Goal: Information Seeking & Learning: Learn about a topic

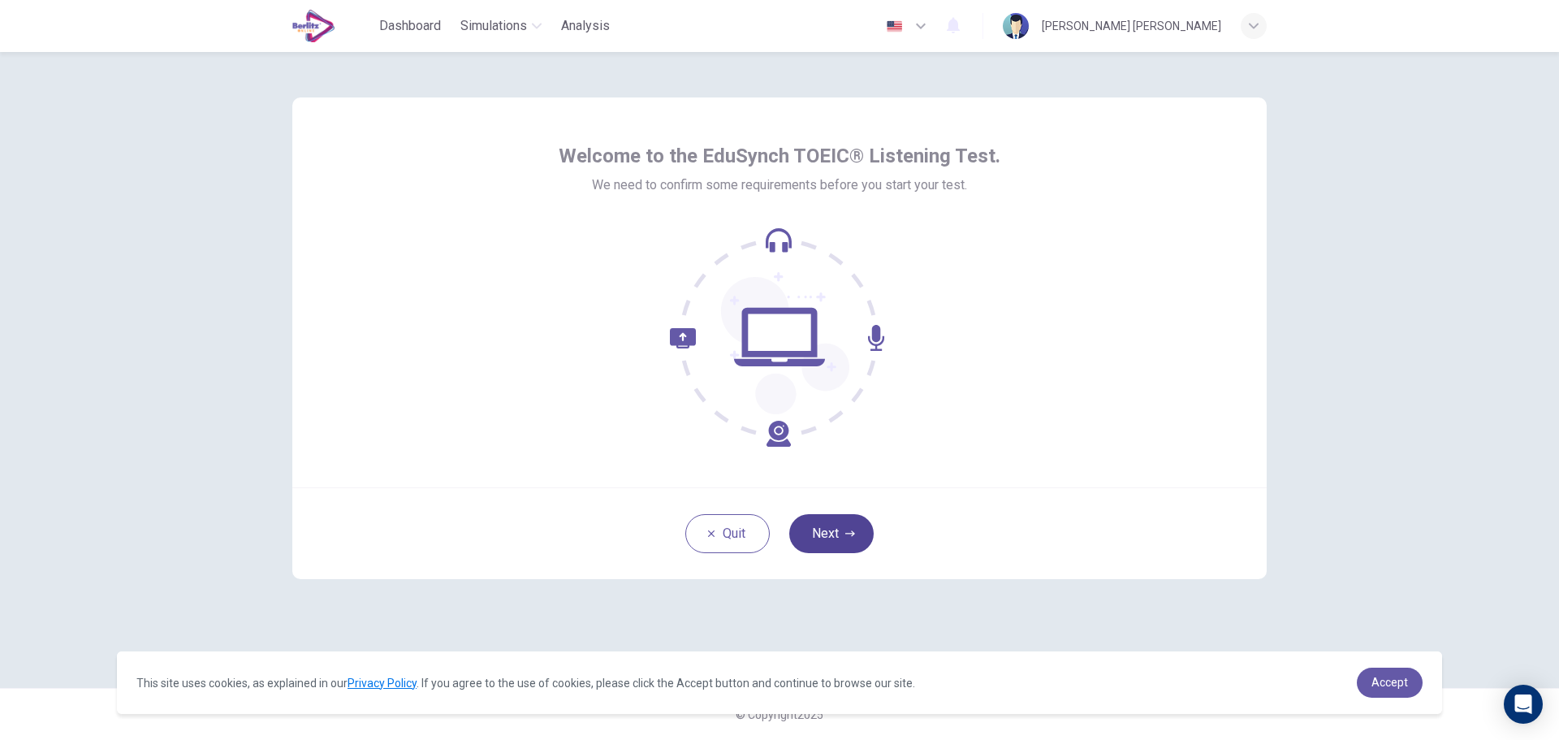
click at [842, 534] on button "Next" at bounding box center [831, 533] width 84 height 39
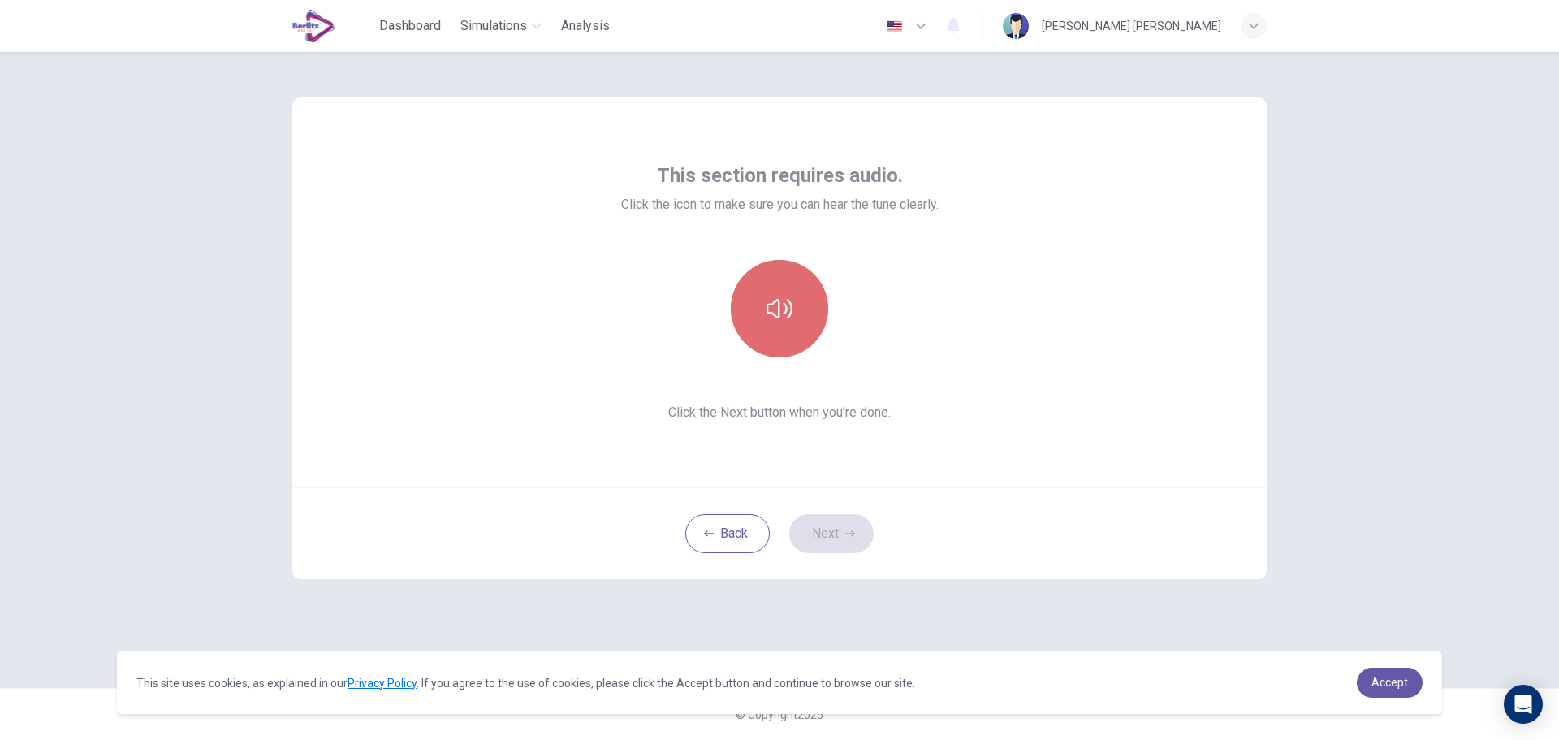
click at [781, 308] on icon "button" at bounding box center [780, 309] width 26 height 26
click at [833, 533] on button "Next" at bounding box center [831, 533] width 84 height 39
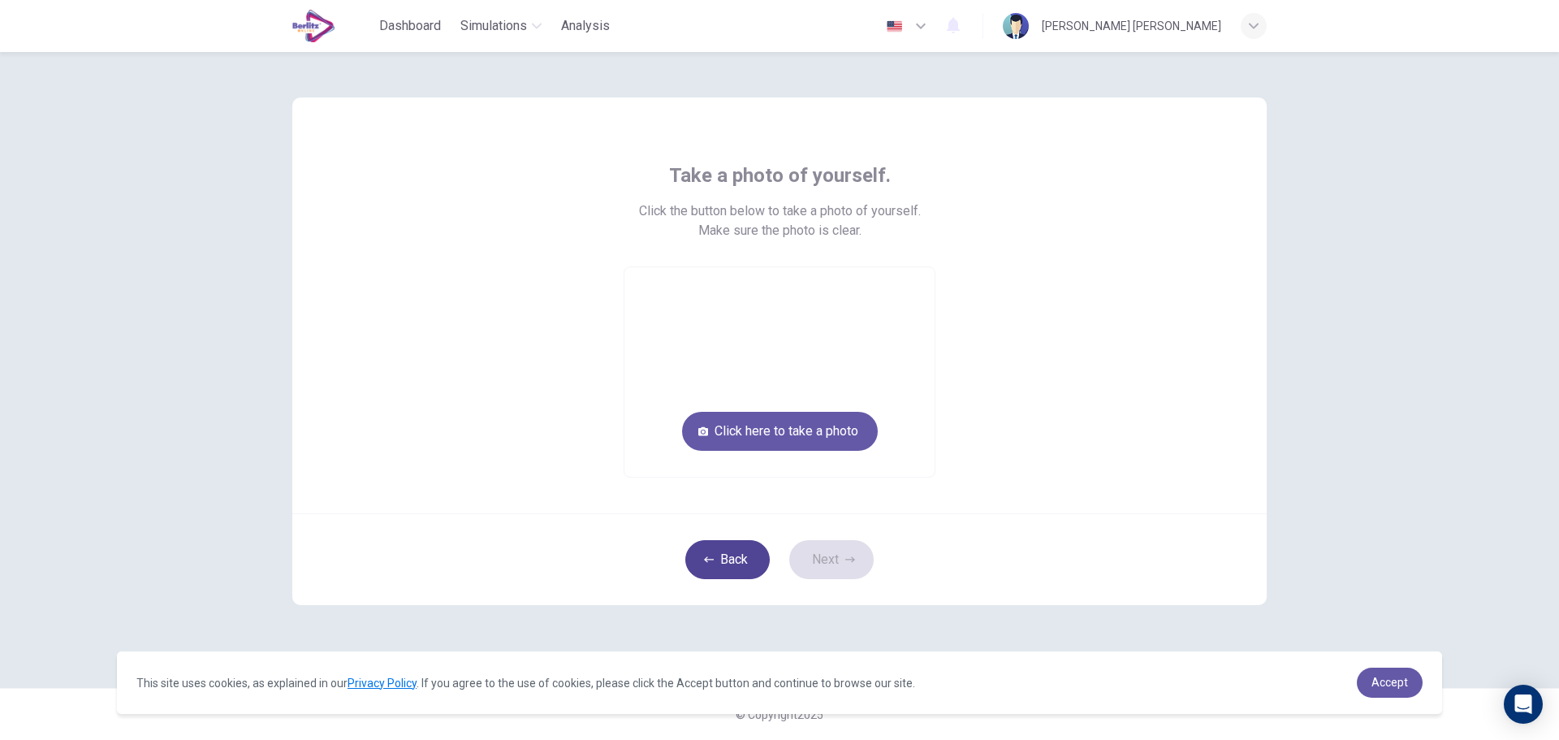
click at [743, 574] on button "Back" at bounding box center [727, 559] width 84 height 39
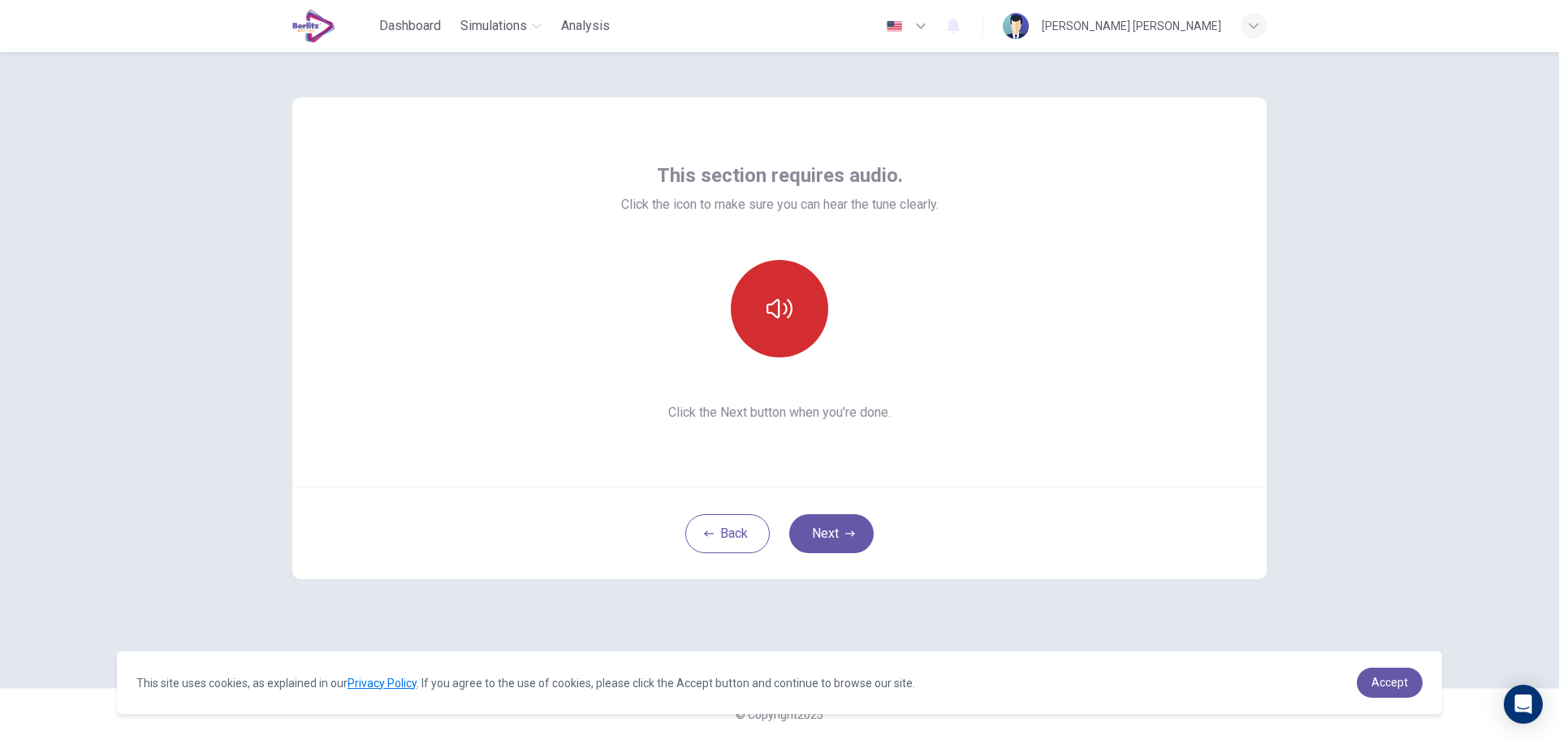
click at [785, 306] on icon "button" at bounding box center [780, 309] width 26 height 26
click at [844, 532] on button "Next" at bounding box center [831, 533] width 84 height 39
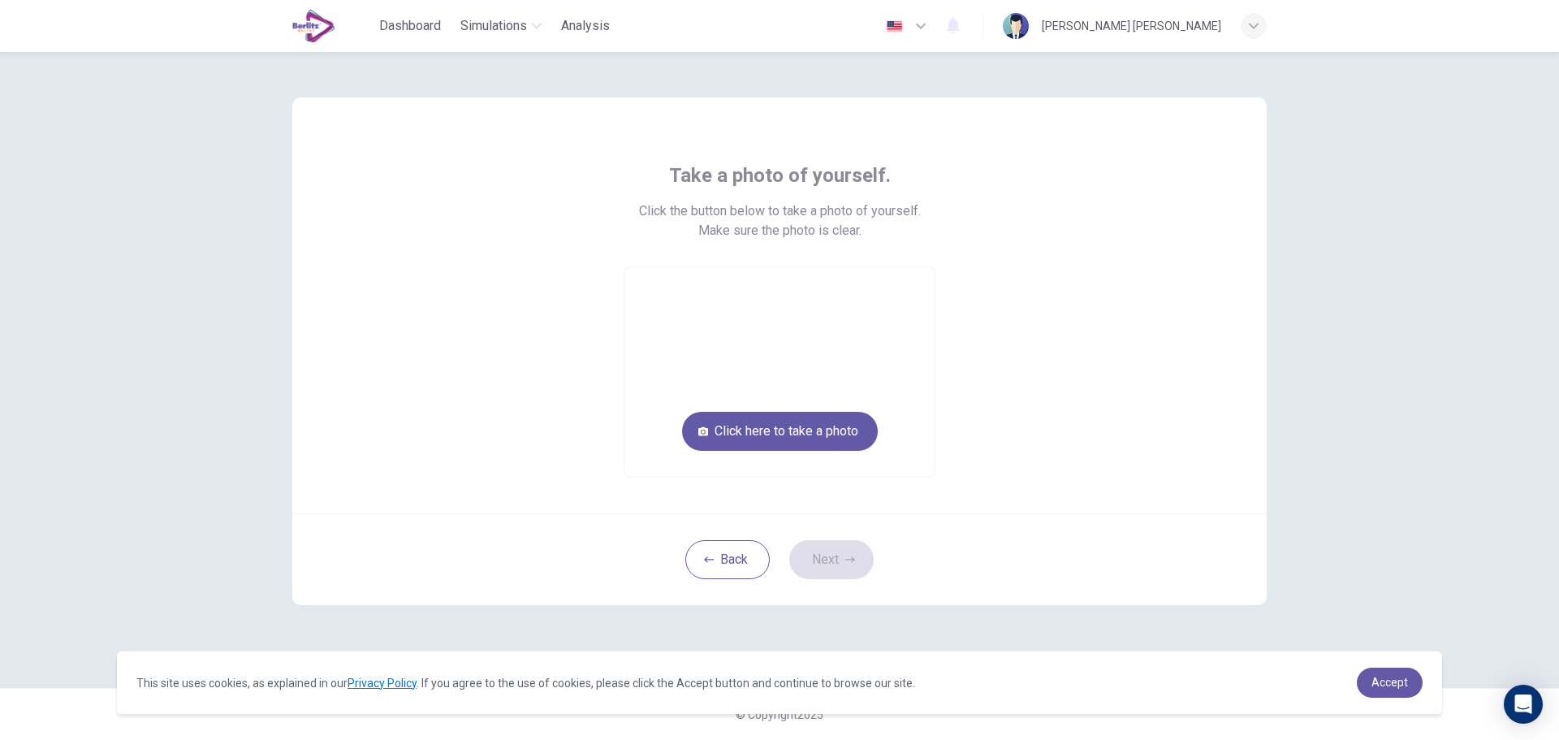
click at [469, 421] on div "Take a photo of yourself. Click the button below to take a photo of yourself. M…" at bounding box center [780, 319] width 734 height 315
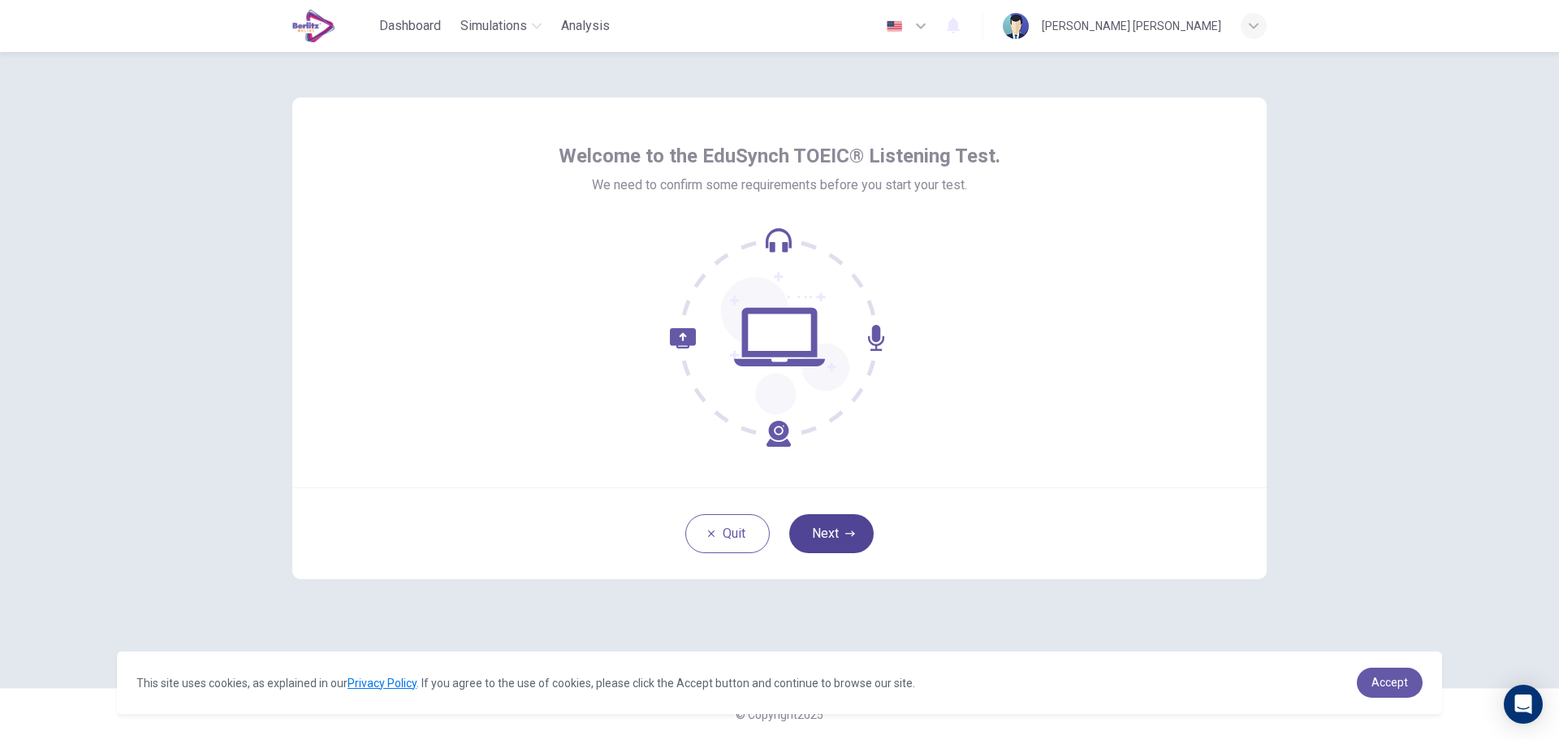
click at [845, 519] on button "Next" at bounding box center [831, 533] width 84 height 39
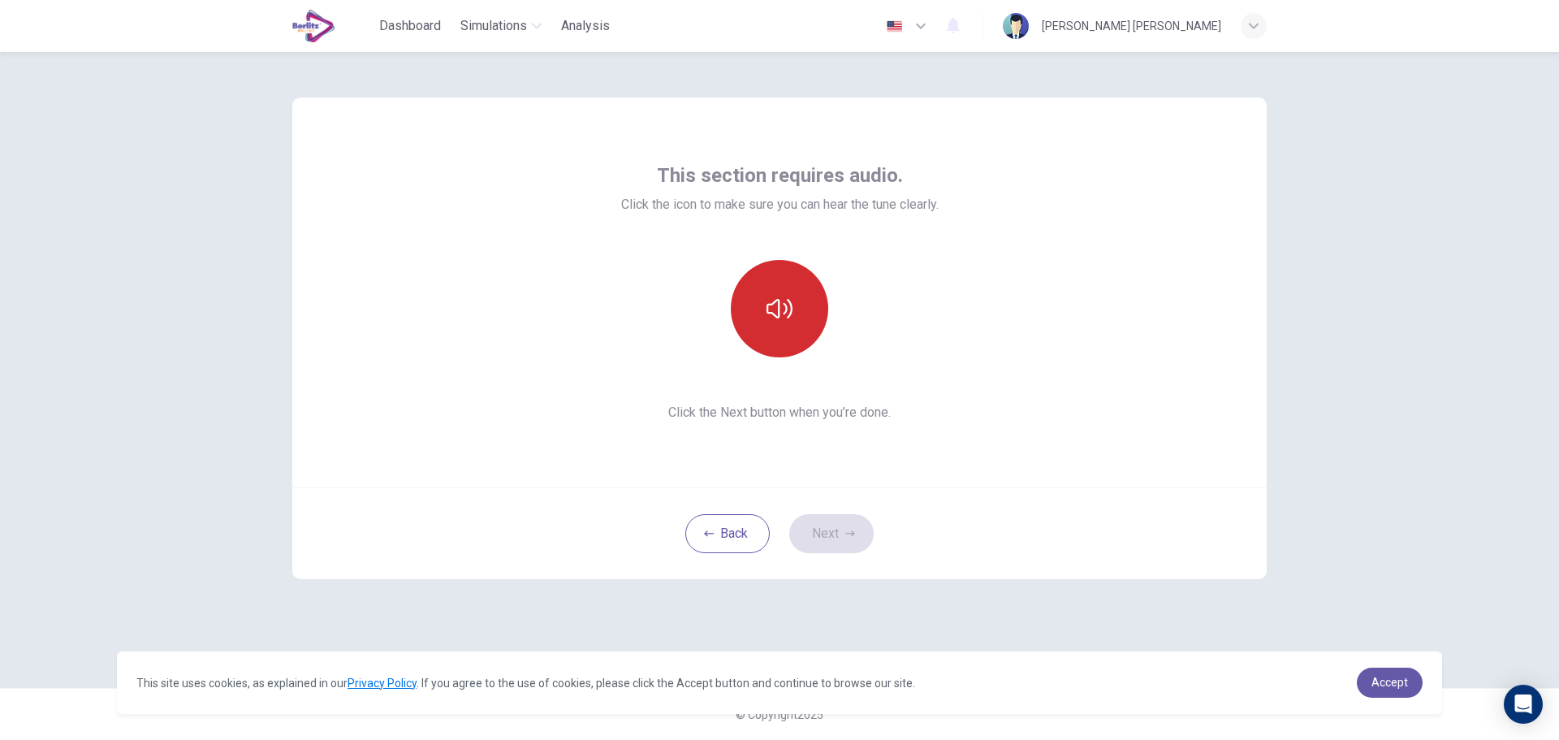
click at [768, 279] on button "button" at bounding box center [779, 308] width 97 height 97
click at [828, 537] on button "Next" at bounding box center [831, 533] width 84 height 39
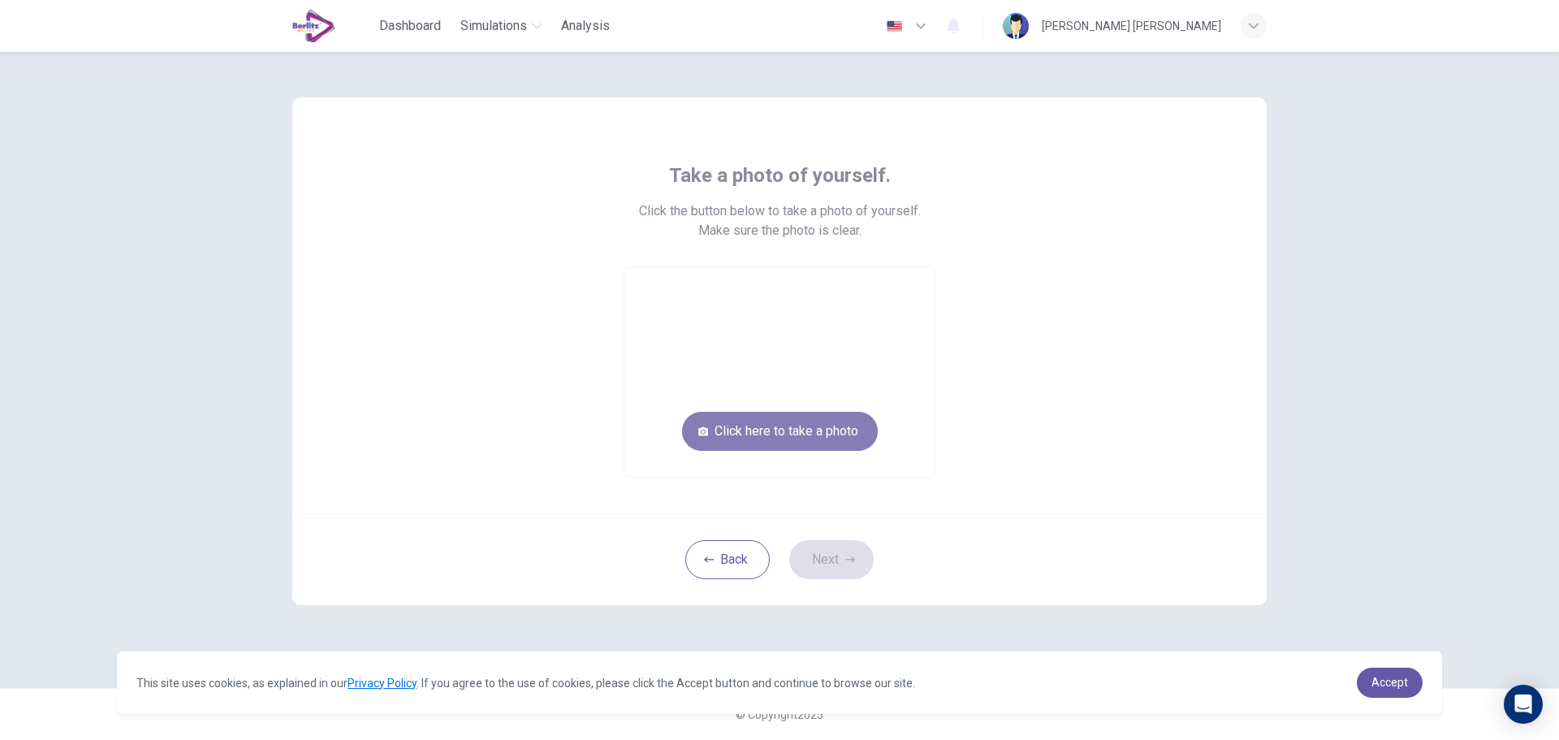
click at [818, 427] on button "Click here to take a photo" at bounding box center [780, 431] width 196 height 39
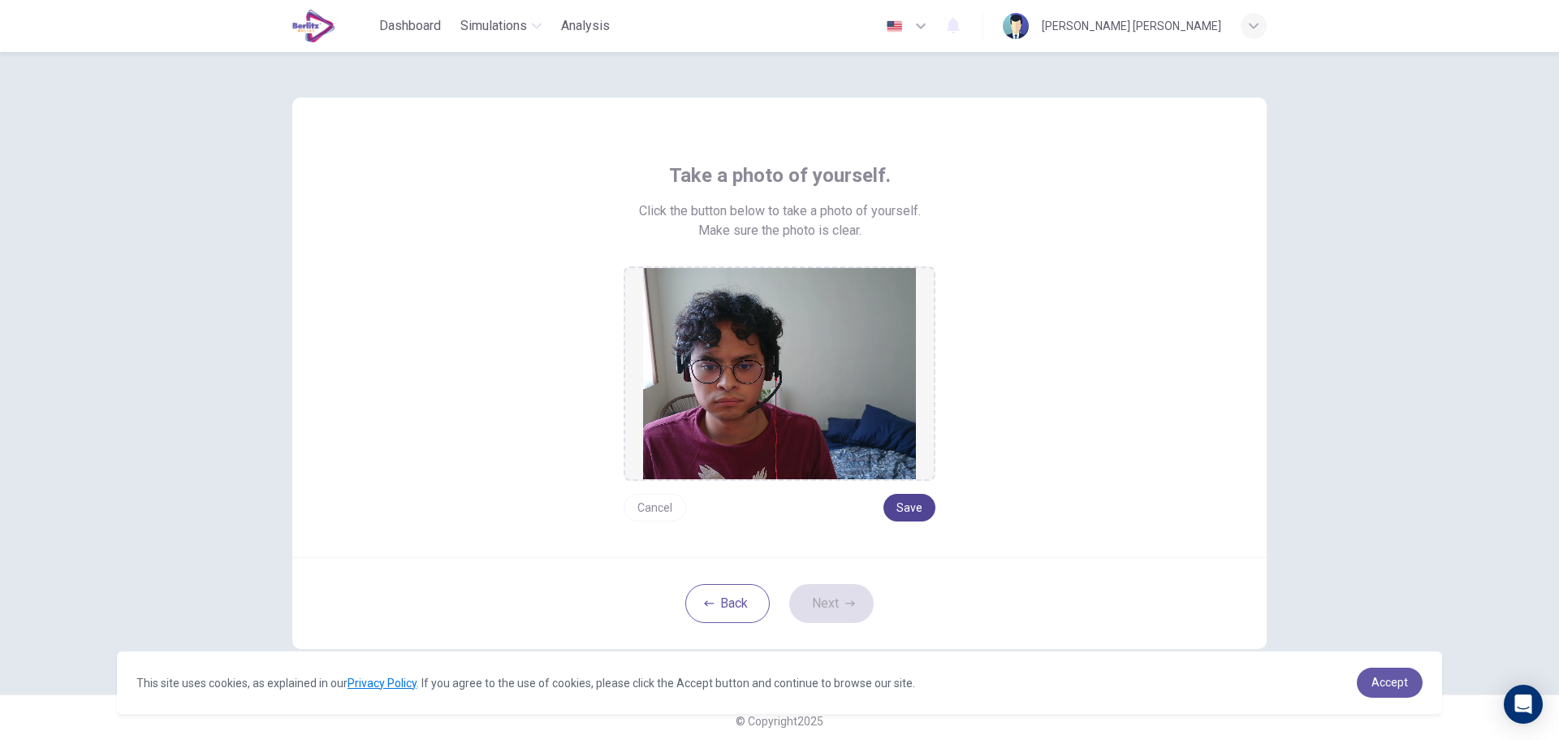
click at [916, 508] on button "Save" at bounding box center [910, 508] width 52 height 28
click at [908, 507] on button "Save" at bounding box center [910, 508] width 52 height 28
click at [839, 603] on button "Next" at bounding box center [831, 603] width 84 height 39
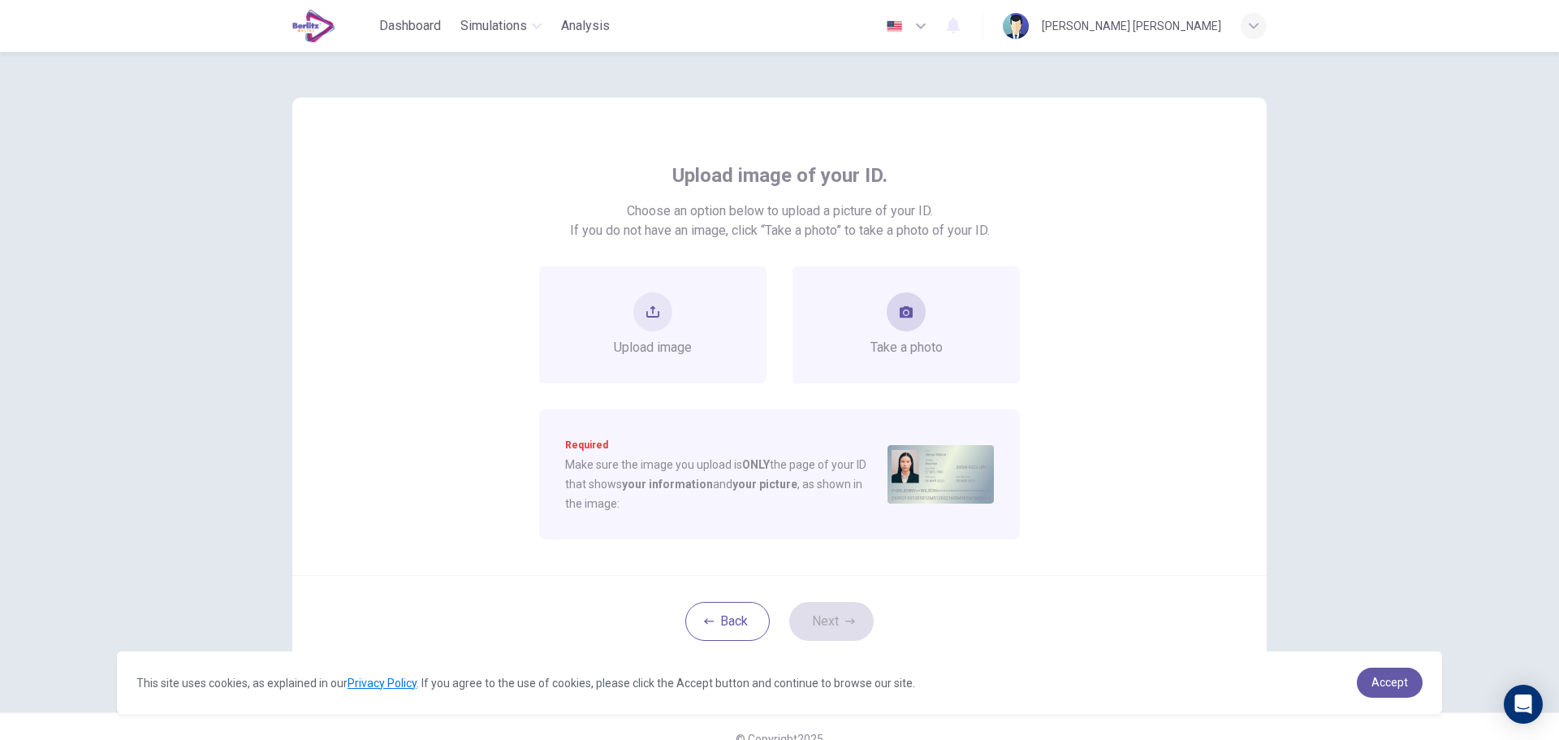
click at [900, 318] on icon "take photo" at bounding box center [906, 311] width 13 height 11
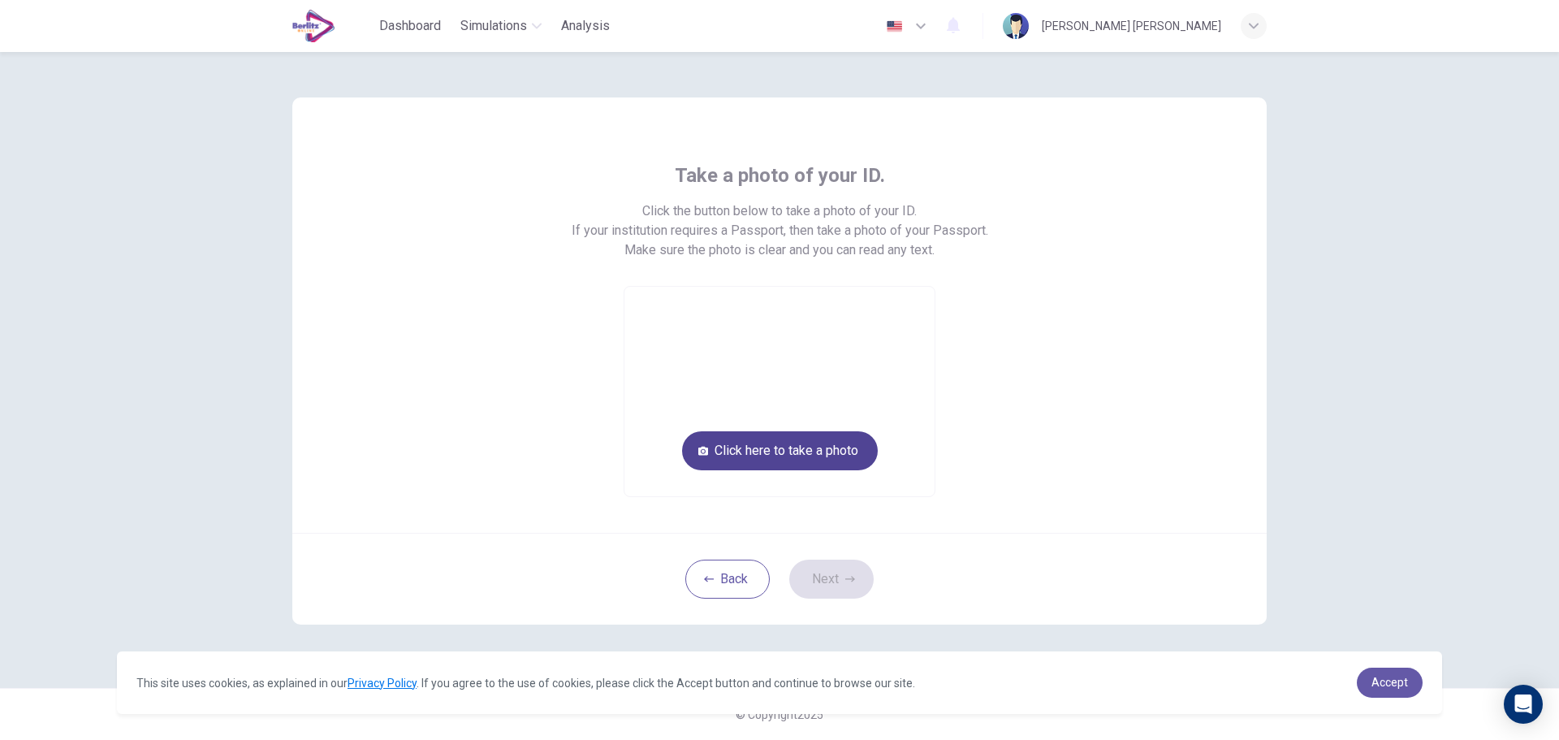
click at [780, 448] on button "Click here to take a photo" at bounding box center [780, 450] width 196 height 39
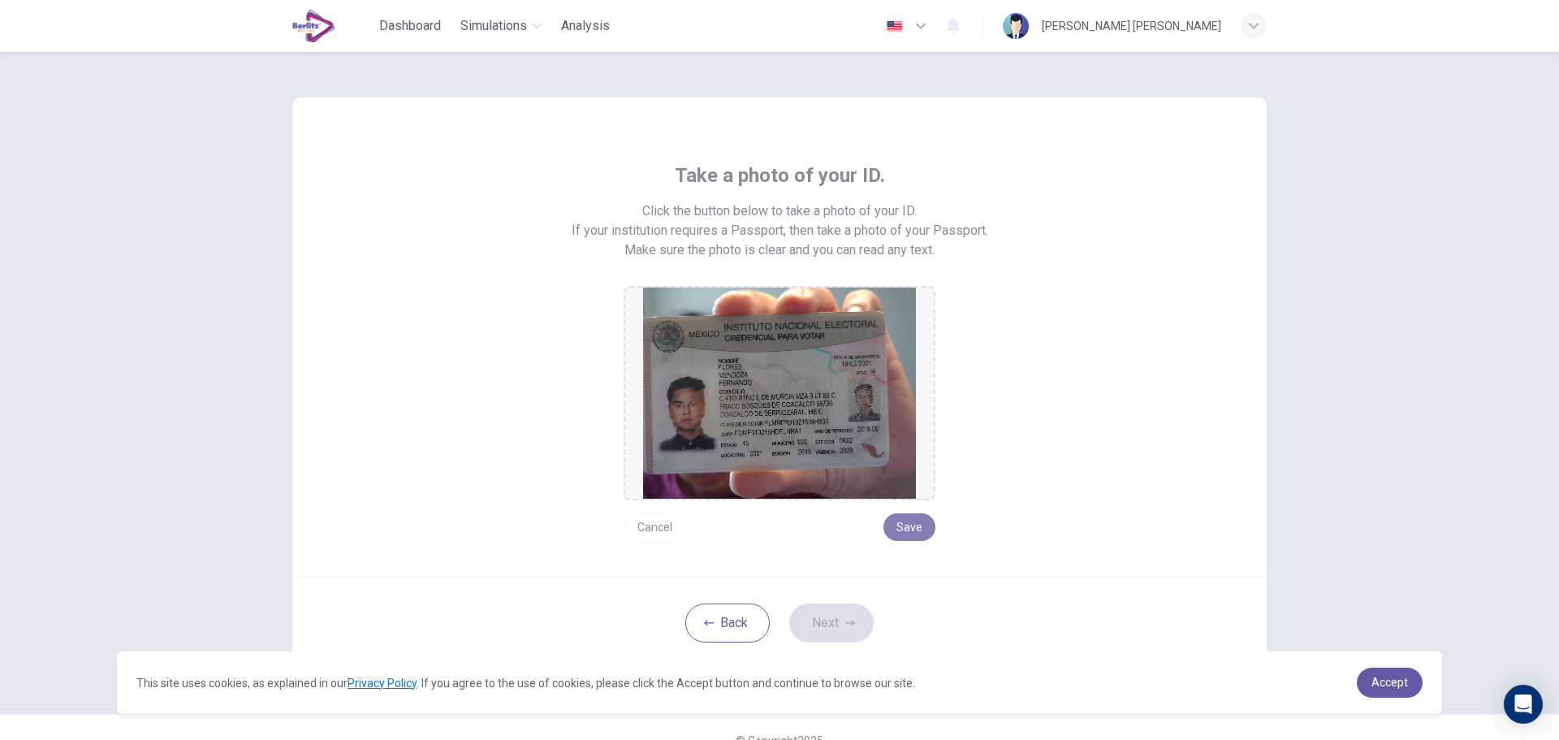
click at [905, 529] on button "Save" at bounding box center [910, 527] width 52 height 28
click at [845, 624] on icon "button" at bounding box center [850, 623] width 10 height 10
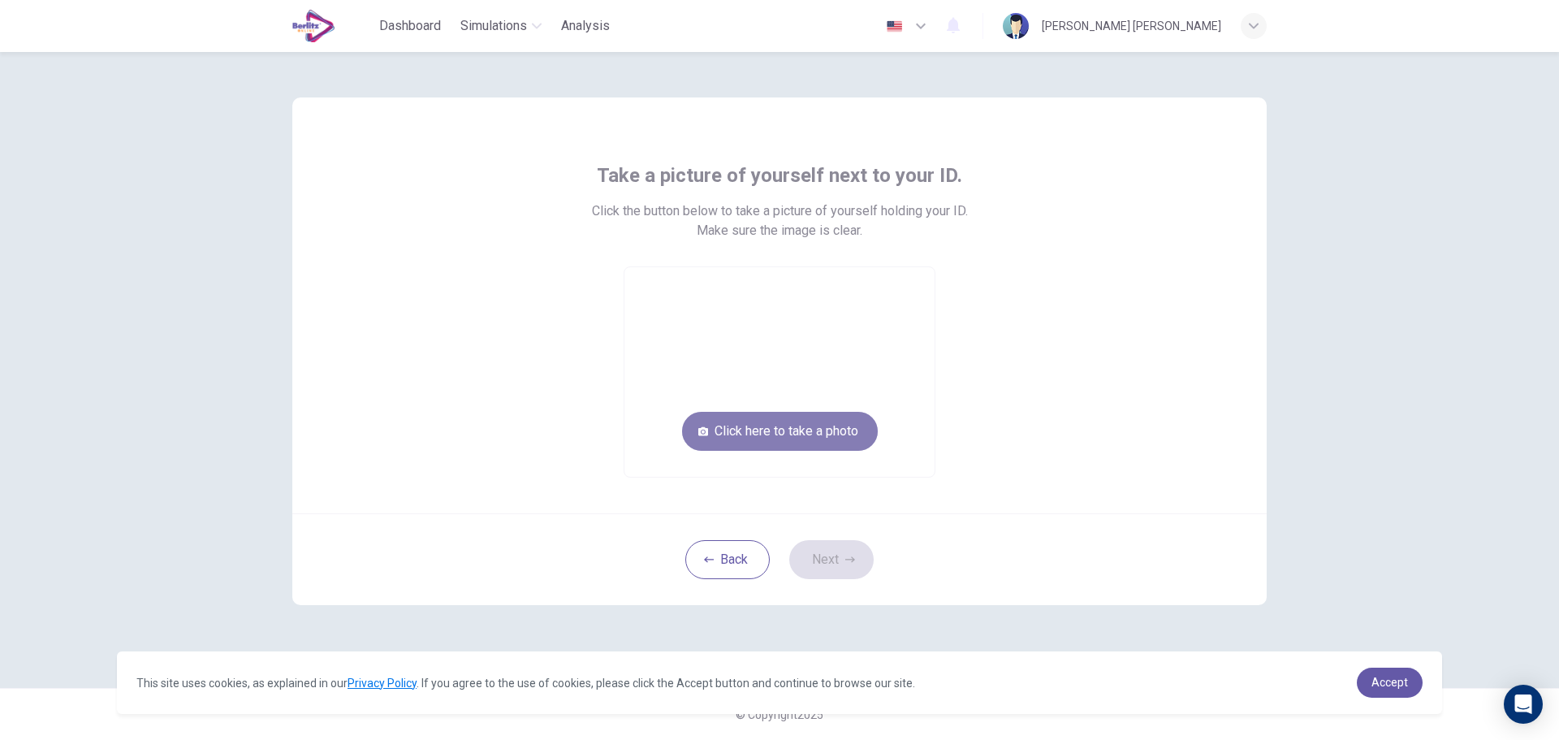
click at [798, 426] on button "Click here to take a photo" at bounding box center [780, 431] width 196 height 39
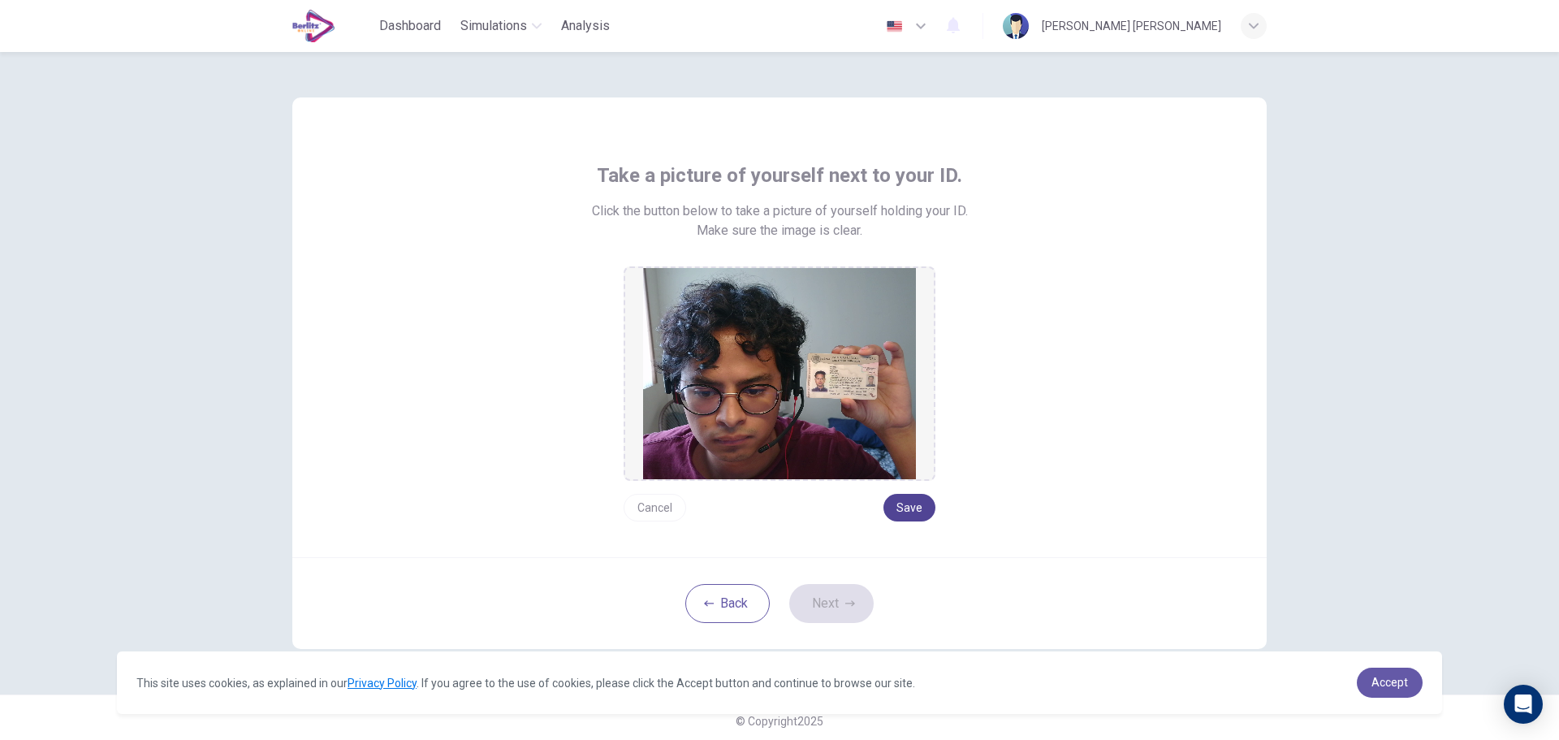
click at [903, 504] on button "Save" at bounding box center [910, 508] width 52 height 28
click at [900, 503] on button "Save" at bounding box center [910, 508] width 52 height 28
click at [838, 598] on button "Next" at bounding box center [831, 603] width 84 height 39
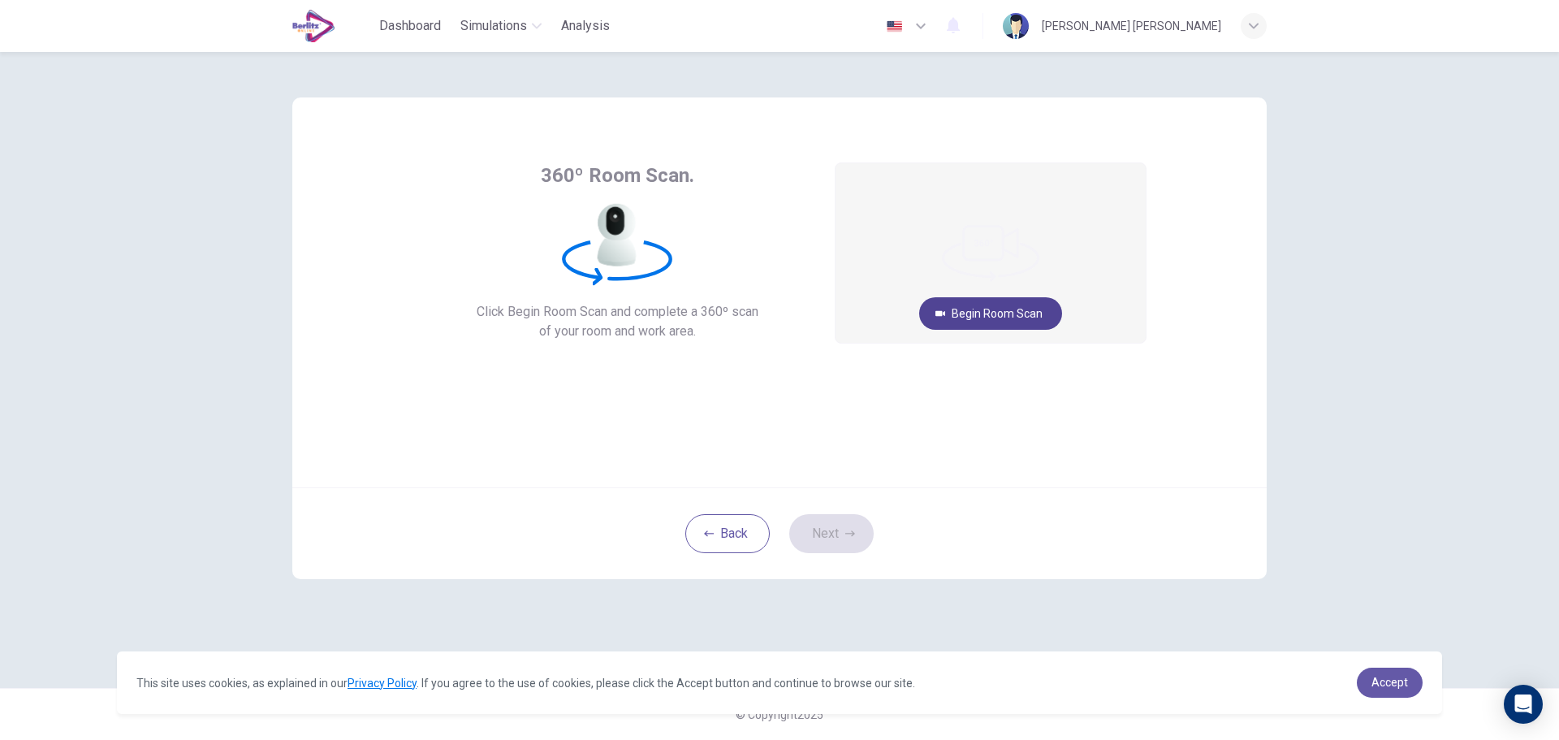
click at [989, 314] on button "Begin Room Scan" at bounding box center [990, 313] width 143 height 32
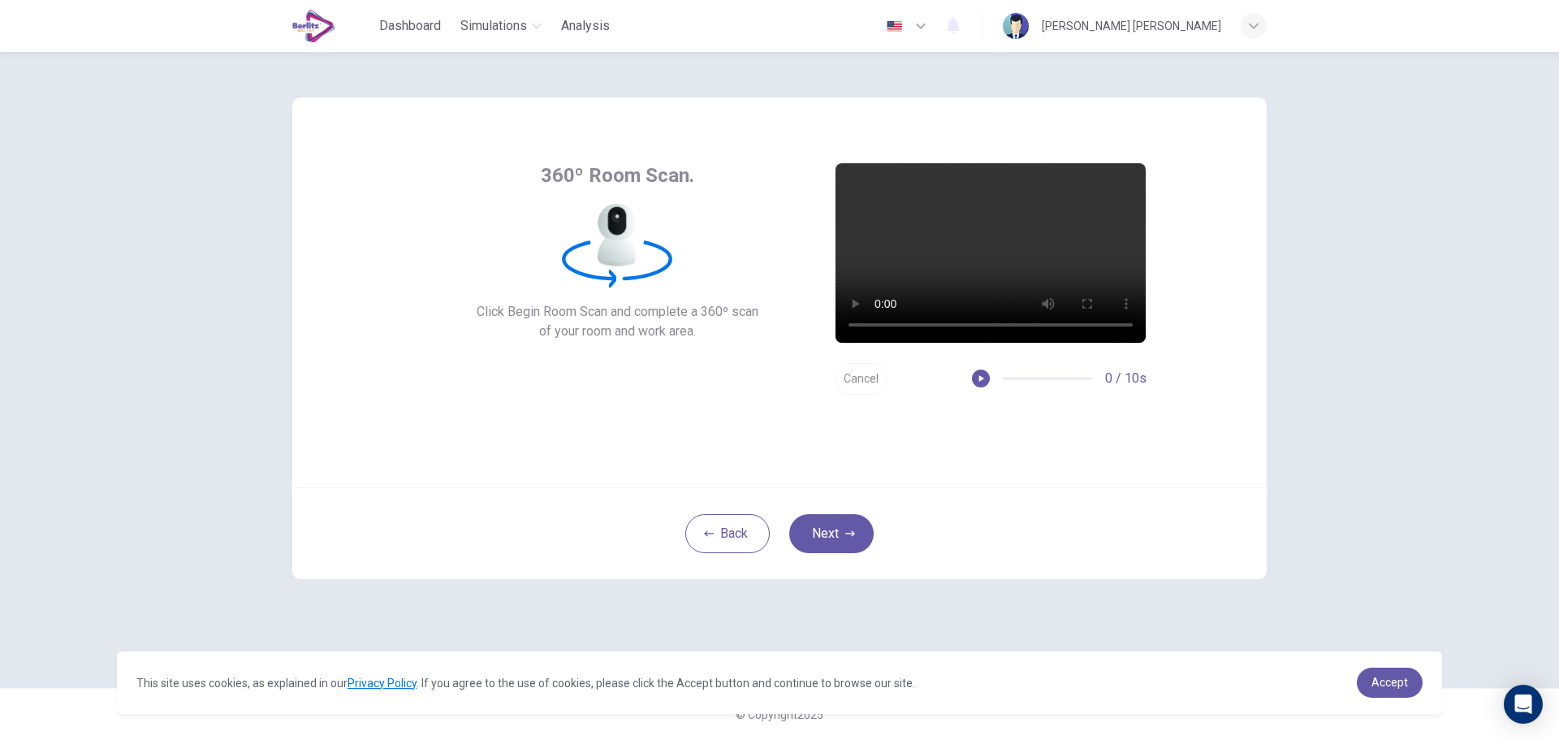
click at [851, 383] on button "Cancel" at bounding box center [861, 379] width 52 height 32
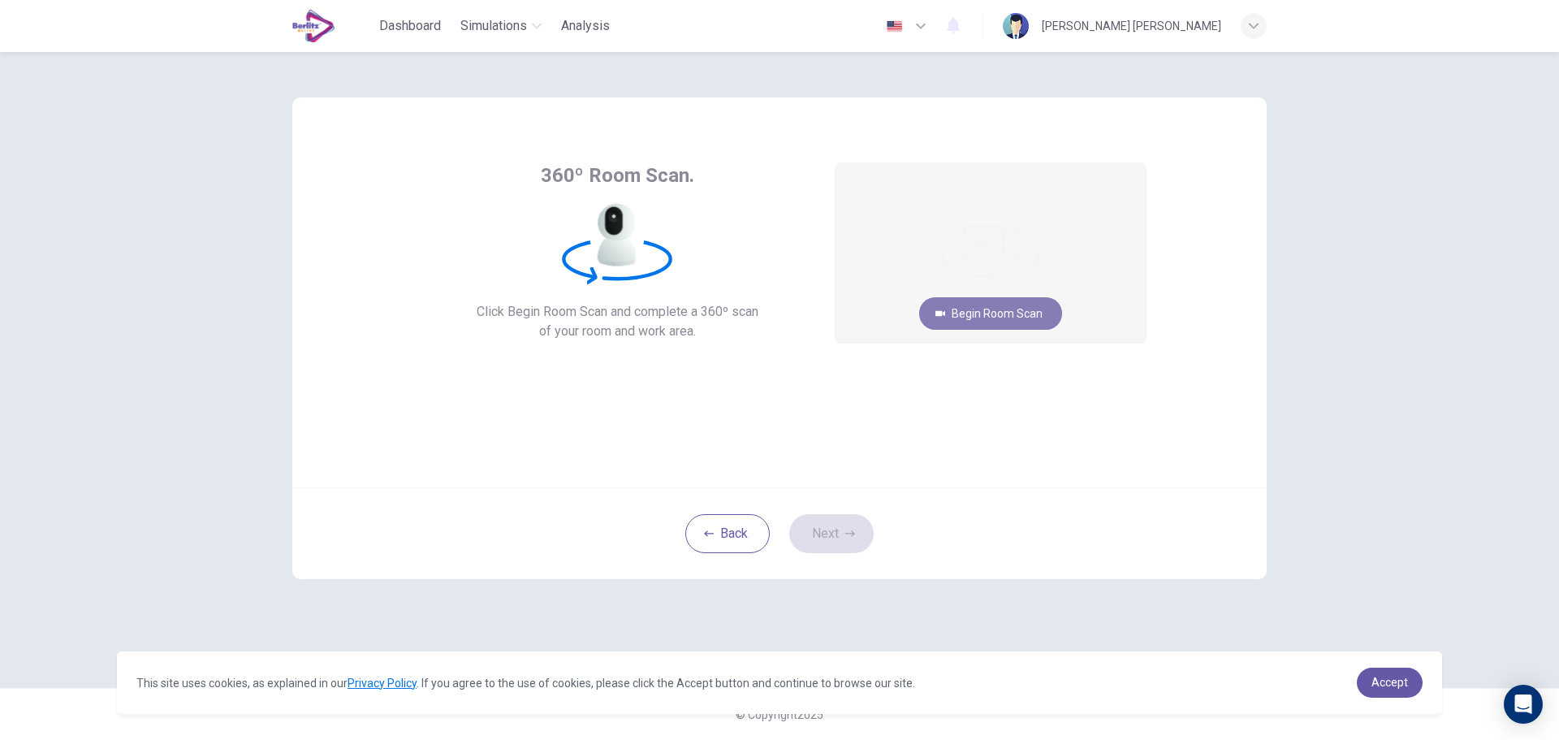
click at [1018, 311] on button "Begin Room Scan" at bounding box center [990, 313] width 143 height 32
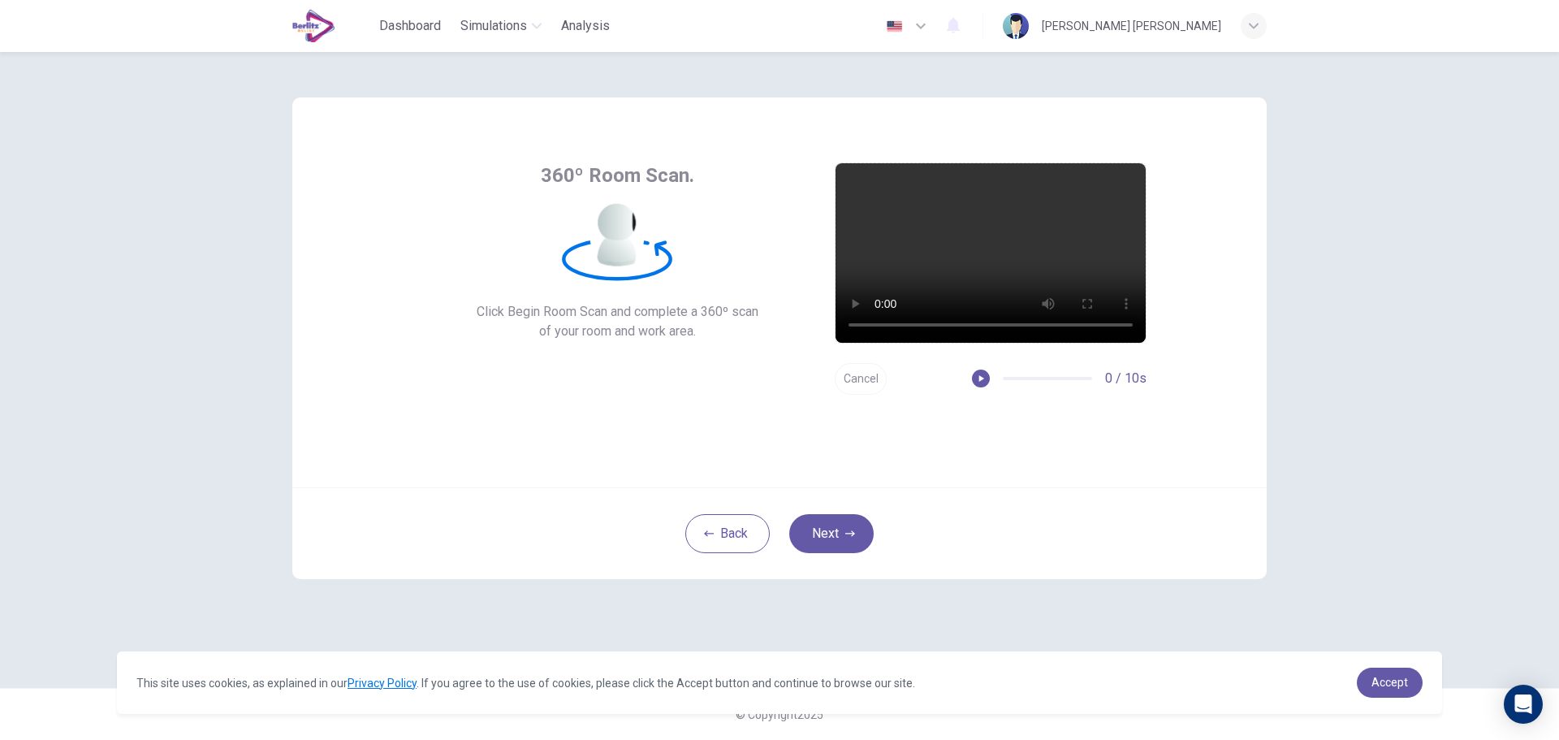
click at [869, 379] on button "Cancel" at bounding box center [861, 379] width 52 height 32
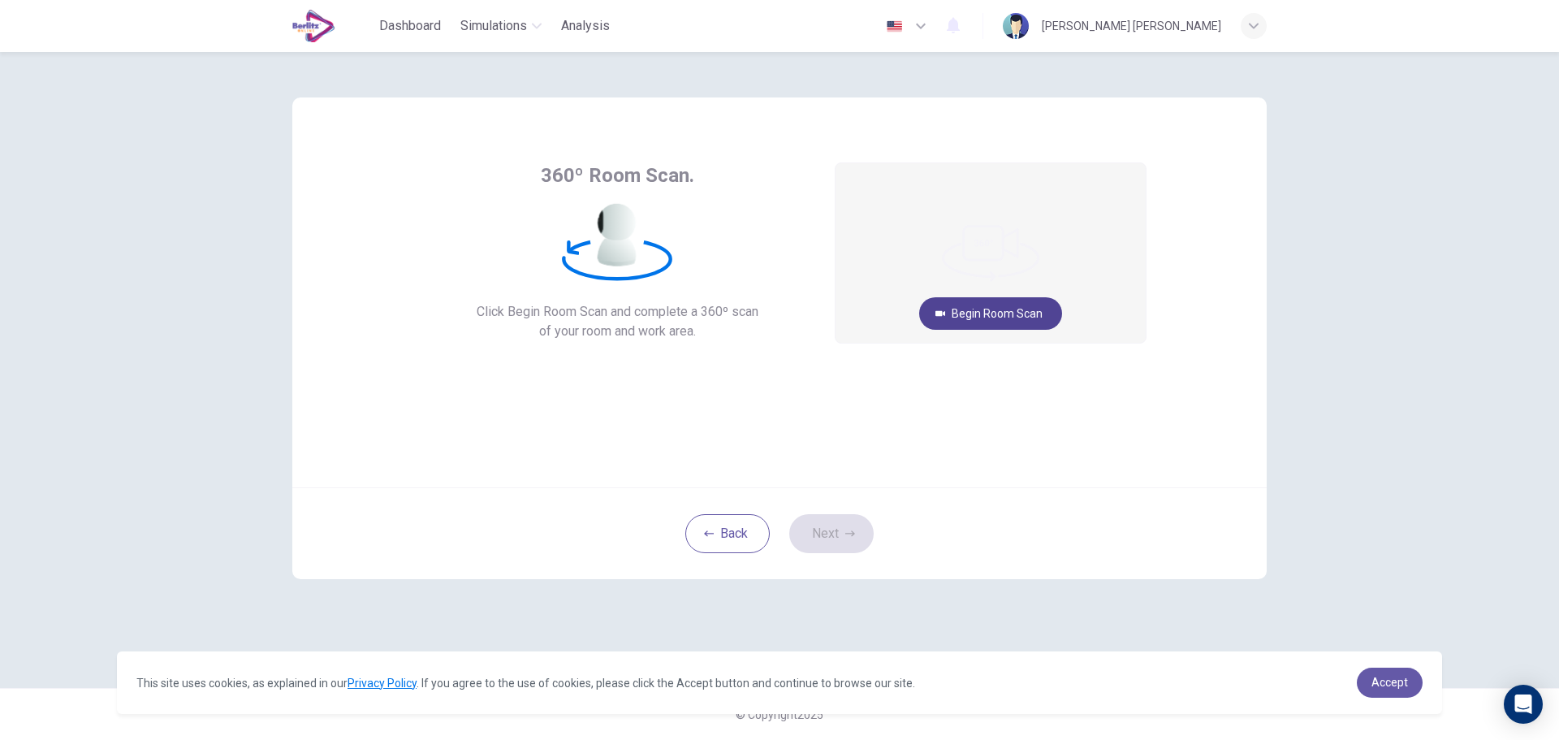
click at [1028, 317] on button "Begin Room Scan" at bounding box center [990, 313] width 143 height 32
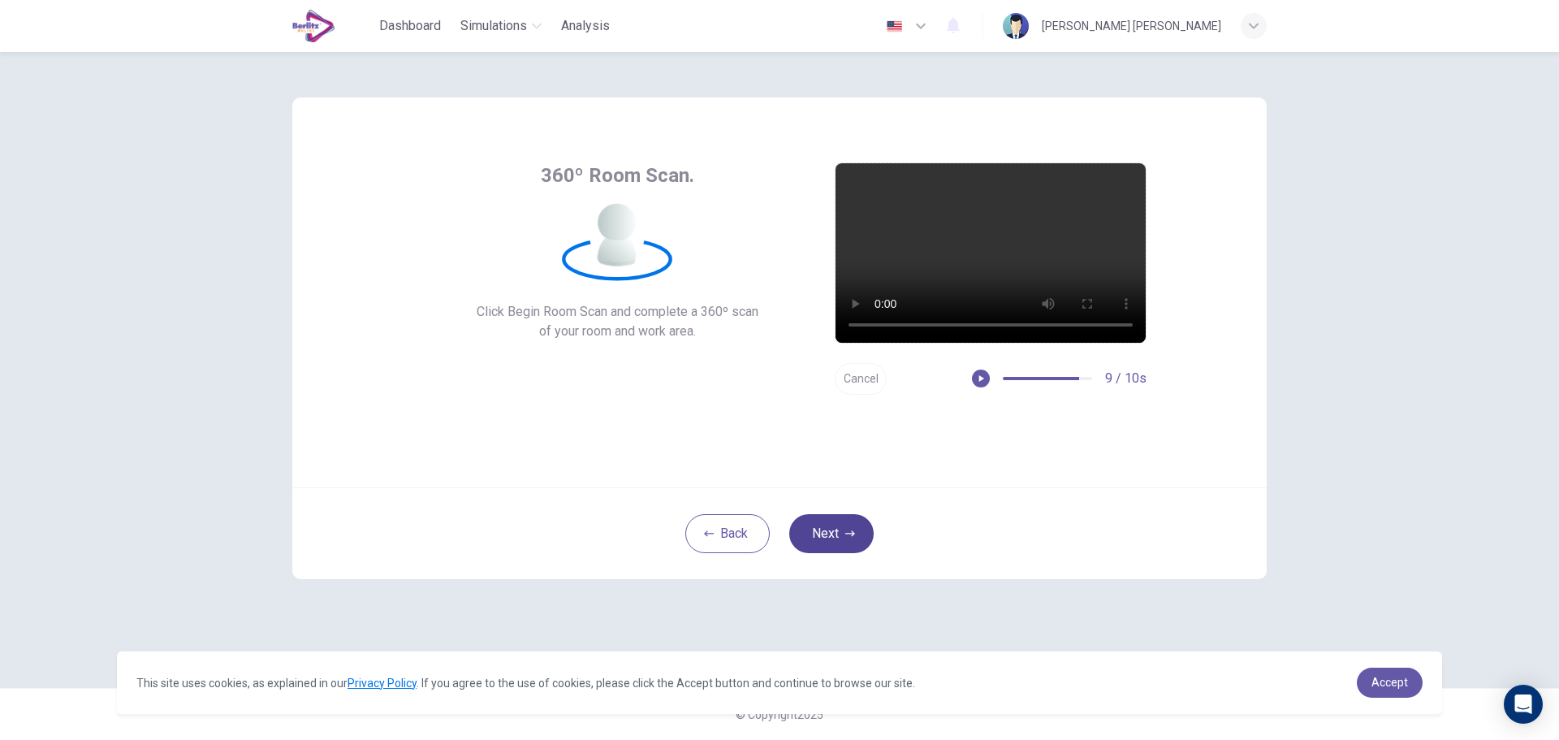
click at [834, 531] on button "Next" at bounding box center [831, 533] width 84 height 39
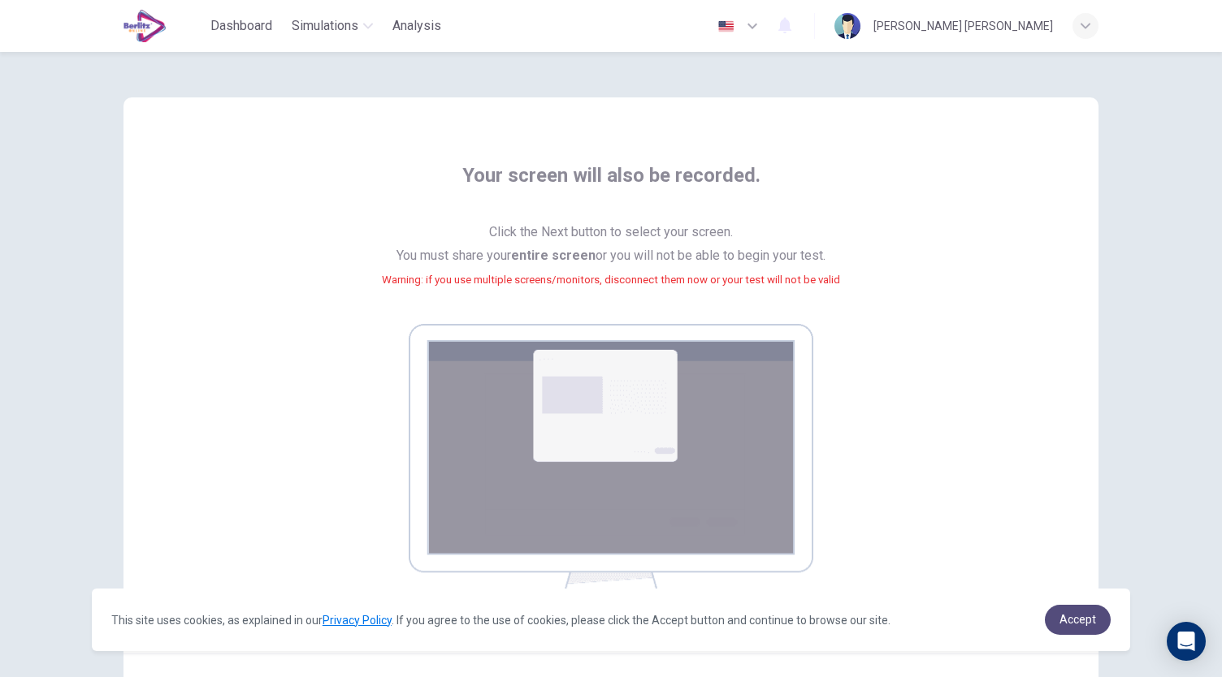
click at [1090, 623] on span "Accept" at bounding box center [1077, 619] width 37 height 13
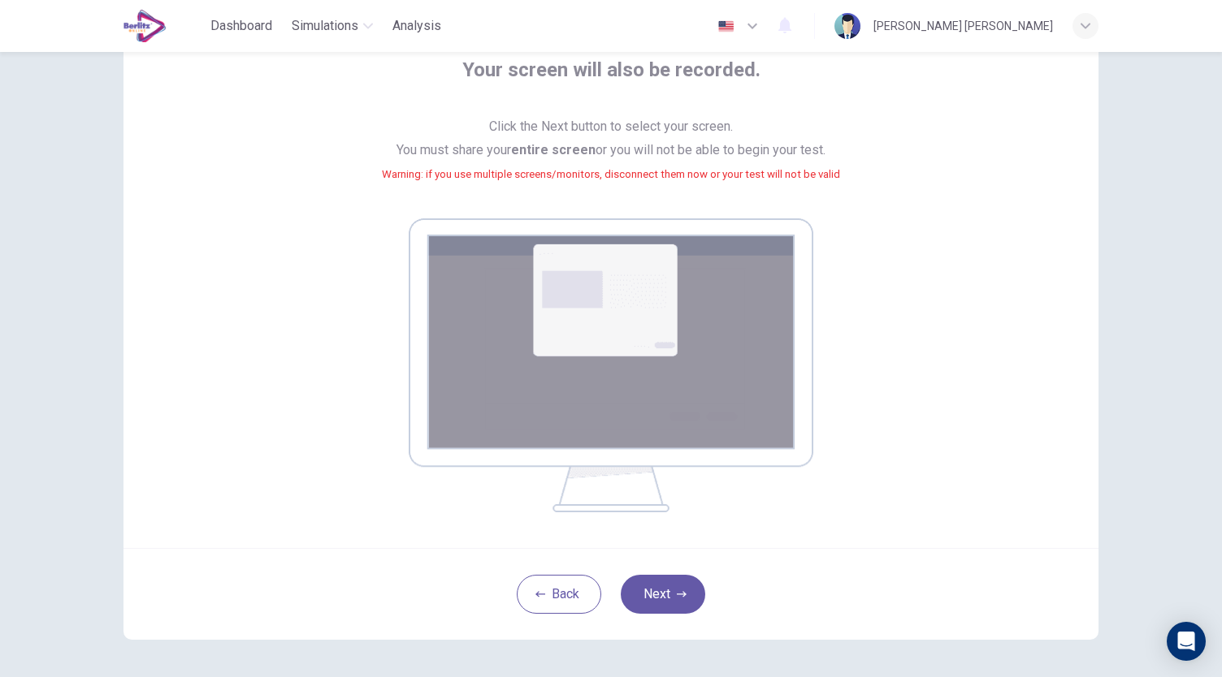
scroll to position [166, 0]
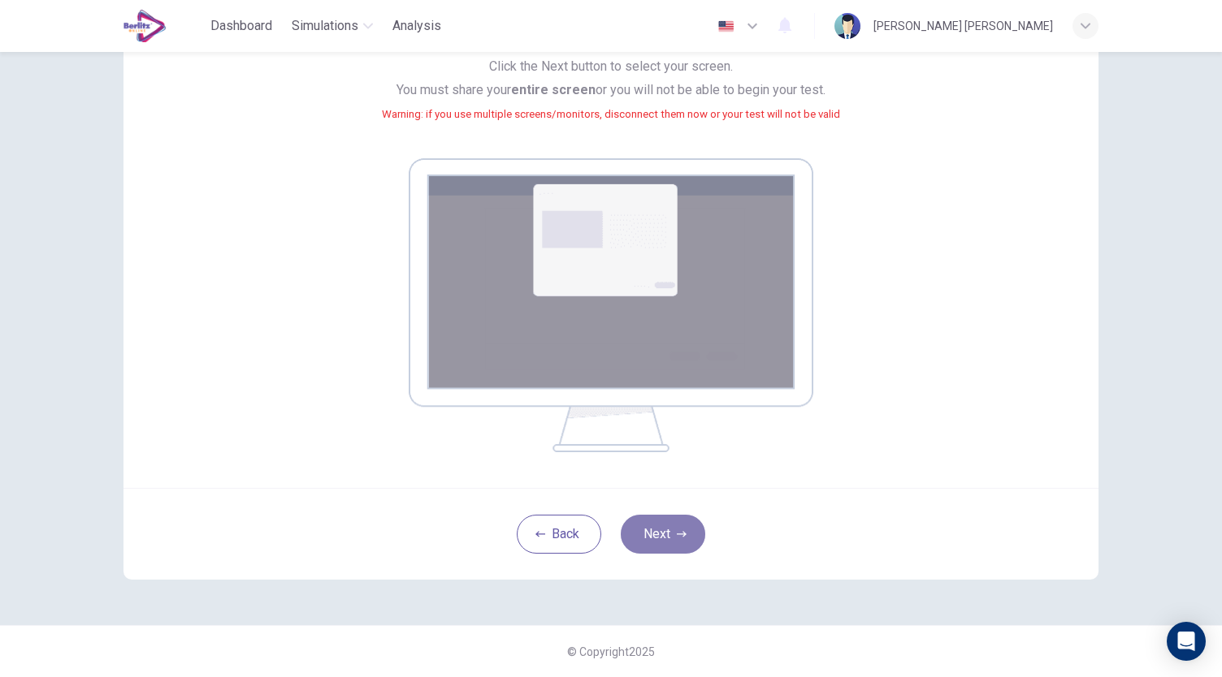
click at [677, 530] on icon "button" at bounding box center [682, 535] width 10 height 10
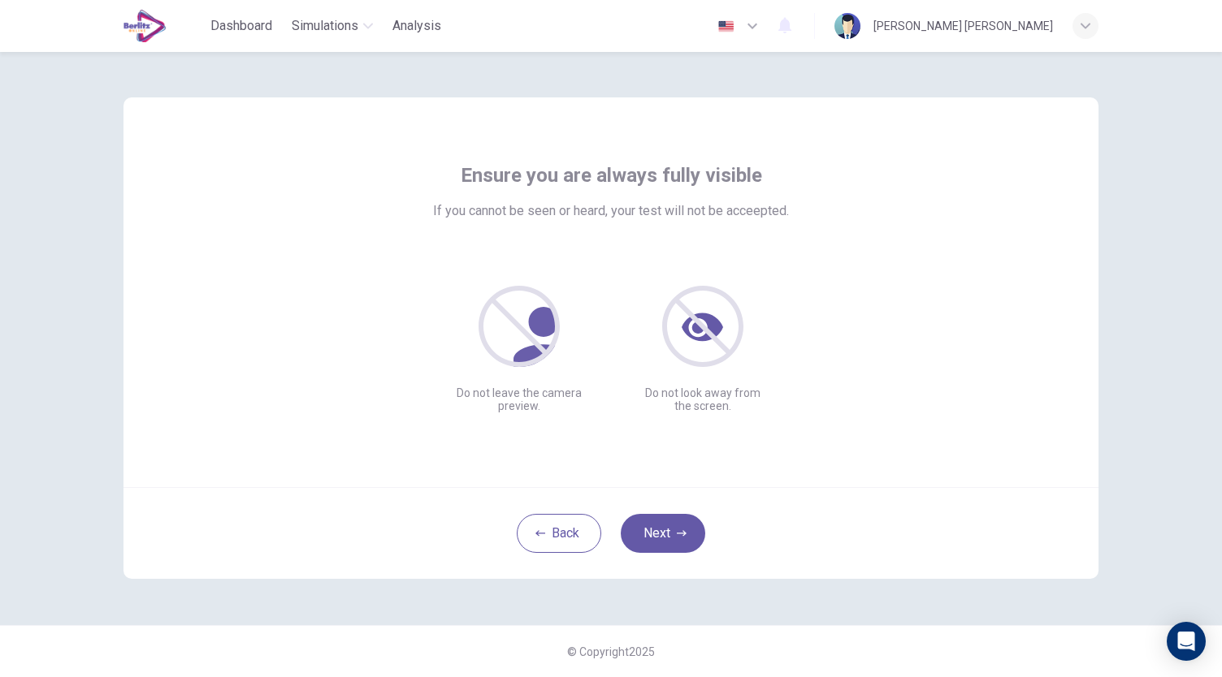
scroll to position [0, 0]
click at [679, 537] on icon "button" at bounding box center [682, 534] width 10 height 10
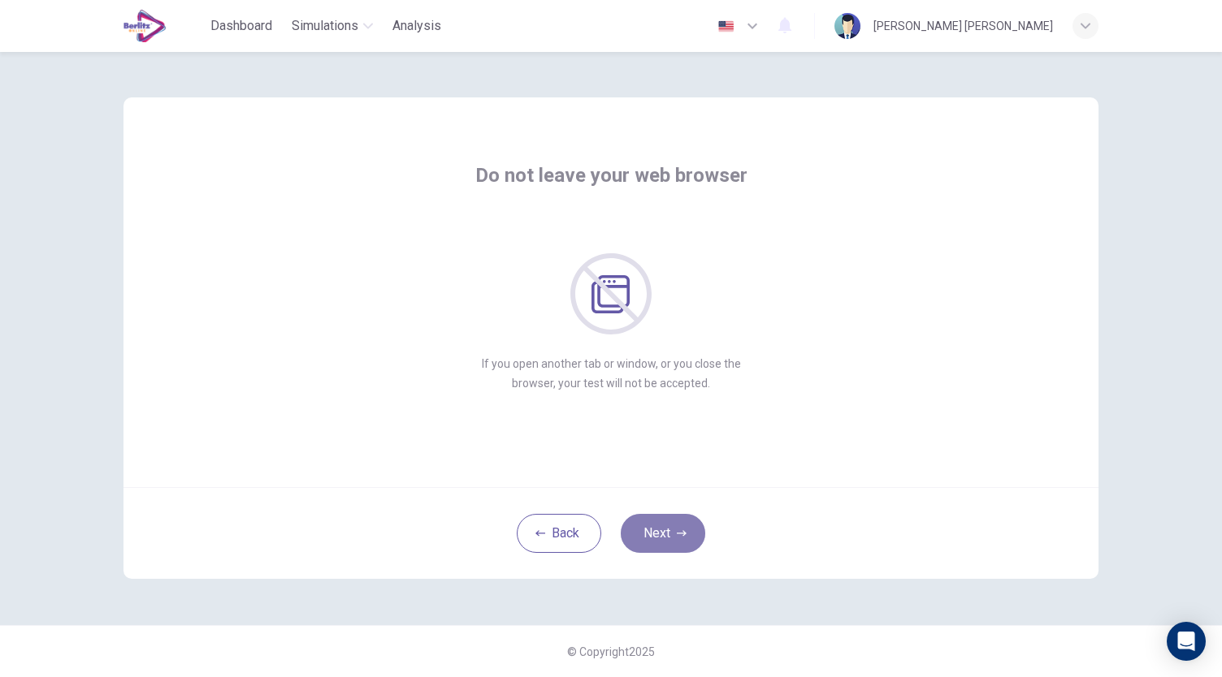
click at [682, 525] on button "Next" at bounding box center [663, 533] width 84 height 39
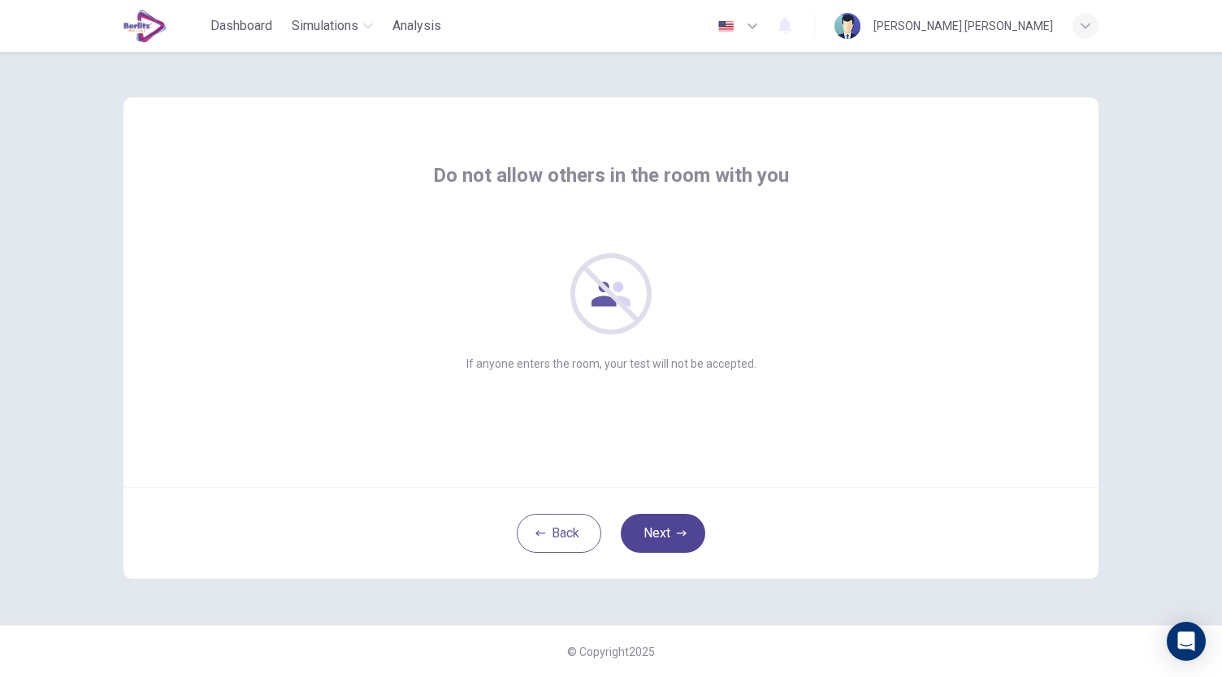
click at [669, 529] on button "Next" at bounding box center [663, 533] width 84 height 39
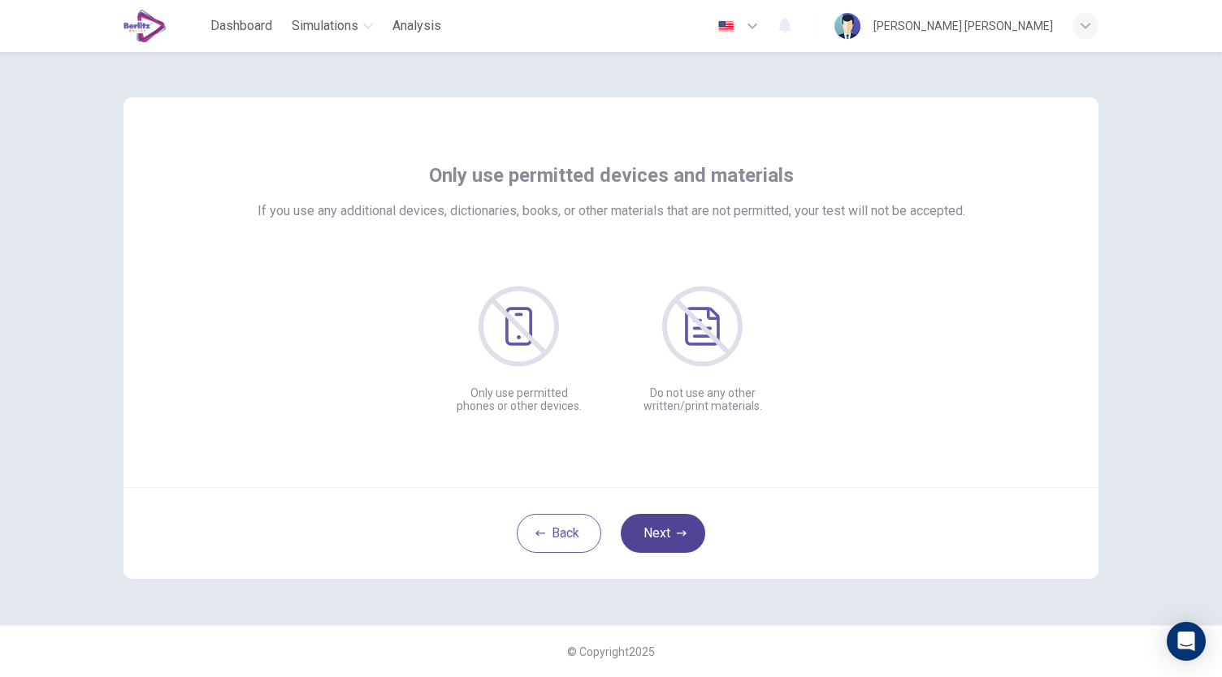
click at [680, 527] on button "Next" at bounding box center [663, 533] width 84 height 39
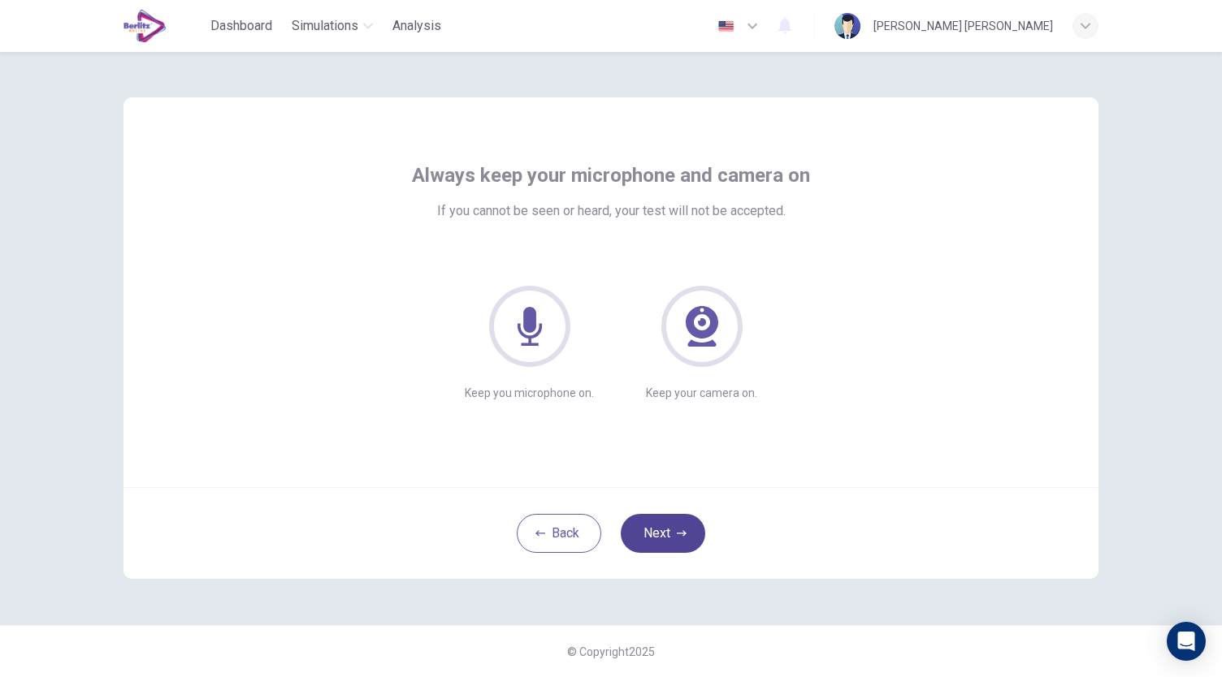
click at [680, 527] on button "Next" at bounding box center [663, 533] width 84 height 39
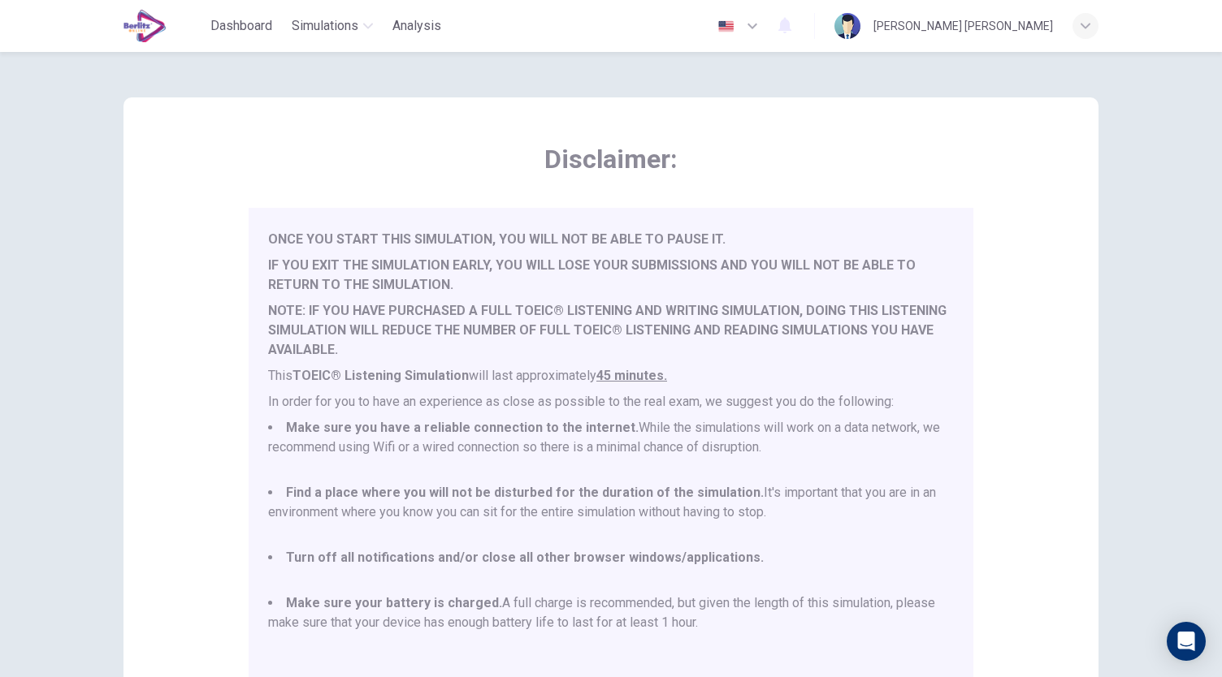
scroll to position [226, 0]
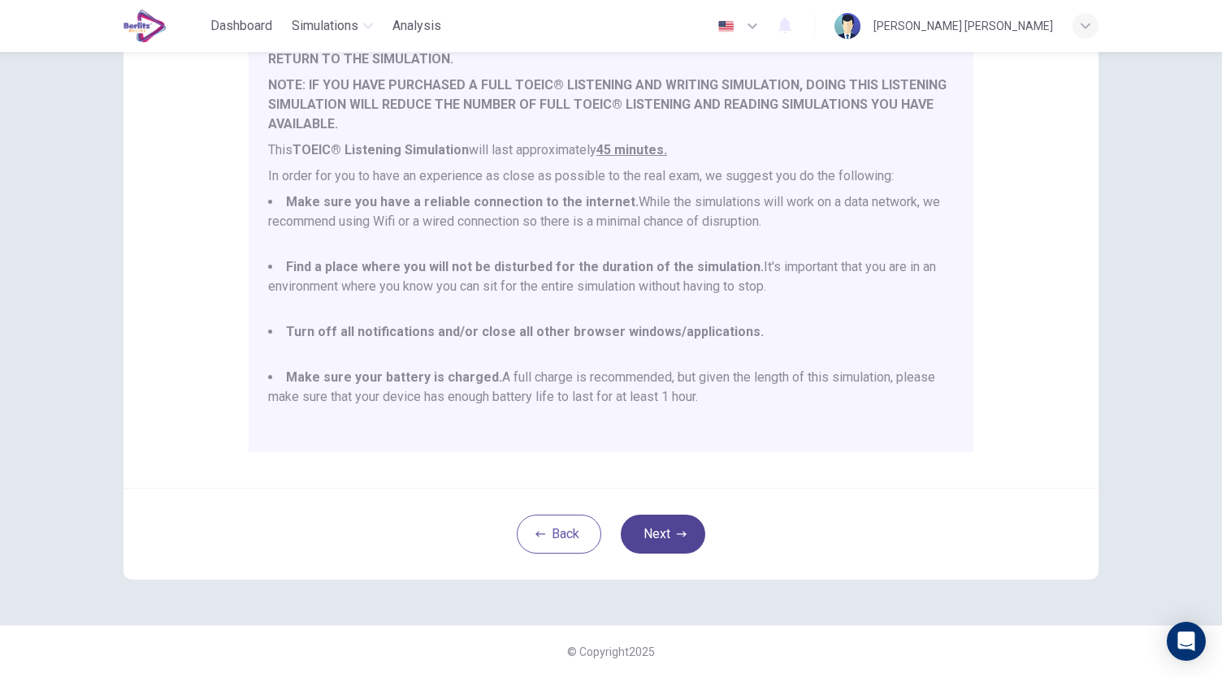
click at [656, 530] on button "Next" at bounding box center [663, 534] width 84 height 39
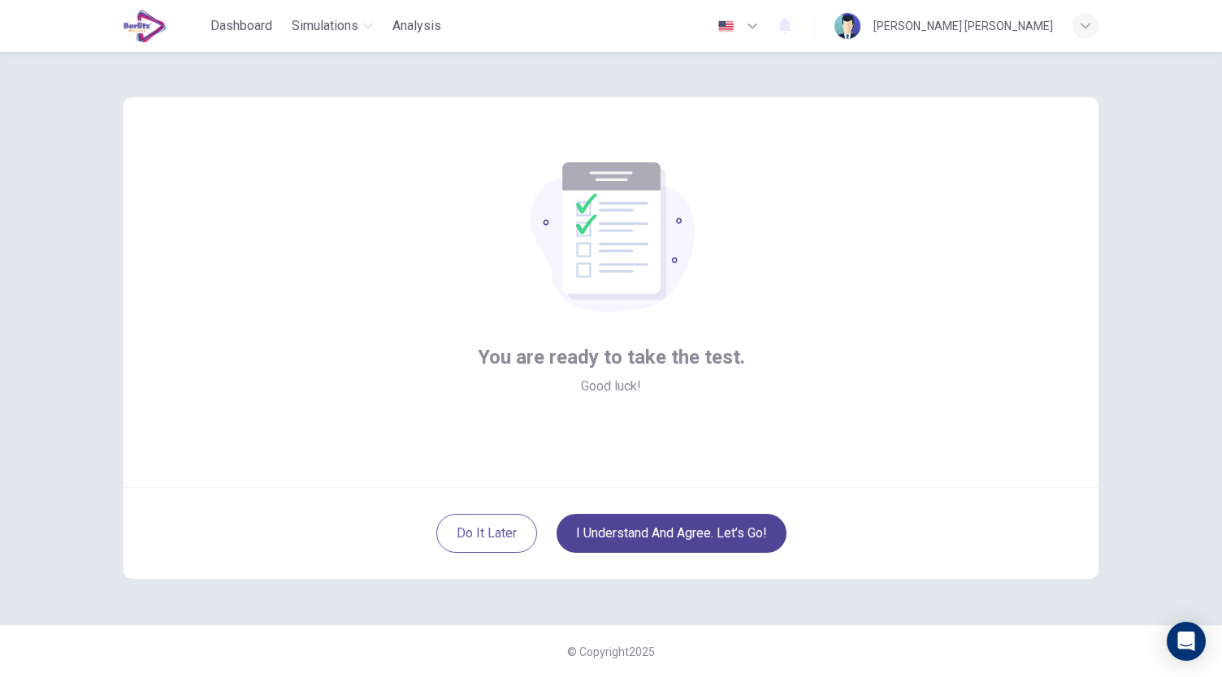
scroll to position [0, 0]
click at [651, 534] on button "I understand and agree. Let’s go!" at bounding box center [671, 533] width 230 height 39
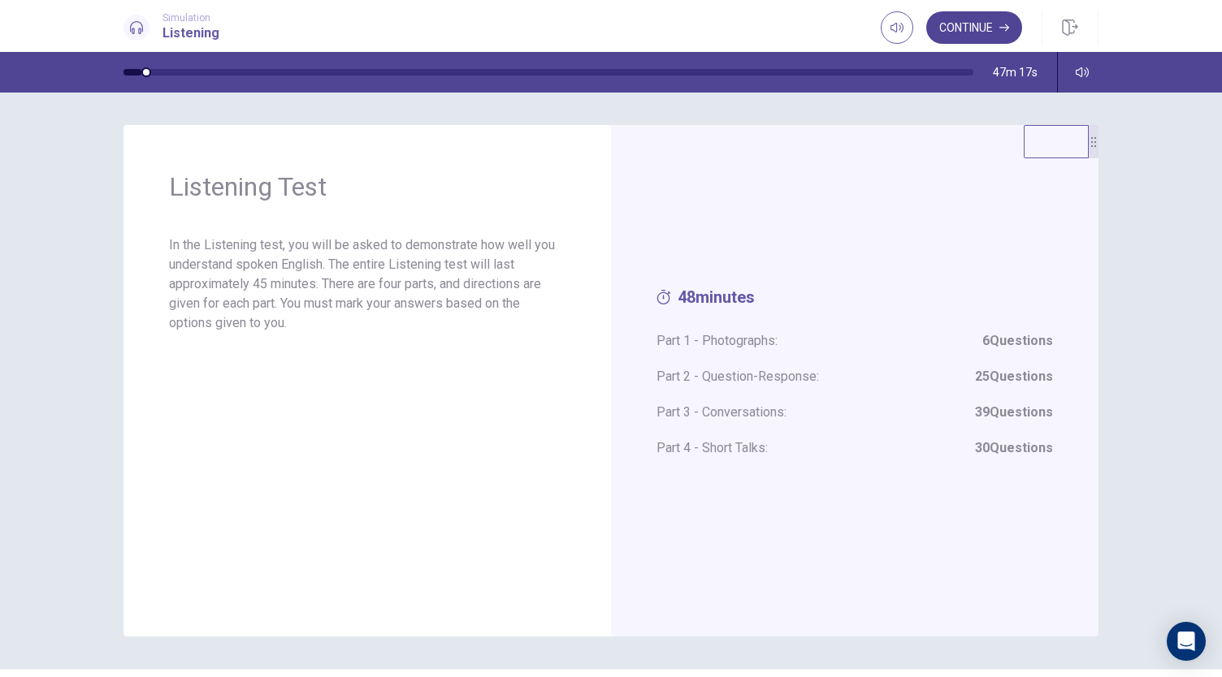
click at [970, 30] on button "Continue" at bounding box center [974, 27] width 96 height 32
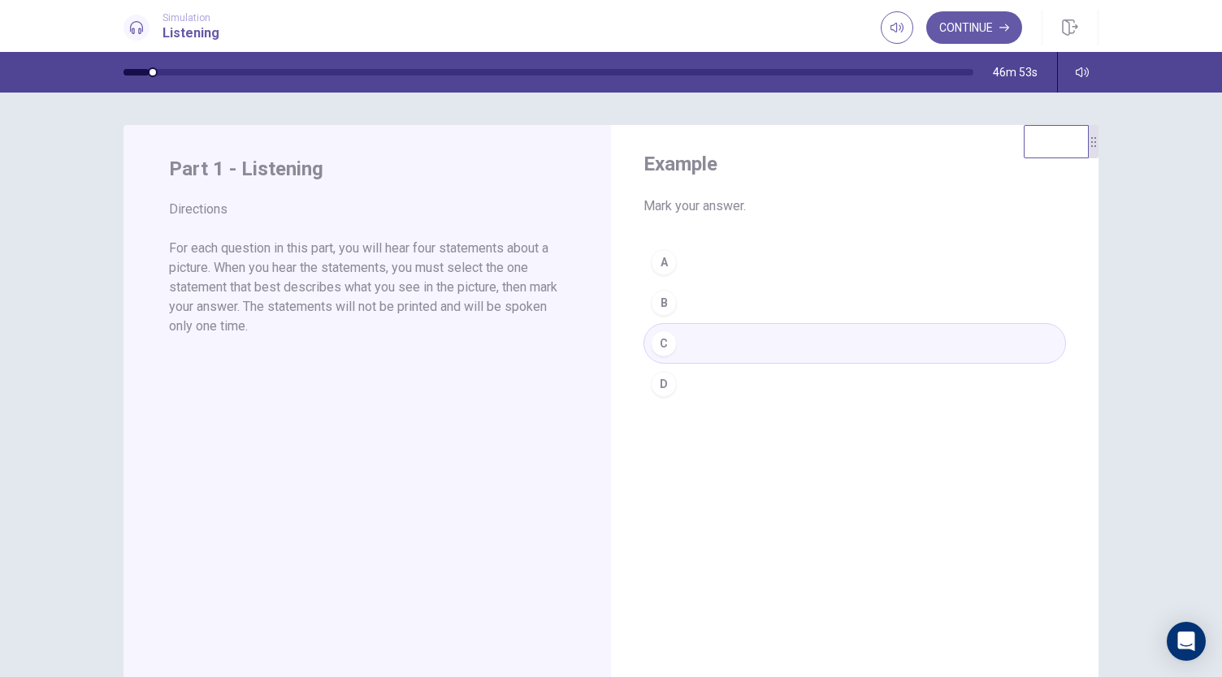
click at [749, 337] on div "A B C D" at bounding box center [854, 323] width 422 height 162
click at [954, 31] on button "Continue" at bounding box center [974, 27] width 96 height 32
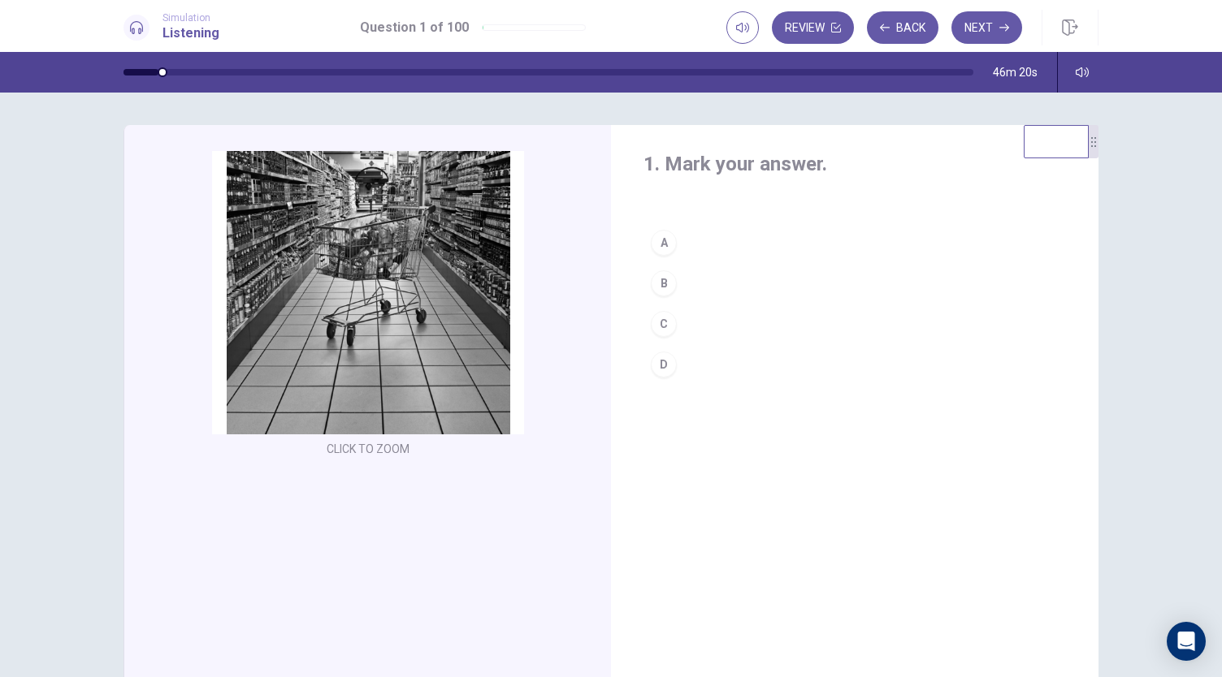
click at [663, 269] on button "B" at bounding box center [854, 283] width 422 height 41
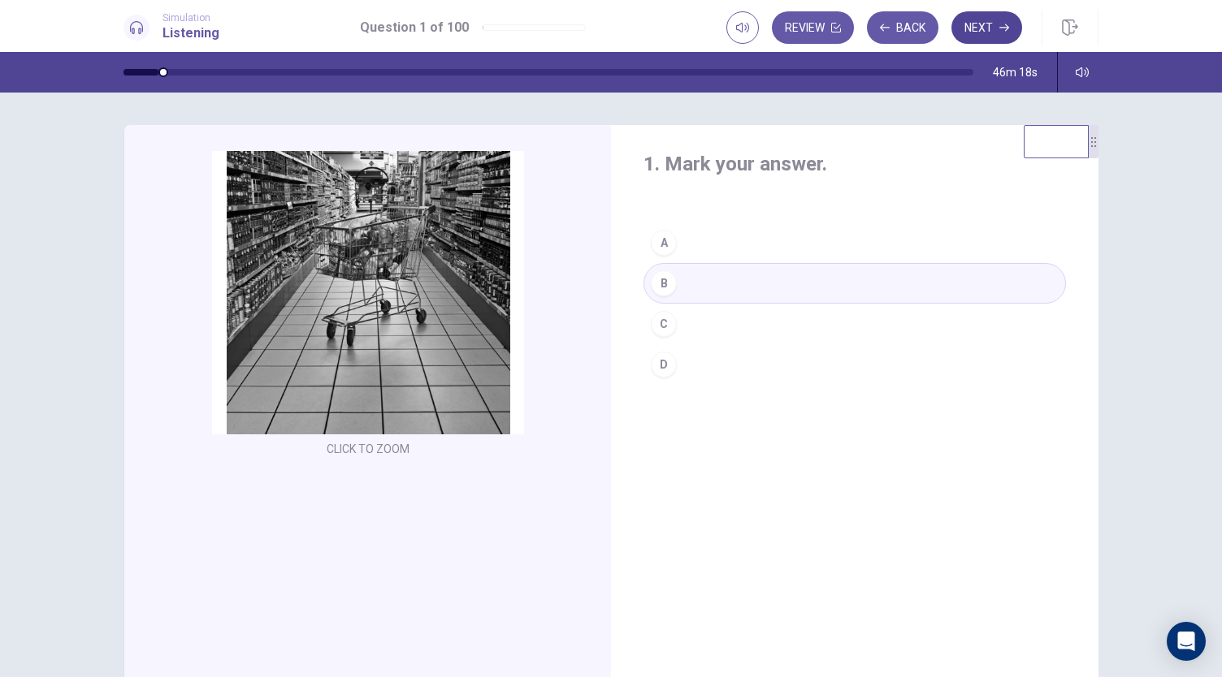
click at [993, 24] on button "Next" at bounding box center [986, 27] width 71 height 32
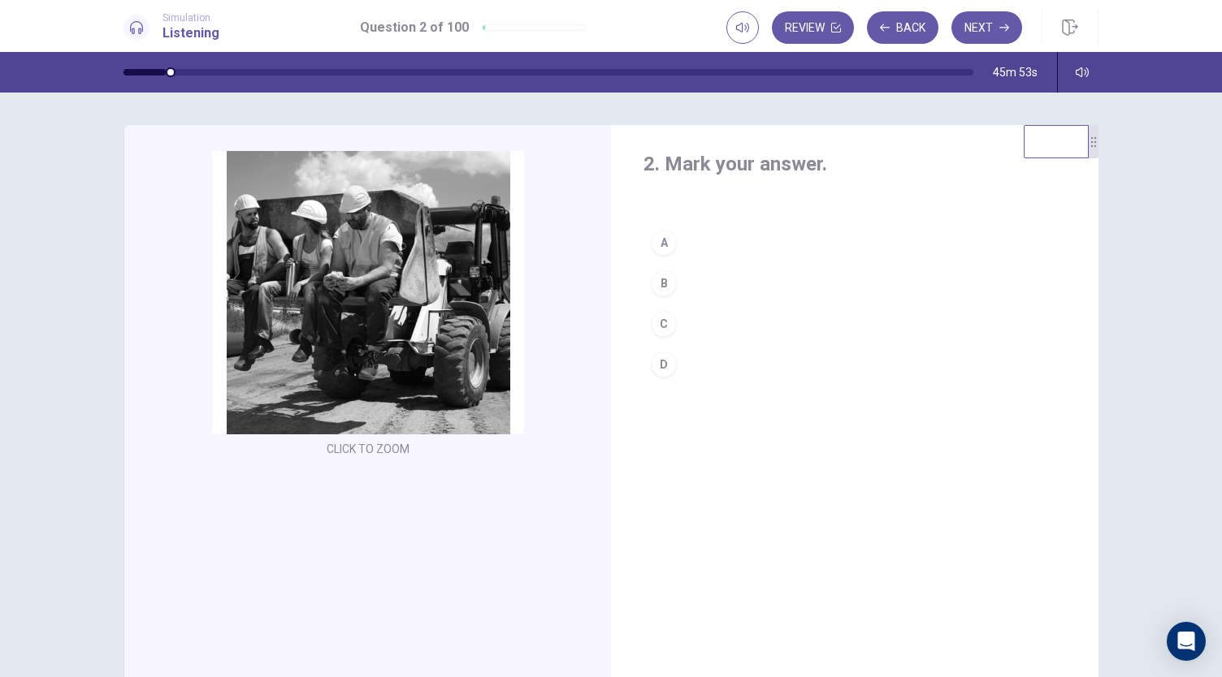
click at [659, 357] on div "D" at bounding box center [664, 365] width 26 height 26
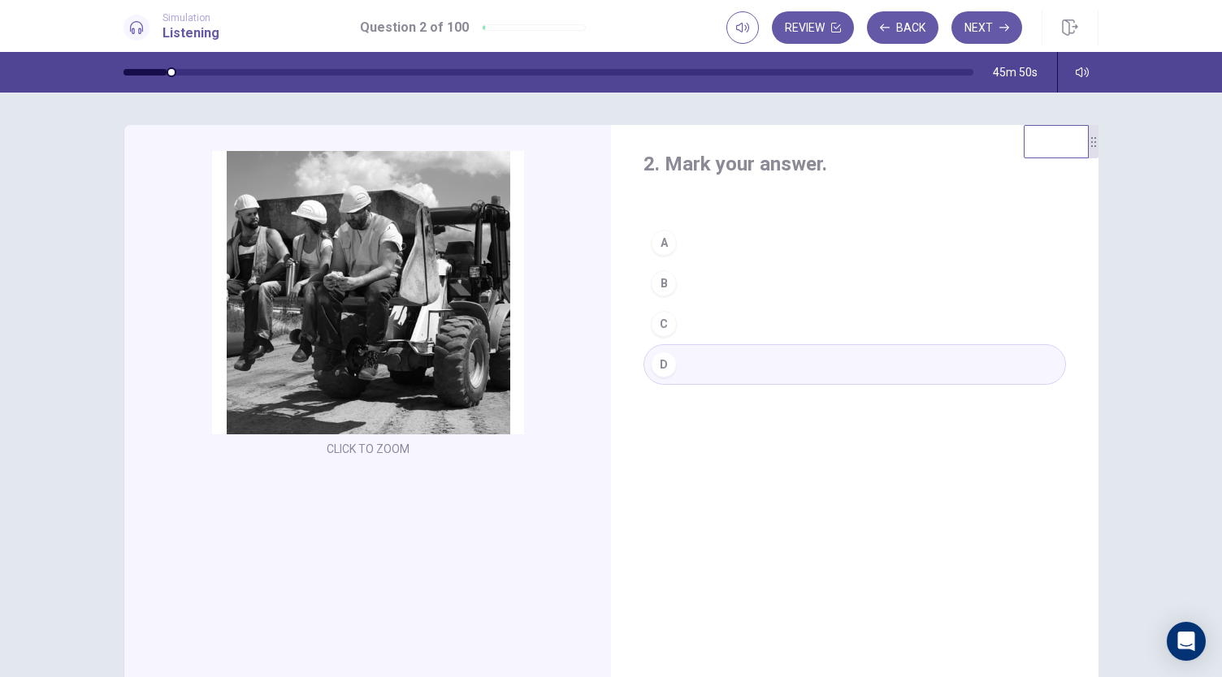
click at [850, 368] on button "D" at bounding box center [854, 364] width 422 height 41
click at [983, 17] on button "Next" at bounding box center [986, 27] width 71 height 32
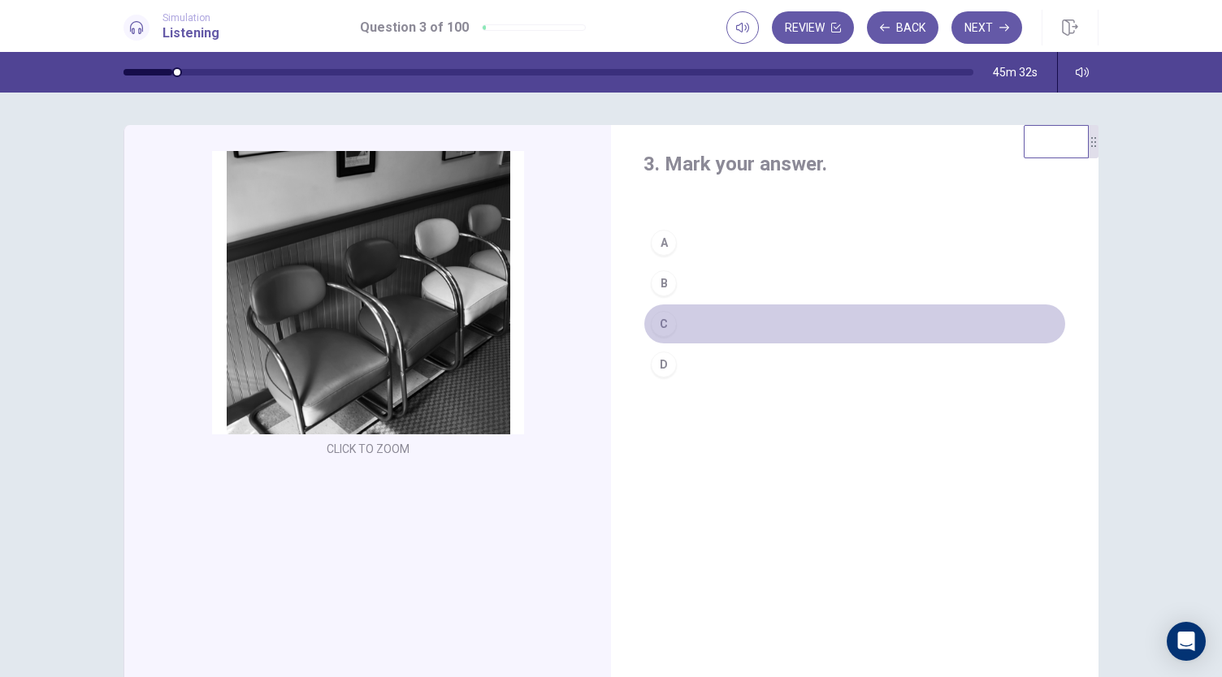
click at [657, 319] on div "C" at bounding box center [664, 324] width 26 height 26
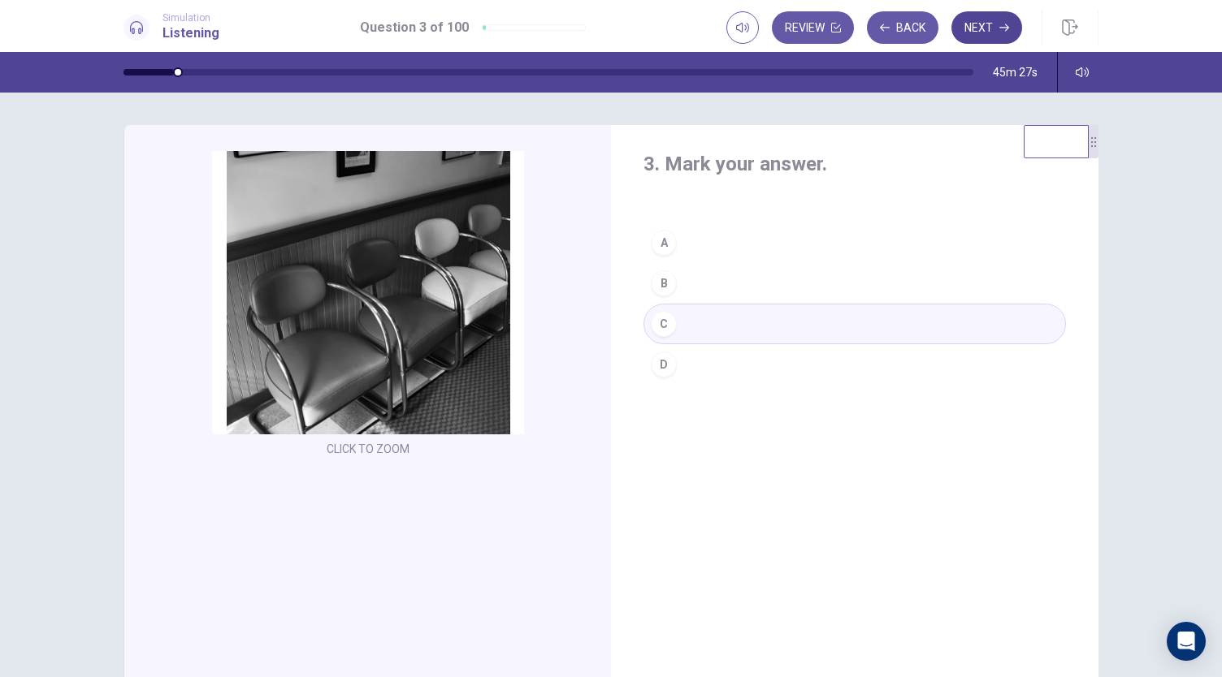
click at [993, 32] on button "Next" at bounding box center [986, 27] width 71 height 32
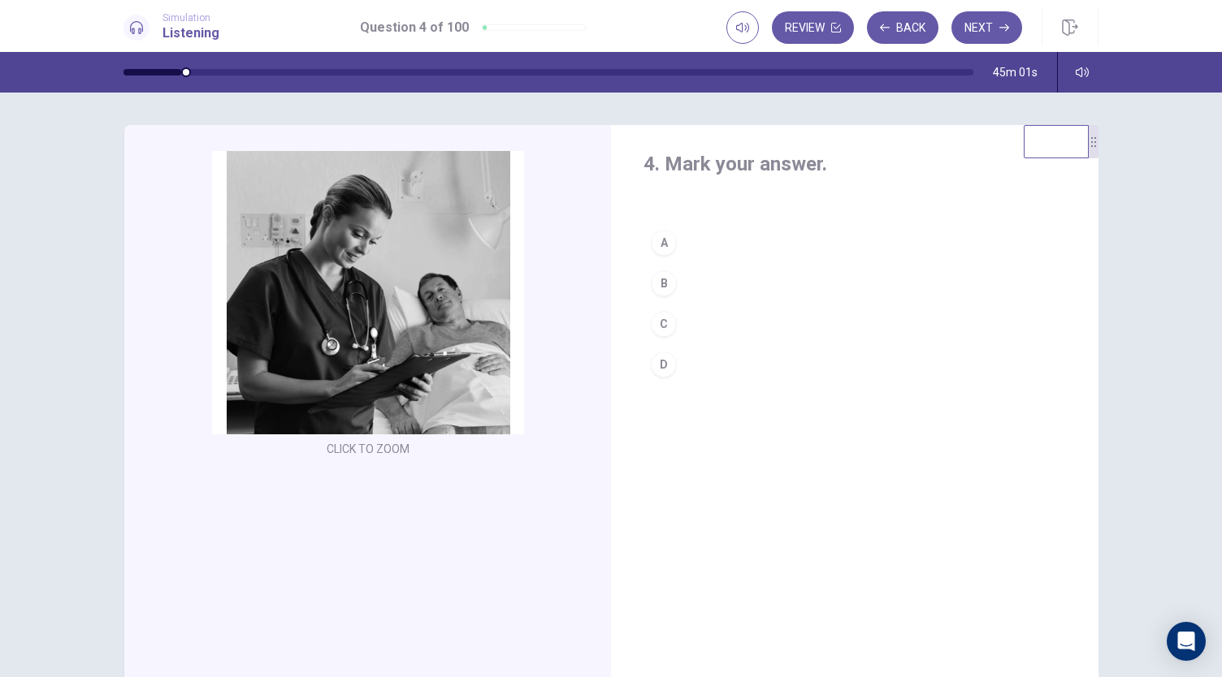
click at [667, 317] on div "C" at bounding box center [664, 324] width 26 height 26
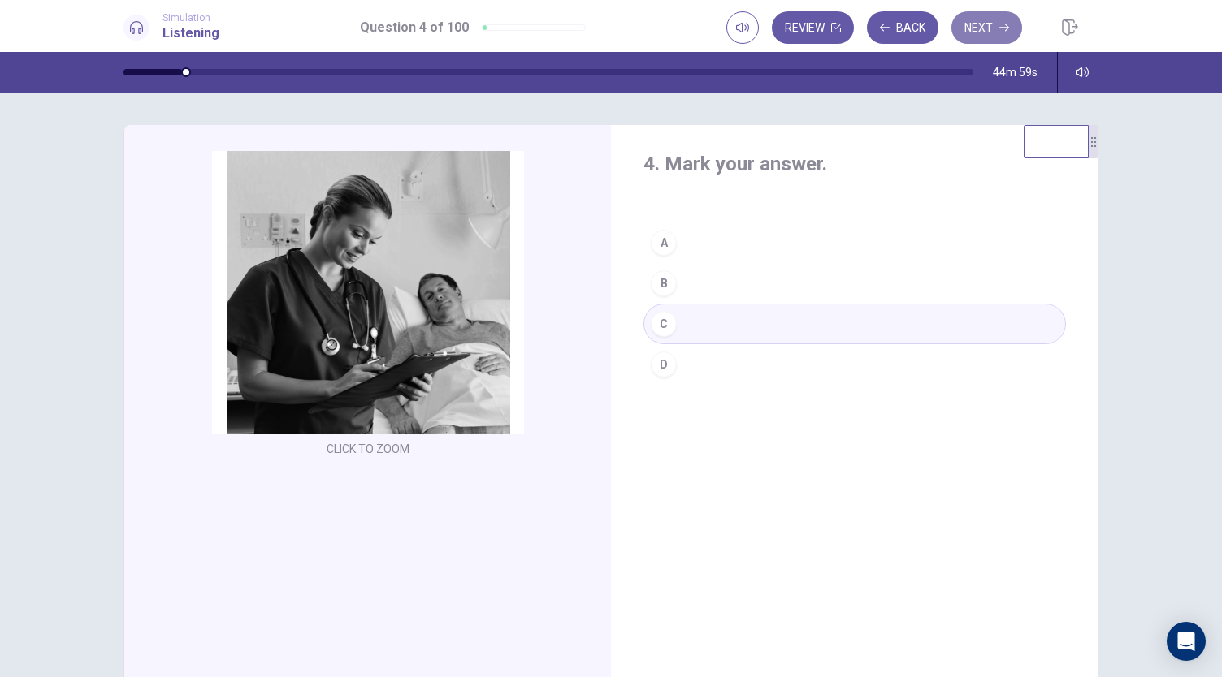
click at [989, 22] on button "Next" at bounding box center [986, 27] width 71 height 32
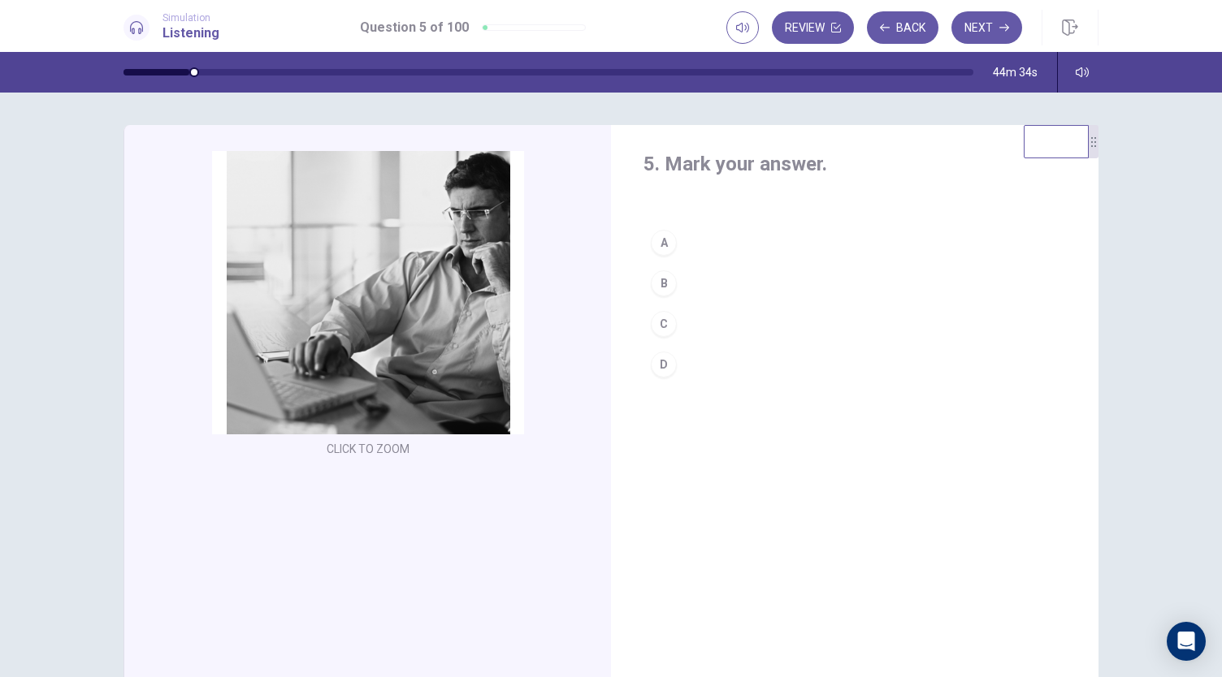
click at [653, 282] on div "B" at bounding box center [664, 283] width 26 height 26
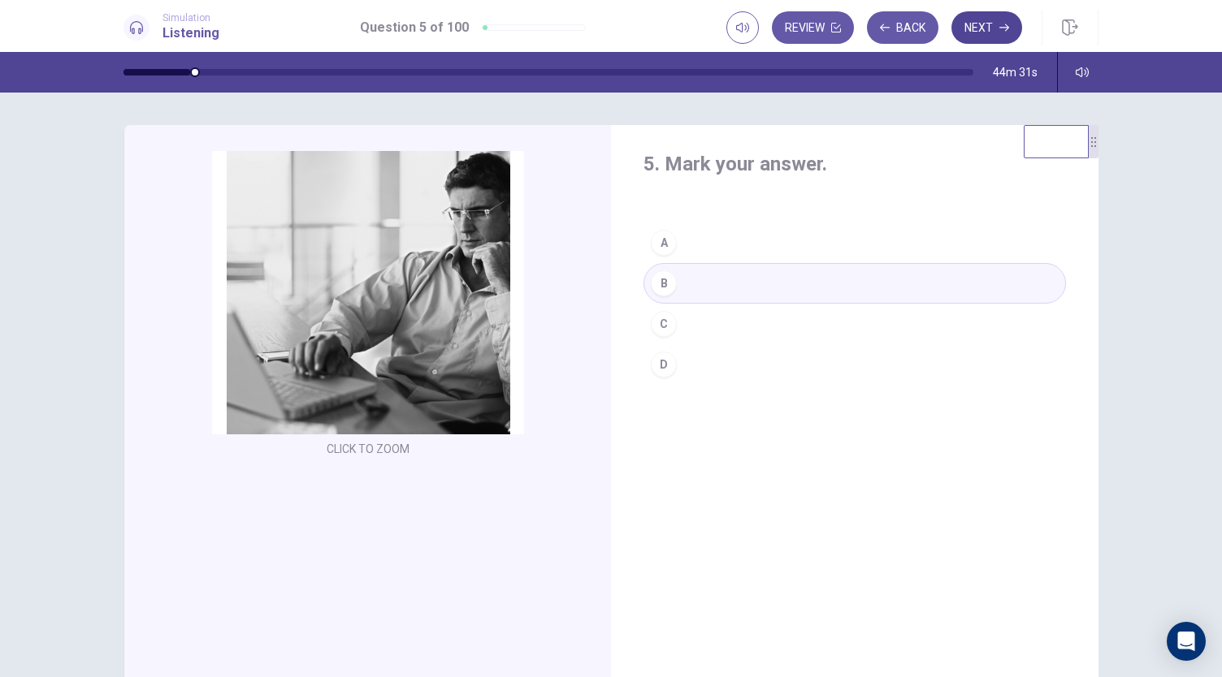
click at [972, 22] on button "Next" at bounding box center [986, 27] width 71 height 32
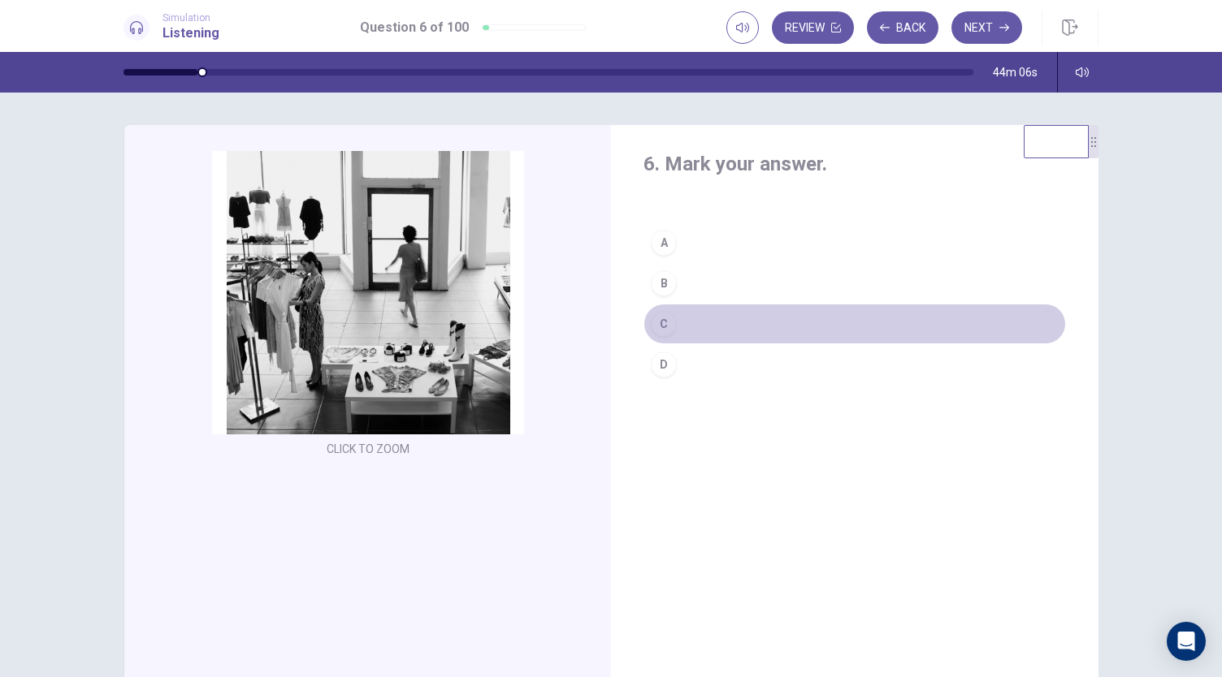
click at [656, 314] on div "C" at bounding box center [664, 324] width 26 height 26
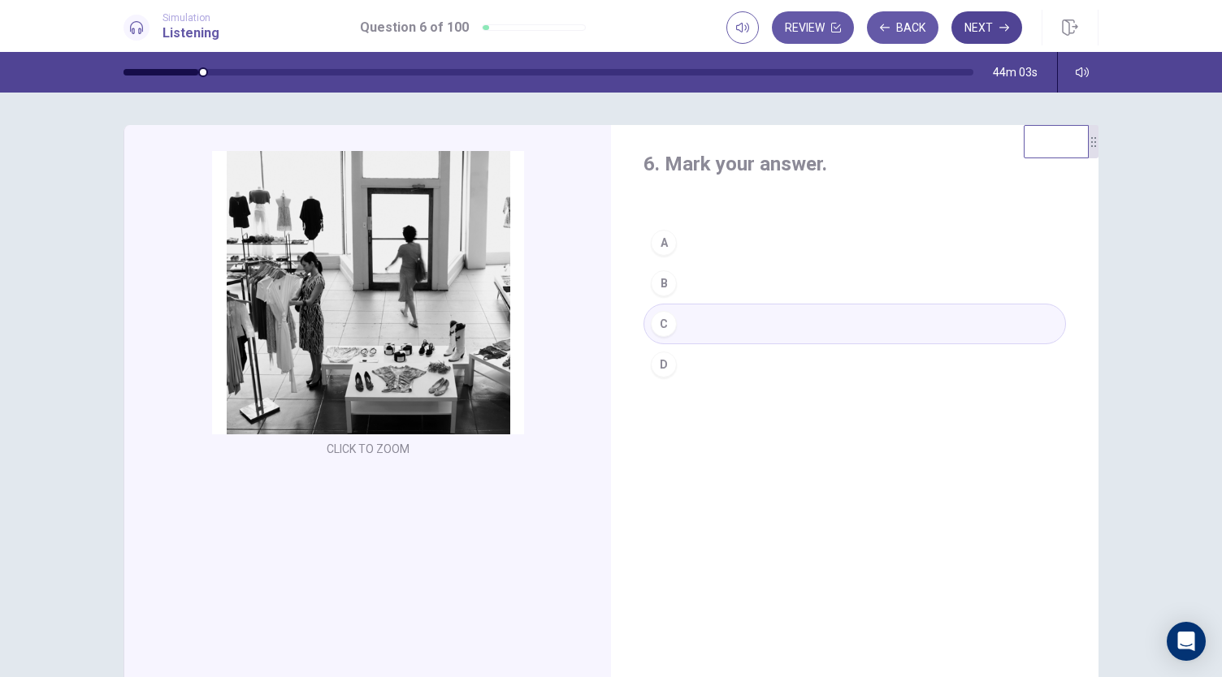
click at [977, 27] on button "Next" at bounding box center [986, 27] width 71 height 32
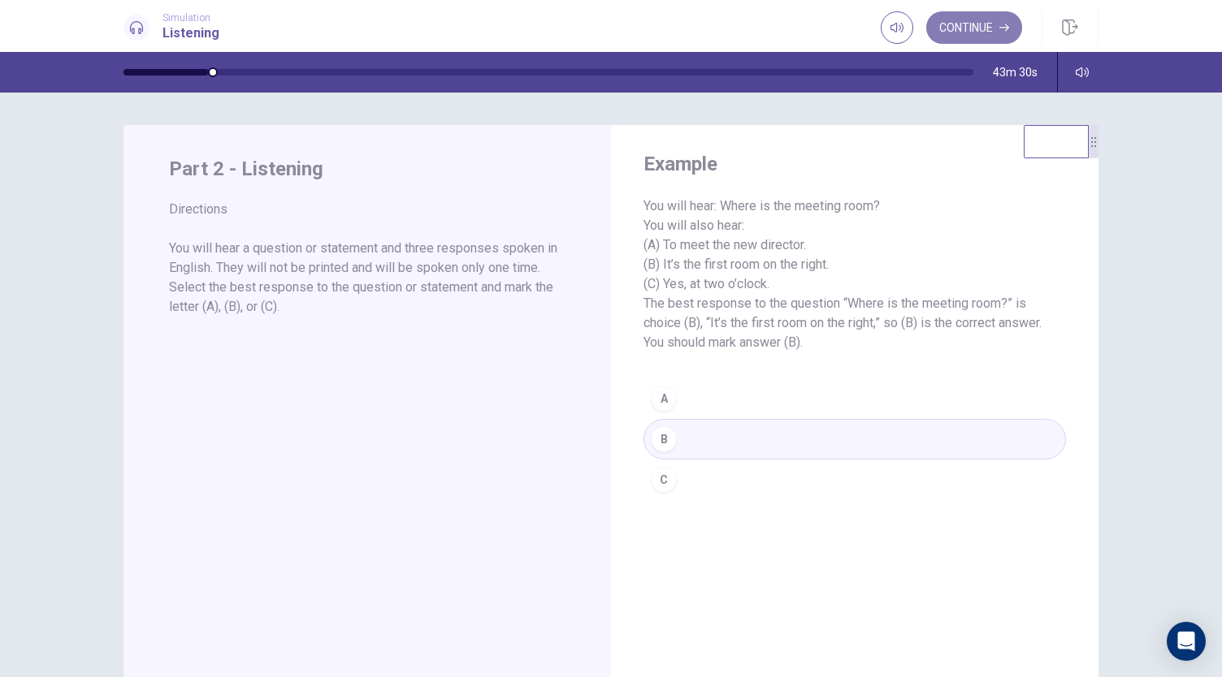
click at [1008, 29] on icon "button" at bounding box center [1004, 28] width 10 height 10
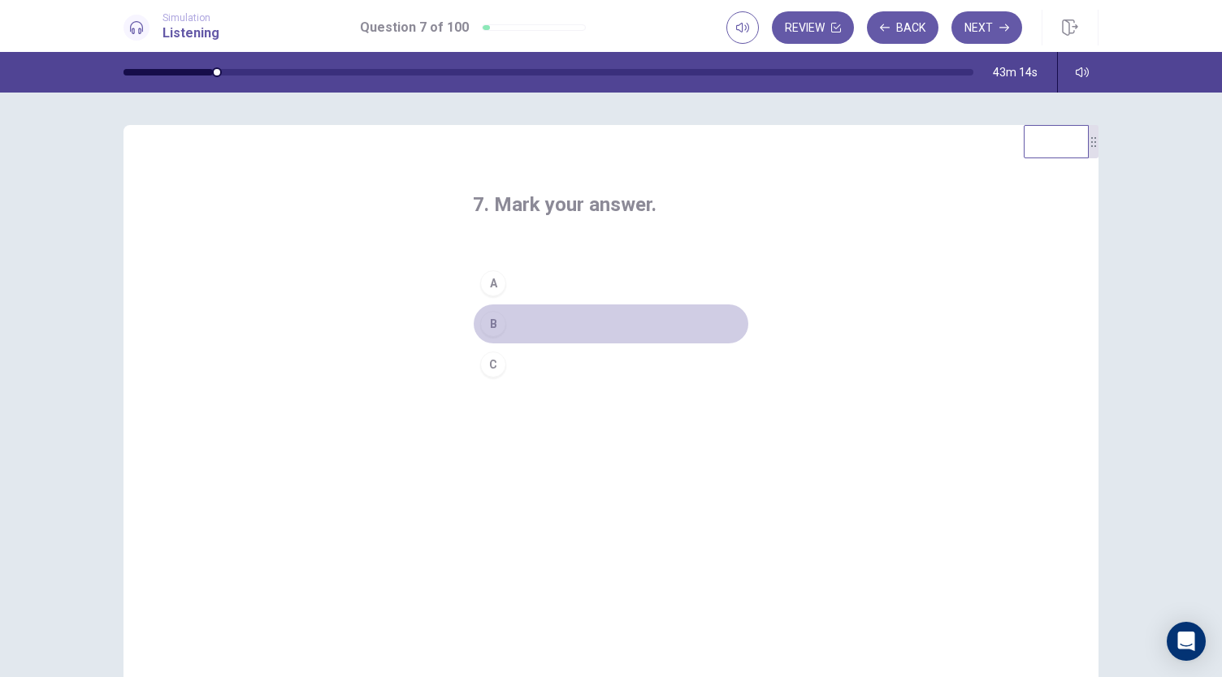
click at [492, 324] on div "B" at bounding box center [493, 324] width 26 height 26
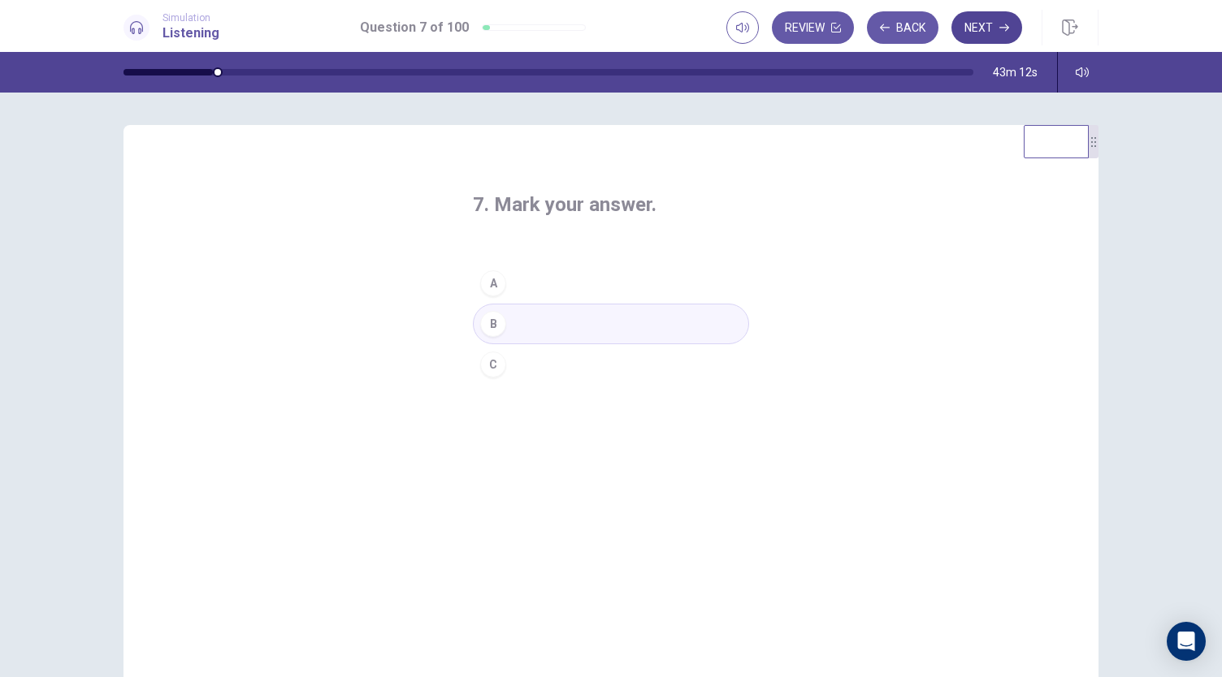
click at [992, 24] on button "Next" at bounding box center [986, 27] width 71 height 32
click at [494, 321] on div "B" at bounding box center [493, 324] width 26 height 26
click at [988, 37] on button "Next" at bounding box center [986, 27] width 71 height 32
click at [495, 282] on div "A" at bounding box center [493, 283] width 26 height 26
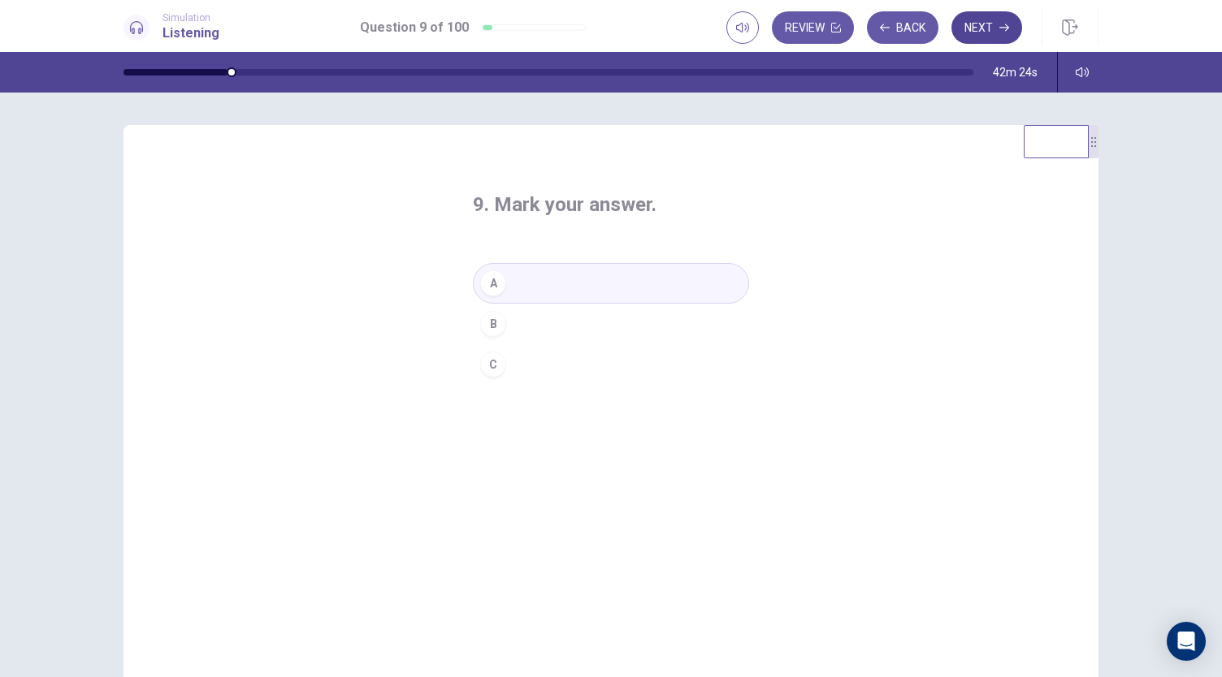
click at [981, 20] on button "Next" at bounding box center [986, 27] width 71 height 32
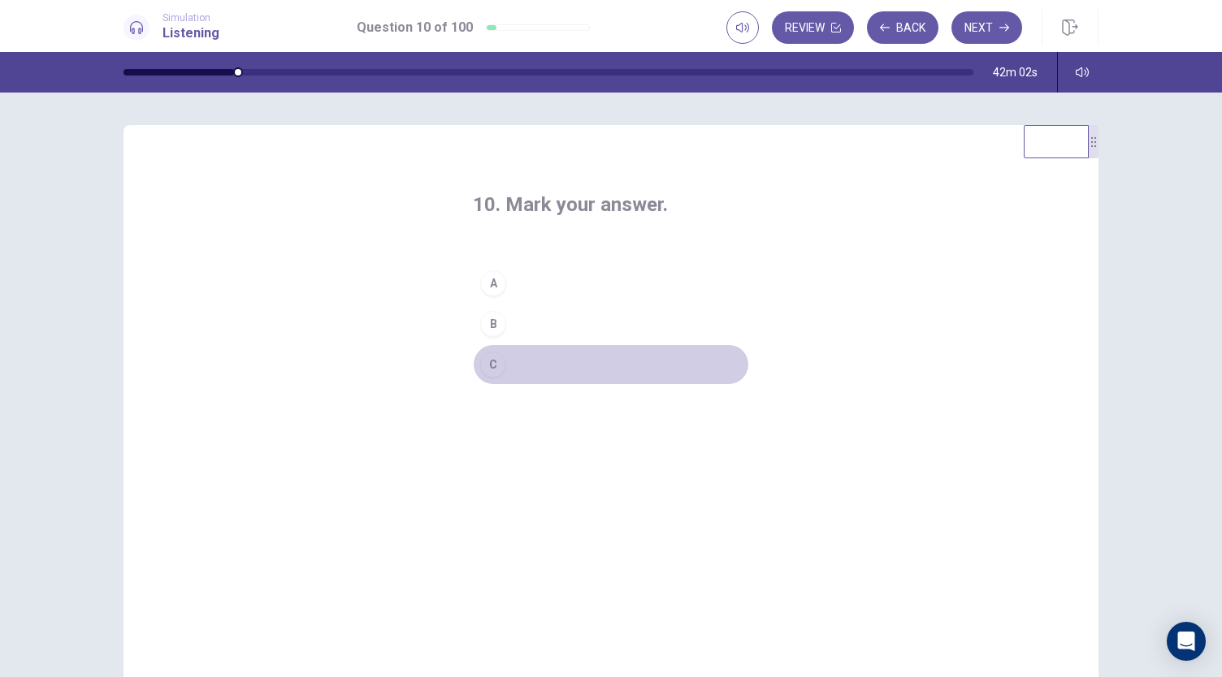
click at [495, 360] on div "C" at bounding box center [493, 365] width 26 height 26
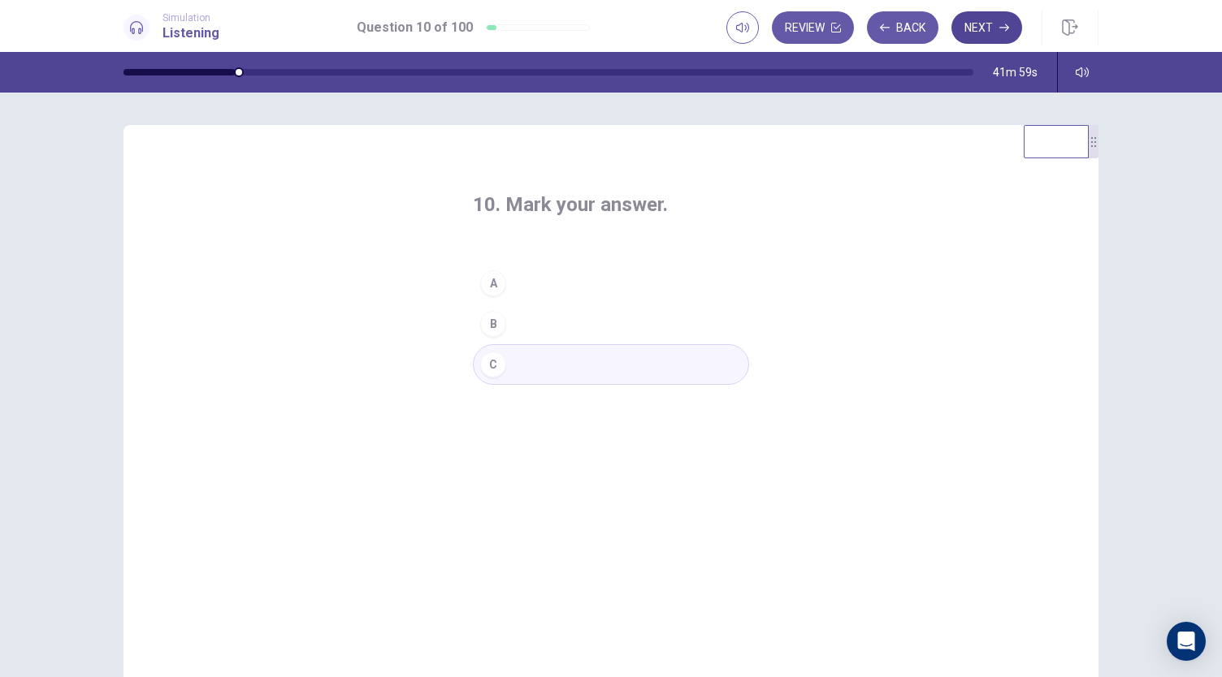
click at [988, 24] on button "Next" at bounding box center [986, 27] width 71 height 32
click at [494, 282] on div "A" at bounding box center [493, 283] width 26 height 26
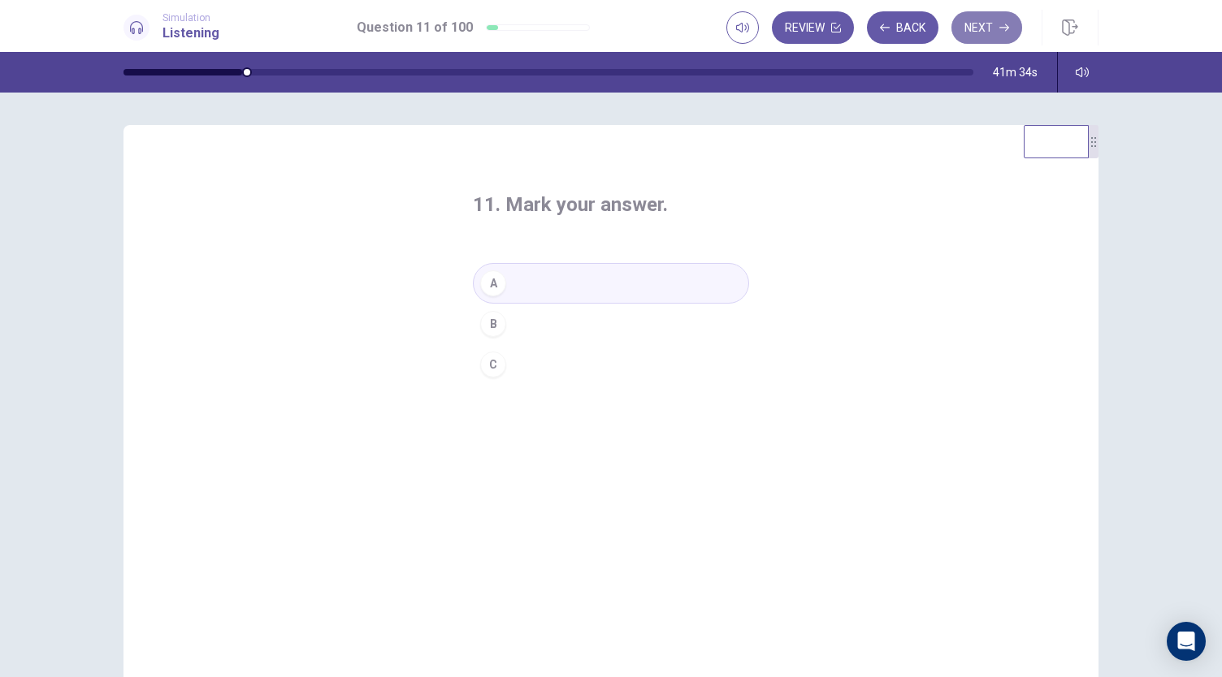
click at [975, 28] on button "Next" at bounding box center [986, 27] width 71 height 32
click at [491, 365] on div "C" at bounding box center [493, 365] width 26 height 26
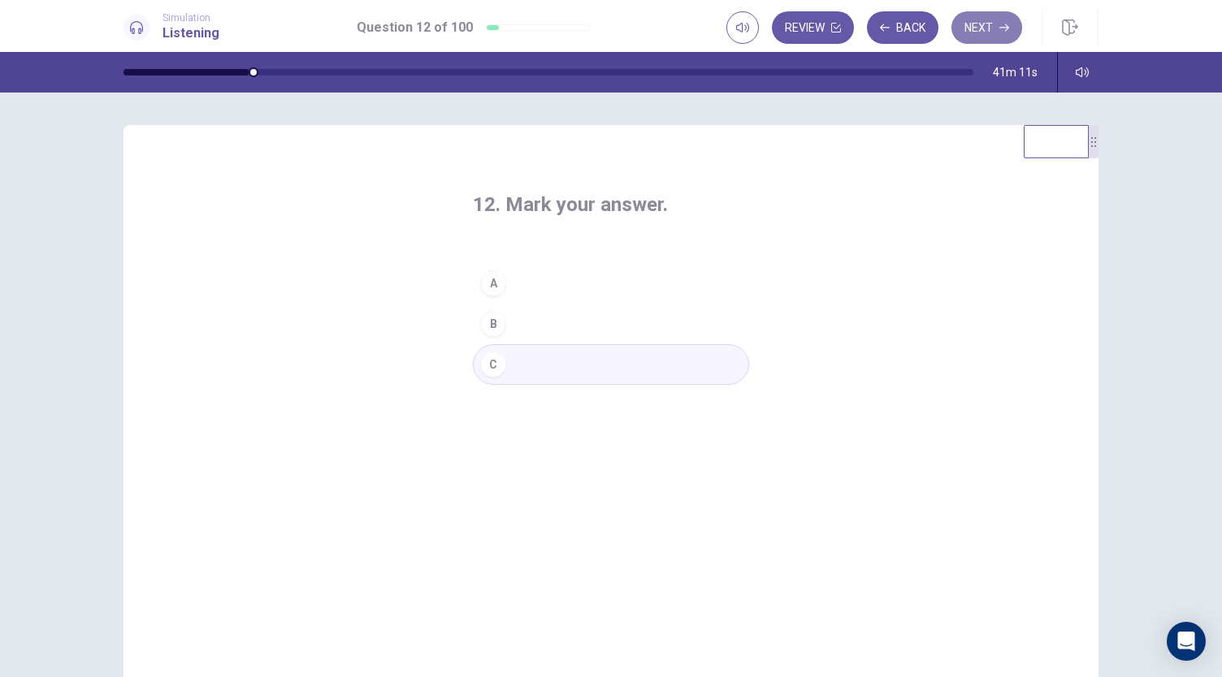
click at [996, 24] on button "Next" at bounding box center [986, 27] width 71 height 32
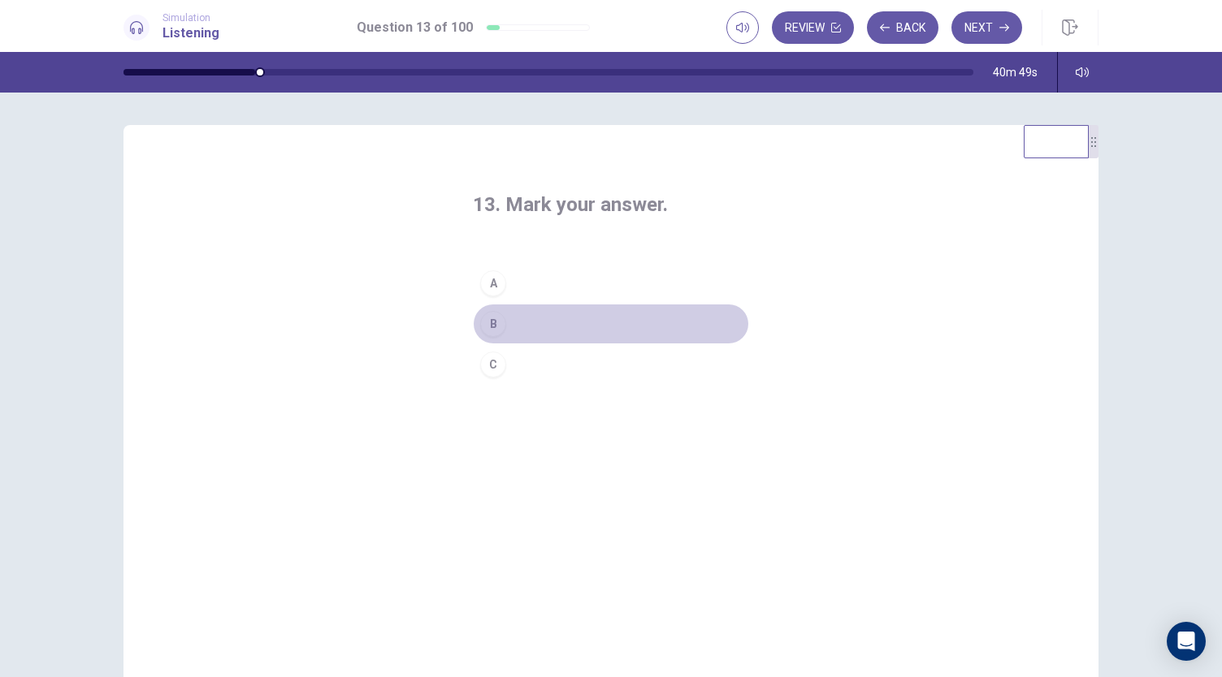
click at [492, 321] on div "B" at bounding box center [493, 324] width 26 height 26
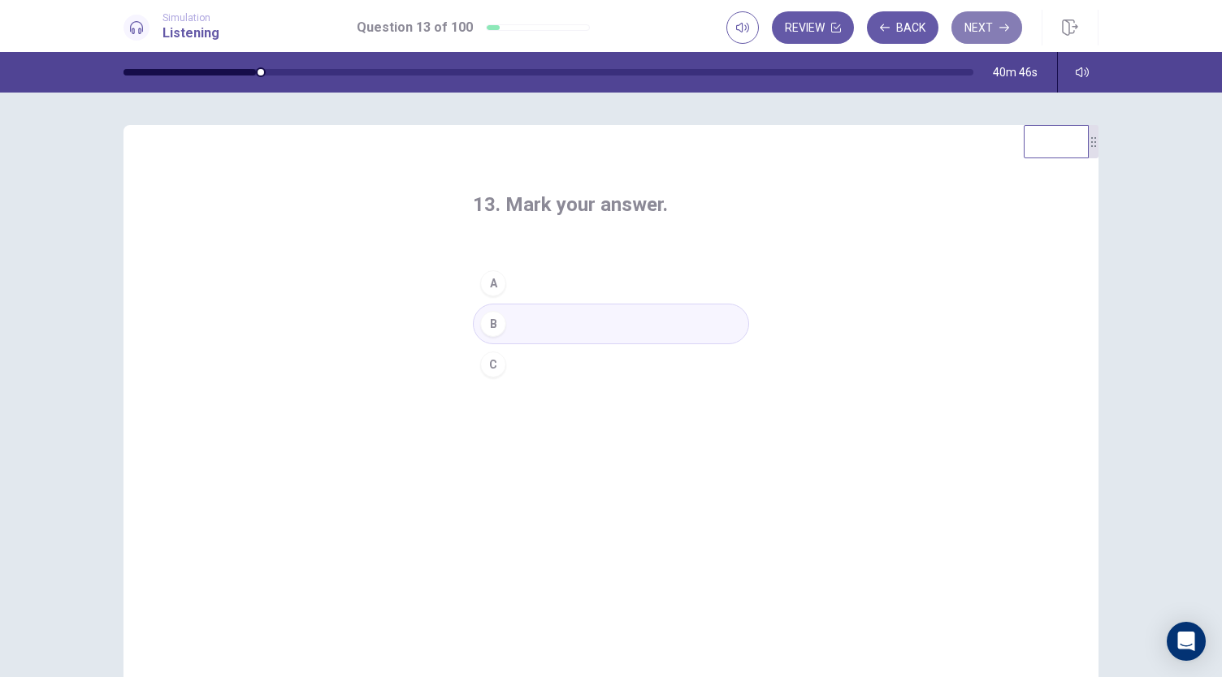
click at [987, 19] on button "Next" at bounding box center [986, 27] width 71 height 32
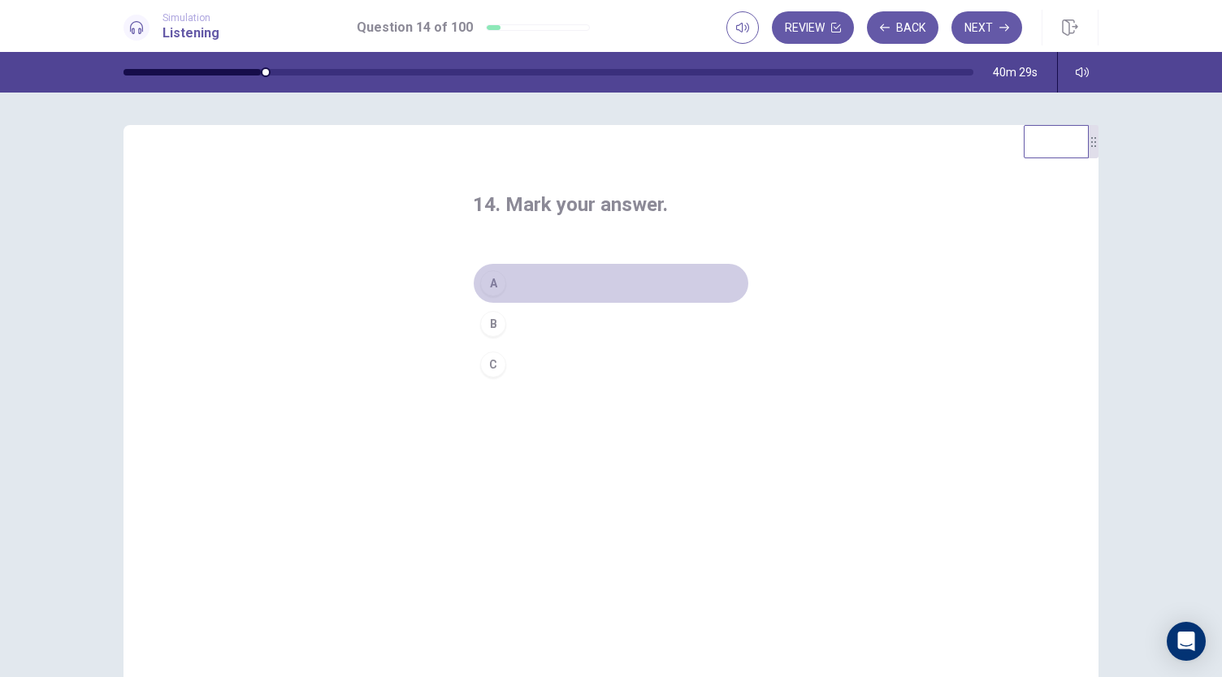
click at [494, 284] on div "A" at bounding box center [493, 283] width 26 height 26
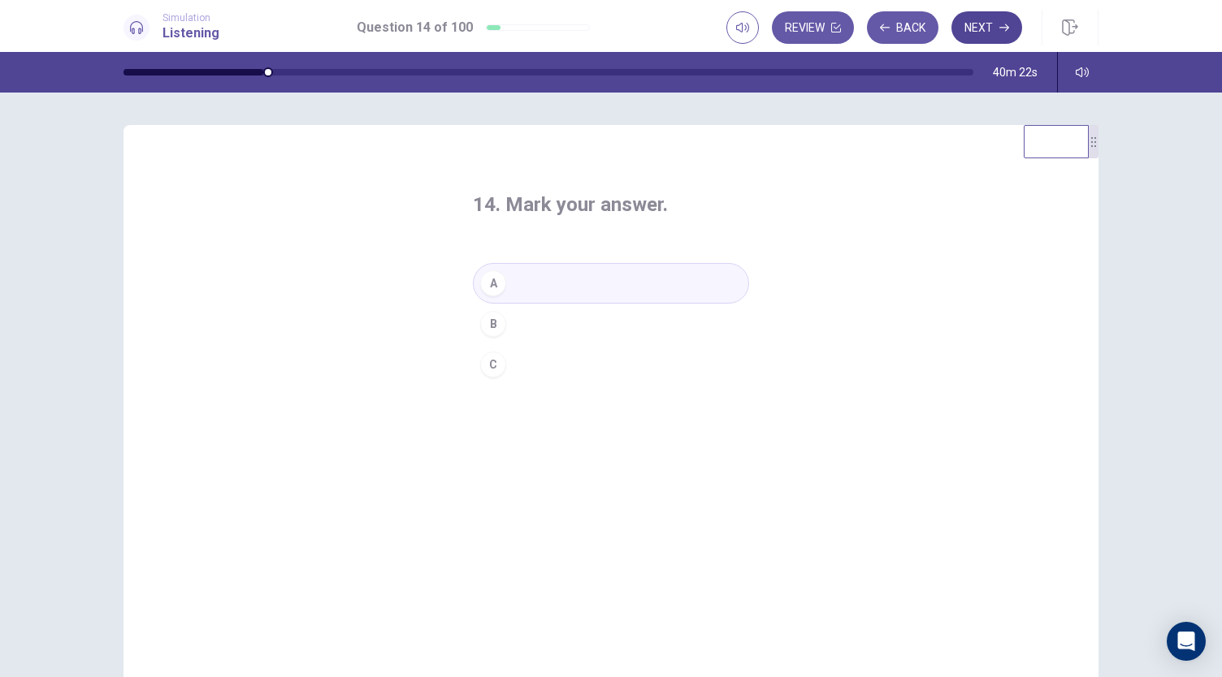
click at [984, 24] on button "Next" at bounding box center [986, 27] width 71 height 32
click at [491, 285] on div "A" at bounding box center [493, 283] width 26 height 26
click at [986, 28] on button "Next" at bounding box center [986, 27] width 71 height 32
click at [488, 322] on div "B" at bounding box center [493, 324] width 26 height 26
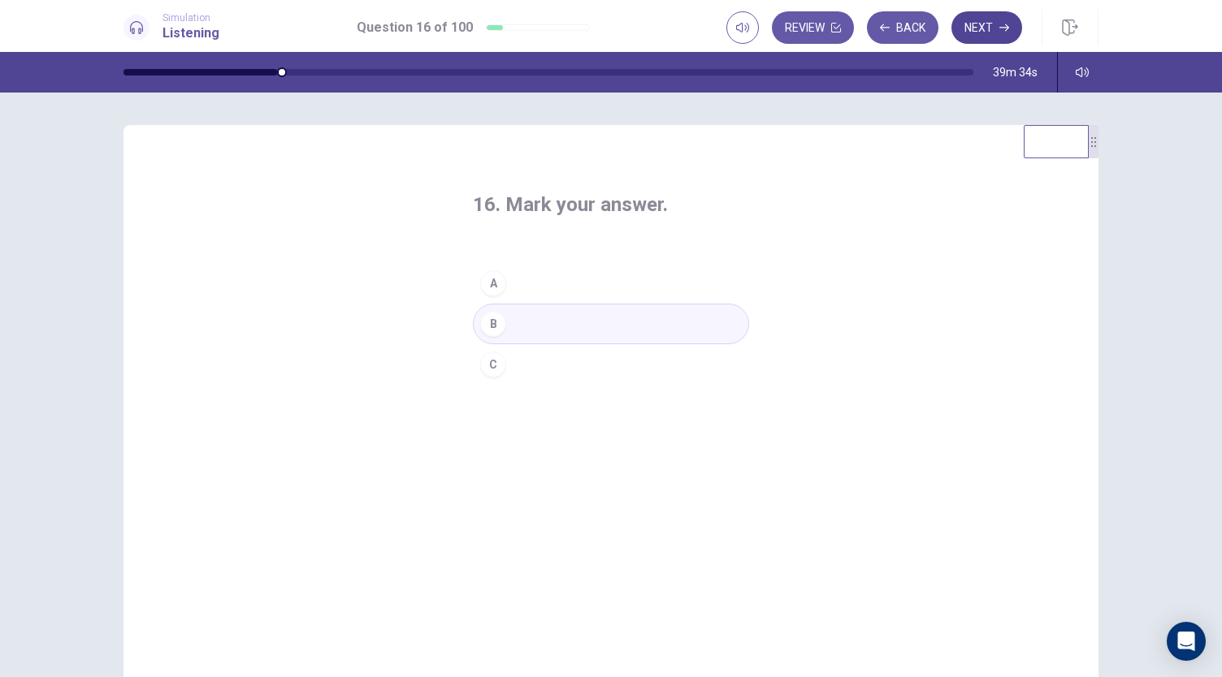
click at [995, 32] on button "Next" at bounding box center [986, 27] width 71 height 32
click at [501, 359] on div "C" at bounding box center [493, 365] width 26 height 26
click at [993, 24] on button "Next" at bounding box center [986, 27] width 71 height 32
click at [499, 363] on div "C" at bounding box center [493, 365] width 26 height 26
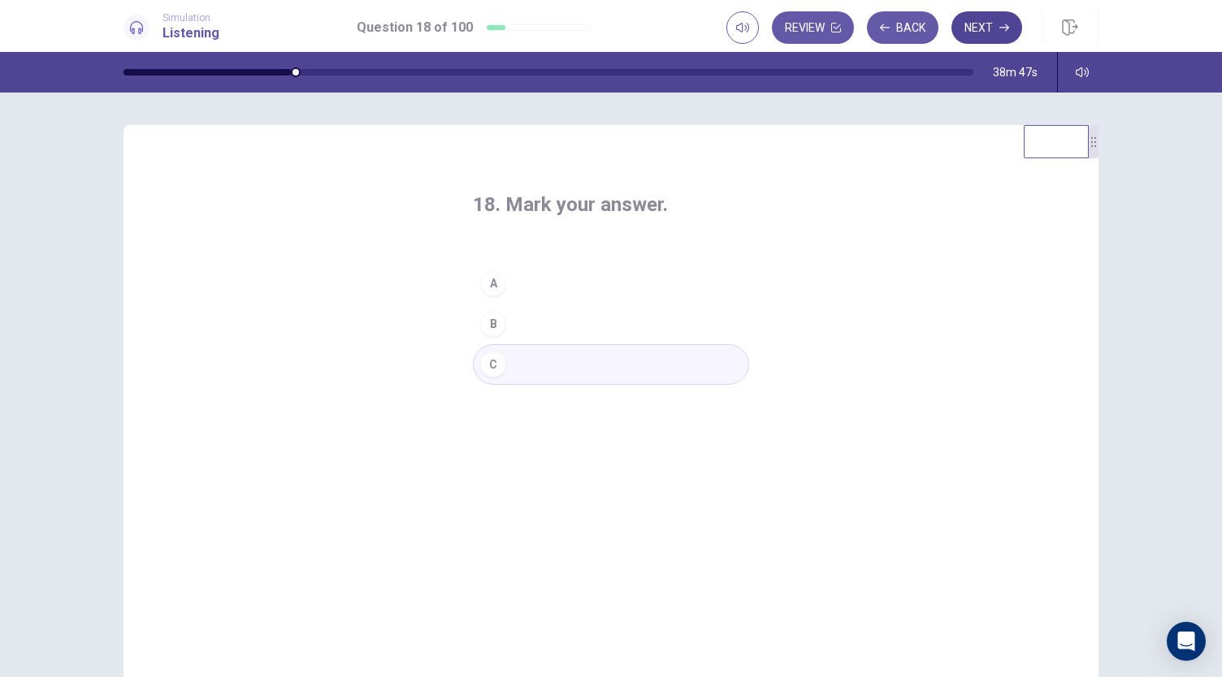
click at [986, 31] on button "Next" at bounding box center [986, 27] width 71 height 32
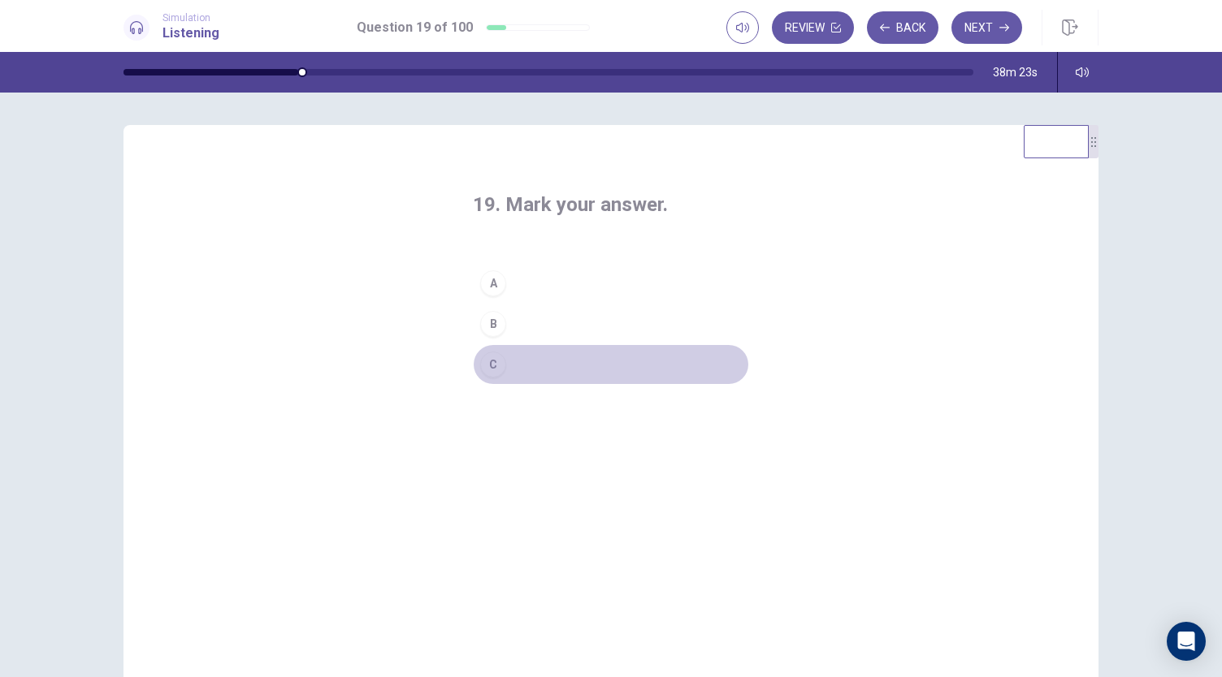
click at [489, 362] on div "C" at bounding box center [493, 365] width 26 height 26
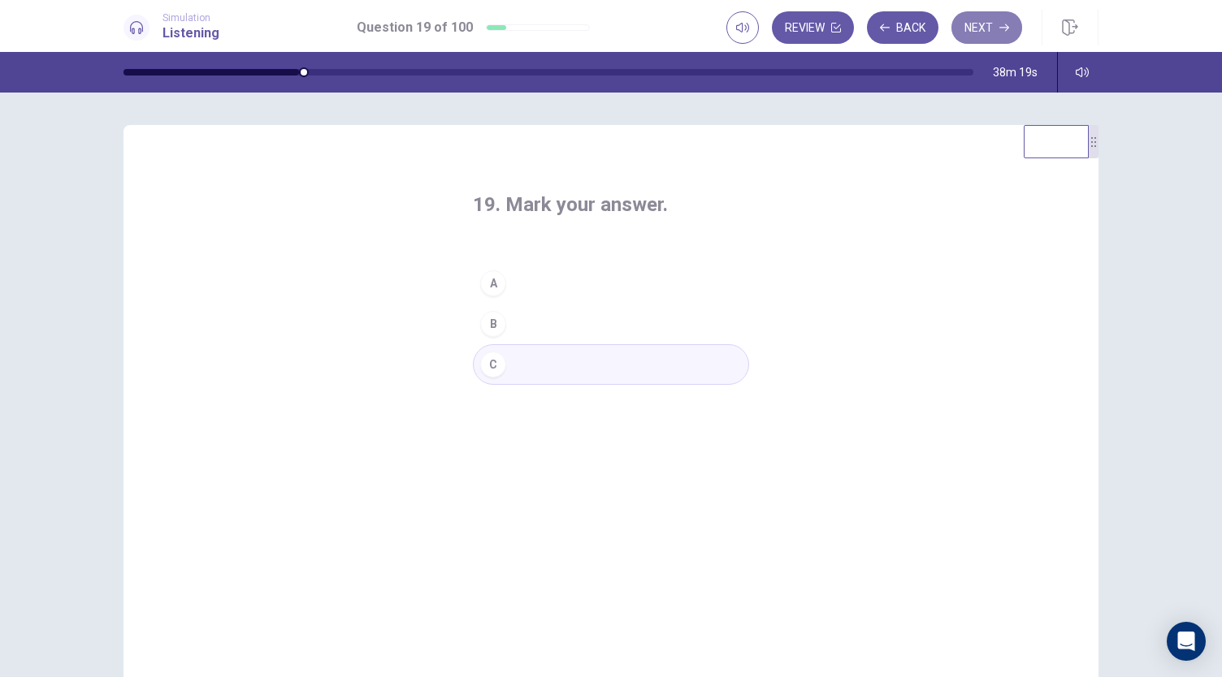
click at [971, 20] on button "Next" at bounding box center [986, 27] width 71 height 32
click at [520, 357] on button "C" at bounding box center [611, 364] width 276 height 41
click at [978, 26] on button "Next" at bounding box center [986, 27] width 71 height 32
click at [492, 281] on div "A" at bounding box center [493, 283] width 26 height 26
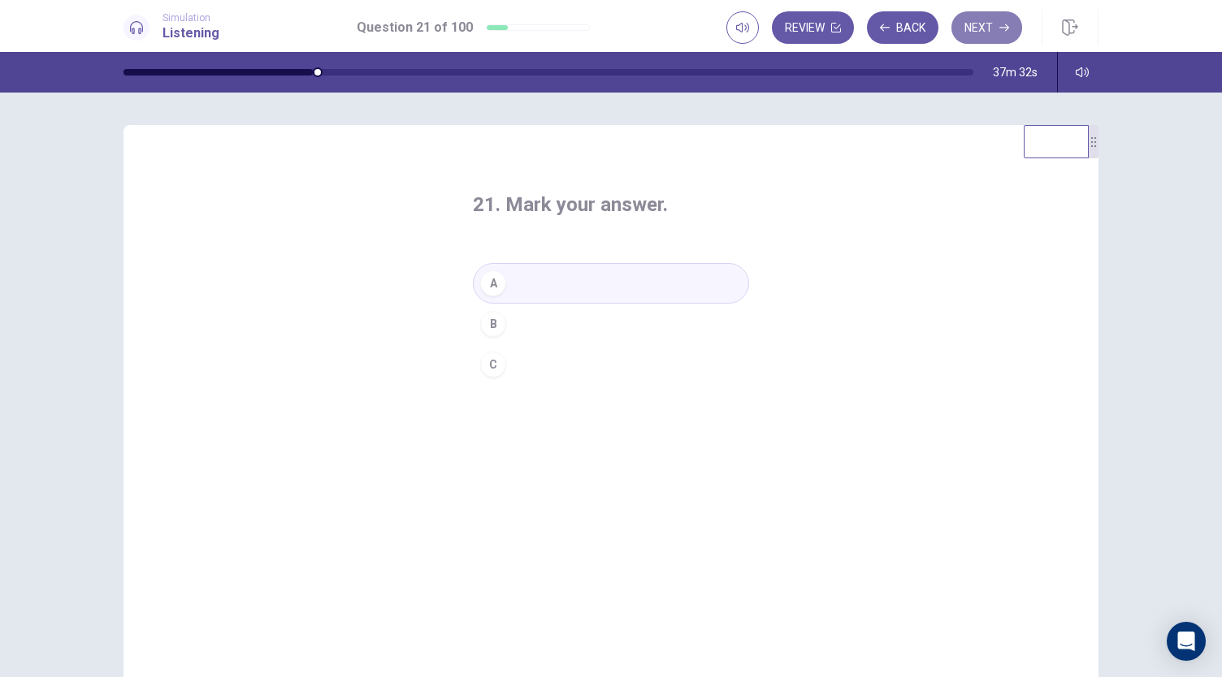
click at [974, 23] on button "Next" at bounding box center [986, 27] width 71 height 32
click at [495, 318] on div "B" at bounding box center [493, 324] width 26 height 26
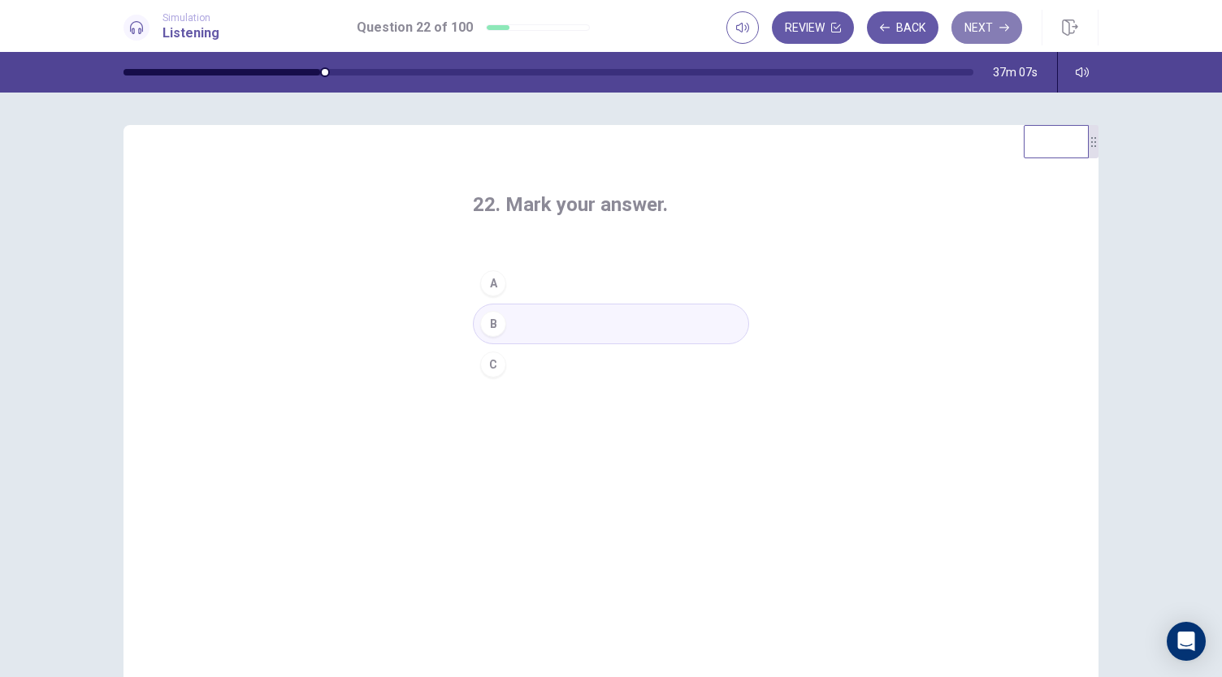
click at [991, 28] on button "Next" at bounding box center [986, 27] width 71 height 32
click at [512, 282] on button "A" at bounding box center [611, 283] width 276 height 41
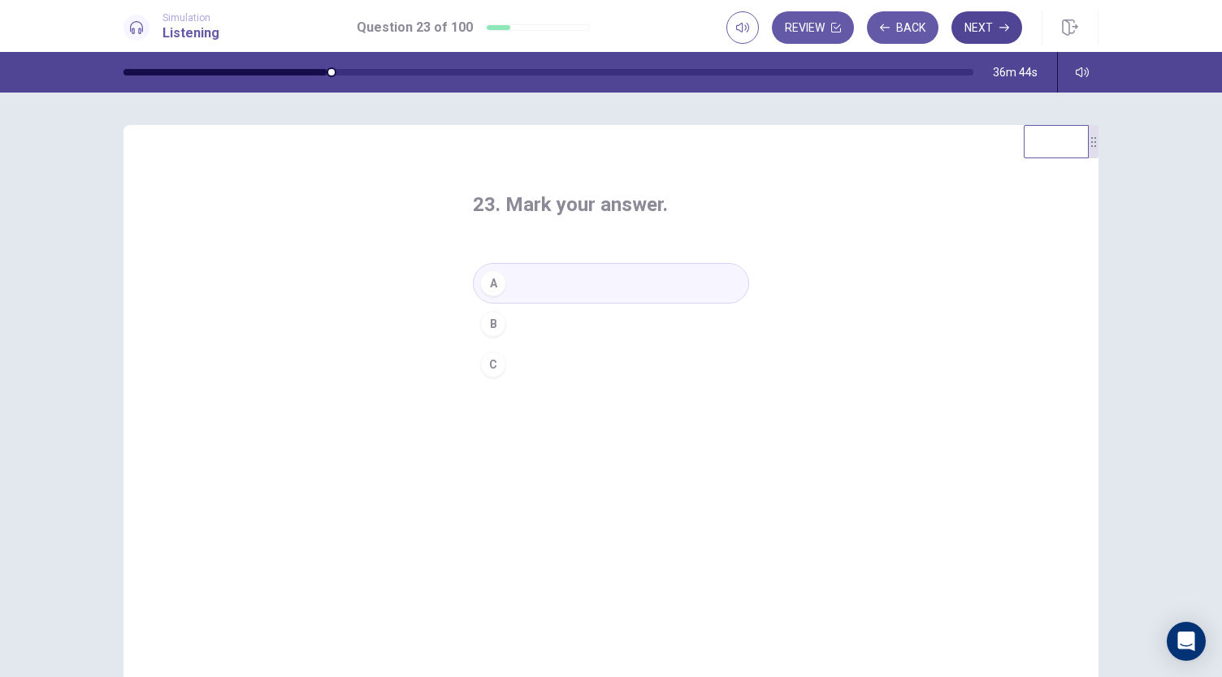
click at [975, 30] on button "Next" at bounding box center [986, 27] width 71 height 32
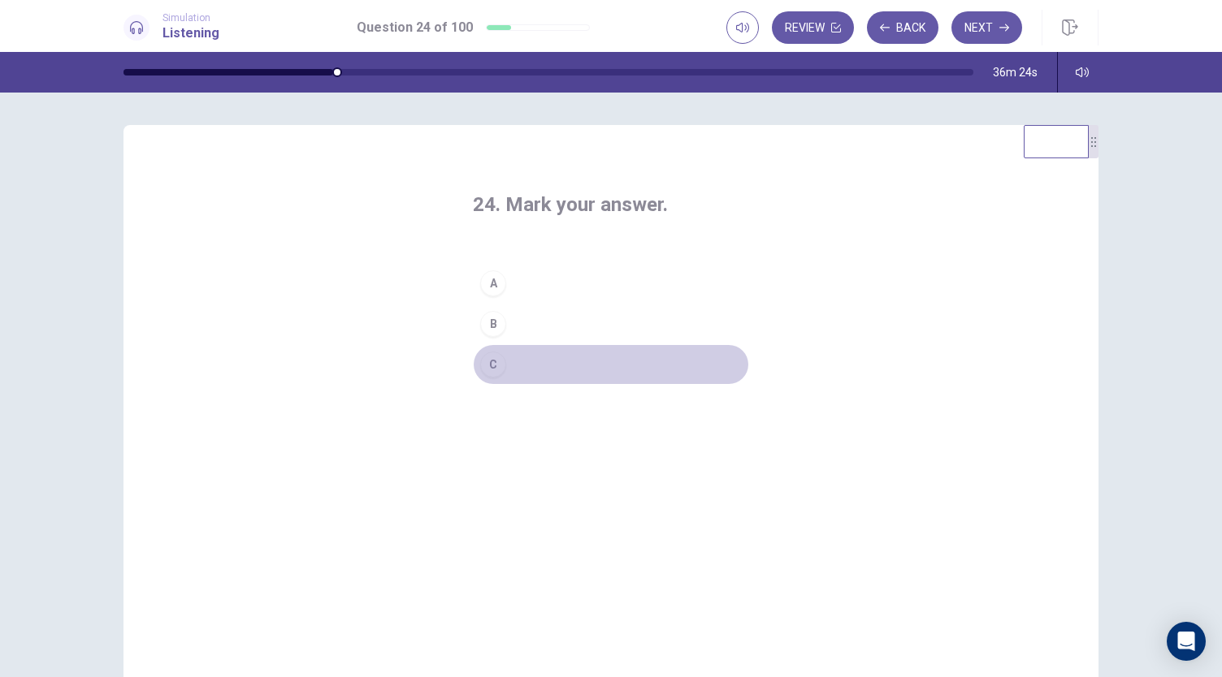
click at [548, 367] on button "C" at bounding box center [611, 364] width 276 height 41
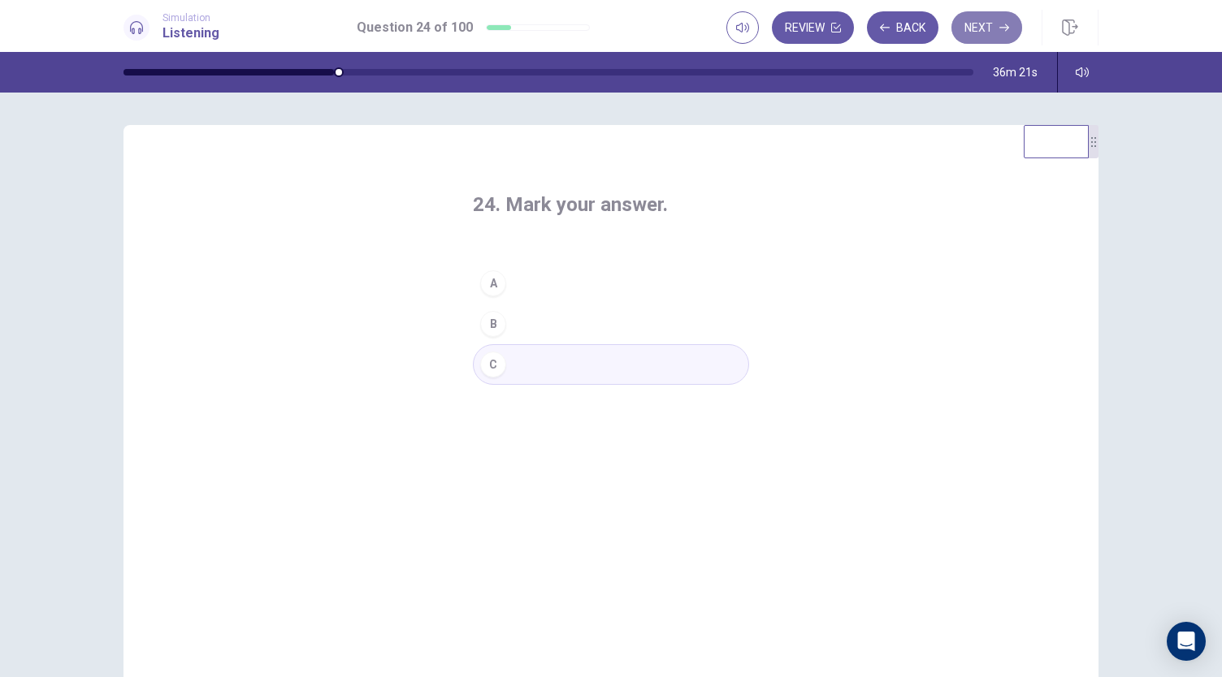
click at [1000, 29] on icon "button" at bounding box center [1004, 28] width 10 height 10
click at [547, 264] on button "A" at bounding box center [611, 283] width 276 height 41
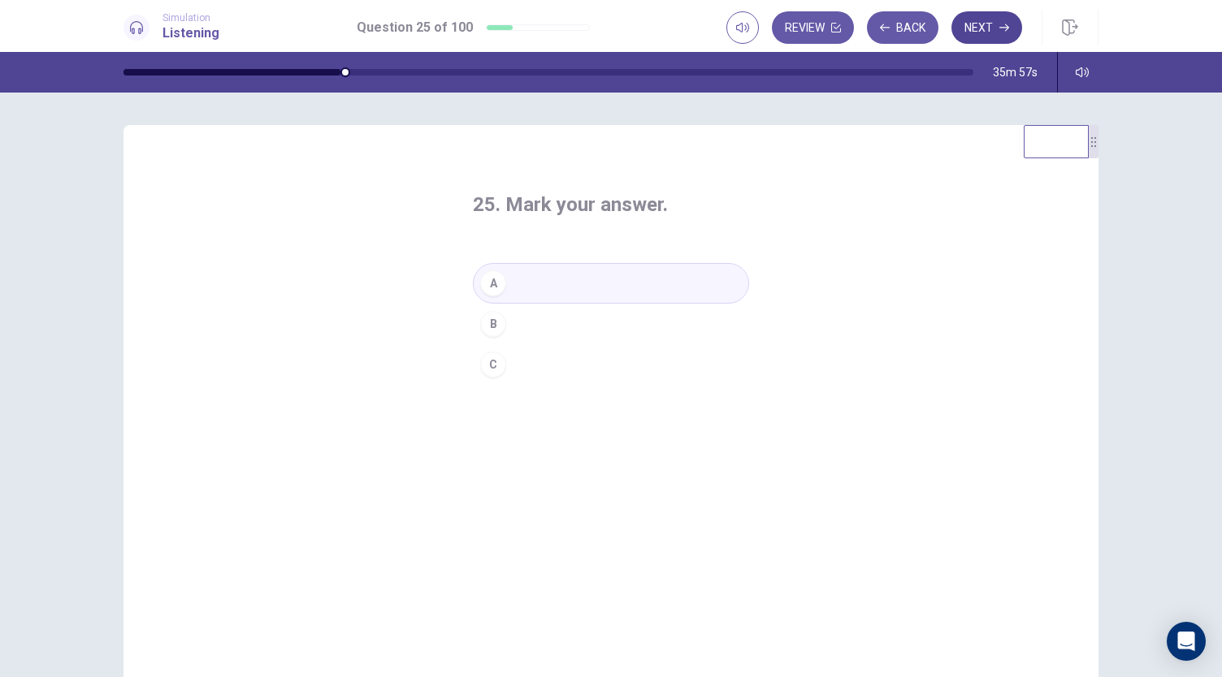
click at [975, 35] on button "Next" at bounding box center [986, 27] width 71 height 32
click at [536, 322] on button "B" at bounding box center [611, 324] width 276 height 41
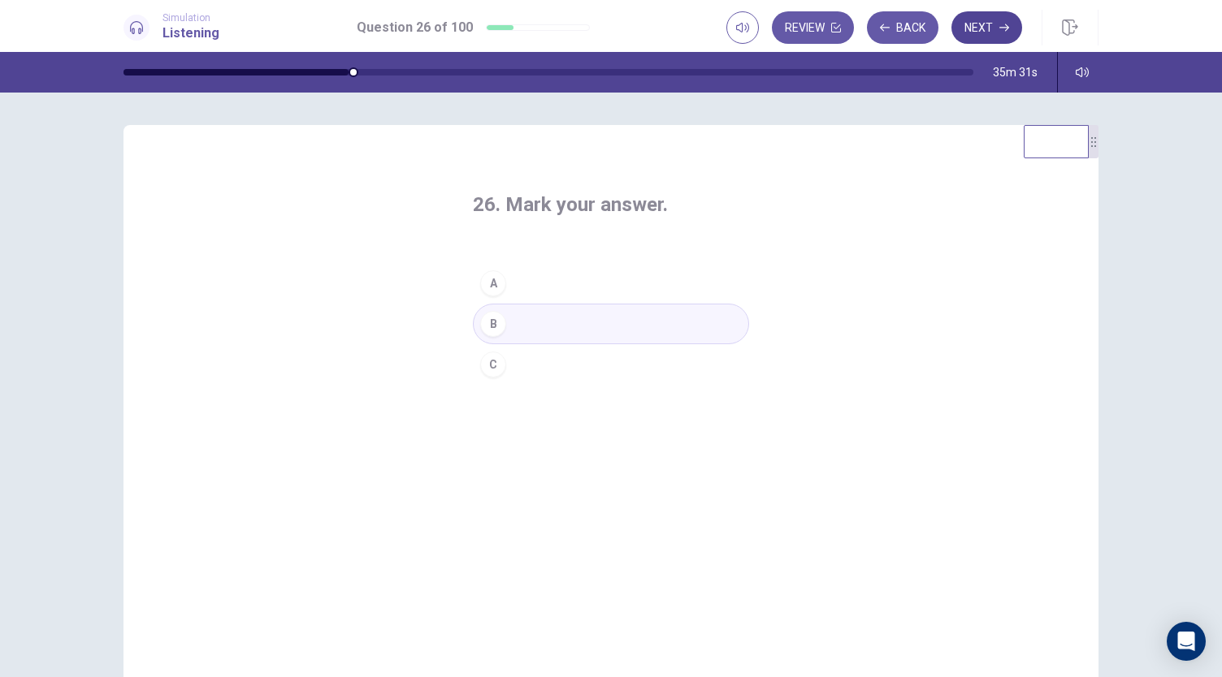
click at [980, 27] on button "Next" at bounding box center [986, 27] width 71 height 32
click at [546, 322] on button "B" at bounding box center [611, 324] width 276 height 41
click at [994, 32] on button "Next" at bounding box center [986, 27] width 71 height 32
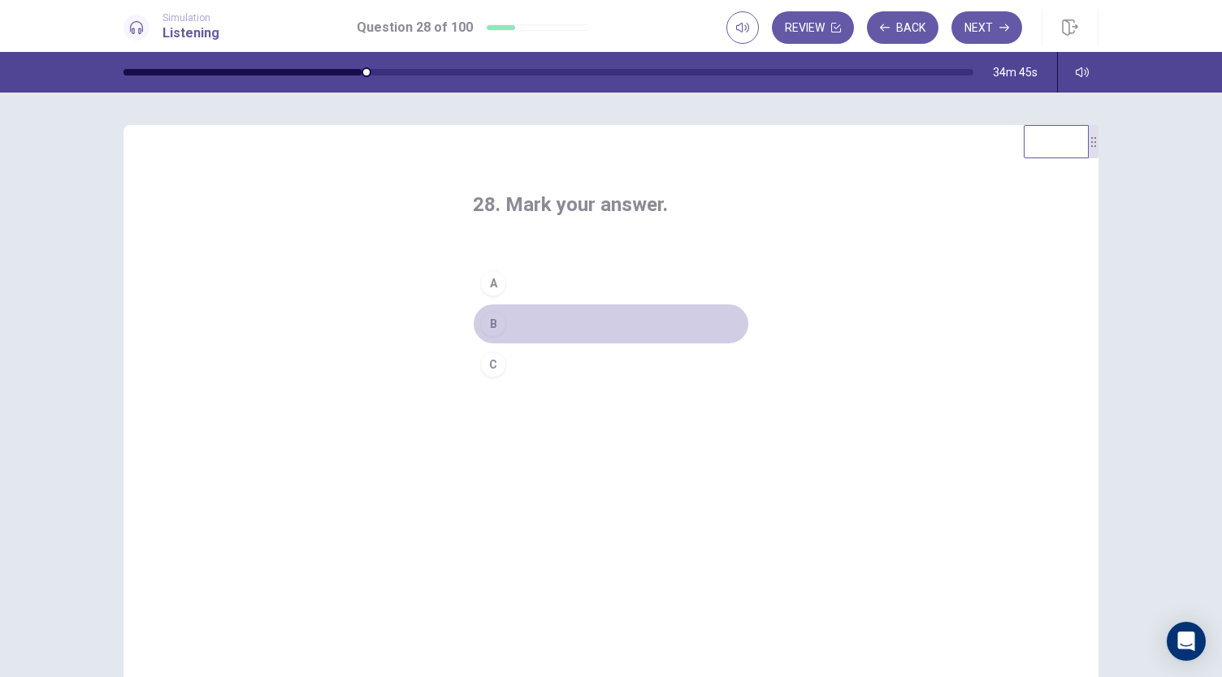
click at [562, 319] on button "B" at bounding box center [611, 324] width 276 height 41
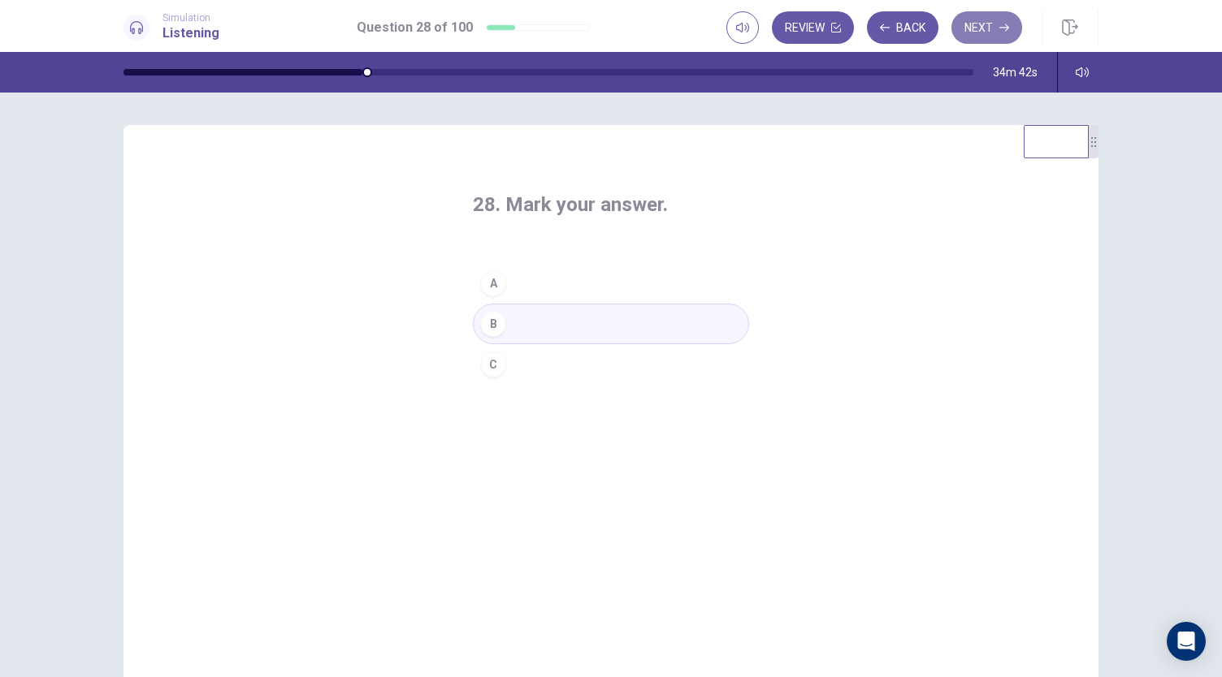
click at [969, 24] on button "Next" at bounding box center [986, 27] width 71 height 32
click at [560, 278] on button "A" at bounding box center [611, 283] width 276 height 41
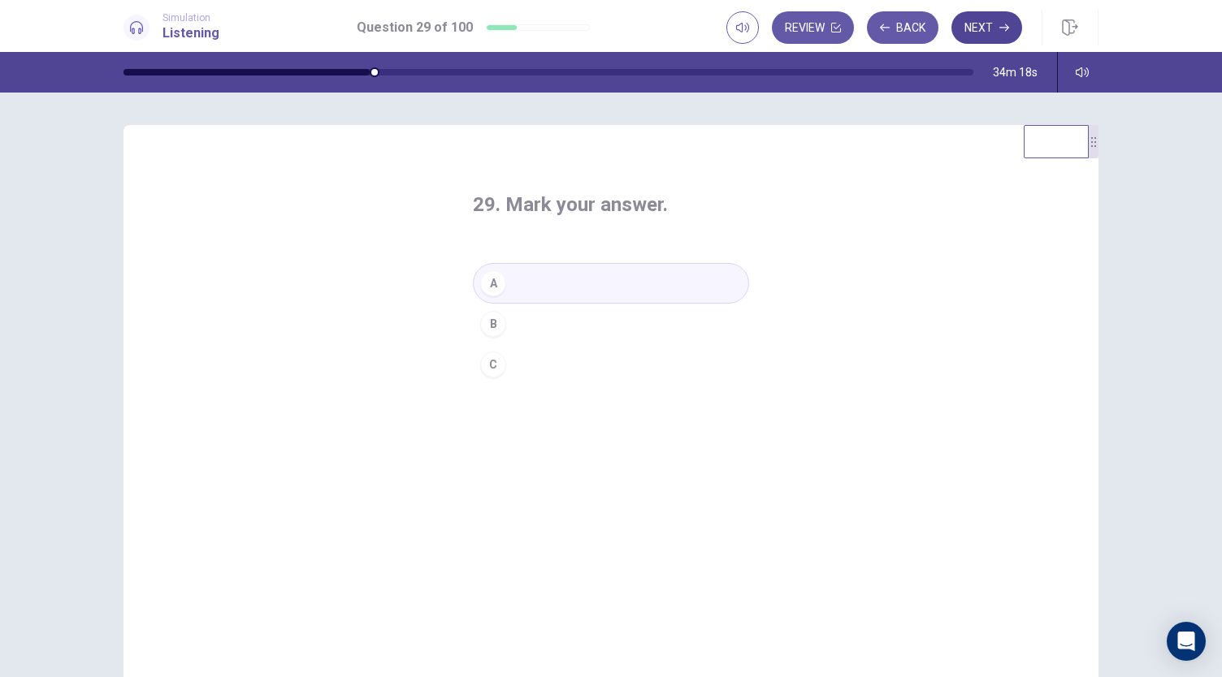
click at [988, 27] on button "Next" at bounding box center [986, 27] width 71 height 32
click at [547, 321] on button "B" at bounding box center [611, 324] width 276 height 41
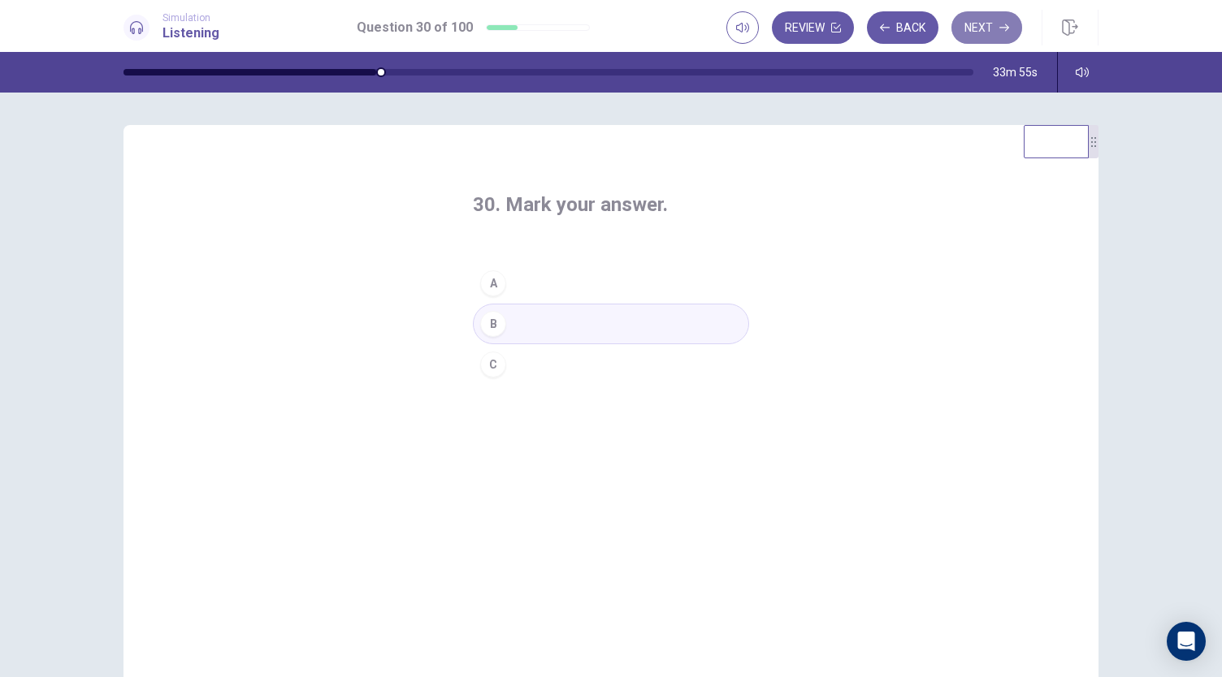
click at [975, 24] on button "Next" at bounding box center [986, 27] width 71 height 32
click at [538, 282] on button "A" at bounding box center [611, 283] width 276 height 41
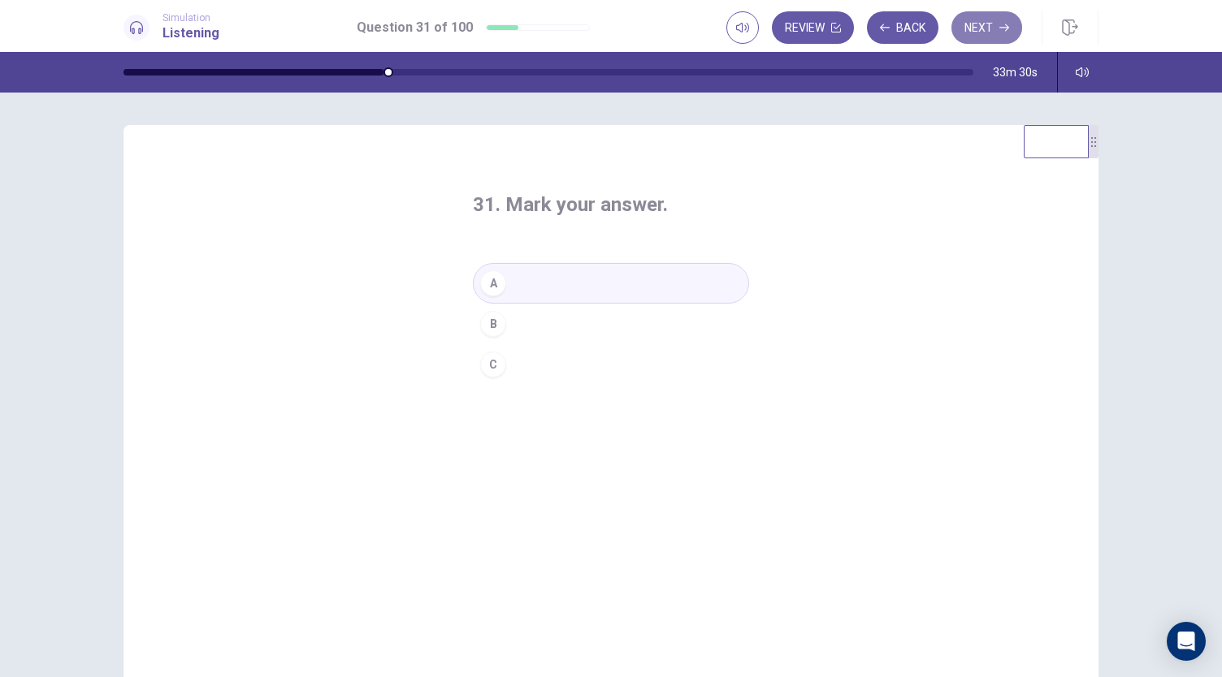
click at [984, 27] on button "Next" at bounding box center [986, 27] width 71 height 32
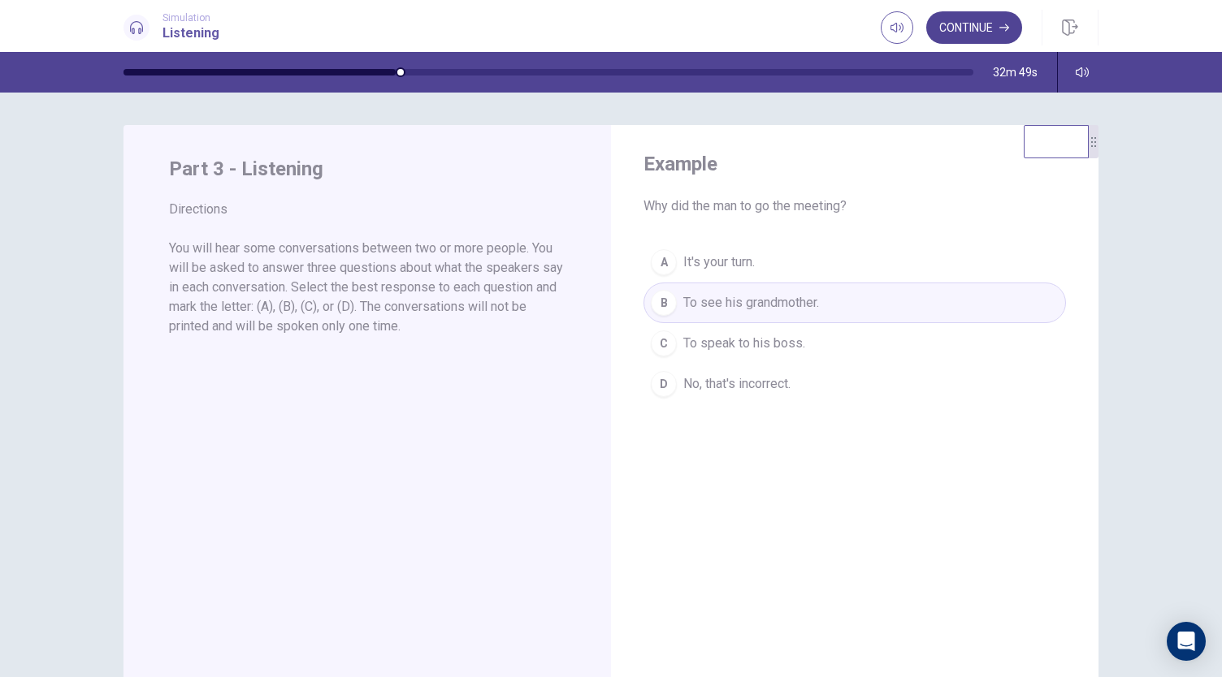
click at [947, 26] on button "Continue" at bounding box center [974, 27] width 96 height 32
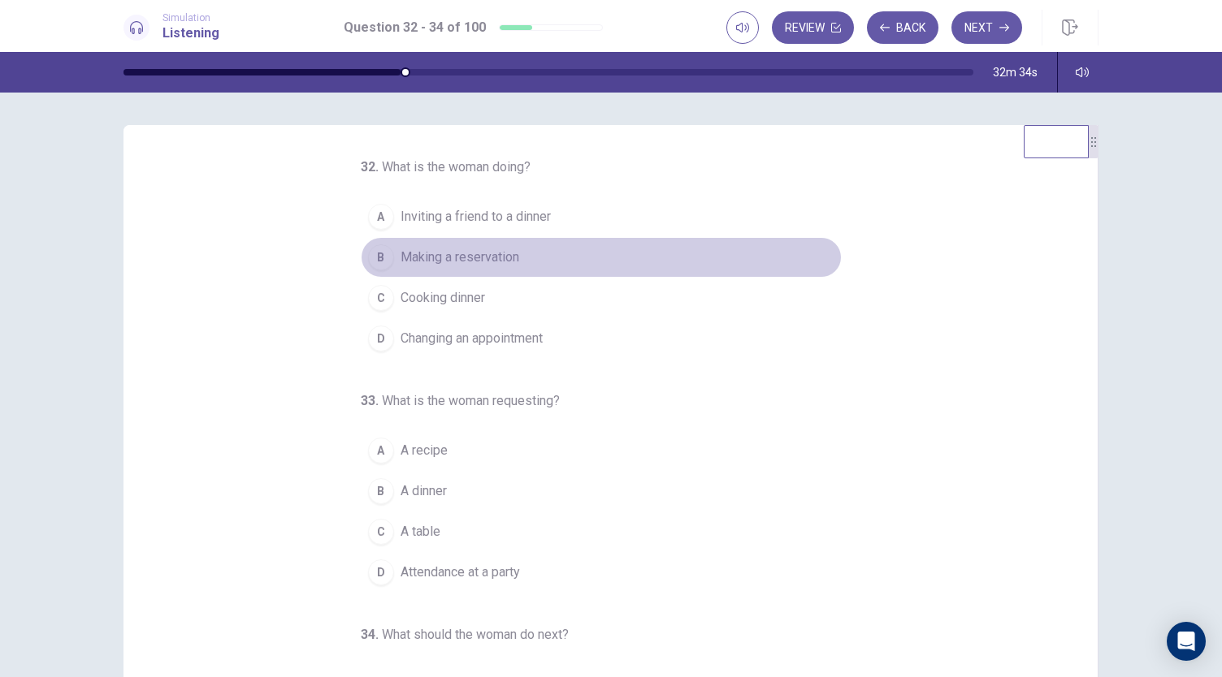
click at [439, 258] on span "Making a reservation" at bounding box center [459, 257] width 119 height 19
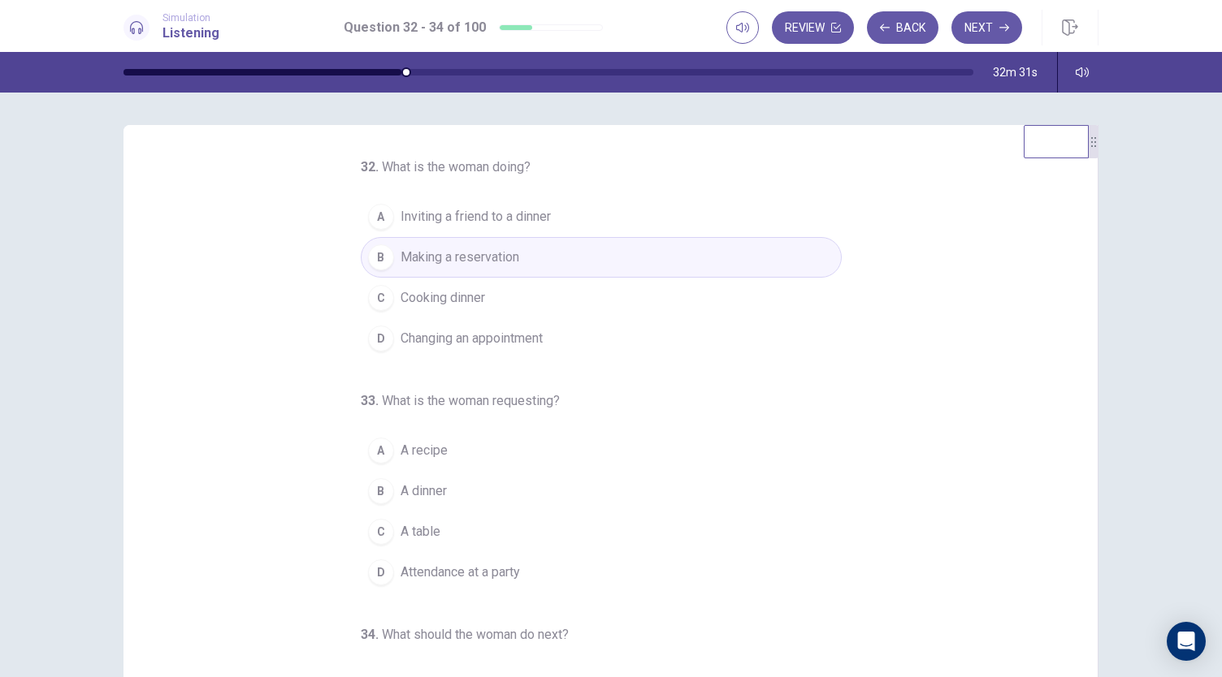
click at [406, 522] on span "A table" at bounding box center [420, 531] width 40 height 19
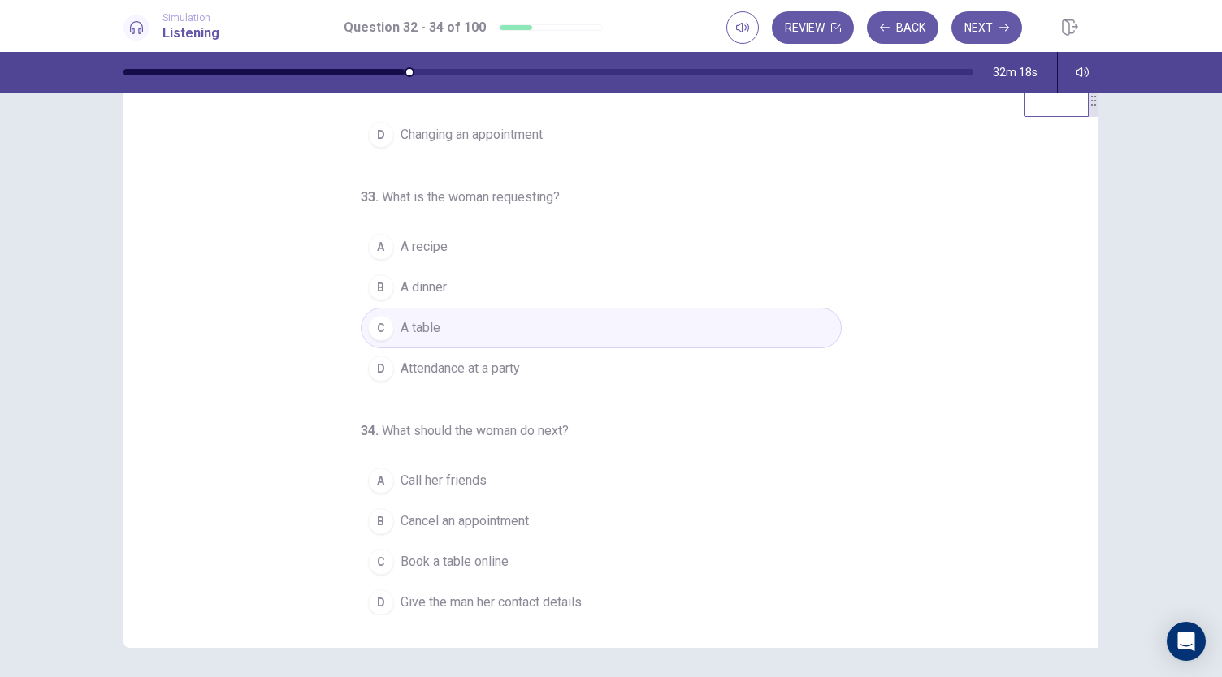
scroll to position [97, 0]
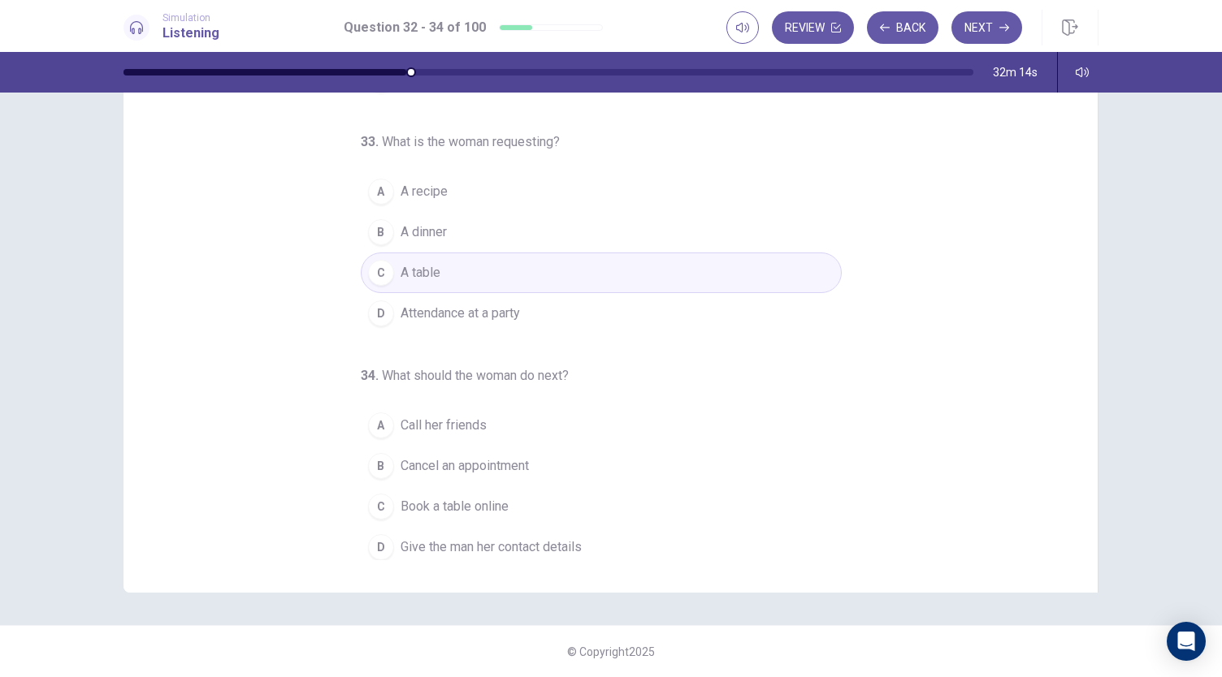
click at [557, 542] on span "Give the man her contact details" at bounding box center [490, 547] width 181 height 19
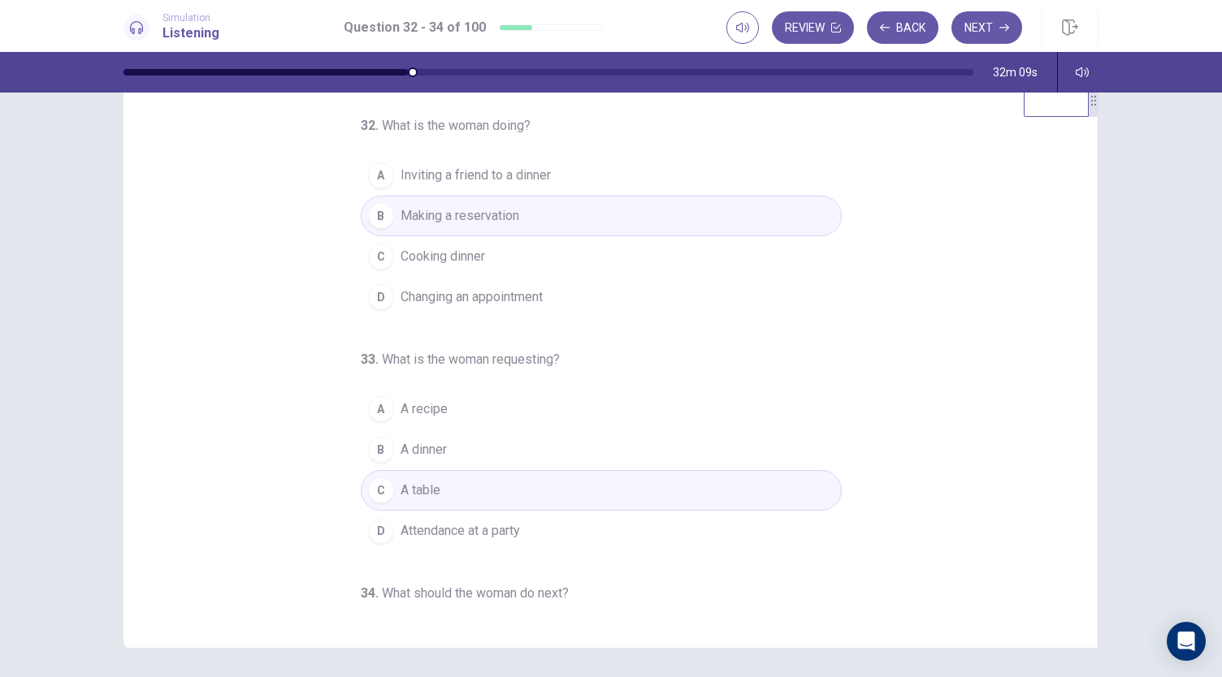
scroll to position [0, 0]
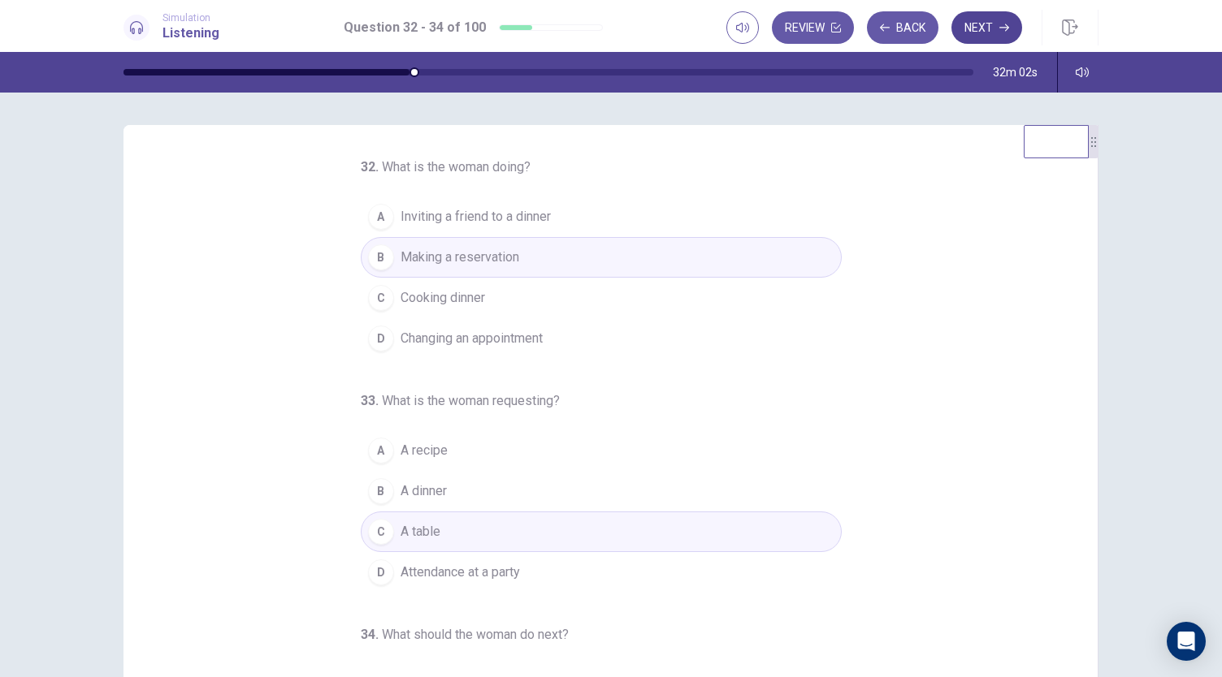
click at [984, 22] on button "Next" at bounding box center [986, 27] width 71 height 32
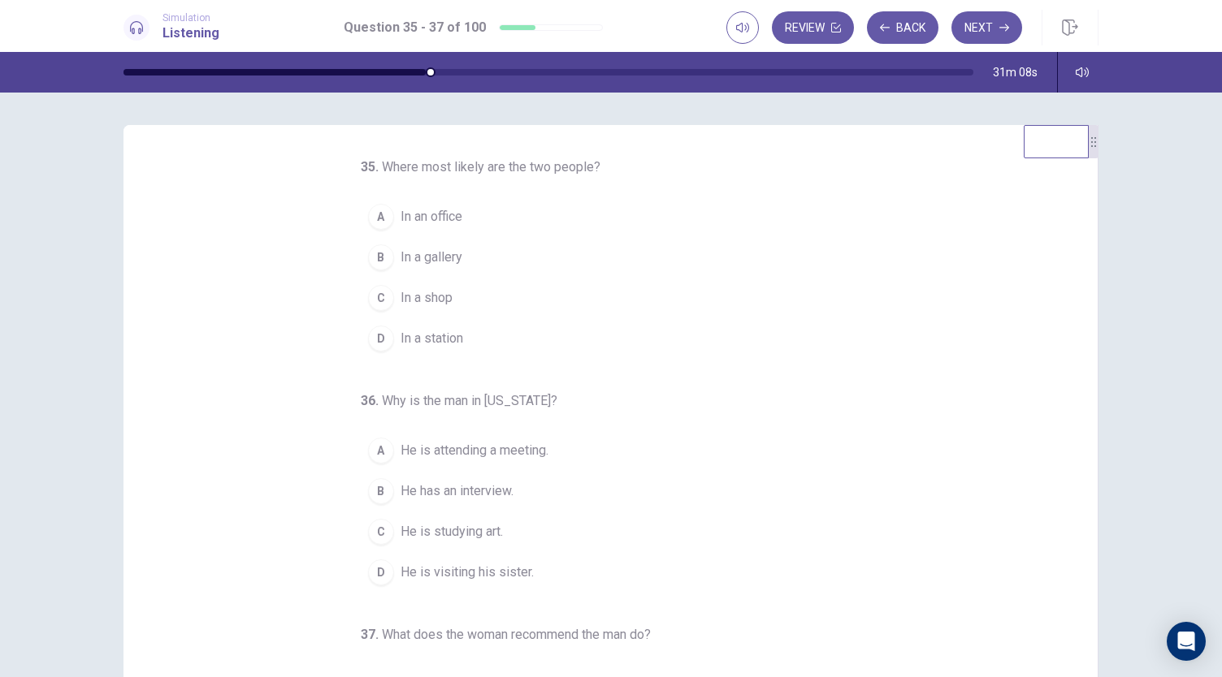
click at [448, 337] on span "In a station" at bounding box center [431, 338] width 63 height 19
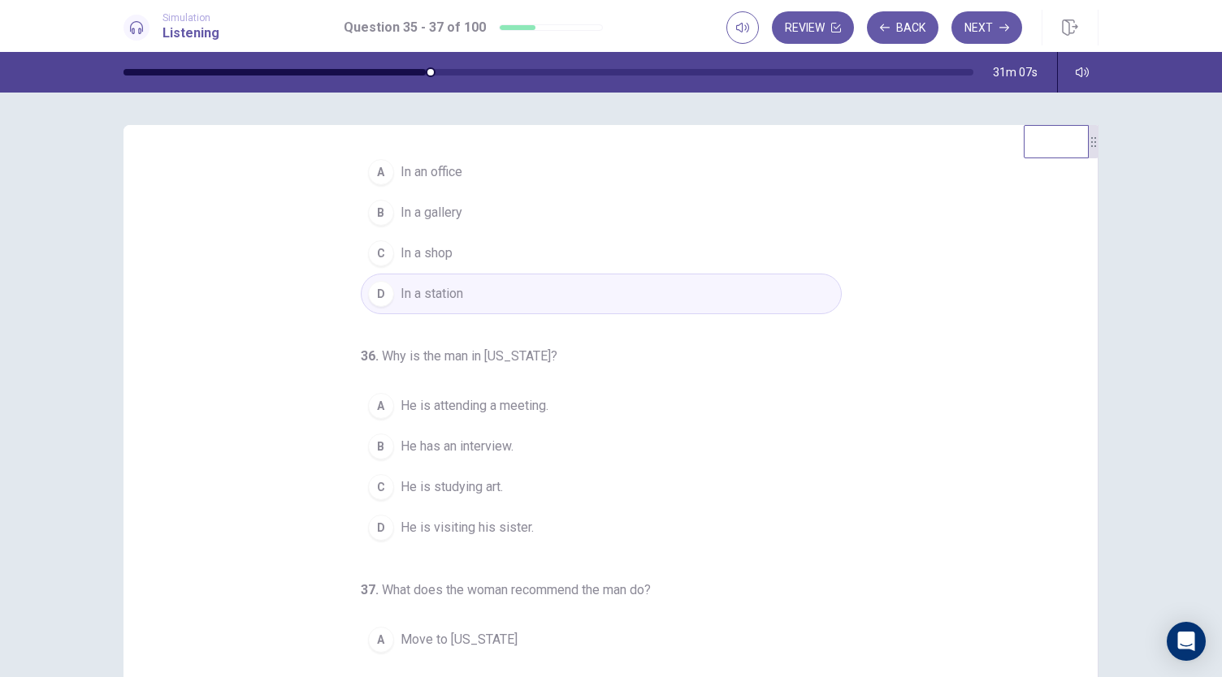
scroll to position [81, 0]
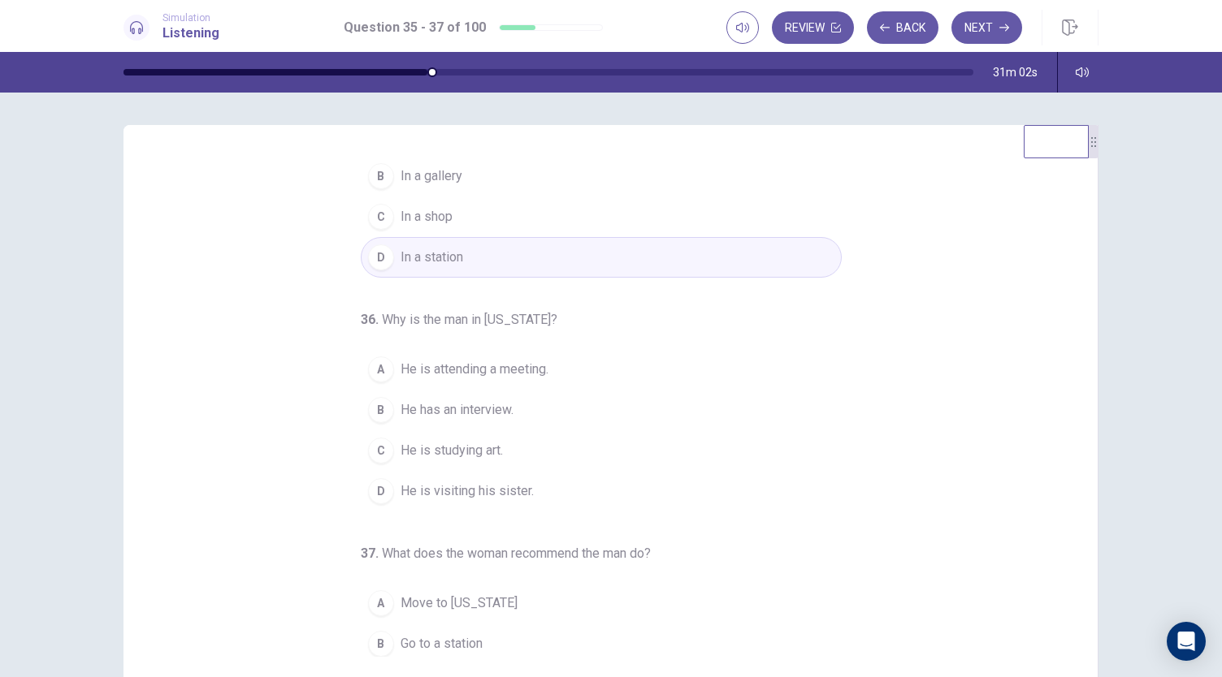
click at [469, 498] on button "D He is visiting his sister." at bounding box center [601, 491] width 481 height 41
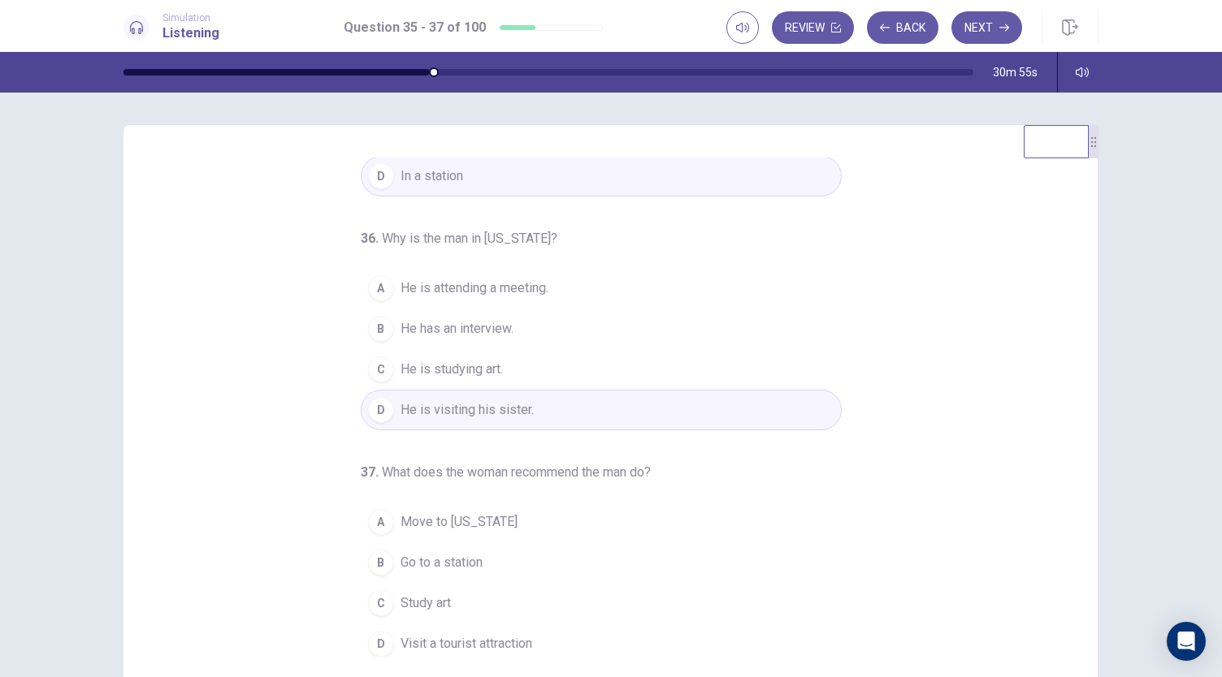
scroll to position [162, 0]
click at [493, 642] on span "Visit a tourist attraction" at bounding box center [466, 643] width 132 height 19
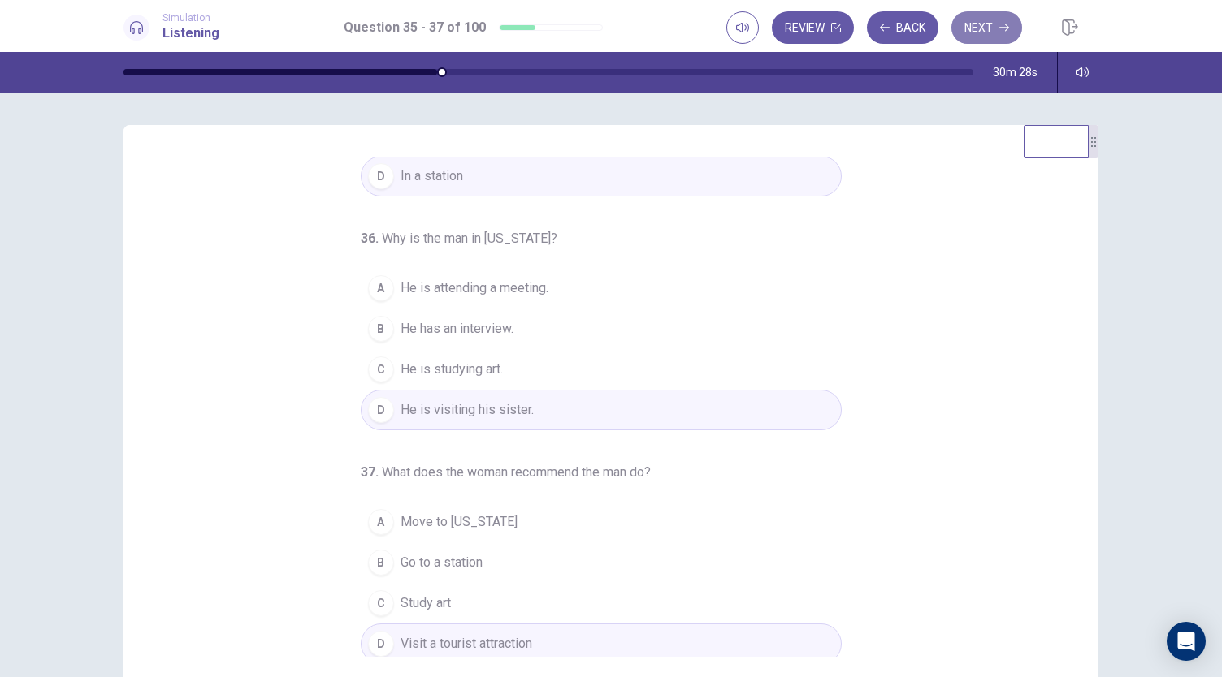
click at [964, 27] on button "Next" at bounding box center [986, 27] width 71 height 32
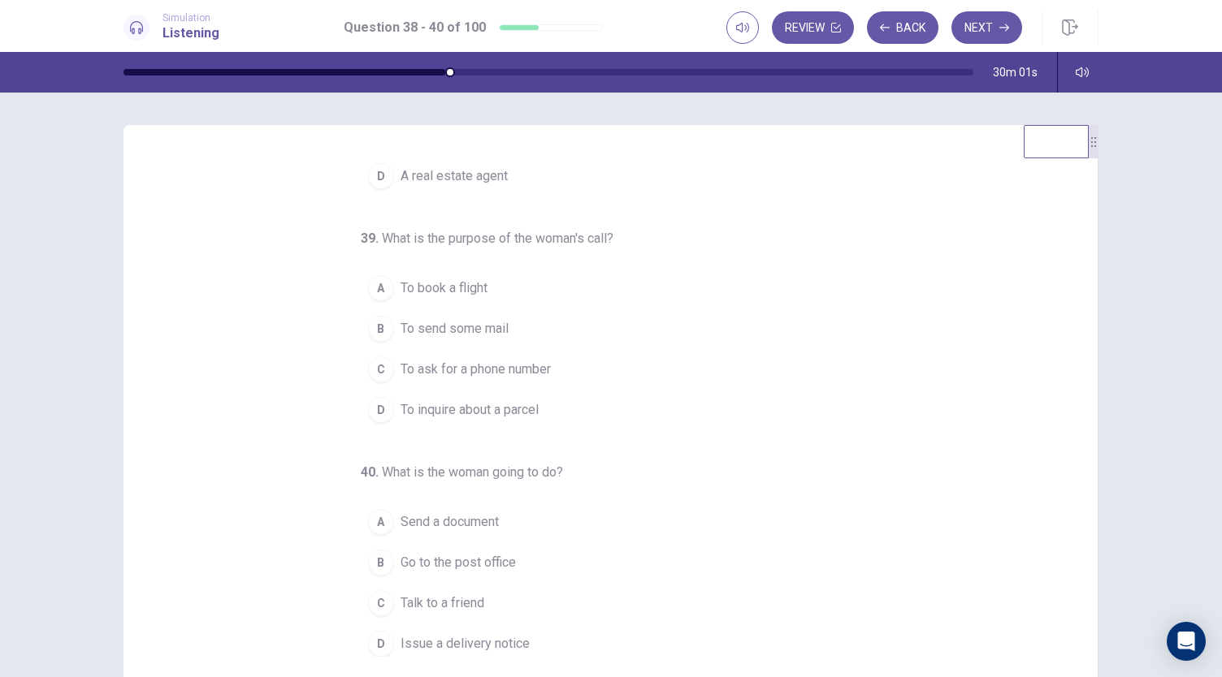
scroll to position [0, 0]
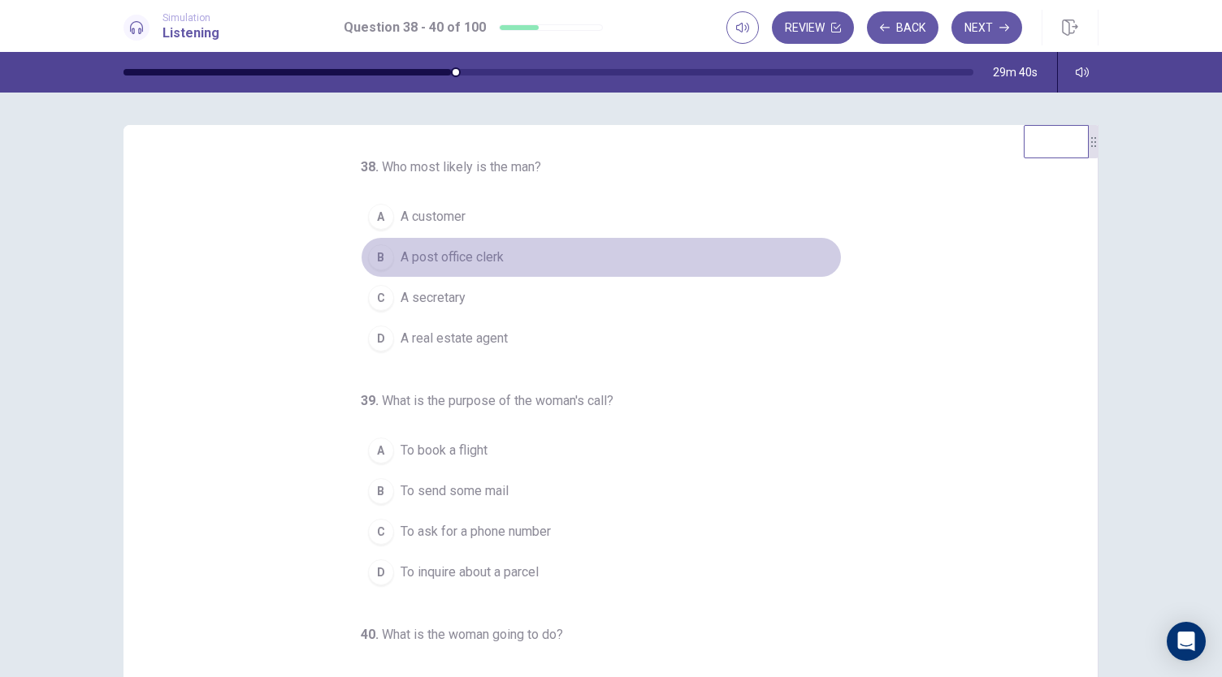
click at [369, 254] on div "B" at bounding box center [381, 257] width 26 height 26
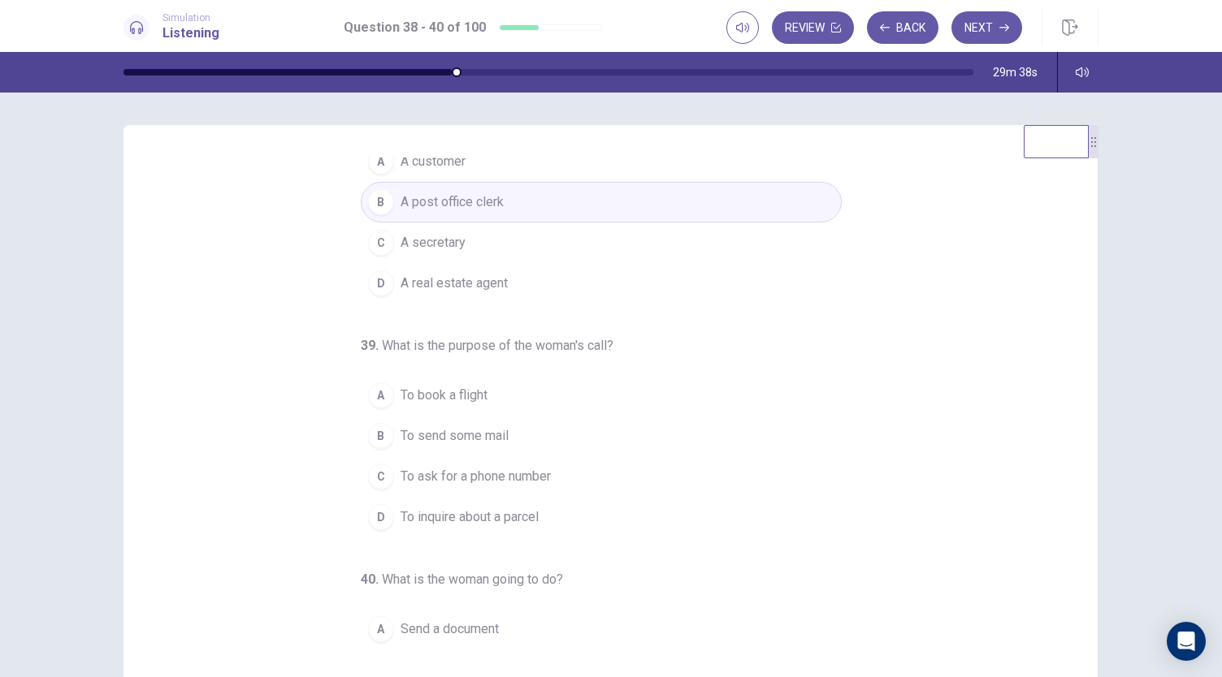
scroll to position [81, 0]
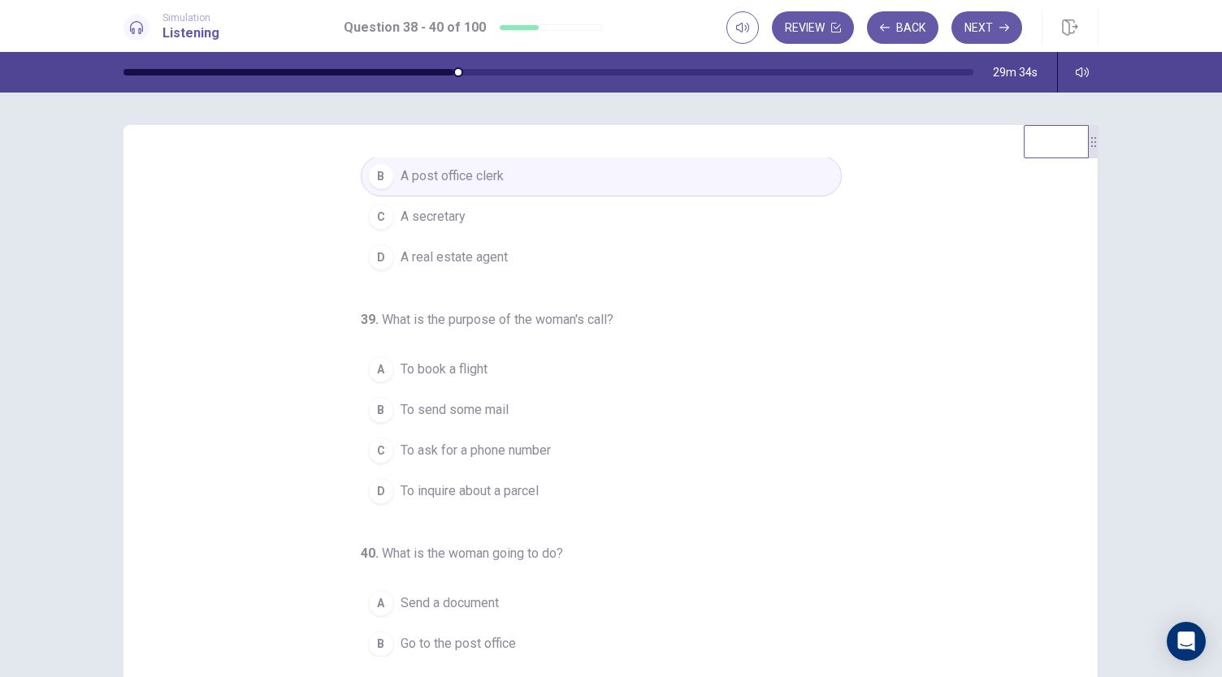
click at [414, 487] on span "To inquire about a parcel" at bounding box center [469, 491] width 138 height 19
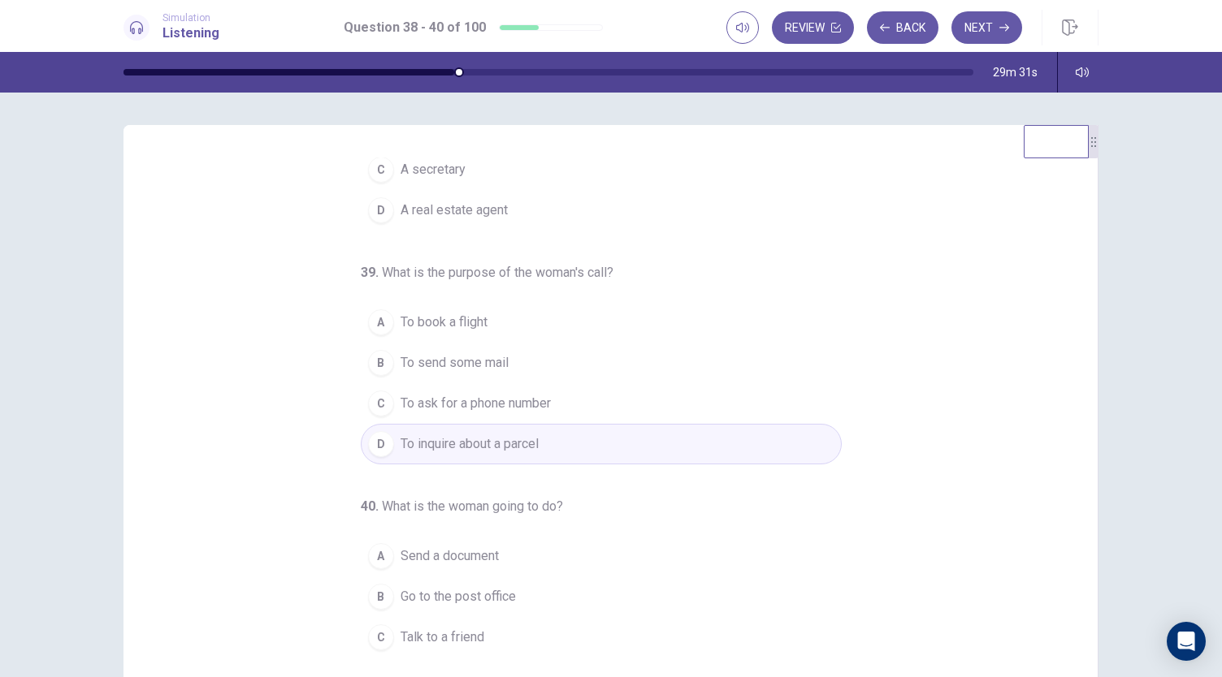
scroll to position [162, 0]
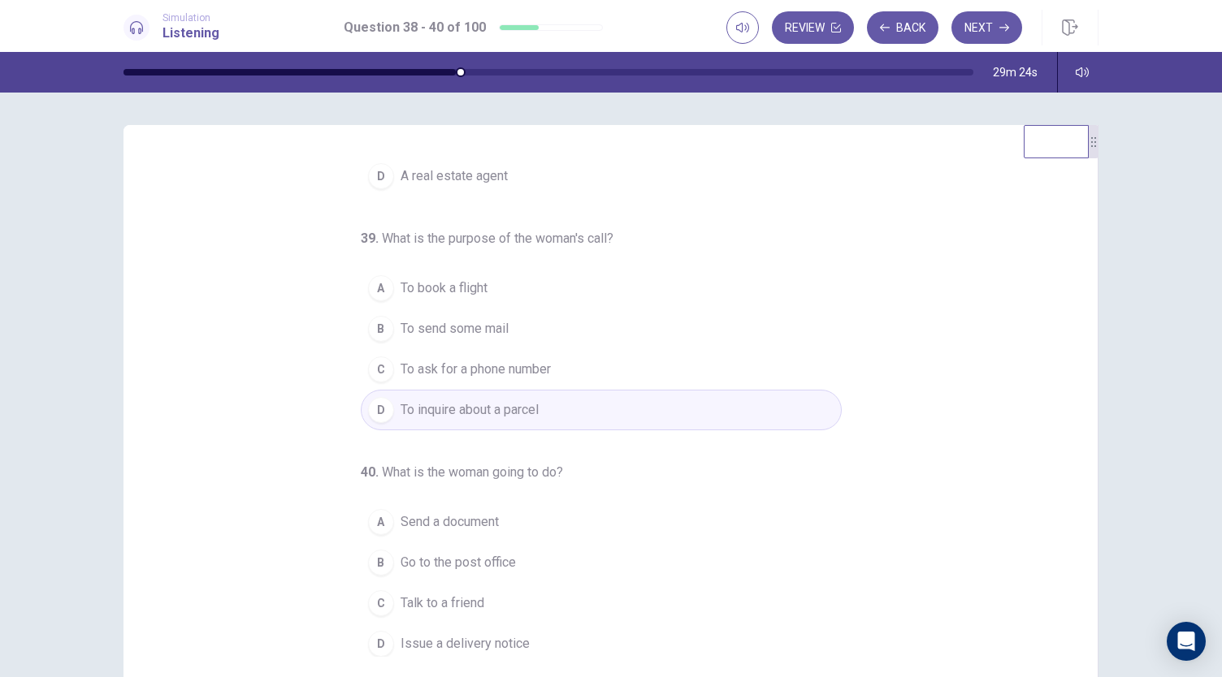
click at [400, 600] on span "Talk to a friend" at bounding box center [442, 603] width 84 height 19
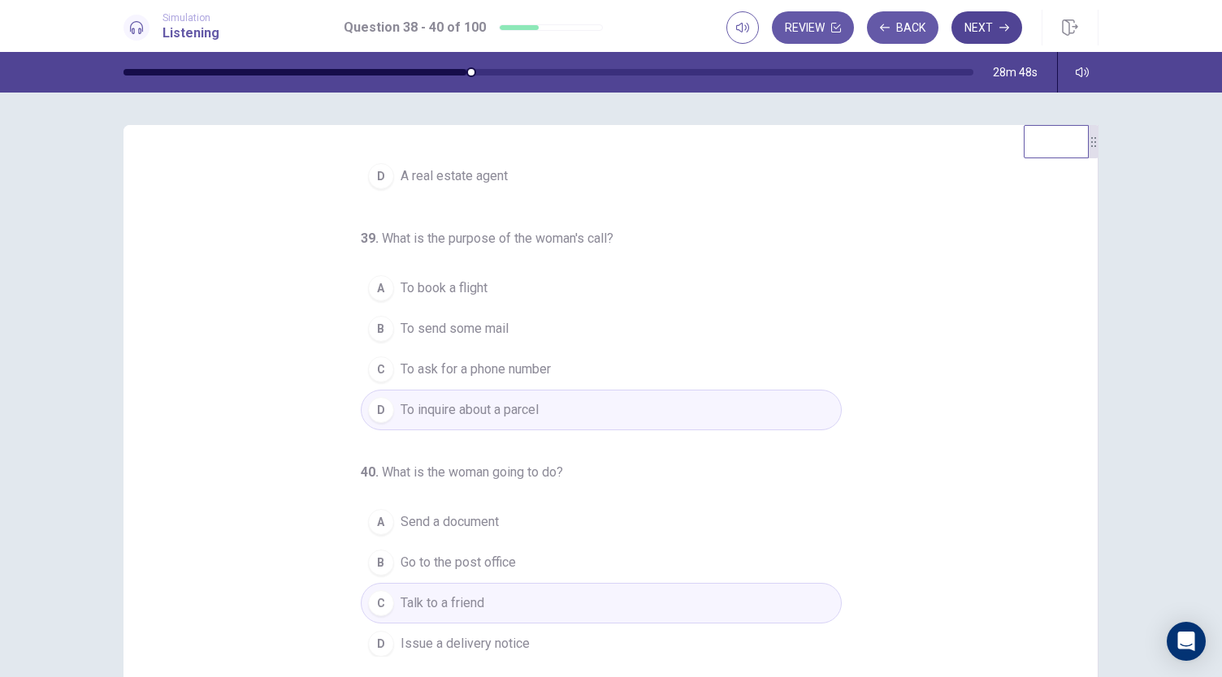
click at [1001, 17] on button "Next" at bounding box center [986, 27] width 71 height 32
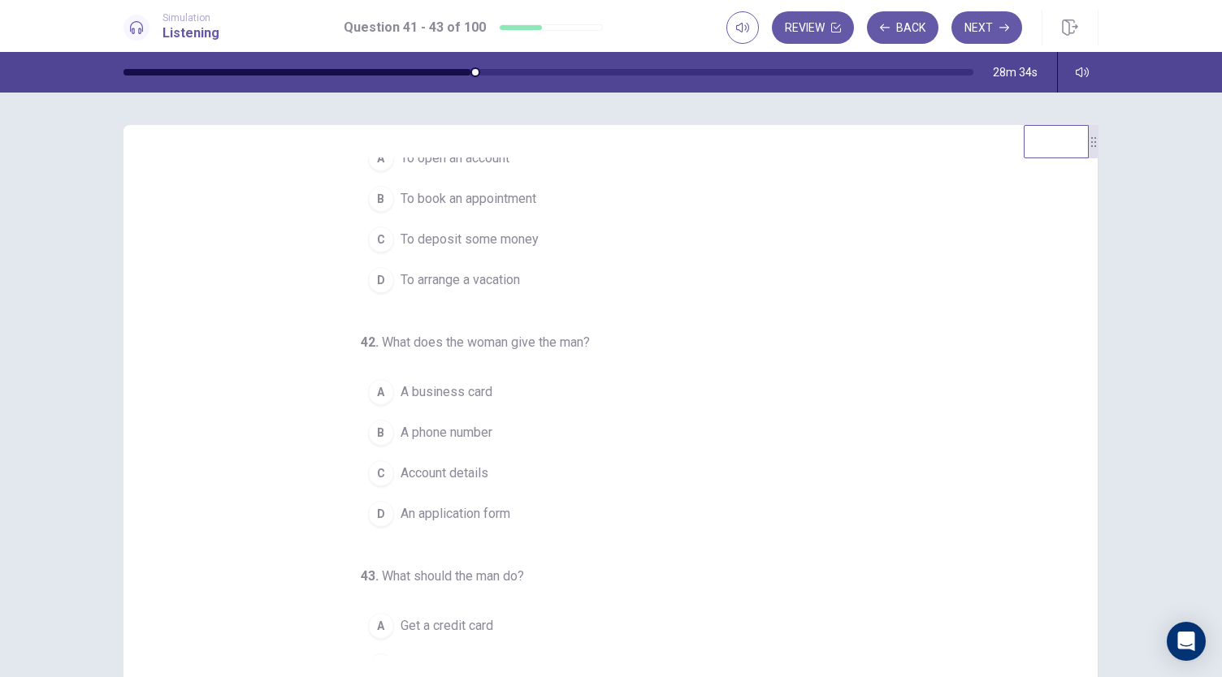
scroll to position [0, 0]
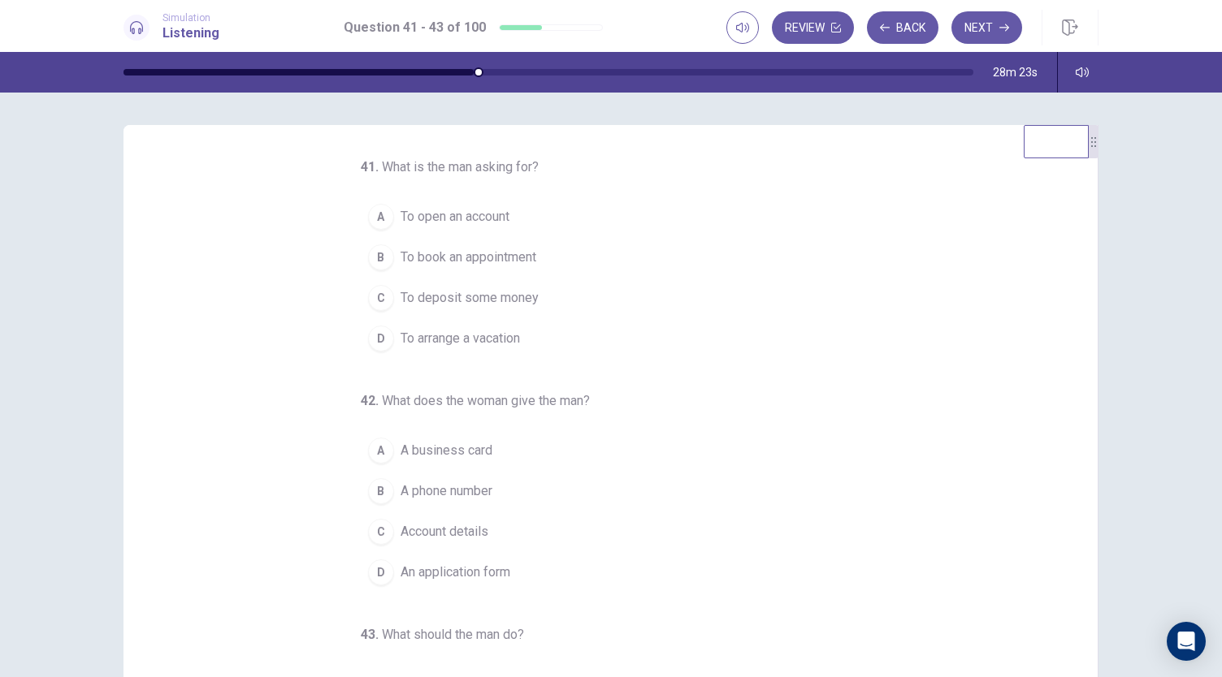
click at [453, 215] on span "To open an account" at bounding box center [454, 216] width 109 height 19
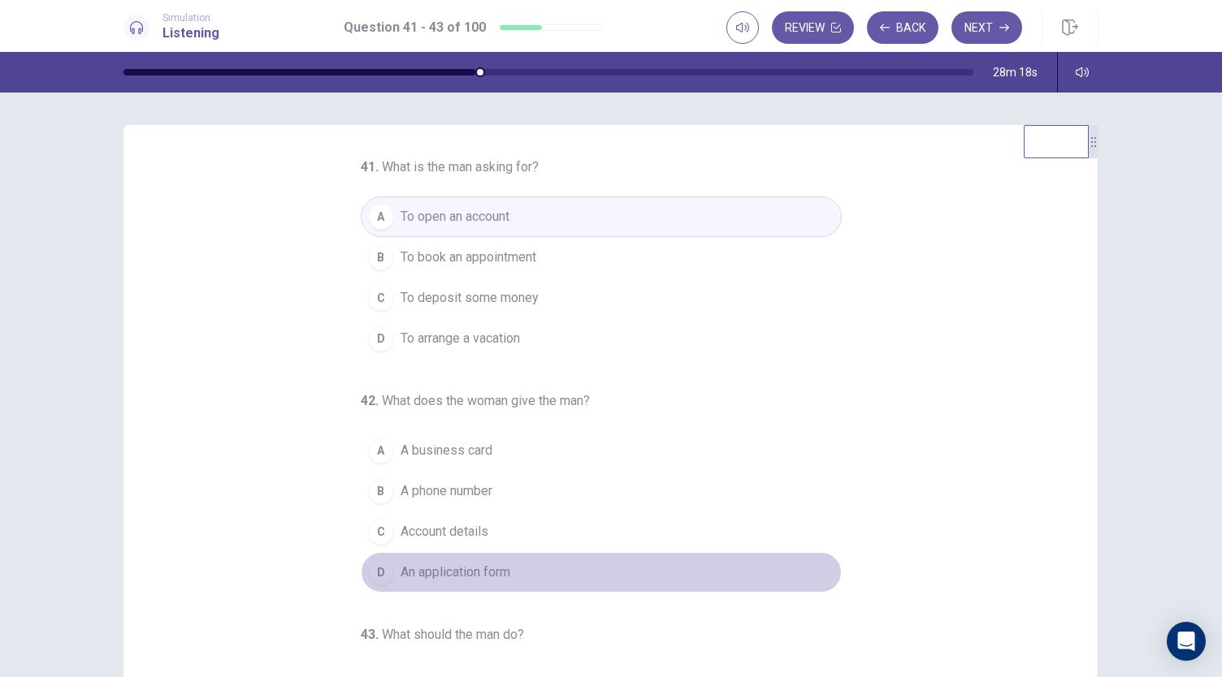
click at [477, 569] on span "An application form" at bounding box center [455, 572] width 110 height 19
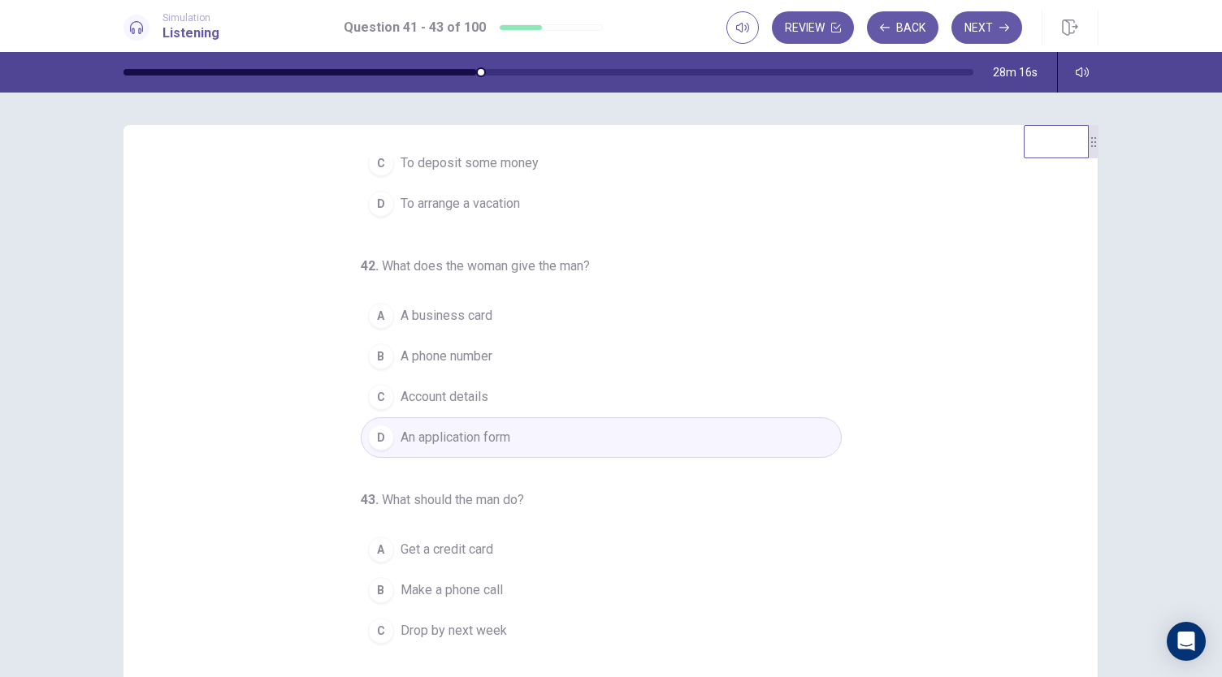
scroll to position [162, 0]
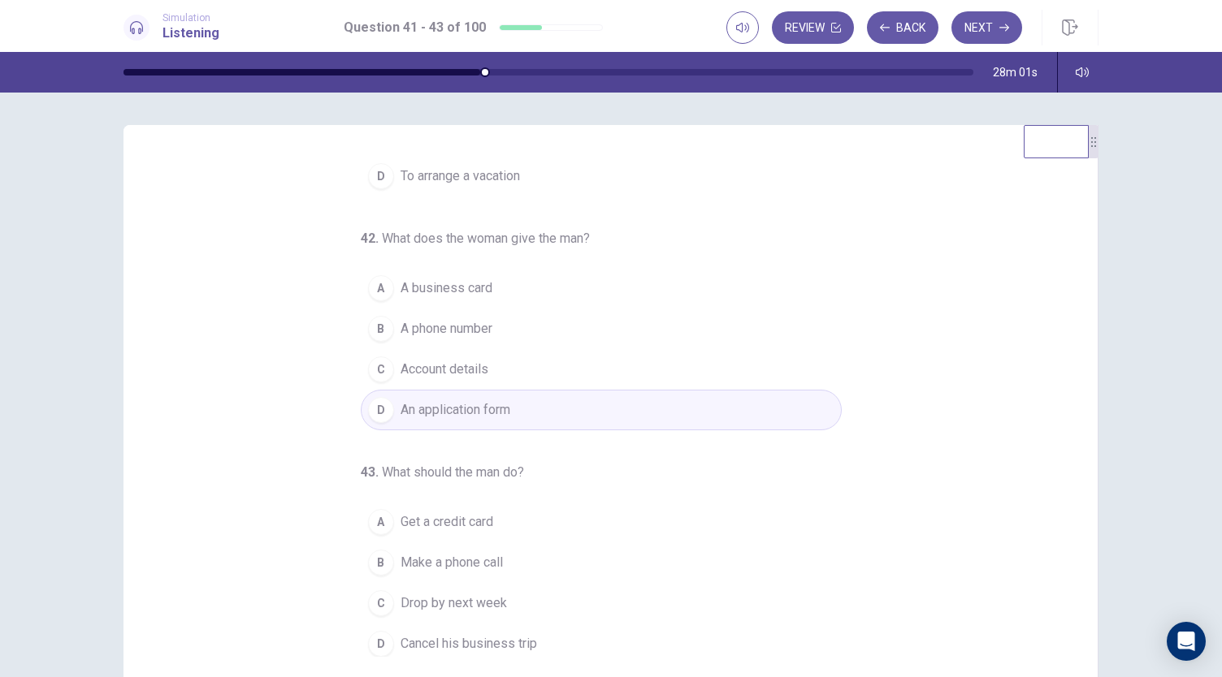
click at [479, 599] on span "Drop by next week" at bounding box center [453, 603] width 106 height 19
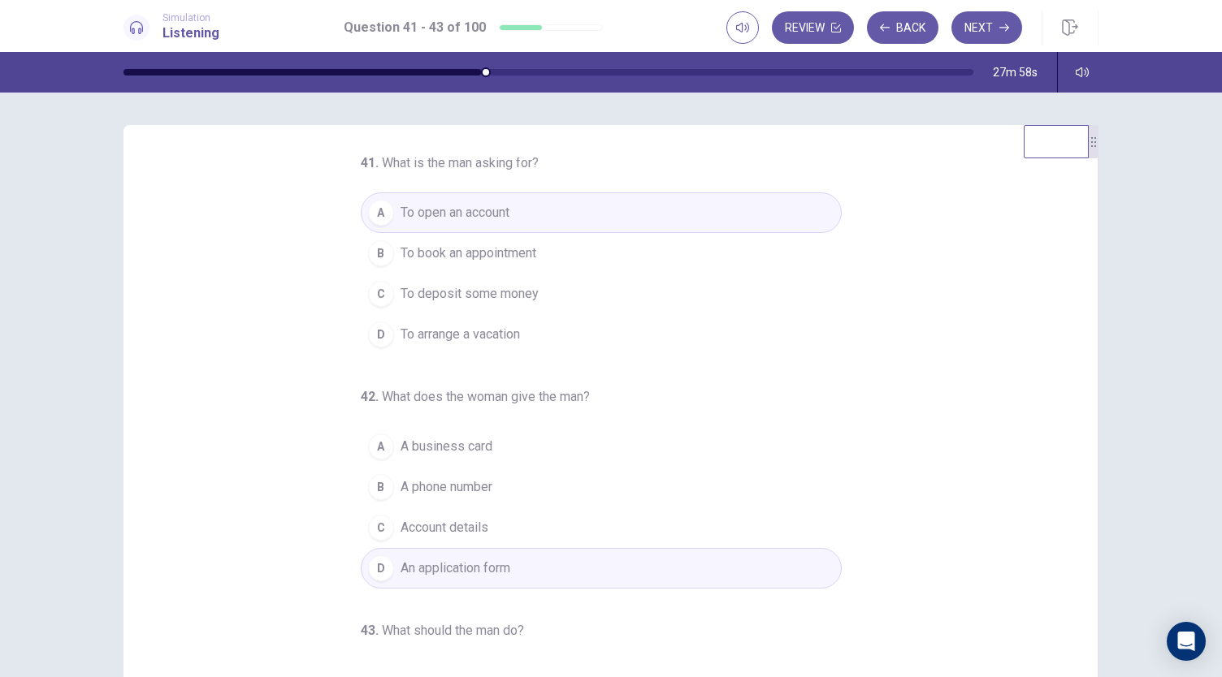
scroll to position [0, 0]
click at [992, 27] on button "Next" at bounding box center [986, 27] width 71 height 32
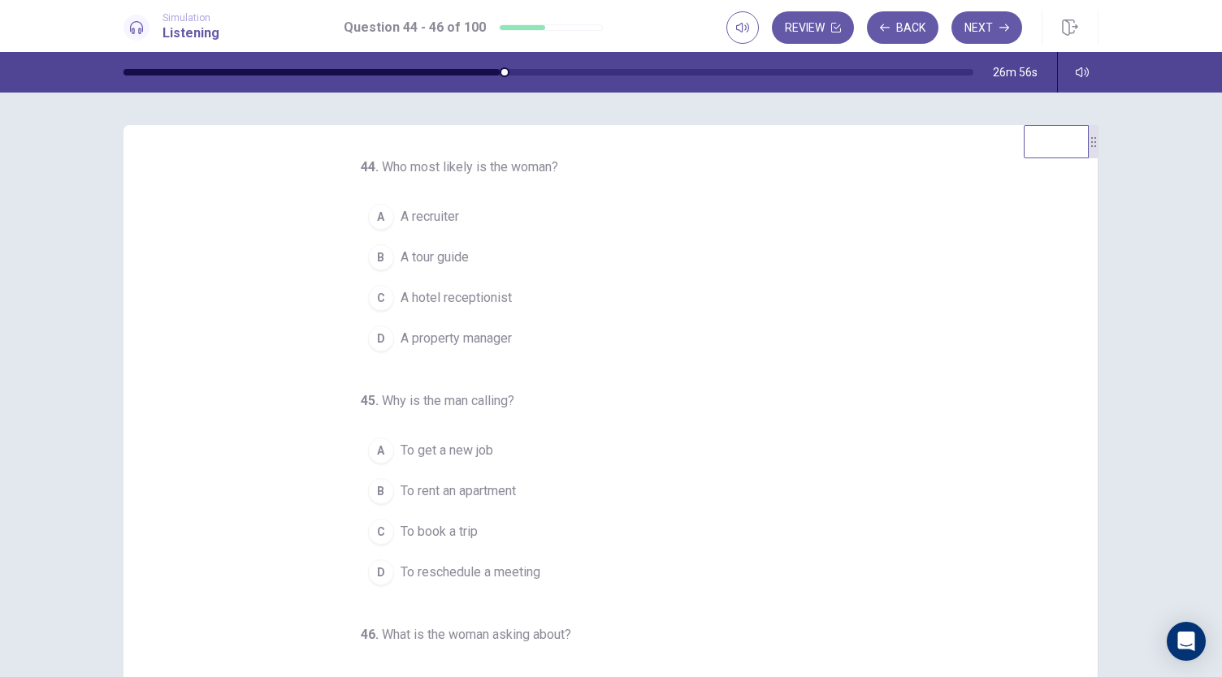
click at [484, 342] on span "A property manager" at bounding box center [455, 338] width 111 height 19
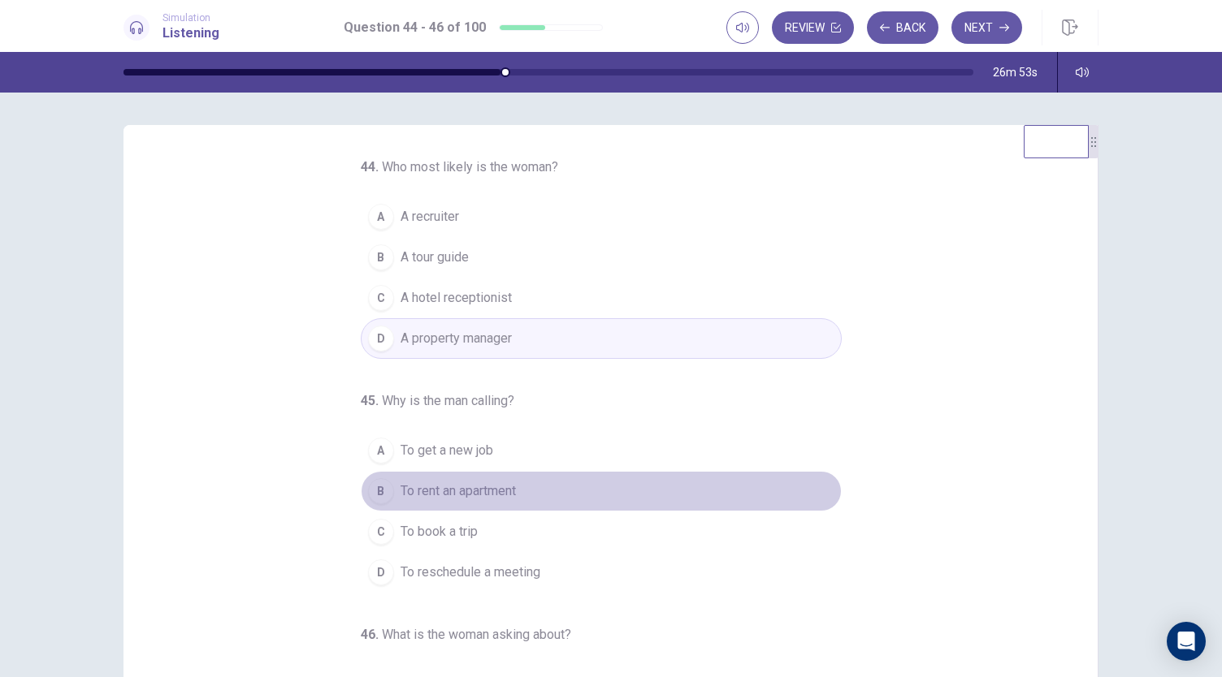
click at [495, 490] on span "To rent an apartment" at bounding box center [457, 491] width 115 height 19
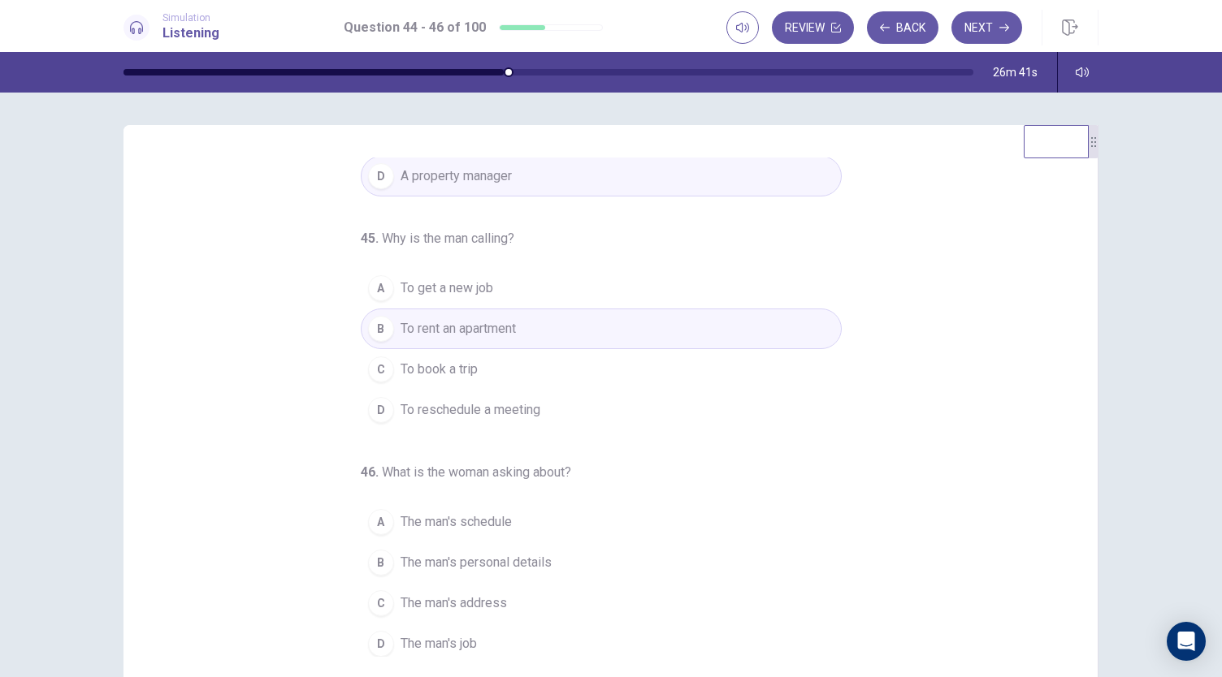
scroll to position [162, 0]
click at [499, 525] on span "The man's schedule" at bounding box center [455, 521] width 111 height 19
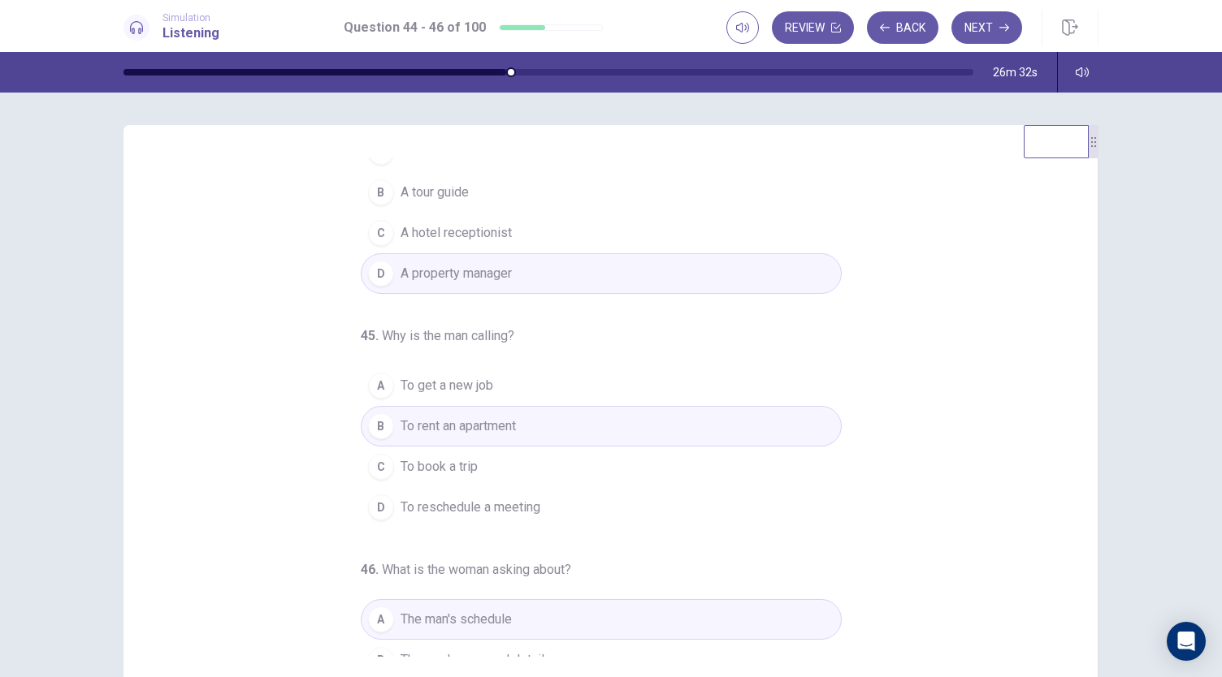
scroll to position [0, 0]
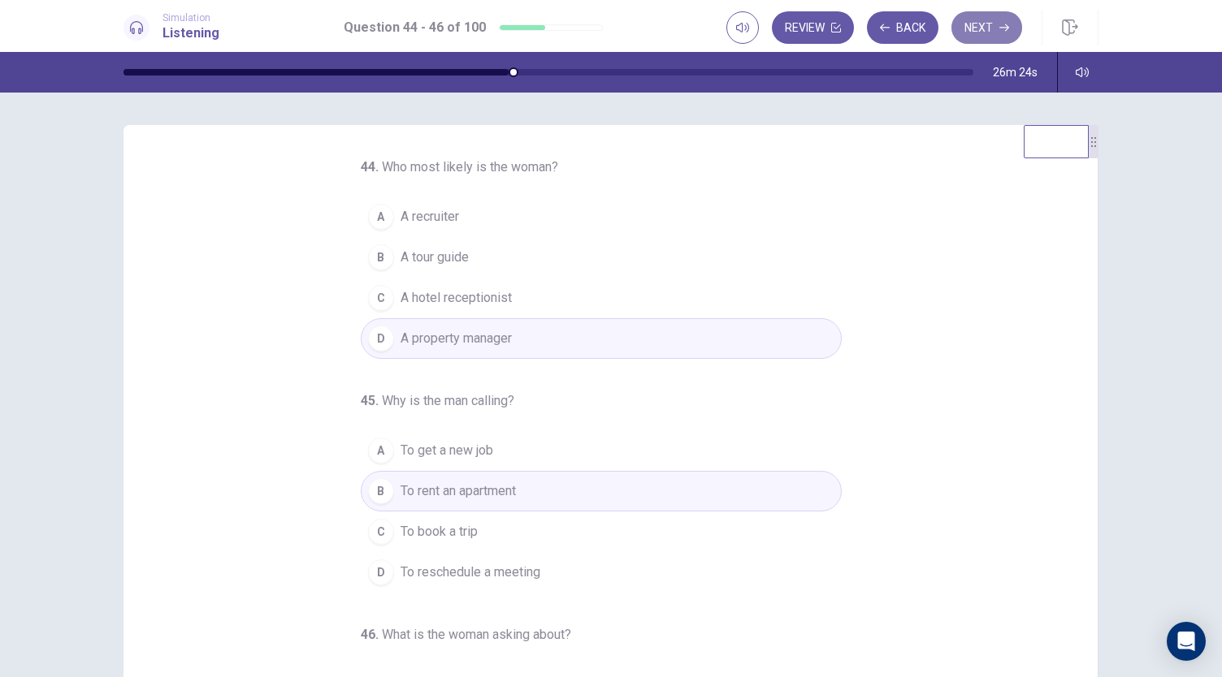
click at [996, 24] on button "Next" at bounding box center [986, 27] width 71 height 32
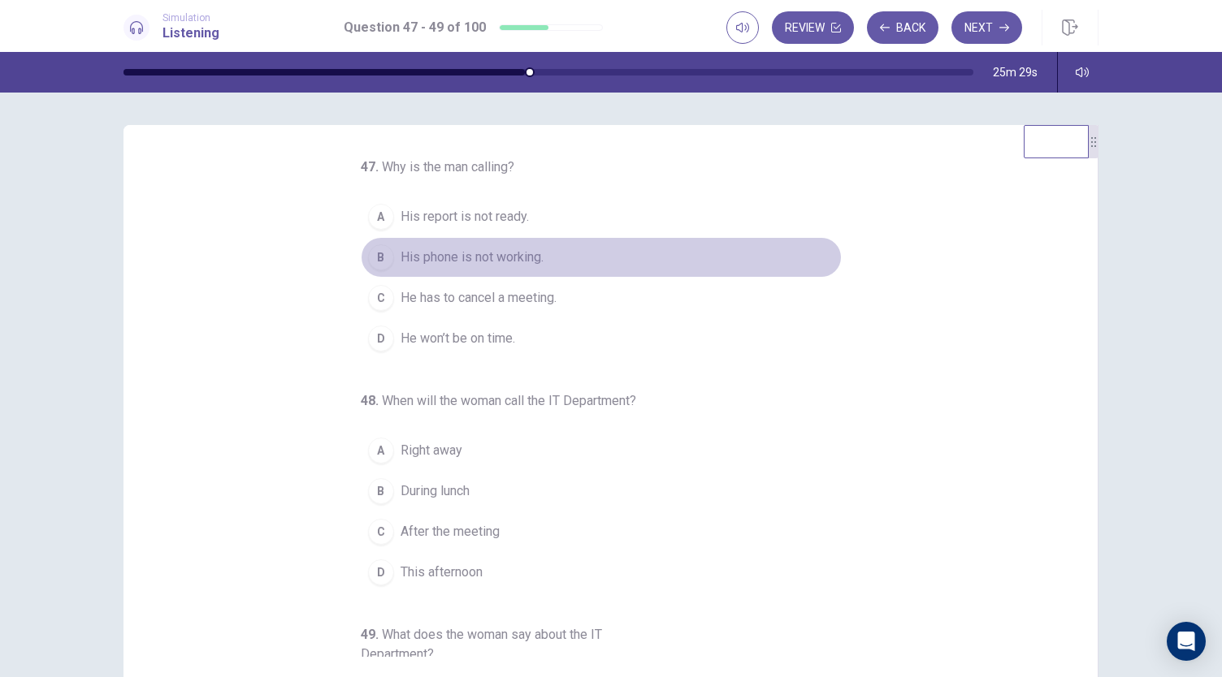
click at [448, 259] on span "His phone is not working." at bounding box center [471, 257] width 143 height 19
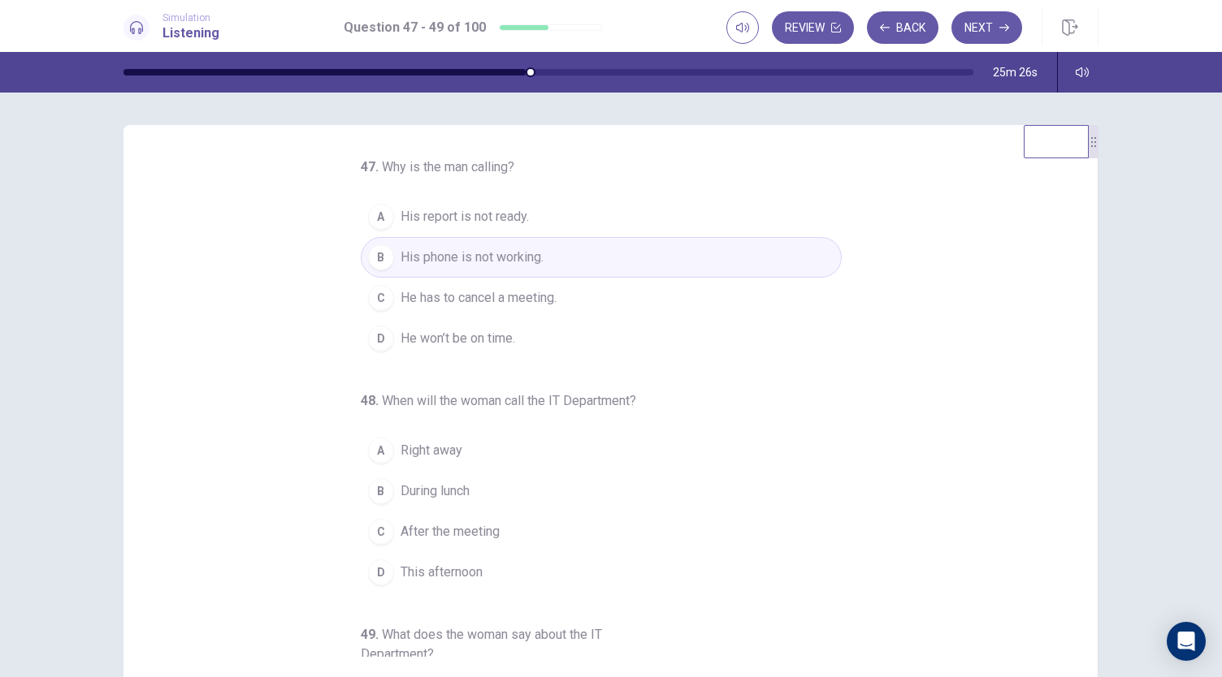
click at [414, 446] on span "Right away" at bounding box center [431, 450] width 62 height 19
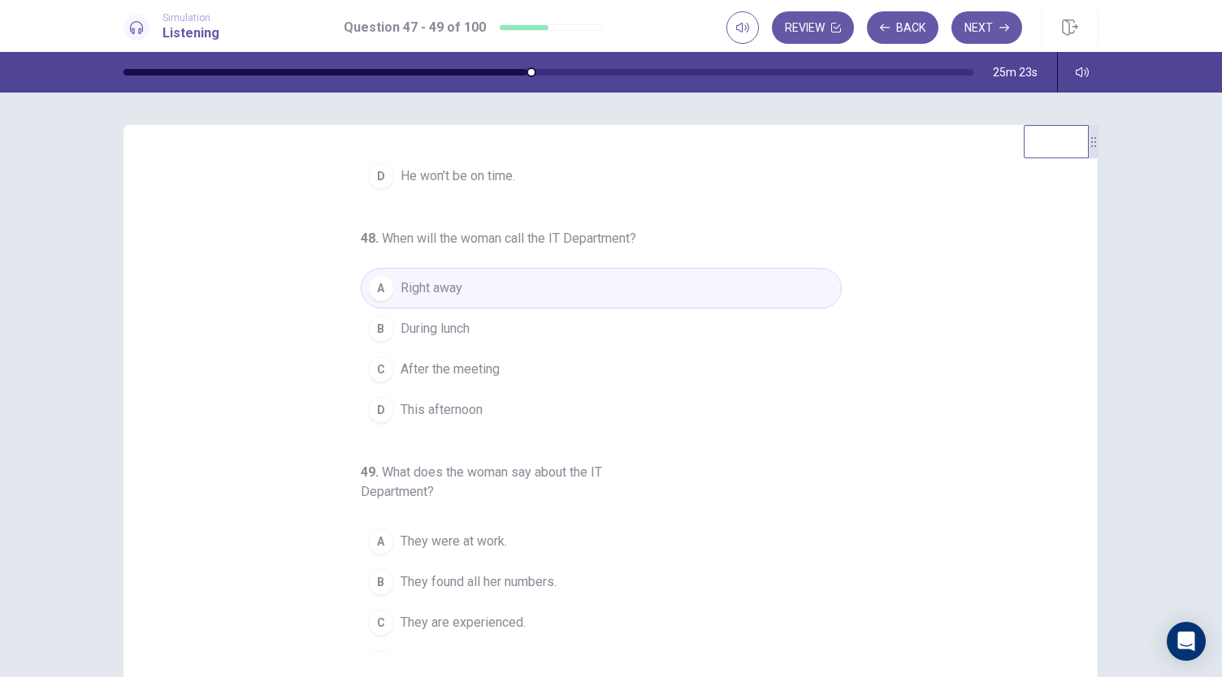
scroll to position [182, 0]
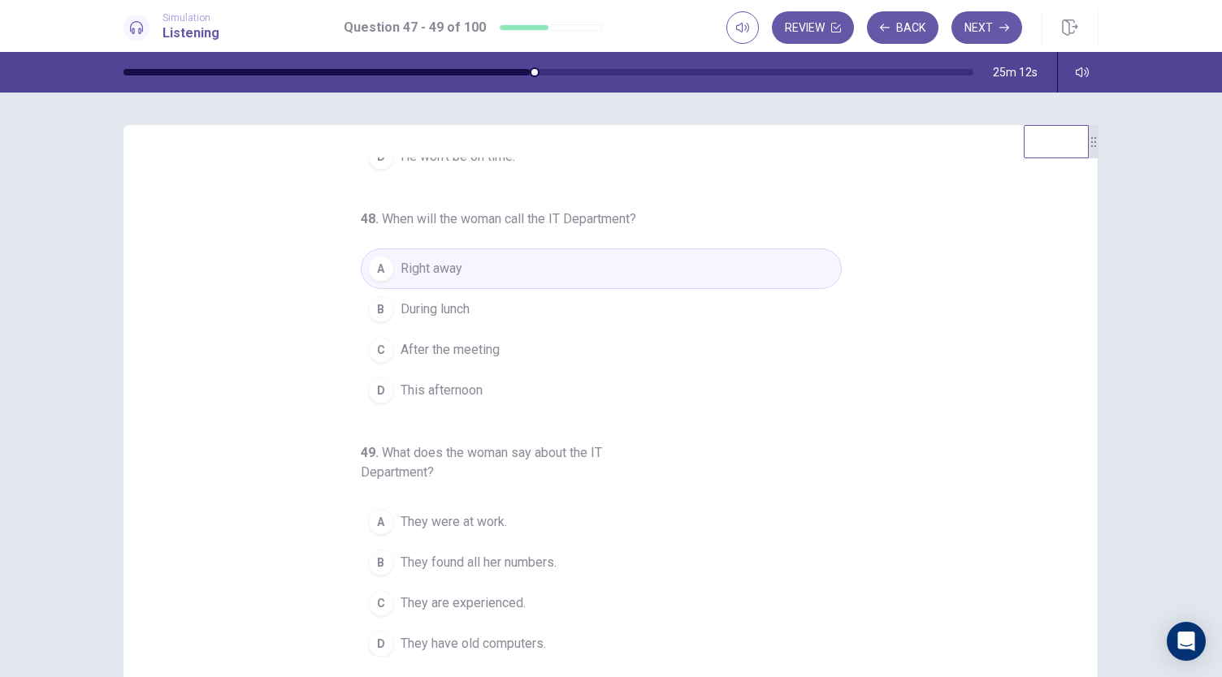
click at [434, 554] on span "They found all her numbers." at bounding box center [478, 562] width 156 height 19
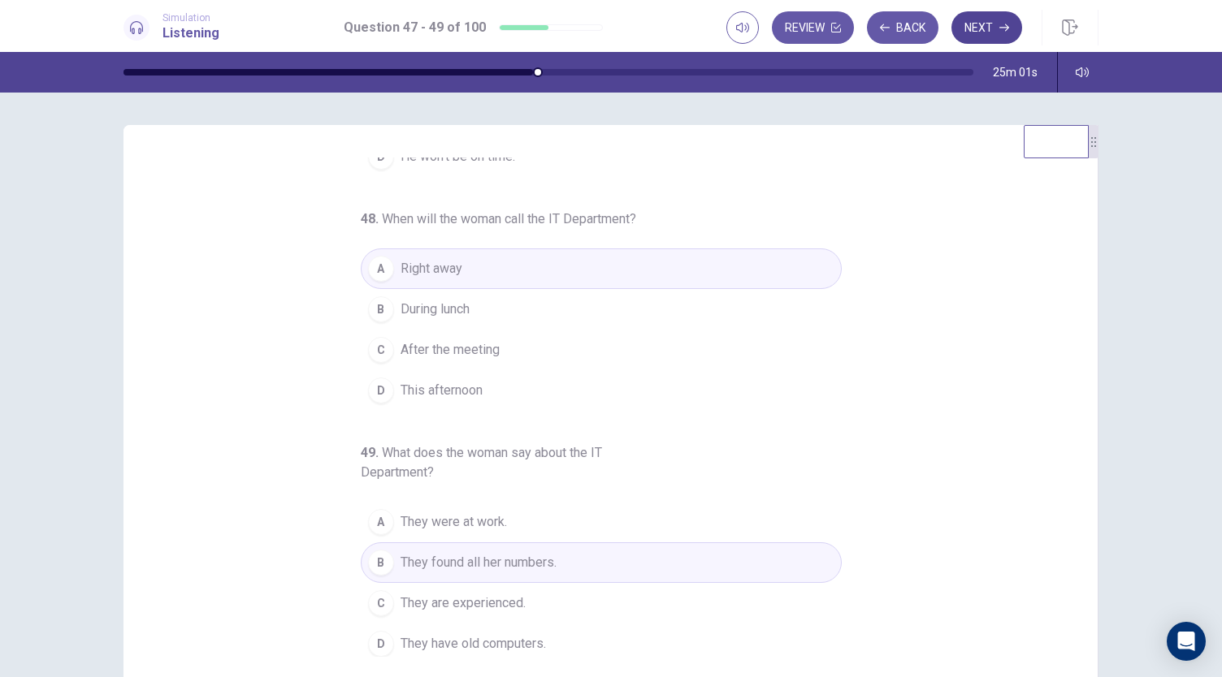
click at [989, 27] on button "Next" at bounding box center [986, 27] width 71 height 32
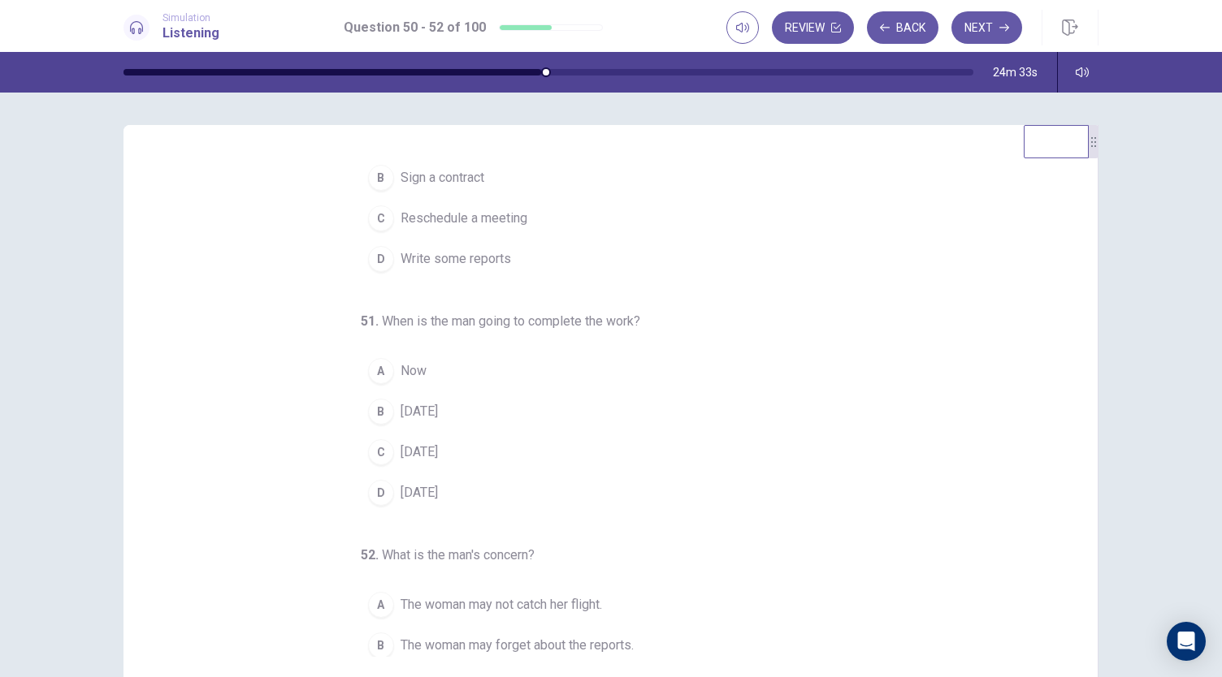
scroll to position [0, 0]
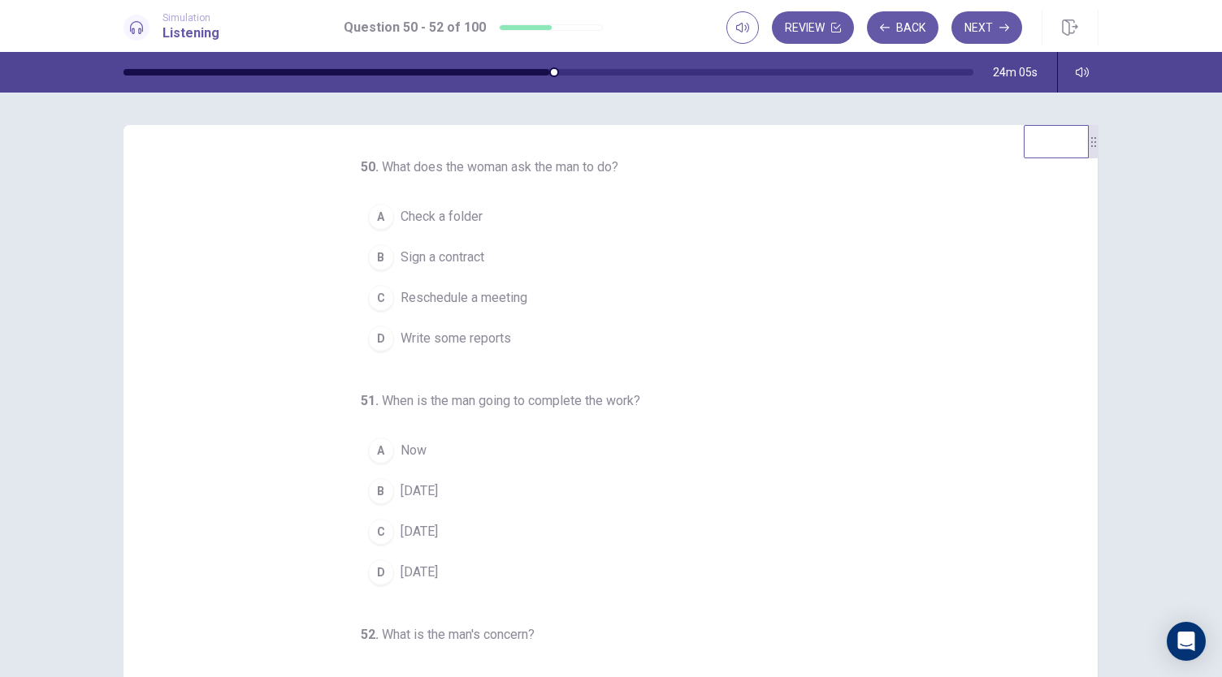
click at [479, 341] on span "Write some reports" at bounding box center [455, 338] width 110 height 19
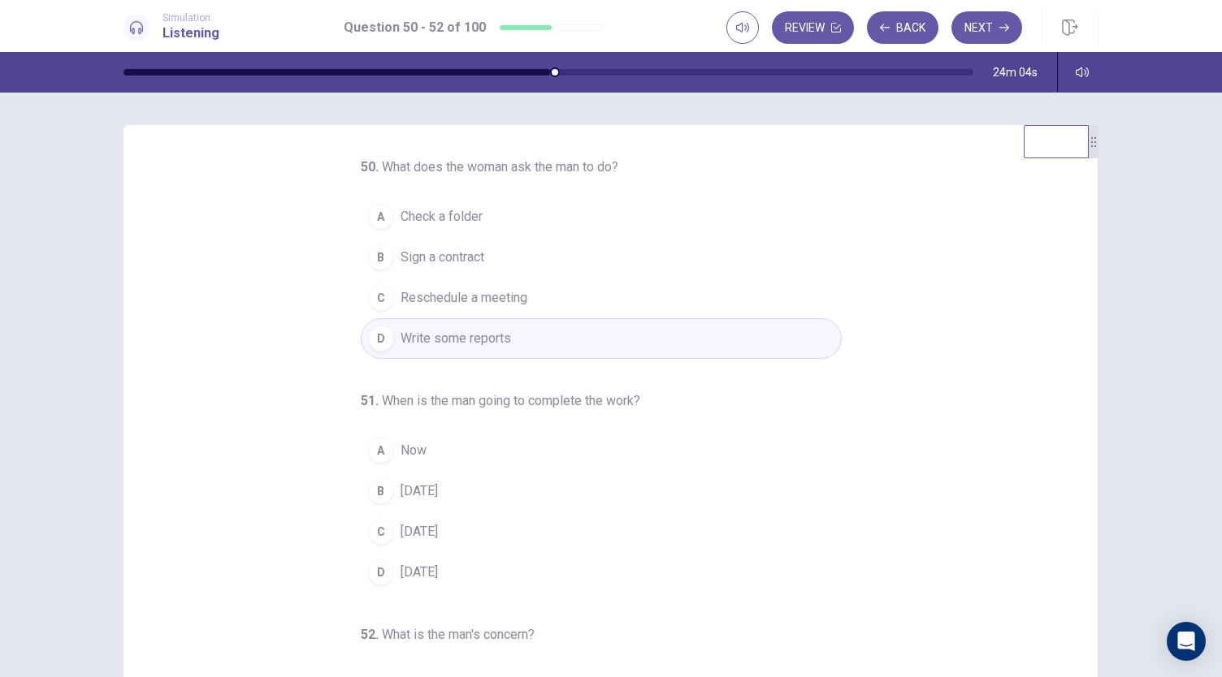
scroll to position [81, 0]
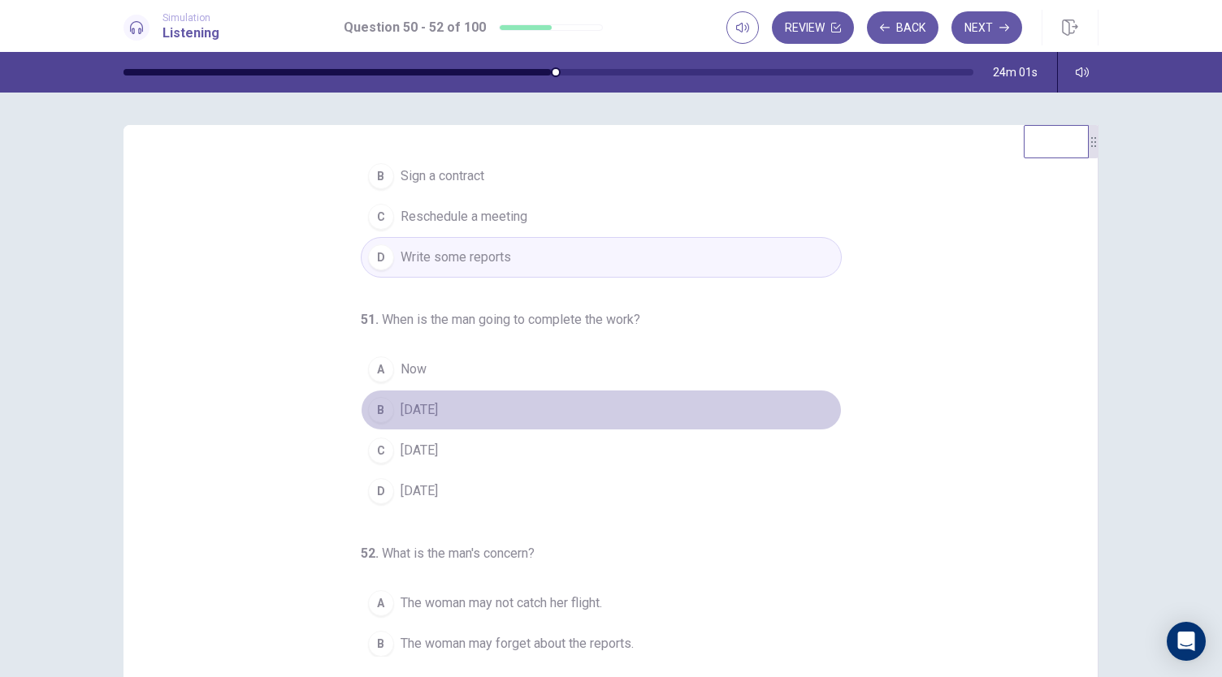
click at [404, 413] on span "Thursday" at bounding box center [418, 409] width 37 height 19
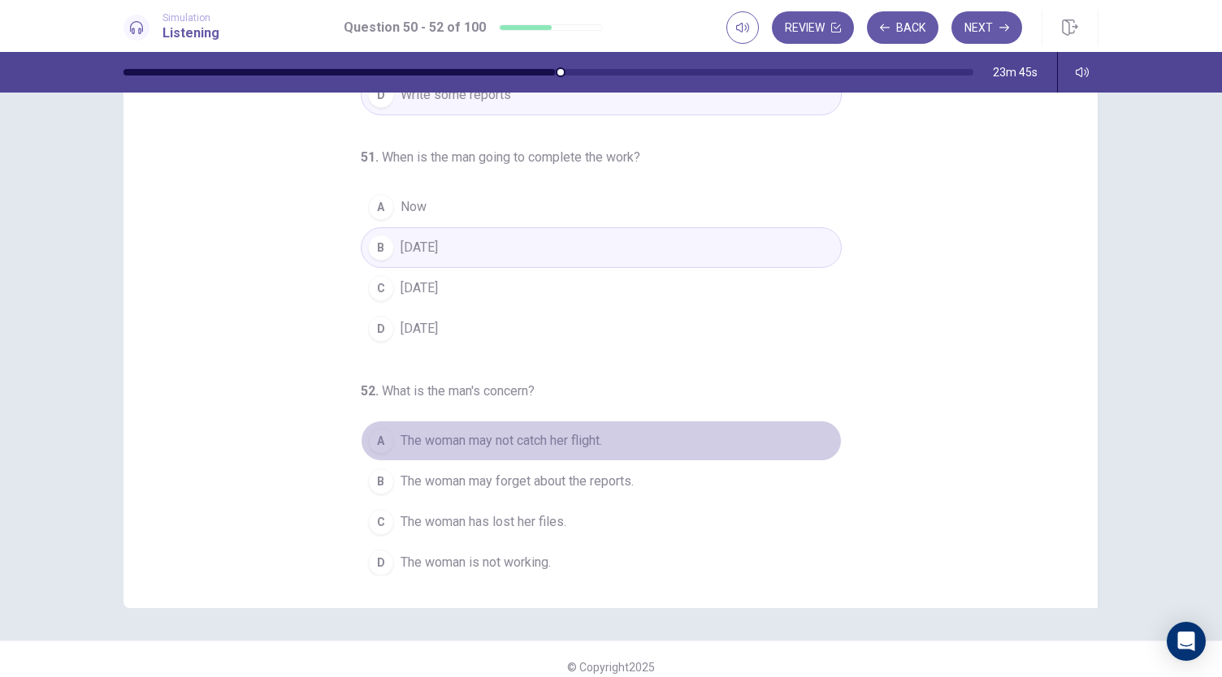
click at [378, 436] on div "A" at bounding box center [381, 441] width 26 height 26
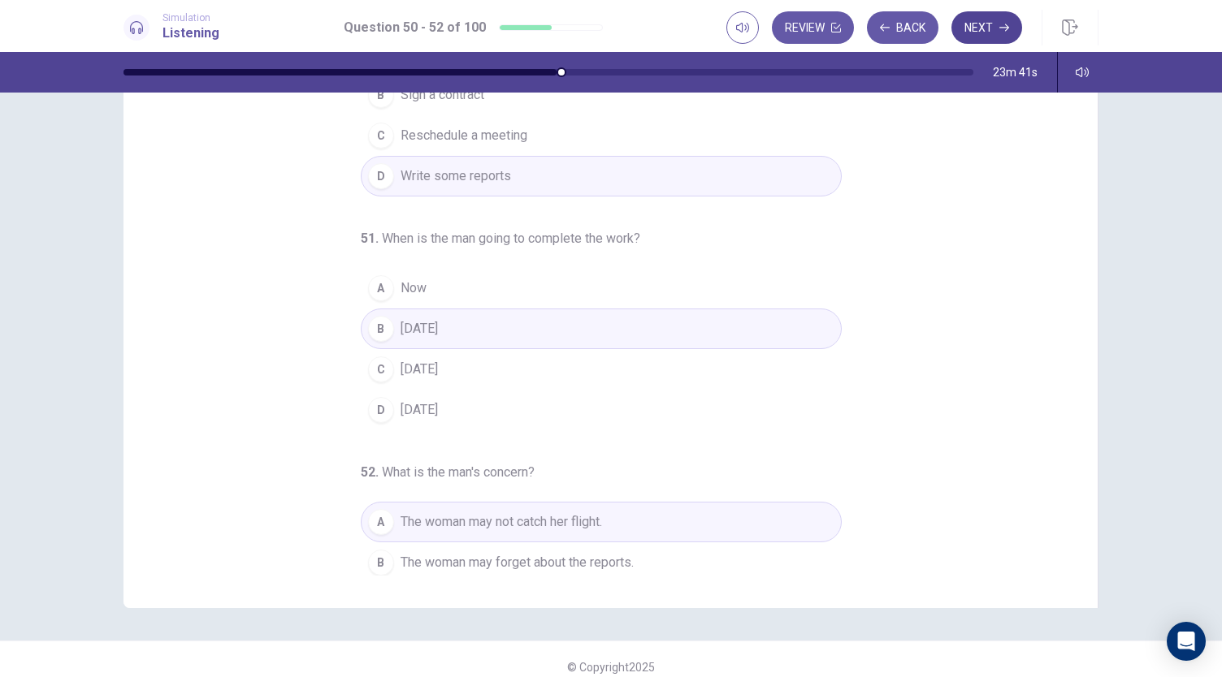
click at [996, 25] on button "Next" at bounding box center [986, 27] width 71 height 32
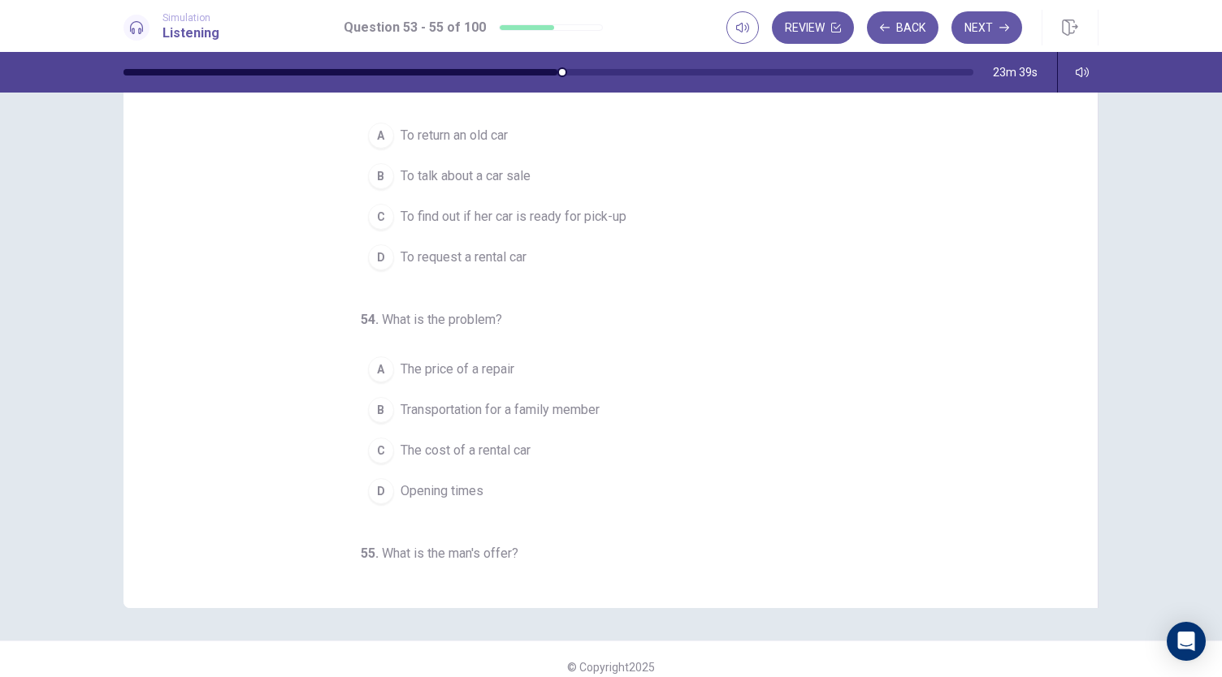
scroll to position [0, 0]
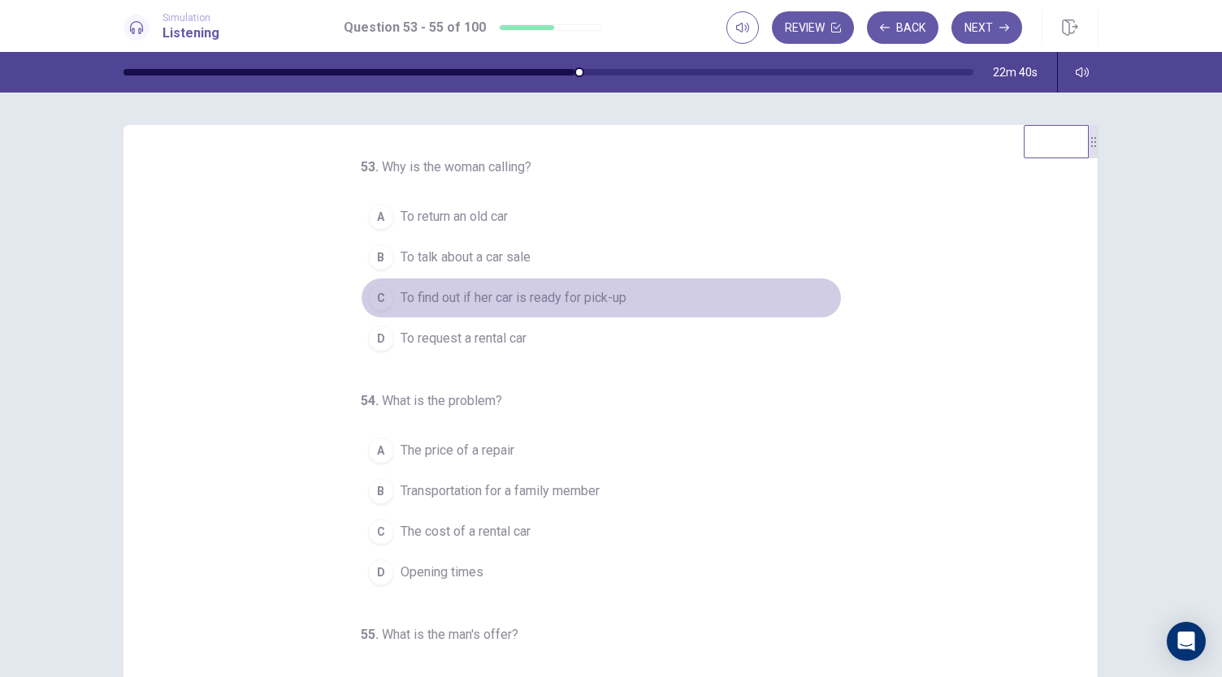
click at [585, 297] on span "To find out if her car is ready for pick-up" at bounding box center [513, 297] width 226 height 19
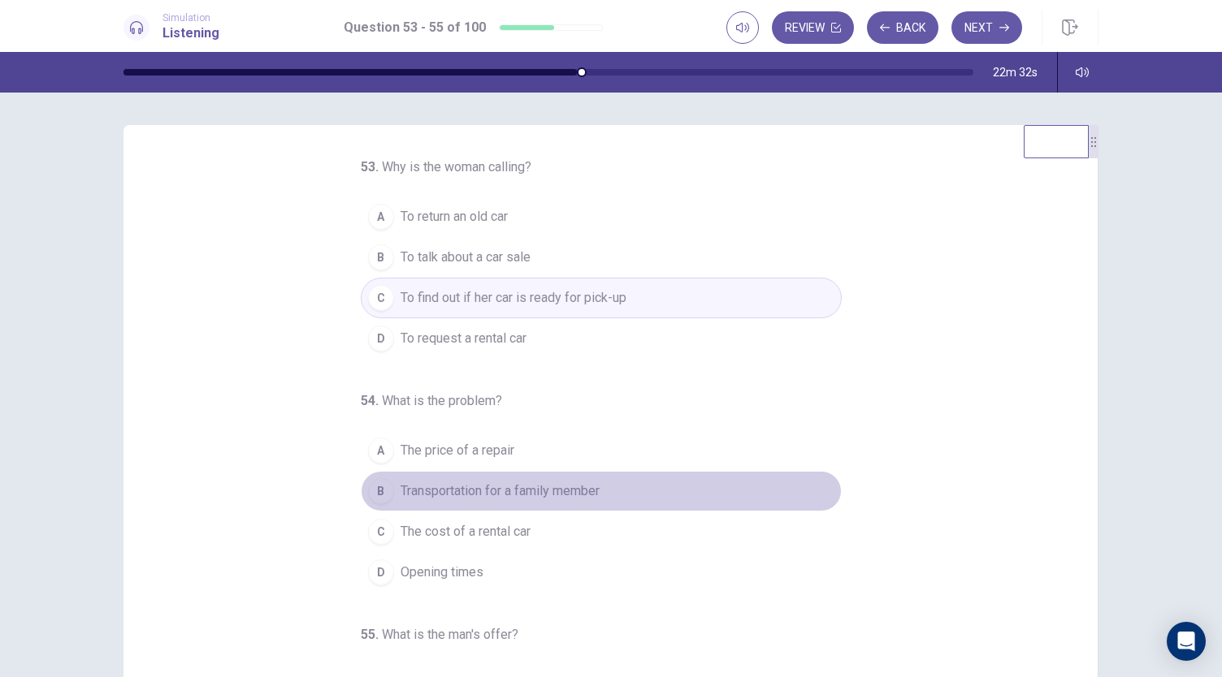
click at [593, 491] on span "Transportation for a family member" at bounding box center [499, 491] width 199 height 19
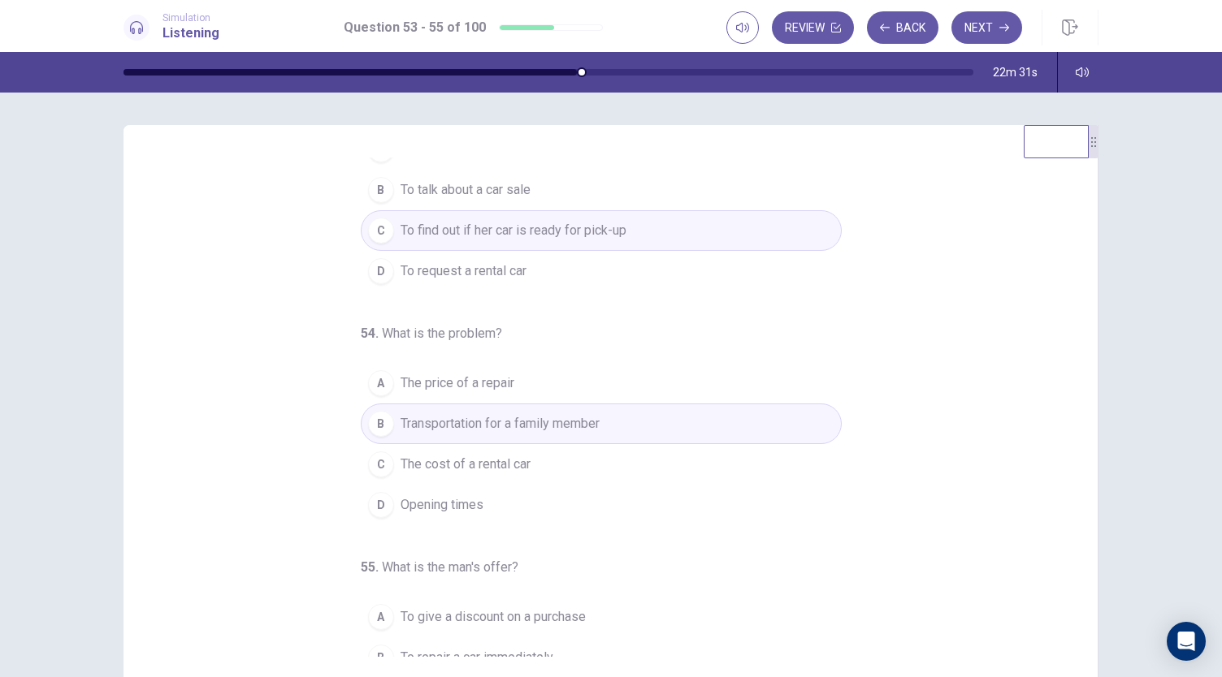
scroll to position [162, 0]
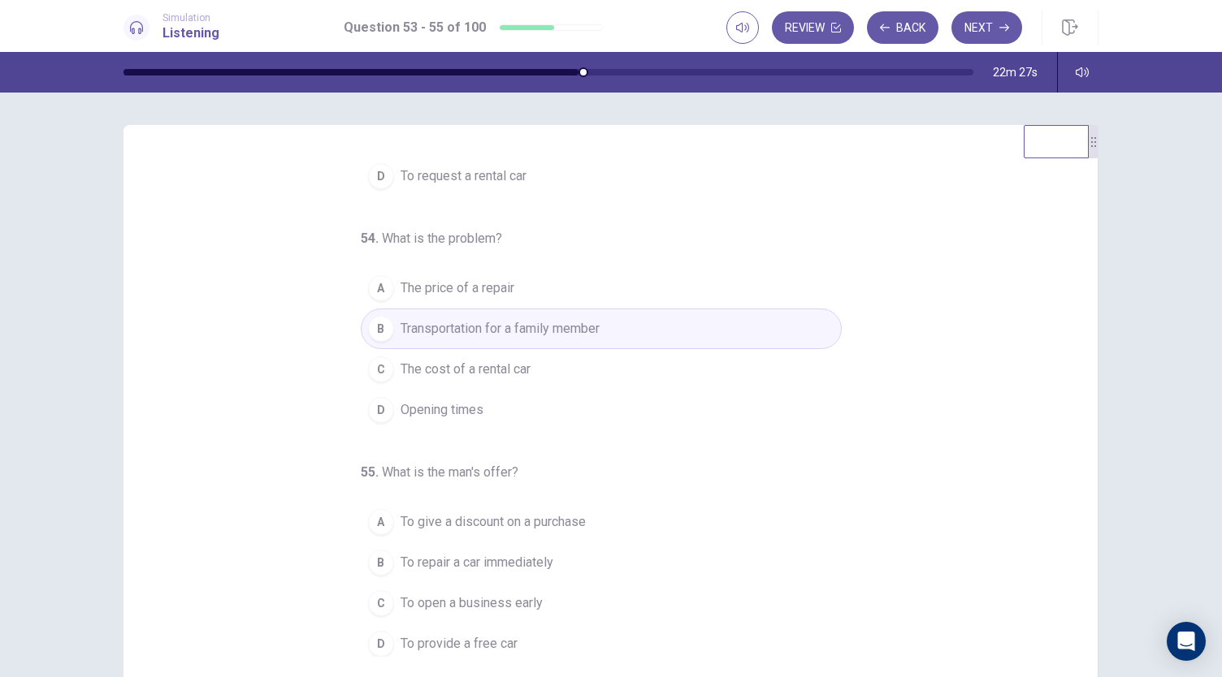
click at [502, 635] on span "To provide a free car" at bounding box center [458, 643] width 117 height 19
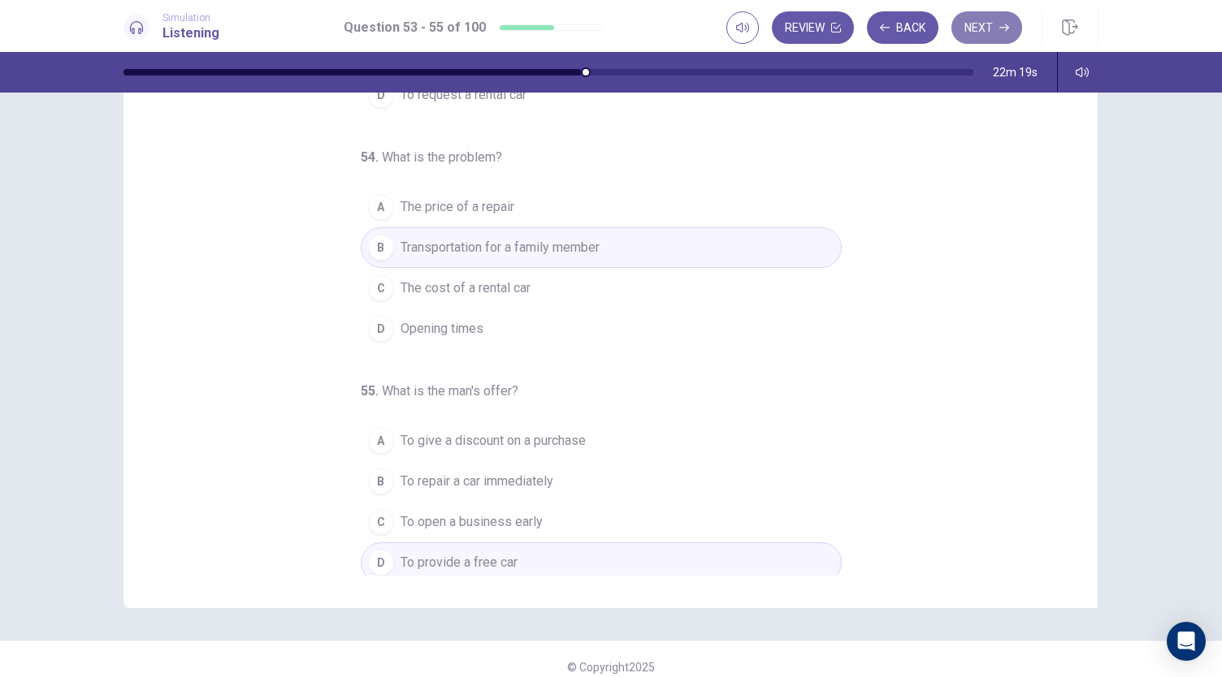
click at [984, 30] on button "Next" at bounding box center [986, 27] width 71 height 32
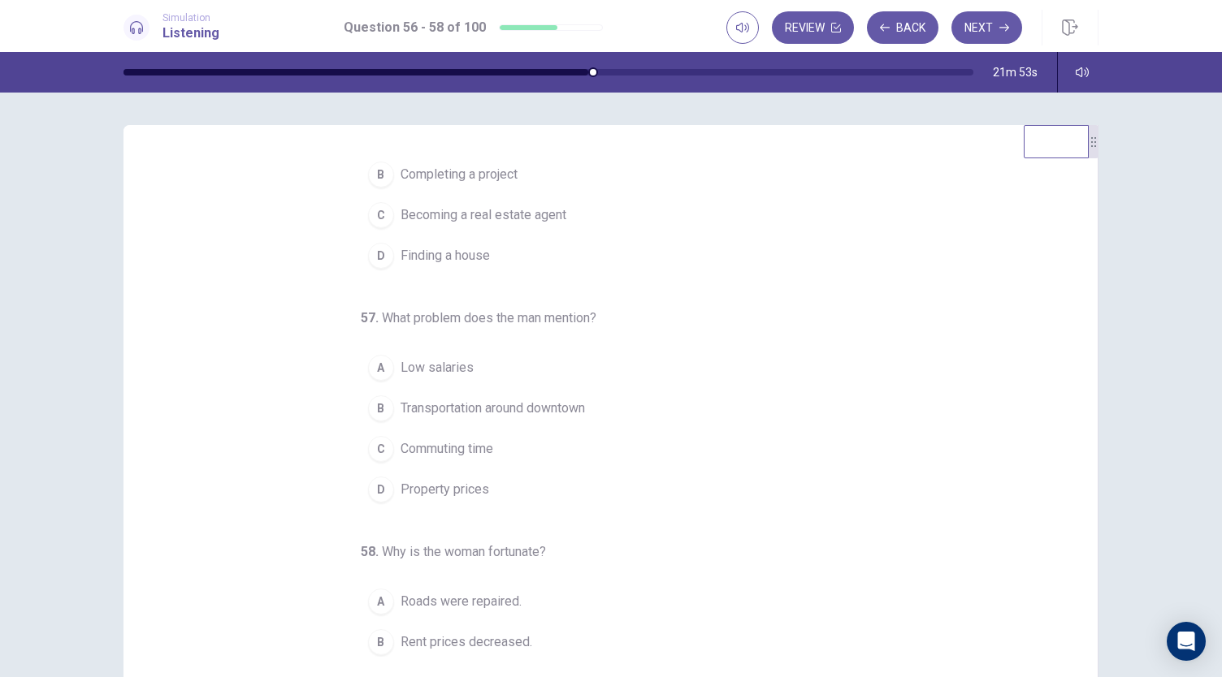
scroll to position [0, 0]
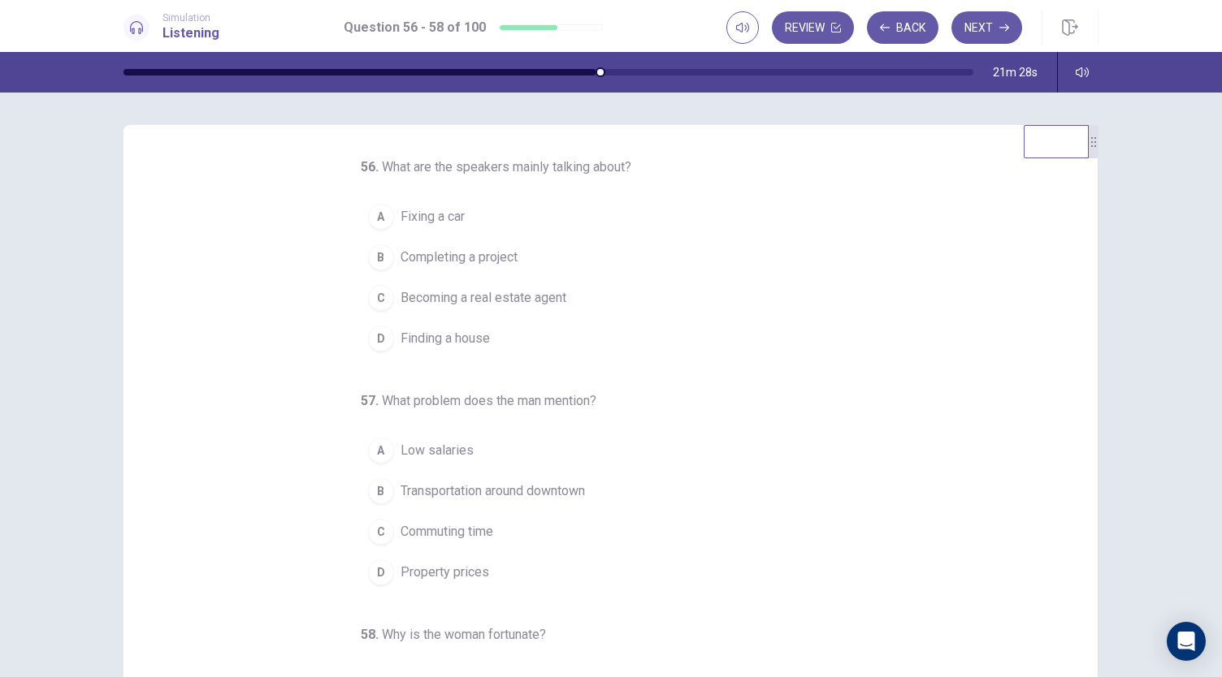
click at [495, 344] on button "D Finding a house" at bounding box center [601, 338] width 481 height 41
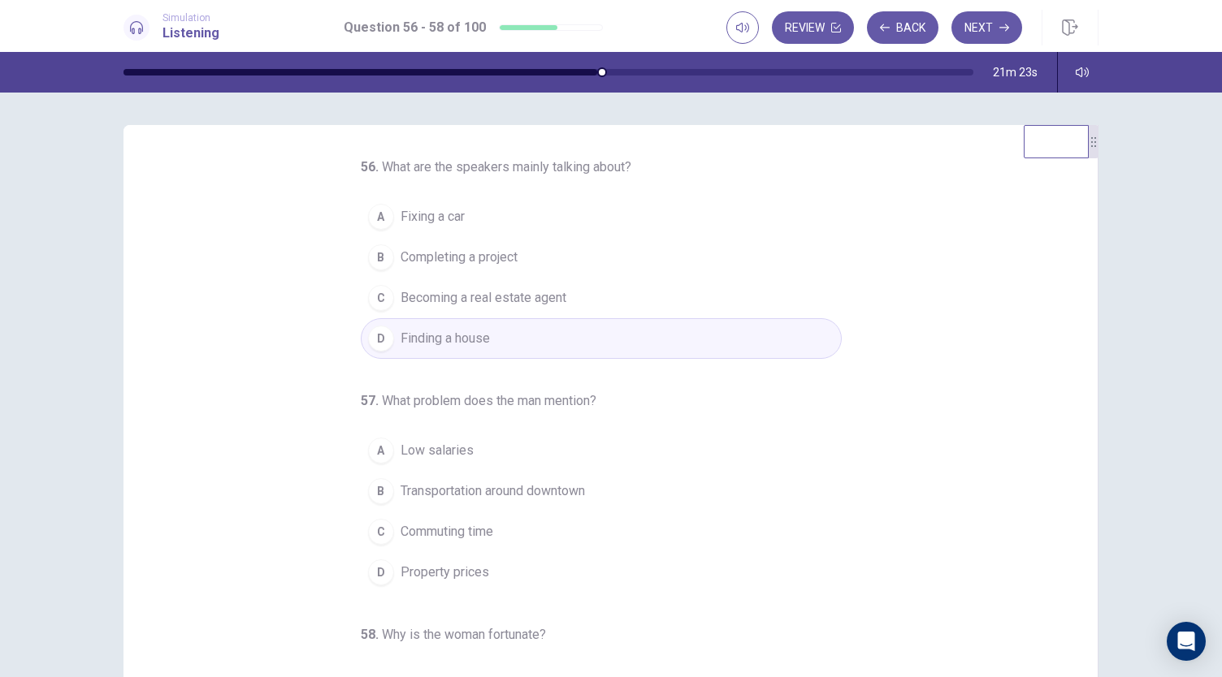
scroll to position [81, 0]
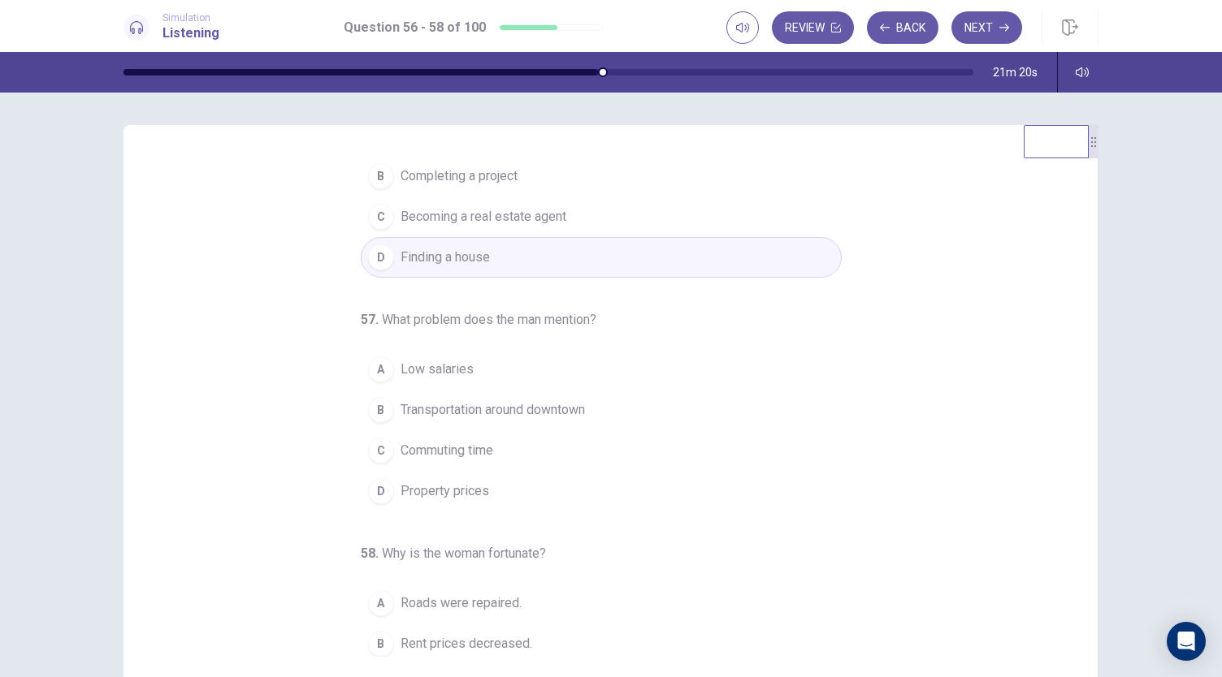
click at [455, 495] on span "Property prices" at bounding box center [444, 491] width 89 height 19
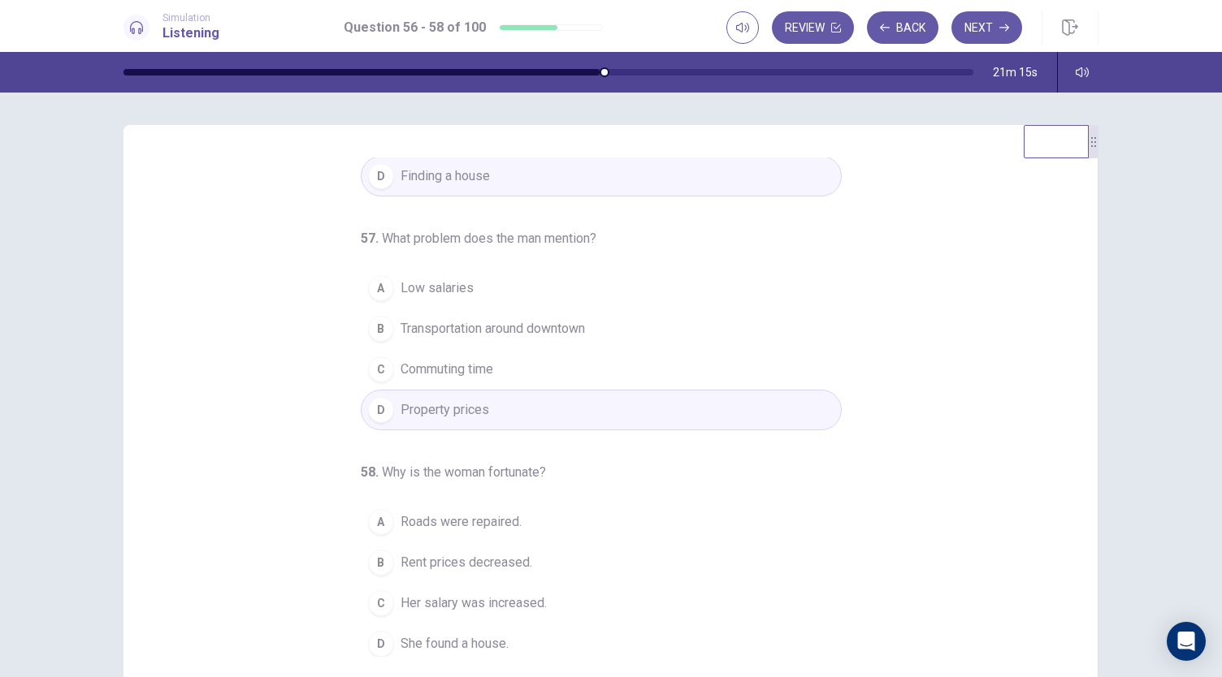
scroll to position [162, 0]
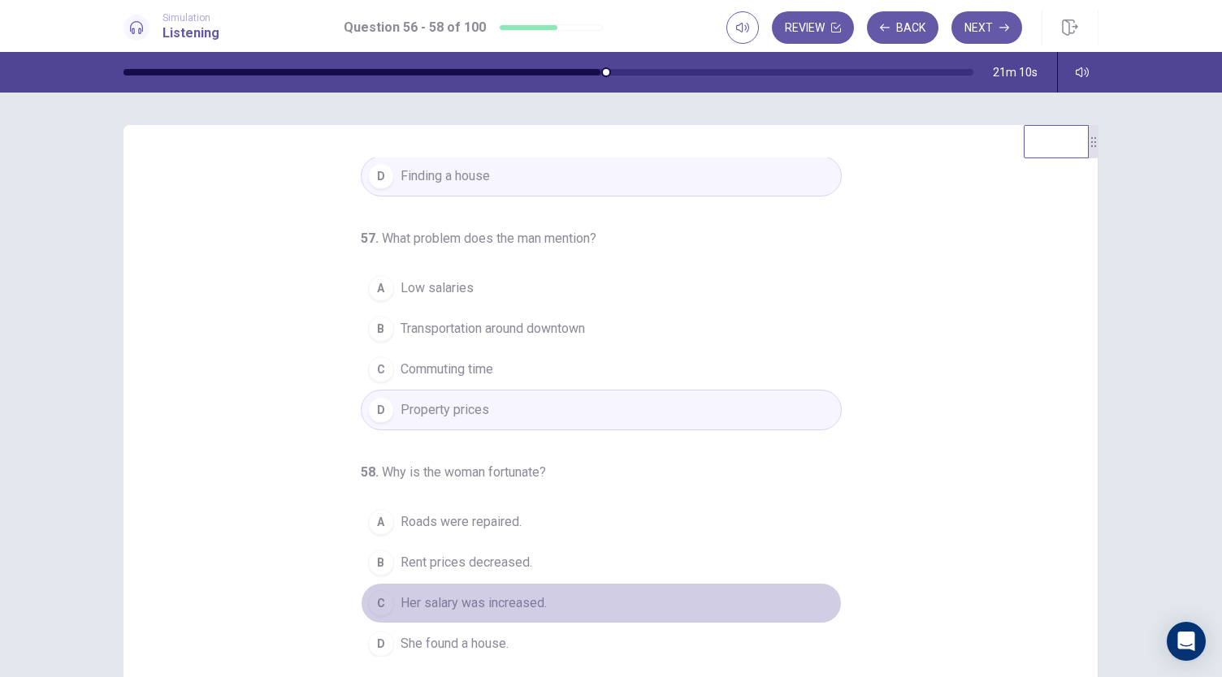
click at [518, 595] on span "Her salary was increased." at bounding box center [473, 603] width 146 height 19
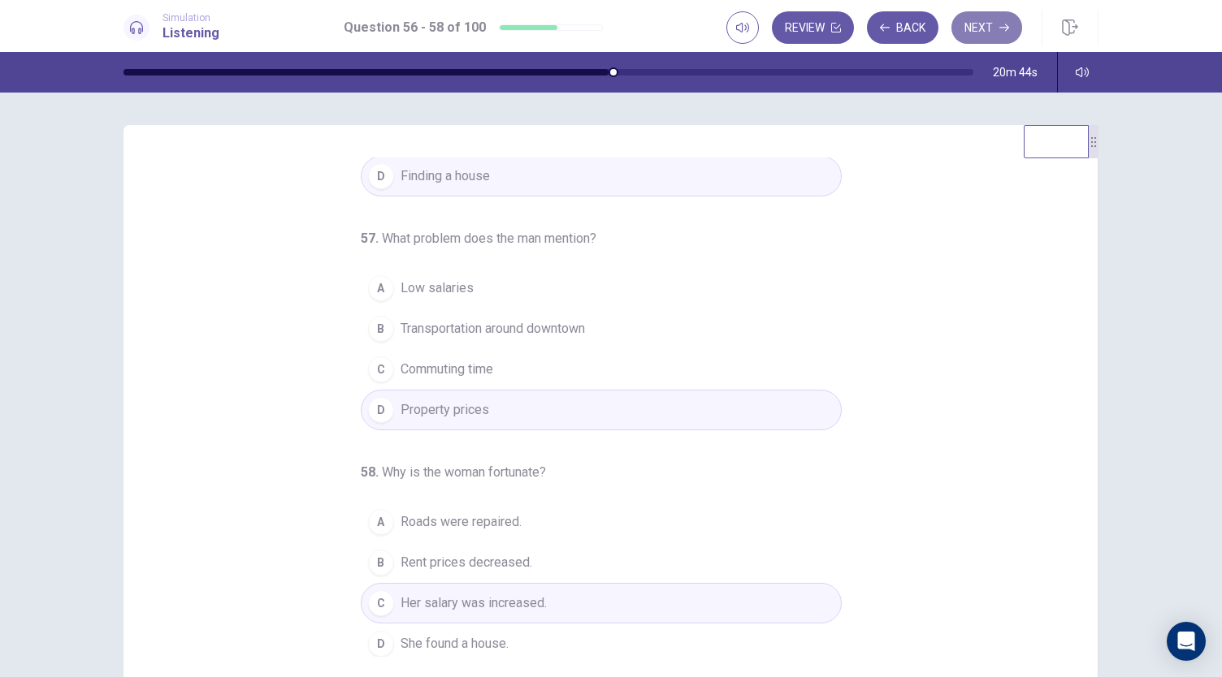
click at [967, 32] on button "Next" at bounding box center [986, 27] width 71 height 32
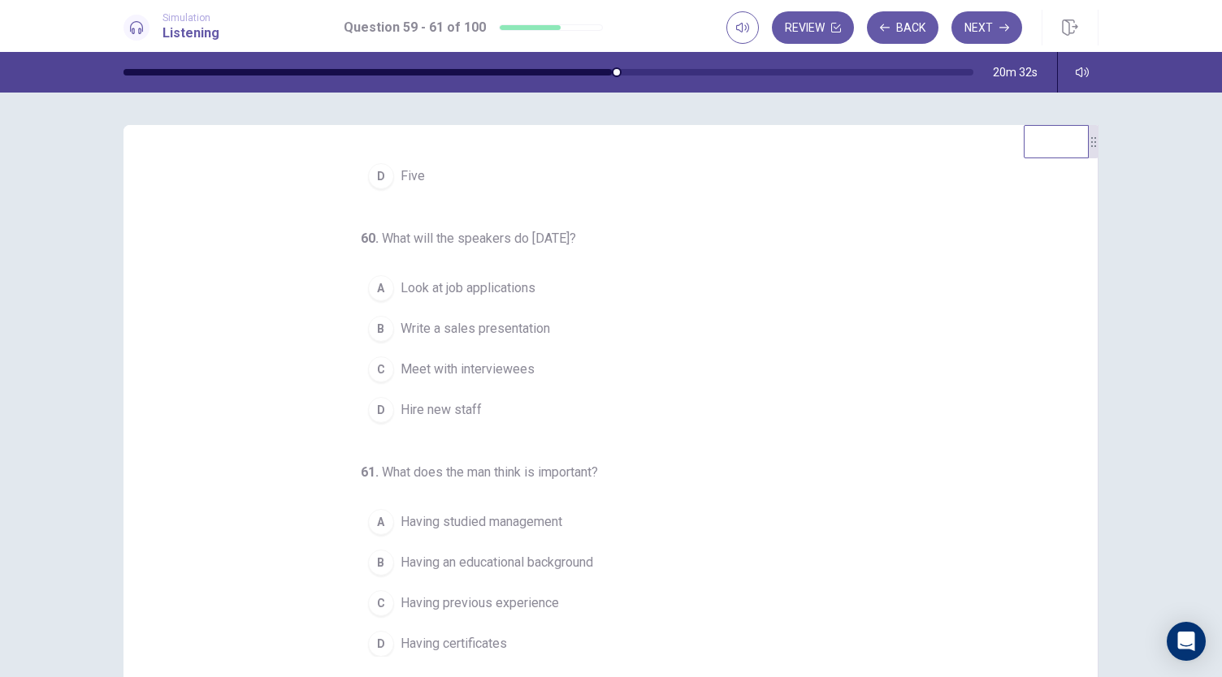
scroll to position [0, 0]
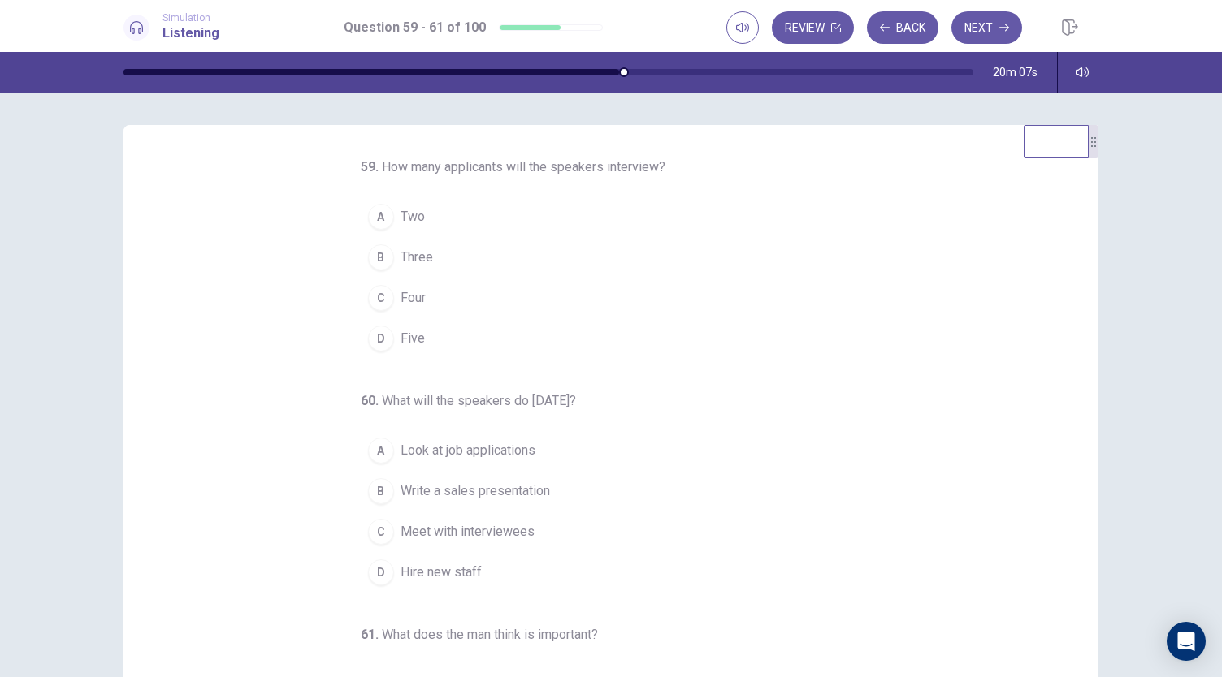
click at [378, 335] on div "D" at bounding box center [381, 339] width 26 height 26
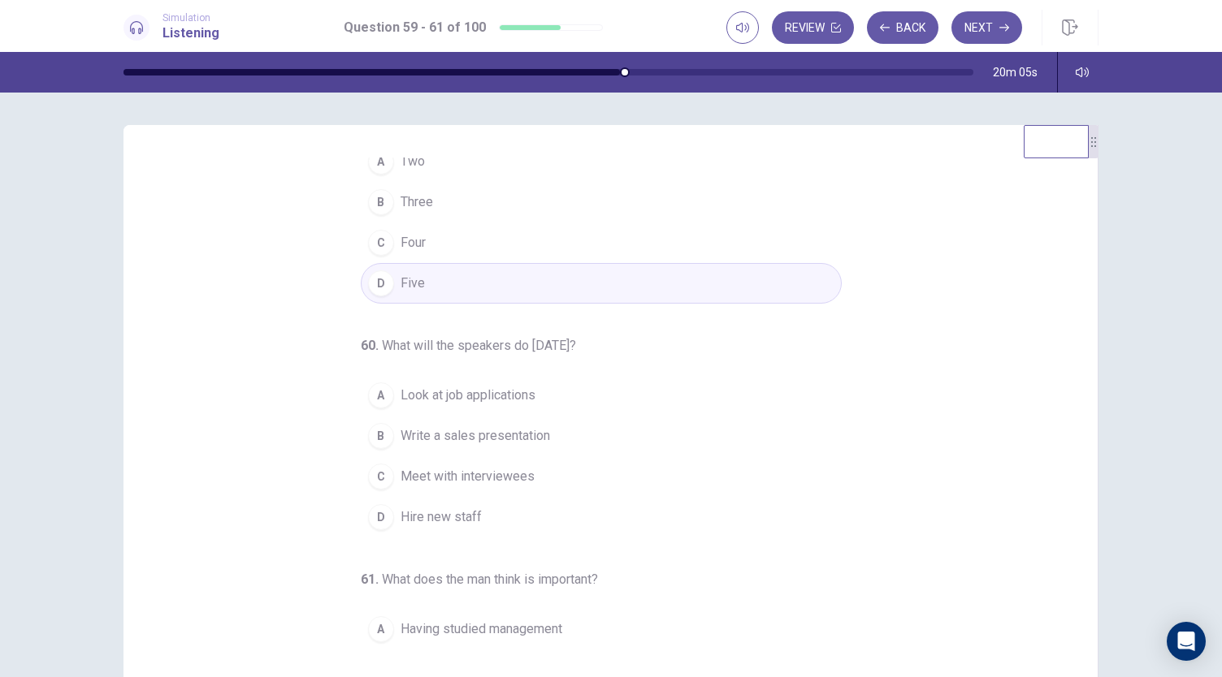
scroll to position [81, 0]
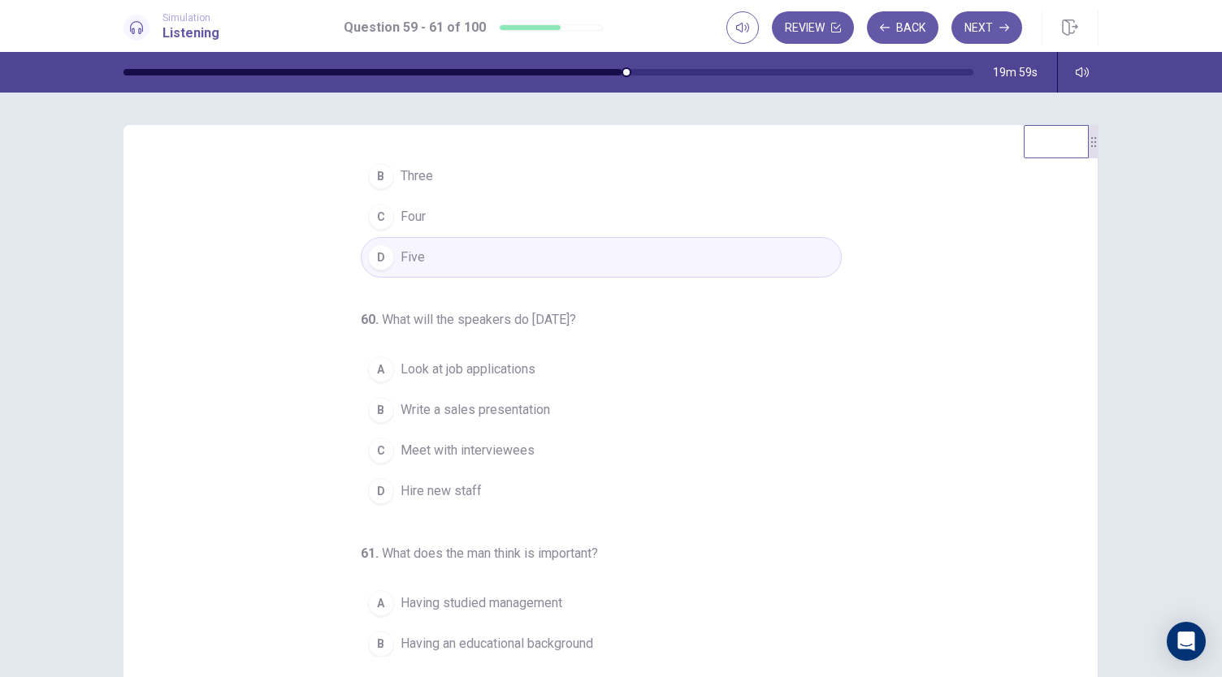
click at [406, 360] on span "Look at job applications" at bounding box center [467, 369] width 135 height 19
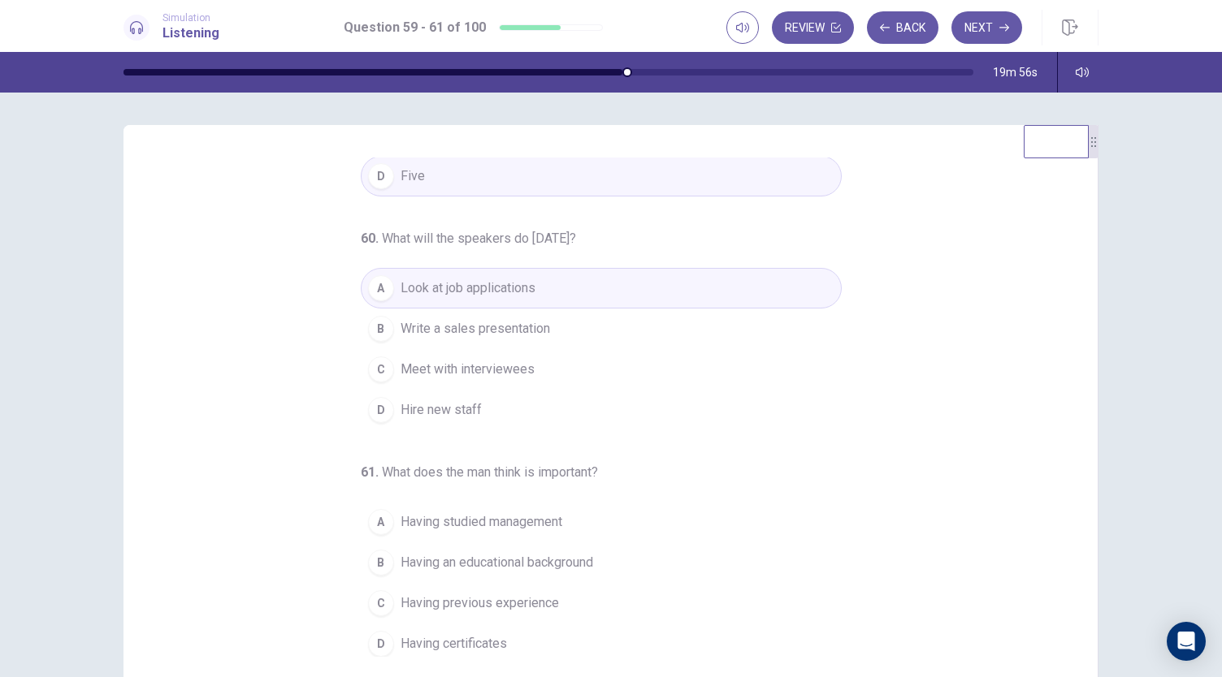
scroll to position [162, 0]
click at [490, 594] on span "Having previous experience" at bounding box center [479, 603] width 158 height 19
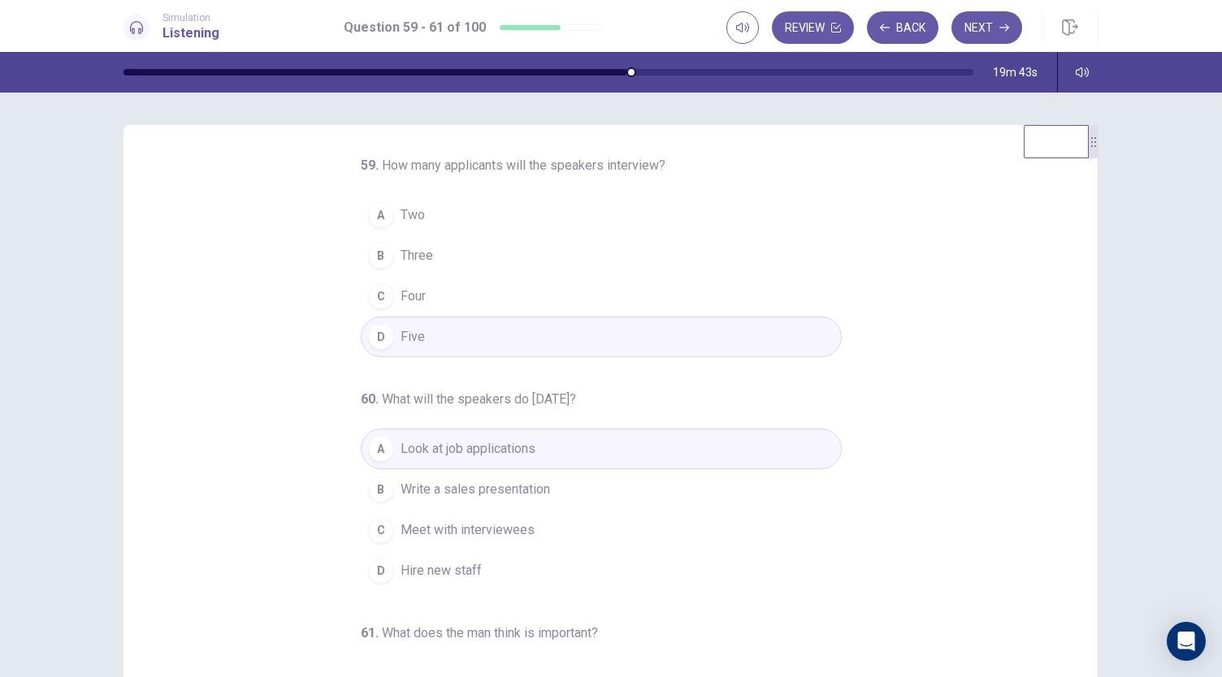
scroll to position [0, 0]
click at [984, 28] on button "Next" at bounding box center [986, 27] width 71 height 32
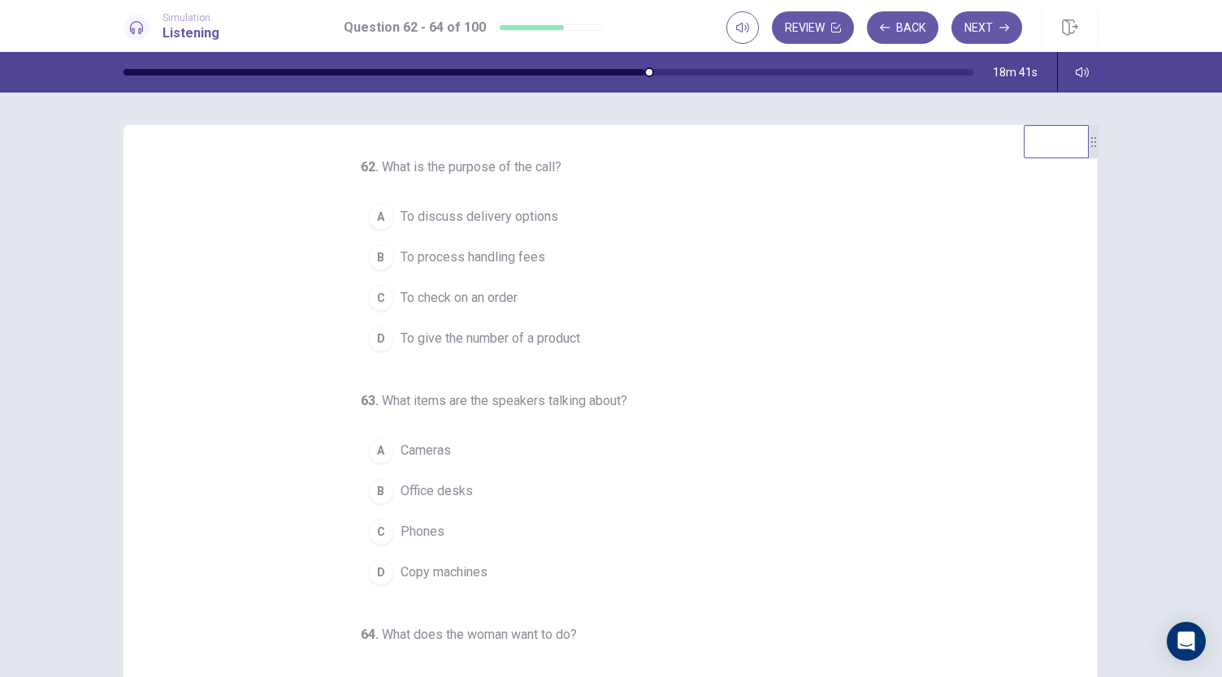
click at [456, 288] on span "To check on an order" at bounding box center [458, 297] width 117 height 19
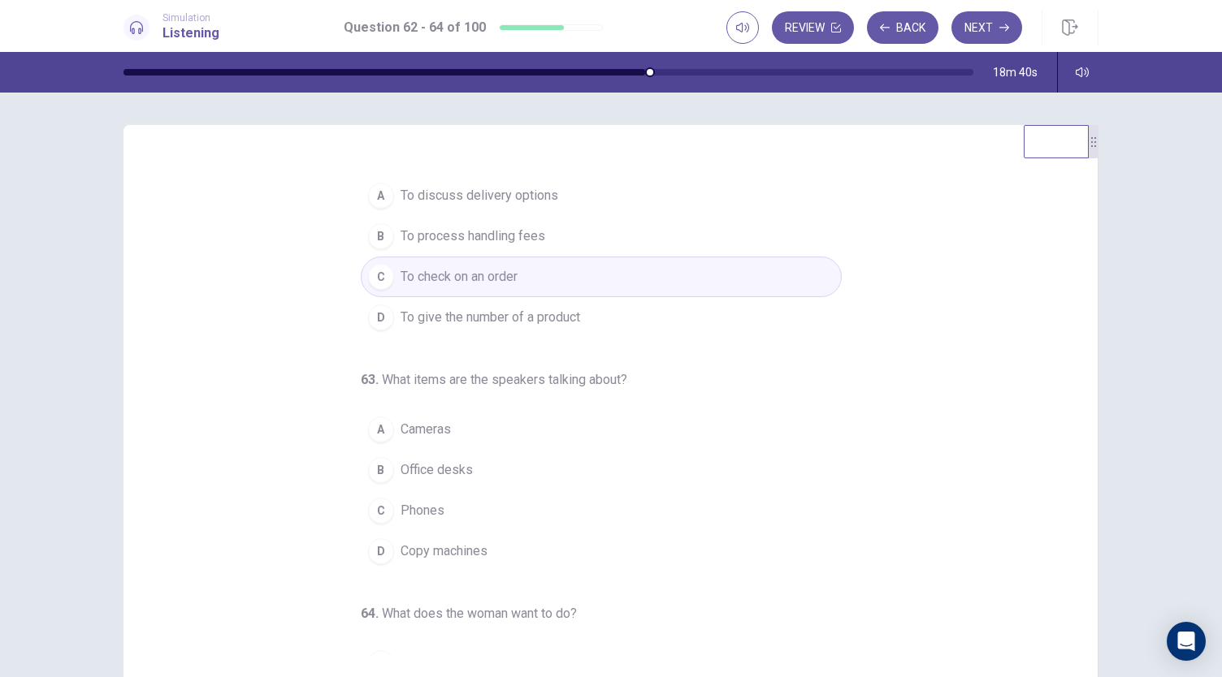
scroll to position [81, 0]
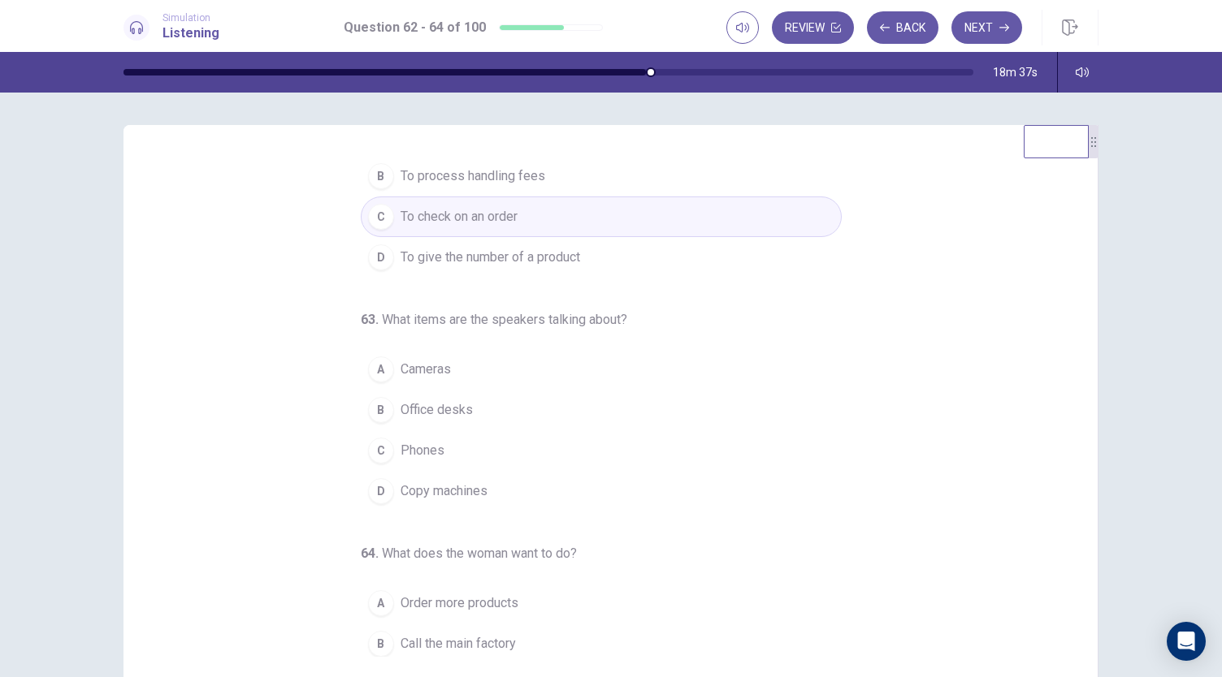
click at [428, 490] on span "Copy machines" at bounding box center [443, 491] width 87 height 19
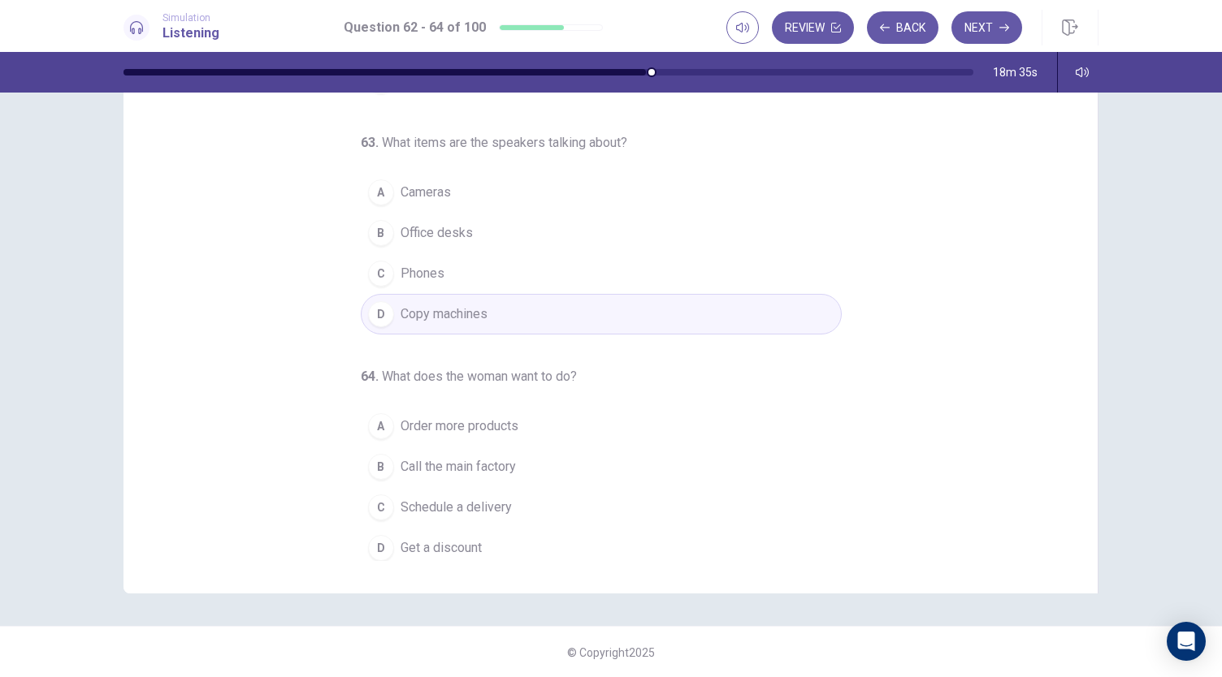
scroll to position [97, 0]
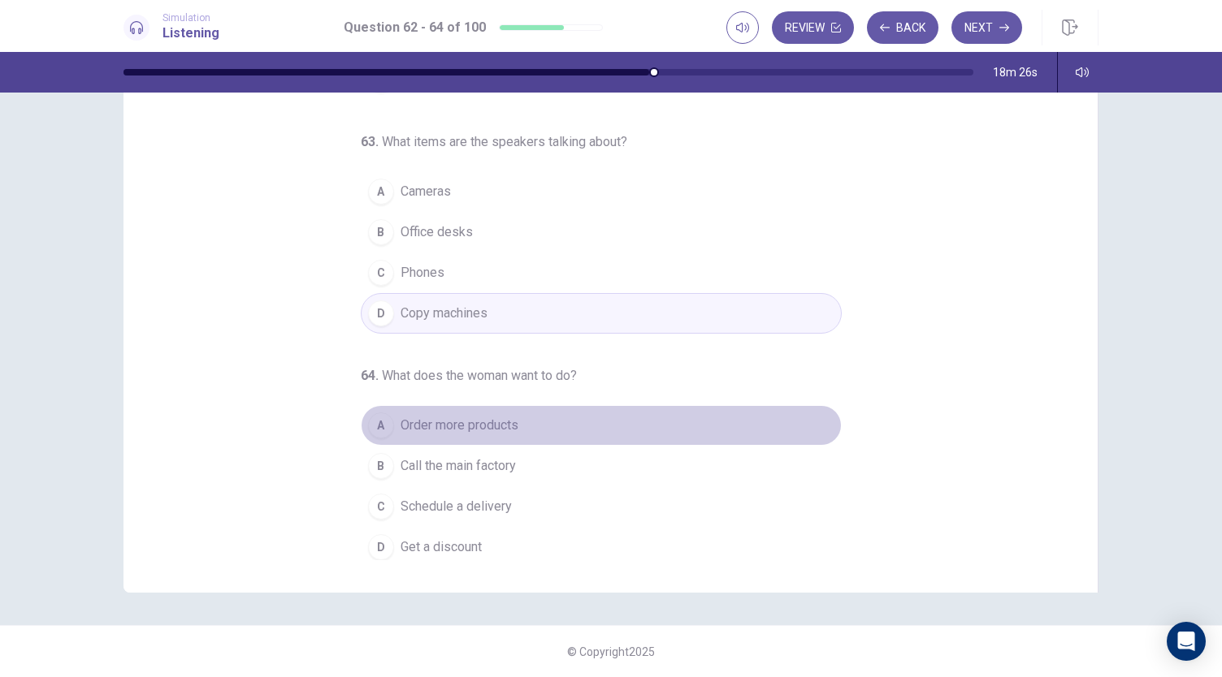
click at [466, 416] on span "Order more products" at bounding box center [459, 425] width 118 height 19
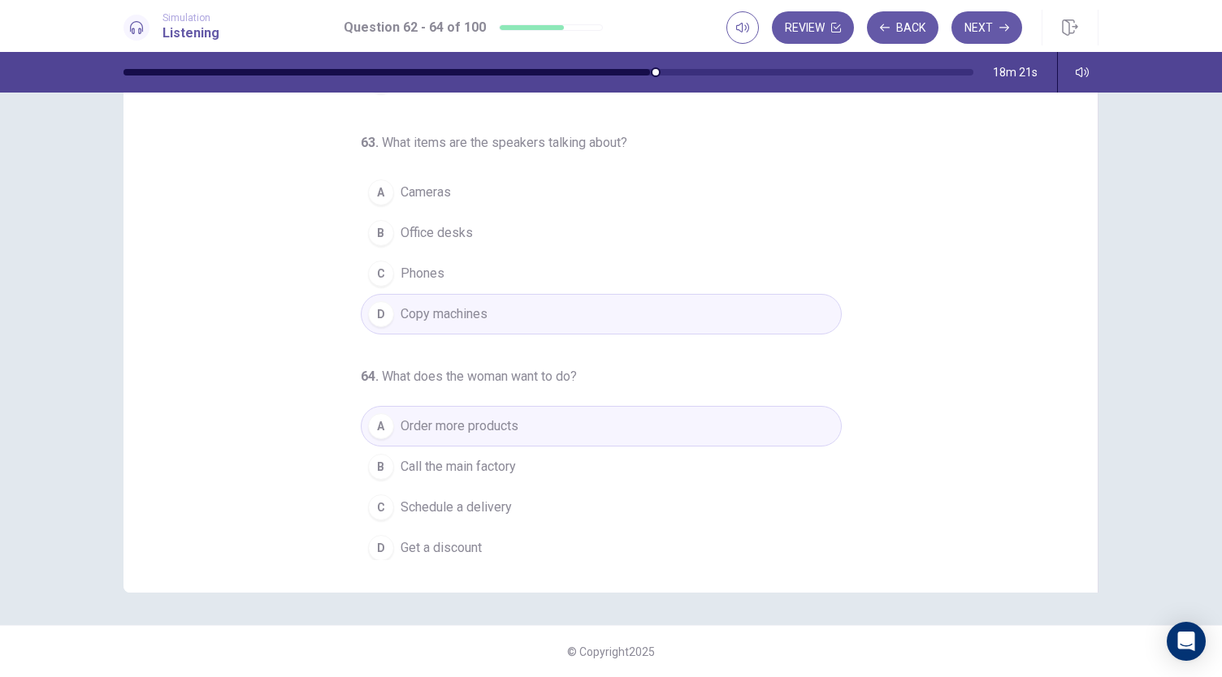
scroll to position [162, 0]
click at [980, 32] on button "Next" at bounding box center [986, 27] width 71 height 32
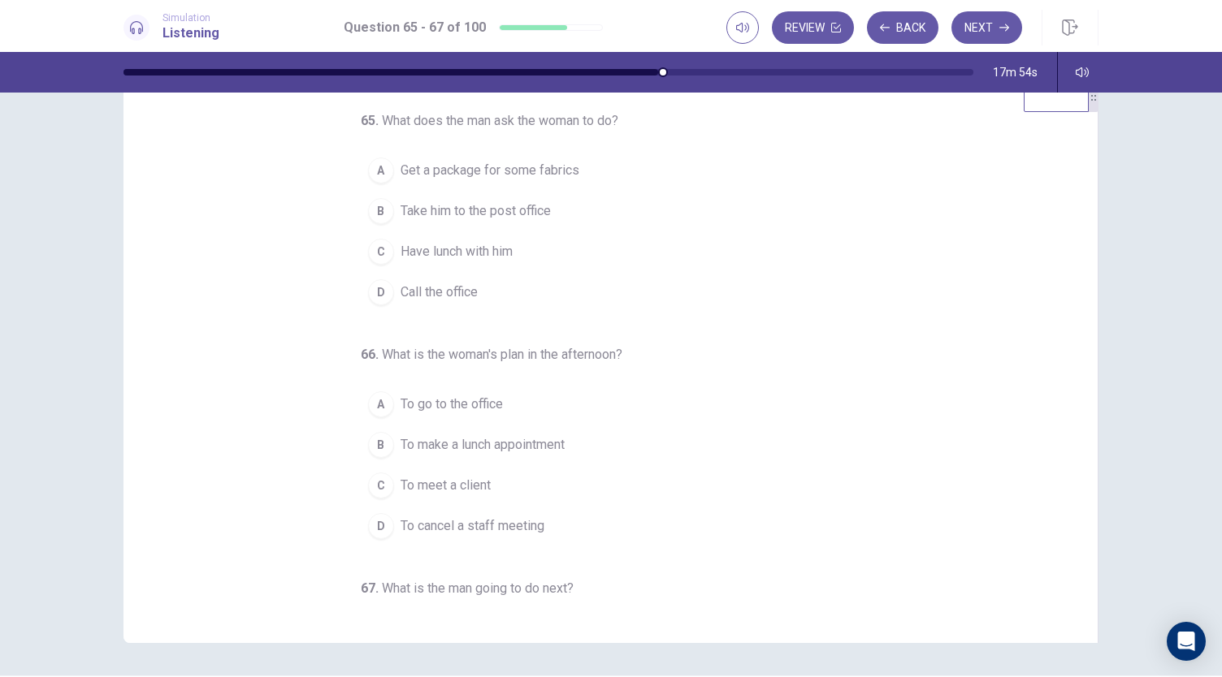
scroll to position [0, 0]
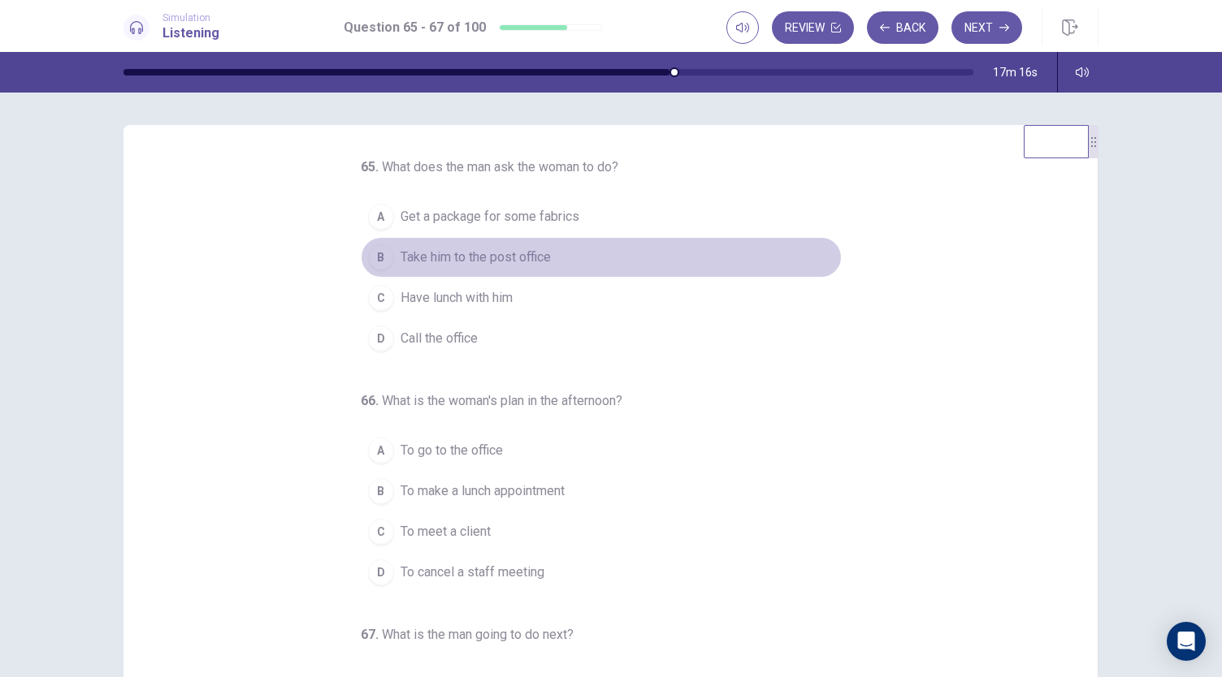
click at [475, 257] on span "Take him to the post office" at bounding box center [475, 257] width 150 height 19
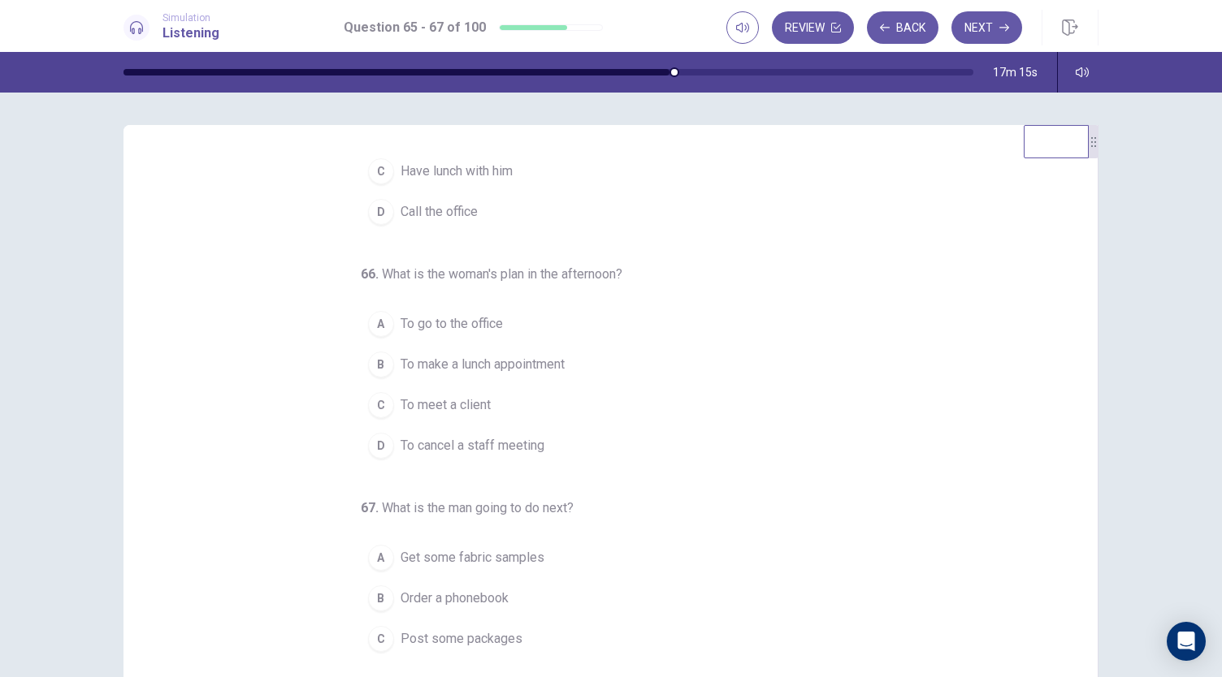
scroll to position [162, 0]
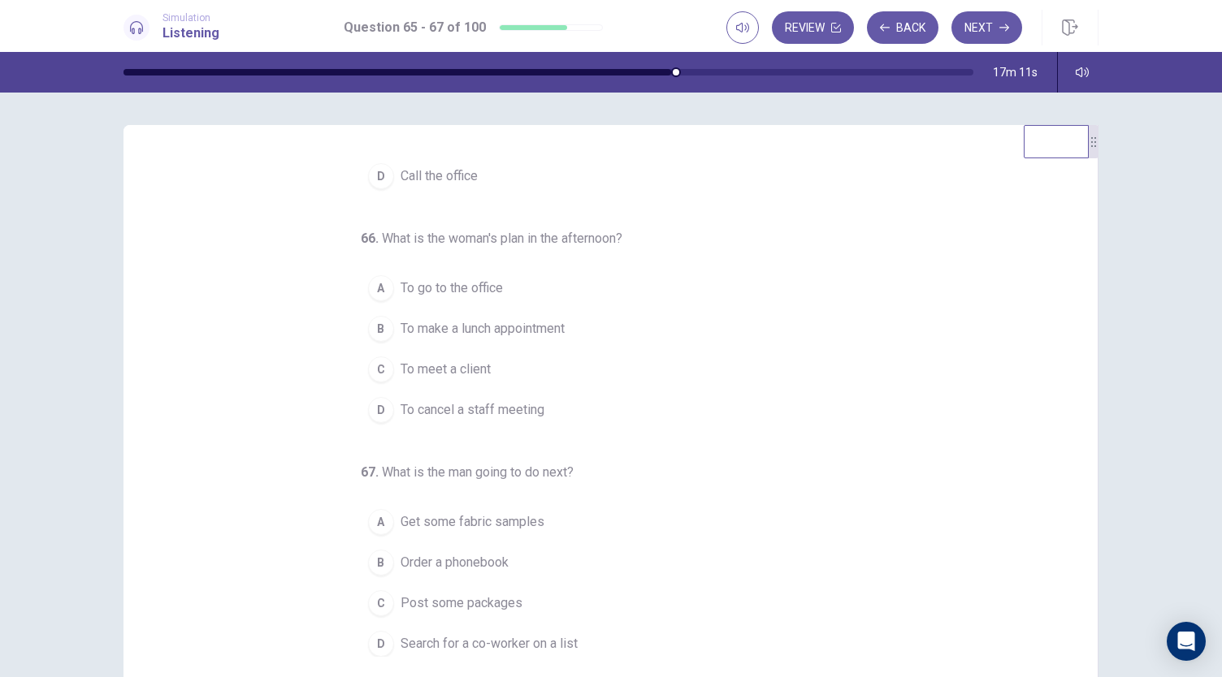
click at [517, 322] on span "To make a lunch appointment" at bounding box center [482, 328] width 164 height 19
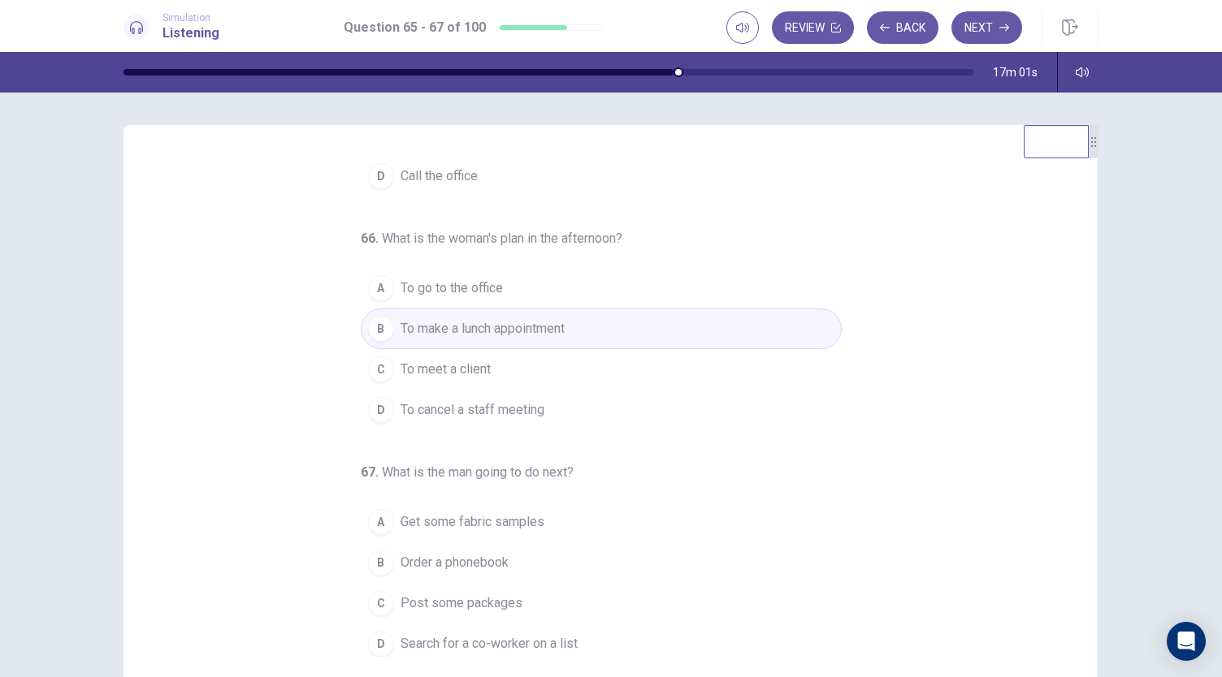
click at [387, 631] on button "D Search for a co-worker on a list" at bounding box center [601, 644] width 481 height 41
click at [975, 30] on button "Next" at bounding box center [986, 27] width 71 height 32
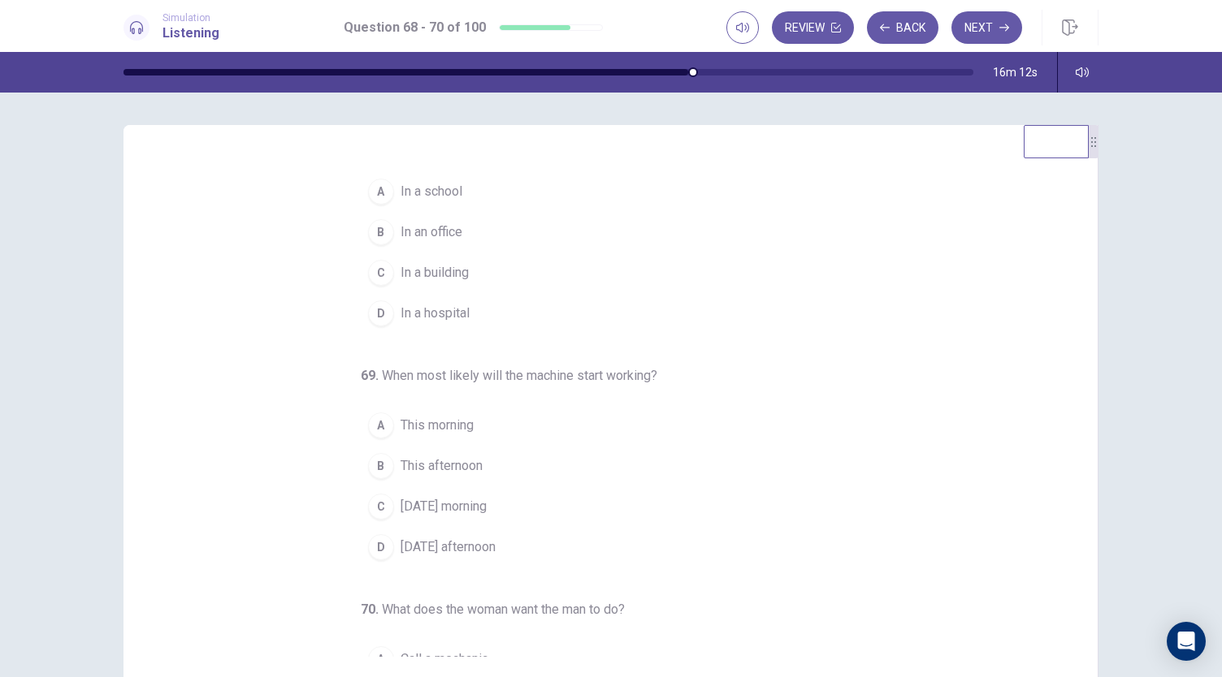
scroll to position [0, 0]
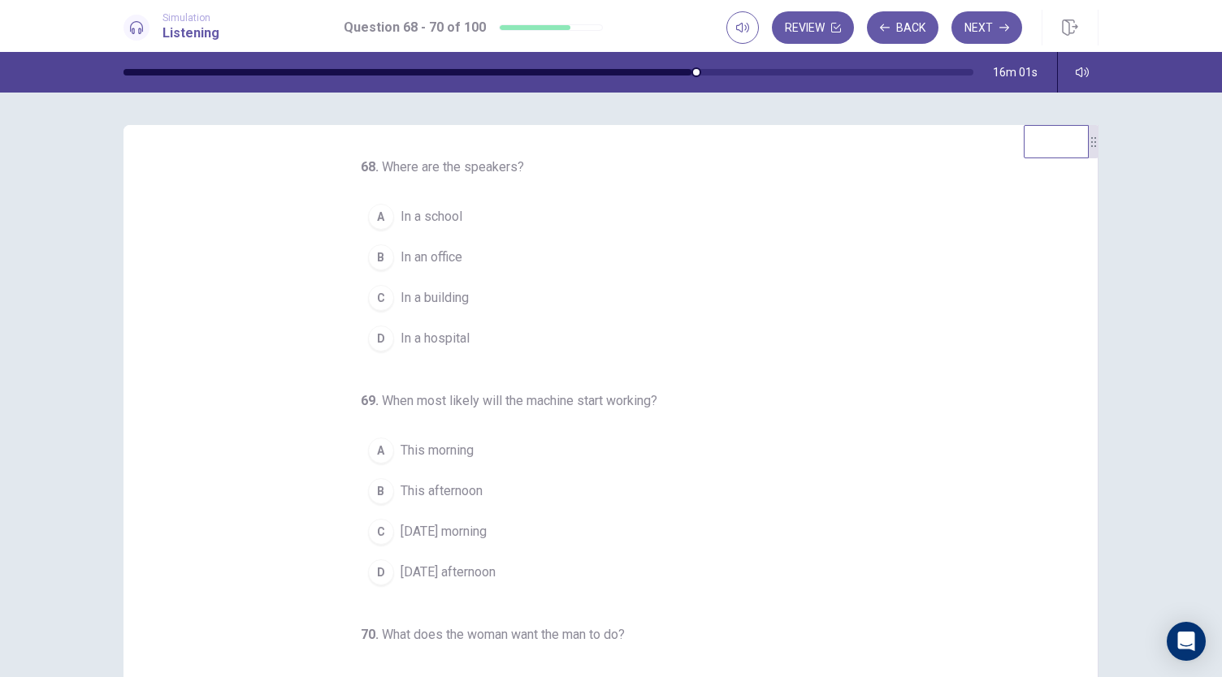
click at [374, 261] on div "B" at bounding box center [381, 257] width 26 height 26
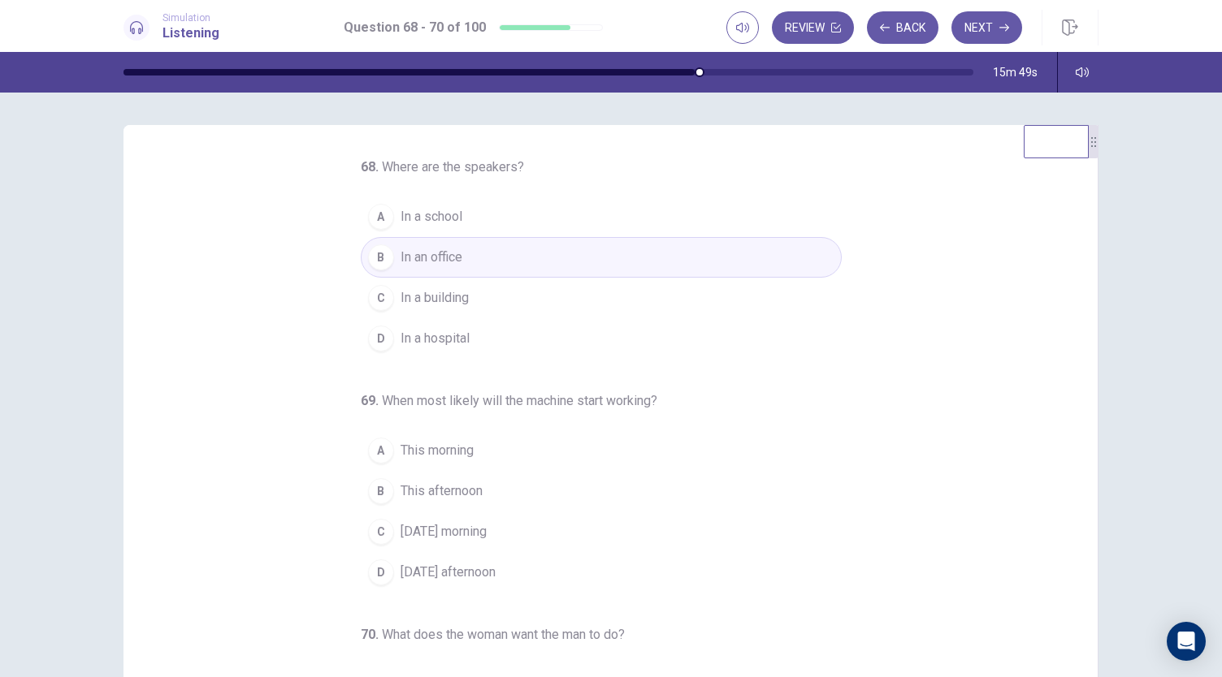
click at [387, 519] on button "C Tomorrow morning" at bounding box center [601, 532] width 481 height 41
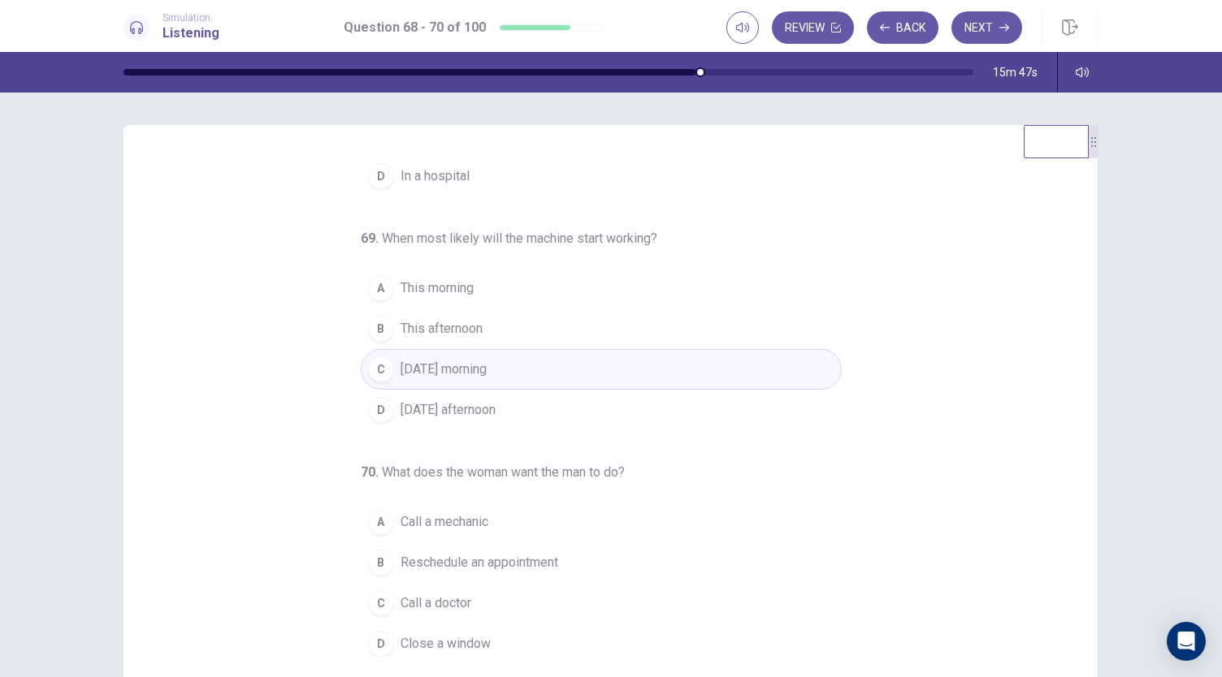
scroll to position [162, 0]
click at [439, 638] on span "Close a window" at bounding box center [445, 643] width 90 height 19
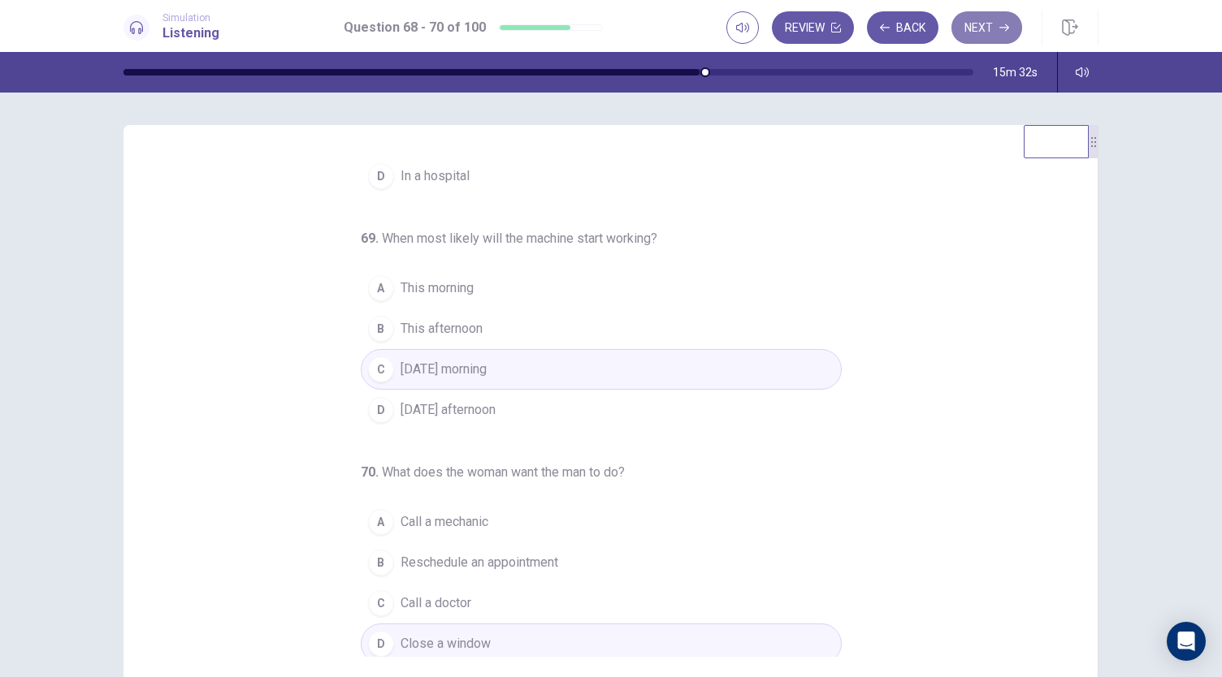
click at [984, 36] on button "Next" at bounding box center [986, 27] width 71 height 32
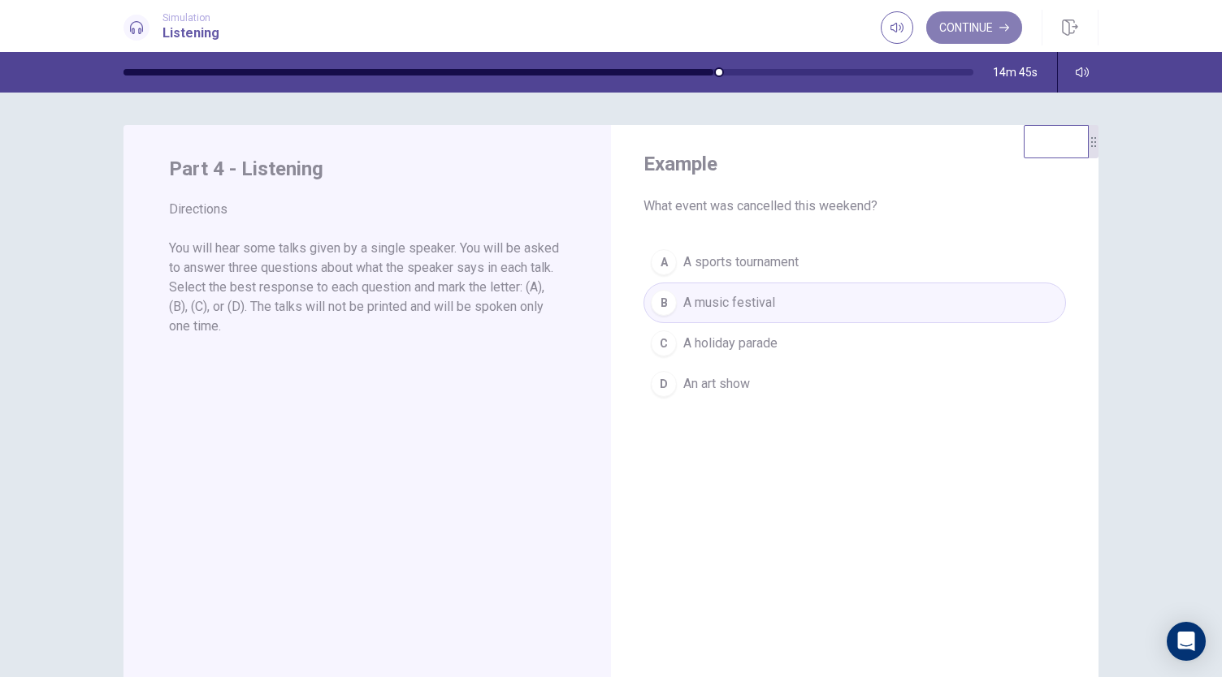
click at [983, 29] on button "Continue" at bounding box center [974, 27] width 96 height 32
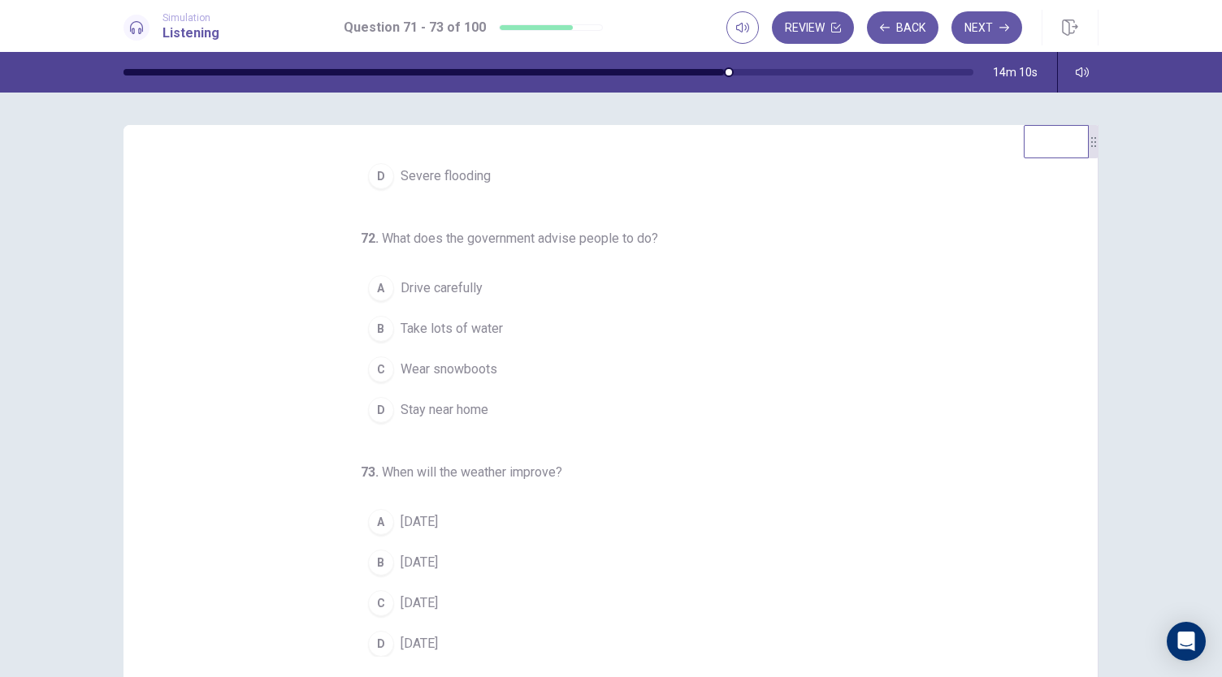
scroll to position [0, 0]
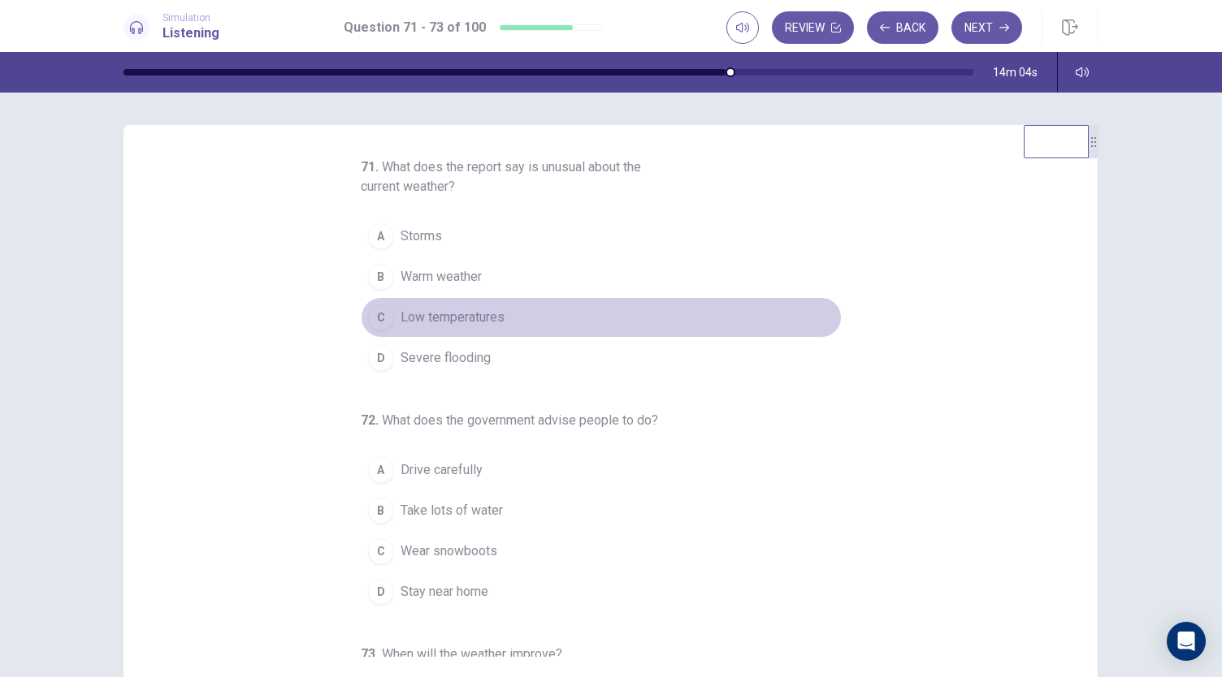
click at [436, 324] on span "Low temperatures" at bounding box center [452, 317] width 104 height 19
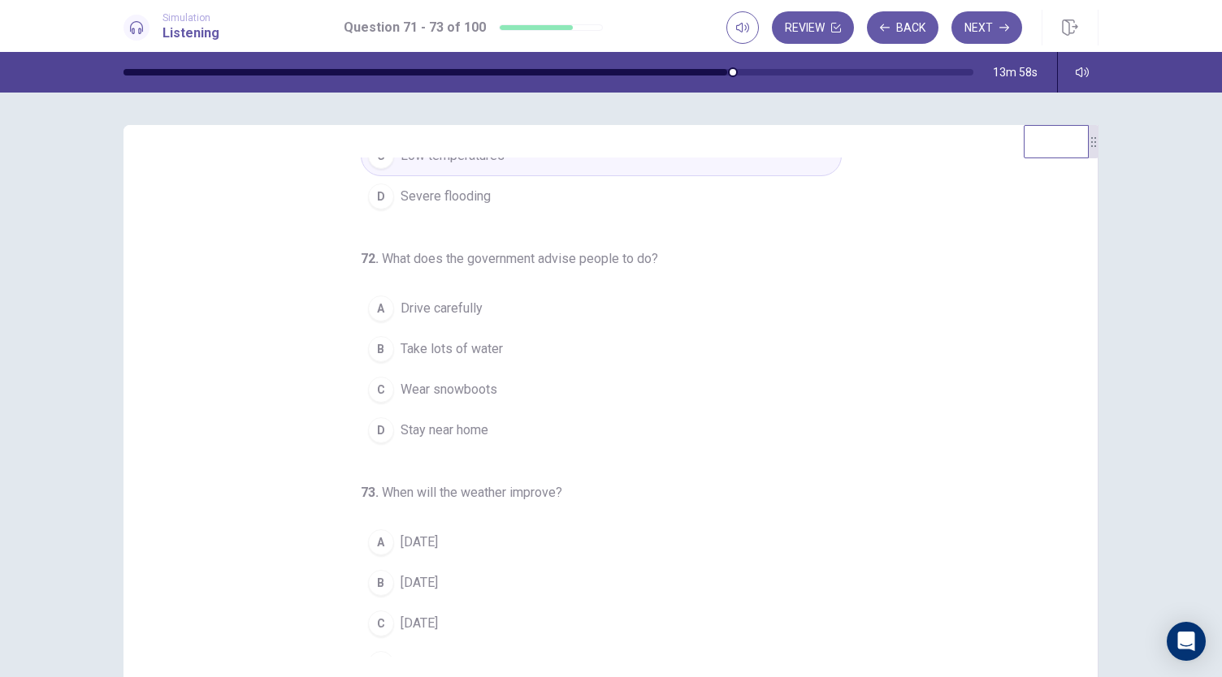
scroll to position [162, 0]
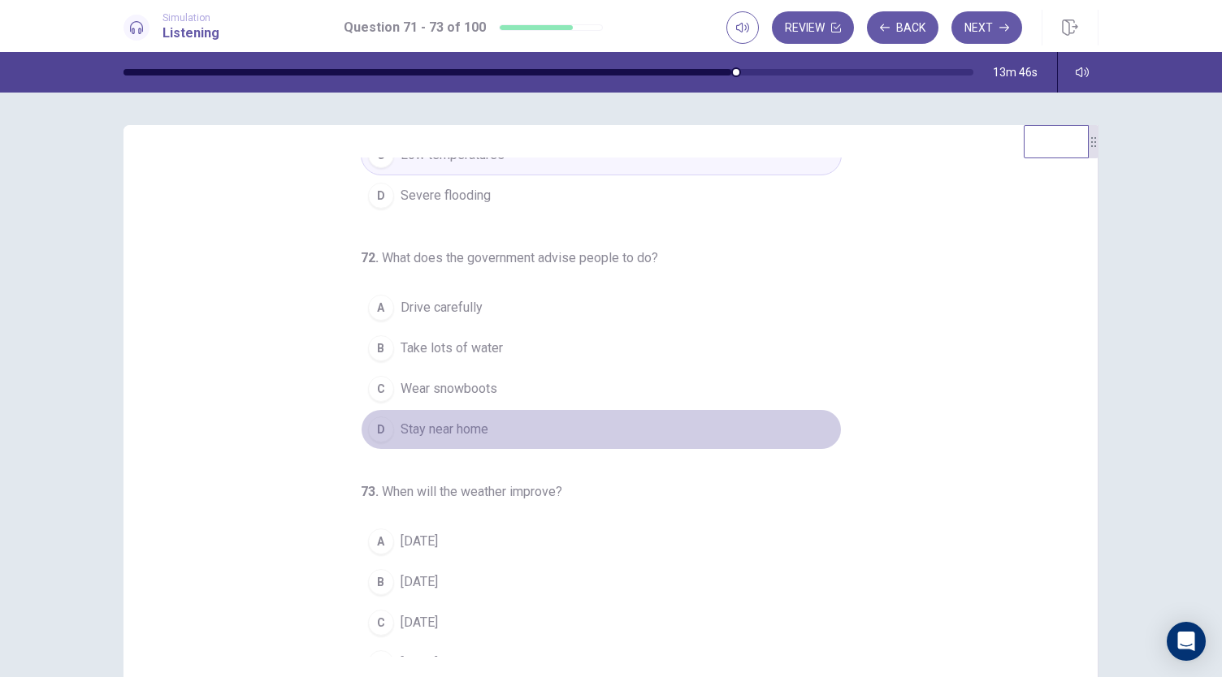
click at [427, 428] on span "Stay near home" at bounding box center [444, 429] width 88 height 19
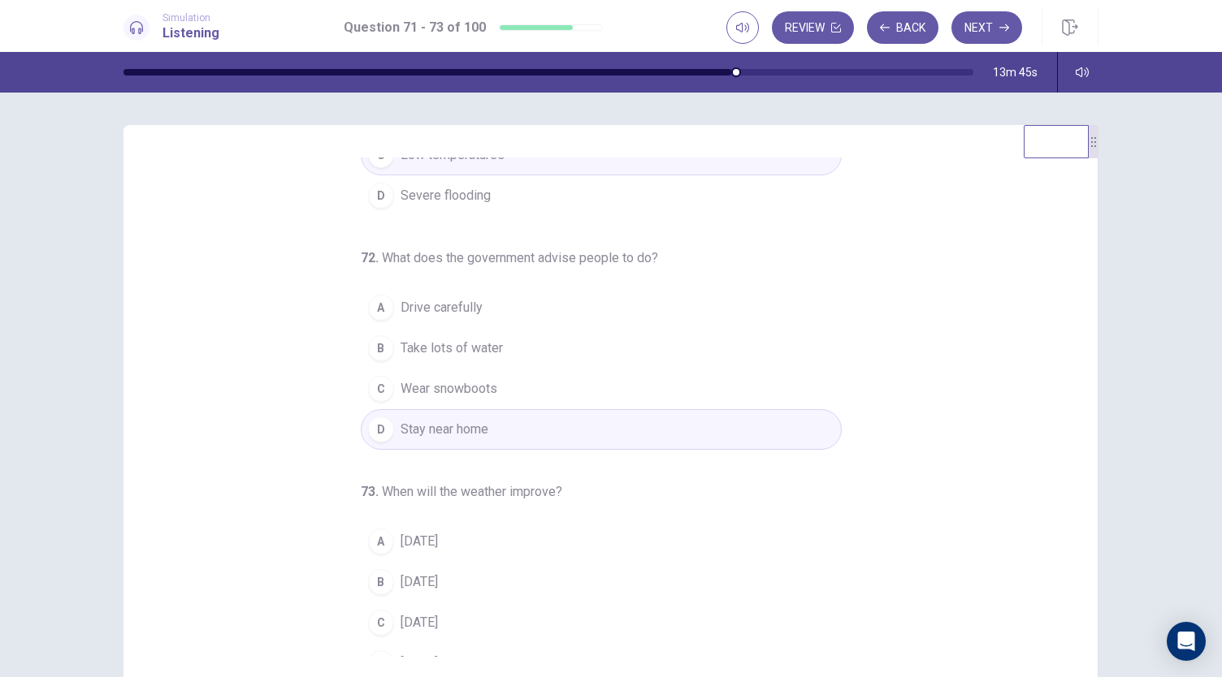
scroll to position [182, 0]
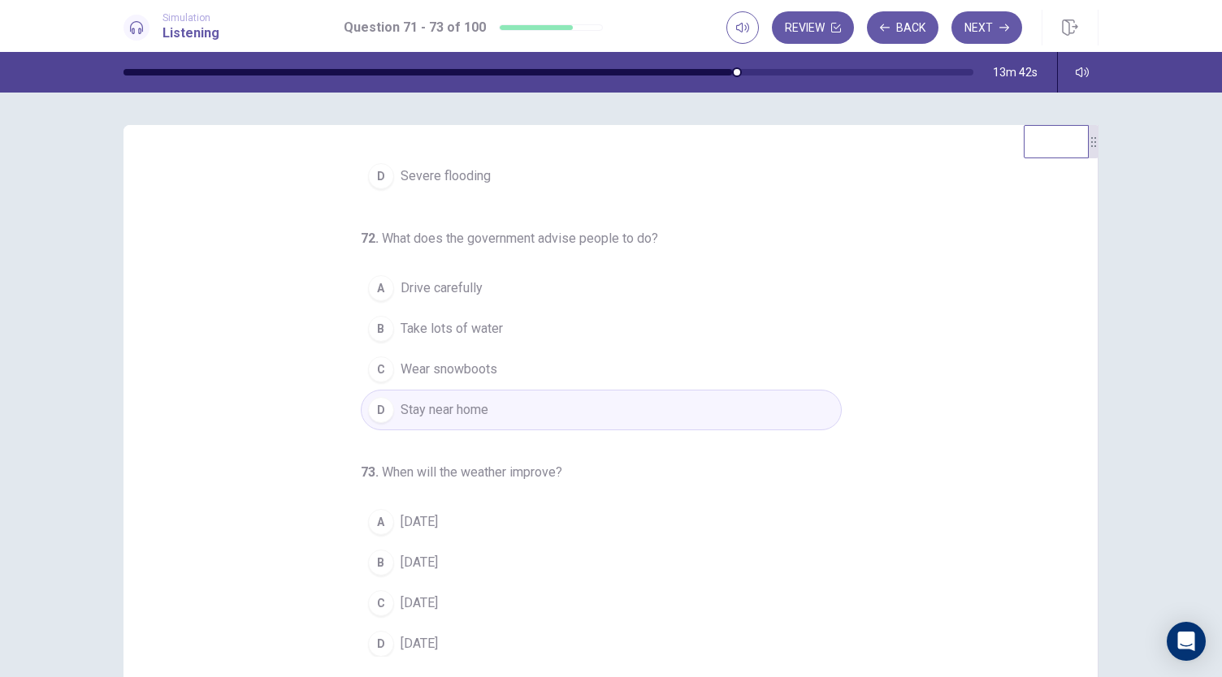
click at [390, 600] on button "C On Sunday" at bounding box center [601, 603] width 481 height 41
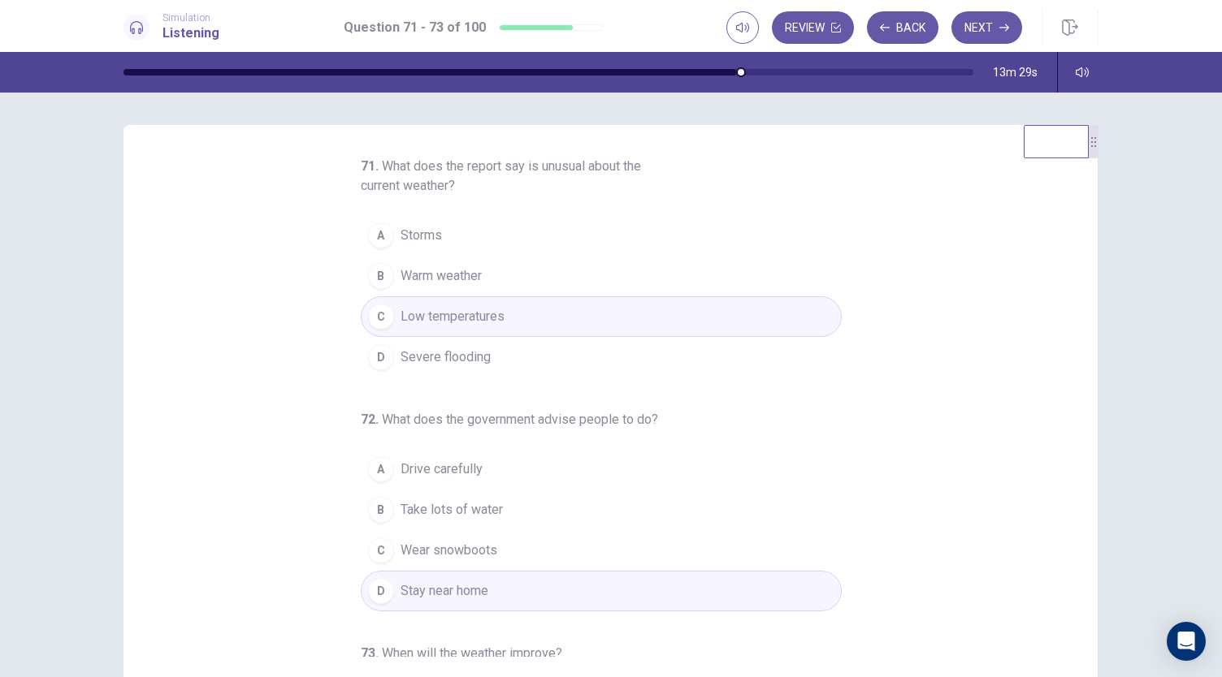
scroll to position [0, 0]
click at [978, 27] on button "Next" at bounding box center [986, 27] width 71 height 32
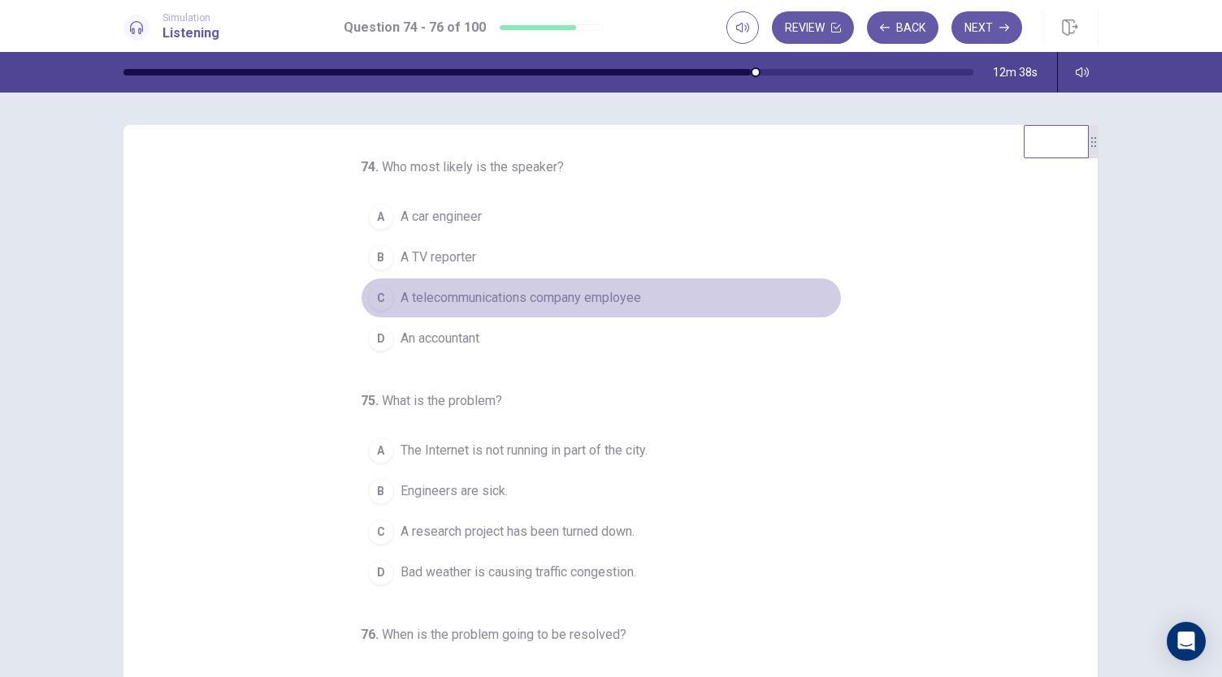
click at [569, 297] on span "A telecommunications company employee" at bounding box center [520, 297] width 240 height 19
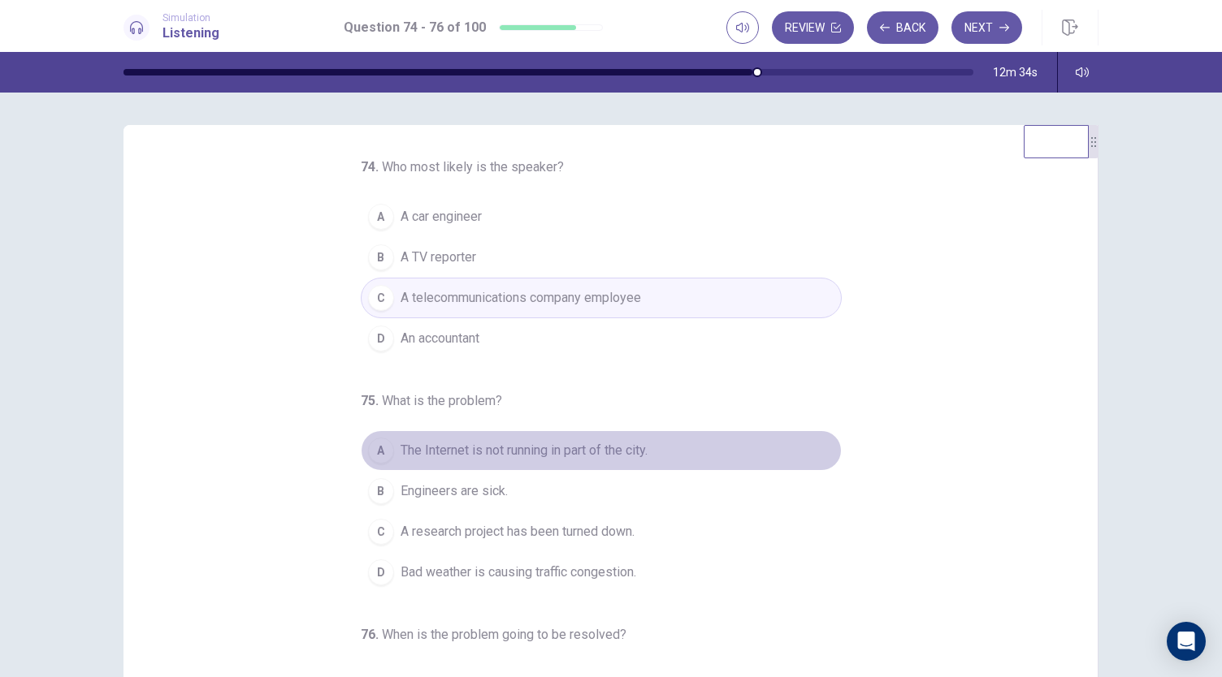
click at [635, 452] on span "The Internet is not running in part of the city." at bounding box center [523, 450] width 247 height 19
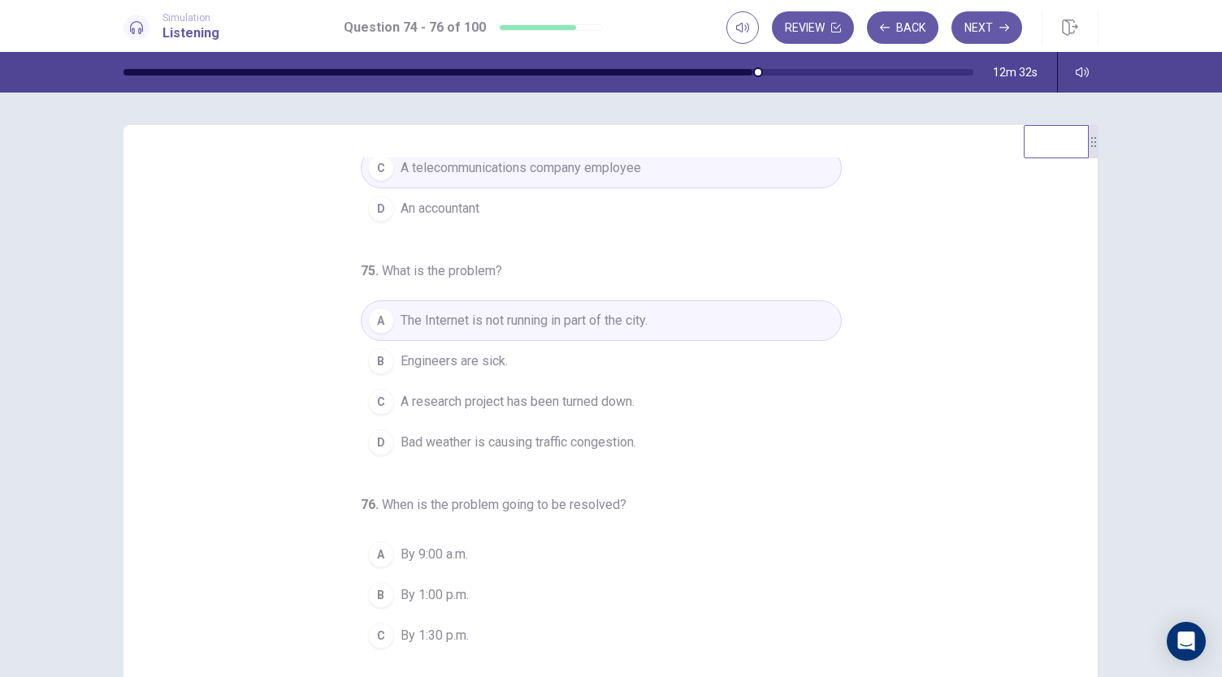
scroll to position [162, 0]
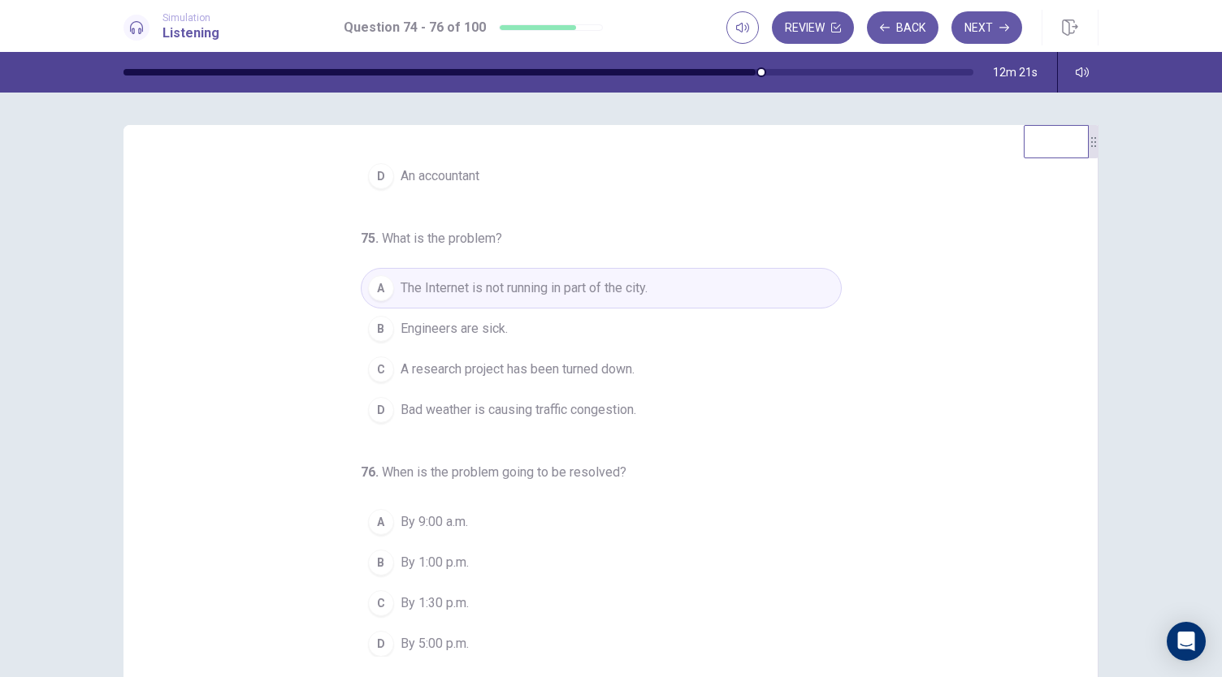
click at [429, 547] on button "B By 1:00 p.m." at bounding box center [601, 563] width 481 height 41
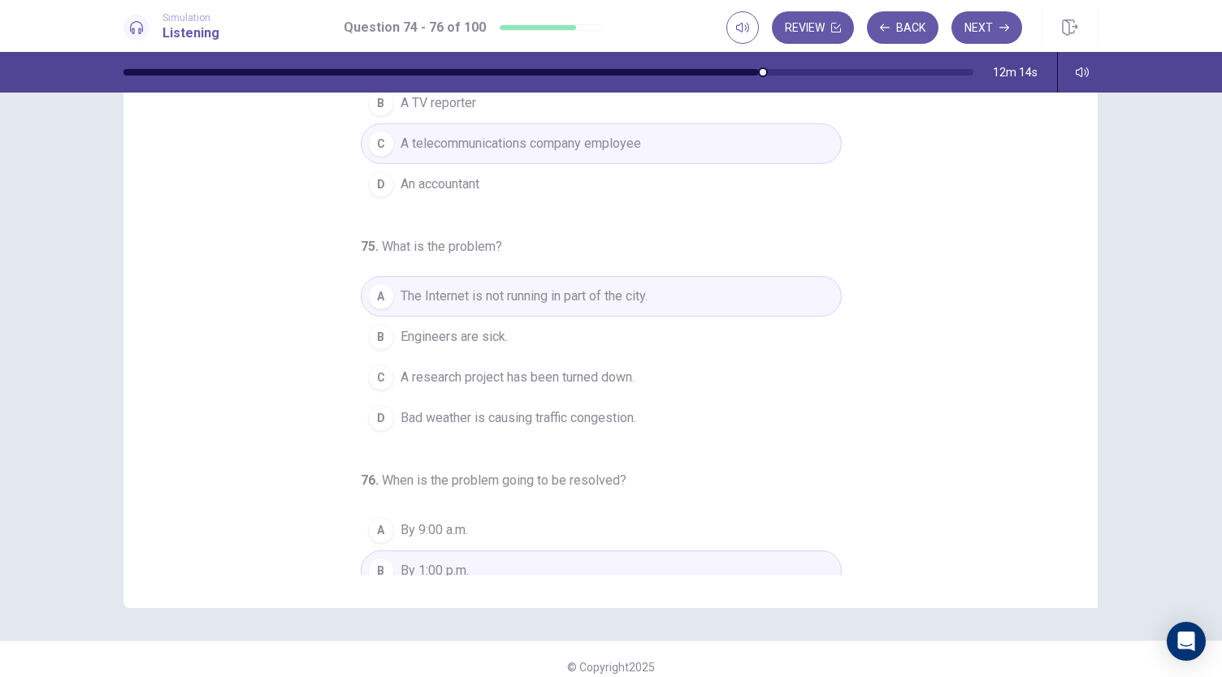
scroll to position [0, 0]
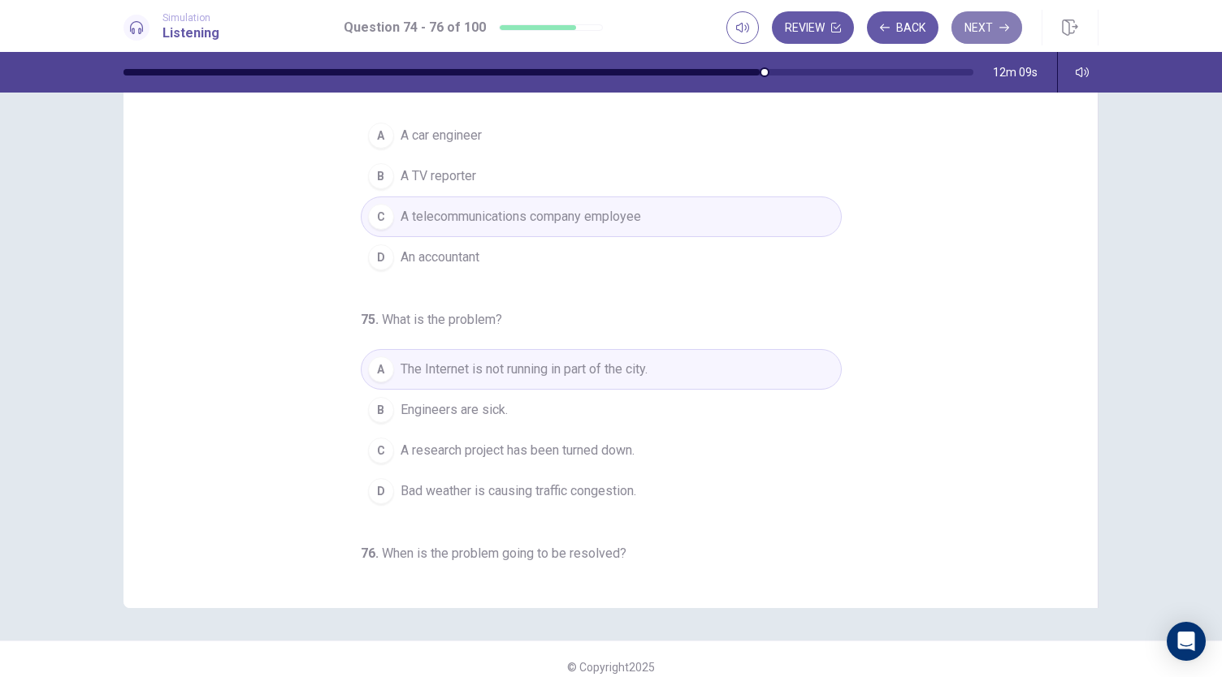
click at [988, 30] on button "Next" at bounding box center [986, 27] width 71 height 32
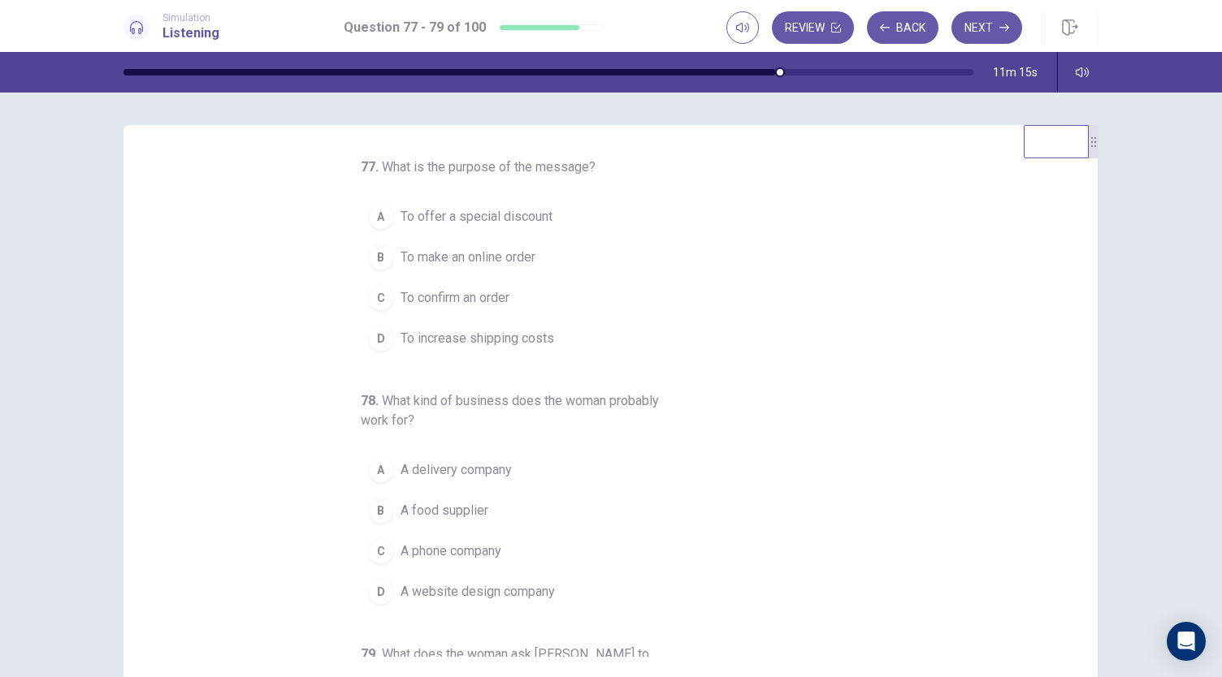
click at [499, 298] on span "To confirm an order" at bounding box center [454, 297] width 109 height 19
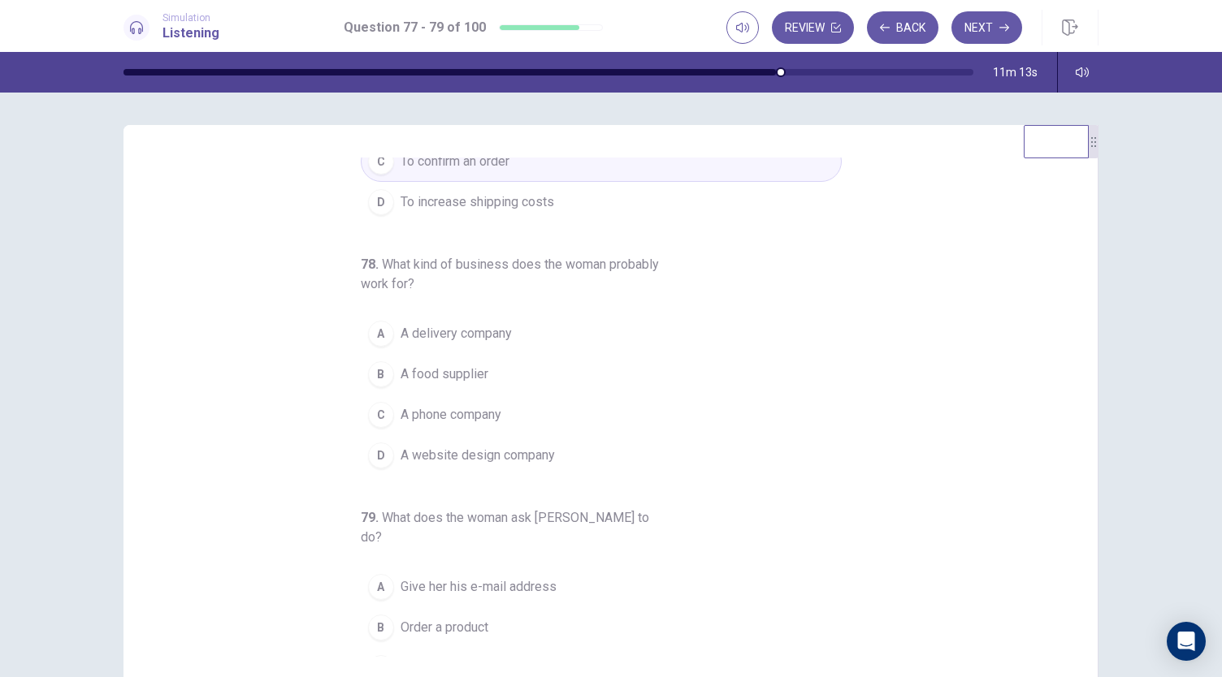
scroll to position [162, 0]
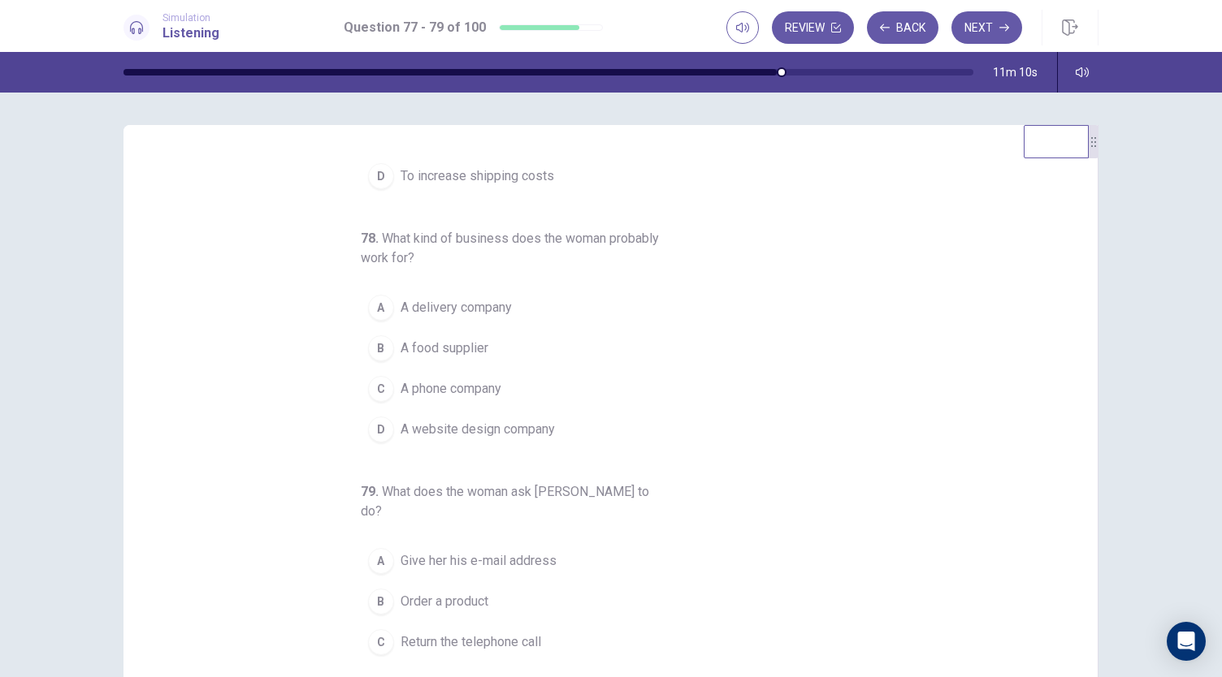
click at [473, 348] on span "A food supplier" at bounding box center [444, 348] width 88 height 19
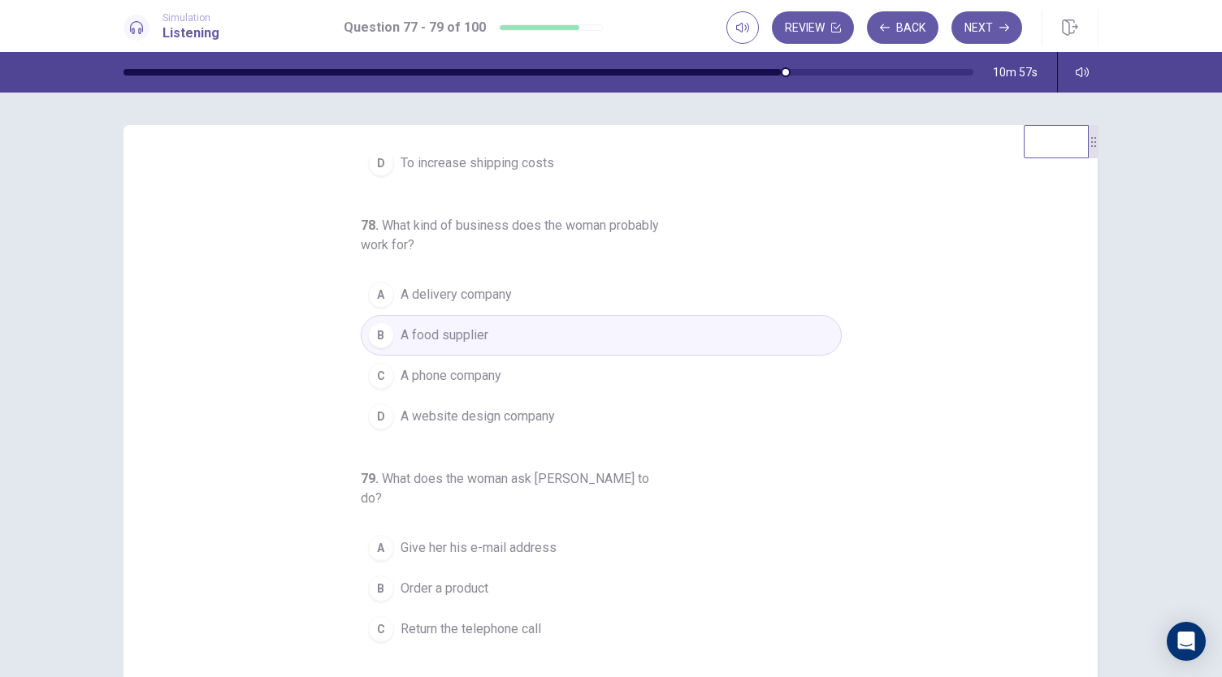
scroll to position [182, 0]
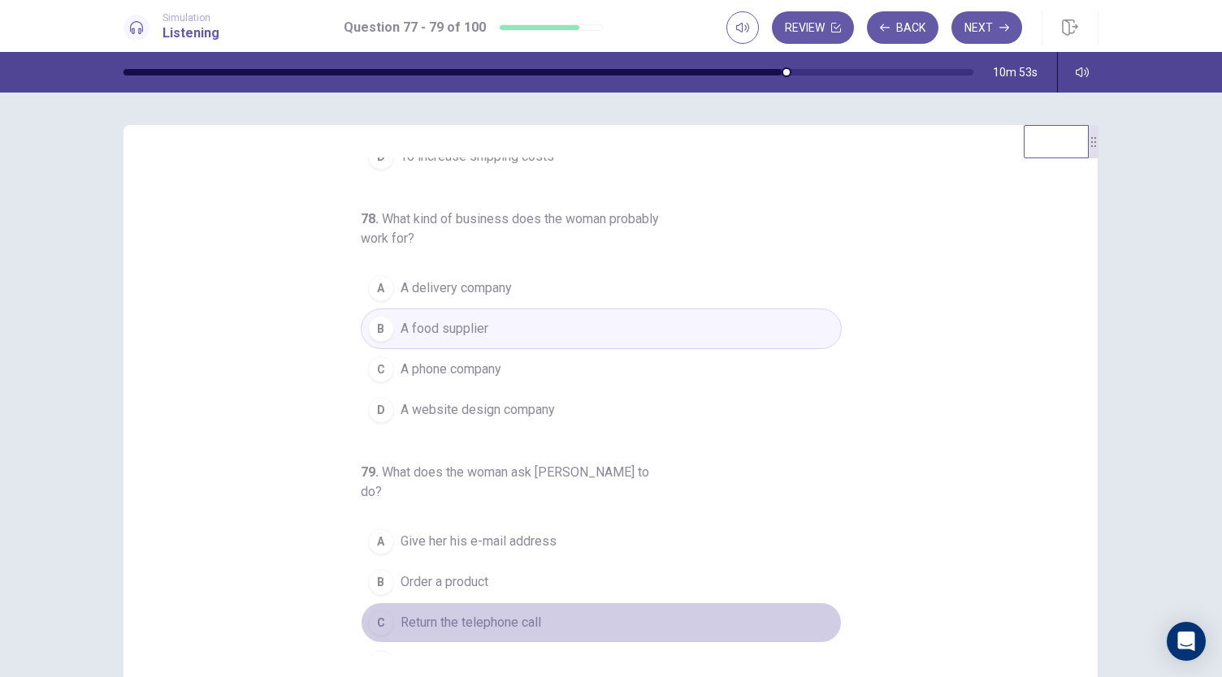
click at [450, 613] on span "Return the telephone call" at bounding box center [470, 622] width 141 height 19
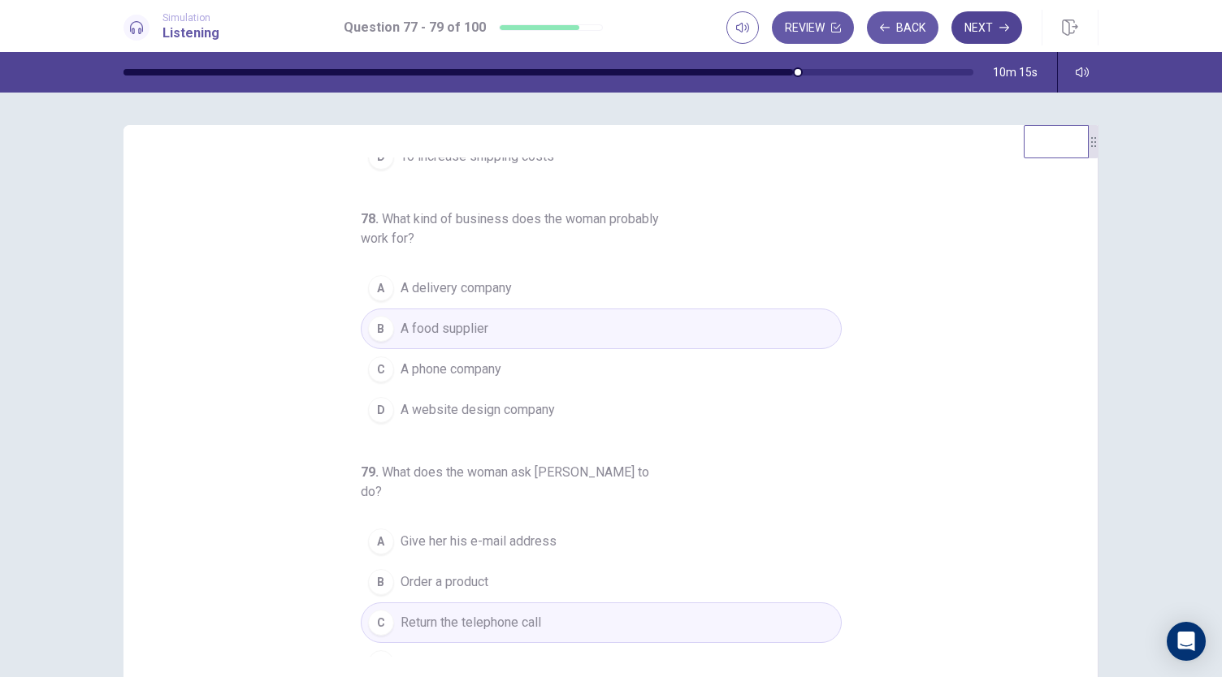
click at [999, 19] on button "Next" at bounding box center [986, 27] width 71 height 32
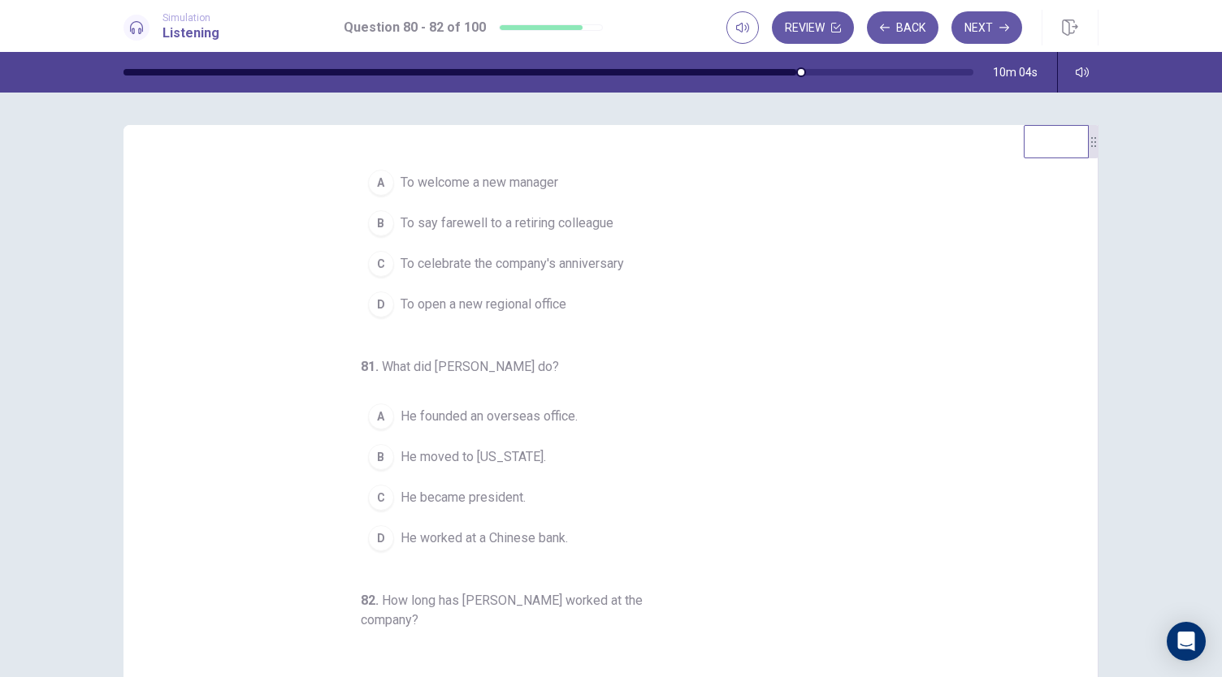
scroll to position [0, 0]
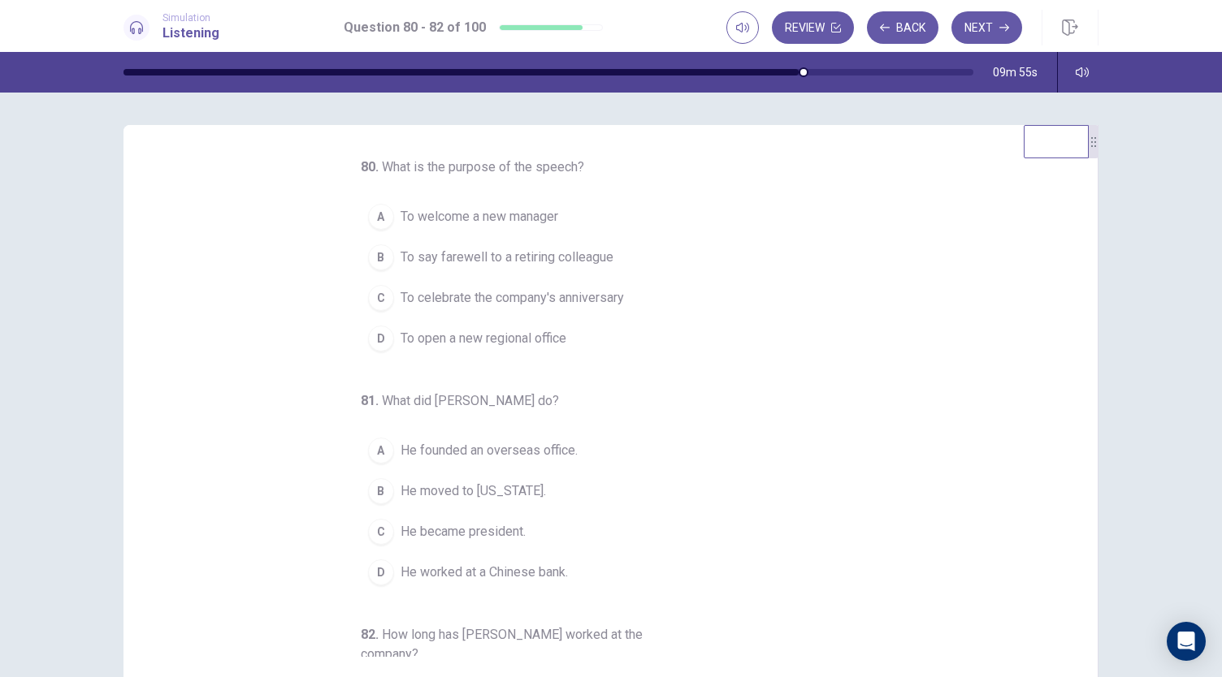
click at [512, 259] on span "To say farewell to a retiring colleague" at bounding box center [506, 257] width 213 height 19
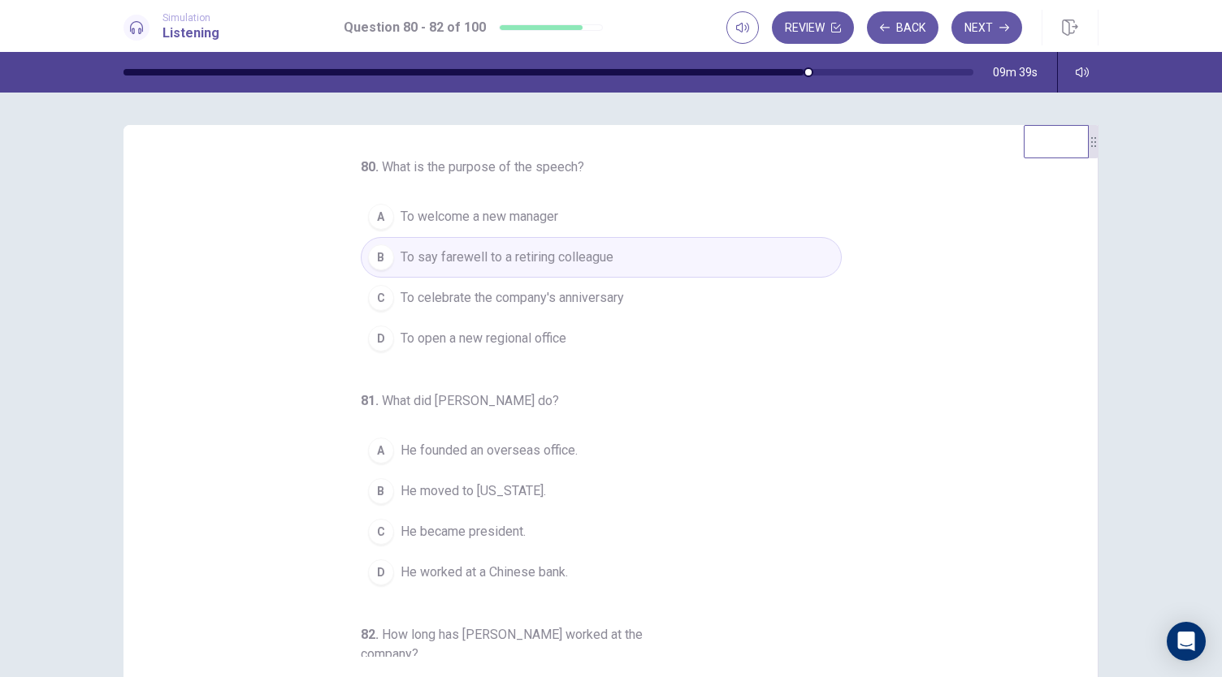
click at [538, 451] on span "He founded an overseas office." at bounding box center [488, 450] width 177 height 19
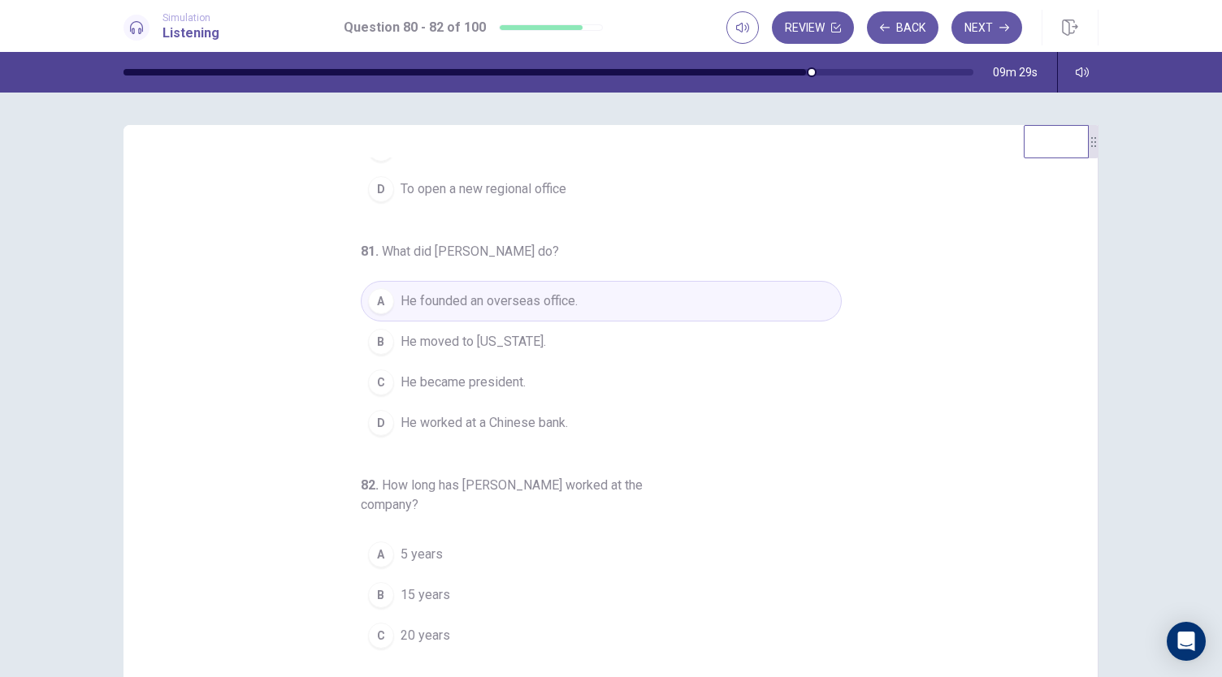
scroll to position [182, 0]
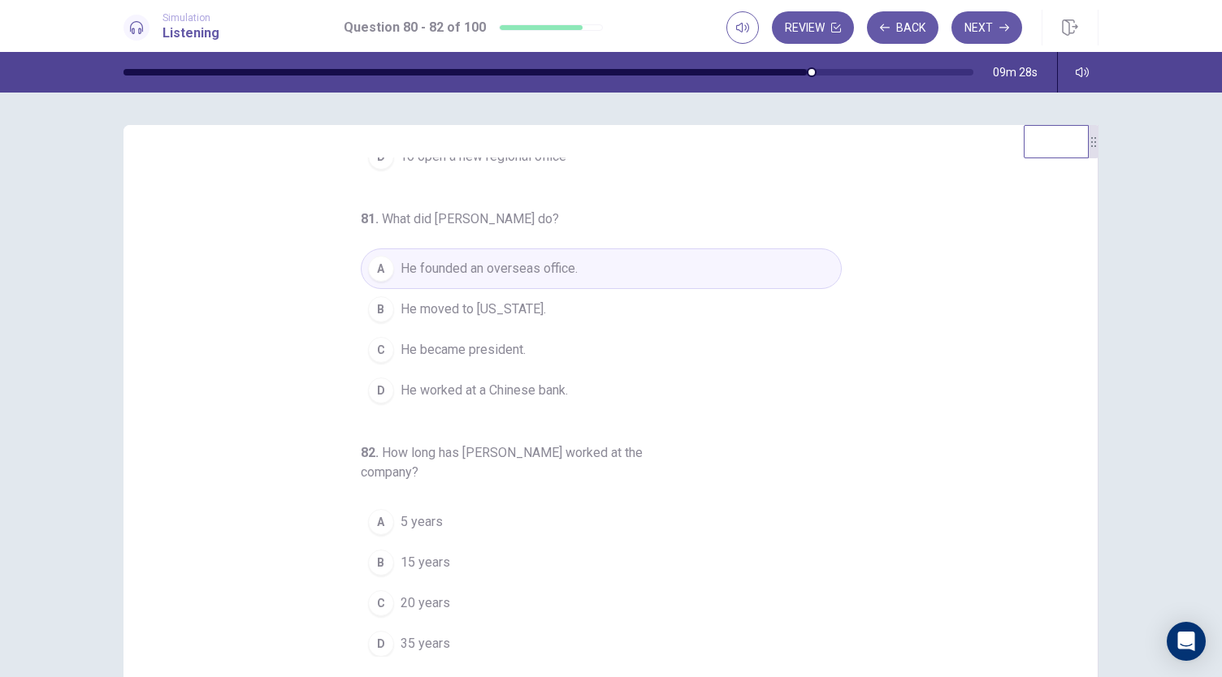
click at [417, 634] on span "35 years" at bounding box center [425, 643] width 50 height 19
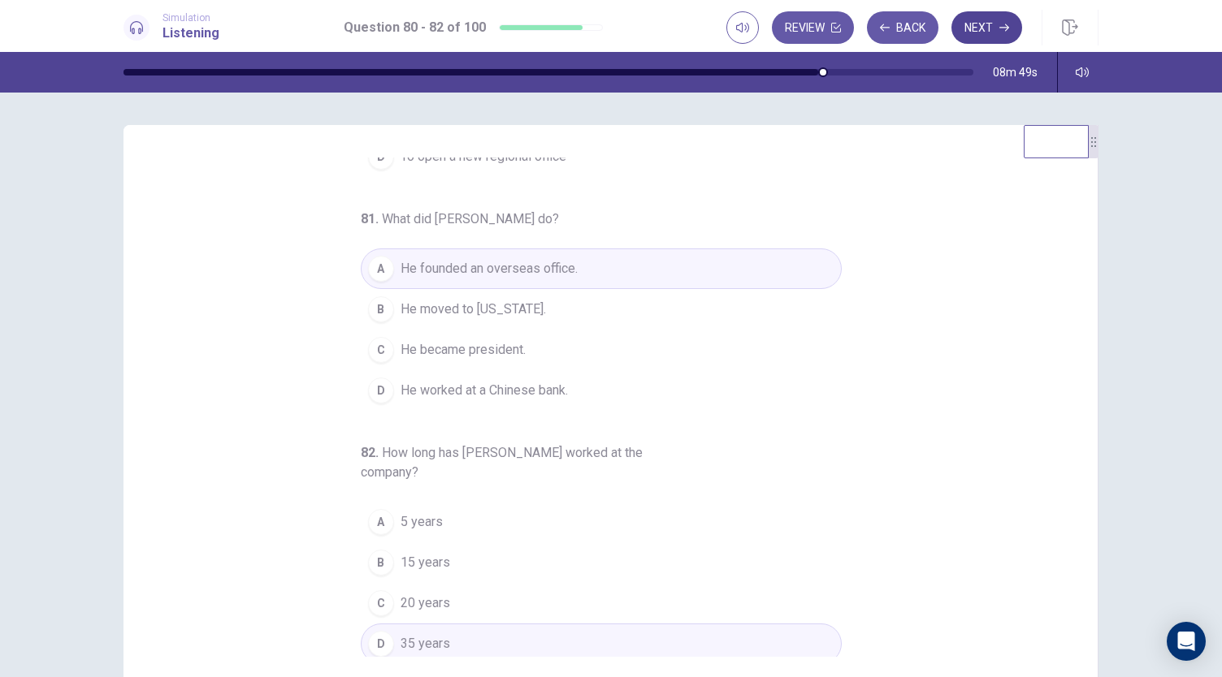
click at [979, 24] on button "Next" at bounding box center [986, 27] width 71 height 32
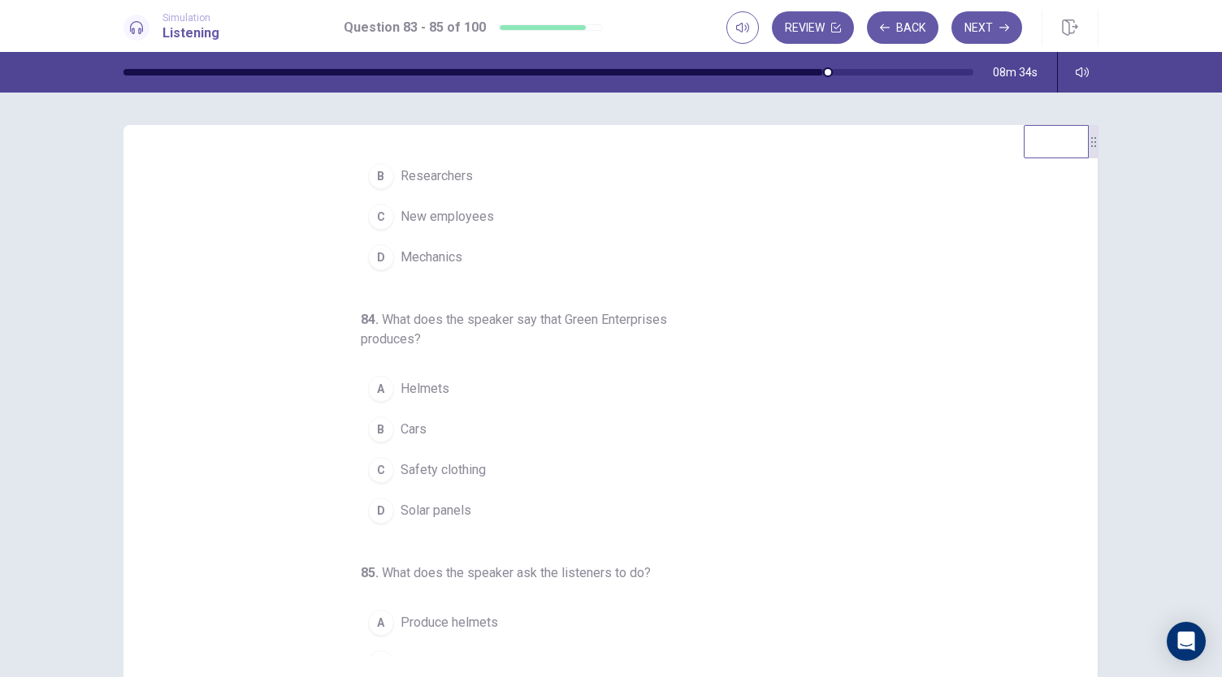
scroll to position [0, 0]
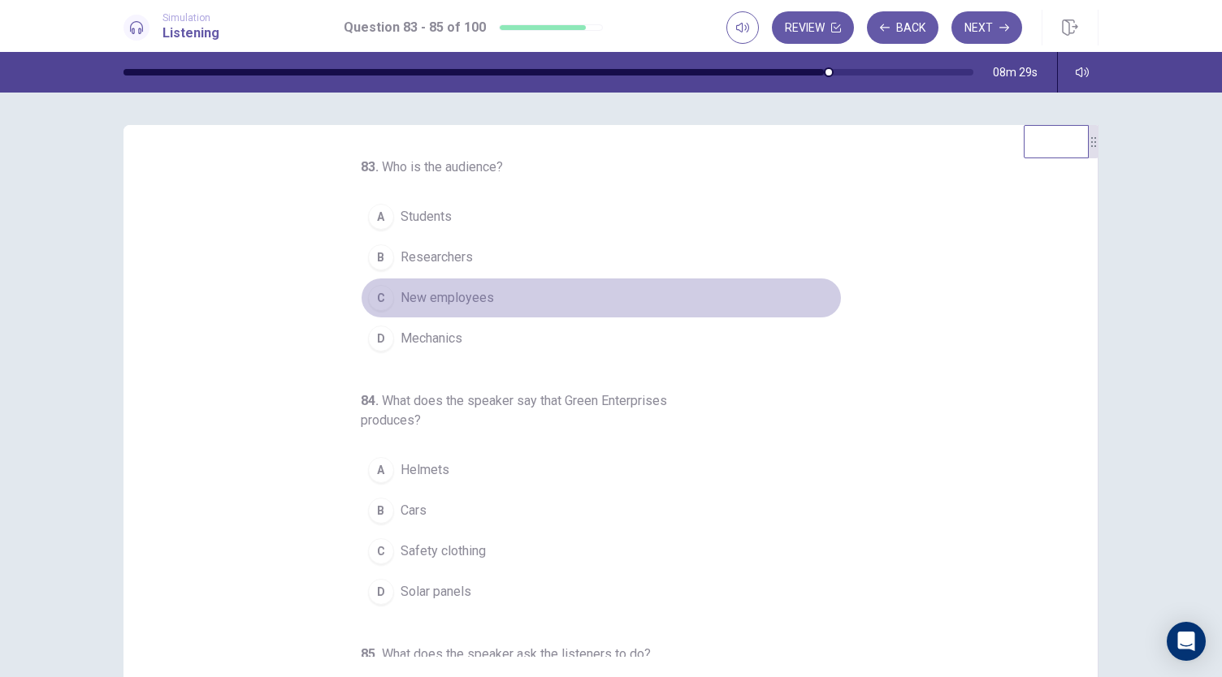
click at [466, 300] on span "New employees" at bounding box center [446, 297] width 93 height 19
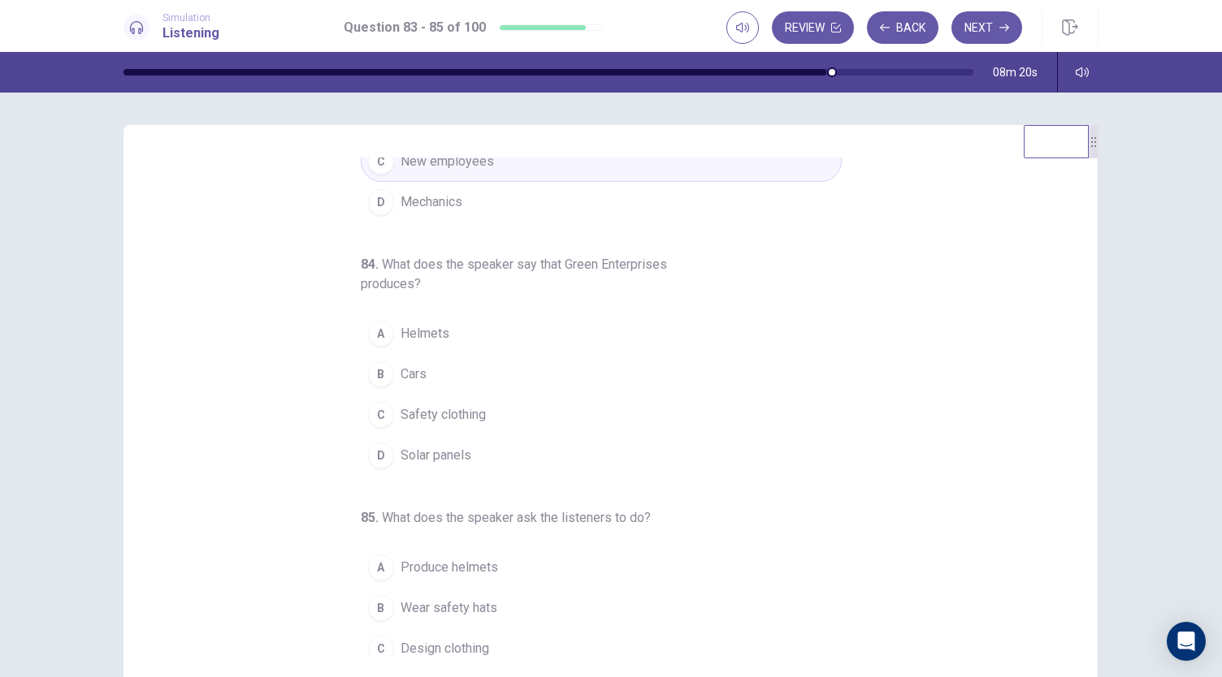
scroll to position [162, 0]
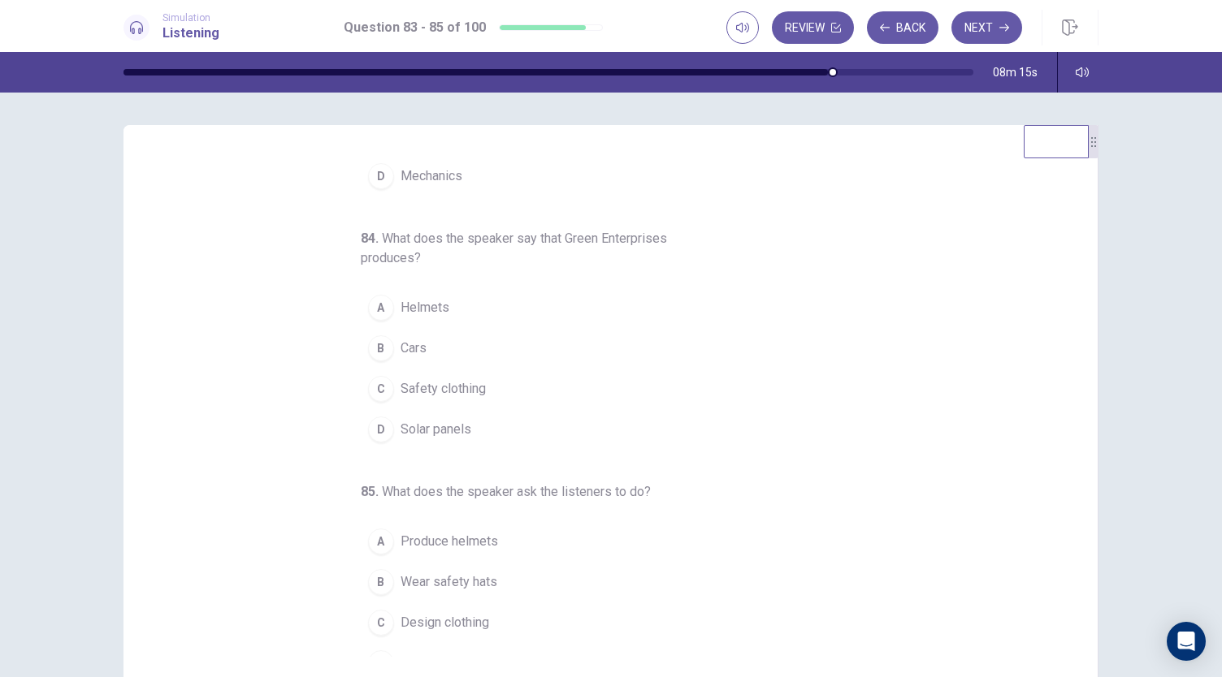
click at [457, 430] on span "Solar panels" at bounding box center [435, 429] width 71 height 19
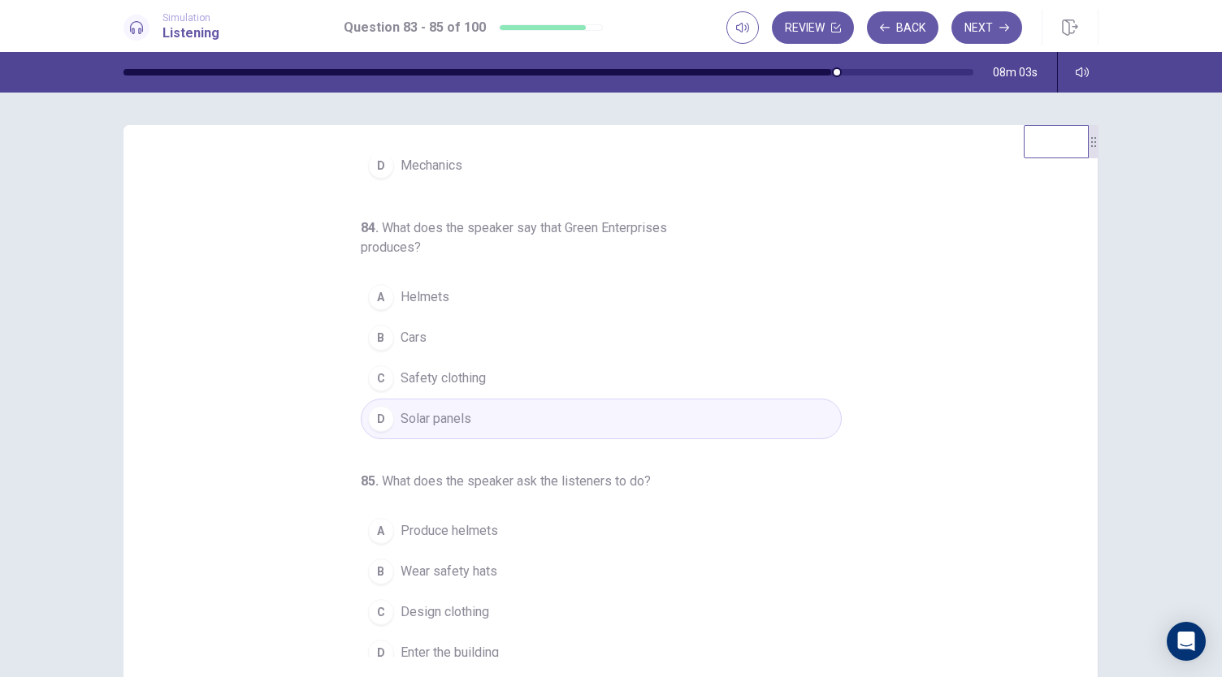
scroll to position [182, 0]
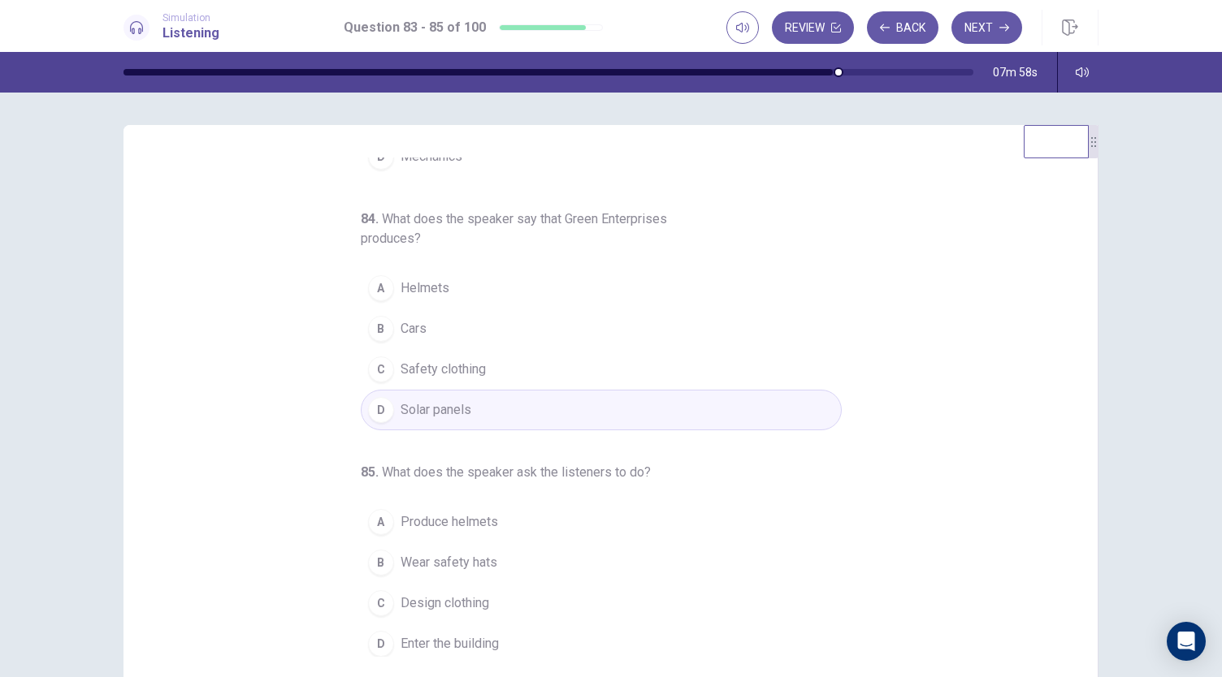
click at [460, 638] on span "Enter the building" at bounding box center [449, 643] width 98 height 19
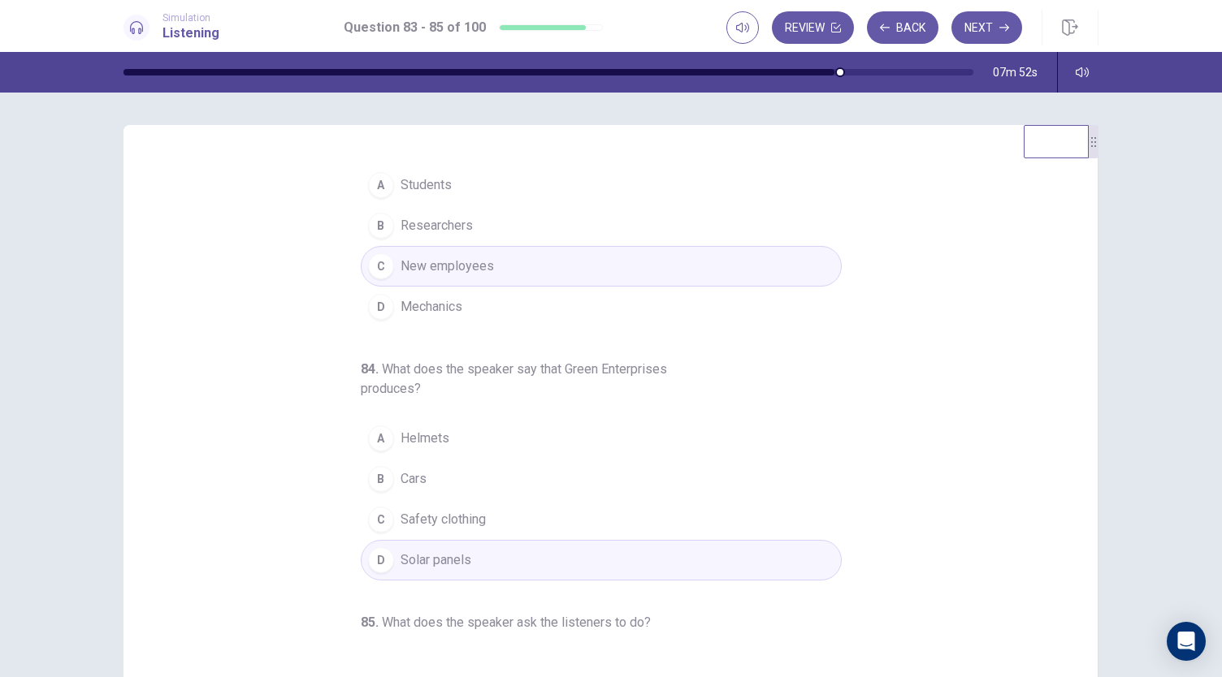
scroll to position [0, 0]
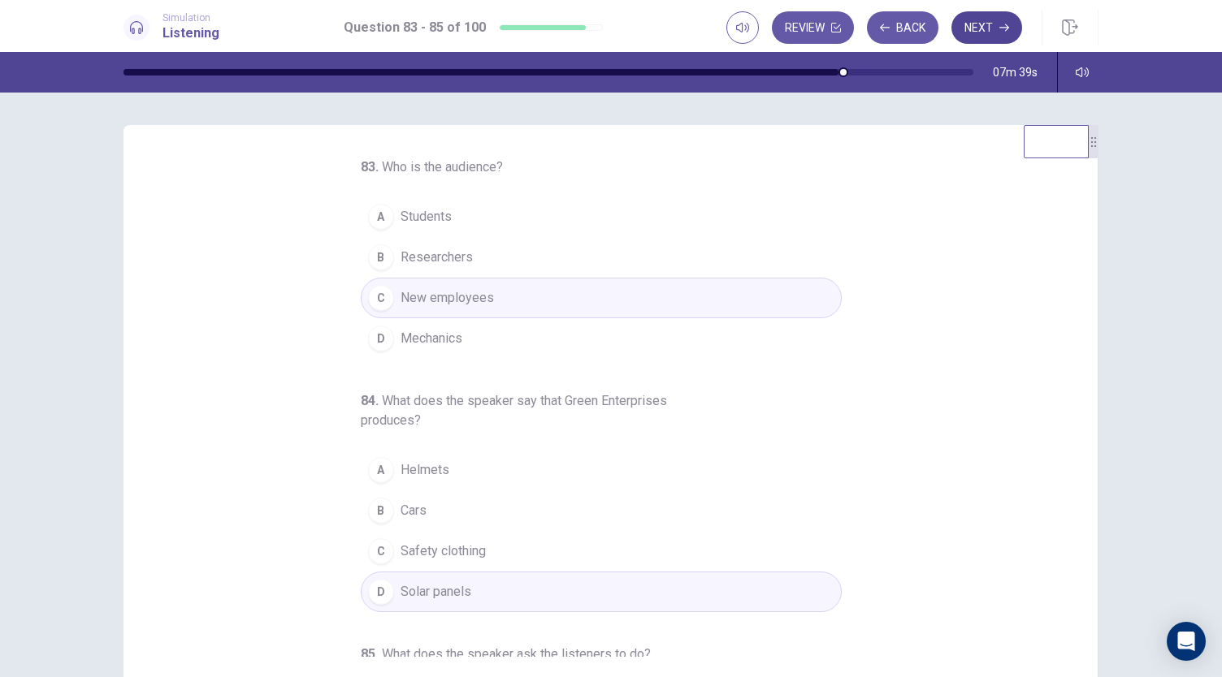
click at [989, 32] on button "Next" at bounding box center [986, 27] width 71 height 32
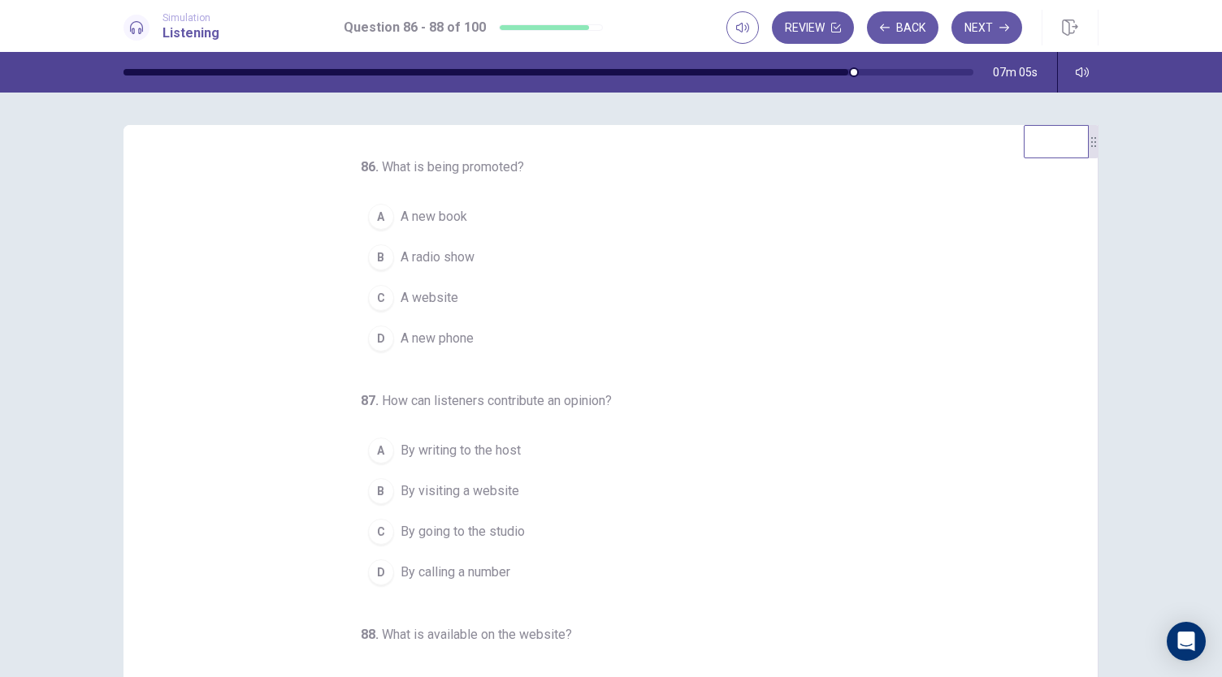
click at [448, 244] on button "B A radio show" at bounding box center [601, 257] width 481 height 41
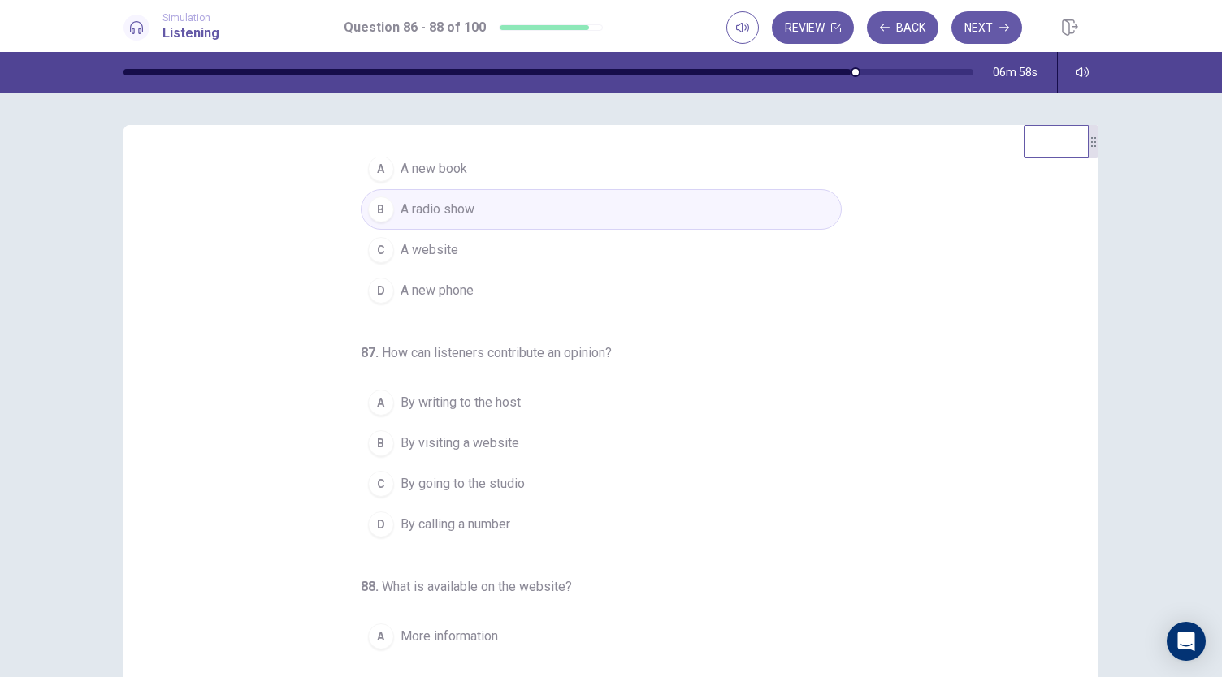
scroll to position [81, 0]
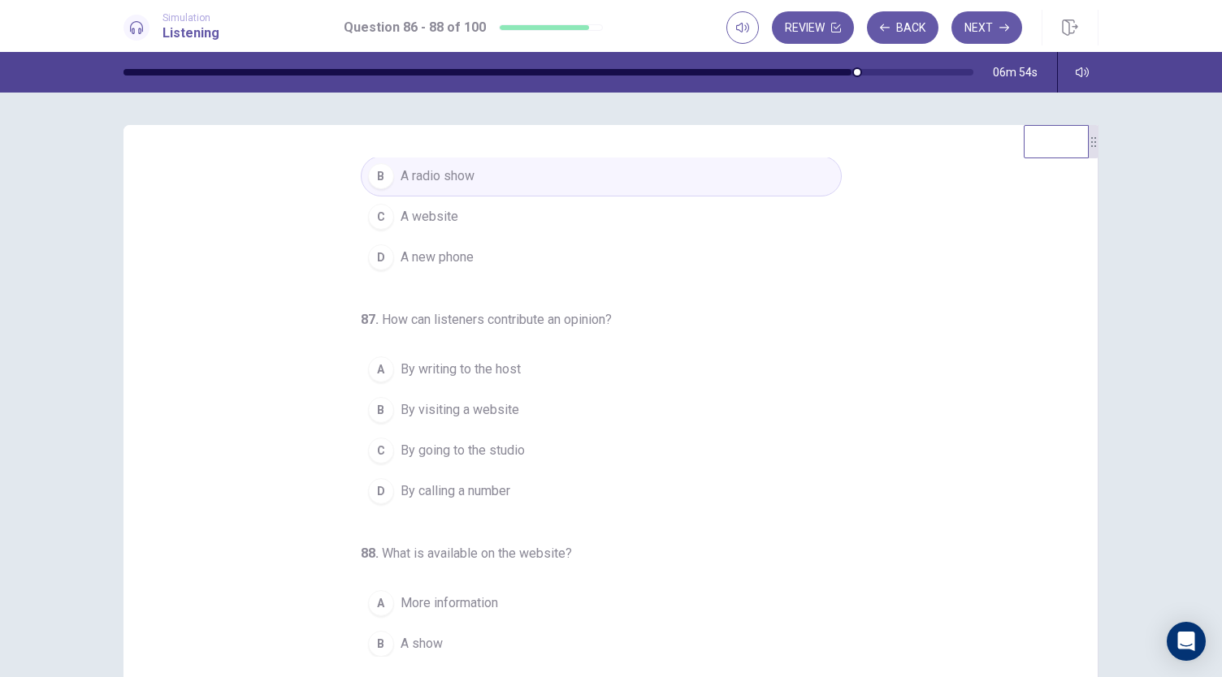
click at [455, 493] on span "By calling a number" at bounding box center [455, 491] width 110 height 19
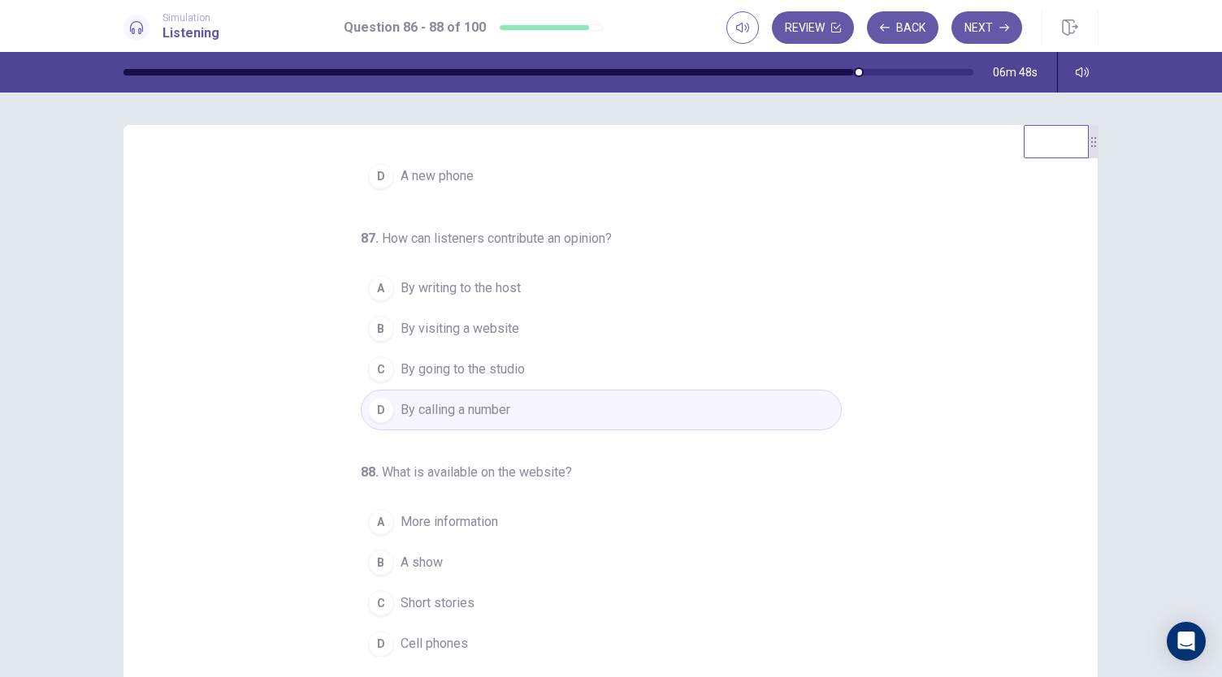
scroll to position [162, 0]
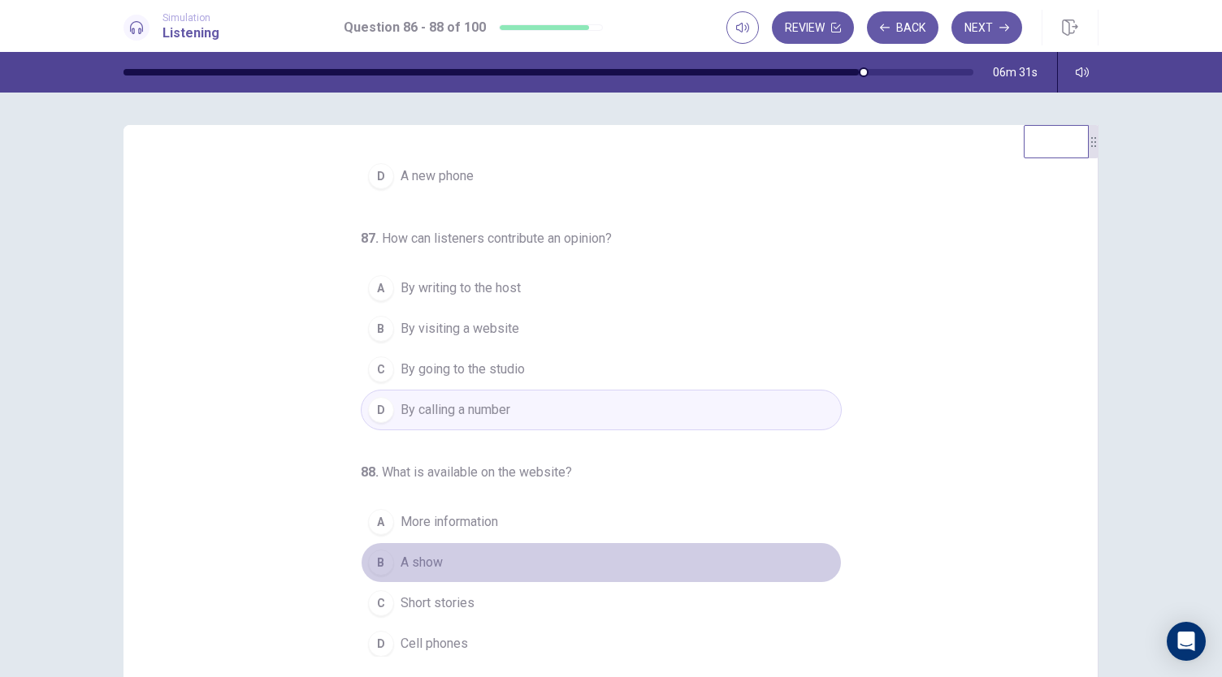
click at [400, 561] on span "A show" at bounding box center [421, 562] width 42 height 19
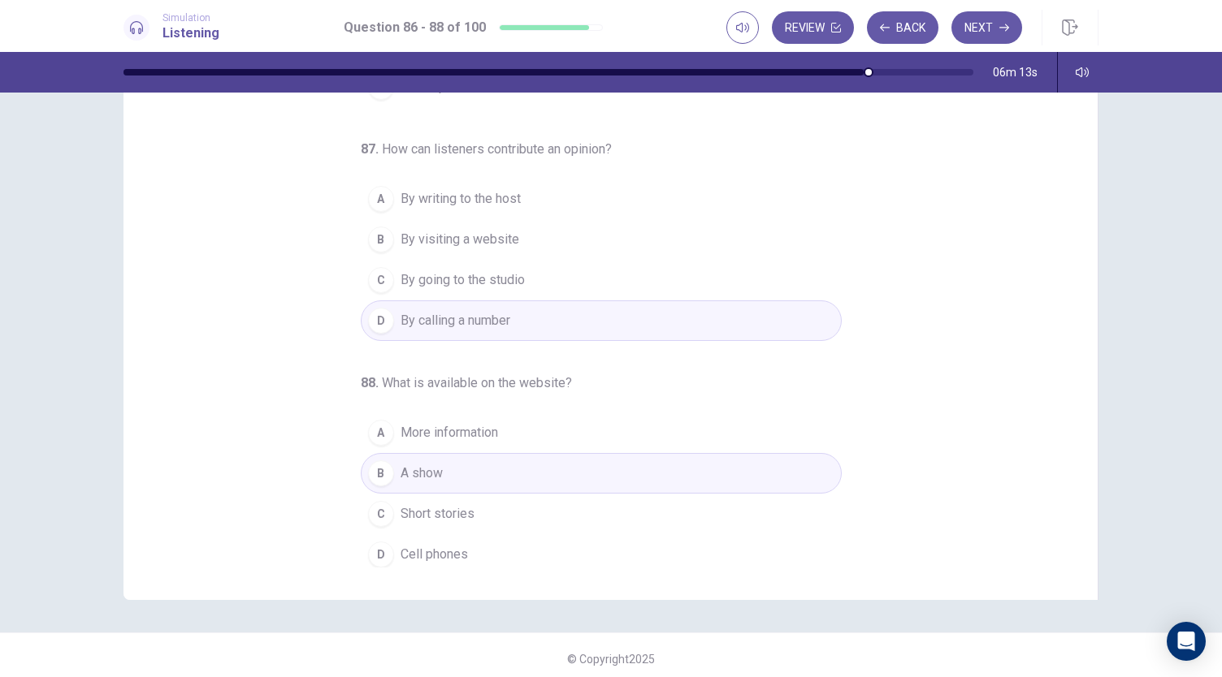
scroll to position [97, 0]
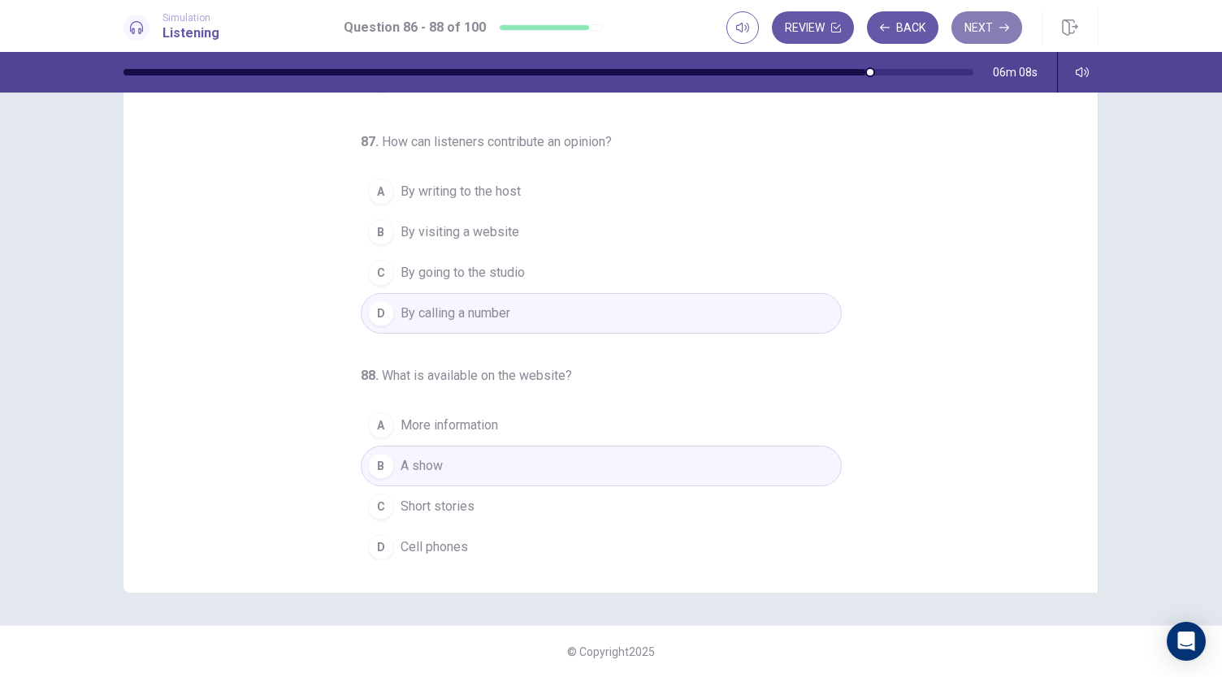
click at [981, 23] on button "Next" at bounding box center [986, 27] width 71 height 32
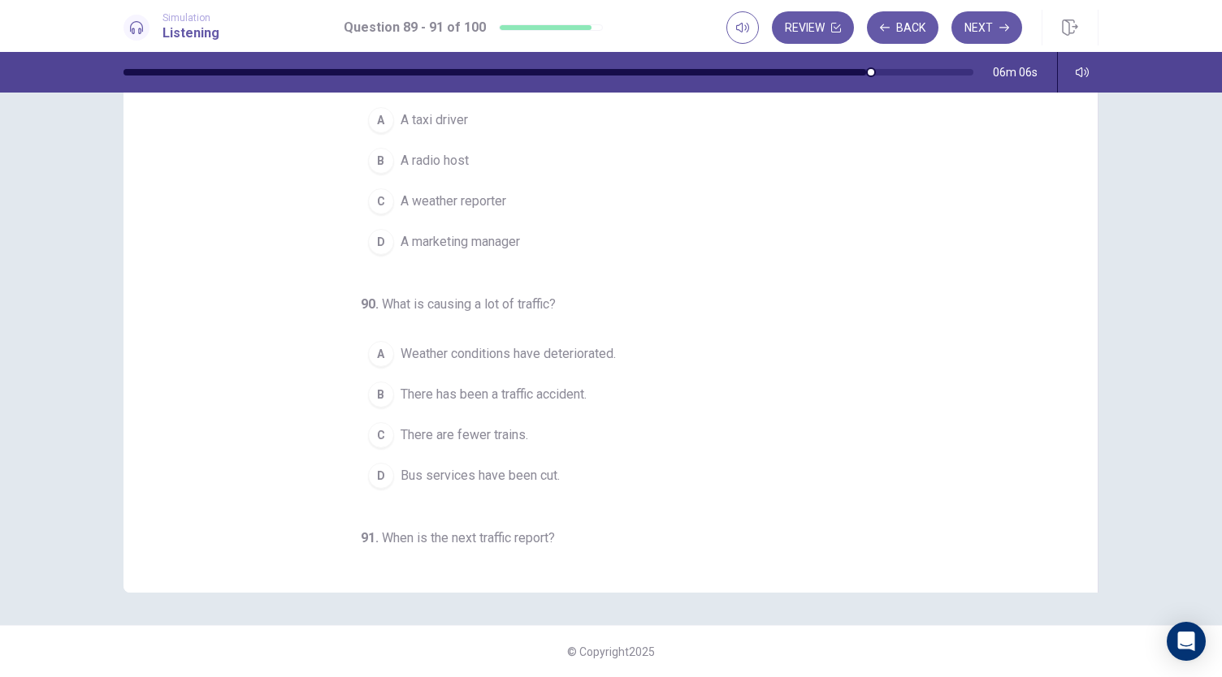
scroll to position [0, 0]
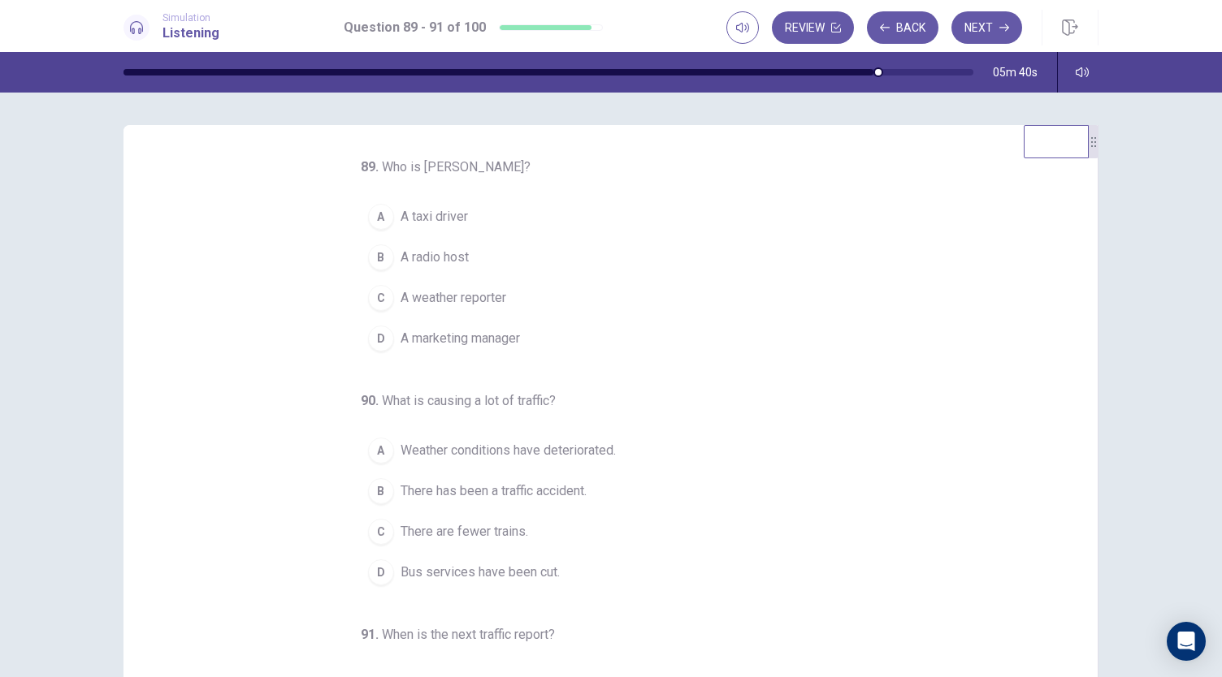
click at [462, 262] on button "B A radio host" at bounding box center [601, 257] width 481 height 41
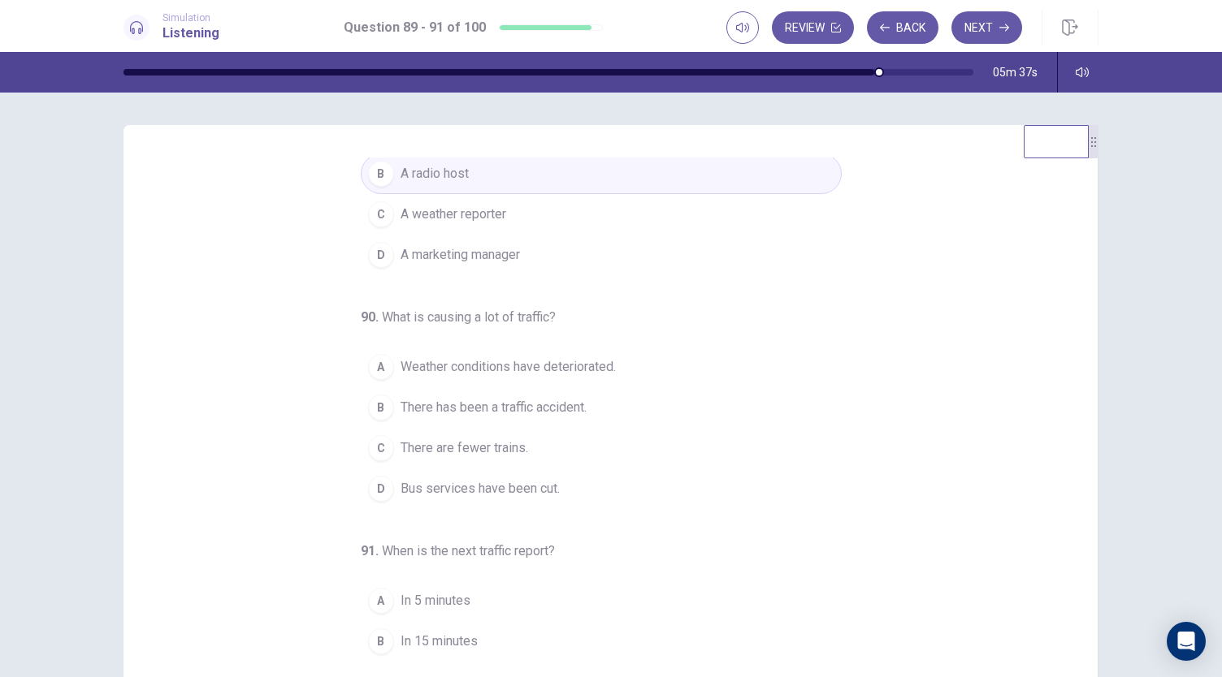
scroll to position [162, 0]
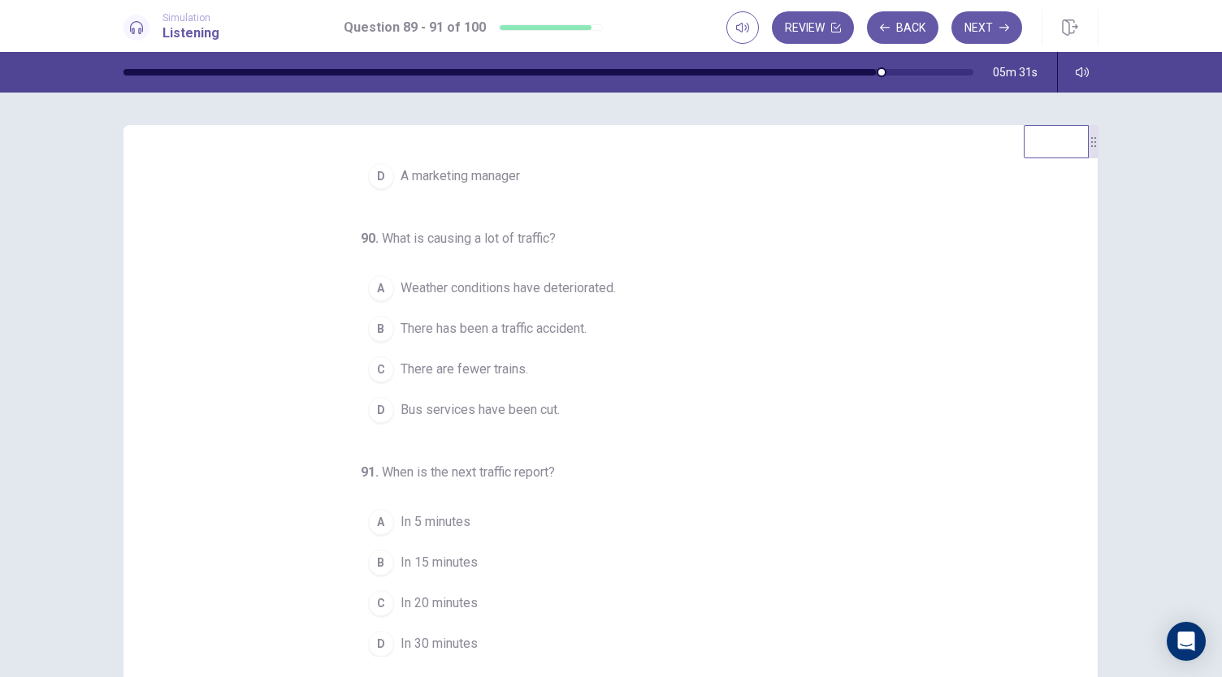
click at [448, 405] on span "Bus services have been cut." at bounding box center [479, 409] width 159 height 19
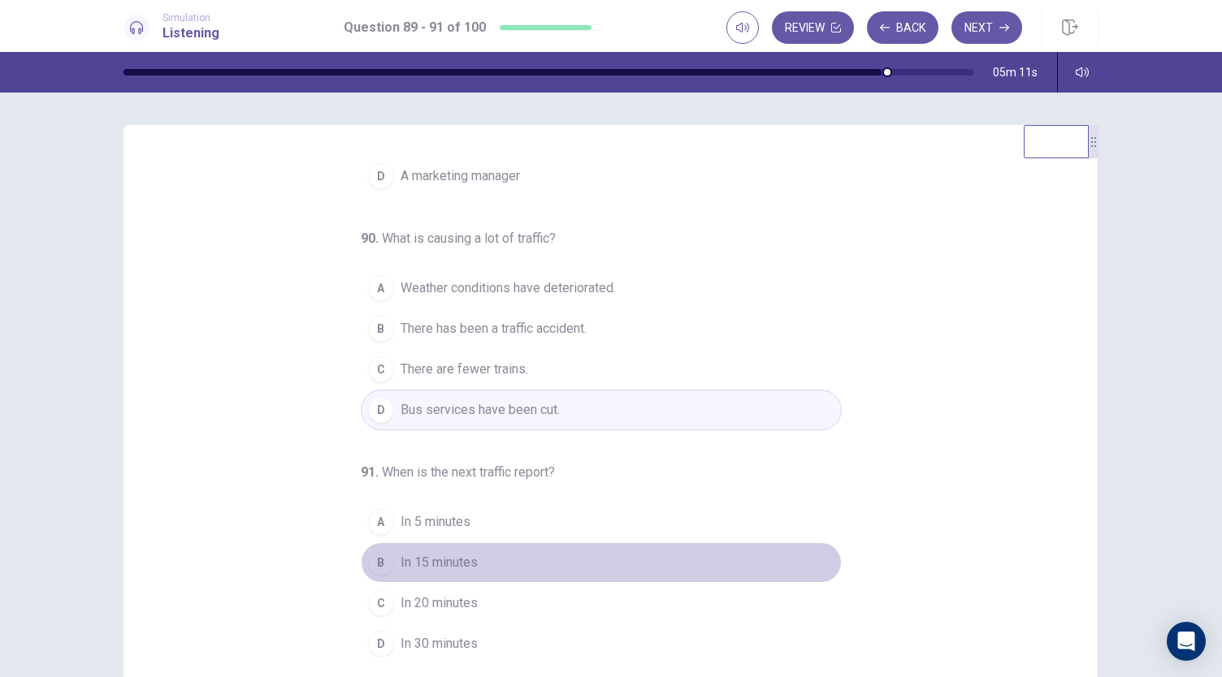
click at [413, 562] on span "In 15 minutes" at bounding box center [438, 562] width 77 height 19
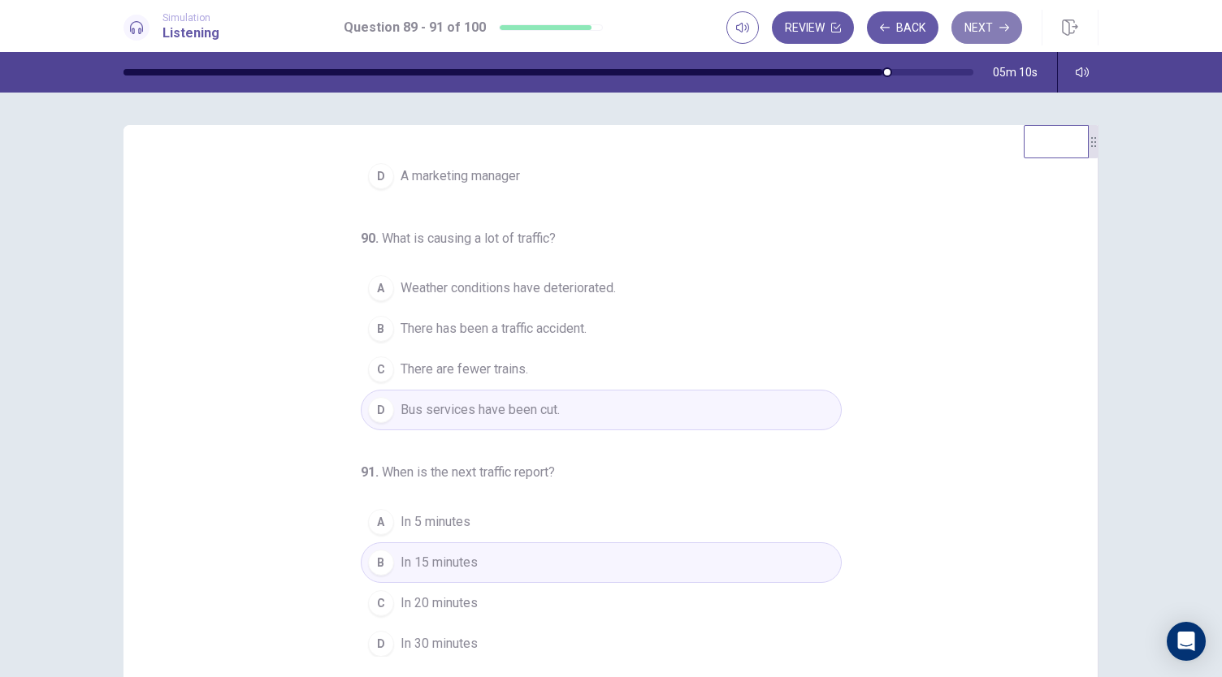
click at [1006, 22] on button "Next" at bounding box center [986, 27] width 71 height 32
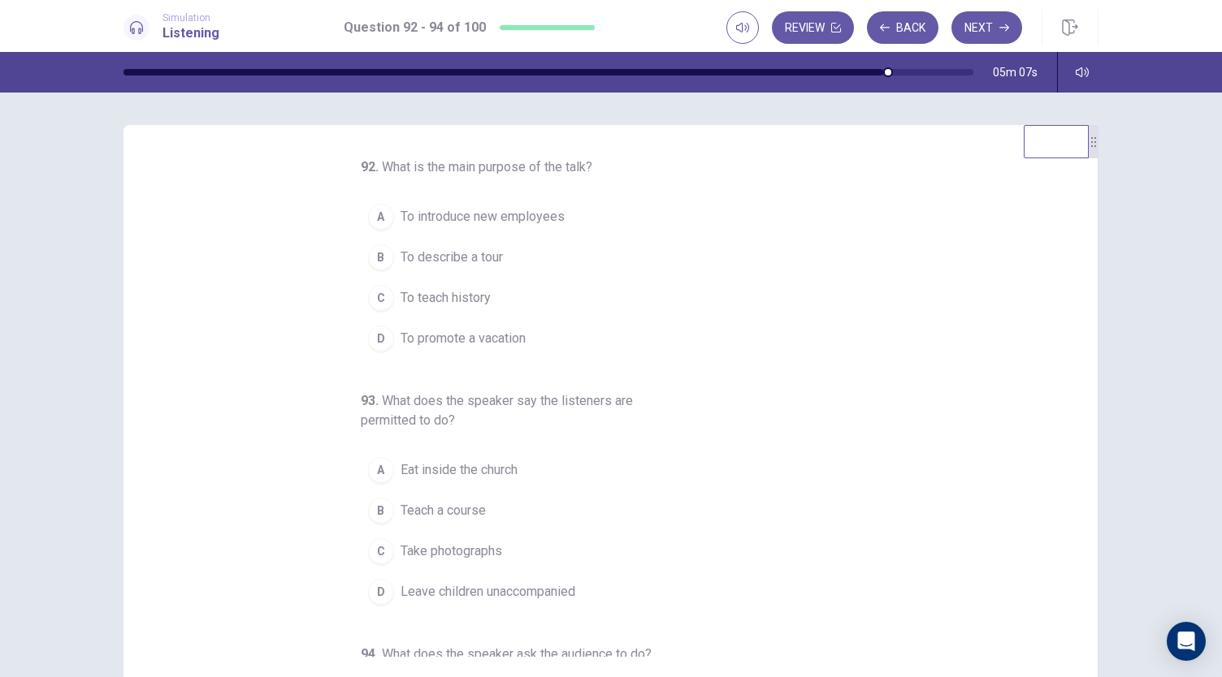
scroll to position [0, 0]
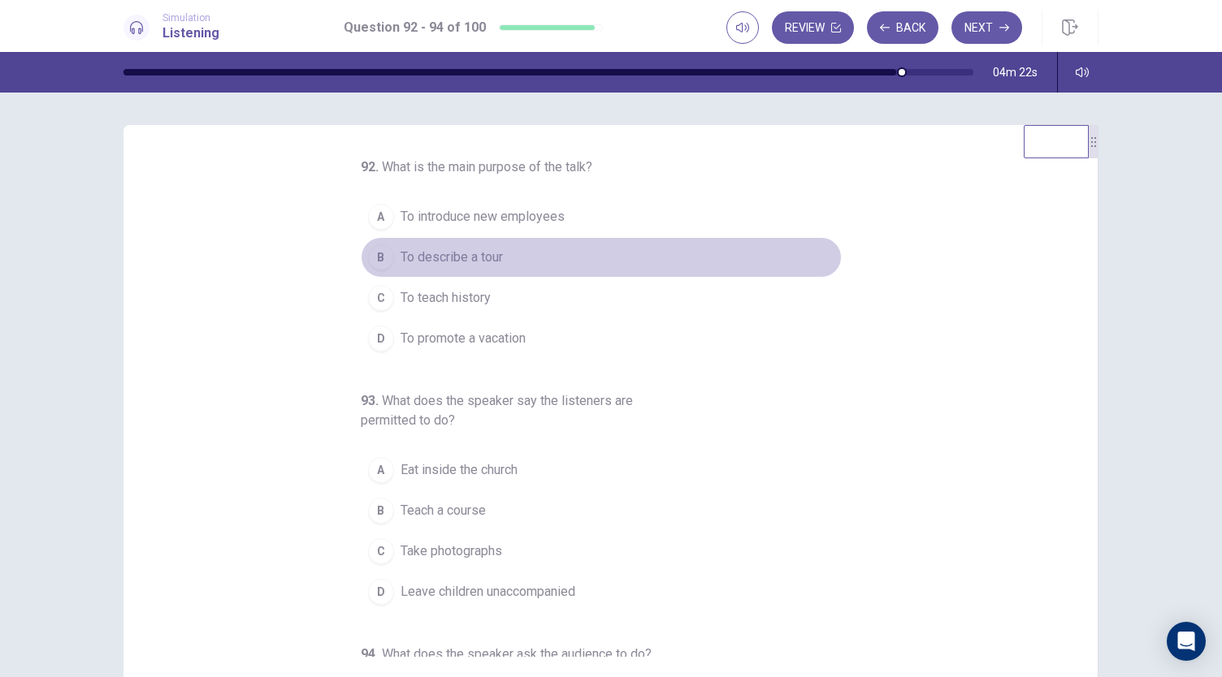
click at [461, 261] on span "To describe a tour" at bounding box center [451, 257] width 102 height 19
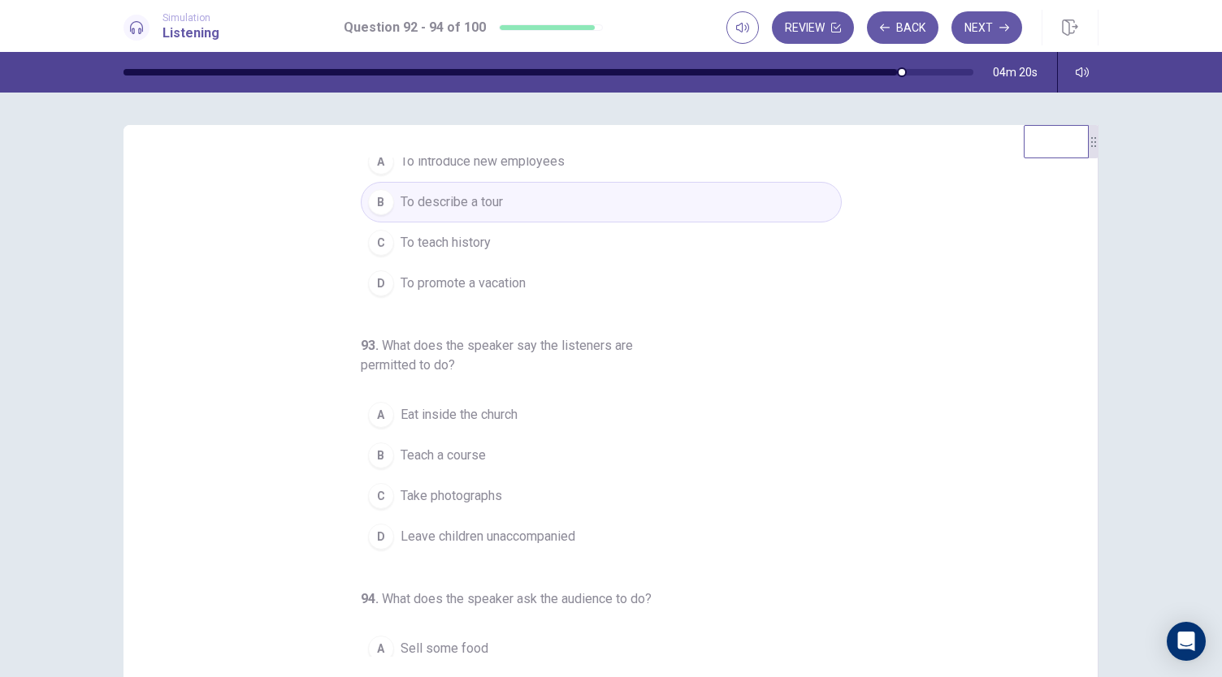
scroll to position [81, 0]
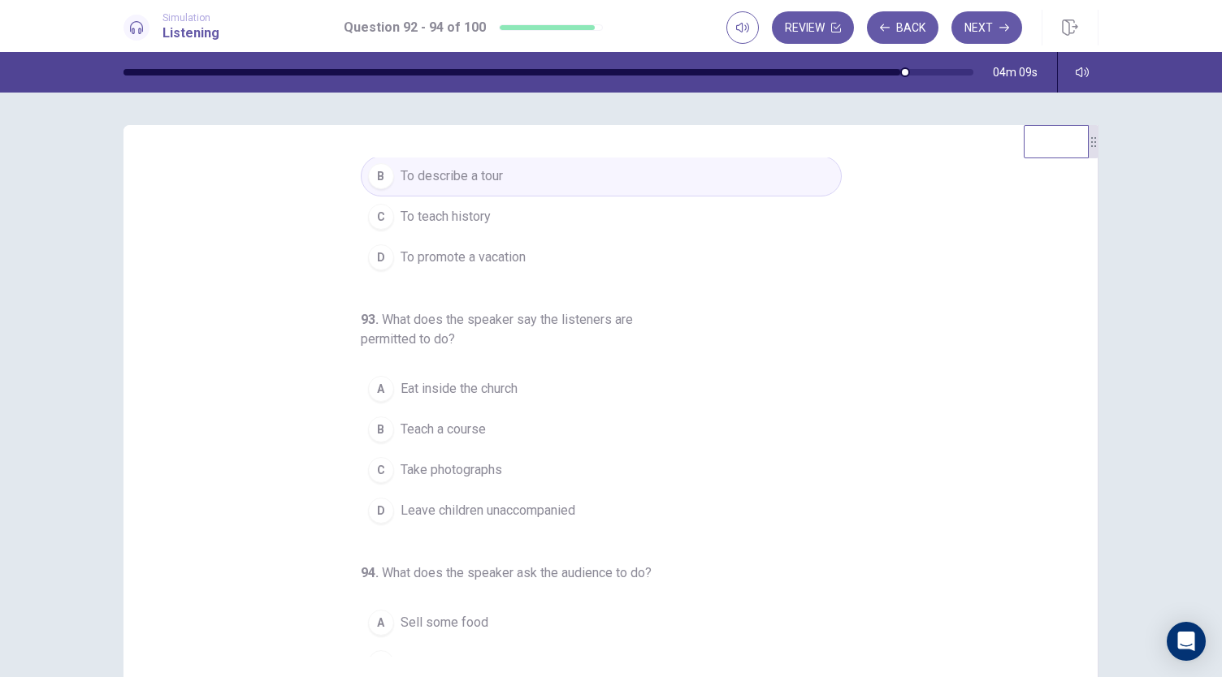
click at [473, 469] on span "Take photographs" at bounding box center [451, 470] width 102 height 19
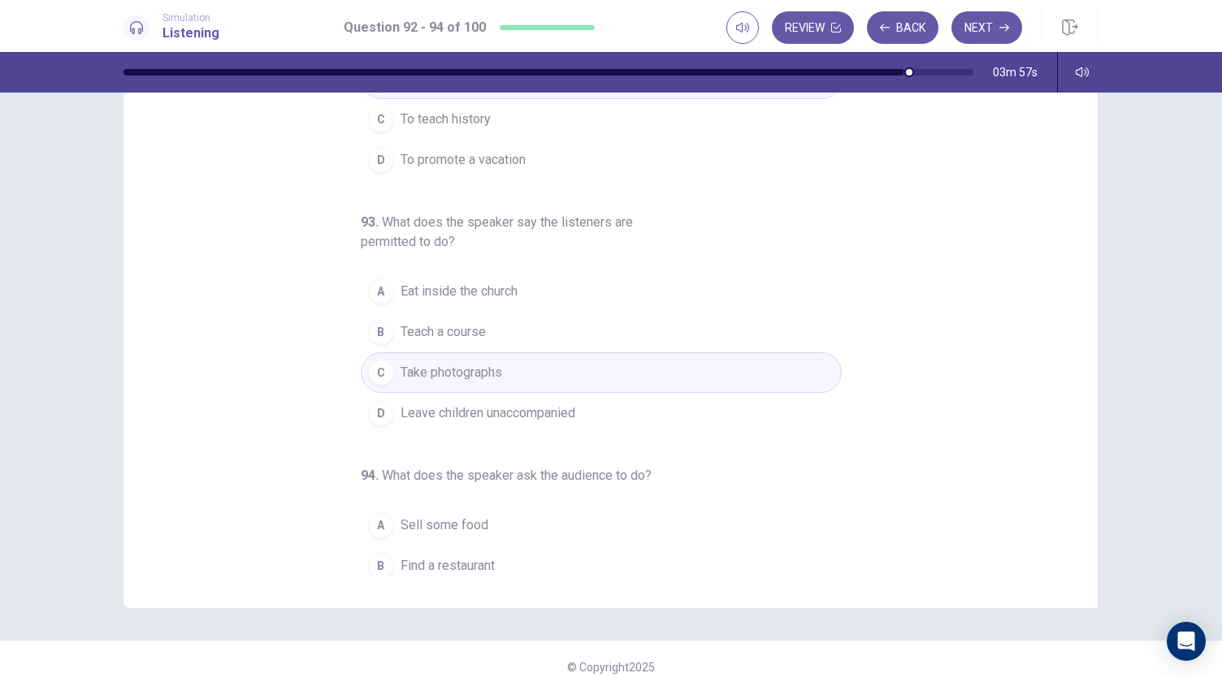
scroll to position [182, 0]
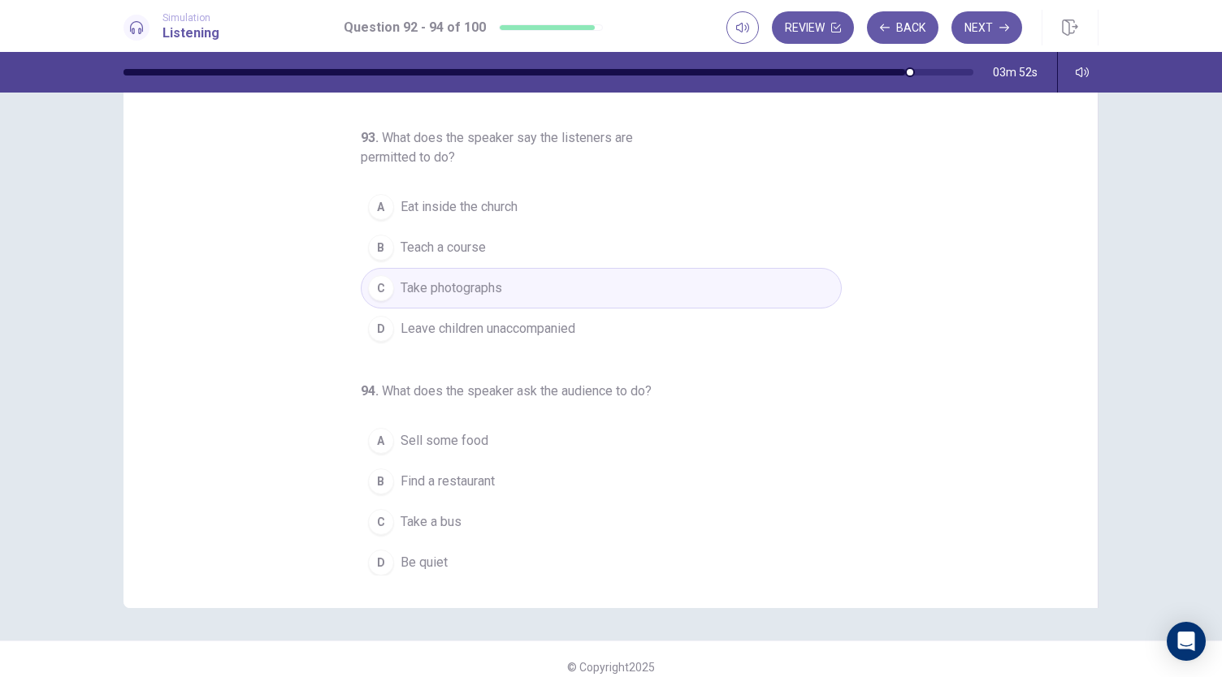
click at [437, 563] on span "Be quiet" at bounding box center [423, 562] width 47 height 19
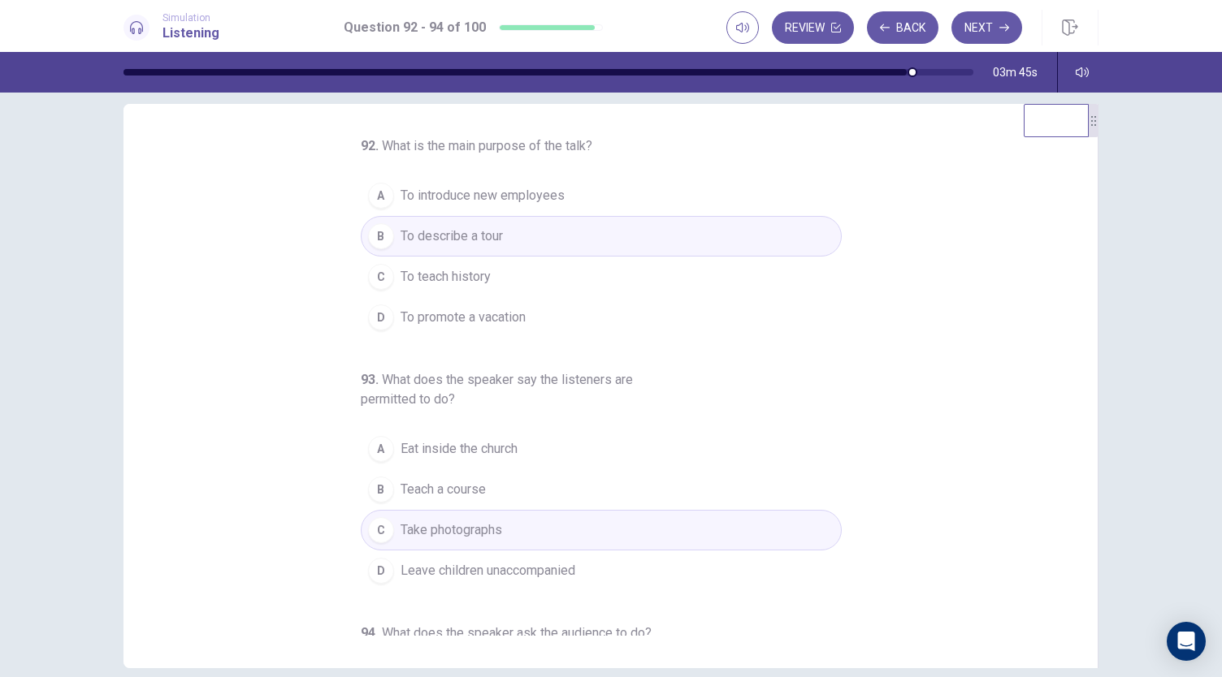
scroll to position [0, 0]
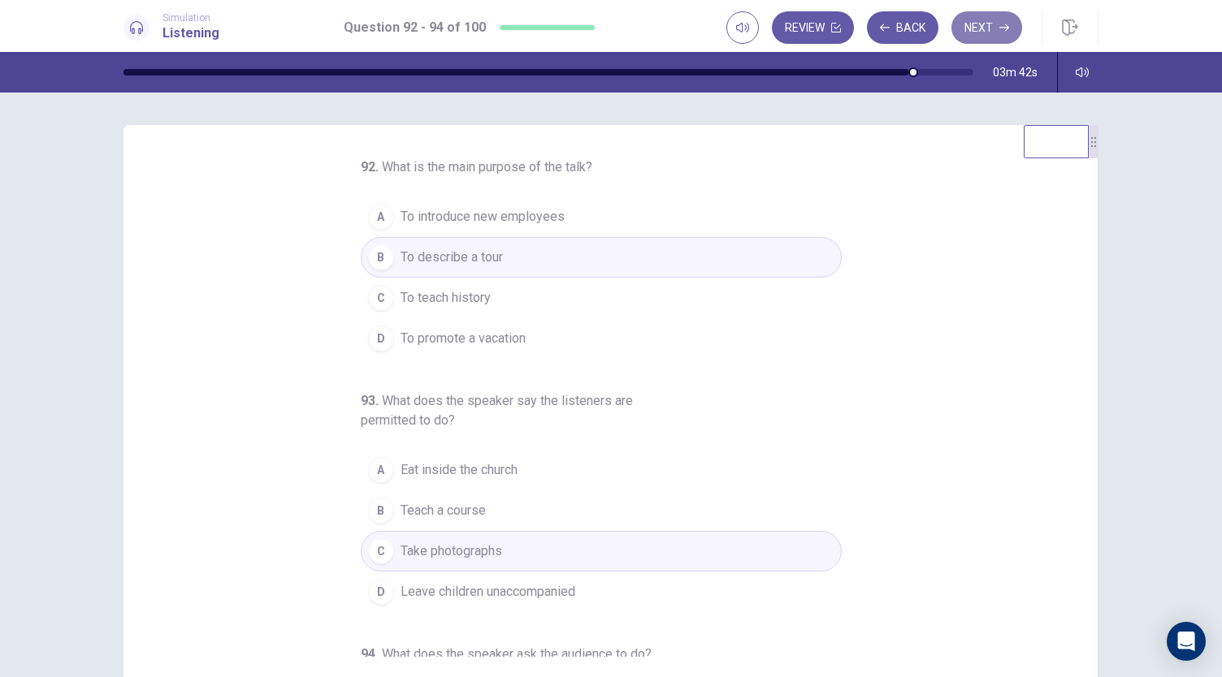
click at [997, 25] on button "Next" at bounding box center [986, 27] width 71 height 32
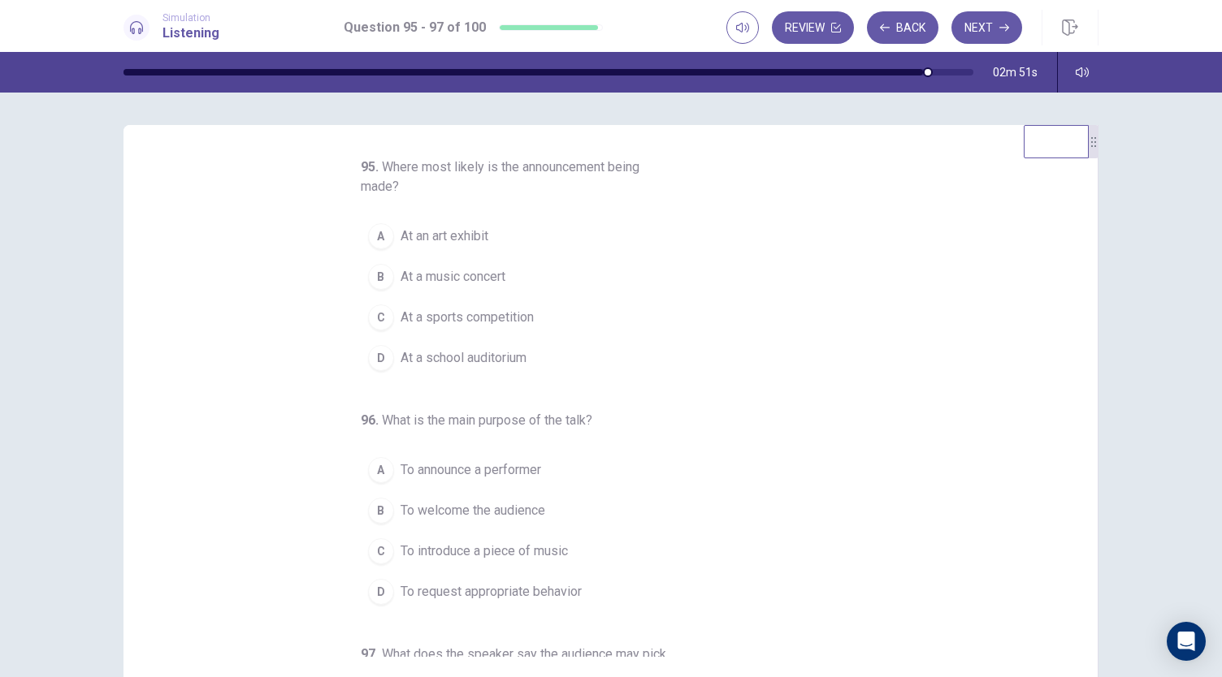
click at [460, 271] on span "At a music concert" at bounding box center [452, 276] width 105 height 19
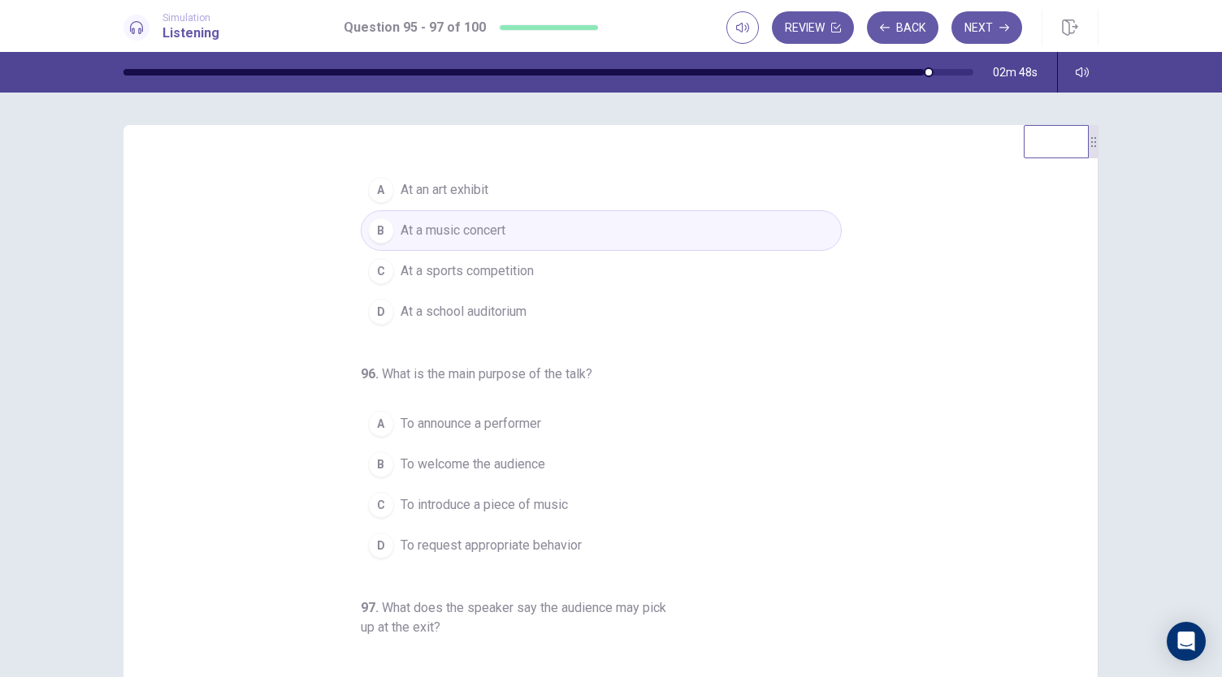
scroll to position [81, 0]
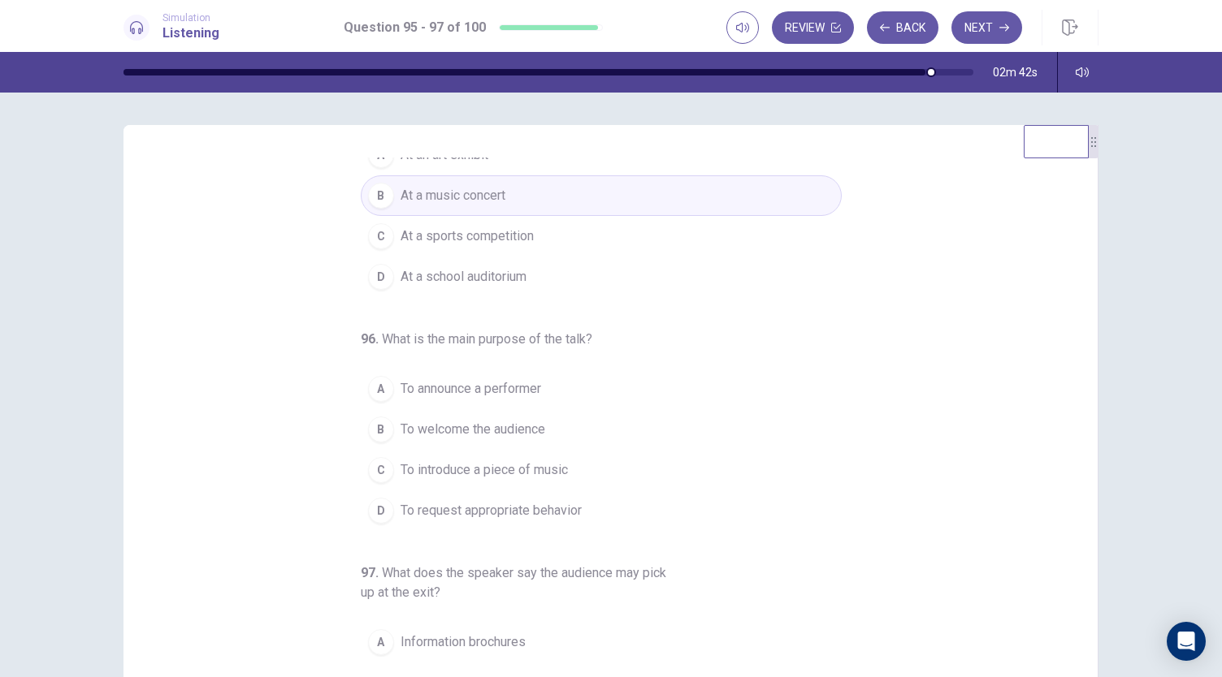
click at [547, 508] on span "To request appropriate behavior" at bounding box center [490, 510] width 181 height 19
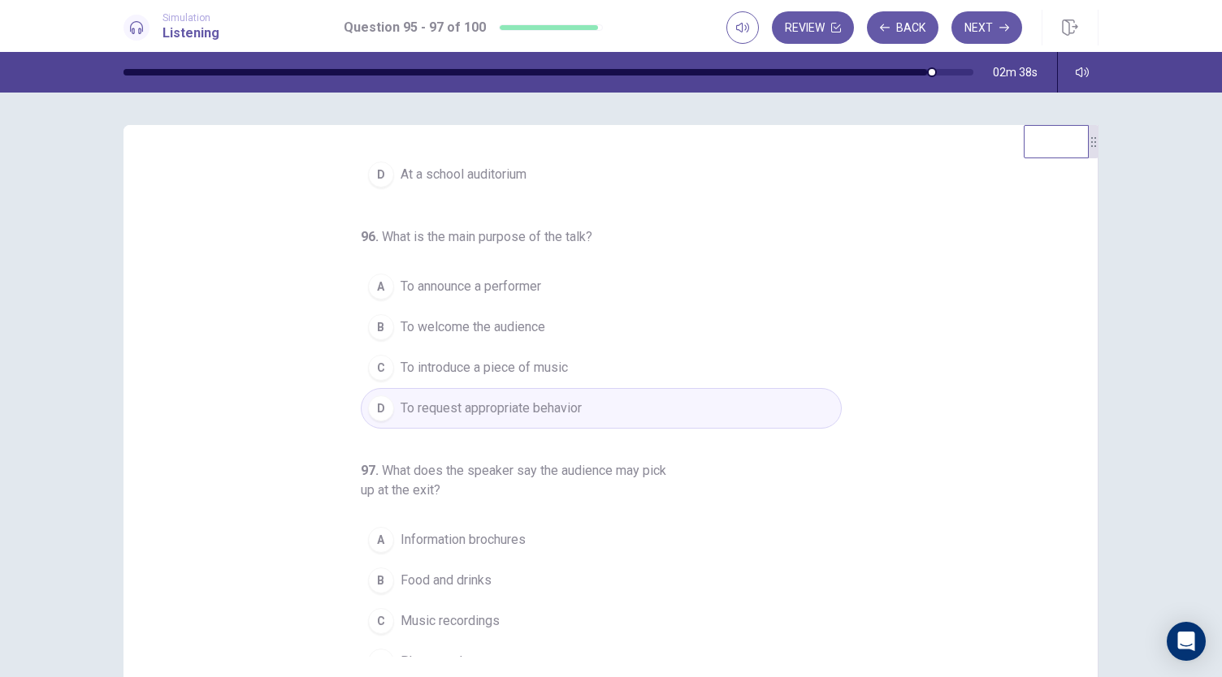
scroll to position [201, 0]
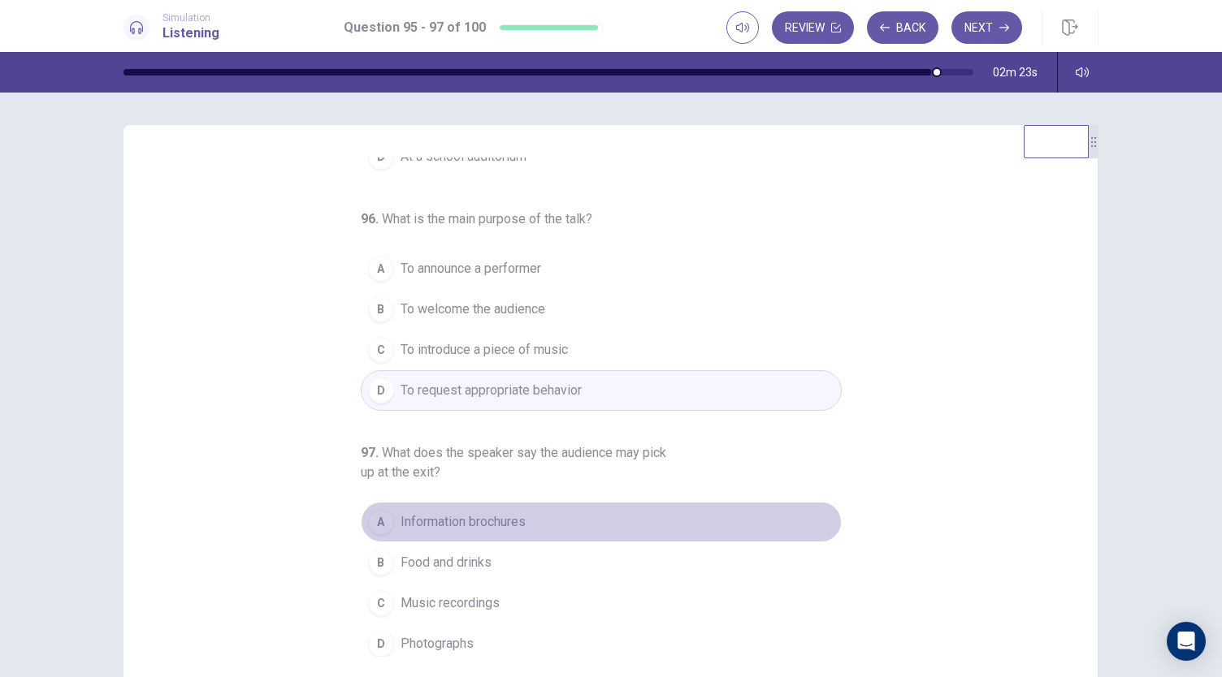
click at [494, 517] on span "Information brochures" at bounding box center [462, 521] width 125 height 19
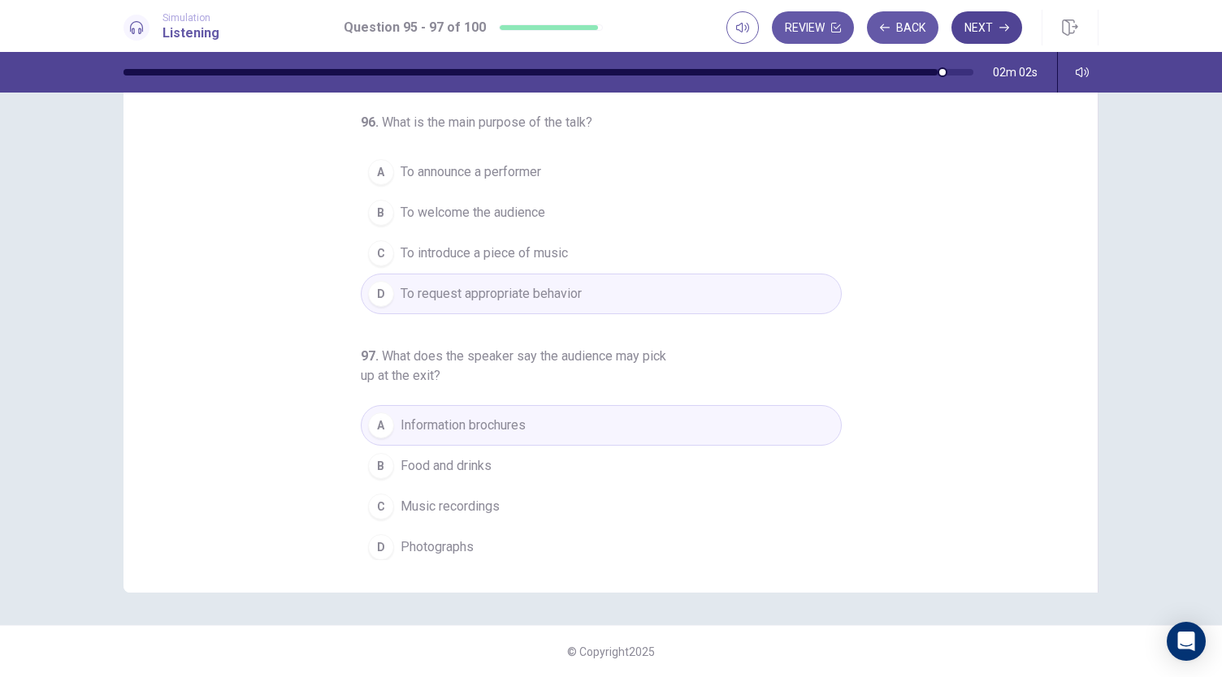
click at [988, 28] on button "Next" at bounding box center [986, 27] width 71 height 32
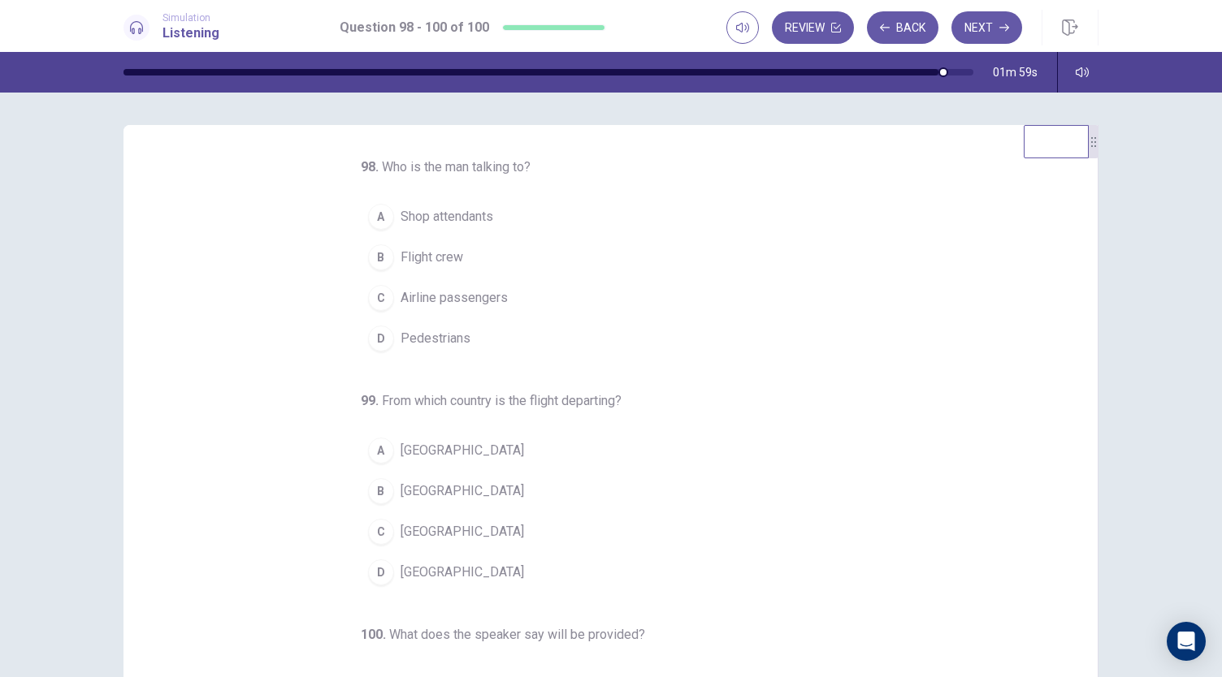
scroll to position [0, 0]
click at [494, 296] on span "Airline passengers" at bounding box center [453, 297] width 107 height 19
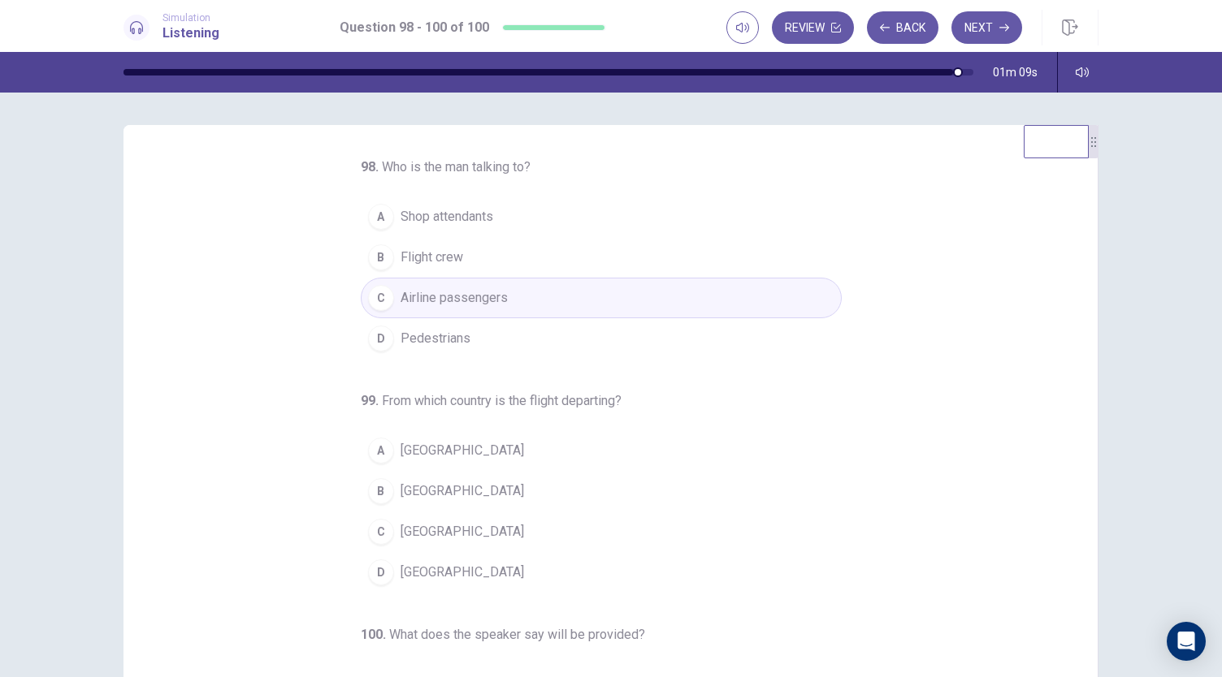
click at [489, 448] on button "A United States" at bounding box center [601, 450] width 481 height 41
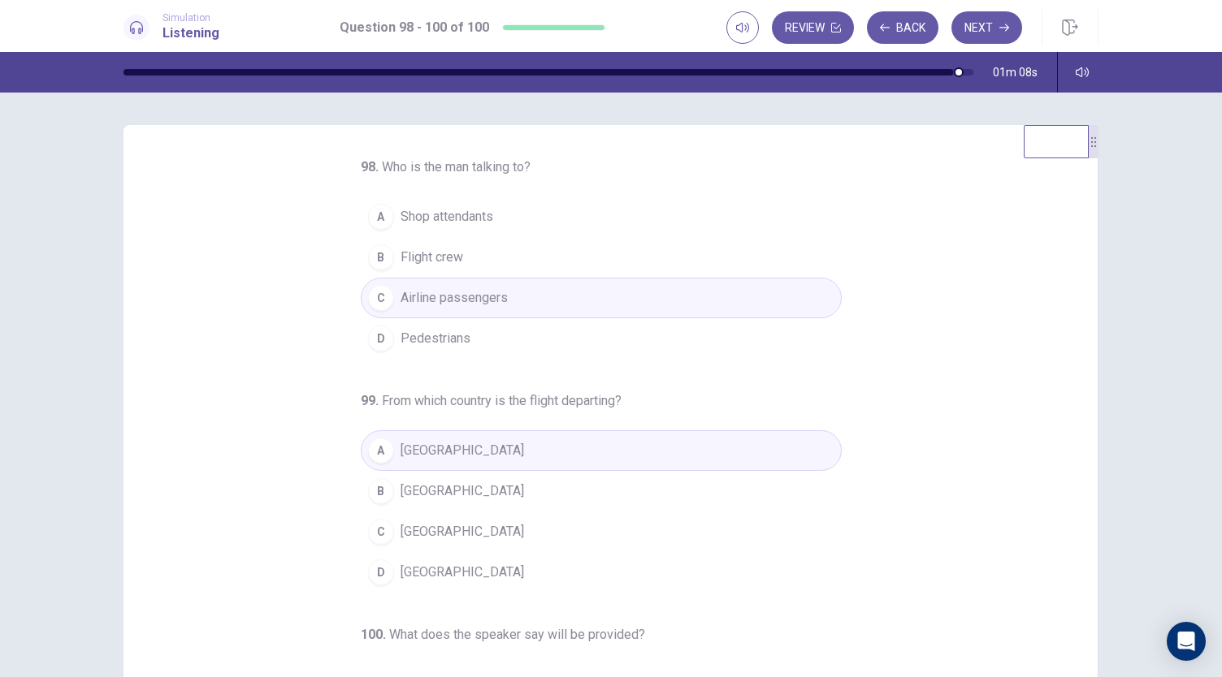
scroll to position [162, 0]
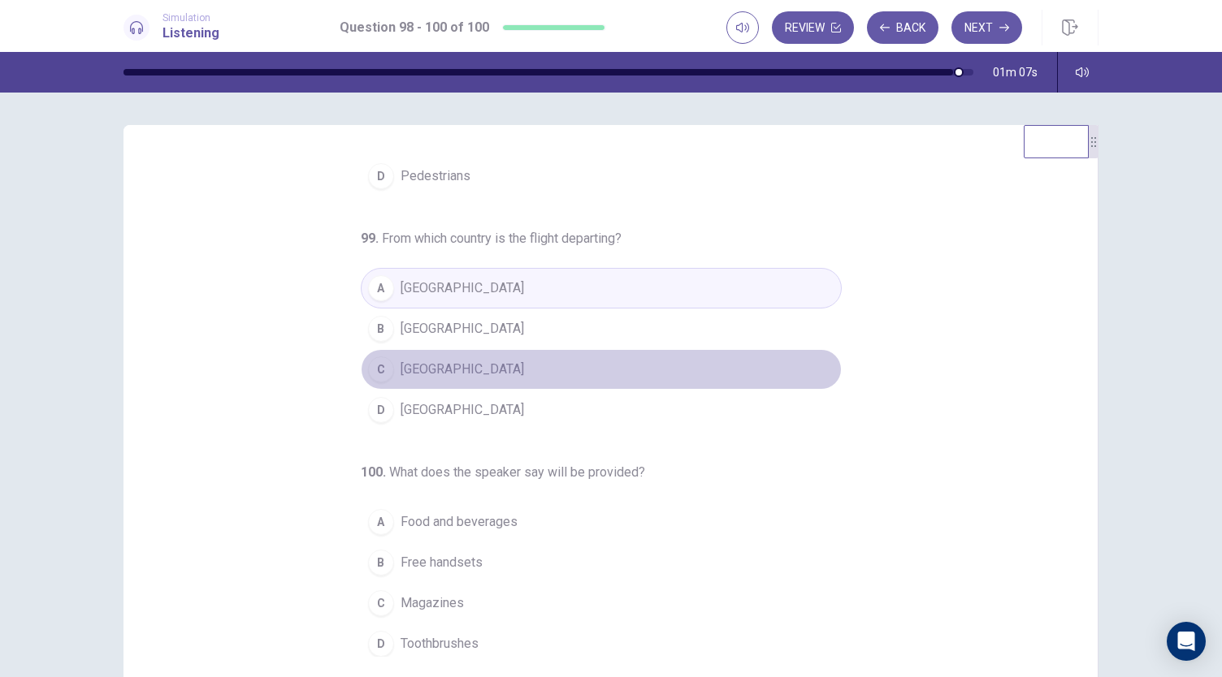
click at [450, 383] on button "C Chile" at bounding box center [601, 369] width 481 height 41
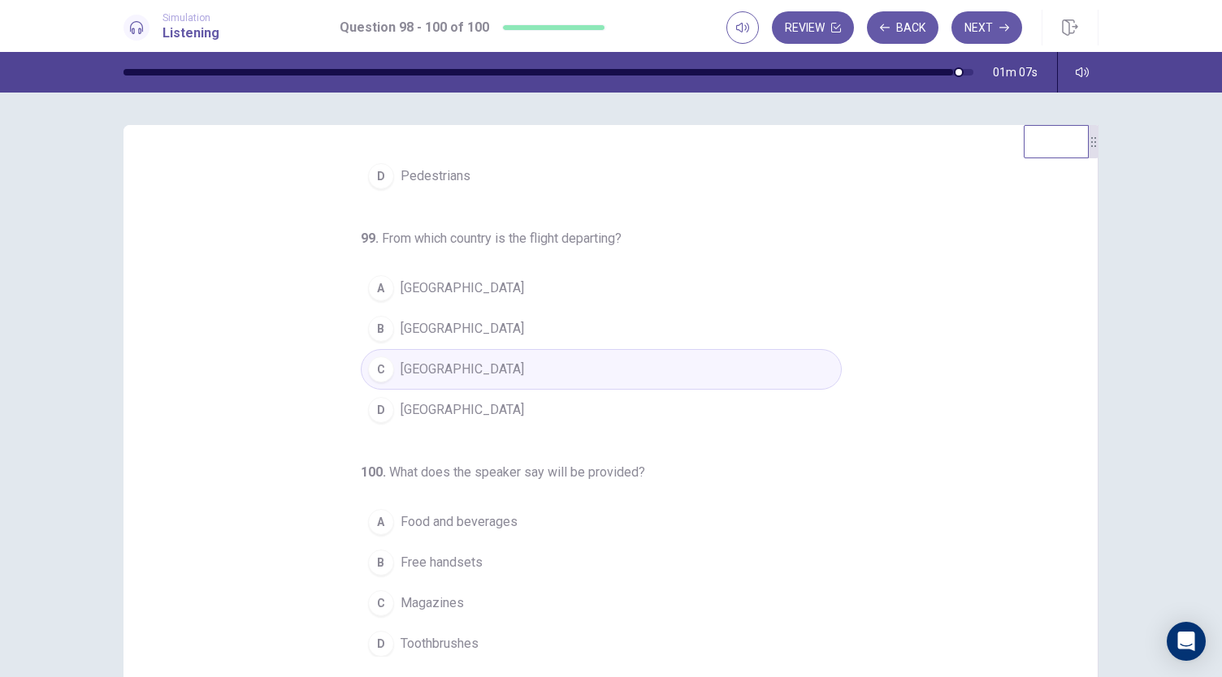
click at [448, 410] on button "D Mexico" at bounding box center [601, 410] width 481 height 41
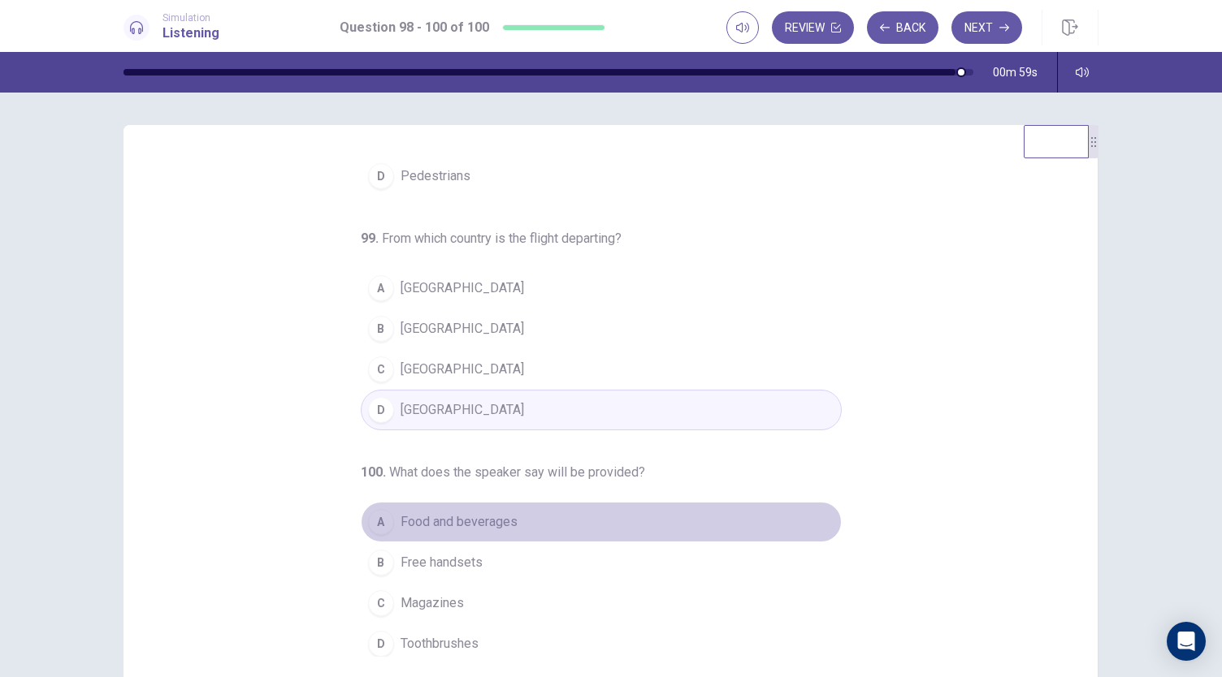
click at [478, 512] on span "Food and beverages" at bounding box center [458, 521] width 117 height 19
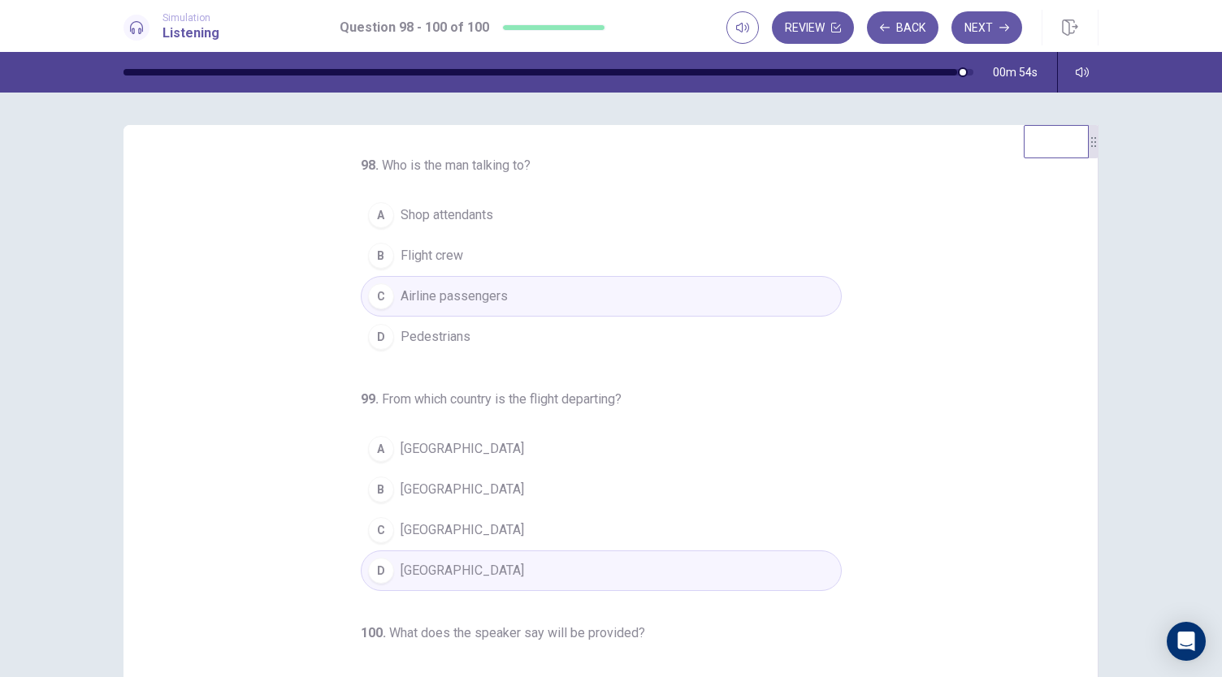
scroll to position [0, 0]
click at [539, 457] on button "A United States" at bounding box center [601, 450] width 481 height 41
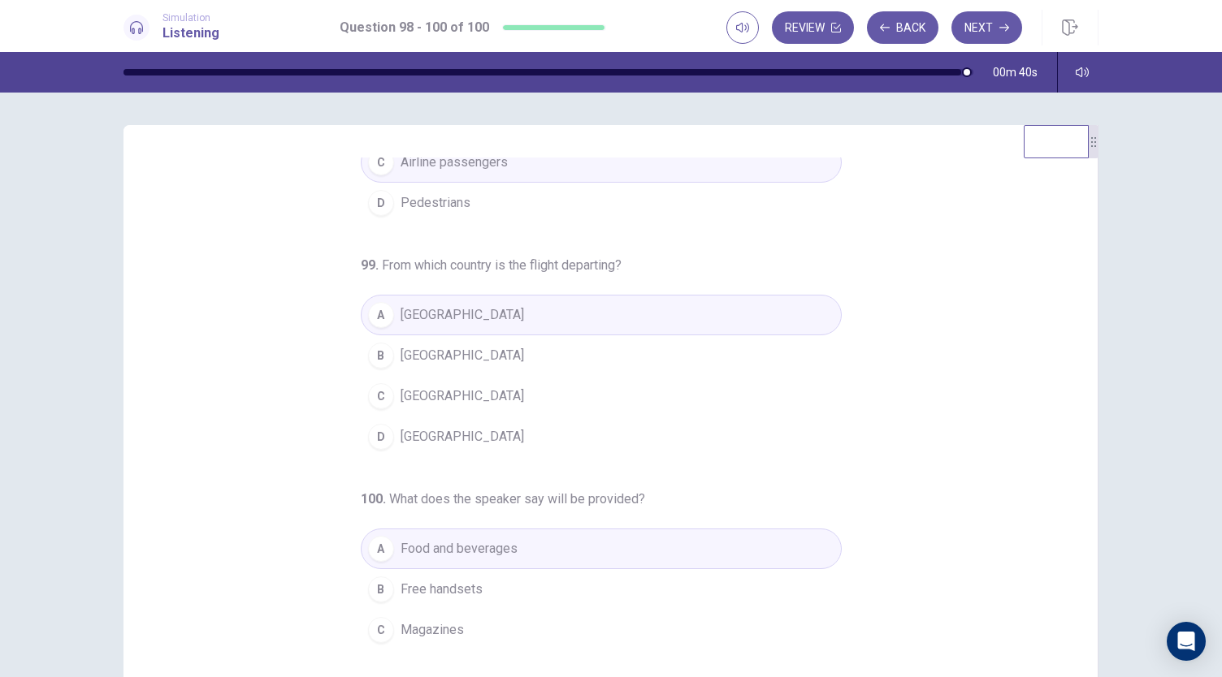
scroll to position [162, 0]
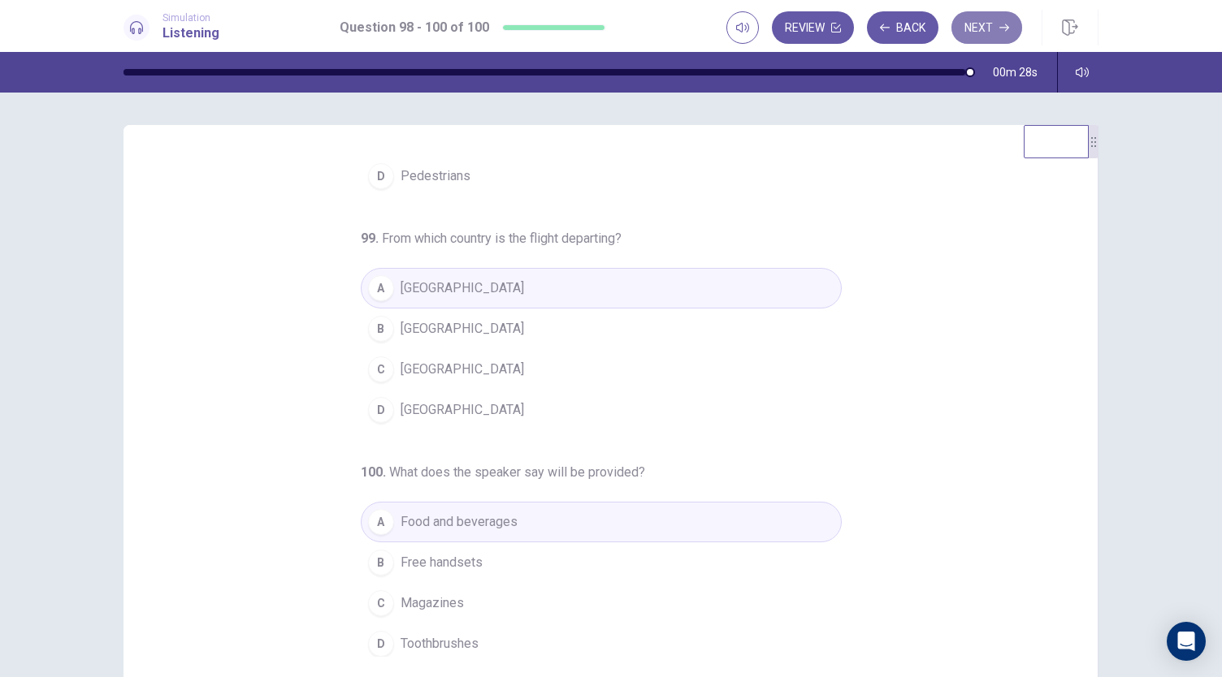
click at [993, 28] on button "Next" at bounding box center [986, 27] width 71 height 32
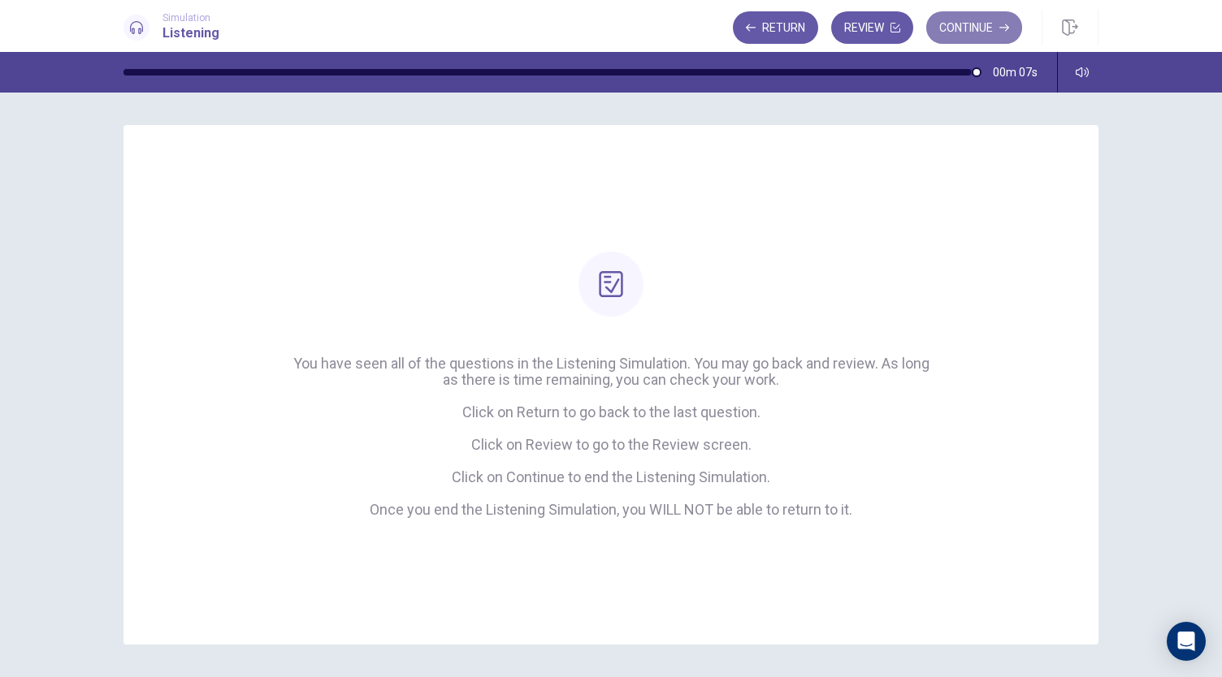
click at [983, 24] on button "Continue" at bounding box center [974, 27] width 96 height 32
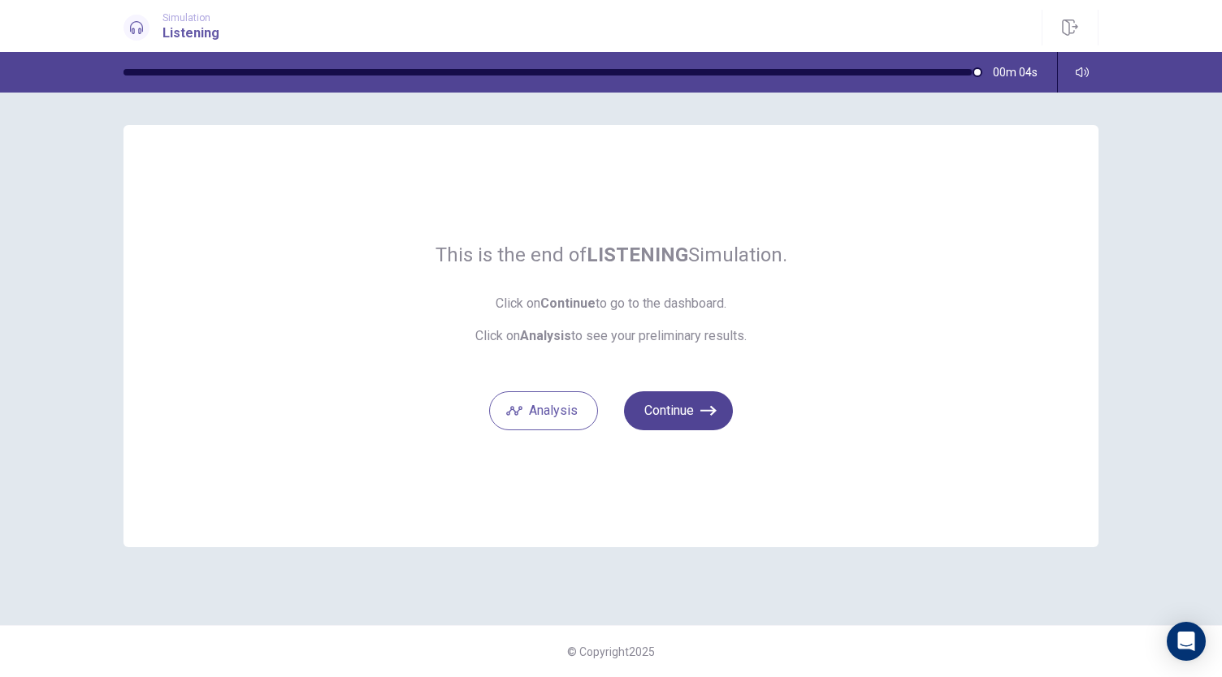
click at [690, 404] on button "Continue" at bounding box center [678, 410] width 109 height 39
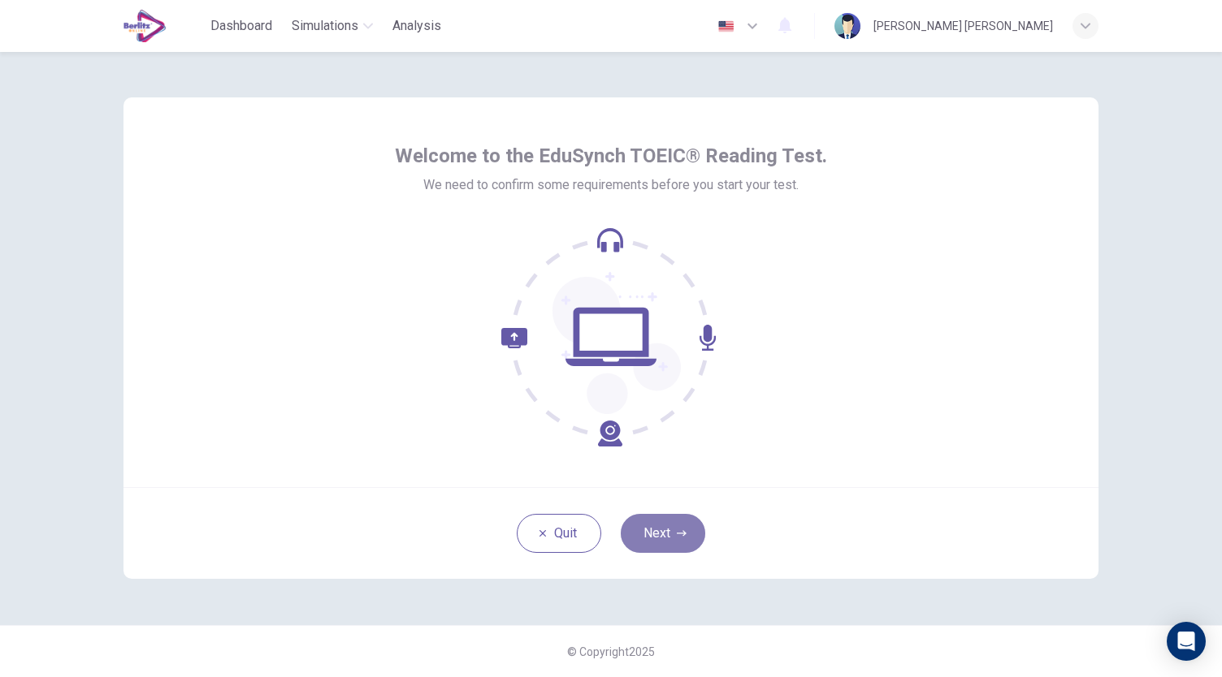
click at [685, 524] on button "Next" at bounding box center [663, 533] width 84 height 39
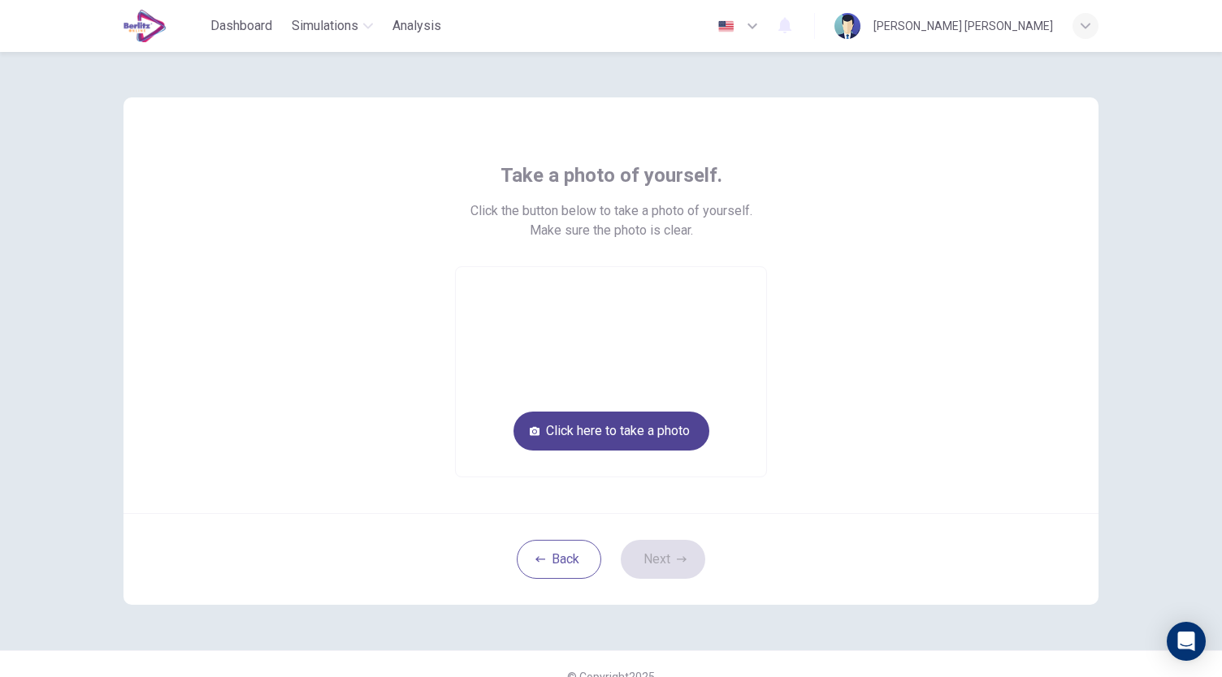
click at [650, 432] on button "Click here to take a photo" at bounding box center [611, 431] width 196 height 39
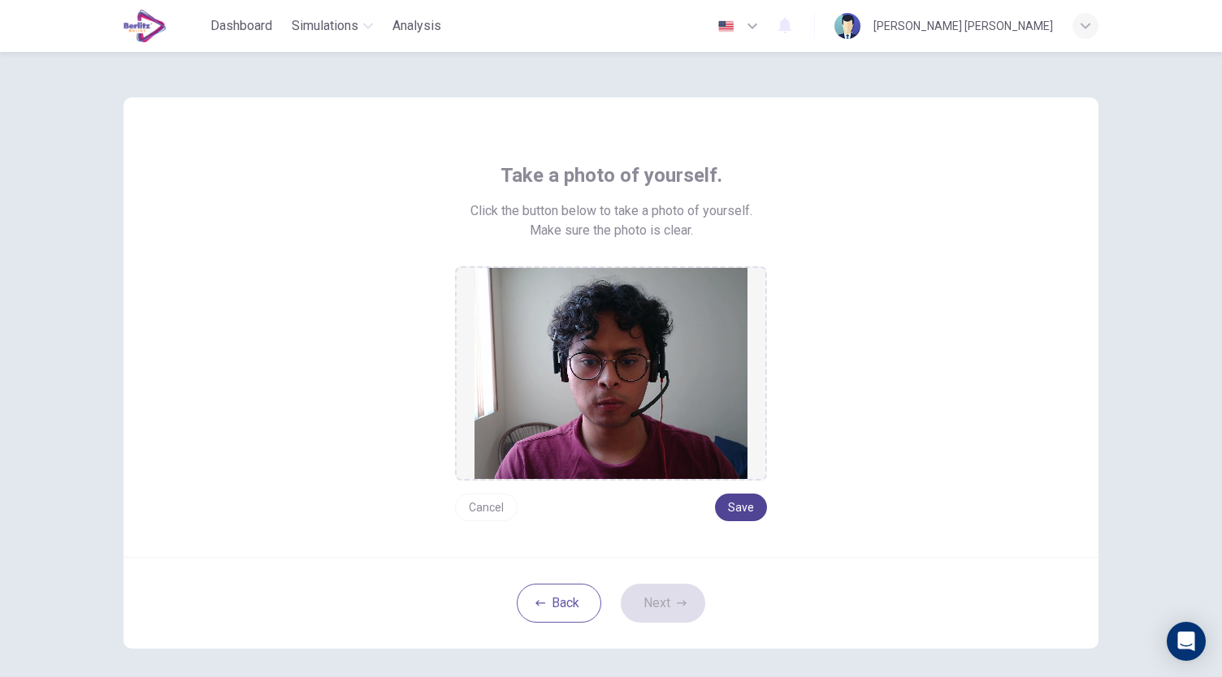
click at [739, 512] on button "Save" at bounding box center [741, 508] width 52 height 28
click at [669, 605] on button "Next" at bounding box center [663, 603] width 84 height 39
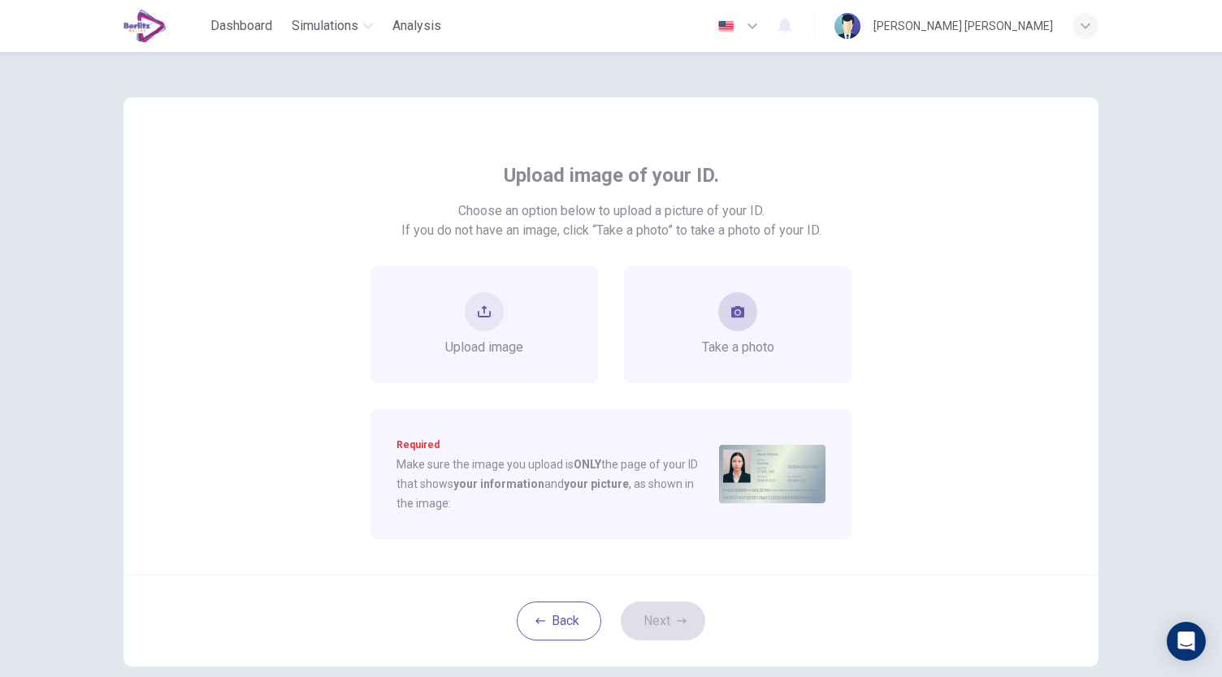
click at [734, 333] on div "Take a photo" at bounding box center [738, 324] width 72 height 65
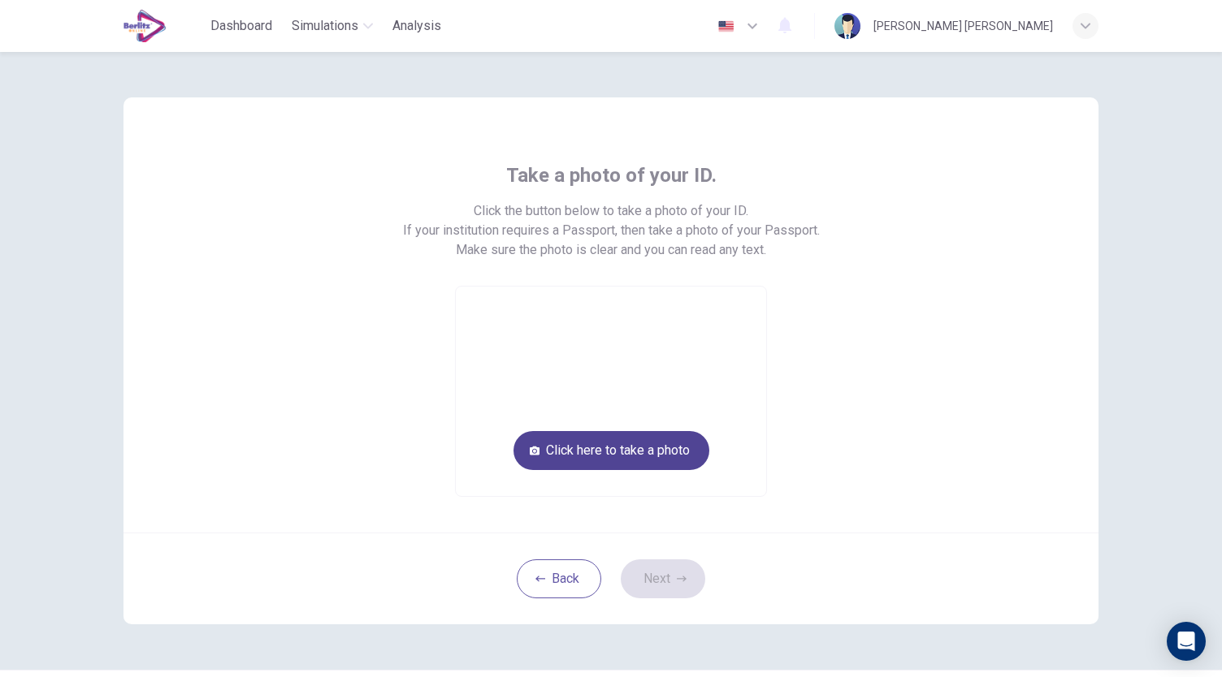
click at [676, 452] on button "Click here to take a photo" at bounding box center [611, 450] width 196 height 39
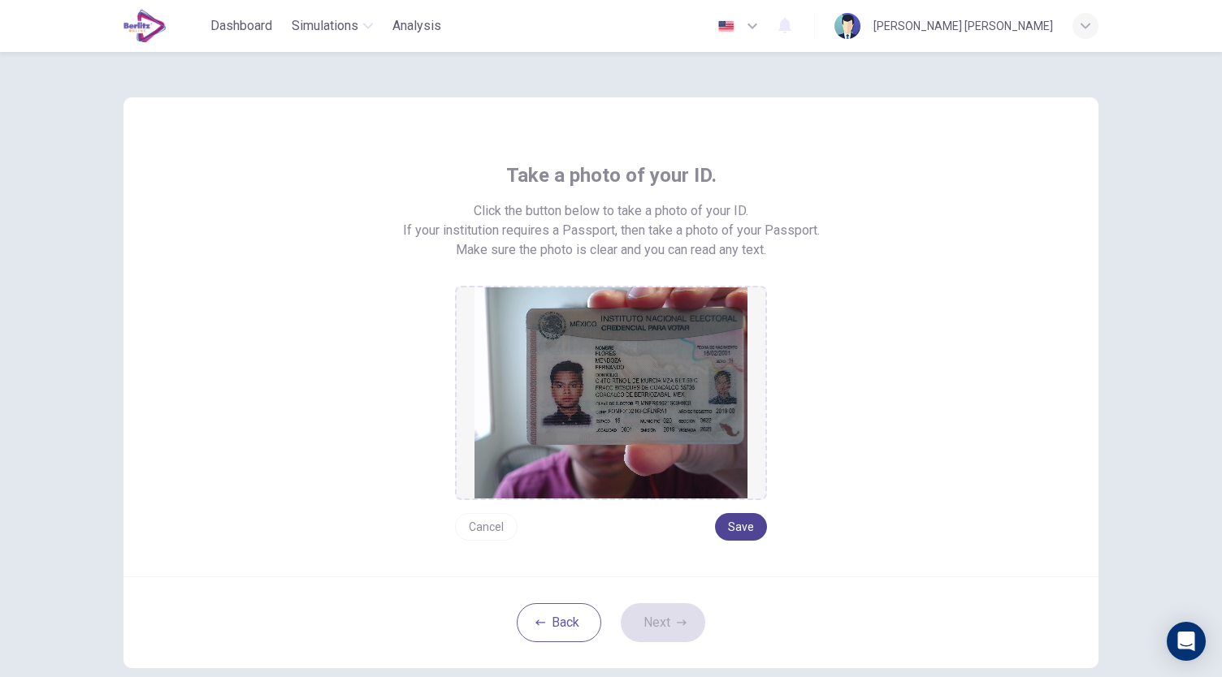
click at [741, 527] on button "Save" at bounding box center [741, 527] width 52 height 28
click at [741, 526] on button "Save" at bounding box center [741, 527] width 52 height 28
click at [672, 626] on button "Next" at bounding box center [663, 622] width 84 height 39
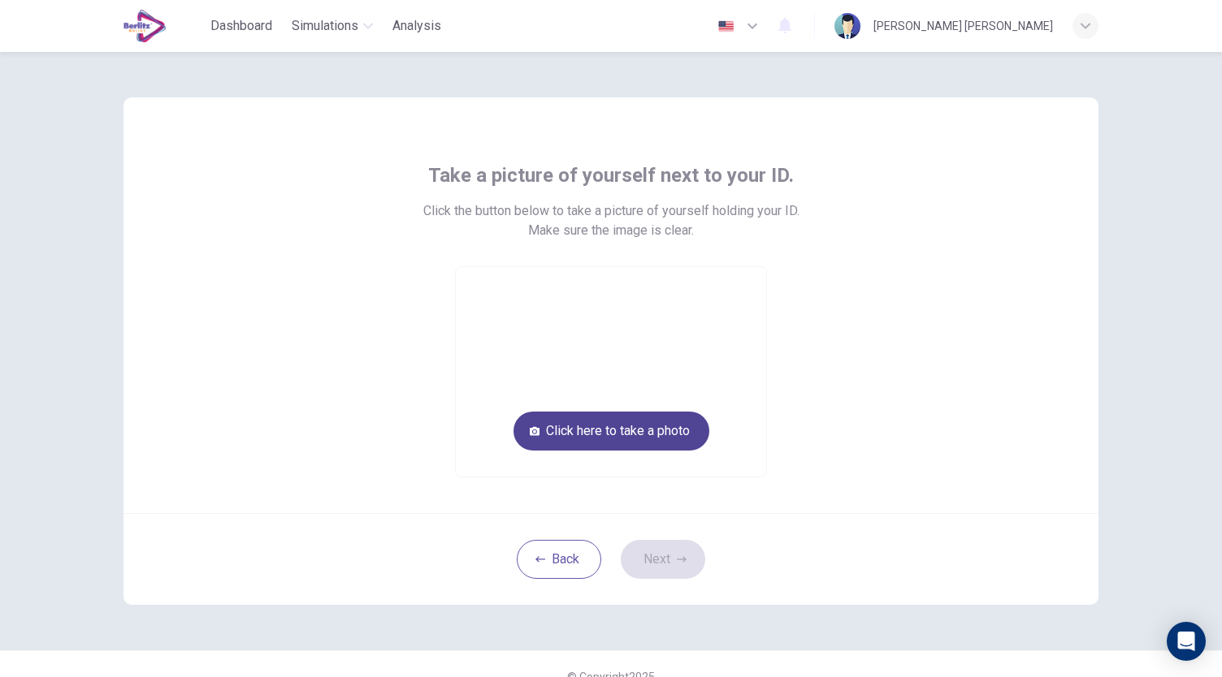
click at [672, 432] on button "Click here to take a photo" at bounding box center [611, 431] width 196 height 39
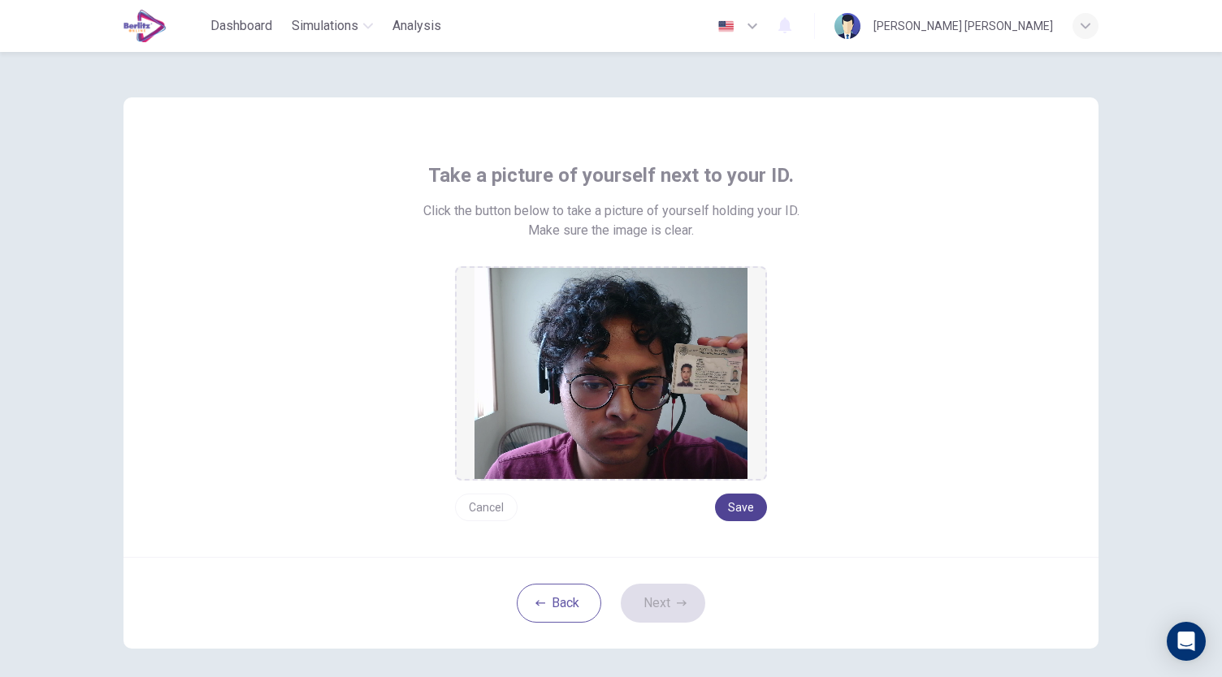
click at [738, 500] on button "Save" at bounding box center [741, 508] width 52 height 28
click at [674, 610] on button "Next" at bounding box center [663, 603] width 84 height 39
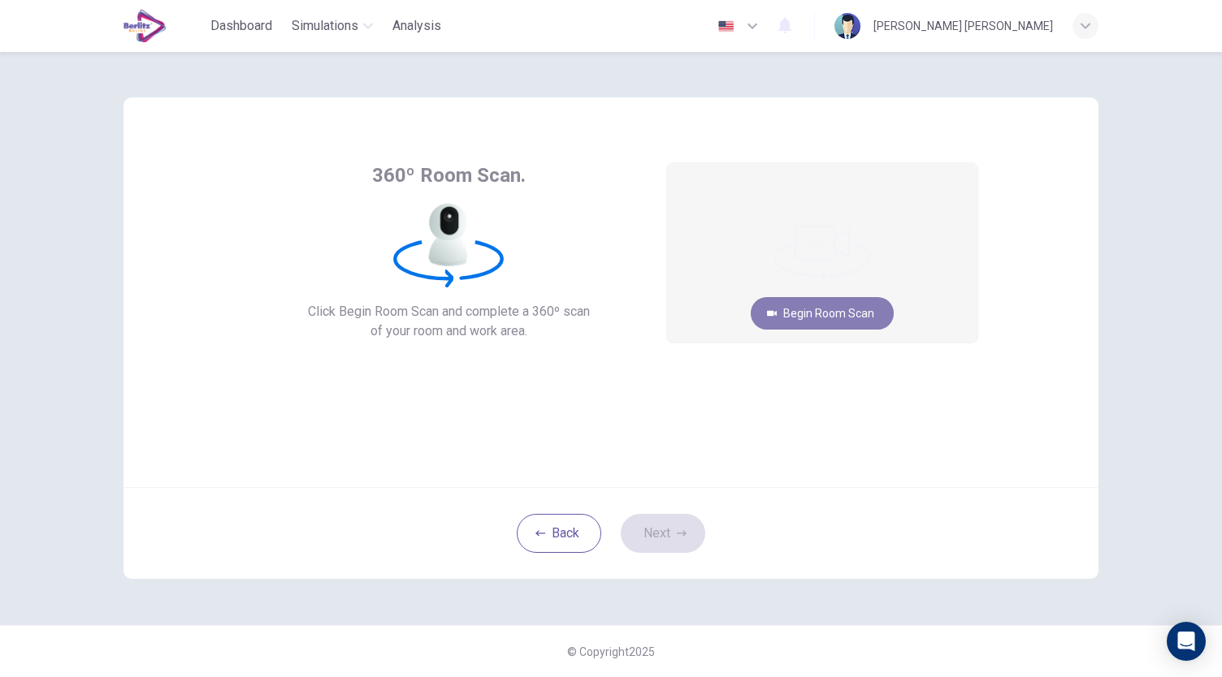
click at [824, 305] on button "Begin Room Scan" at bounding box center [821, 313] width 143 height 32
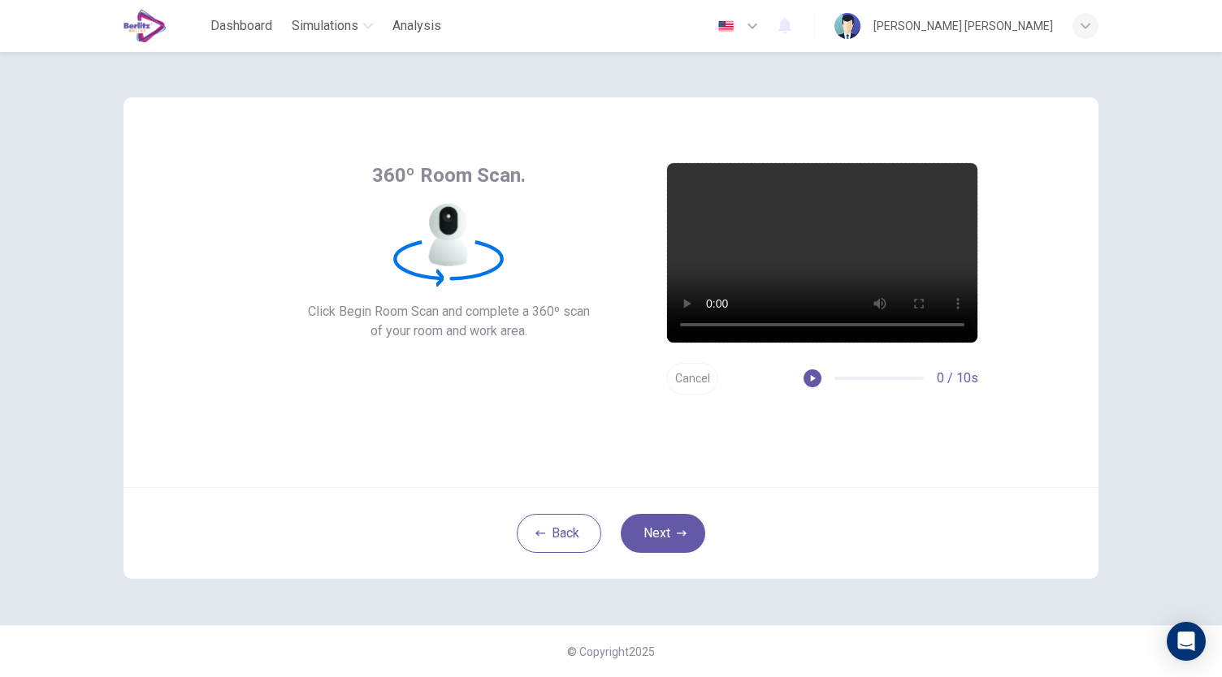
click at [690, 375] on button "Cancel" at bounding box center [692, 379] width 52 height 32
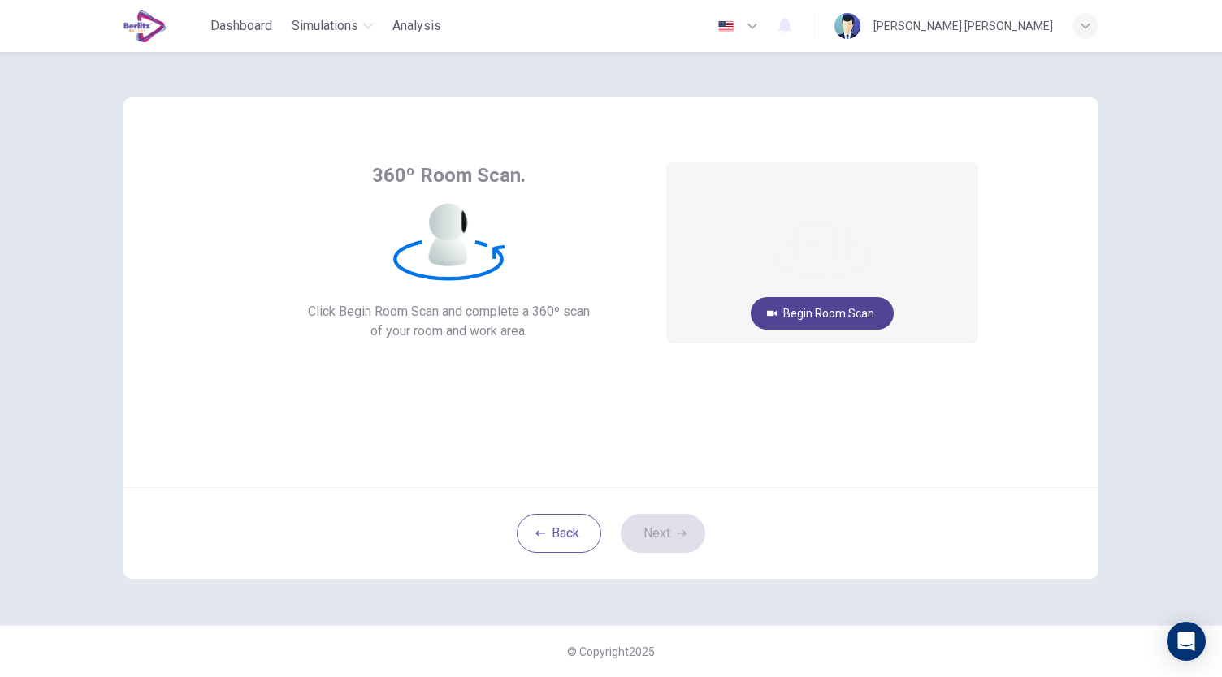
click at [853, 309] on button "Begin Room Scan" at bounding box center [821, 313] width 143 height 32
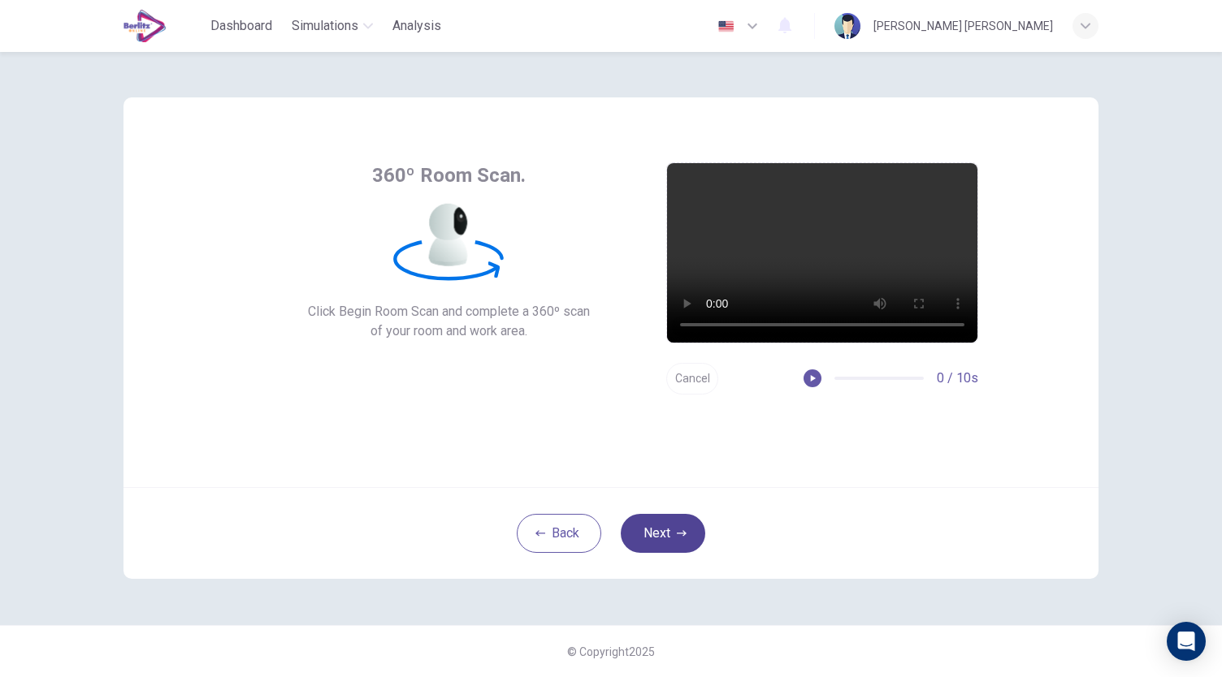
click at [685, 534] on icon "button" at bounding box center [682, 533] width 10 height 6
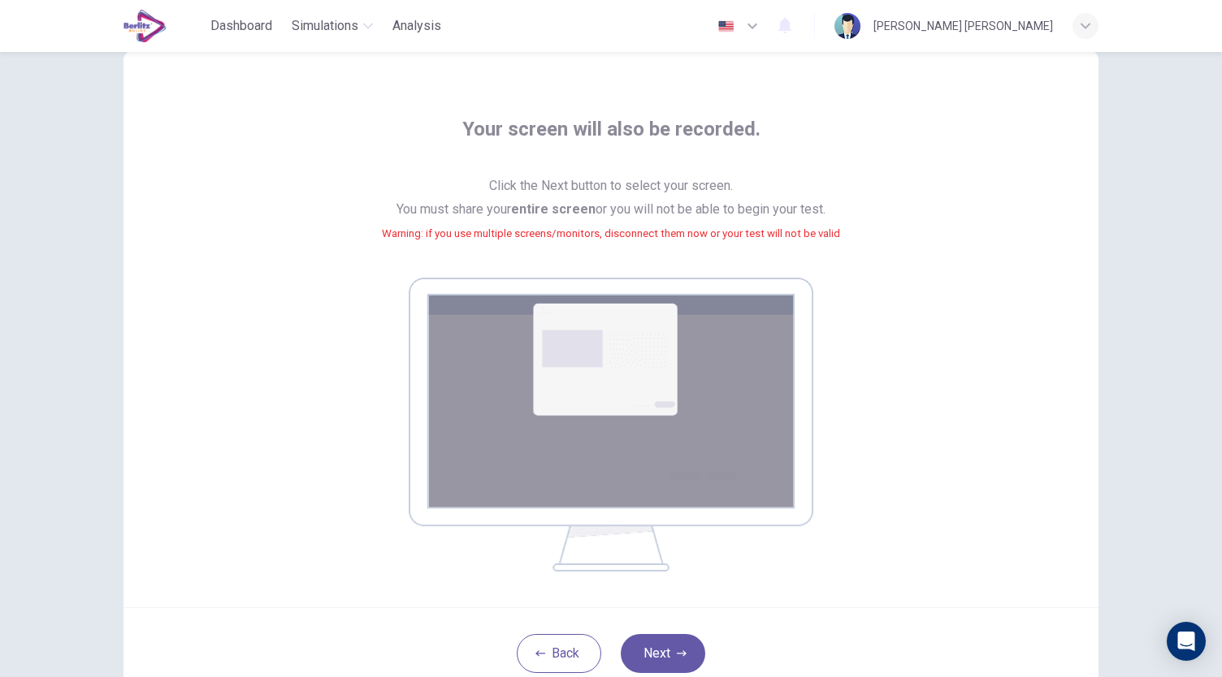
scroll to position [81, 0]
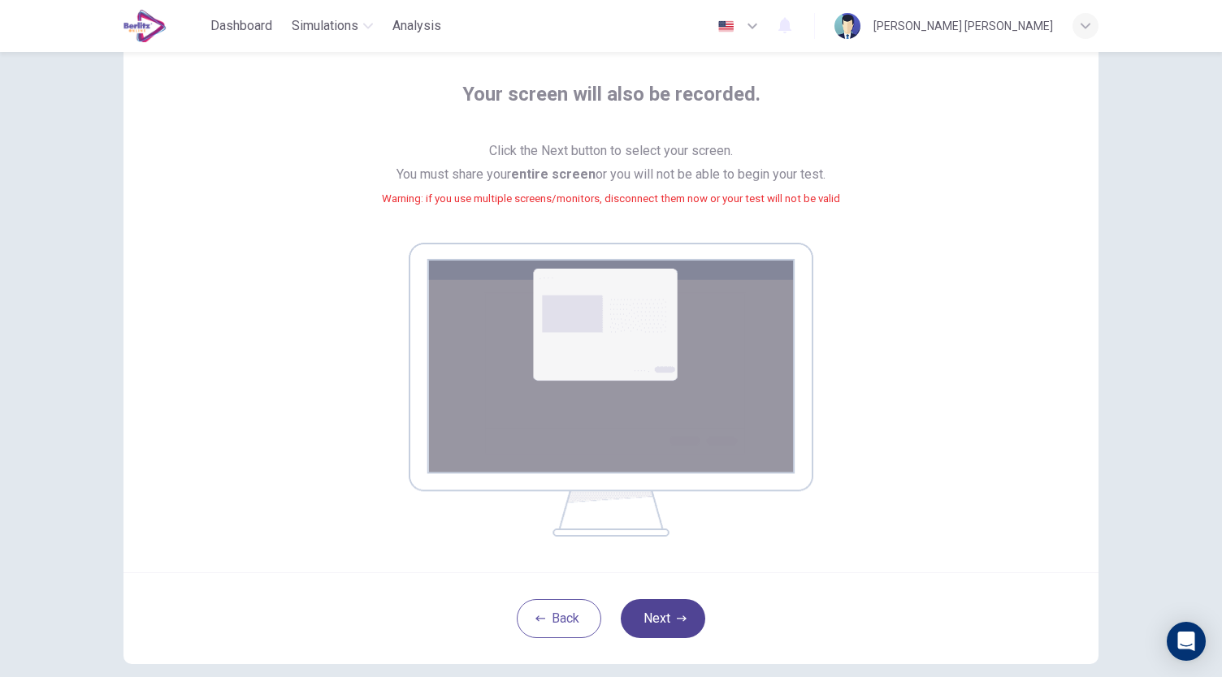
click at [663, 621] on button "Next" at bounding box center [663, 618] width 84 height 39
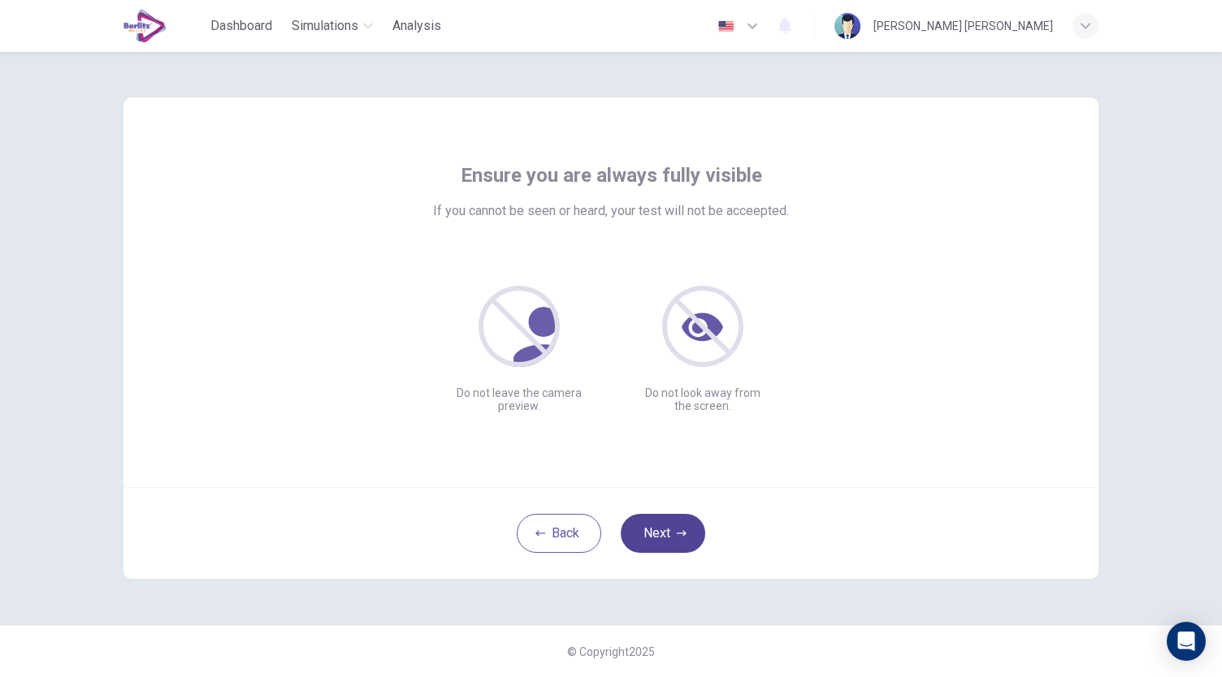
click at [672, 525] on button "Next" at bounding box center [663, 533] width 84 height 39
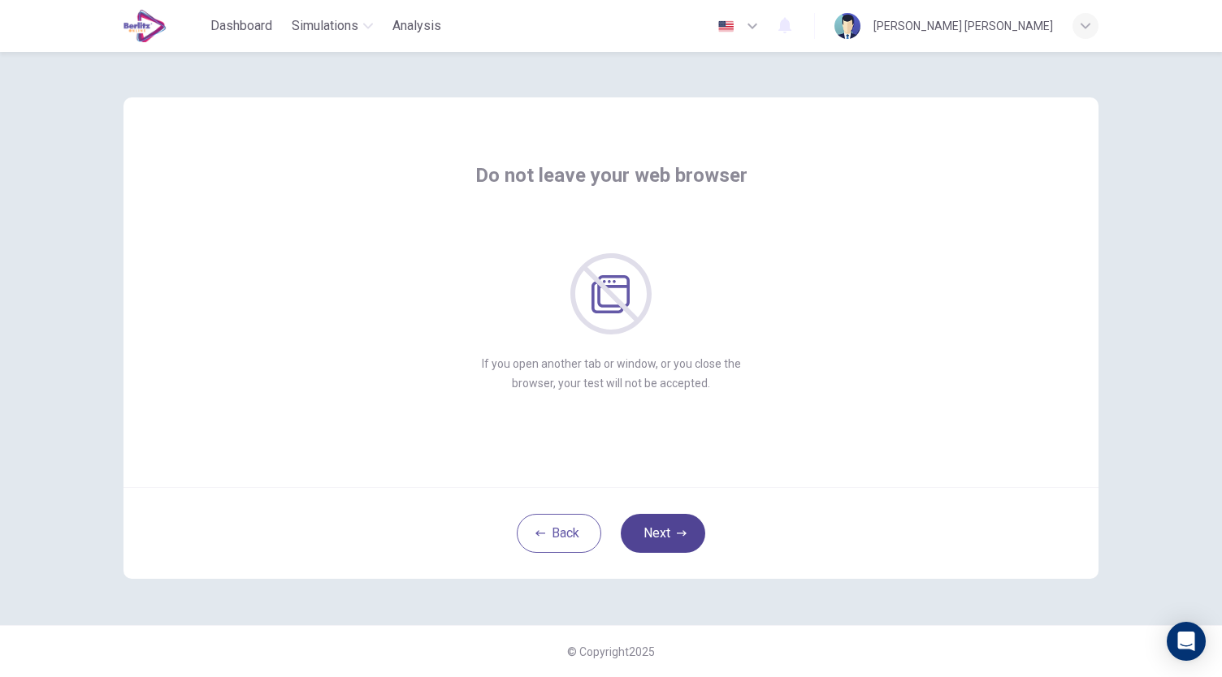
click at [668, 534] on button "Next" at bounding box center [663, 533] width 84 height 39
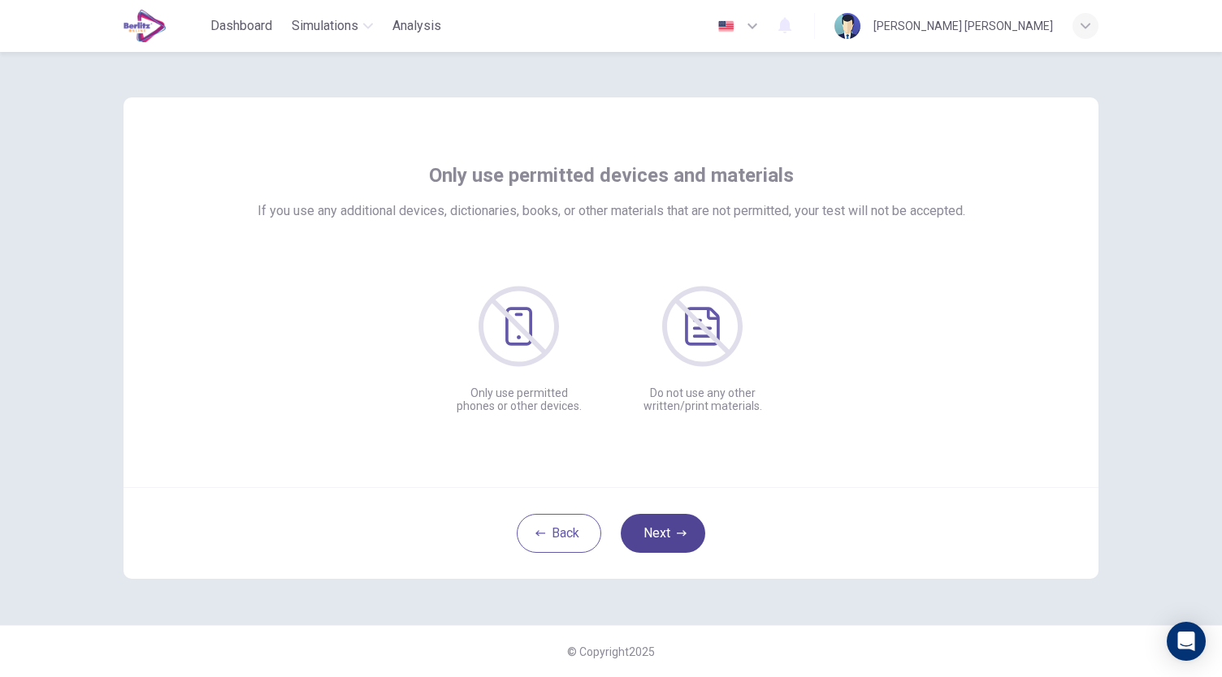
click at [668, 534] on button "Next" at bounding box center [663, 533] width 84 height 39
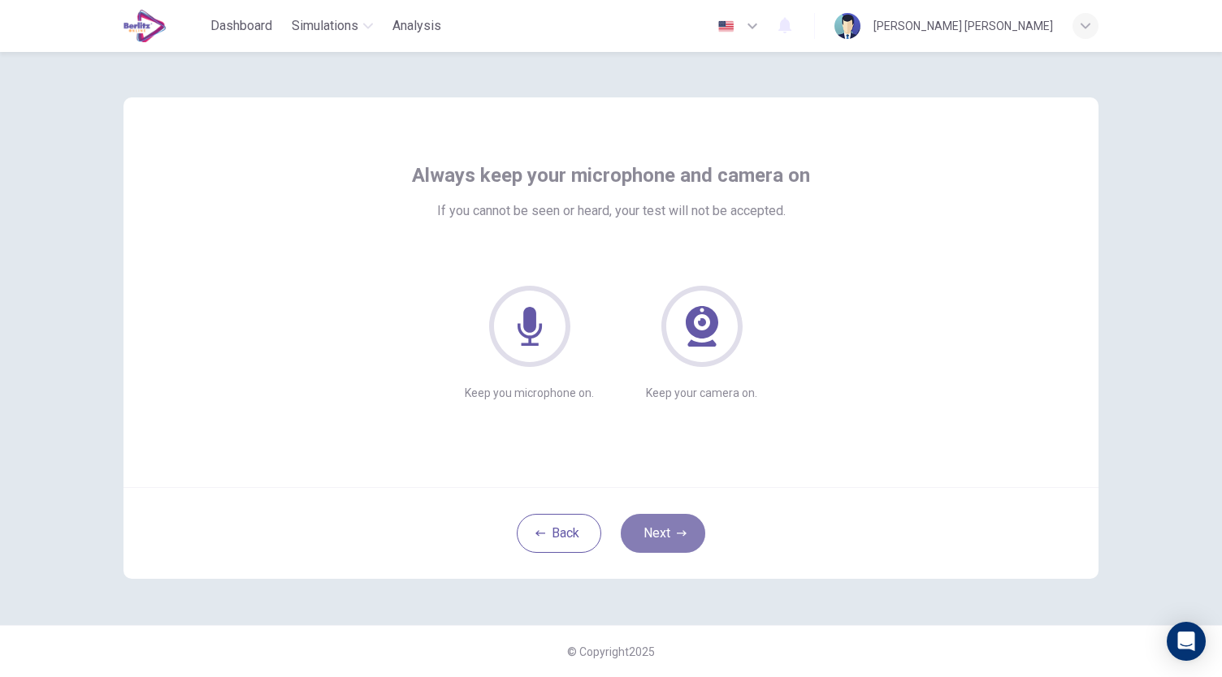
click at [668, 534] on button "Next" at bounding box center [663, 533] width 84 height 39
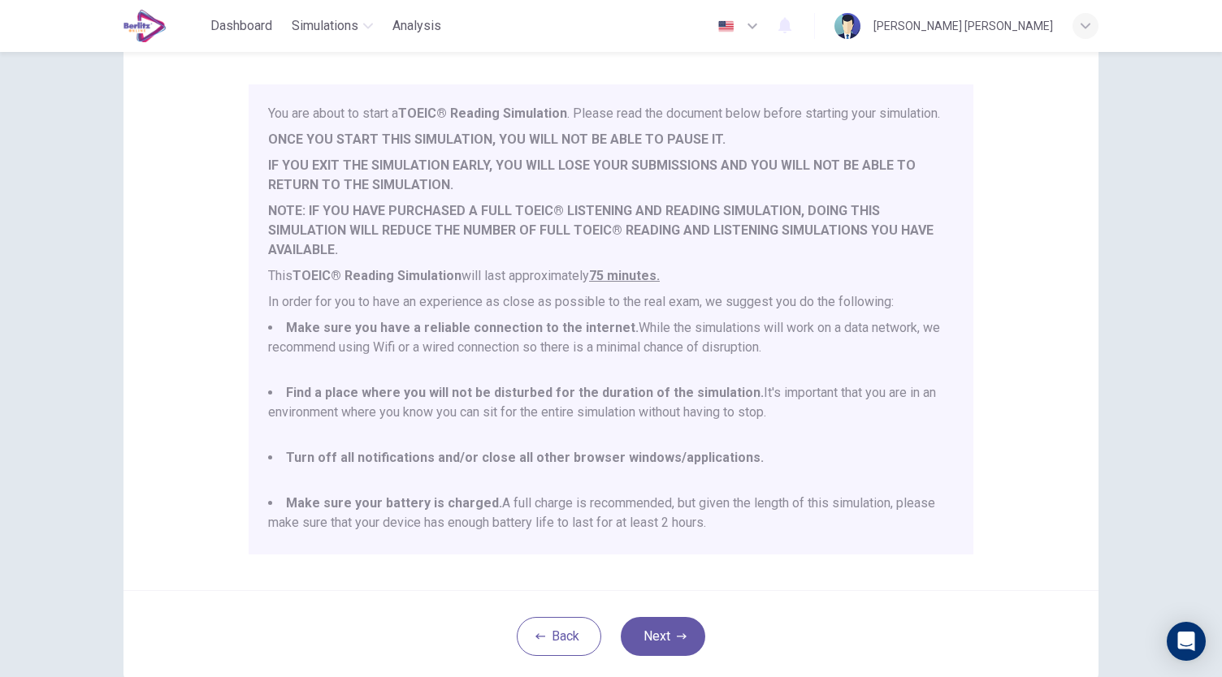
scroll to position [226, 0]
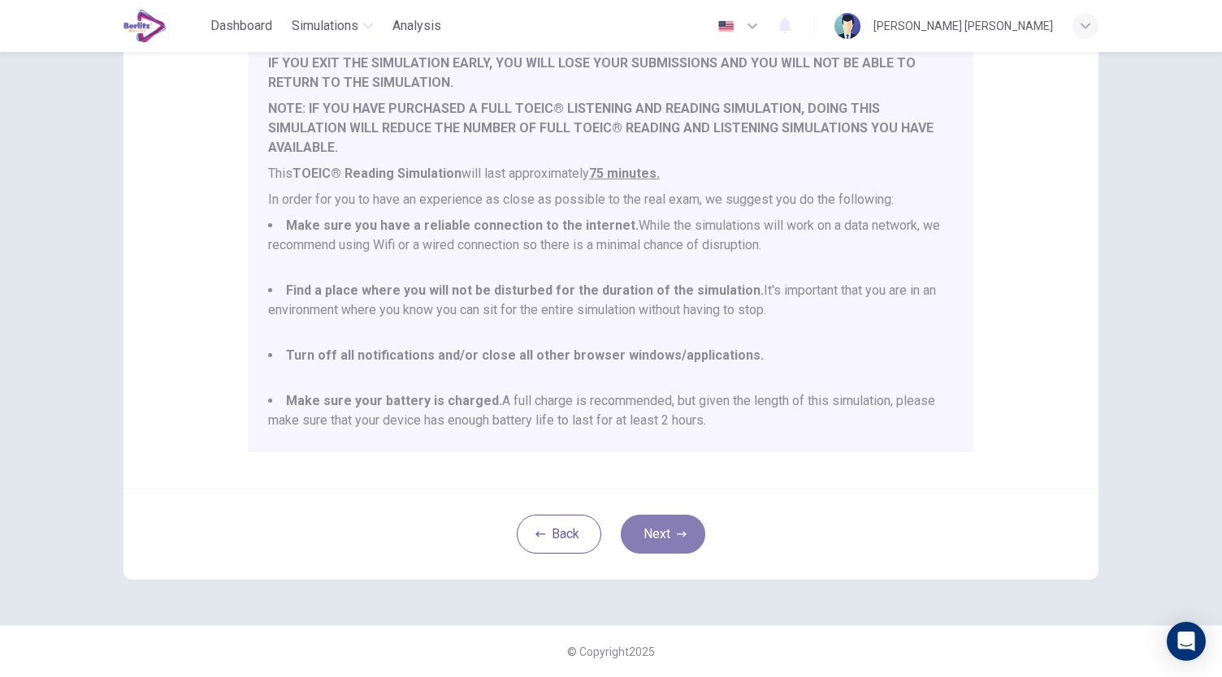
click at [660, 527] on button "Next" at bounding box center [663, 534] width 84 height 39
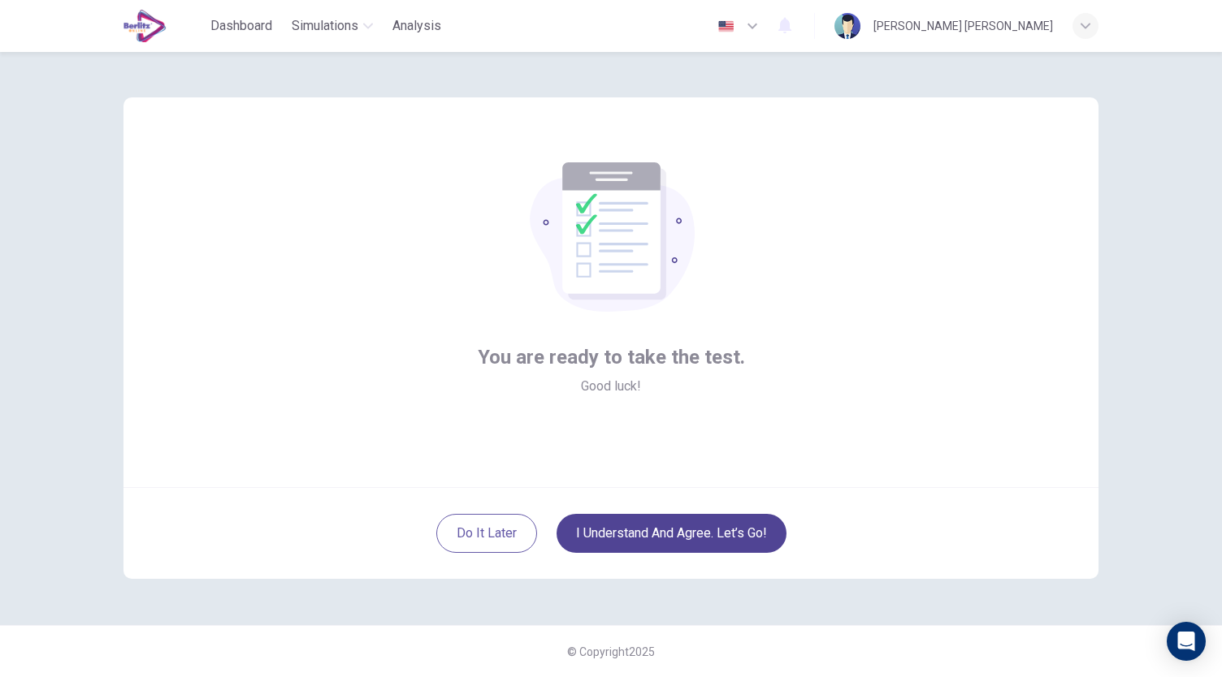
click at [681, 538] on button "I understand and agree. Let’s go!" at bounding box center [671, 533] width 230 height 39
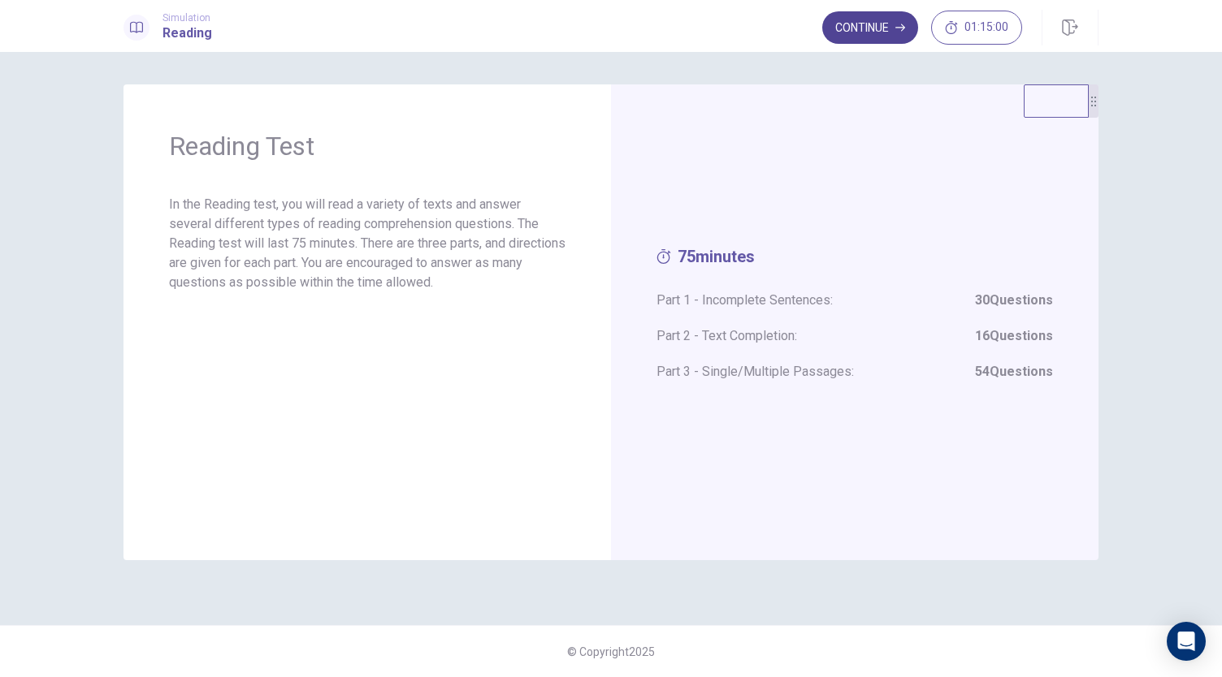
click at [849, 20] on button "Continue" at bounding box center [870, 27] width 96 height 32
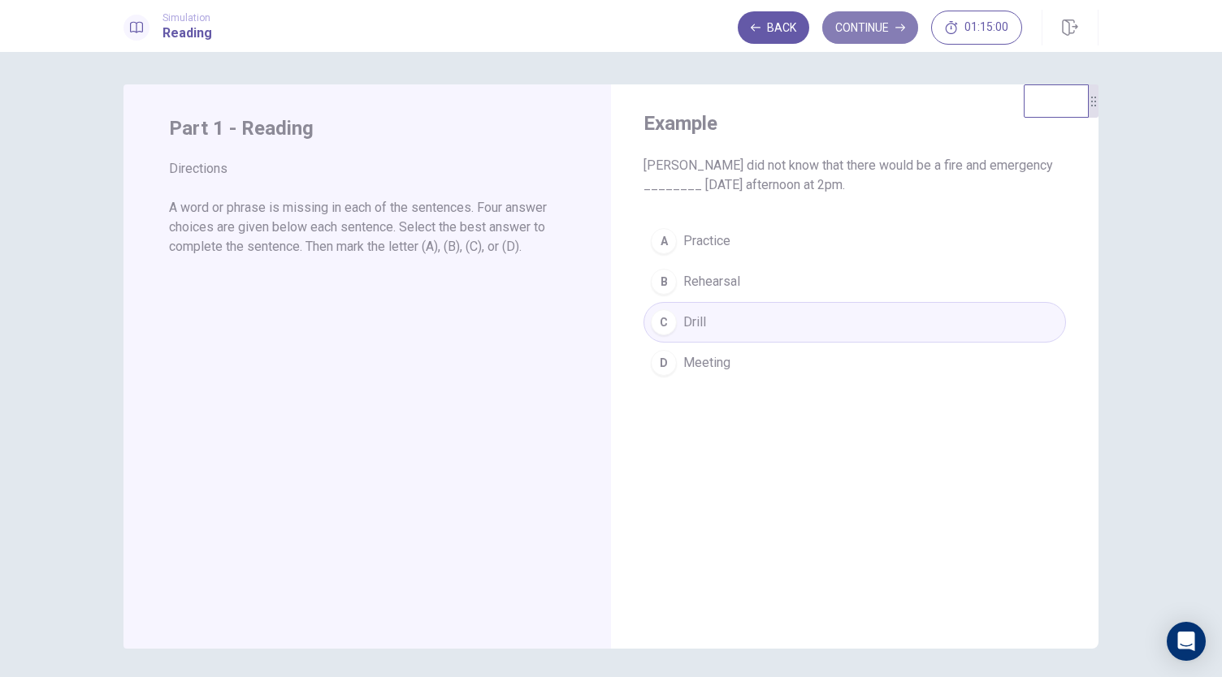
click at [857, 29] on button "Continue" at bounding box center [870, 27] width 96 height 32
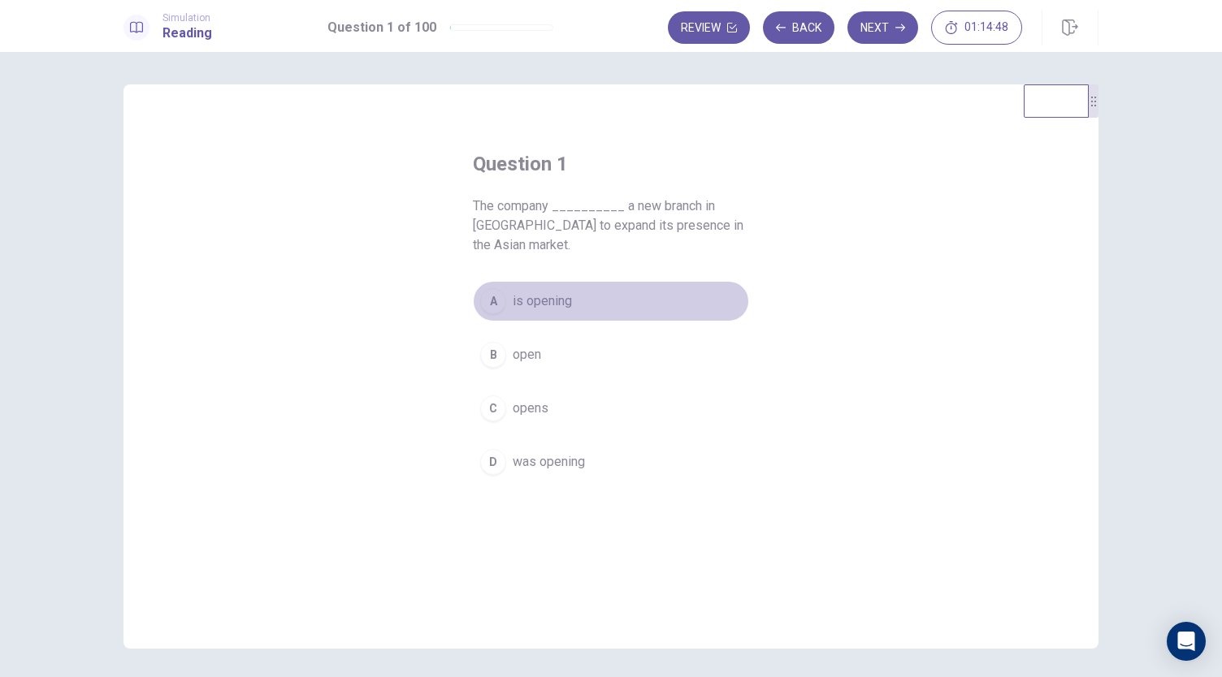
click at [529, 305] on span "is opening" at bounding box center [541, 301] width 59 height 19
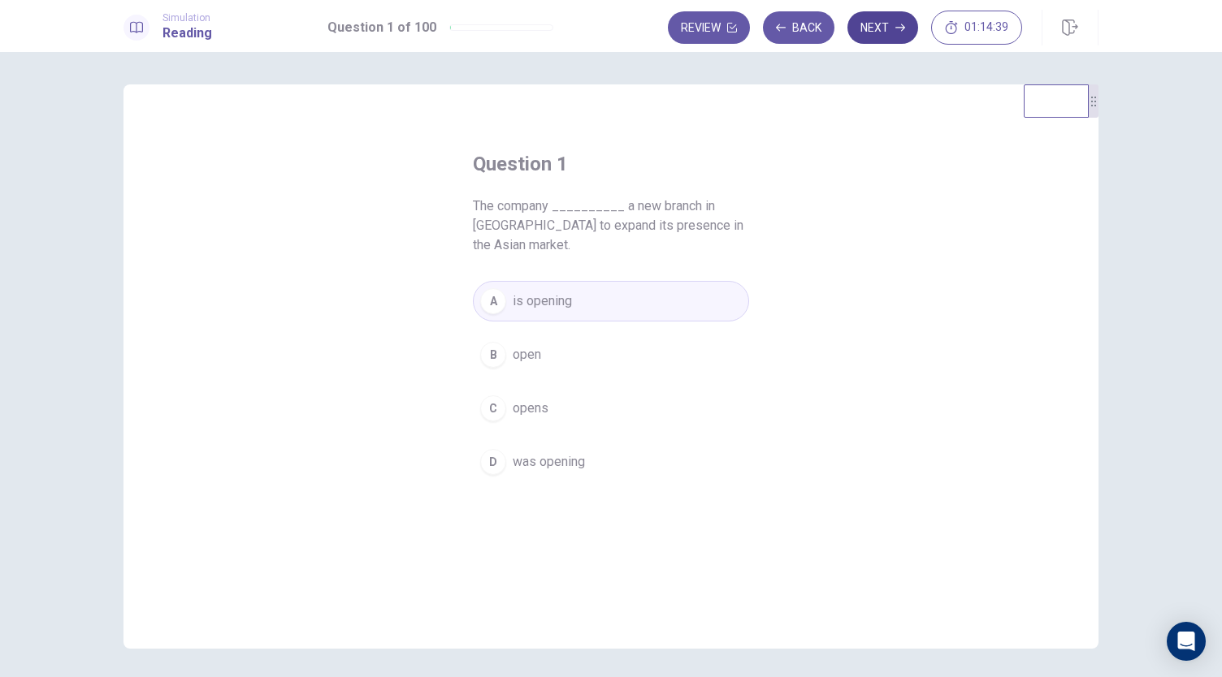
click at [875, 34] on button "Next" at bounding box center [882, 27] width 71 height 32
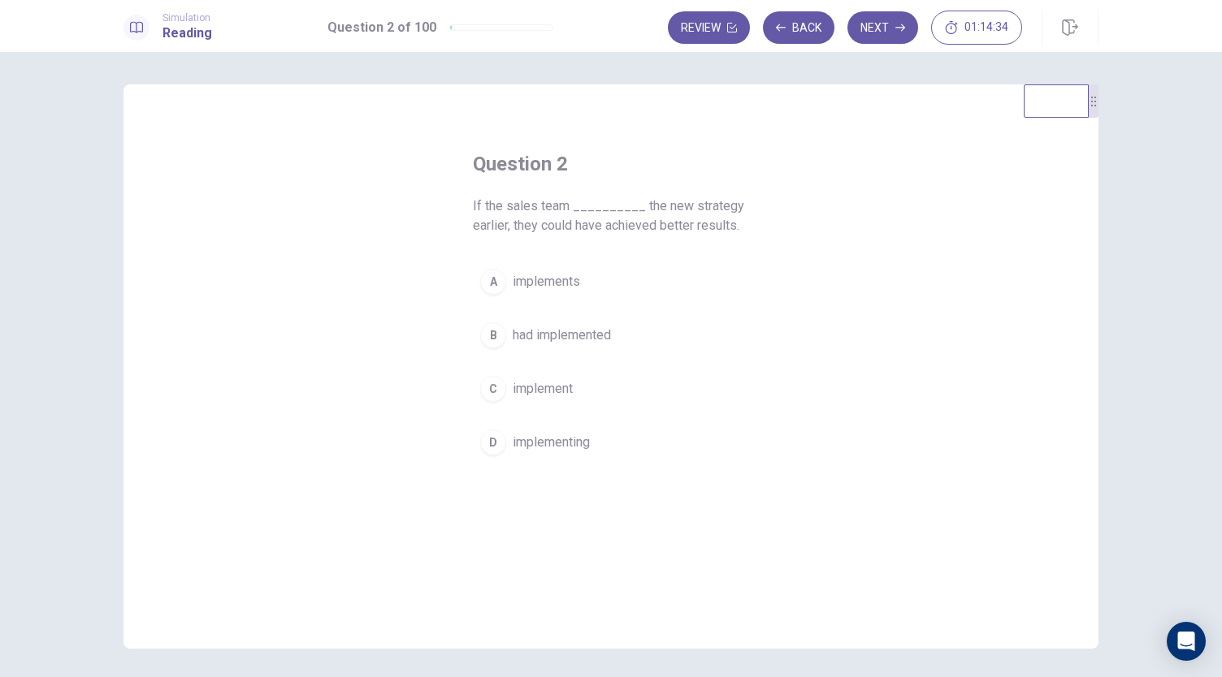
click at [557, 283] on span "implements" at bounding box center [545, 281] width 67 height 19
click at [596, 332] on span "had implemented" at bounding box center [561, 335] width 98 height 19
click at [882, 28] on button "Next" at bounding box center [882, 27] width 71 height 32
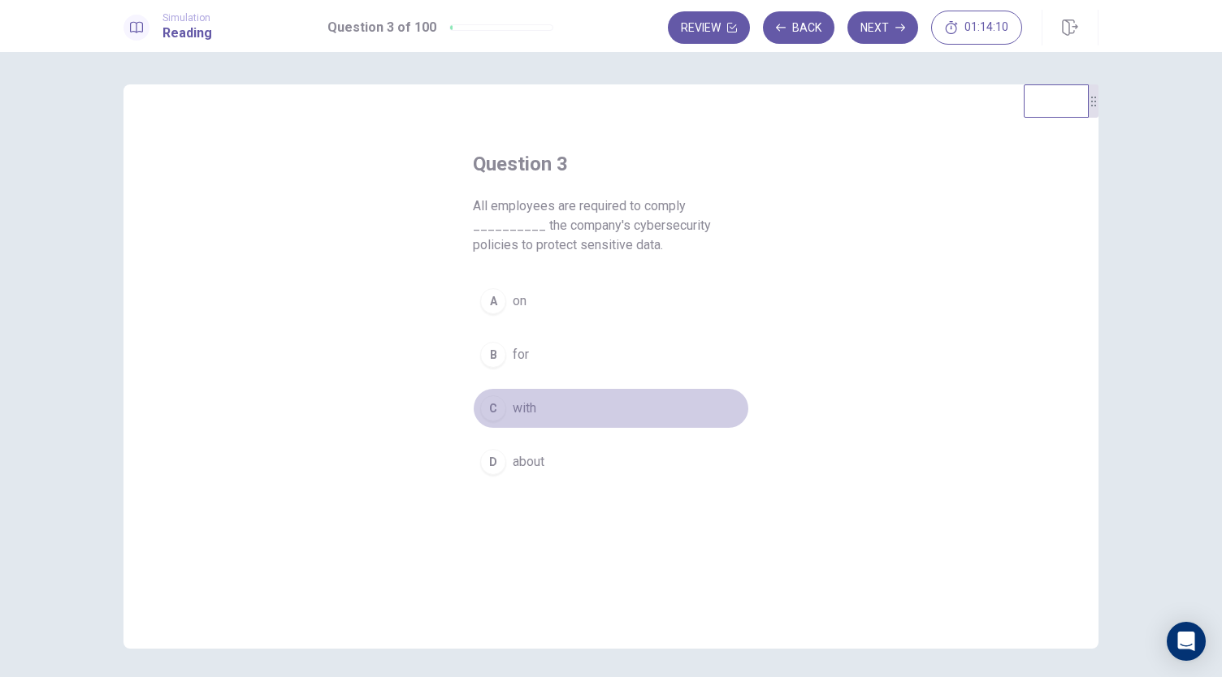
click at [528, 407] on span "with" at bounding box center [524, 408] width 24 height 19
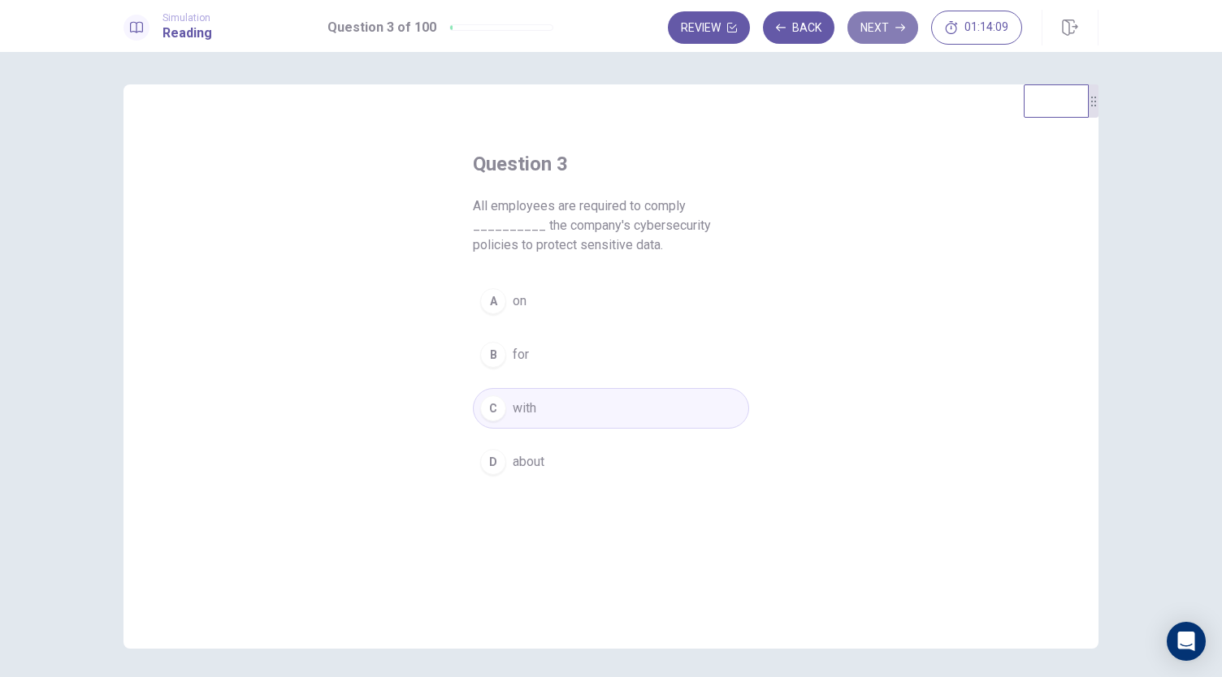
click at [879, 35] on button "Next" at bounding box center [882, 27] width 71 height 32
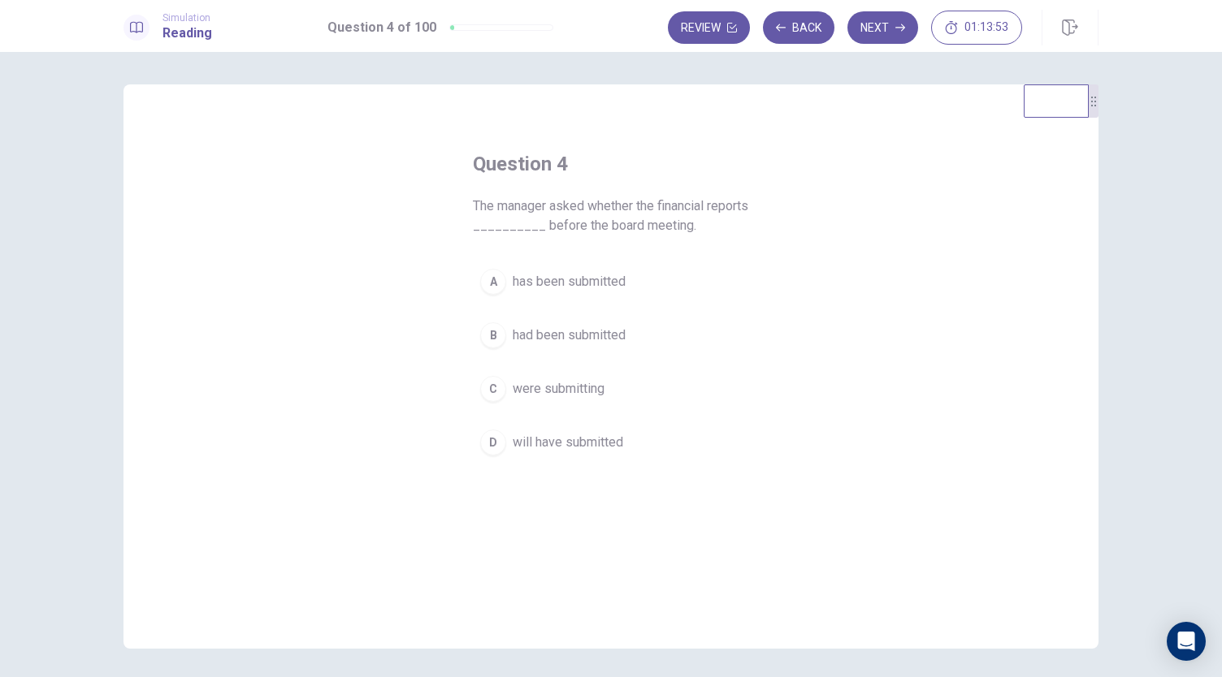
click at [543, 334] on span "had been submitted" at bounding box center [568, 335] width 113 height 19
click at [877, 29] on button "Next" at bounding box center [882, 27] width 71 height 32
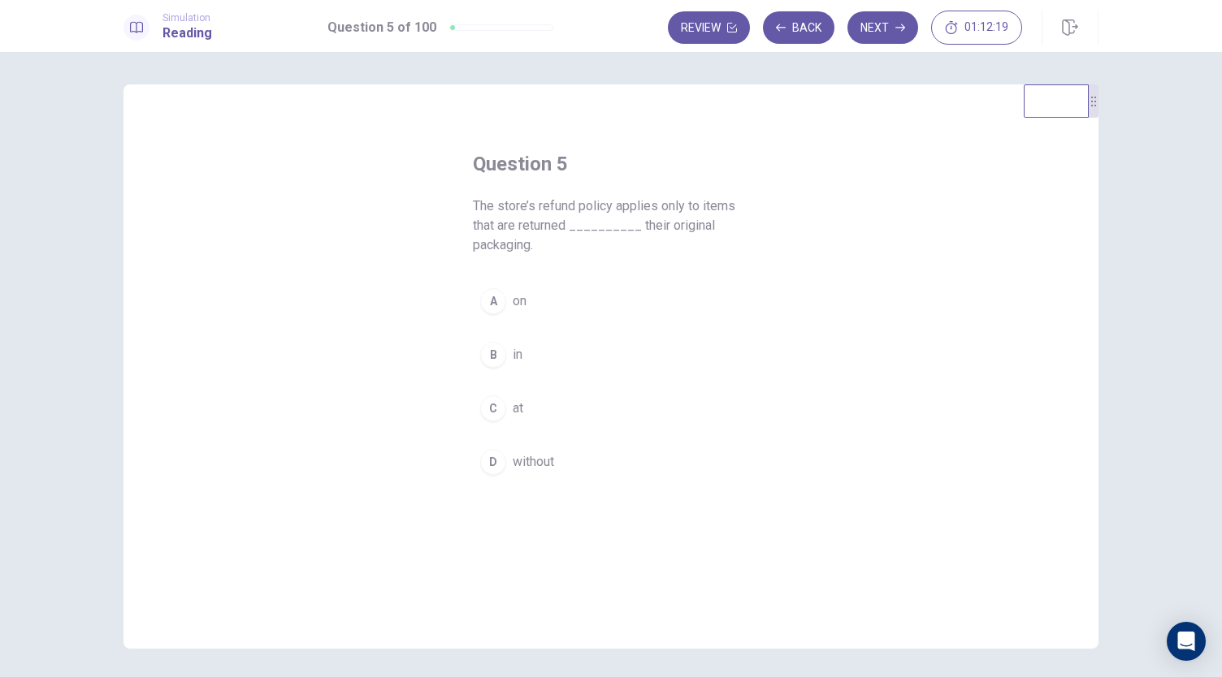
click at [496, 344] on div "B" at bounding box center [493, 355] width 26 height 26
click at [890, 30] on button "Next" at bounding box center [882, 27] width 71 height 32
click at [538, 300] on span "boost" at bounding box center [528, 301] width 33 height 19
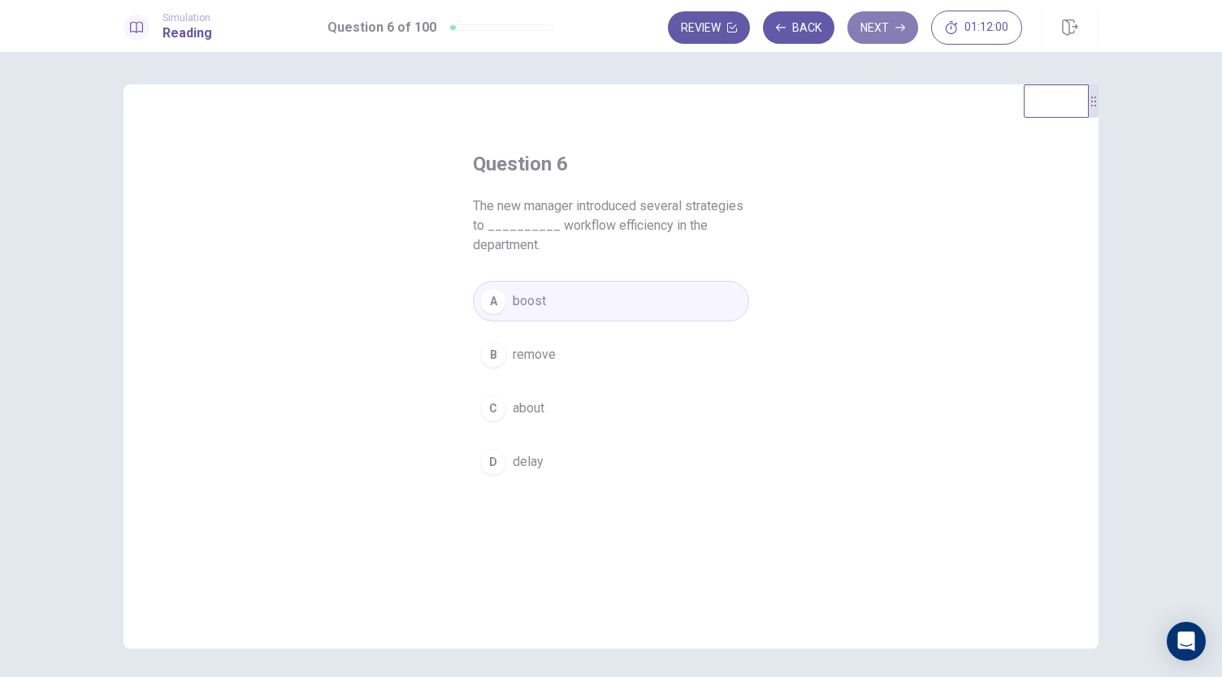
click at [884, 33] on button "Next" at bounding box center [882, 27] width 71 height 32
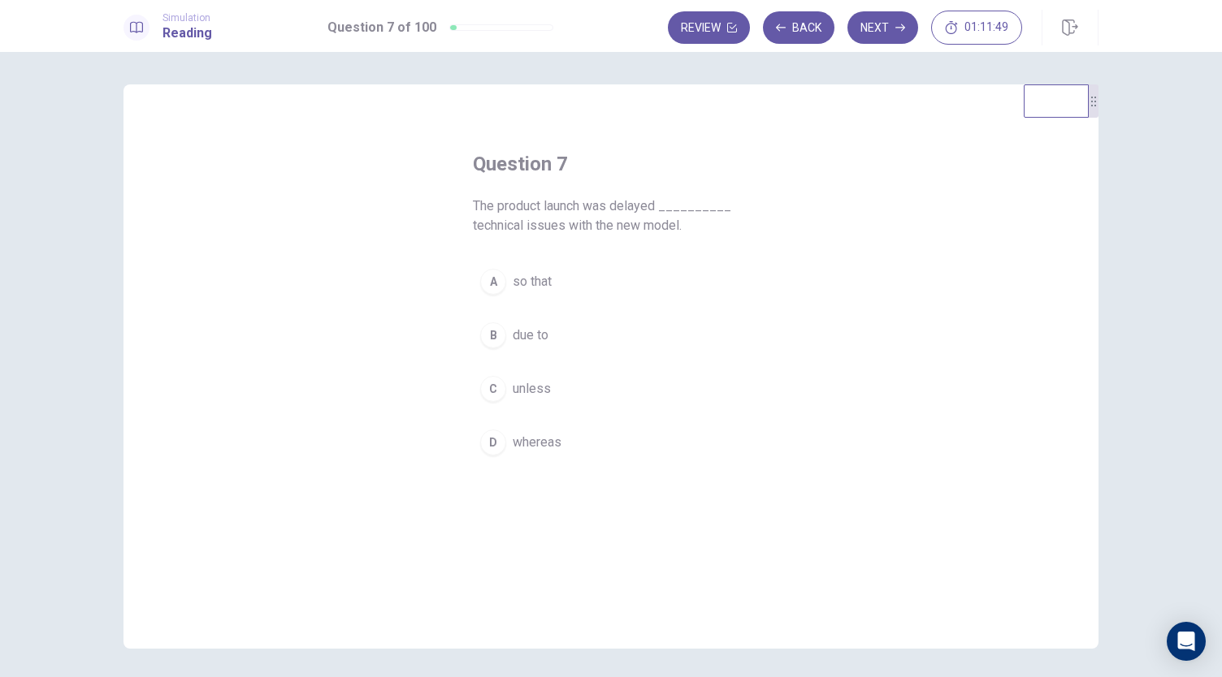
click at [518, 338] on span "due to" at bounding box center [530, 335] width 36 height 19
click at [871, 25] on button "Next" at bounding box center [882, 27] width 71 height 32
click at [487, 459] on div "D" at bounding box center [493, 462] width 26 height 26
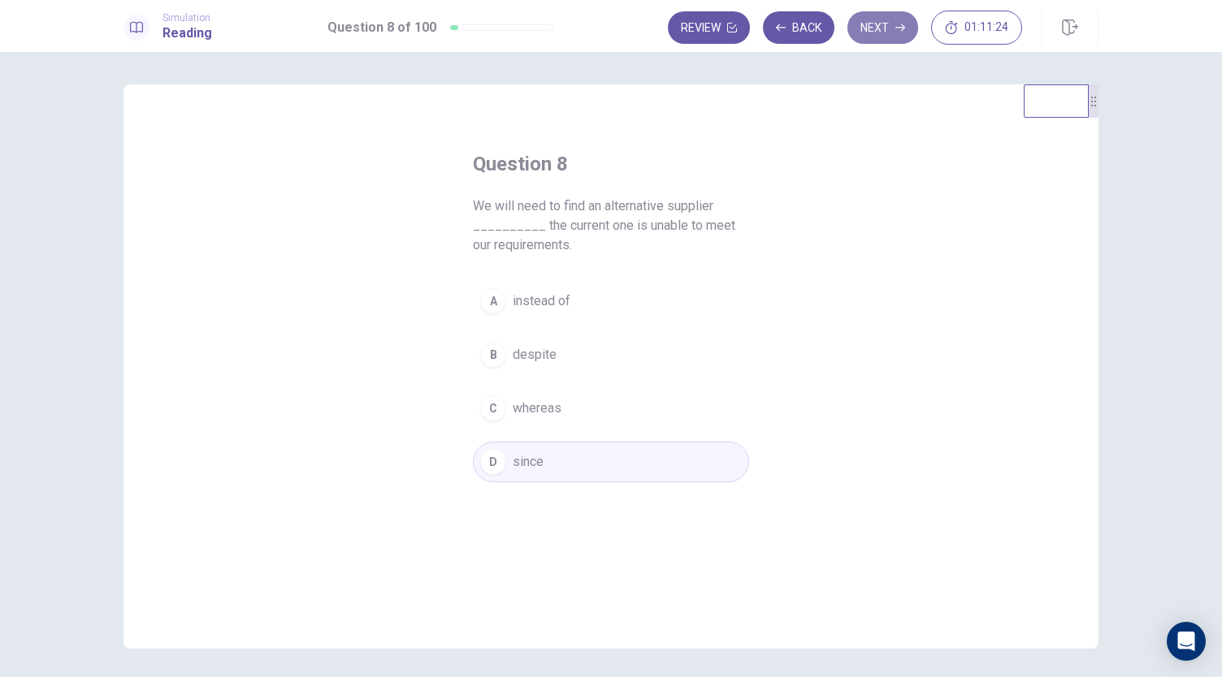
click at [867, 29] on button "Next" at bounding box center [882, 27] width 71 height 32
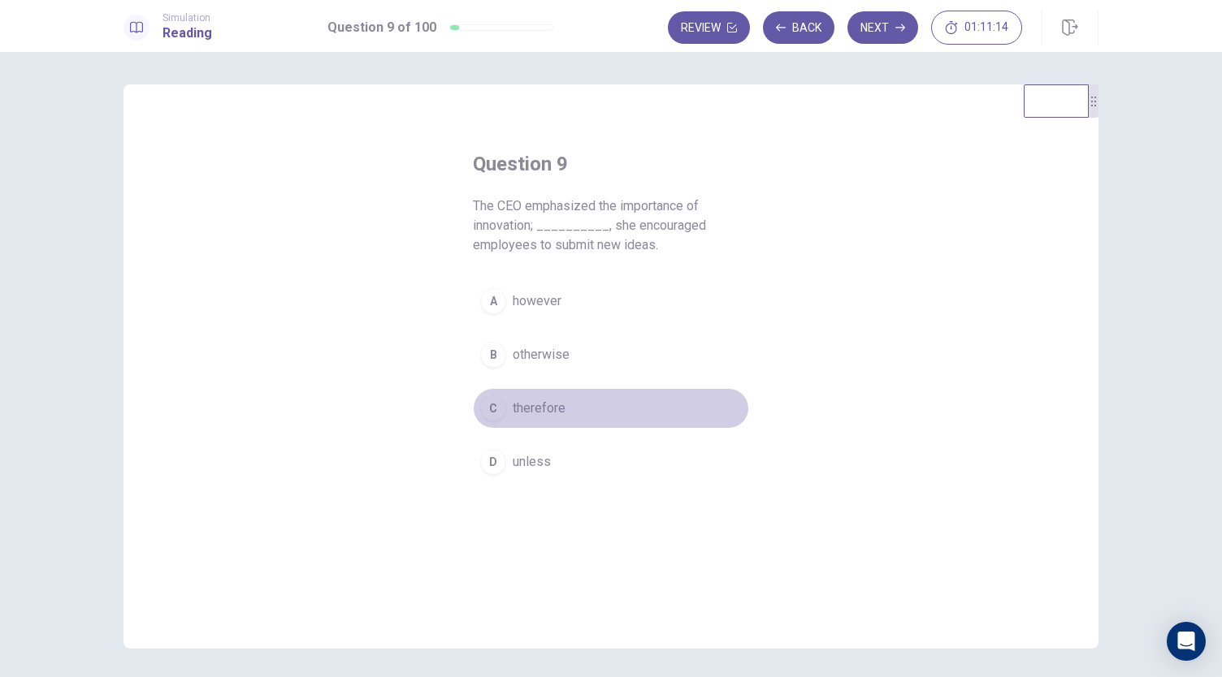
click at [513, 409] on span "therefore" at bounding box center [538, 408] width 53 height 19
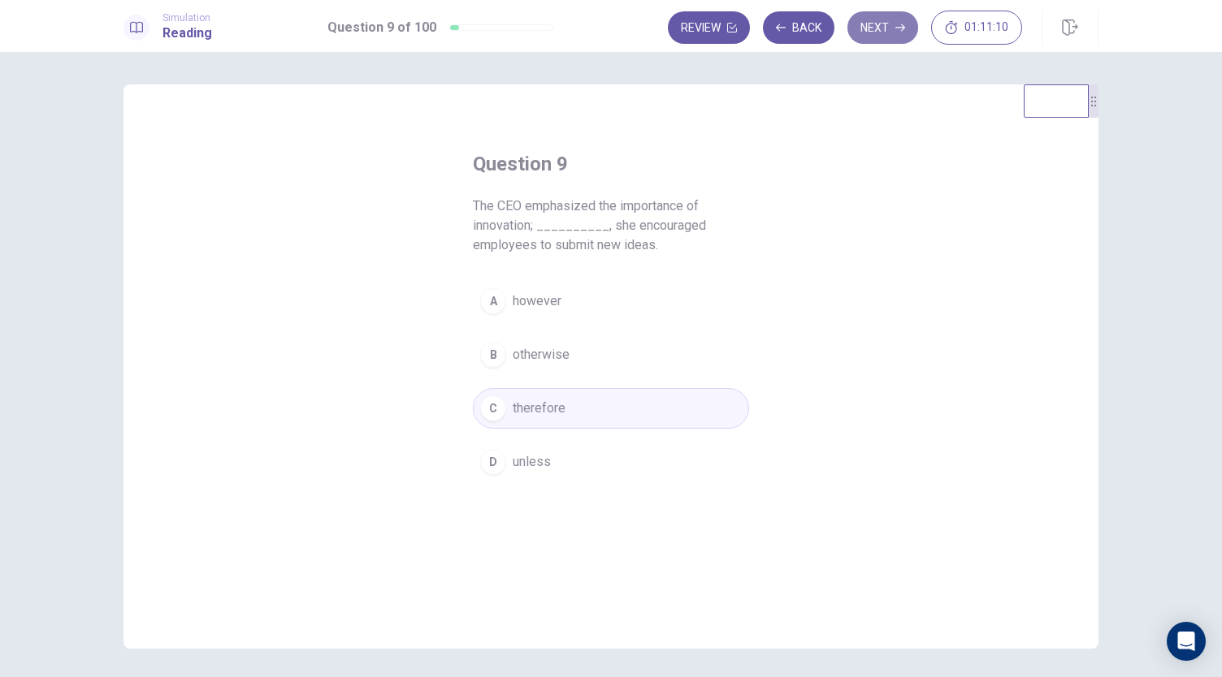
click at [861, 25] on button "Next" at bounding box center [882, 27] width 71 height 32
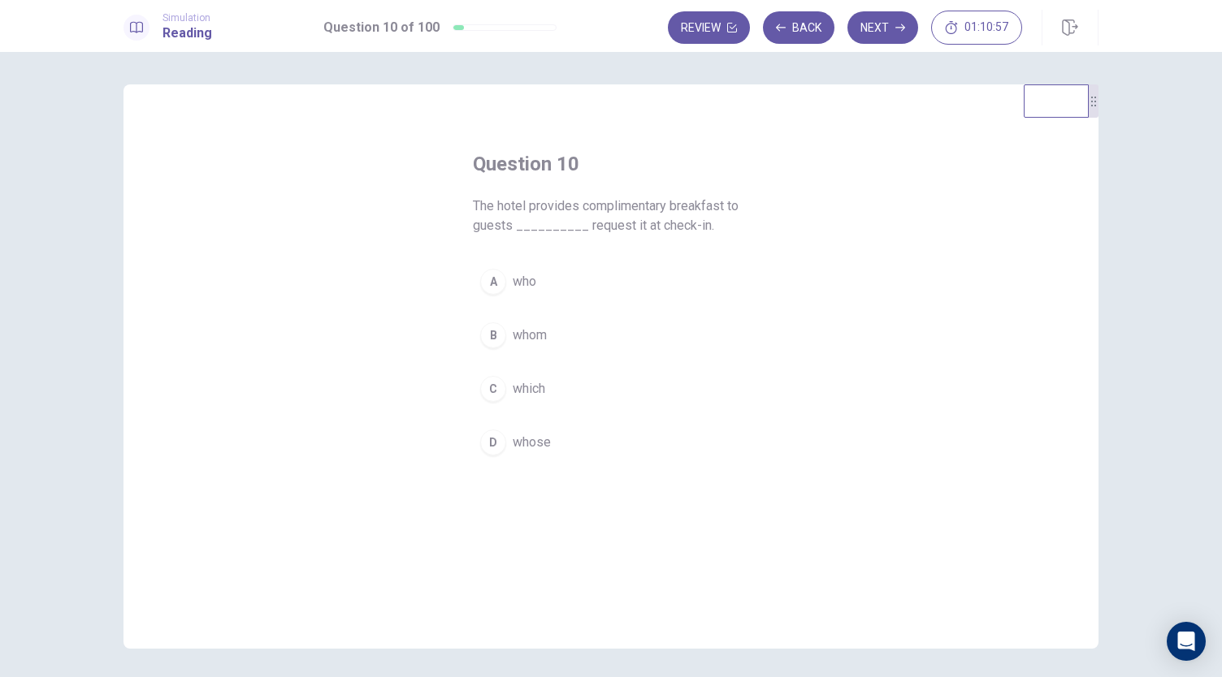
click at [496, 285] on div "A" at bounding box center [493, 282] width 26 height 26
click at [890, 21] on button "Next" at bounding box center [882, 27] width 71 height 32
click at [492, 438] on div "D" at bounding box center [493, 443] width 26 height 26
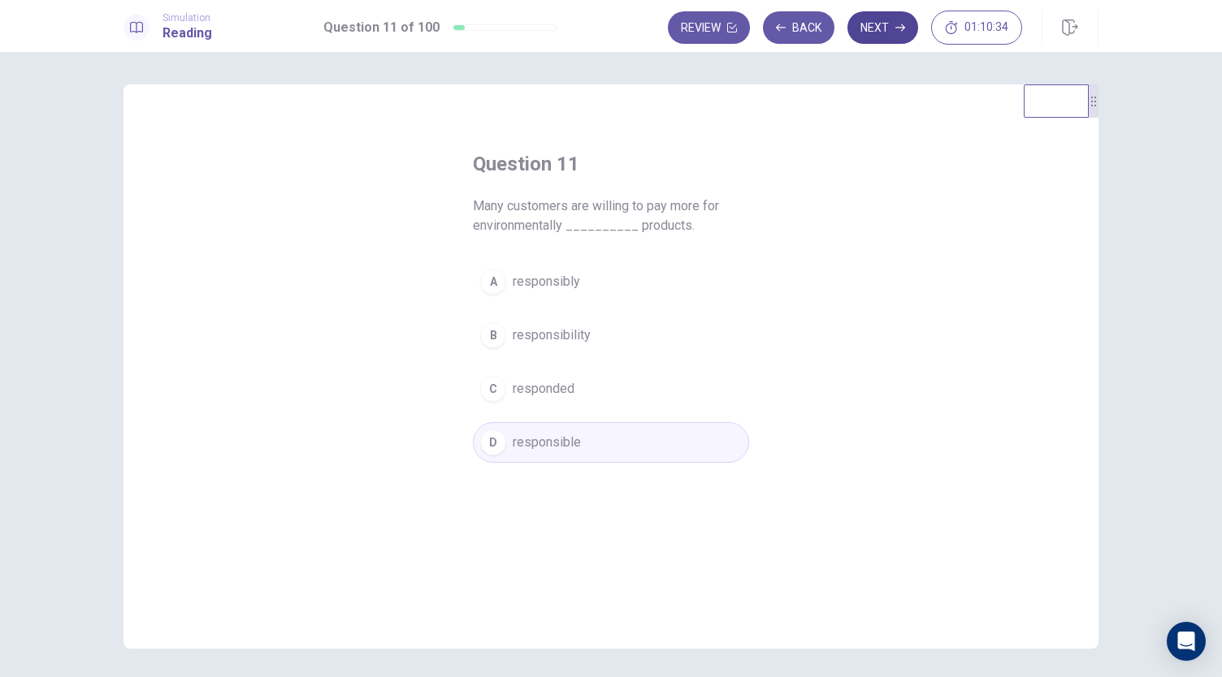
click at [872, 30] on button "Next" at bounding box center [882, 27] width 71 height 32
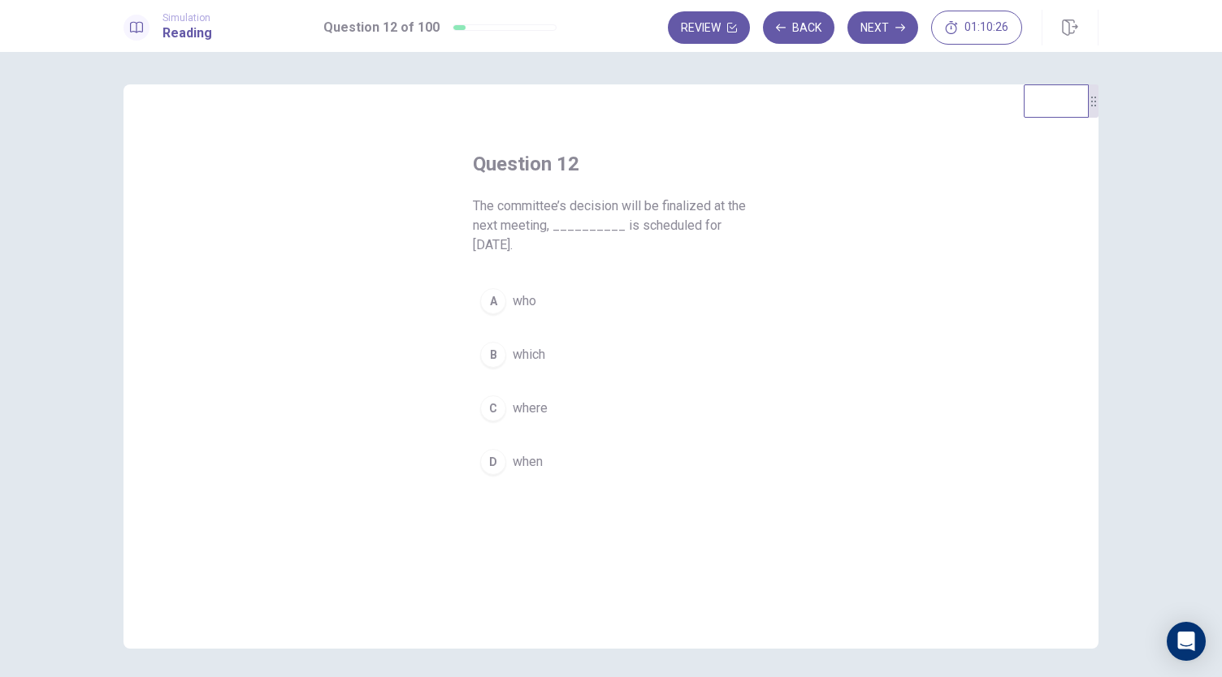
click at [521, 345] on span "which" at bounding box center [528, 354] width 32 height 19
click at [881, 20] on button "Next" at bounding box center [882, 27] width 71 height 32
click at [500, 384] on div "C" at bounding box center [493, 389] width 26 height 26
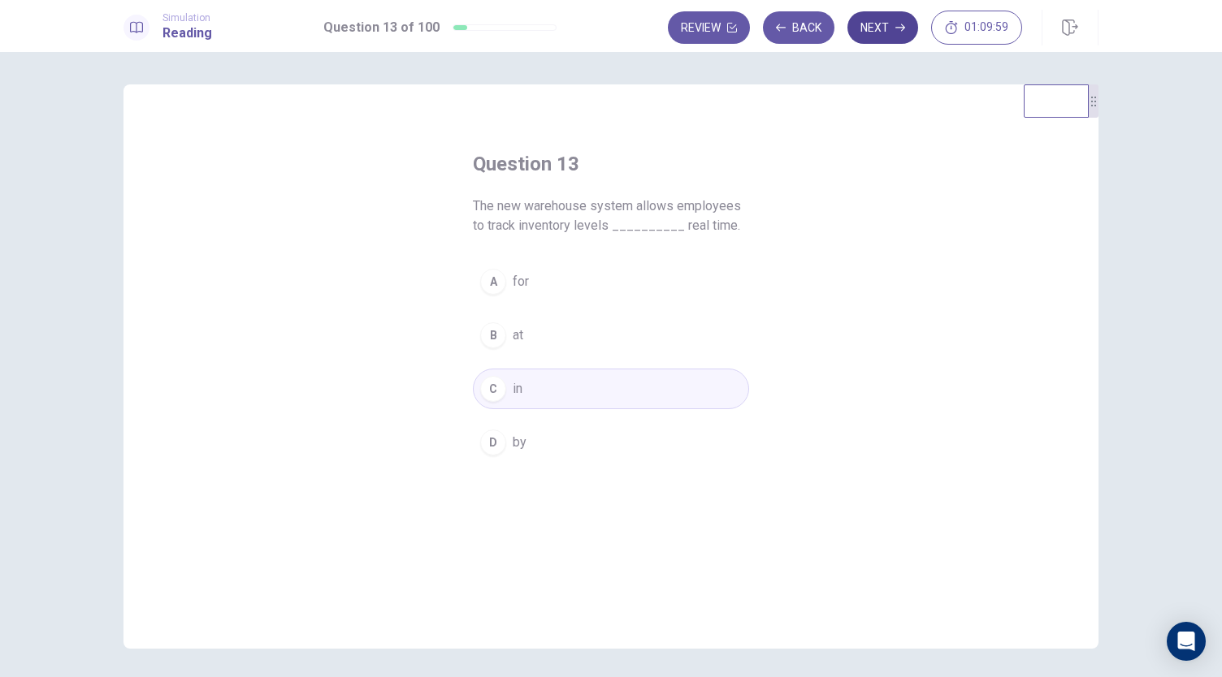
click at [890, 30] on button "Next" at bounding box center [882, 27] width 71 height 32
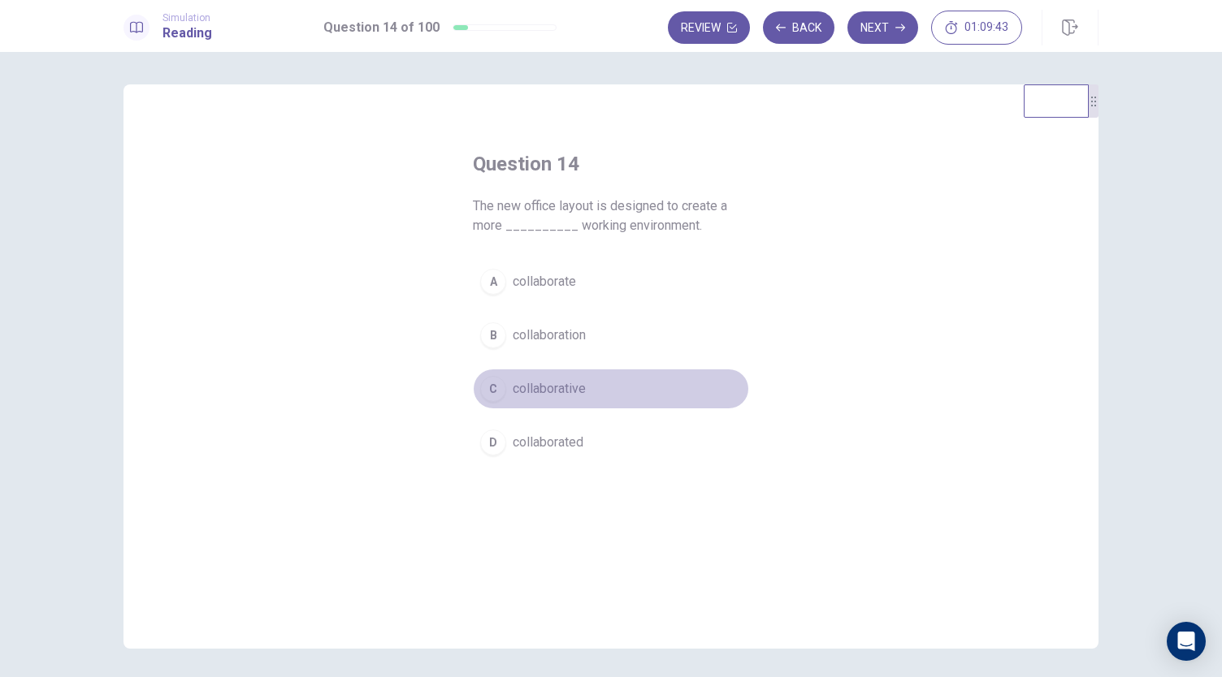
click at [521, 386] on span "collaborative" at bounding box center [548, 388] width 73 height 19
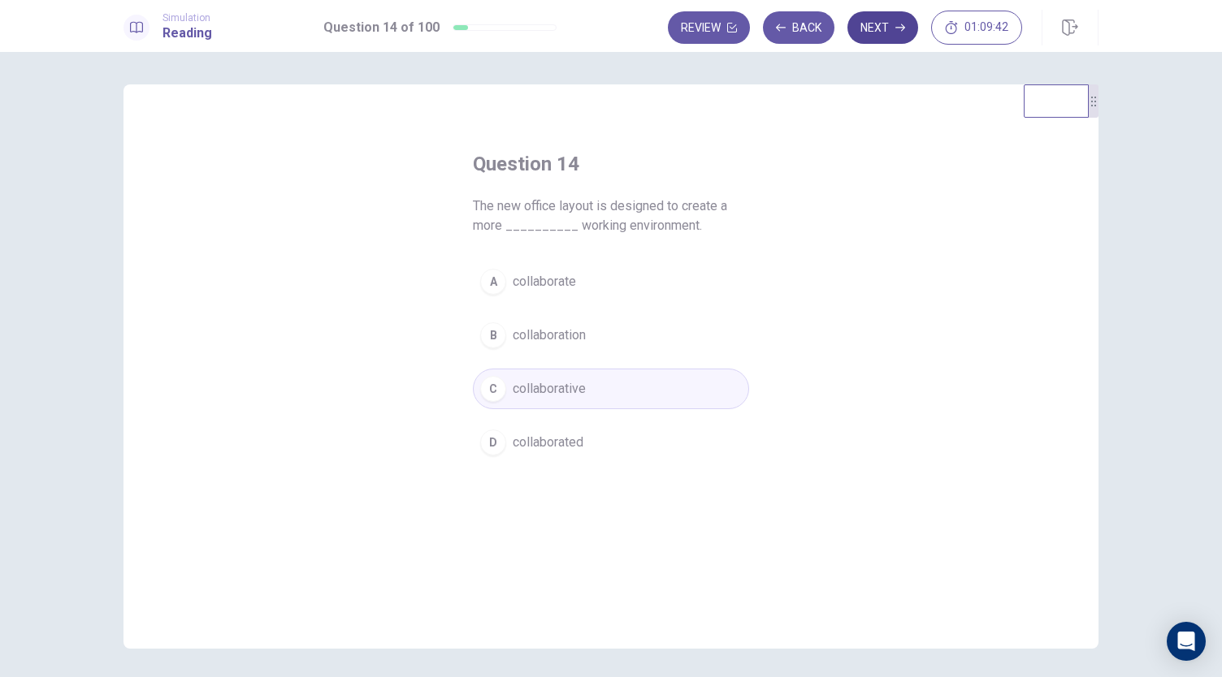
click at [857, 27] on button "Next" at bounding box center [882, 27] width 71 height 32
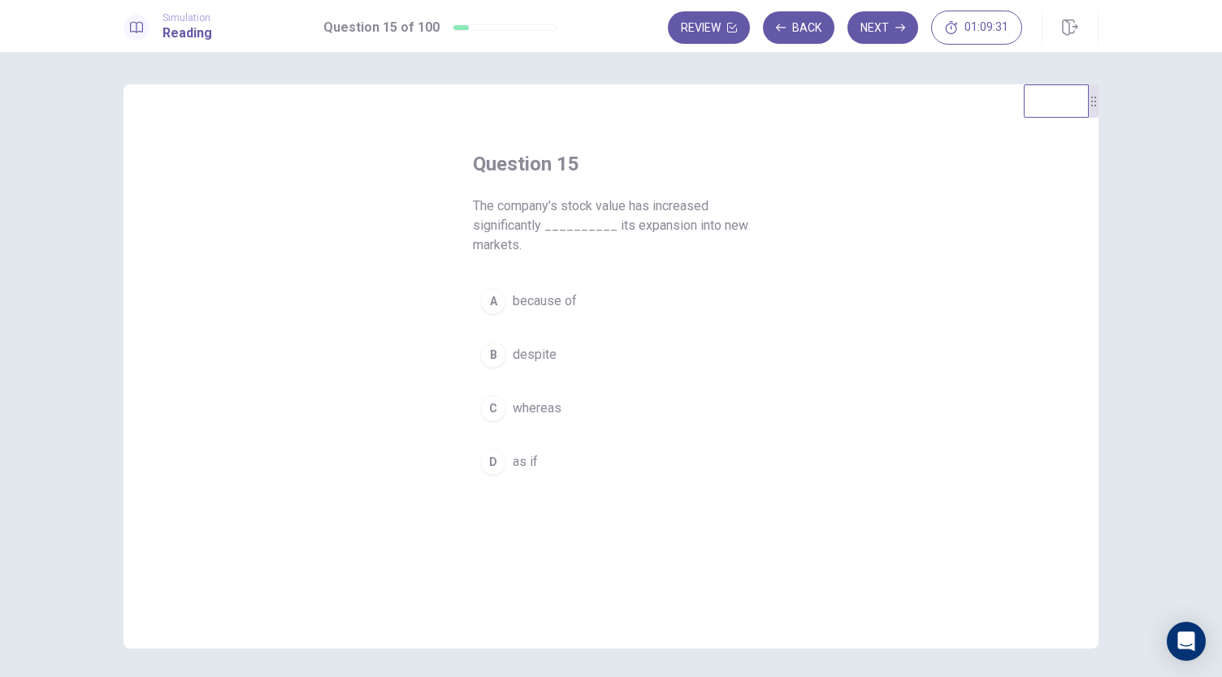
click at [547, 301] on span "because of" at bounding box center [544, 301] width 64 height 19
click at [872, 22] on button "Next" at bounding box center [882, 27] width 71 height 32
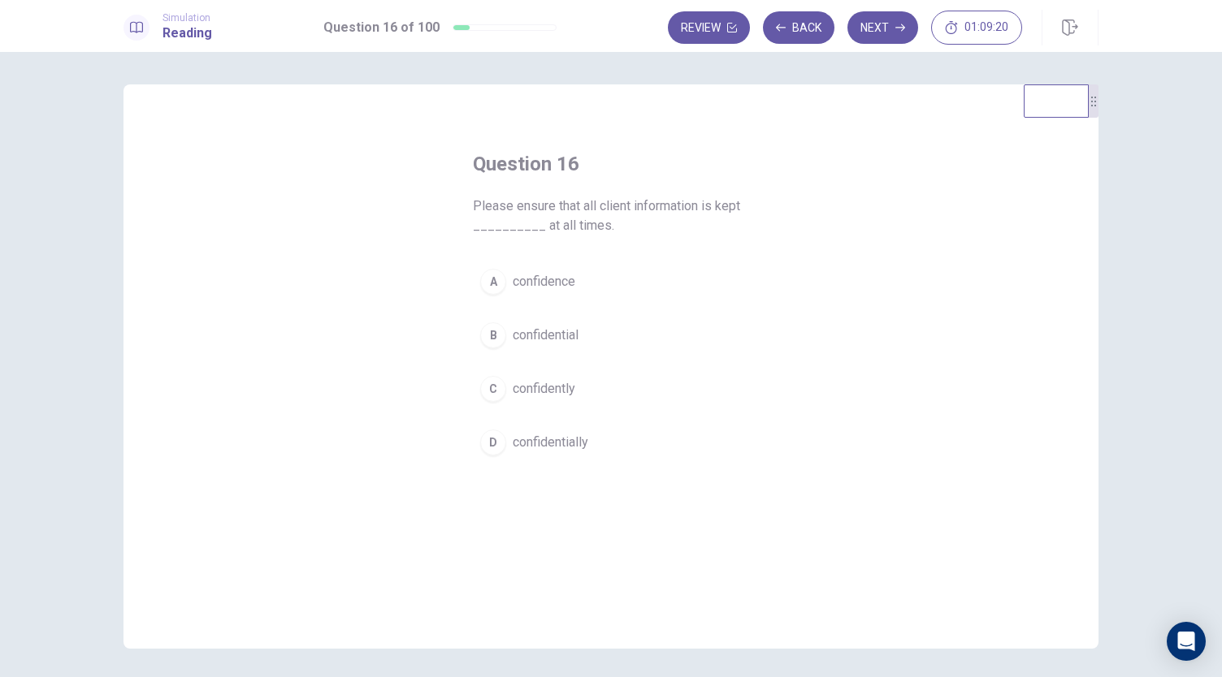
click at [512, 334] on span "confidential" at bounding box center [545, 335] width 66 height 19
click at [883, 34] on button "Next" at bounding box center [882, 27] width 71 height 32
click at [507, 451] on button "D dramatically" at bounding box center [611, 442] width 276 height 41
click at [880, 24] on button "Next" at bounding box center [882, 27] width 71 height 32
click at [544, 279] on span "absence" at bounding box center [536, 281] width 49 height 19
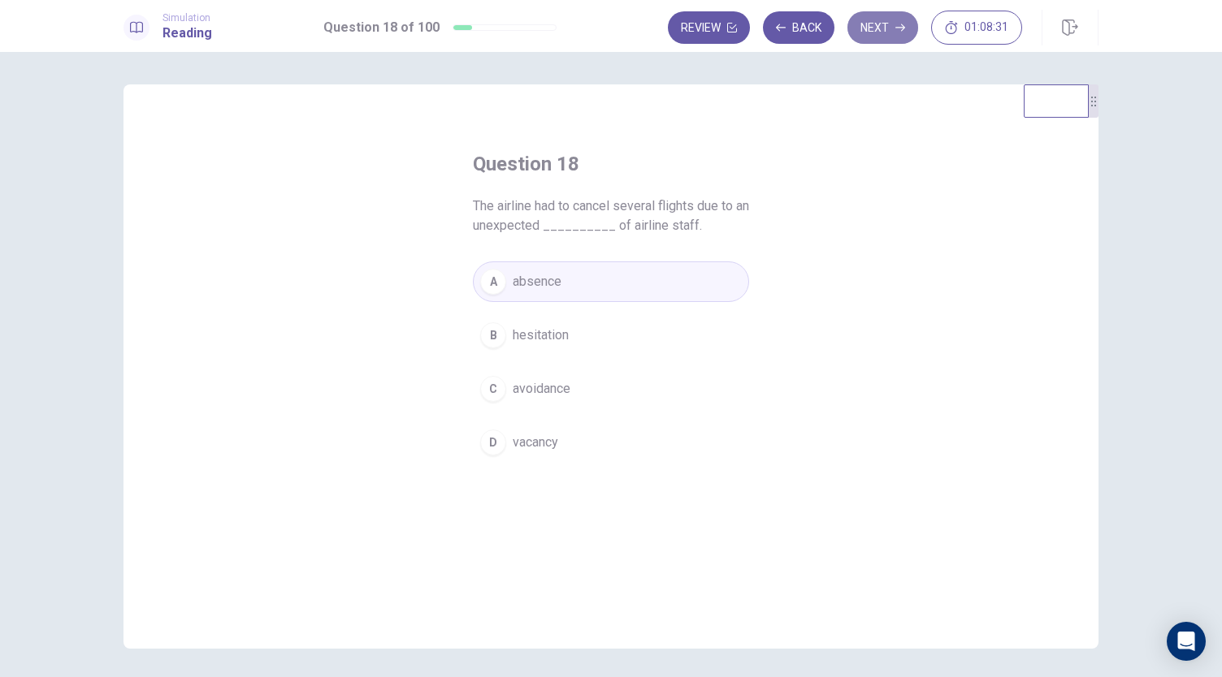
click at [864, 32] on button "Next" at bounding box center [882, 27] width 71 height 32
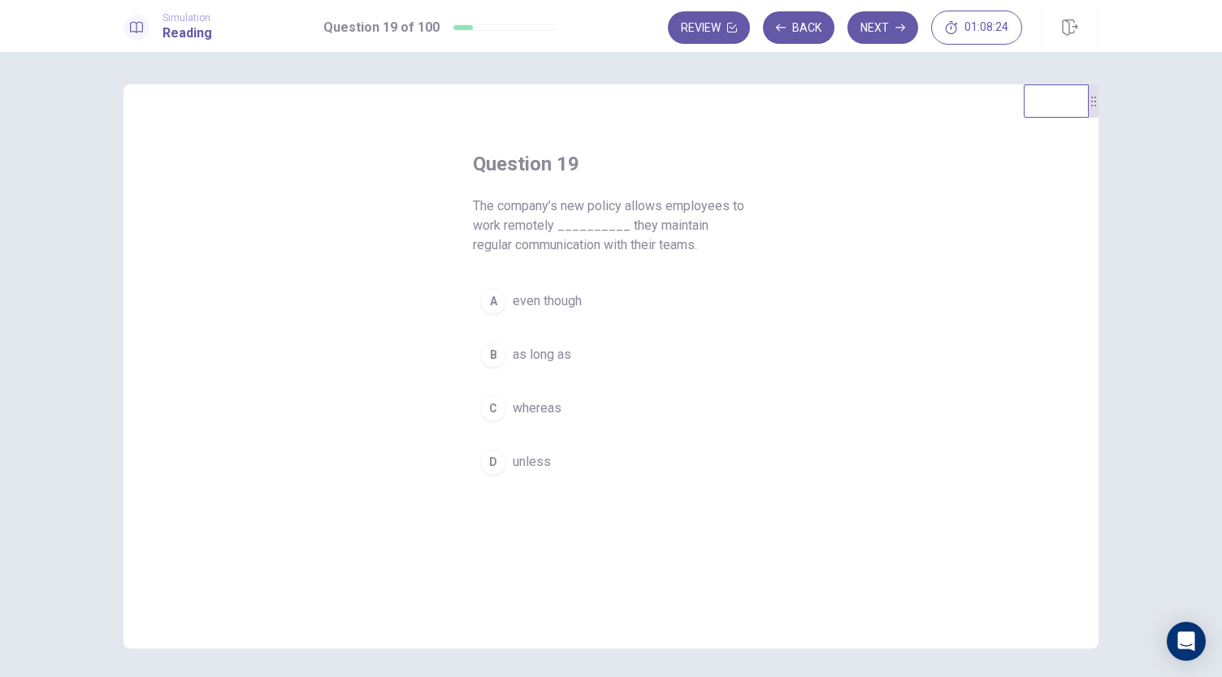
click at [536, 351] on span "as long as" at bounding box center [541, 354] width 58 height 19
click at [884, 20] on button "Next" at bounding box center [882, 27] width 71 height 32
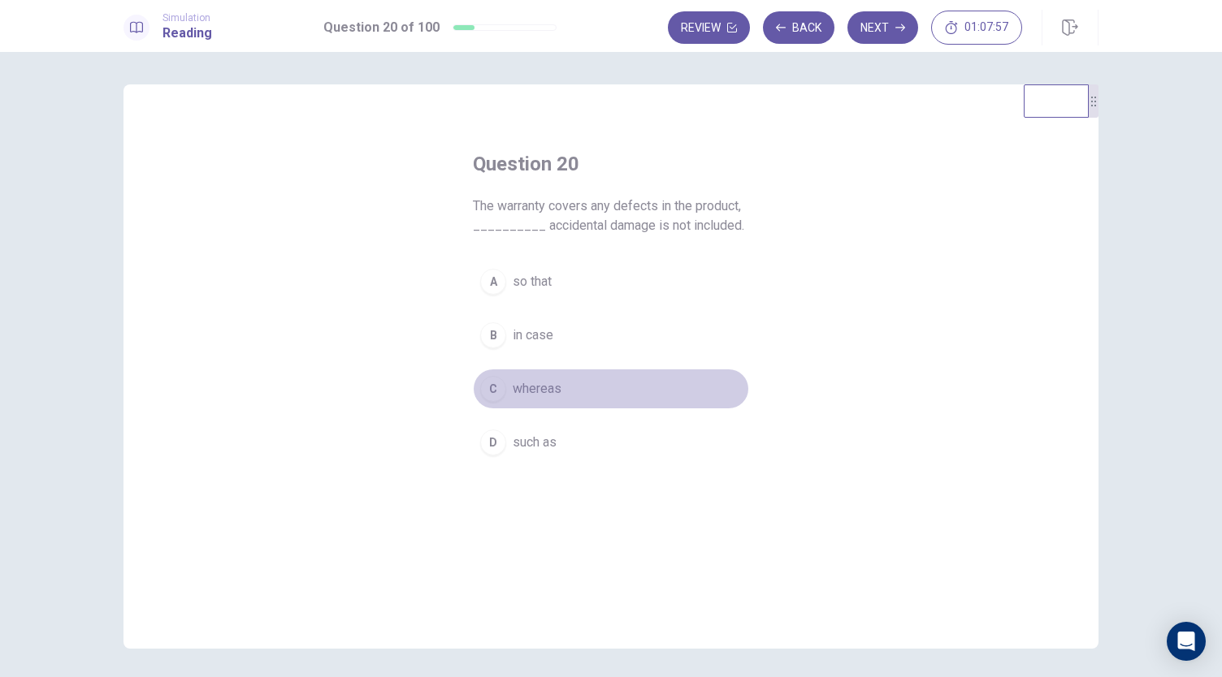
click at [503, 400] on button "C whereas" at bounding box center [611, 389] width 276 height 41
click at [890, 26] on button "Next" at bounding box center [882, 27] width 71 height 32
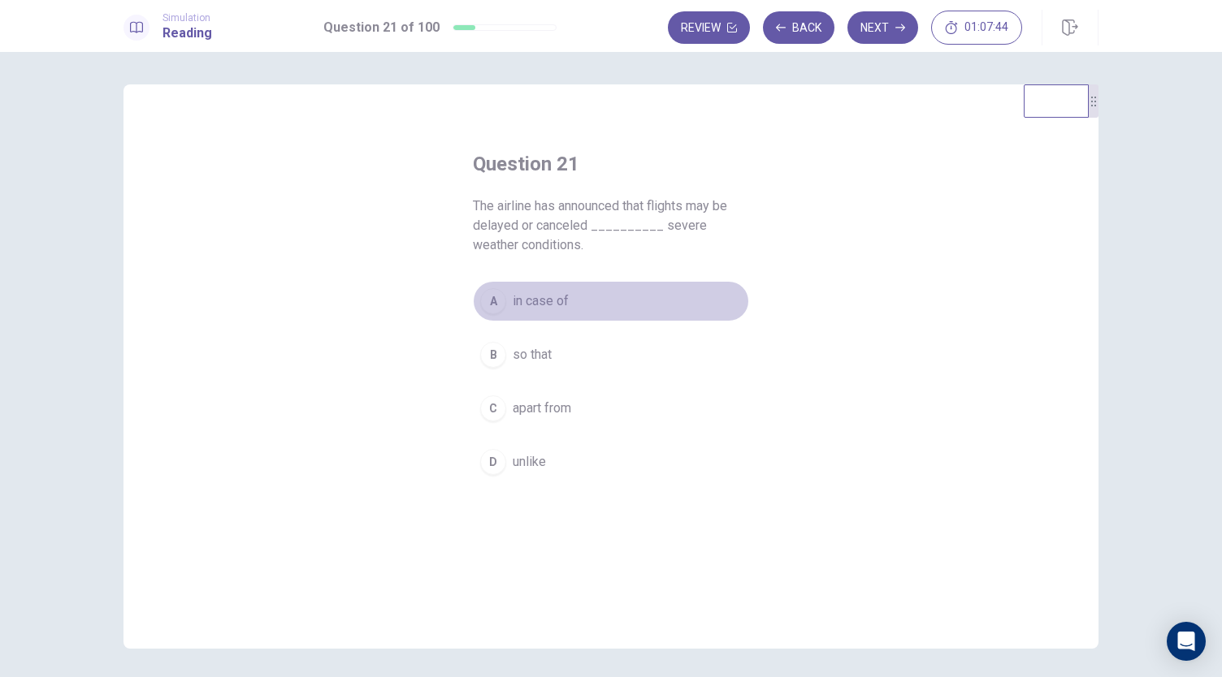
click at [500, 303] on div "A" at bounding box center [493, 301] width 26 height 26
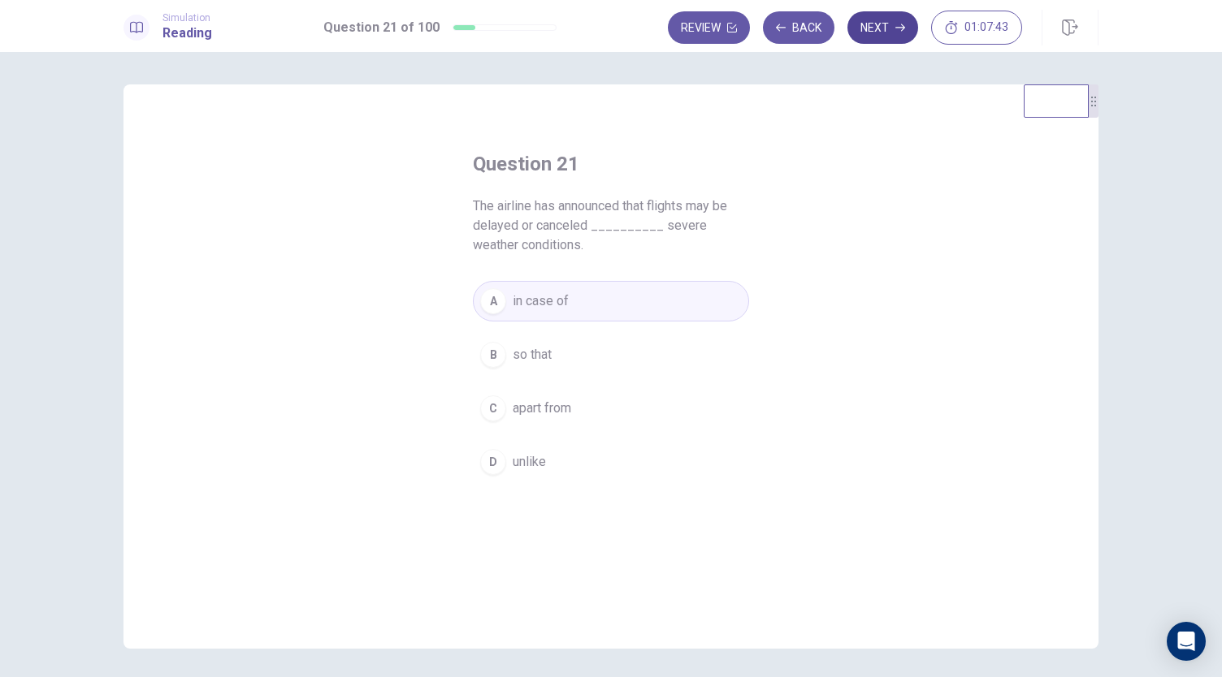
click at [890, 28] on button "Next" at bounding box center [882, 27] width 71 height 32
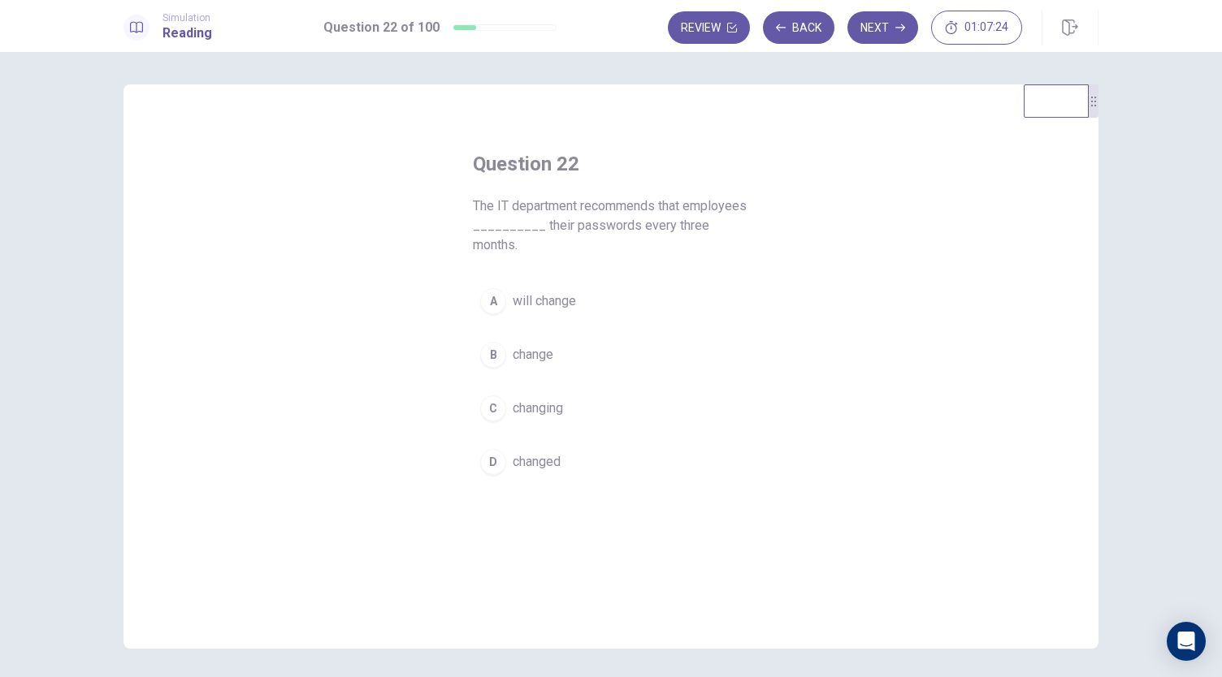
click at [512, 358] on span "change" at bounding box center [532, 354] width 41 height 19
click at [883, 33] on button "Next" at bounding box center [882, 27] width 71 height 32
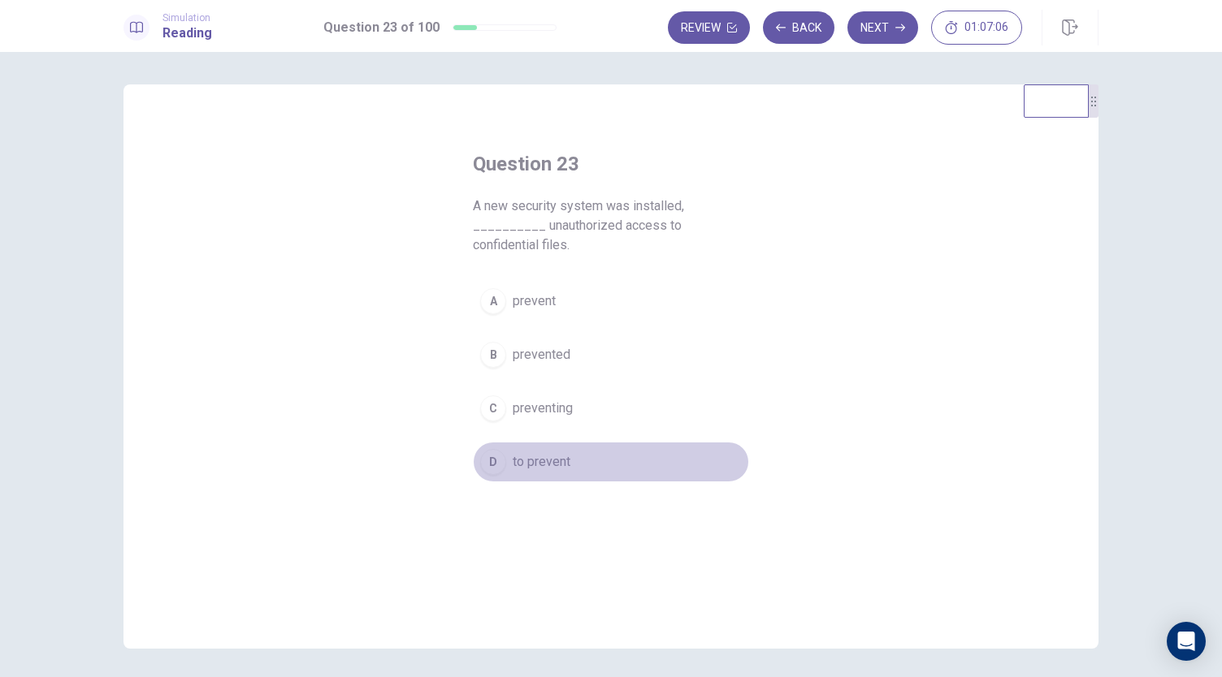
click at [530, 452] on span "to prevent" at bounding box center [541, 461] width 58 height 19
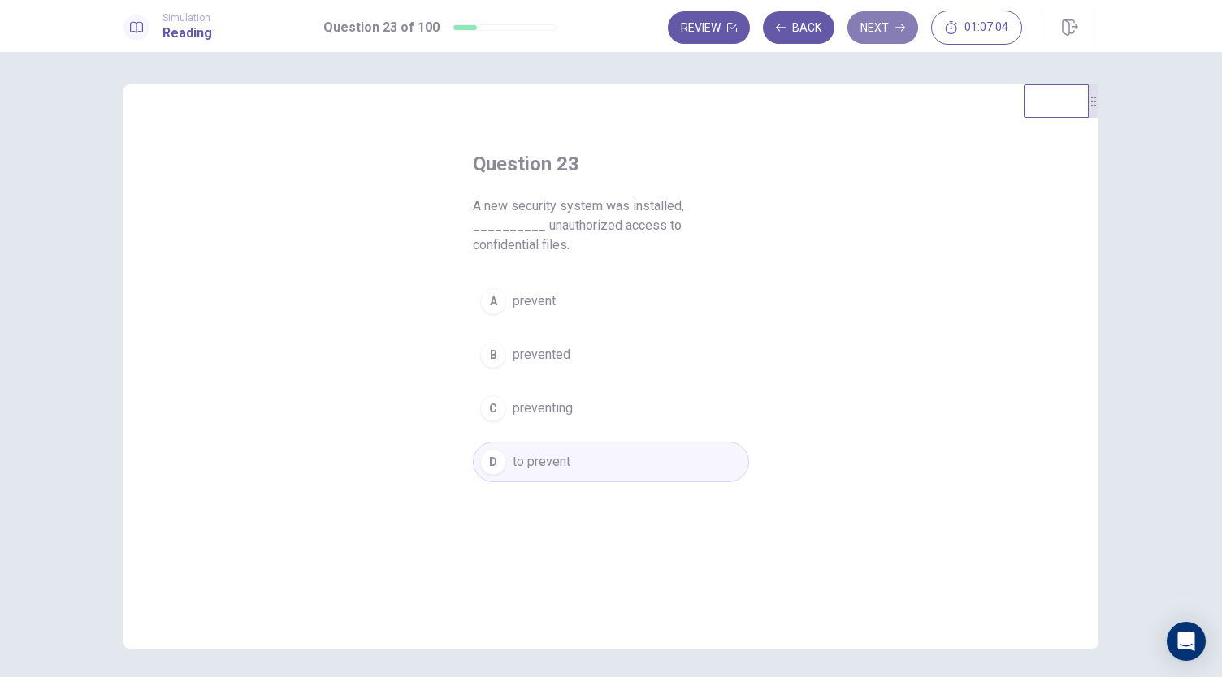
click at [882, 31] on button "Next" at bounding box center [882, 27] width 71 height 32
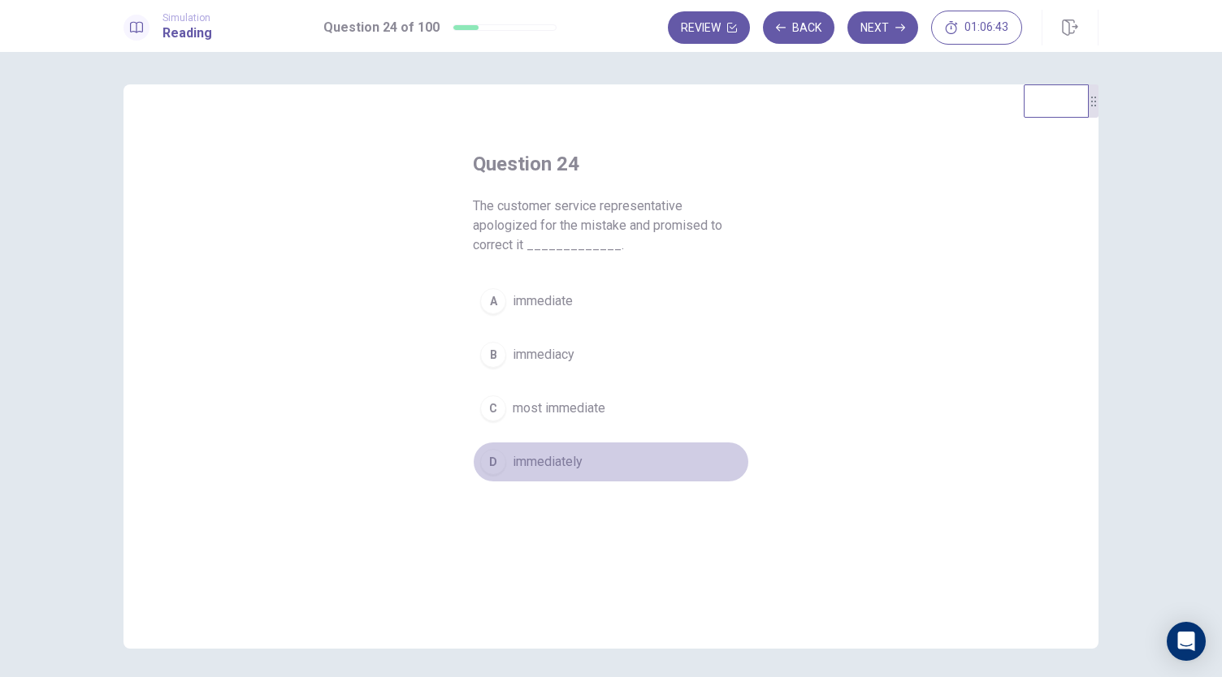
click at [522, 464] on span "immediately" at bounding box center [547, 461] width 70 height 19
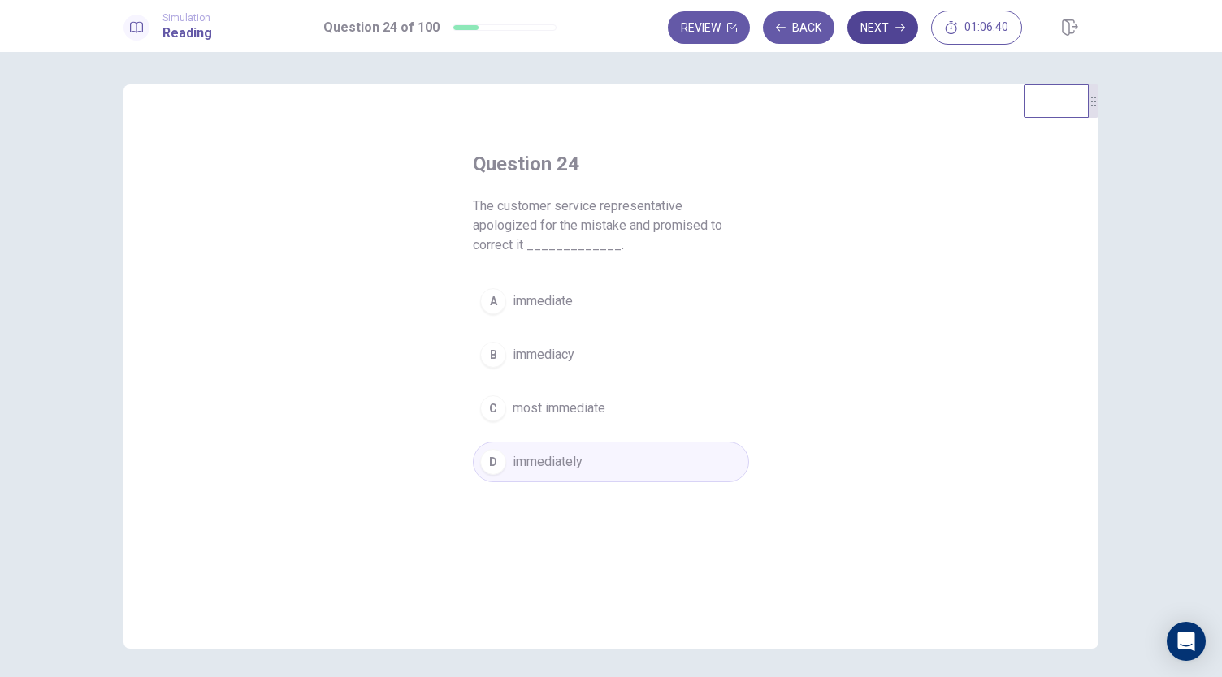
click at [878, 33] on button "Next" at bounding box center [882, 27] width 71 height 32
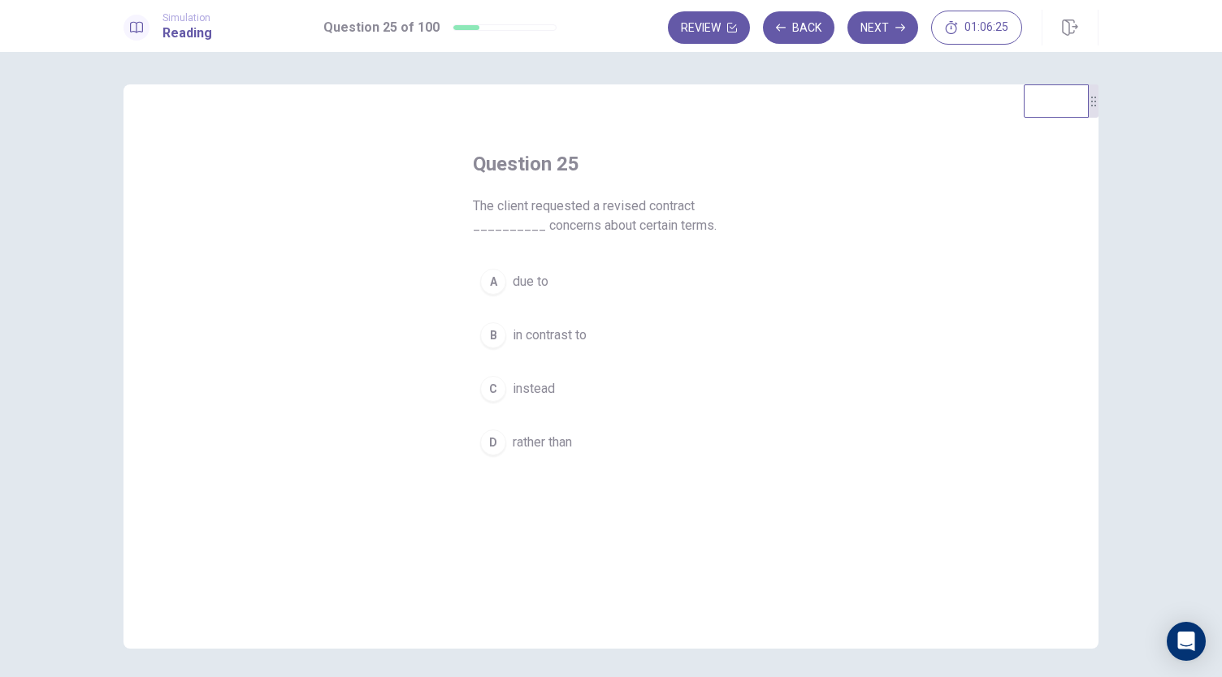
click at [512, 288] on span "due to" at bounding box center [530, 281] width 36 height 19
click at [870, 31] on button "Next" at bounding box center [882, 27] width 71 height 32
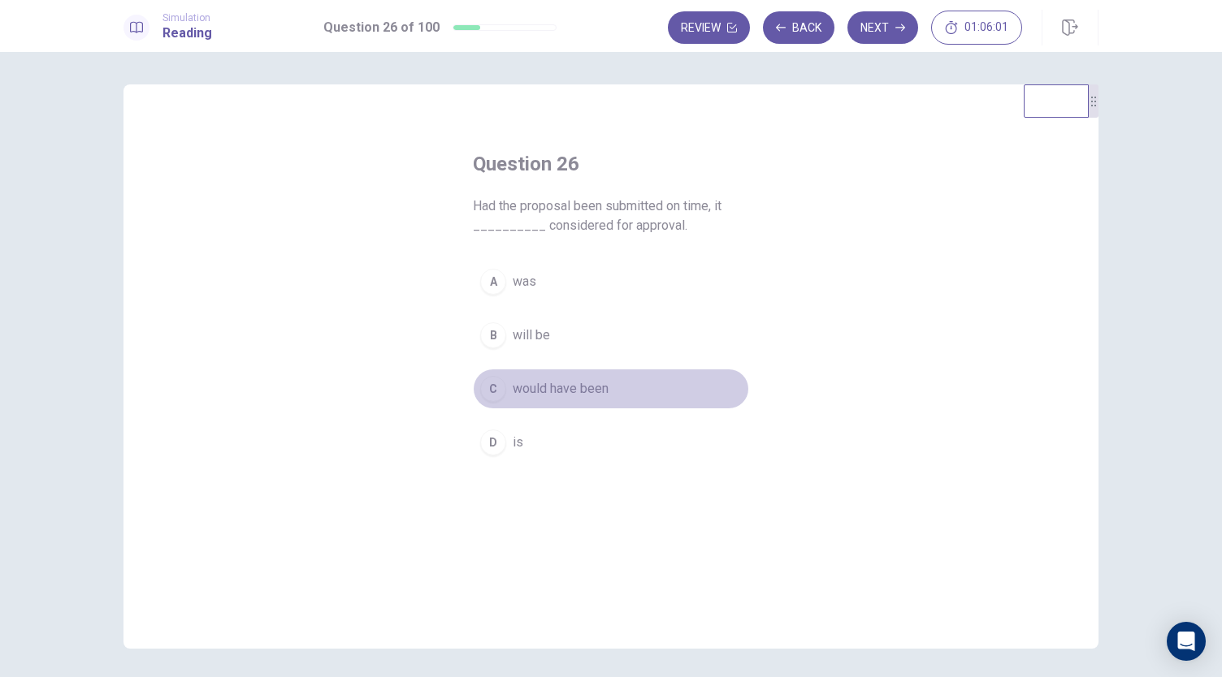
click at [523, 389] on span "would have been" at bounding box center [560, 388] width 96 height 19
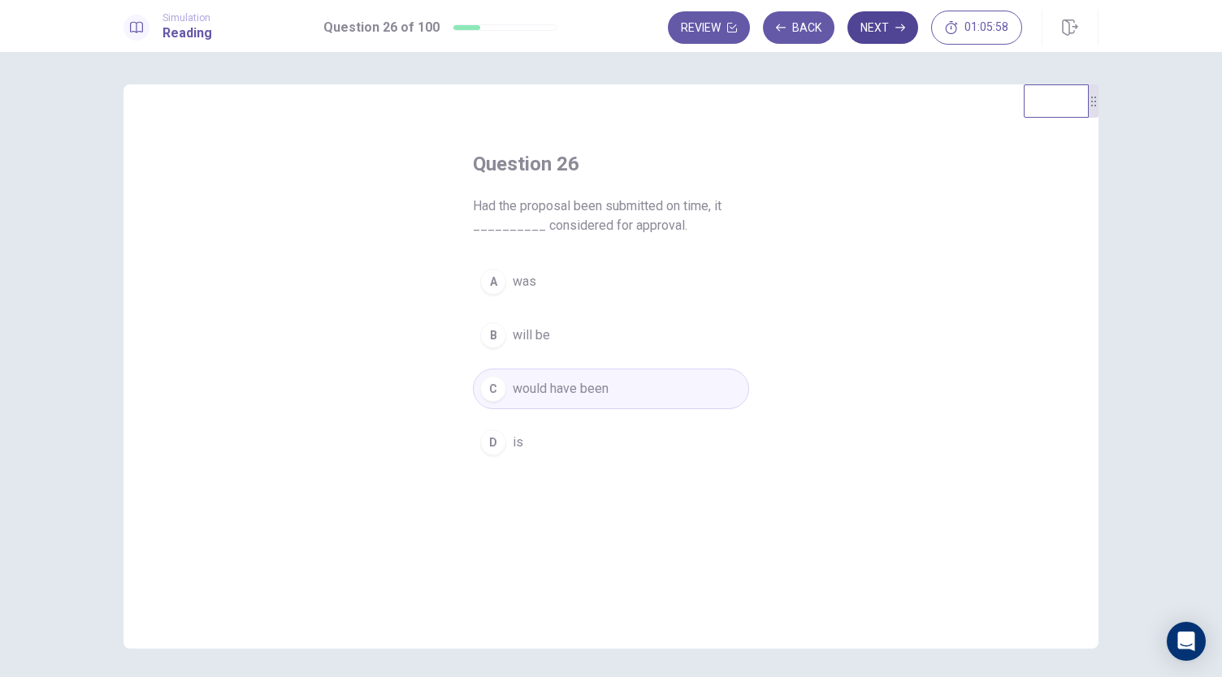
click at [904, 27] on icon "button" at bounding box center [900, 27] width 10 height 7
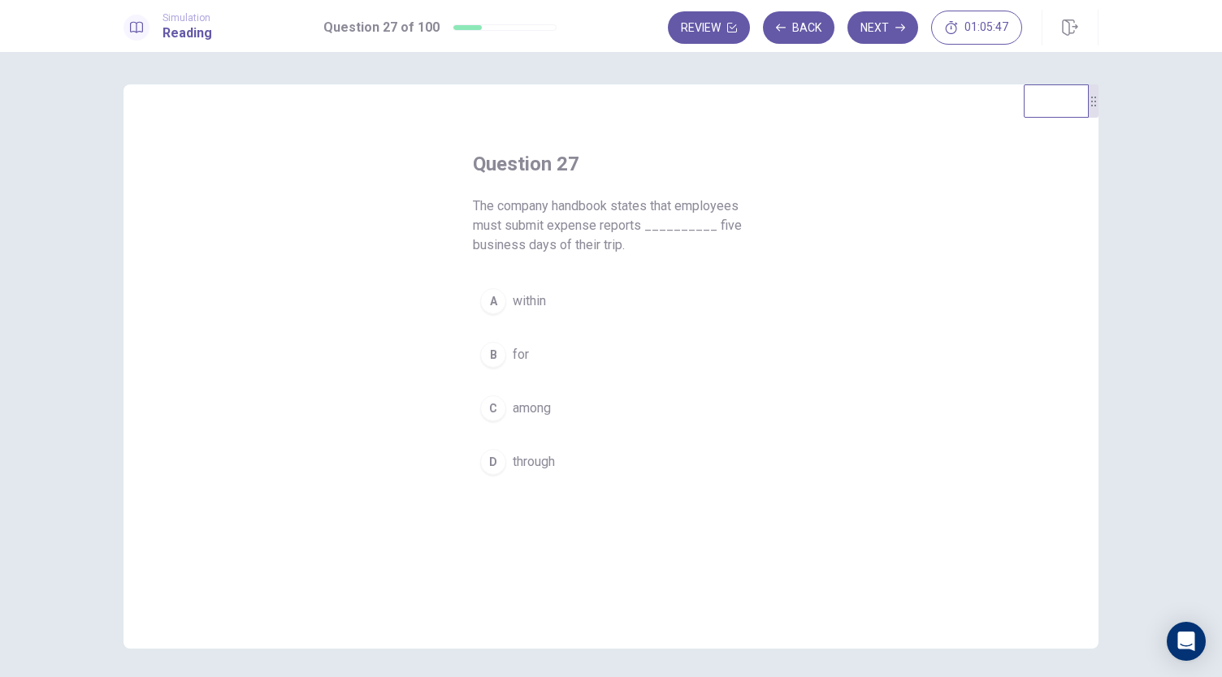
click at [521, 303] on span "within" at bounding box center [528, 301] width 33 height 19
click at [884, 22] on button "Next" at bounding box center [882, 27] width 71 height 32
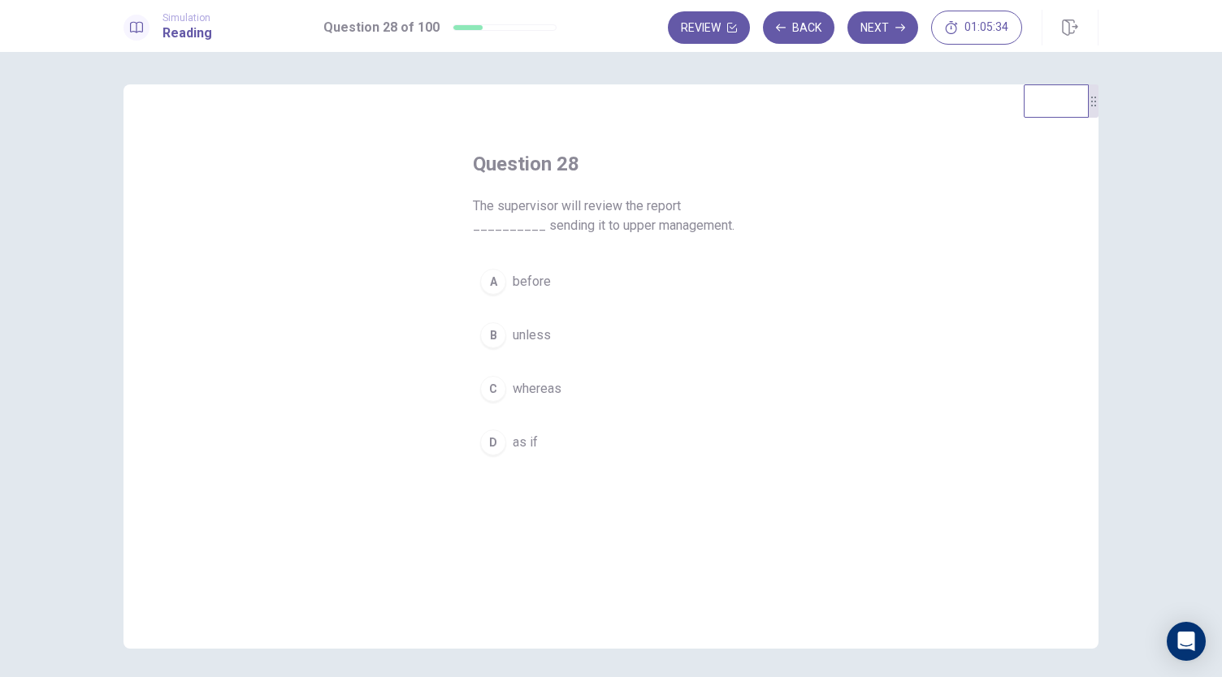
click at [546, 286] on button "A before" at bounding box center [611, 282] width 276 height 41
click at [894, 32] on button "Next" at bounding box center [882, 27] width 71 height 32
click at [527, 331] on span "ethically" at bounding box center [535, 335] width 47 height 19
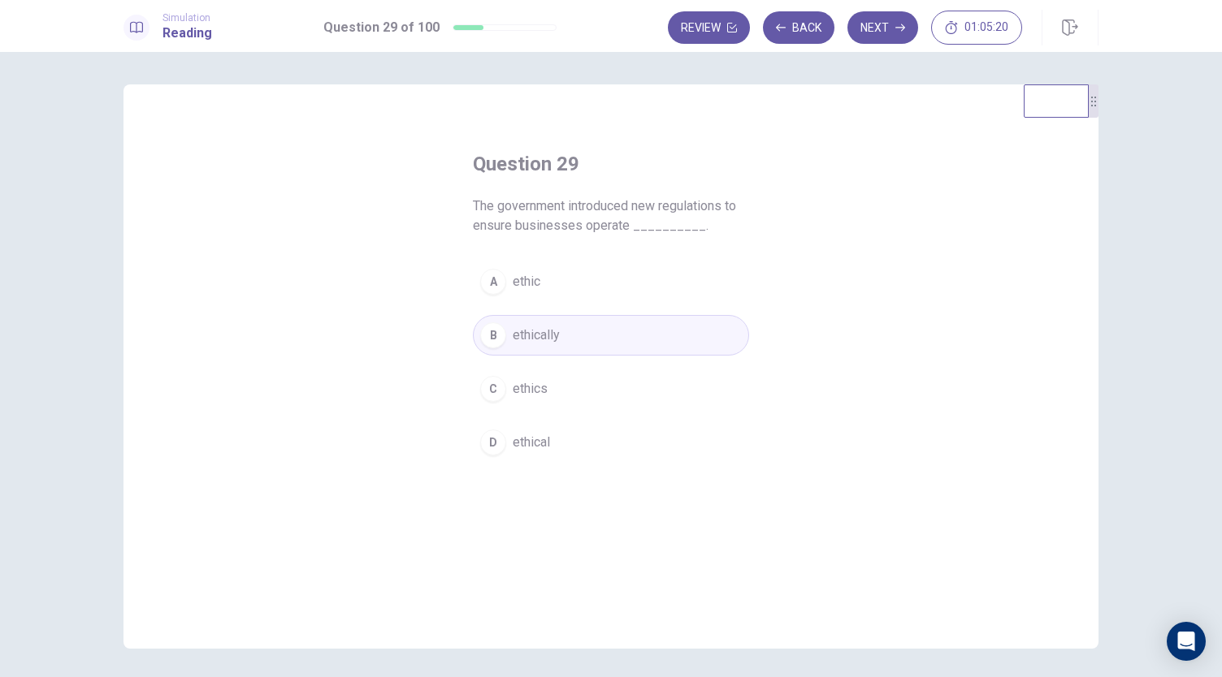
click at [885, 25] on button "Next" at bounding box center [882, 27] width 71 height 32
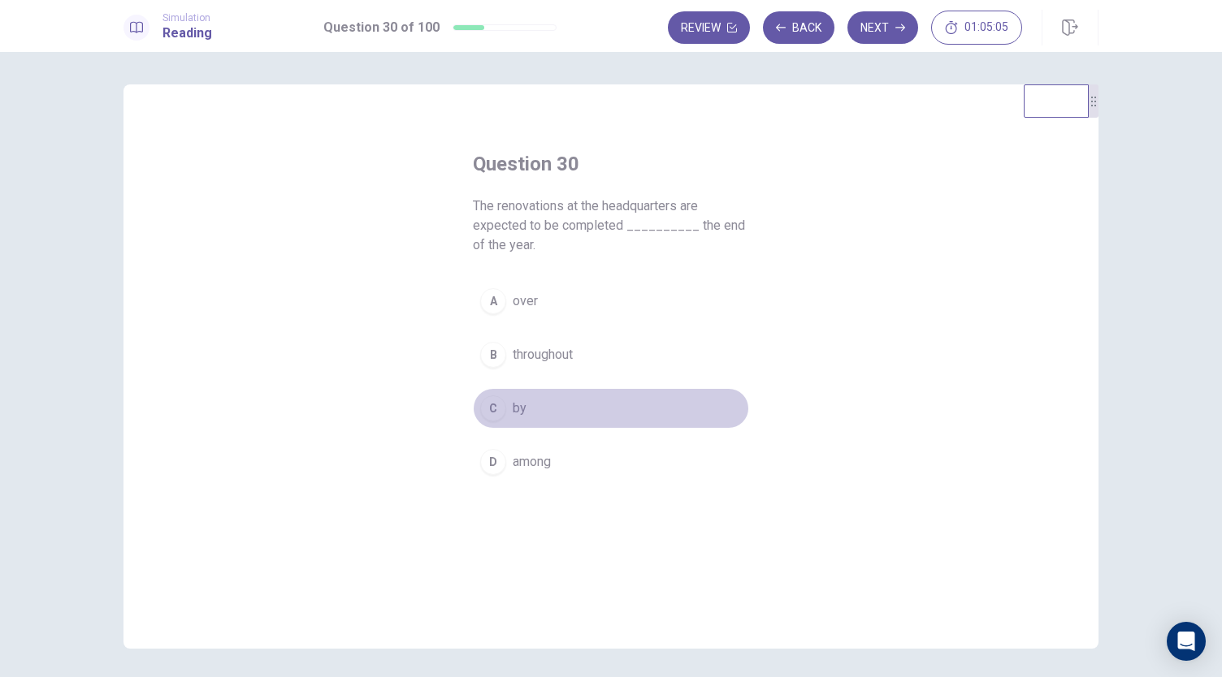
click at [488, 417] on div "C" at bounding box center [493, 409] width 26 height 26
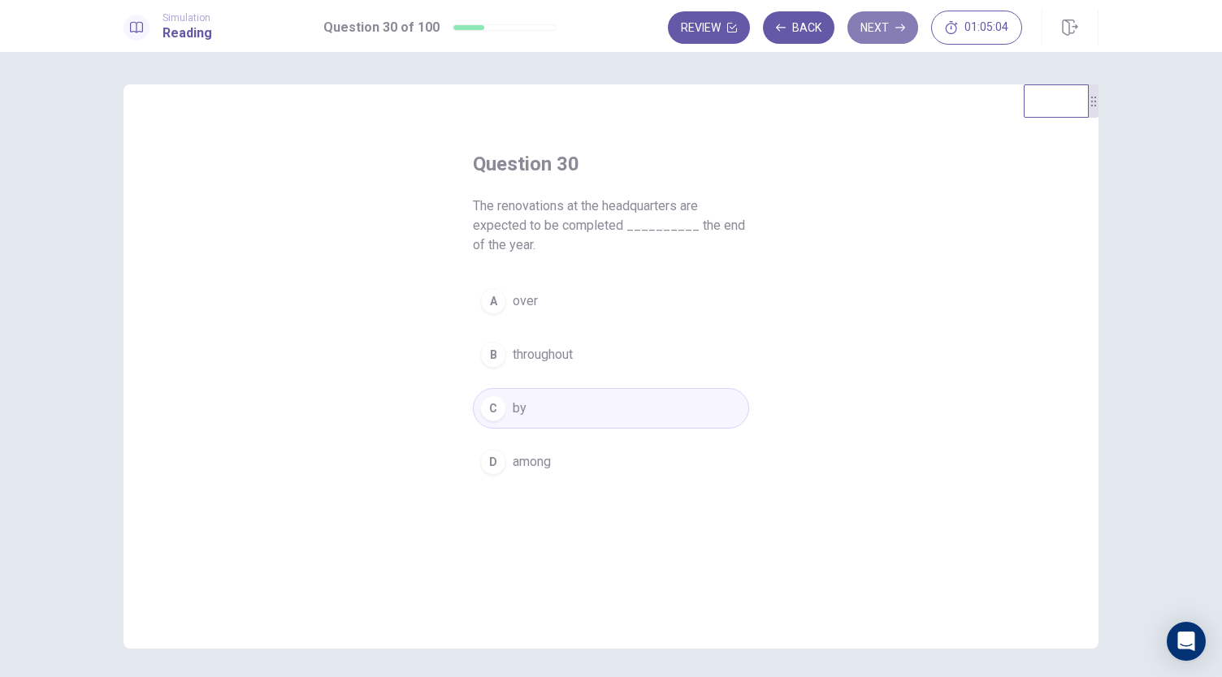
click at [903, 24] on icon "button" at bounding box center [900, 28] width 10 height 10
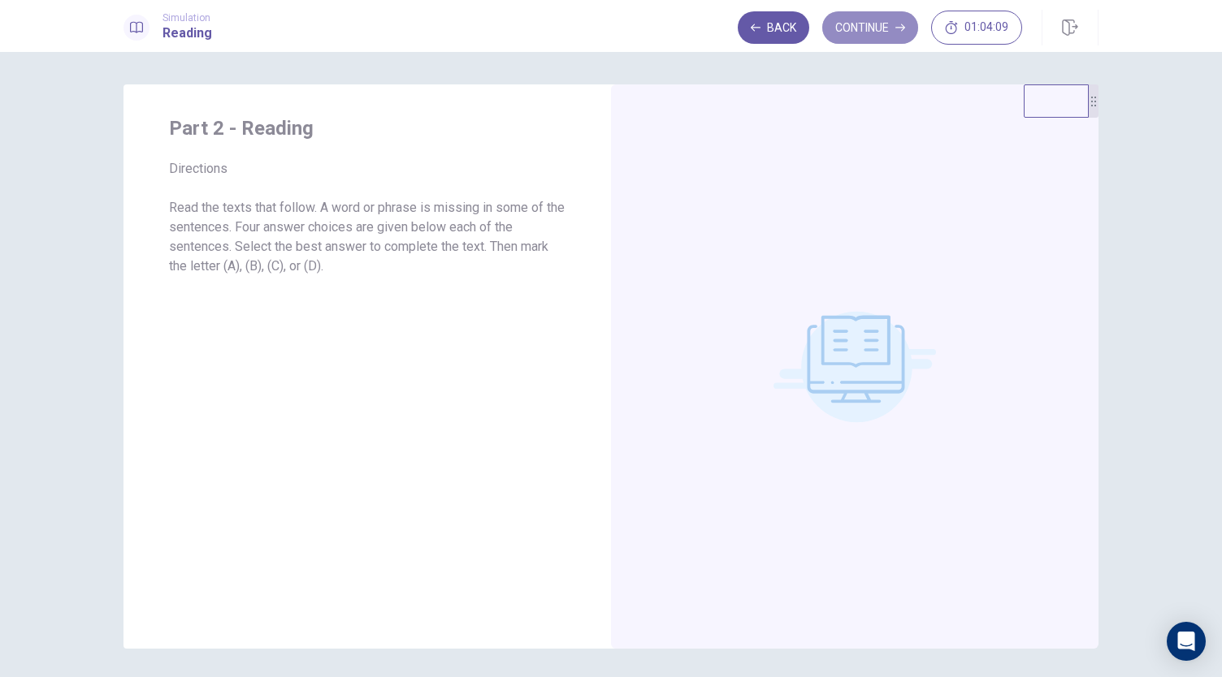
click at [868, 29] on button "Continue" at bounding box center [870, 27] width 96 height 32
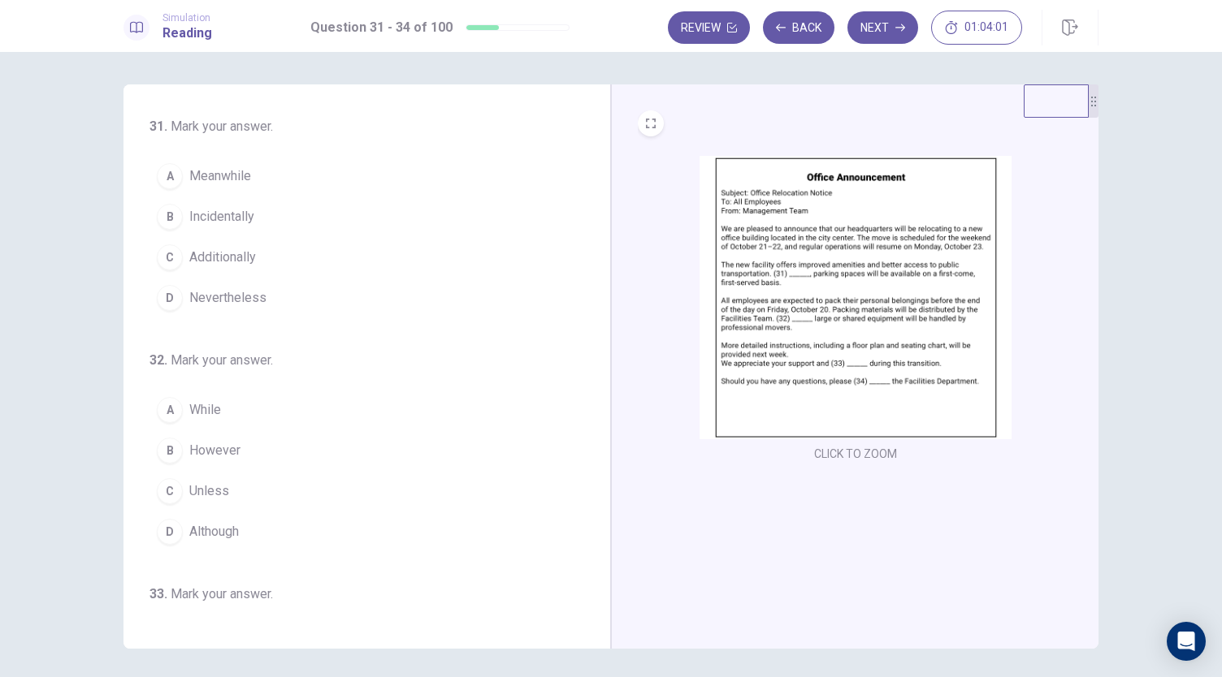
click at [838, 259] on img at bounding box center [855, 297] width 312 height 283
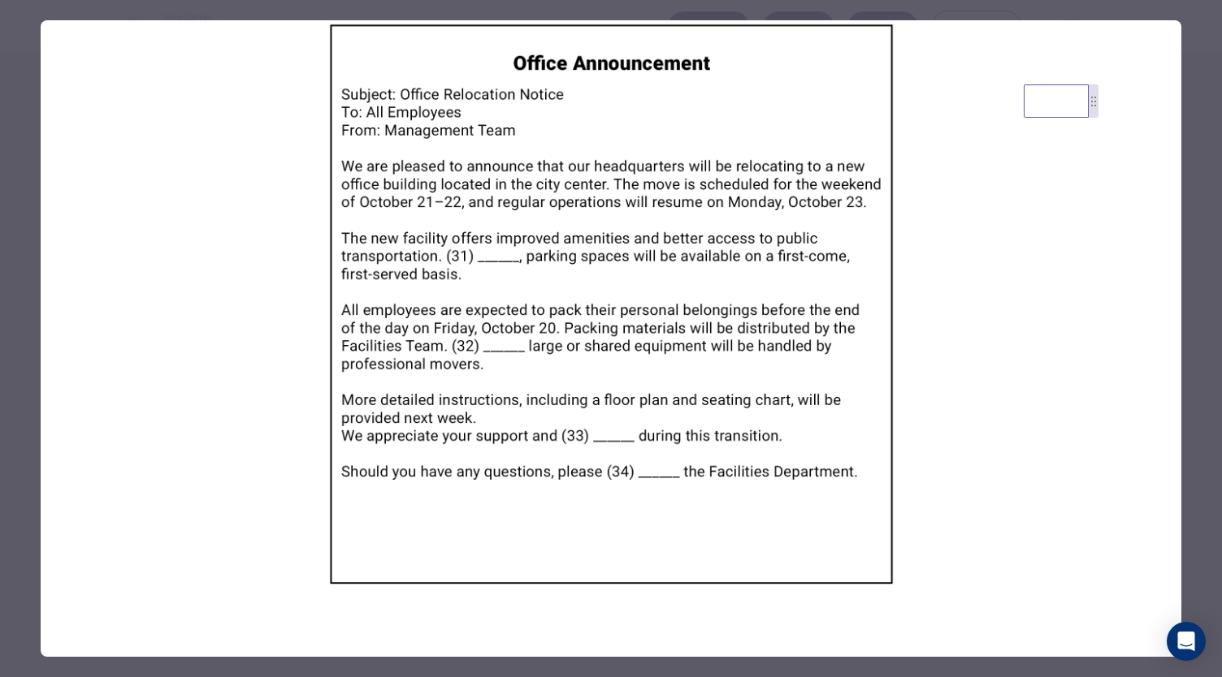
click at [1013, 417] on img at bounding box center [611, 304] width 1140 height 568
click at [662, 297] on img at bounding box center [611, 304] width 1140 height 568
click at [1065, 115] on video at bounding box center [1055, 100] width 65 height 33
click at [400, 374] on img at bounding box center [611, 304] width 1140 height 568
click at [184, 454] on img at bounding box center [611, 304] width 1140 height 568
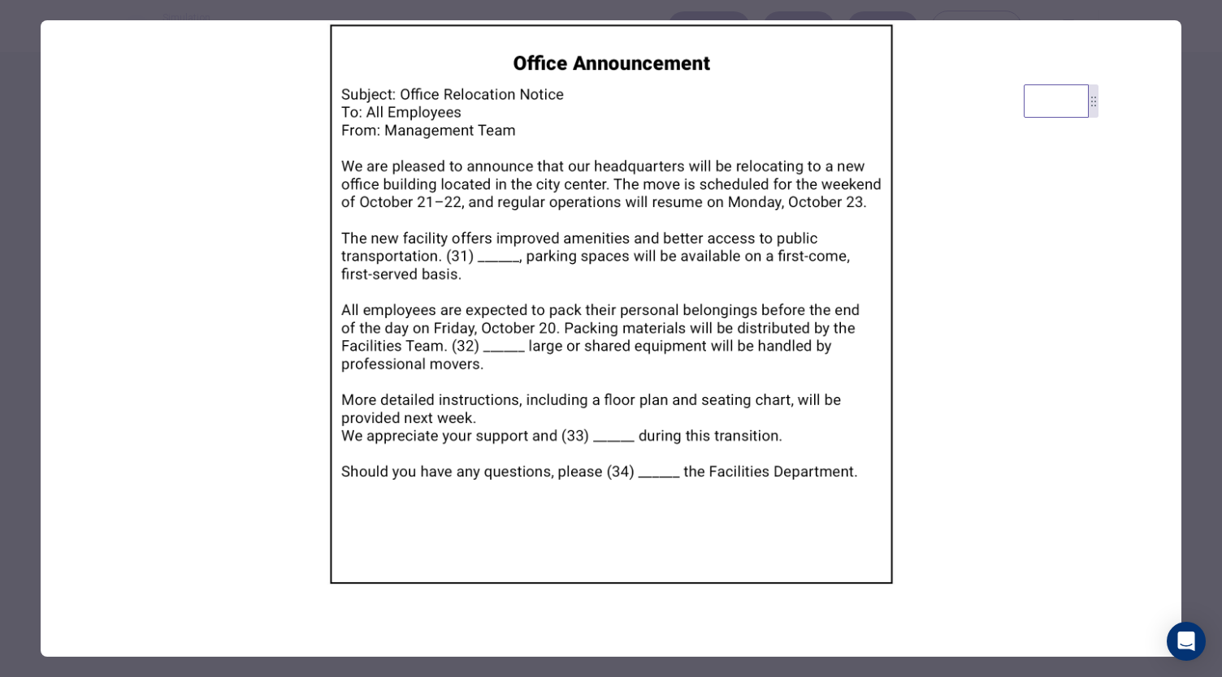
click at [656, 267] on img at bounding box center [611, 304] width 1140 height 568
click at [631, 289] on img at bounding box center [611, 304] width 1140 height 568
click at [1060, 118] on video at bounding box center [1055, 100] width 65 height 33
click at [1179, 143] on img at bounding box center [611, 304] width 1140 height 568
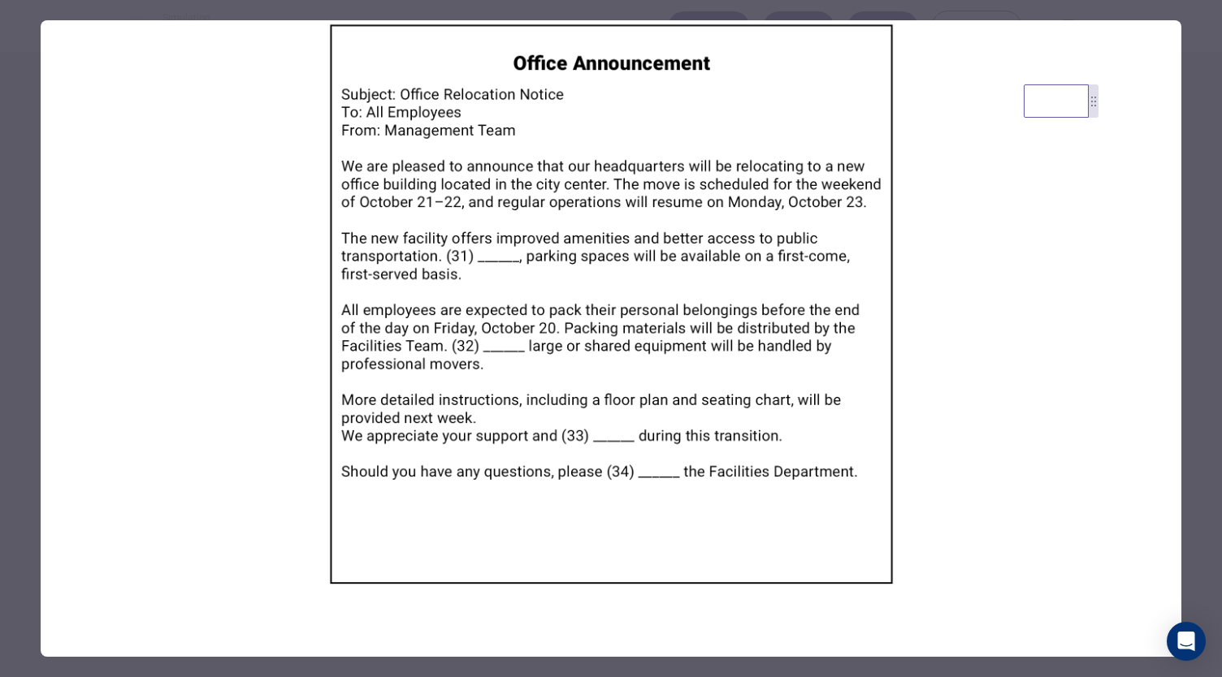
click at [1192, 142] on div at bounding box center [611, 338] width 1222 height 677
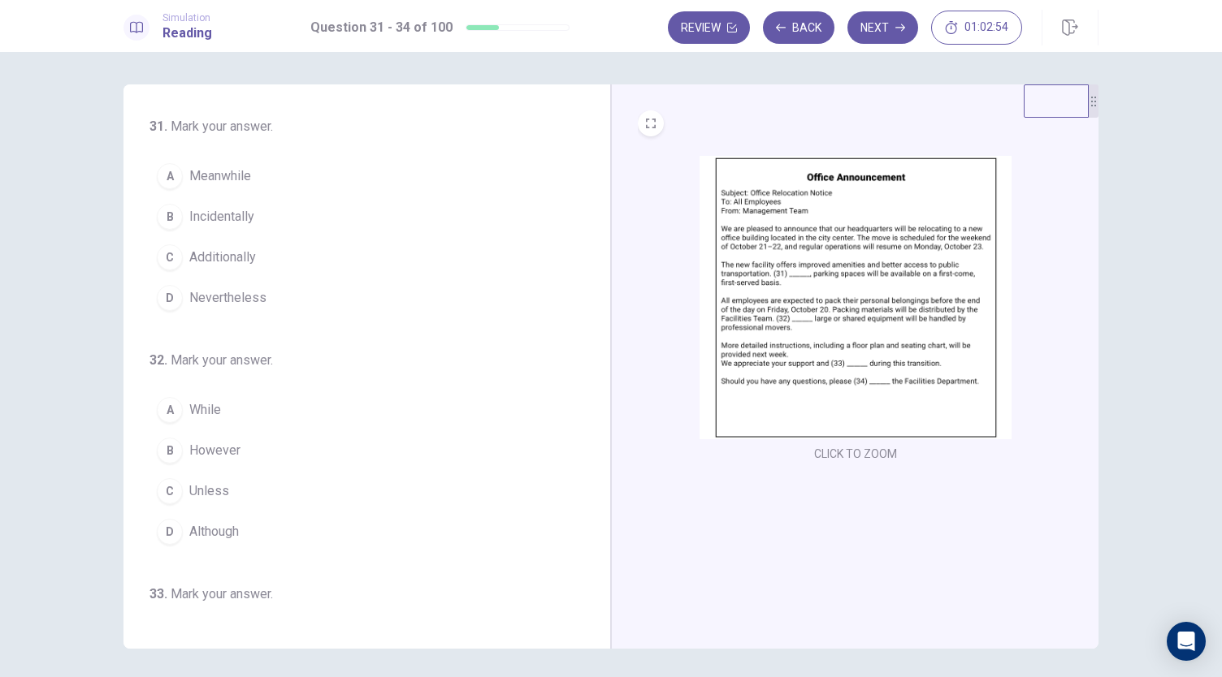
click at [233, 254] on span "Additionally" at bounding box center [222, 257] width 67 height 19
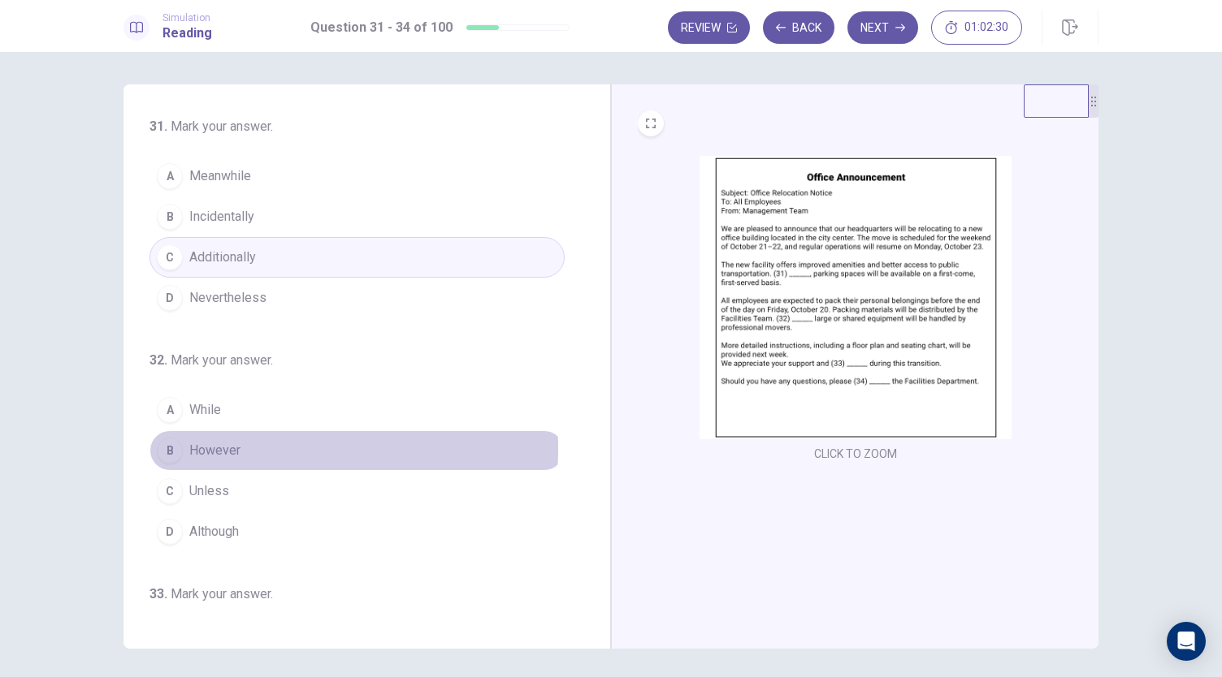
click at [262, 446] on button "B However" at bounding box center [356, 450] width 415 height 41
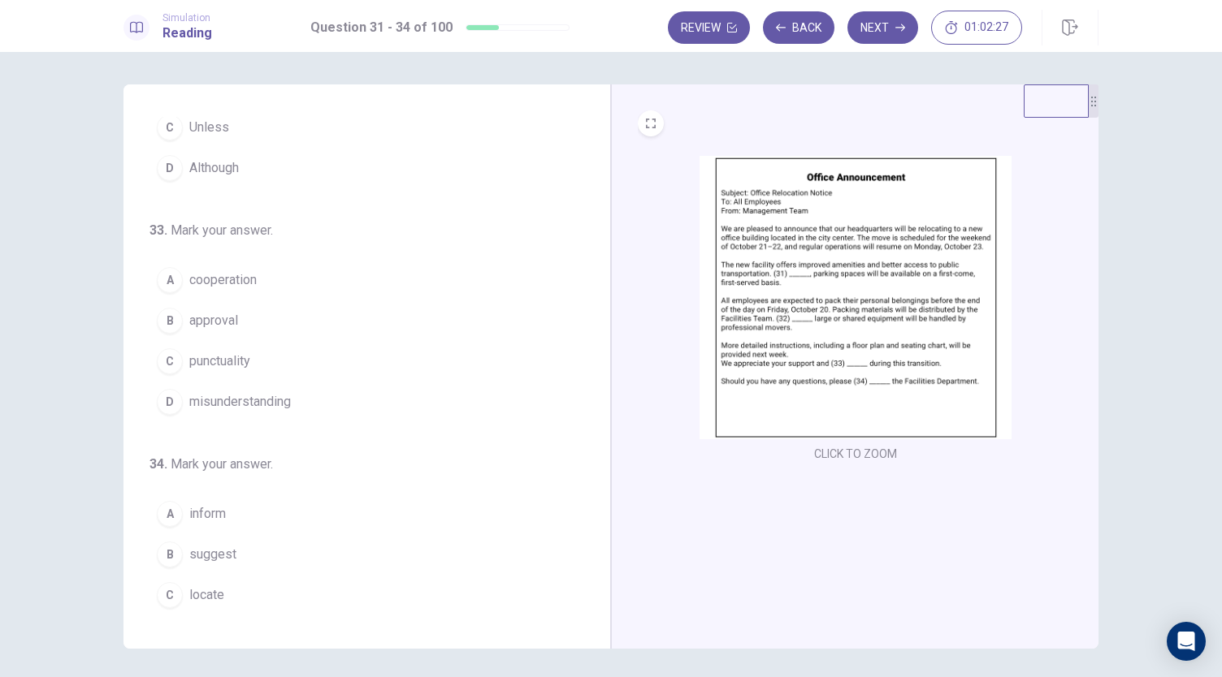
scroll to position [395, 0]
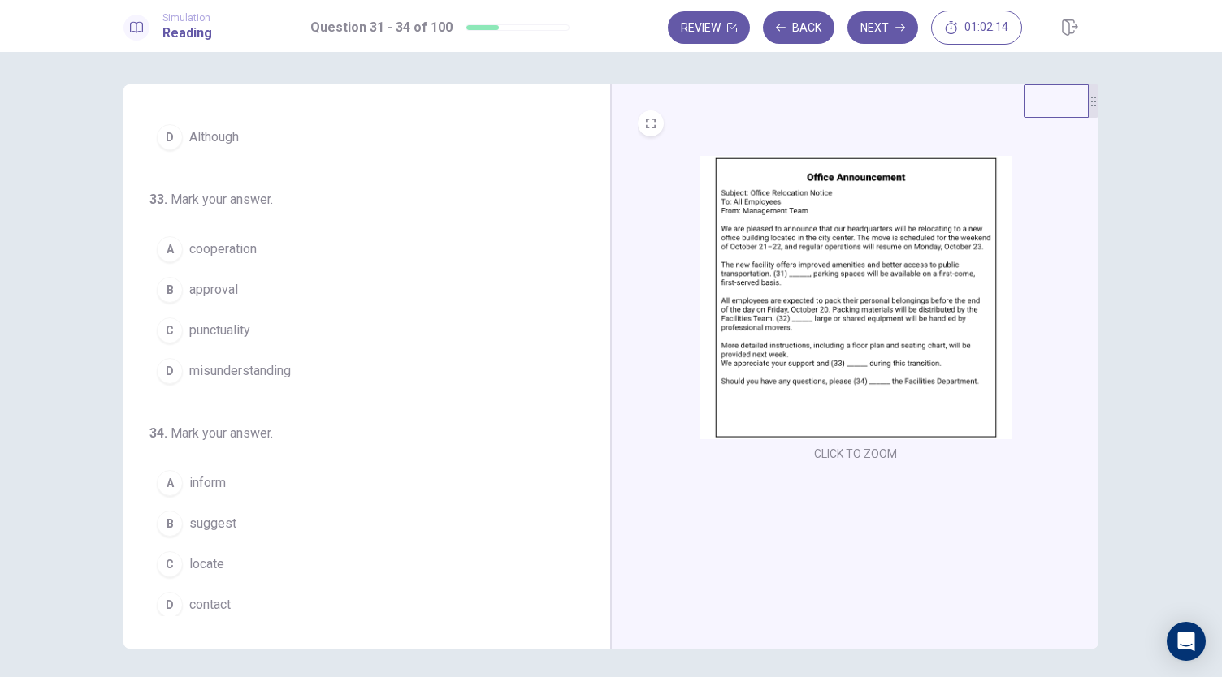
click at [240, 246] on span "cooperation" at bounding box center [222, 249] width 67 height 19
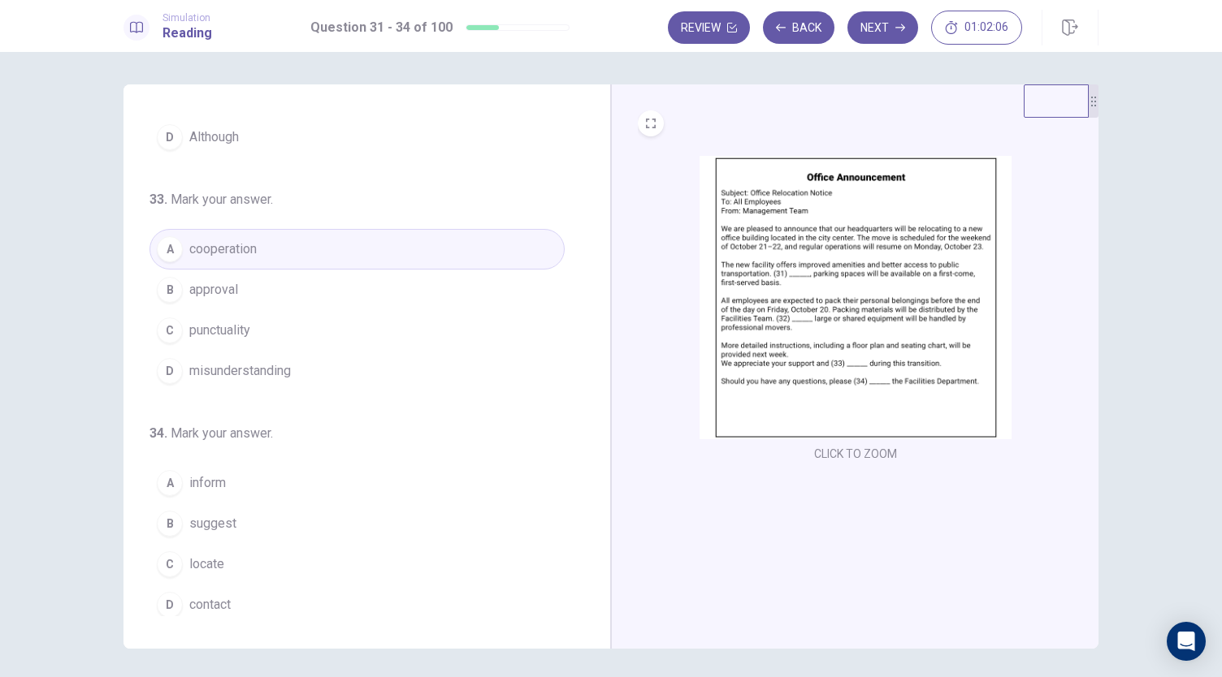
click at [200, 612] on button "D contact" at bounding box center [356, 605] width 415 height 41
click at [879, 26] on button "Next" at bounding box center [882, 27] width 71 height 32
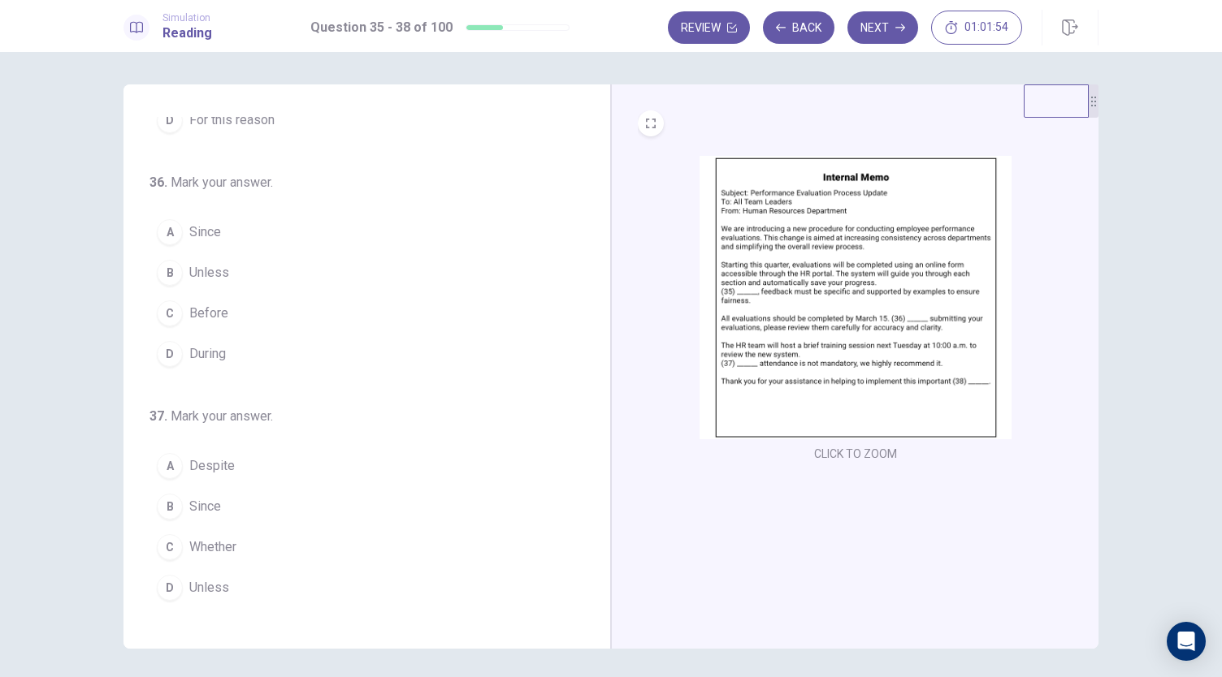
scroll to position [0, 0]
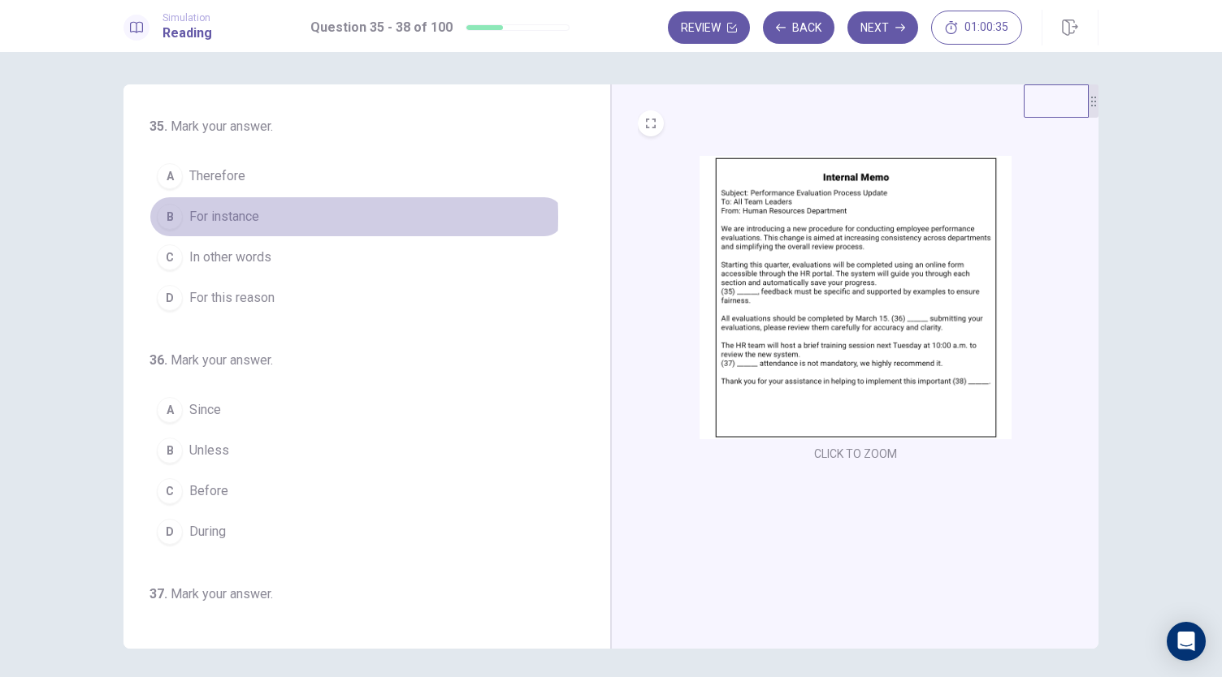
click at [239, 217] on span "For instance" at bounding box center [224, 216] width 70 height 19
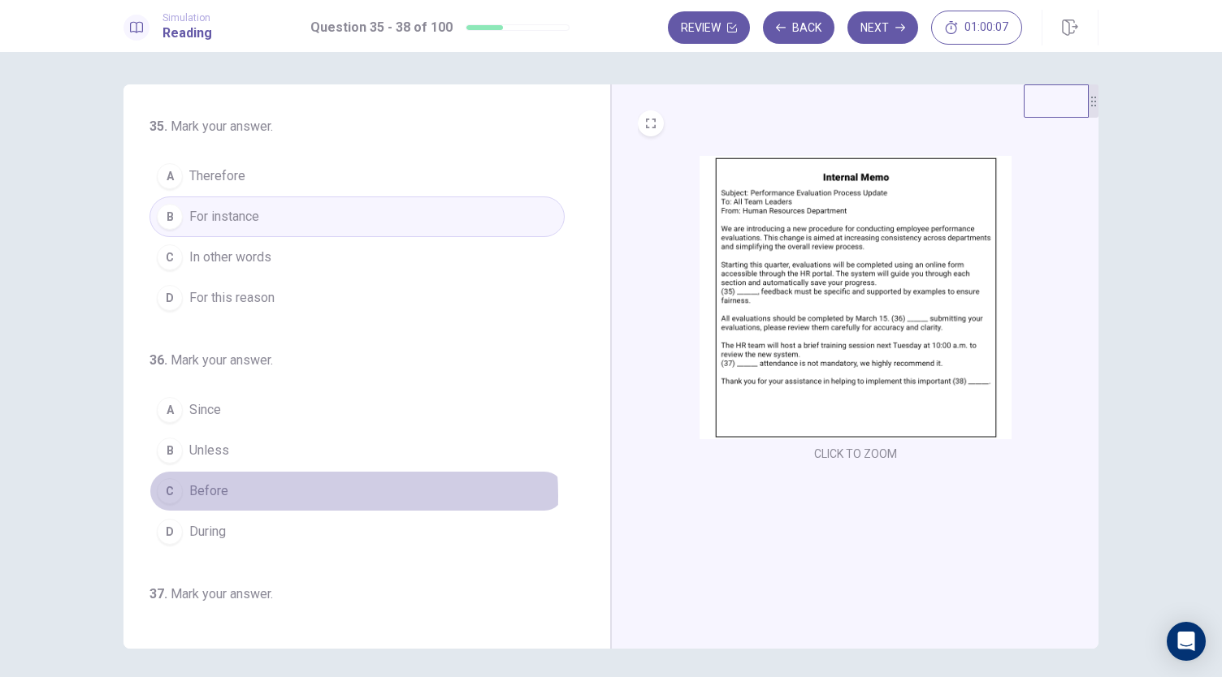
click at [253, 493] on button "C Before" at bounding box center [356, 491] width 415 height 41
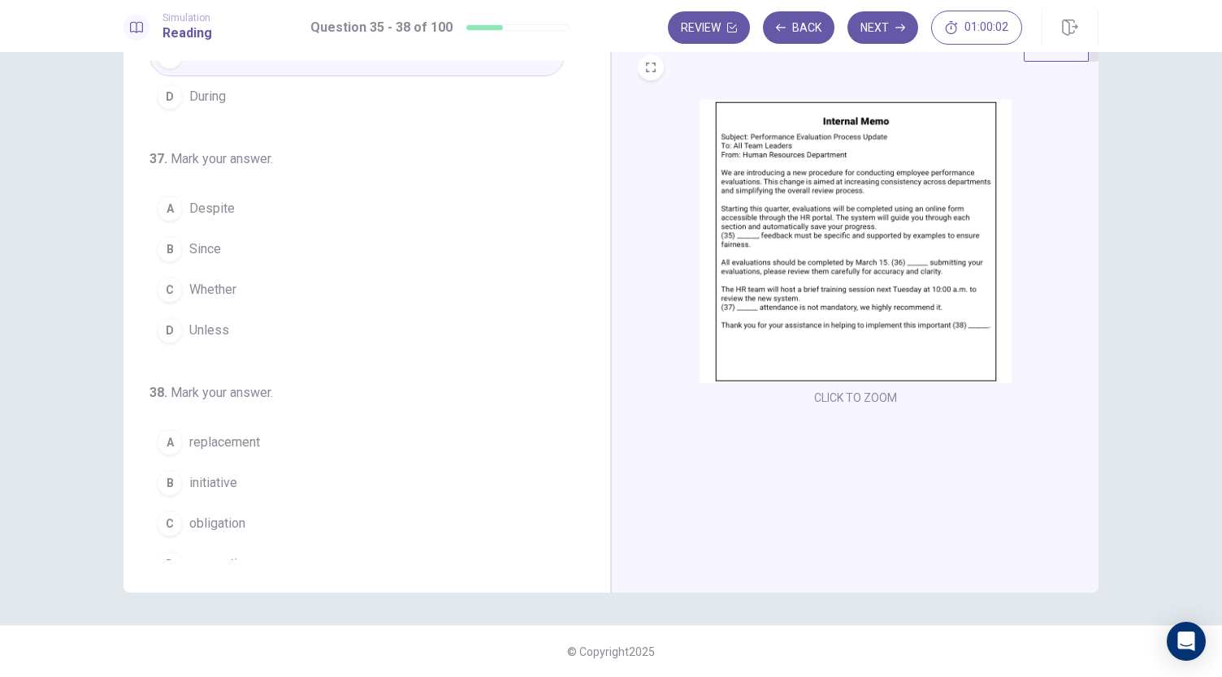
scroll to position [395, 0]
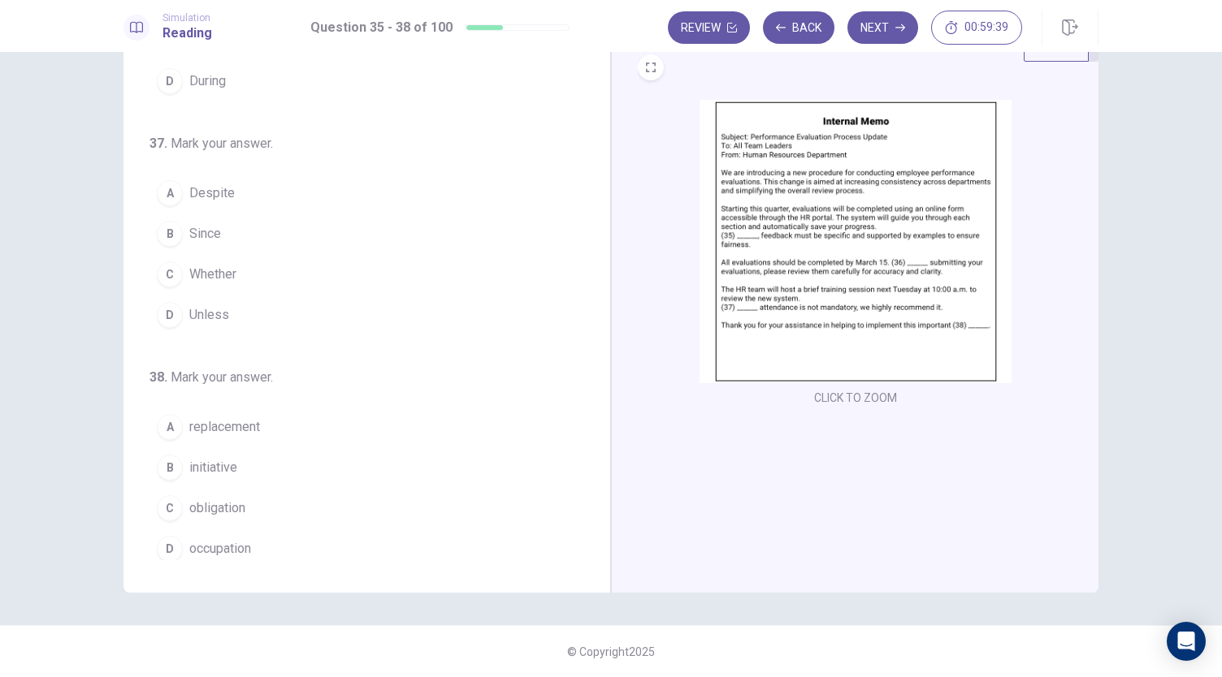
click at [244, 184] on button "A Despite" at bounding box center [356, 193] width 415 height 41
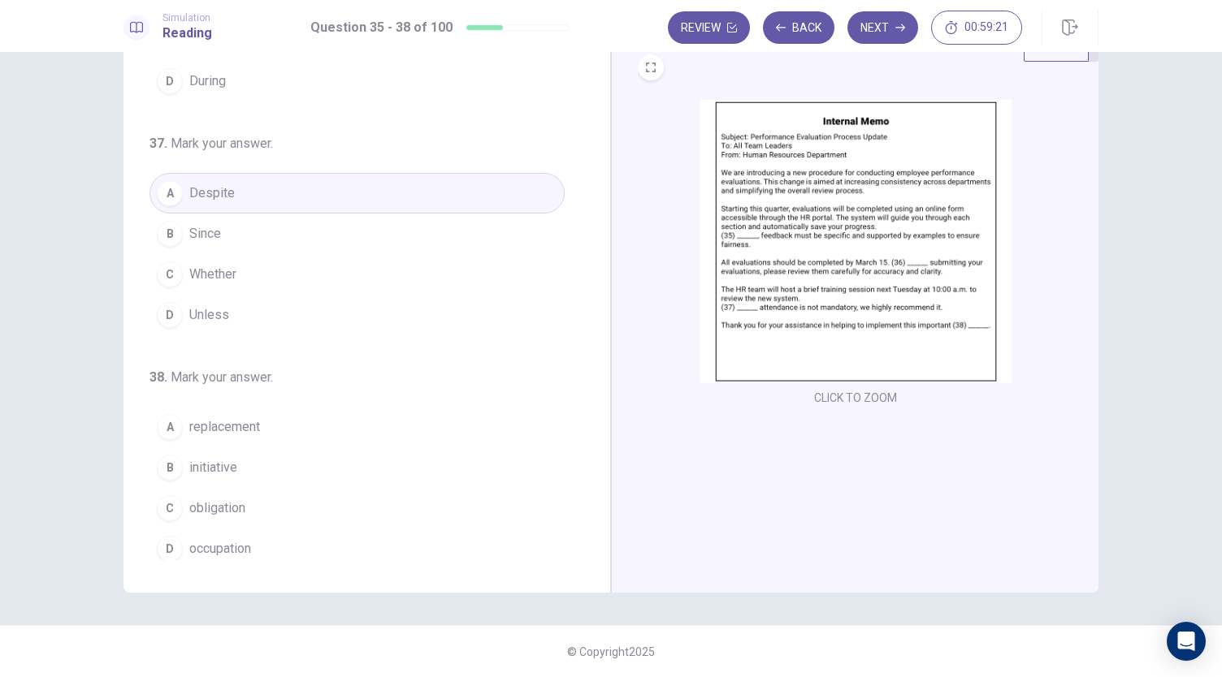
click at [315, 415] on button "A replacement" at bounding box center [356, 427] width 415 height 41
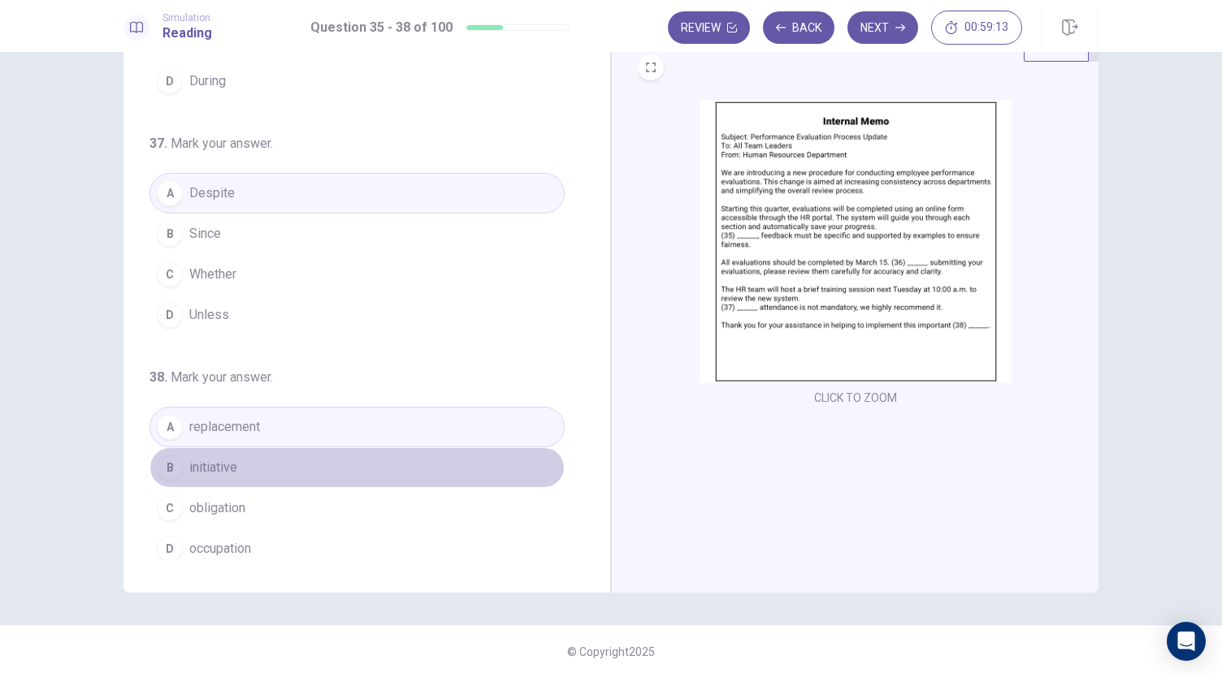
click at [474, 448] on button "B initiative" at bounding box center [356, 468] width 415 height 41
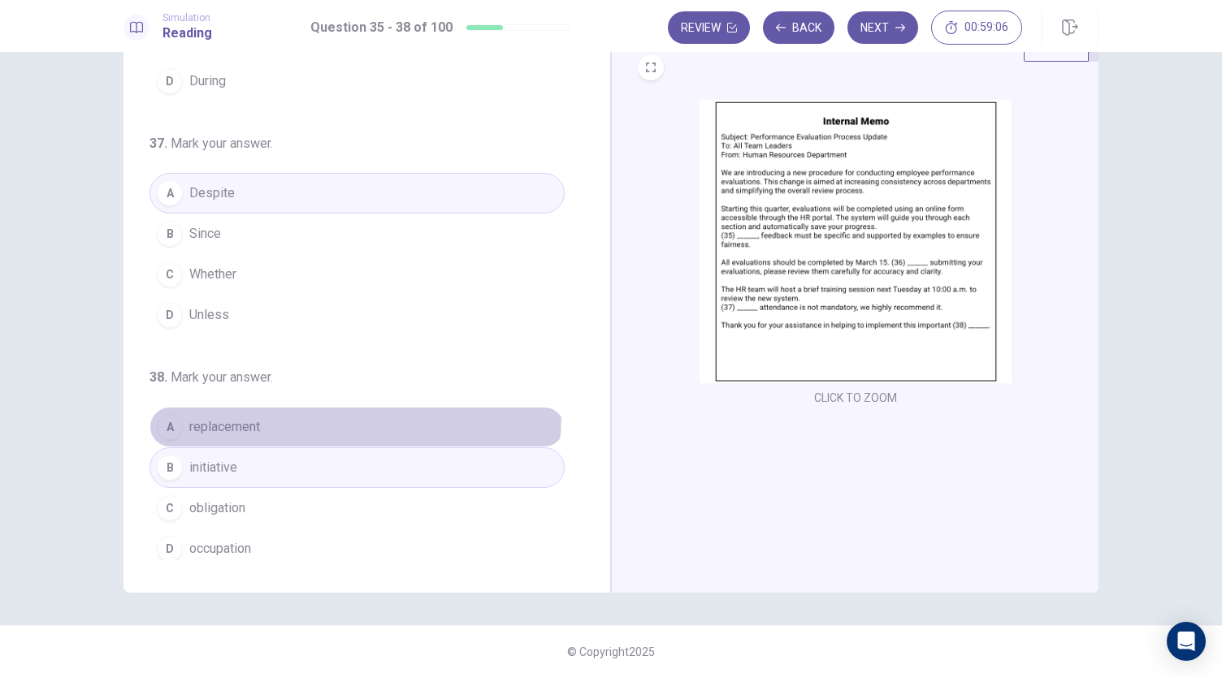
click at [350, 409] on button "A replacement" at bounding box center [356, 427] width 415 height 41
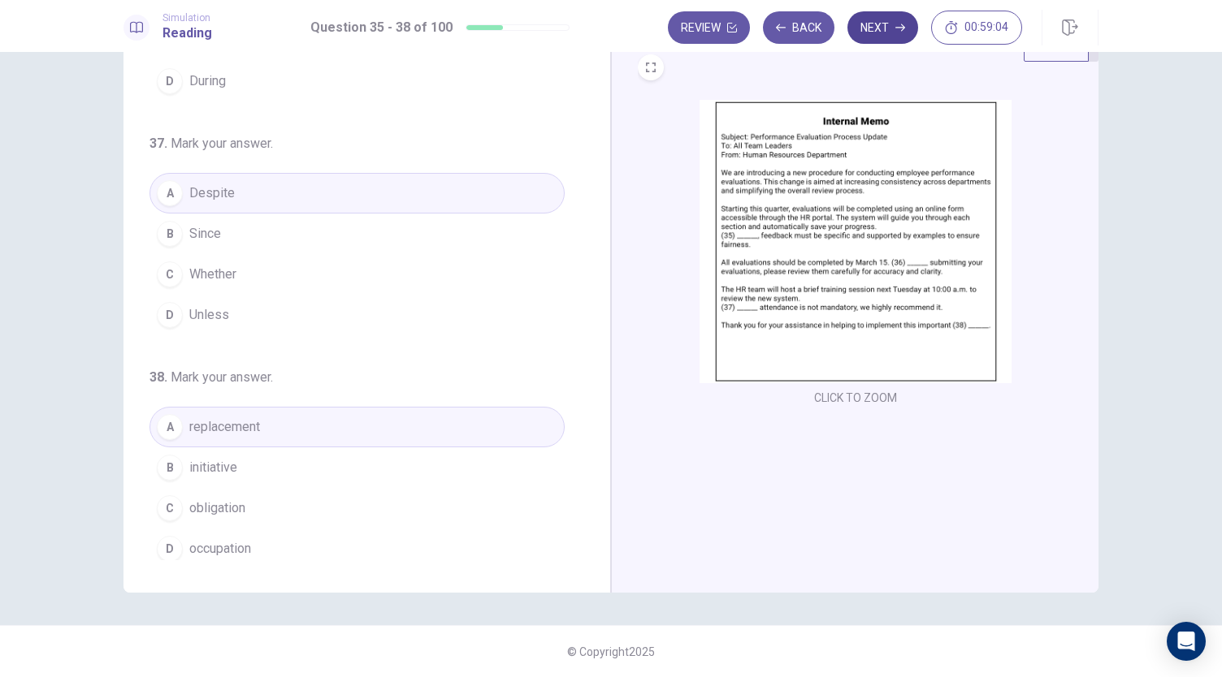
click at [871, 27] on button "Next" at bounding box center [882, 27] width 71 height 32
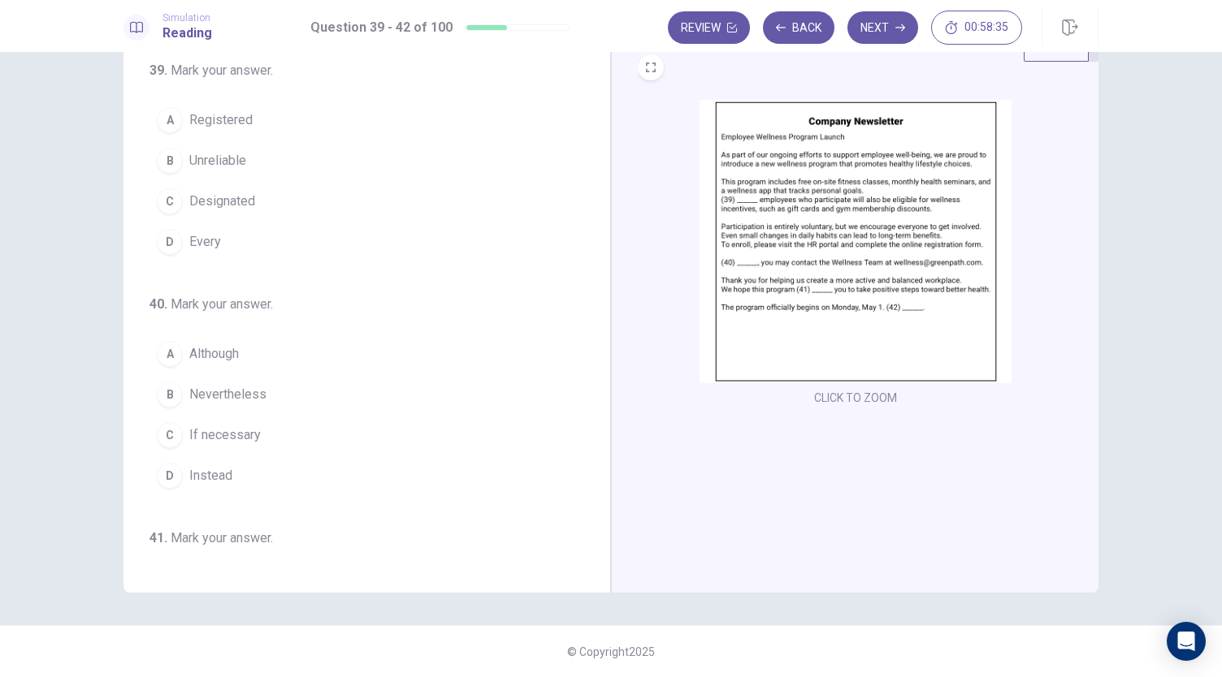
scroll to position [0, 0]
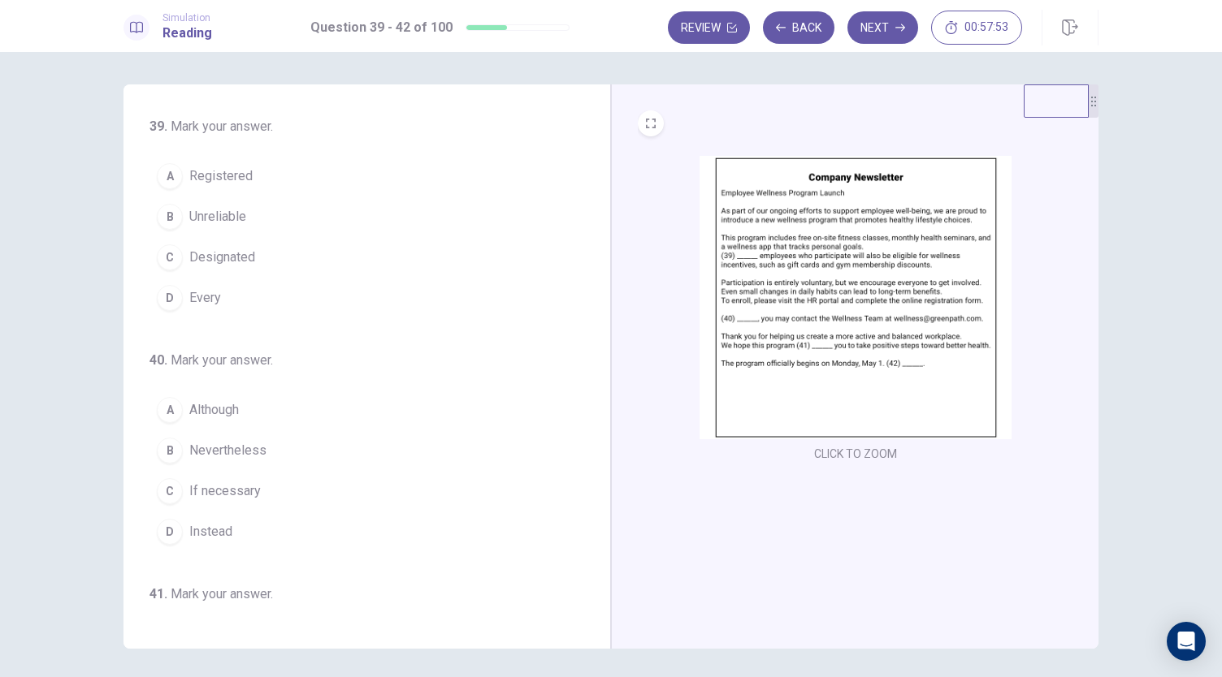
click at [258, 179] on button "A Registered" at bounding box center [356, 176] width 415 height 41
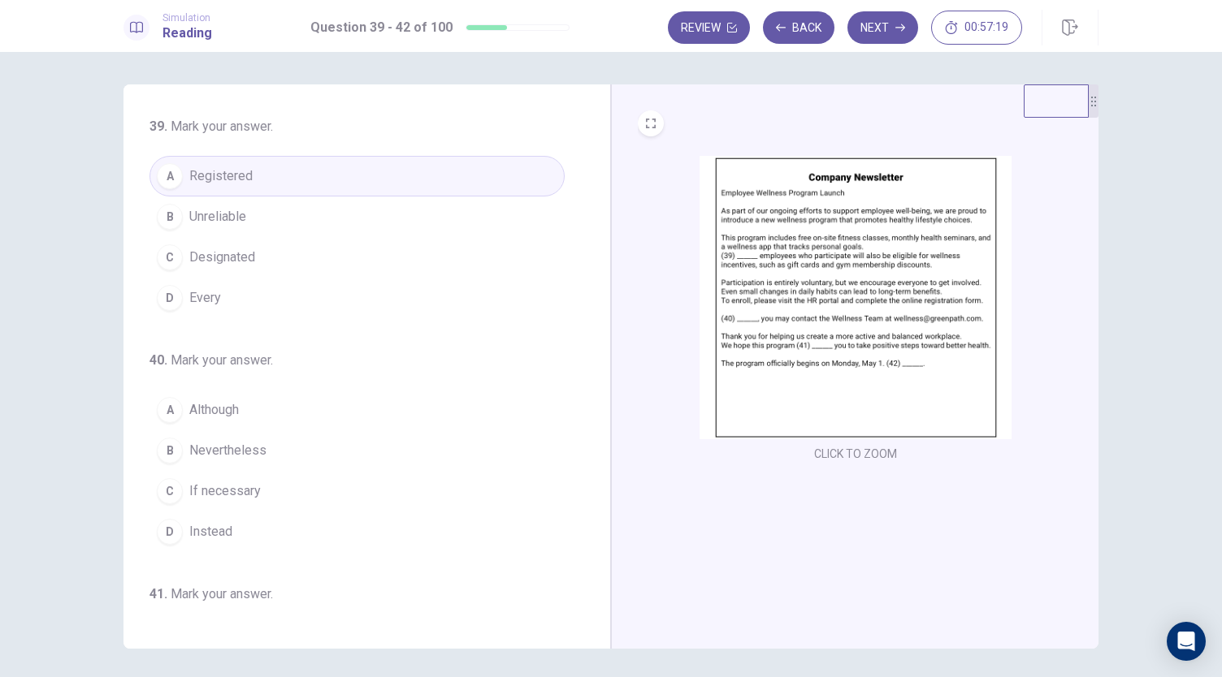
click at [265, 478] on button "C If necessary" at bounding box center [356, 491] width 415 height 41
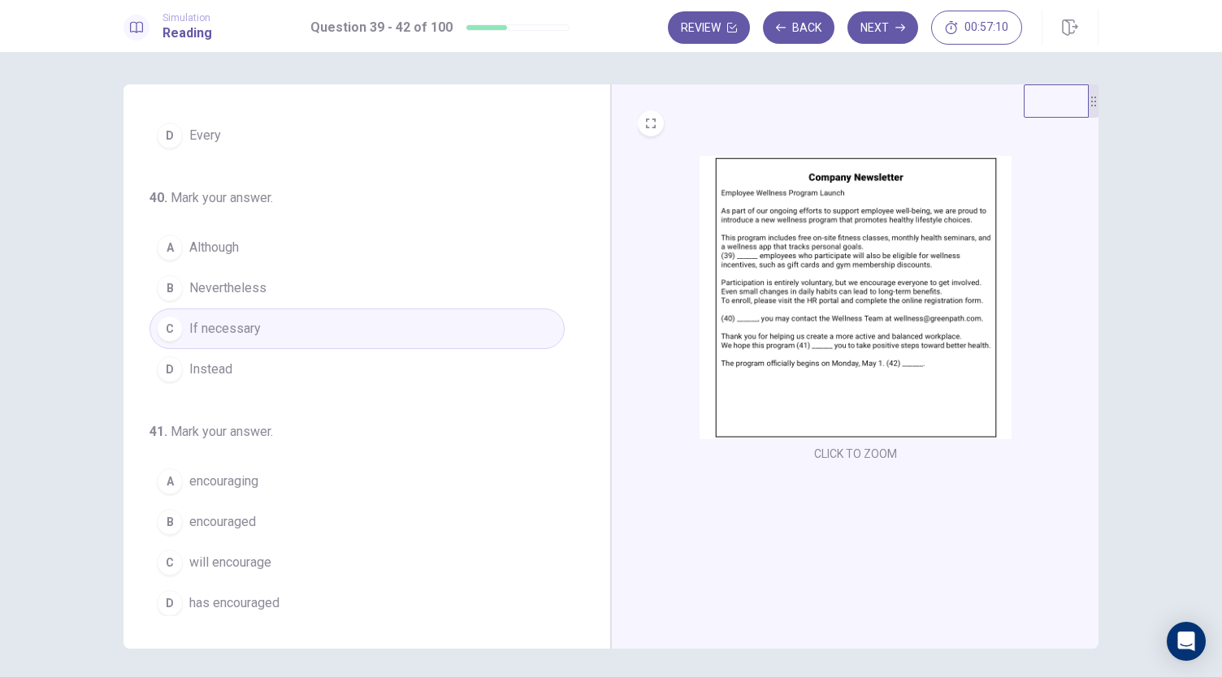
scroll to position [244, 0]
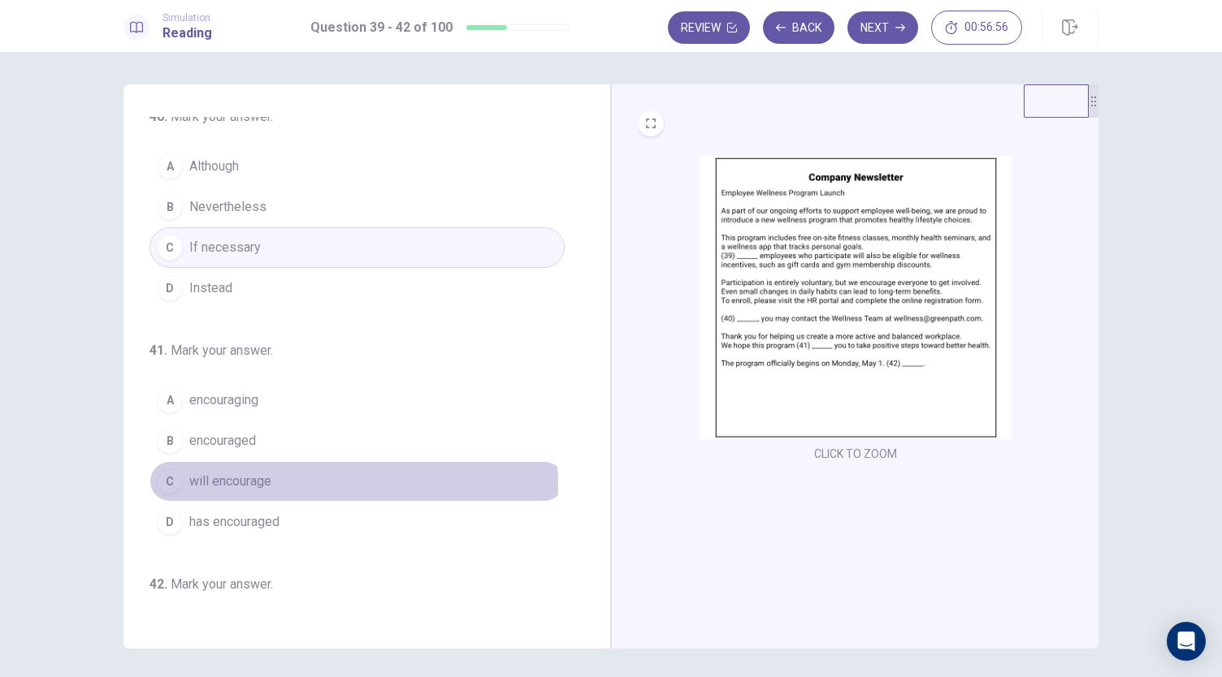
click at [279, 481] on button "C will encourage" at bounding box center [356, 481] width 415 height 41
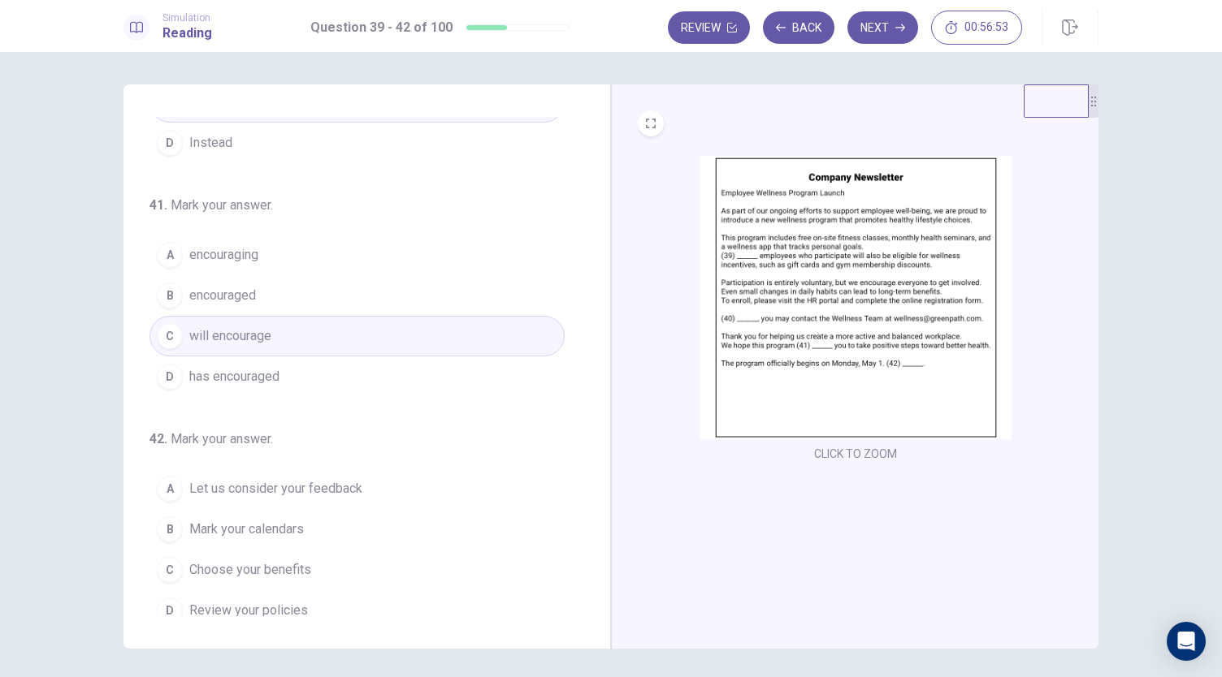
scroll to position [395, 0]
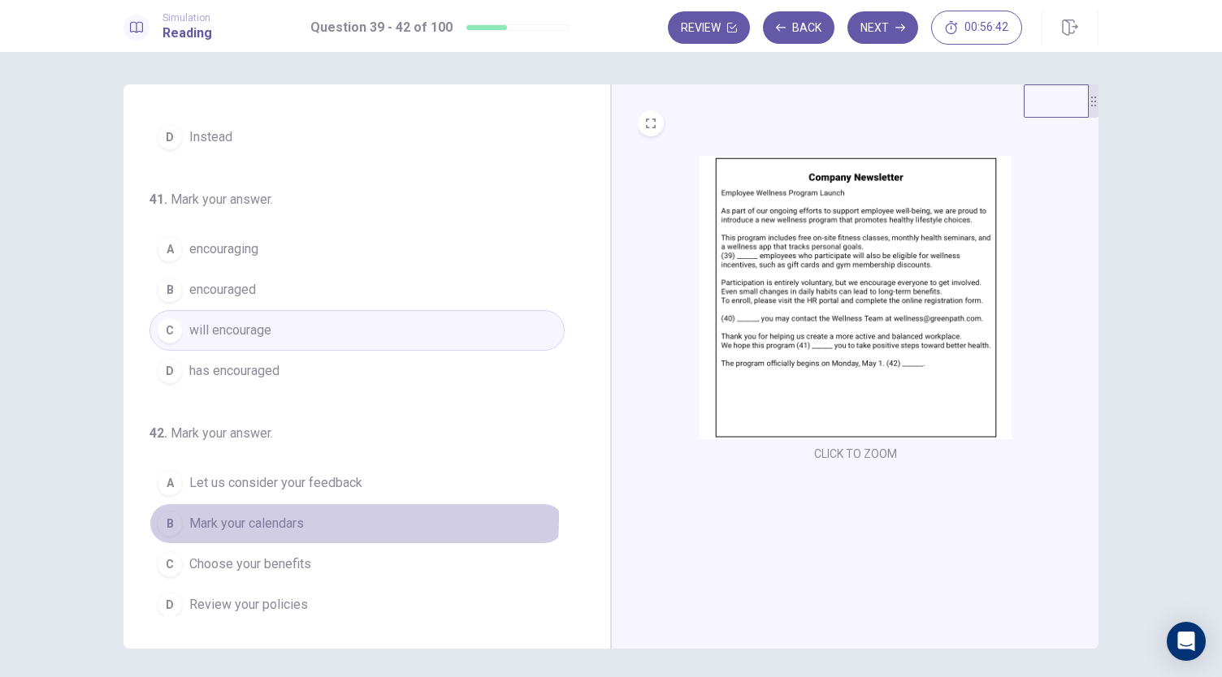
click at [300, 514] on span "Mark your calendars" at bounding box center [246, 523] width 115 height 19
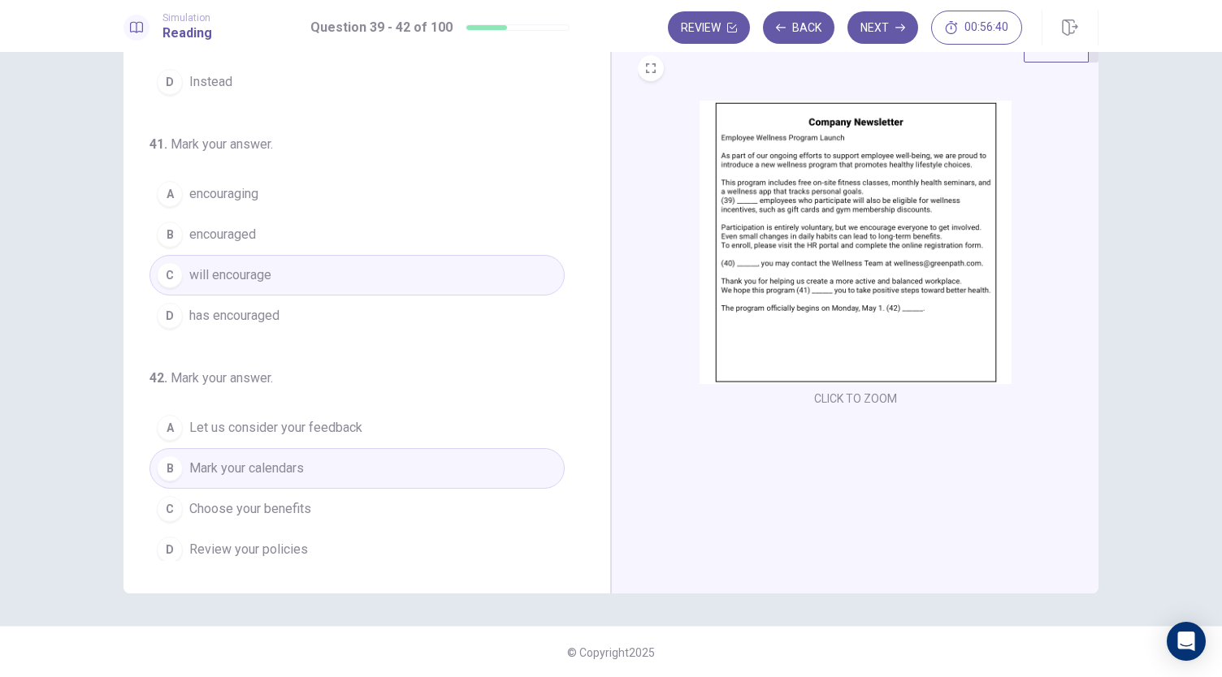
scroll to position [56, 0]
click at [881, 27] on button "Next" at bounding box center [882, 27] width 71 height 32
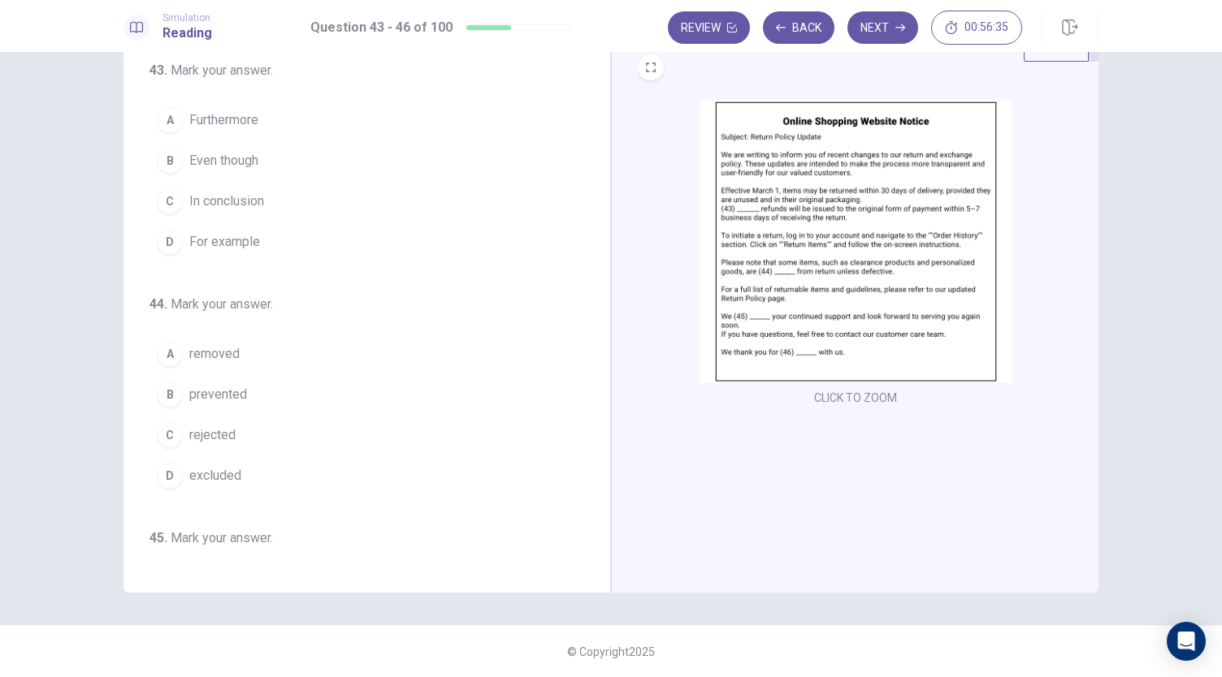
scroll to position [0, 0]
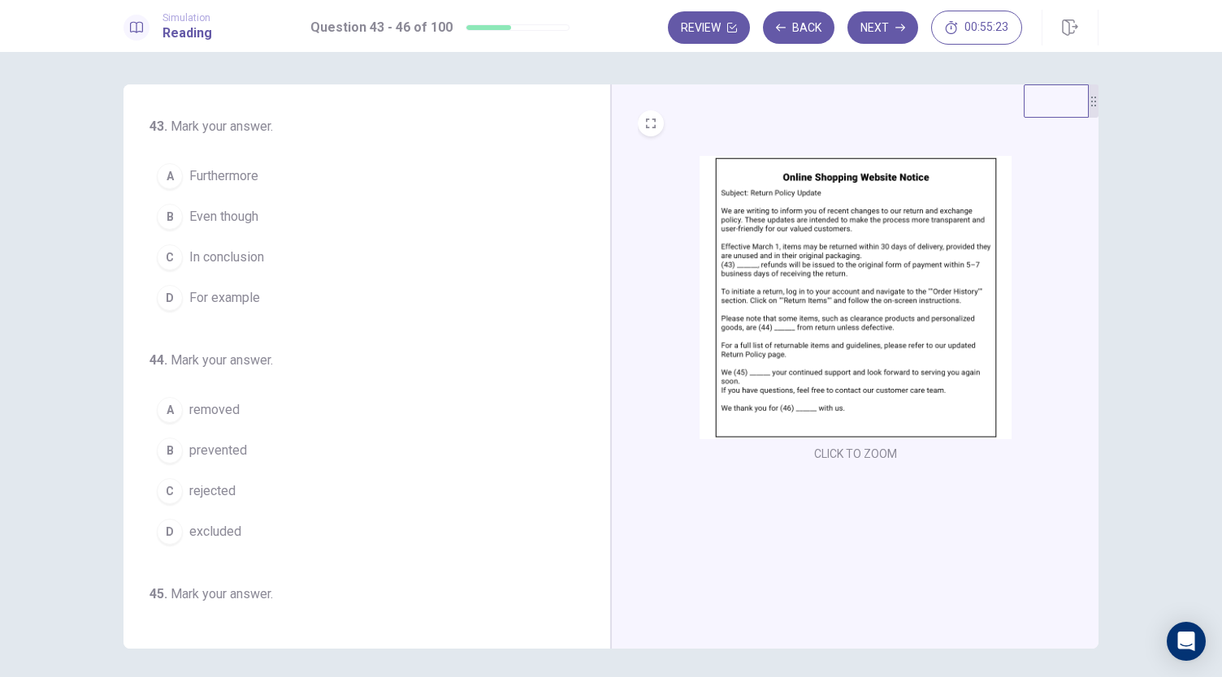
click at [261, 171] on button "A Furthermore" at bounding box center [356, 176] width 415 height 41
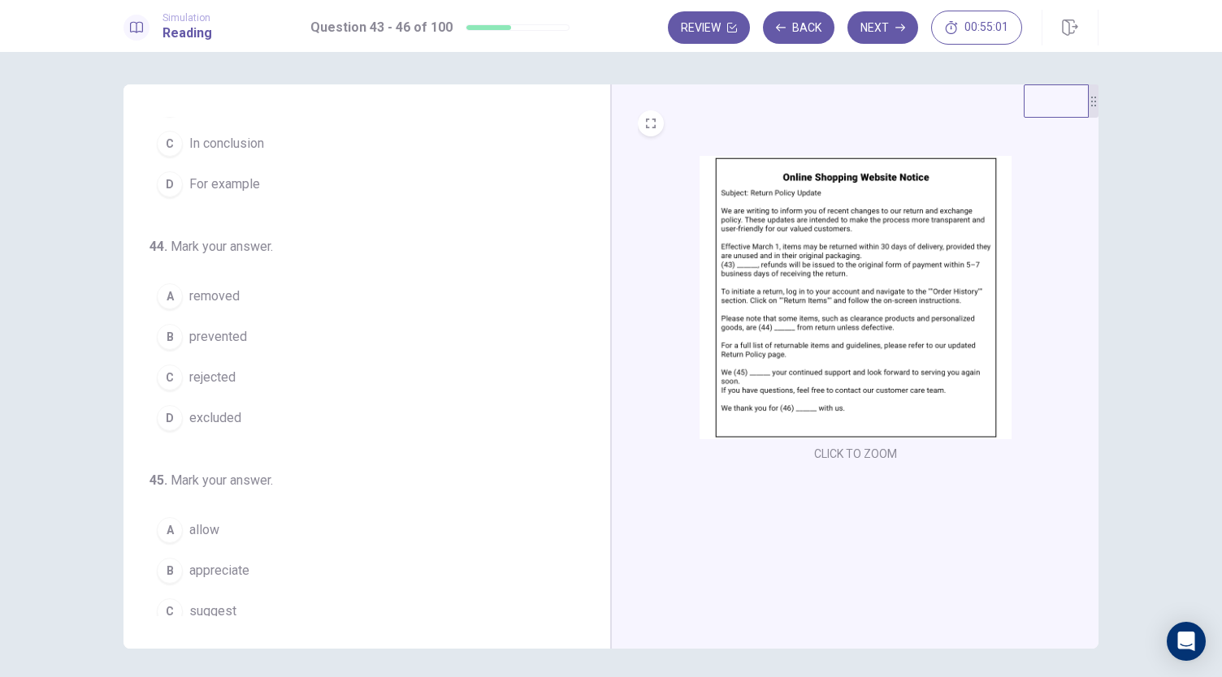
scroll to position [162, 0]
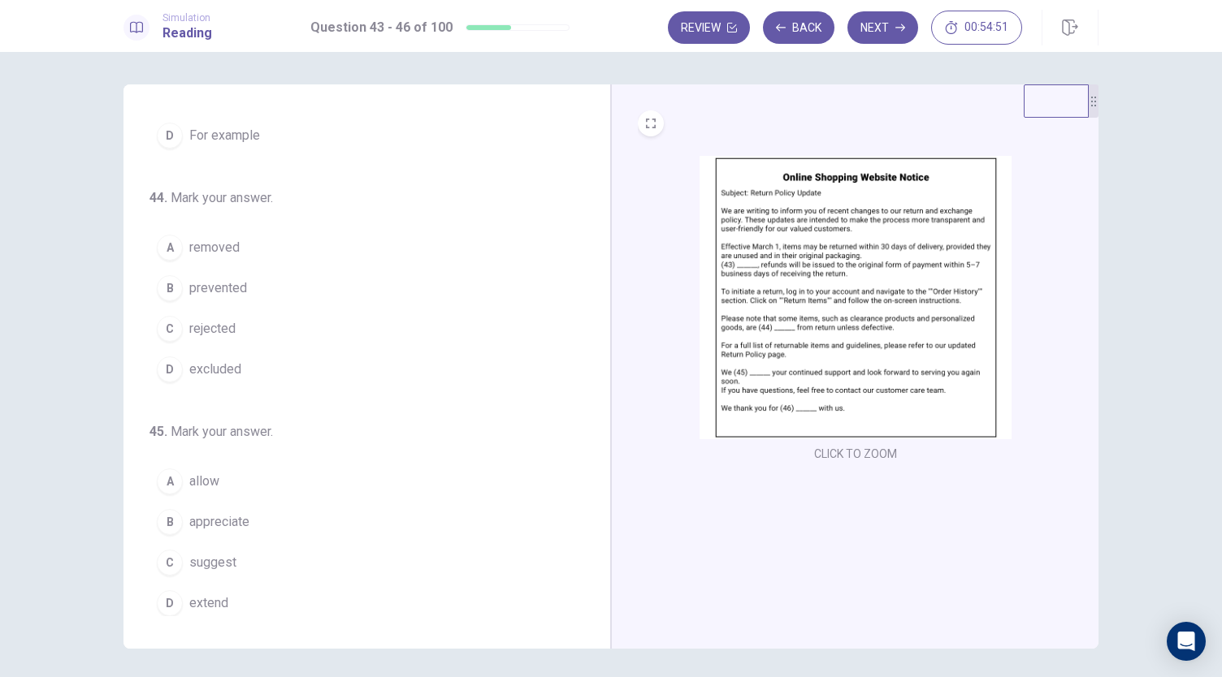
click at [243, 363] on button "D excluded" at bounding box center [356, 369] width 415 height 41
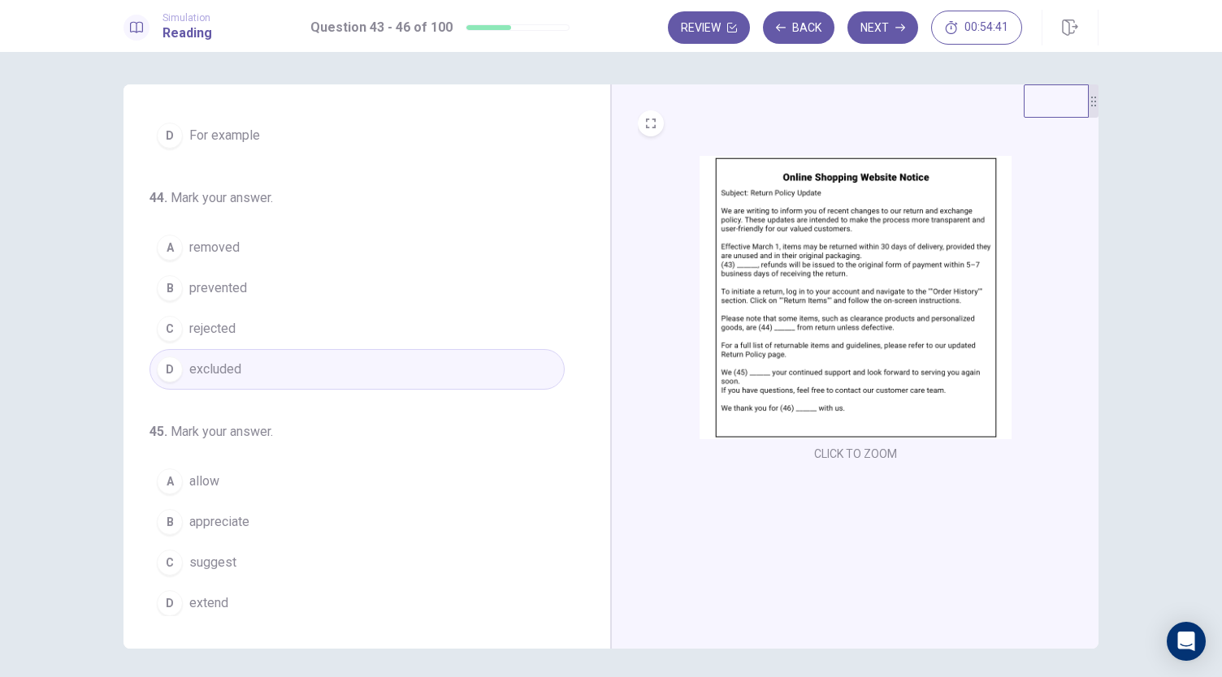
scroll to position [244, 0]
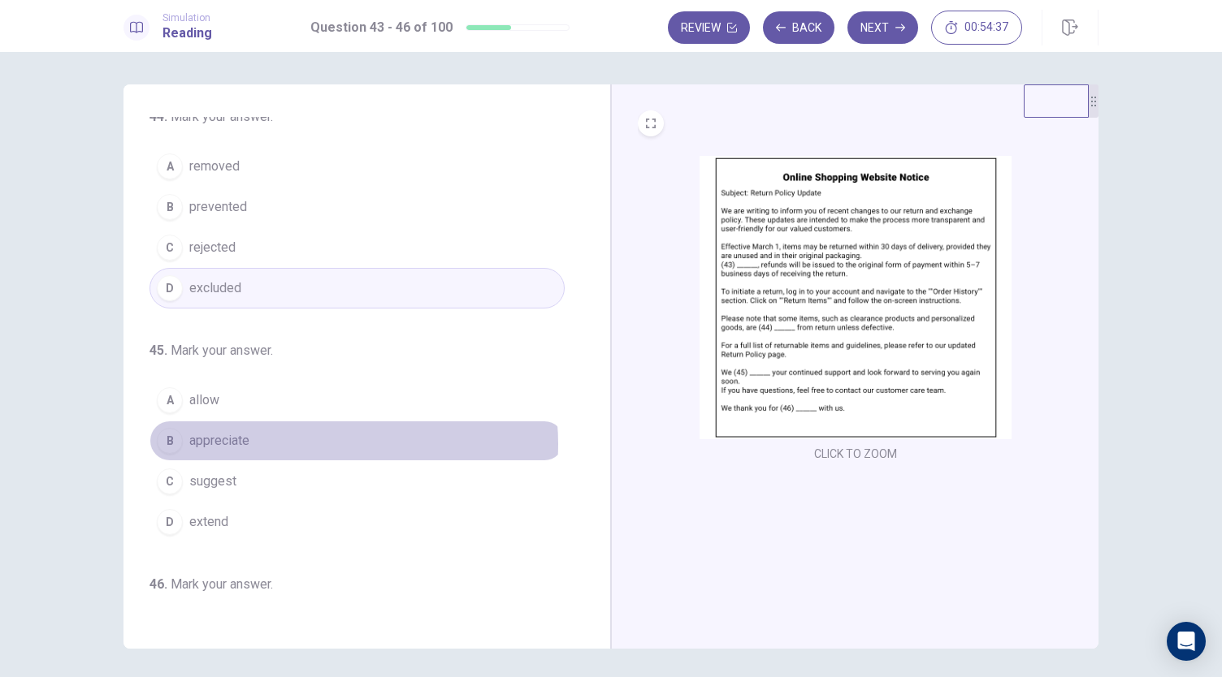
click at [315, 439] on button "B appreciate" at bounding box center [356, 441] width 415 height 41
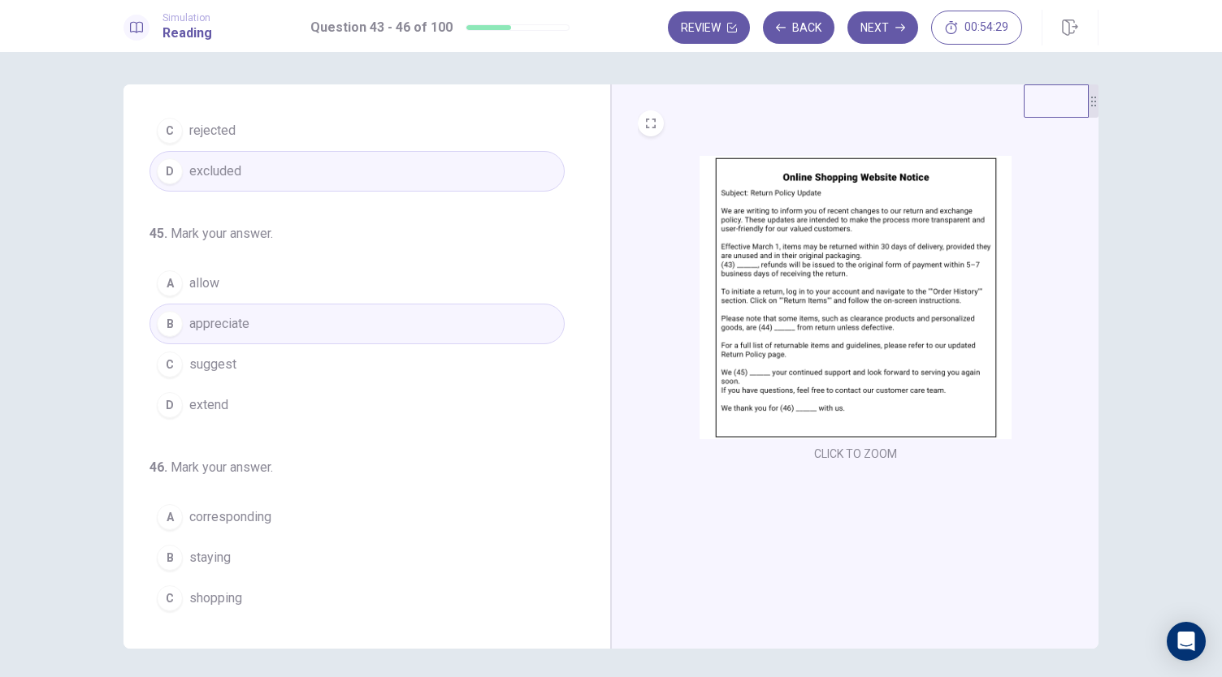
scroll to position [395, 0]
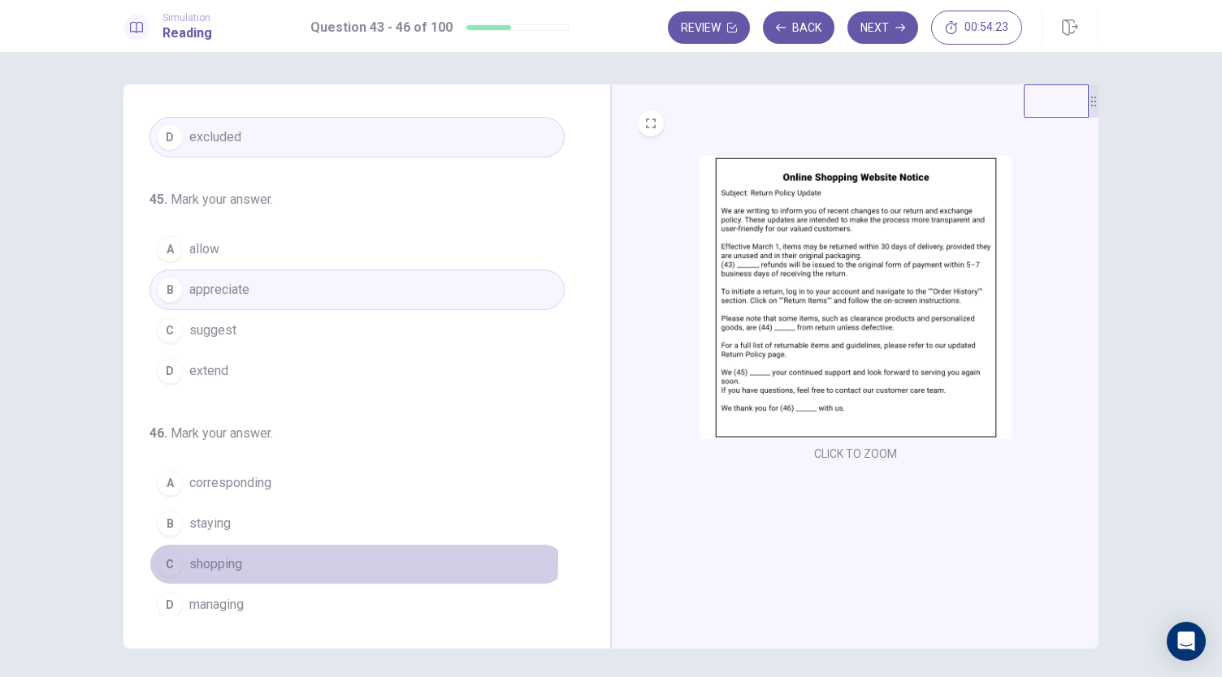
click at [245, 551] on button "C shopping" at bounding box center [356, 564] width 415 height 41
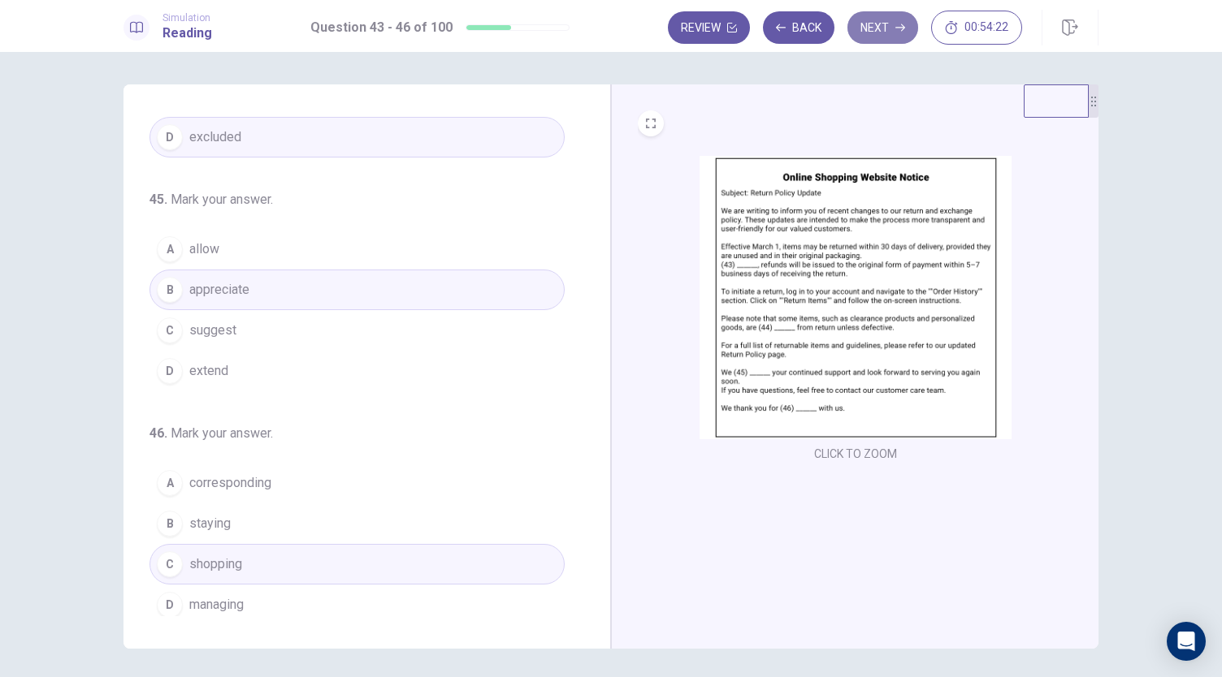
click at [893, 19] on button "Next" at bounding box center [882, 27] width 71 height 32
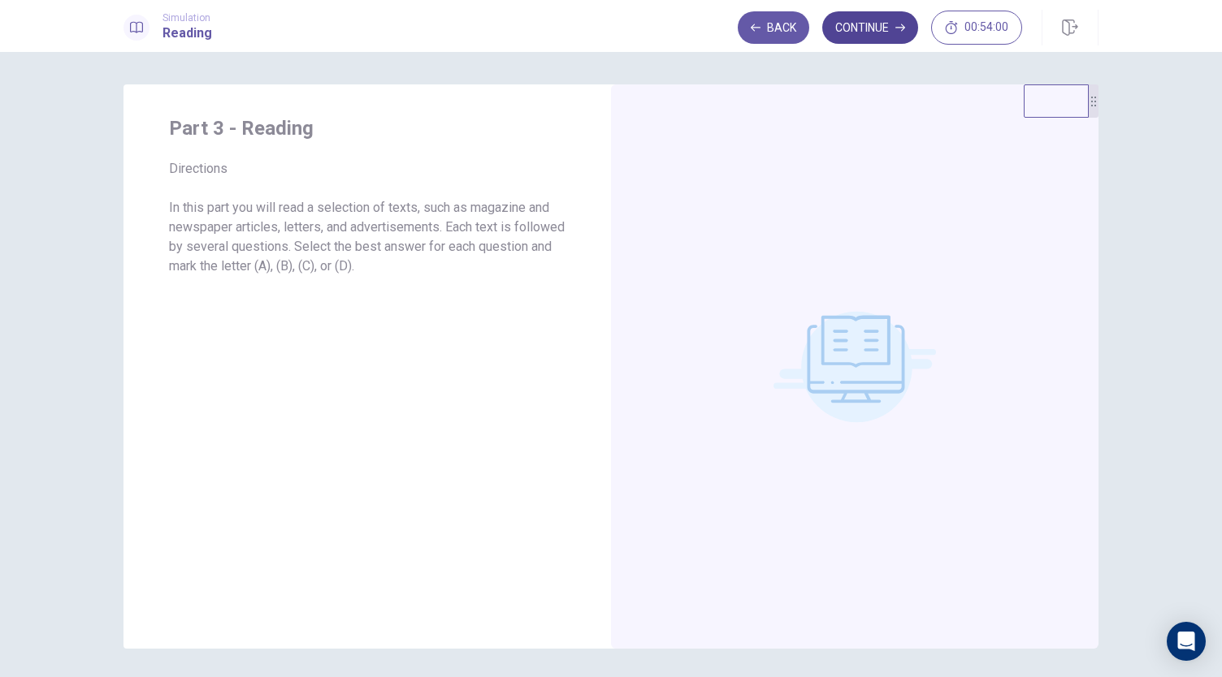
click at [851, 33] on button "Continue" at bounding box center [870, 27] width 96 height 32
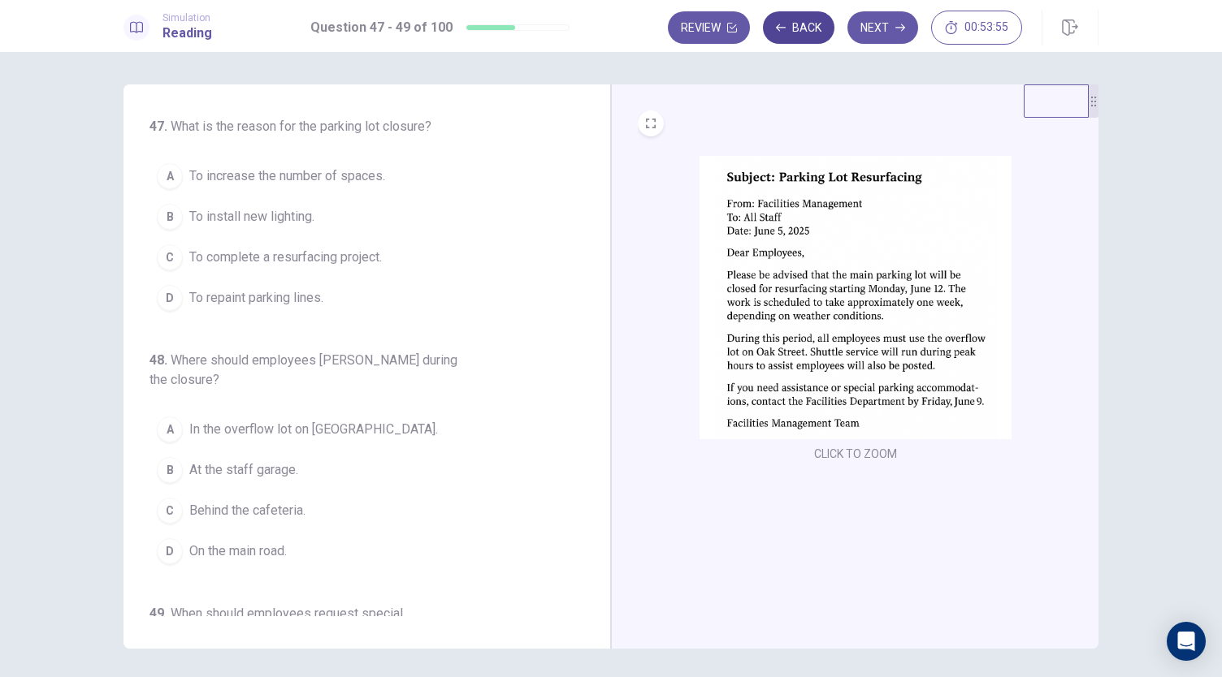
click at [814, 24] on button "Back" at bounding box center [798, 27] width 71 height 32
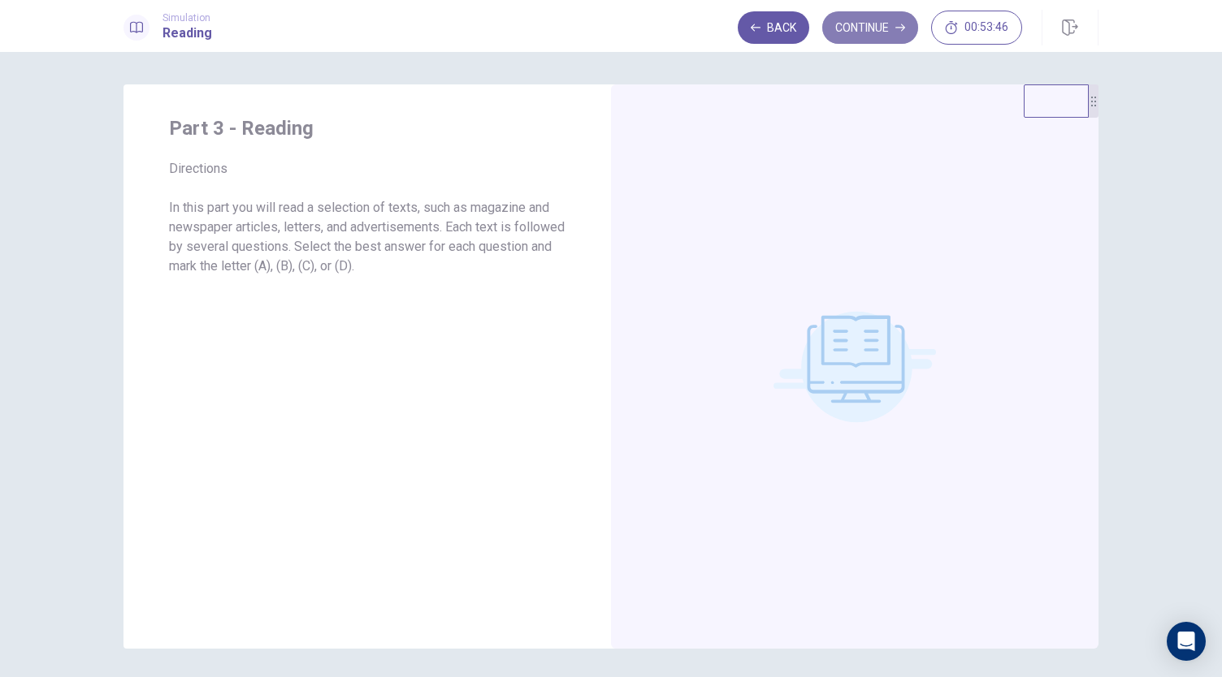
click at [872, 25] on button "Continue" at bounding box center [870, 27] width 96 height 32
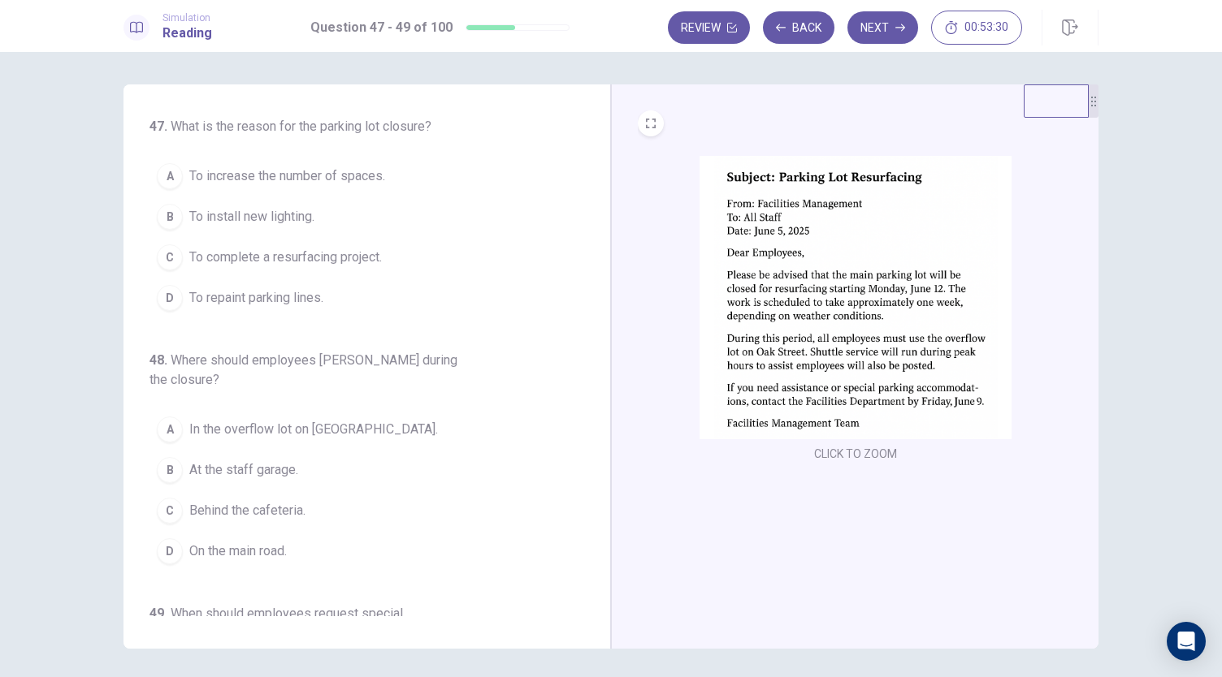
scroll to position [0, 0]
click at [327, 259] on span "To complete a resurfacing project." at bounding box center [285, 257] width 192 height 19
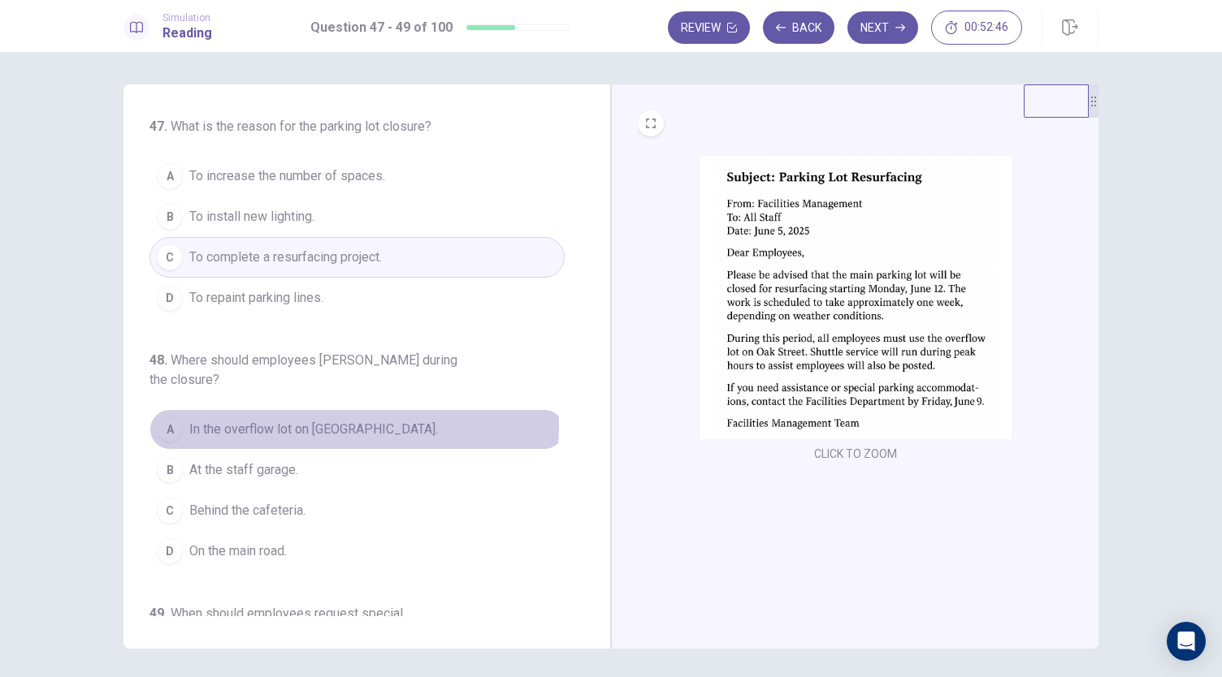
click at [347, 420] on span "In the overflow lot on [GEOGRAPHIC_DATA]." at bounding box center [313, 429] width 249 height 19
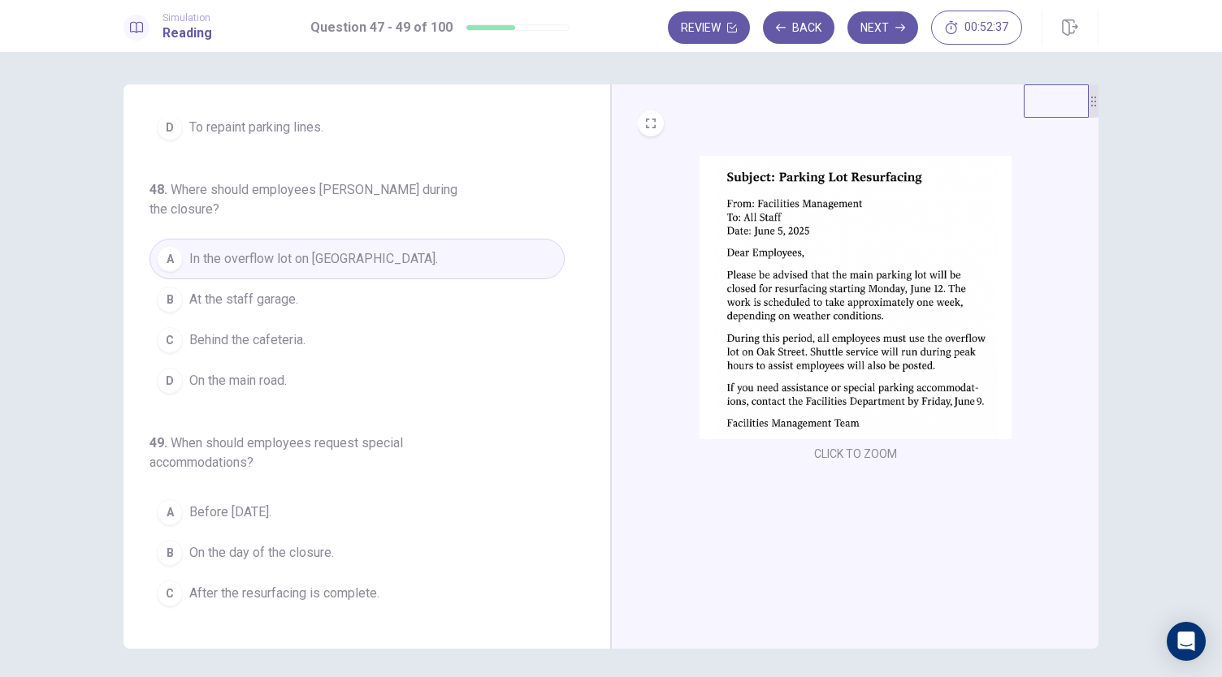
scroll to position [182, 0]
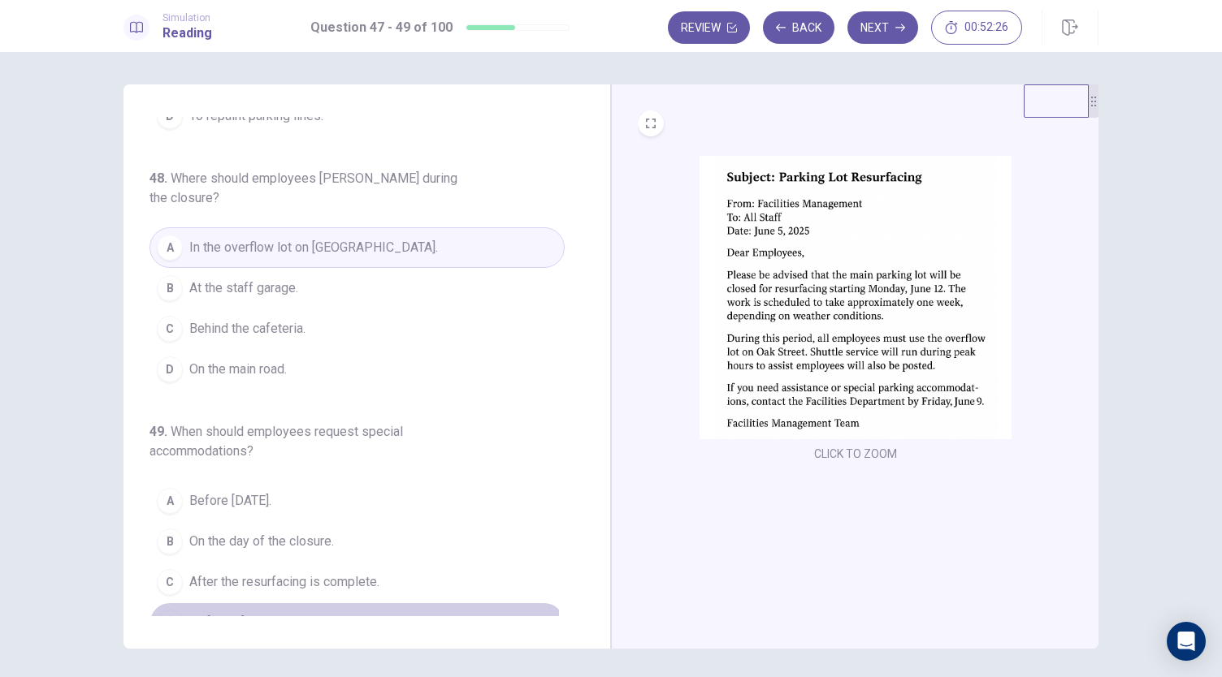
click at [225, 613] on span "By [DATE]." at bounding box center [218, 622] width 58 height 19
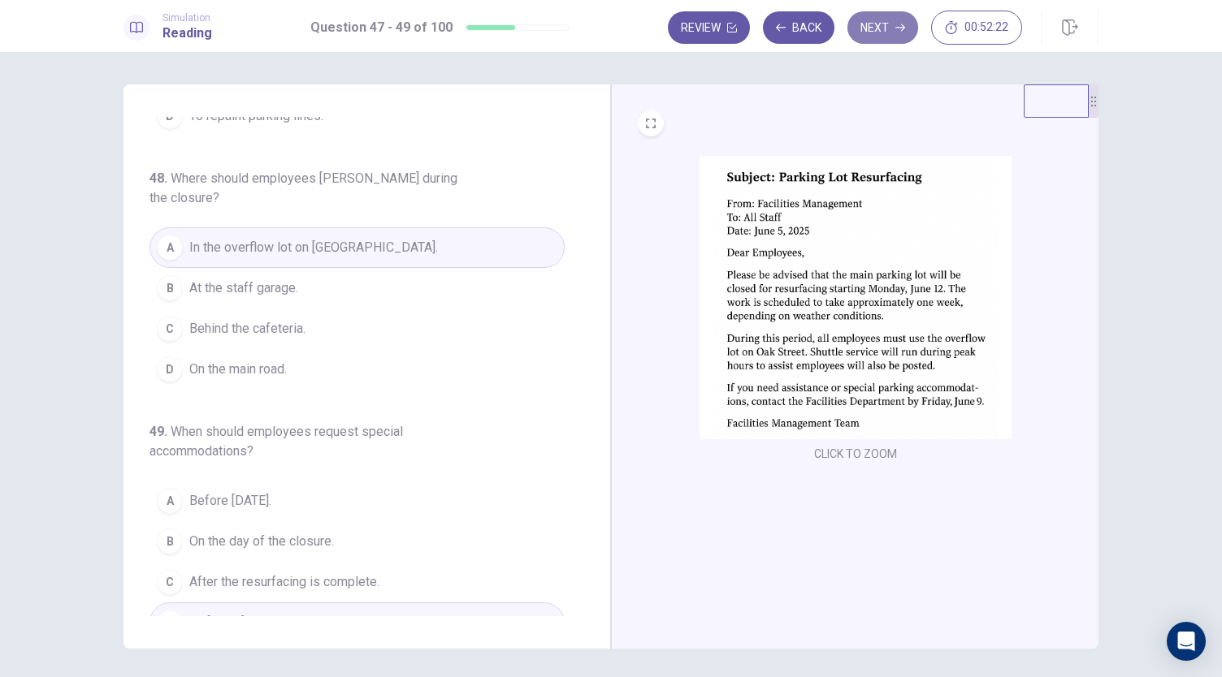
click at [872, 25] on button "Next" at bounding box center [882, 27] width 71 height 32
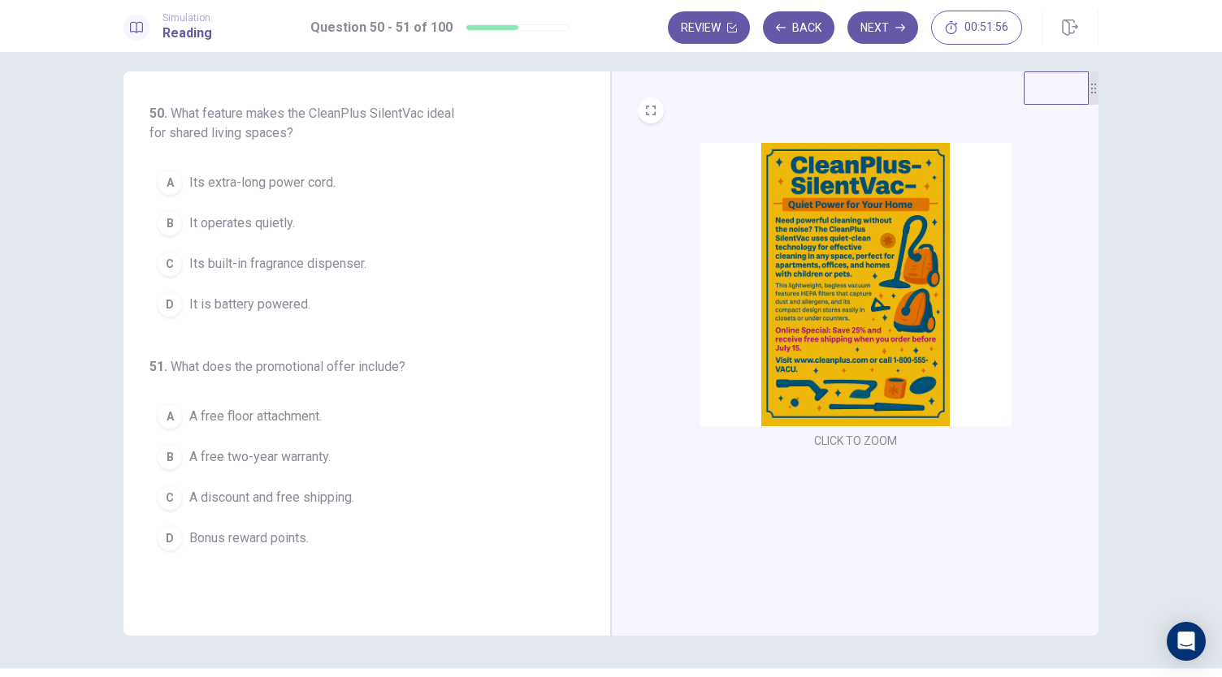
scroll to position [0, 0]
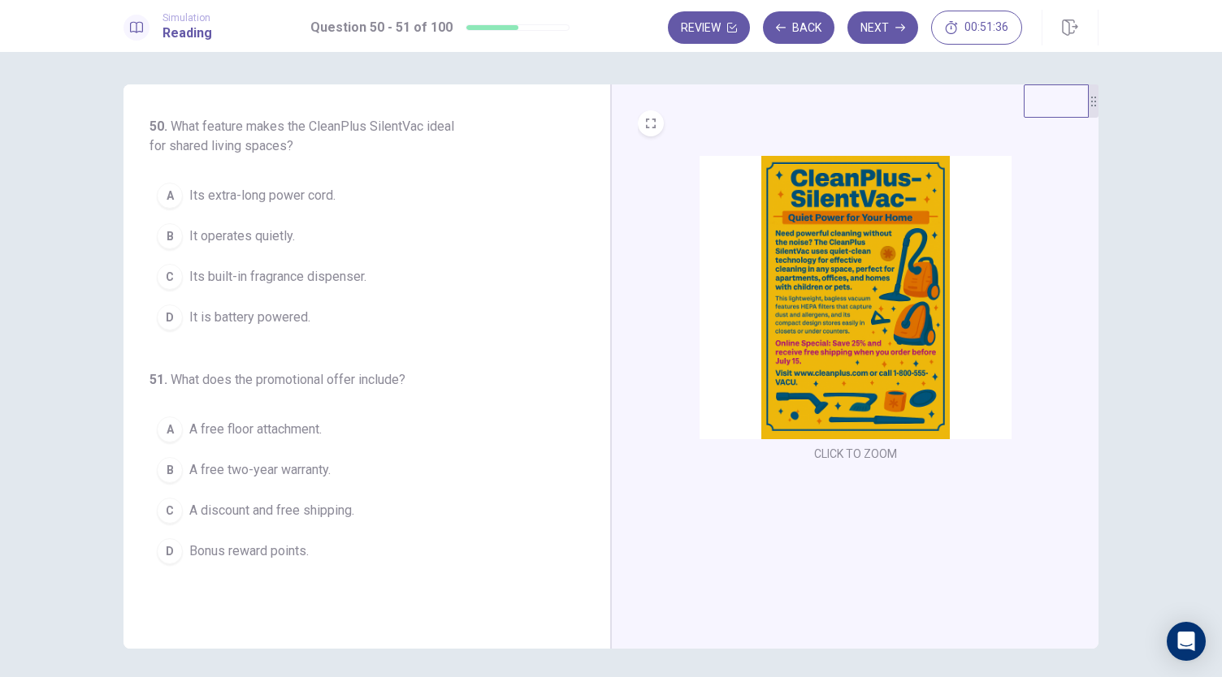
click at [267, 238] on span "It operates quietly." at bounding box center [242, 236] width 106 height 19
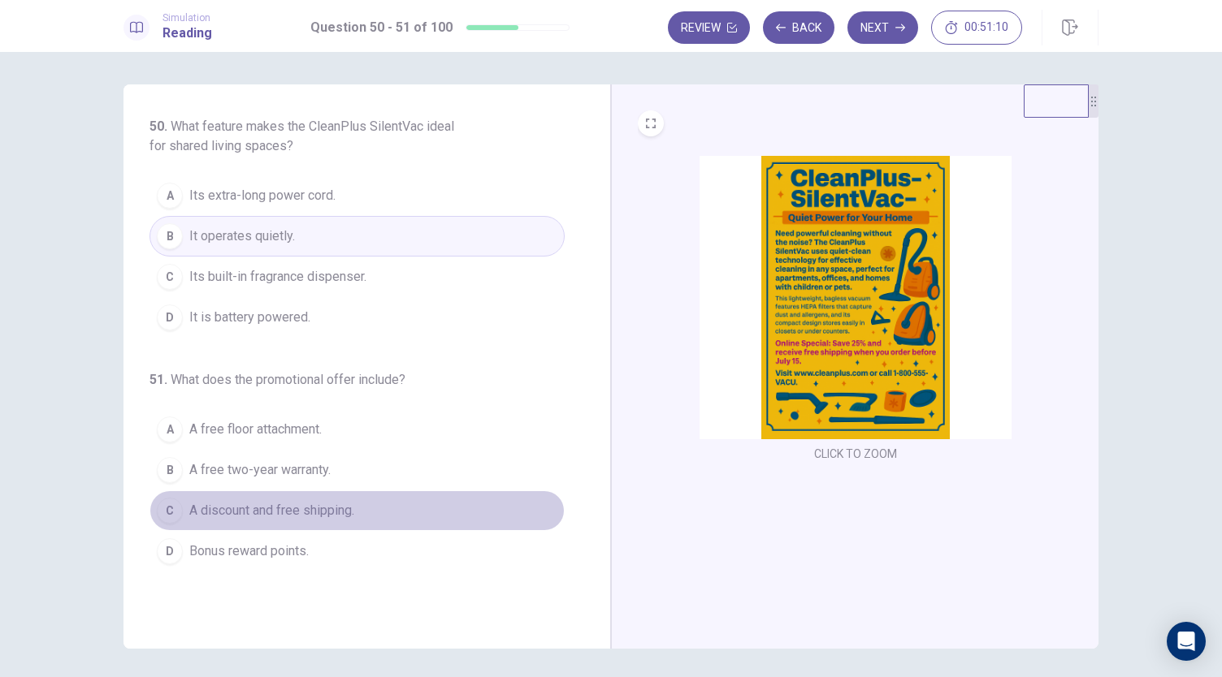
click at [278, 512] on span "A discount and free shipping." at bounding box center [271, 510] width 165 height 19
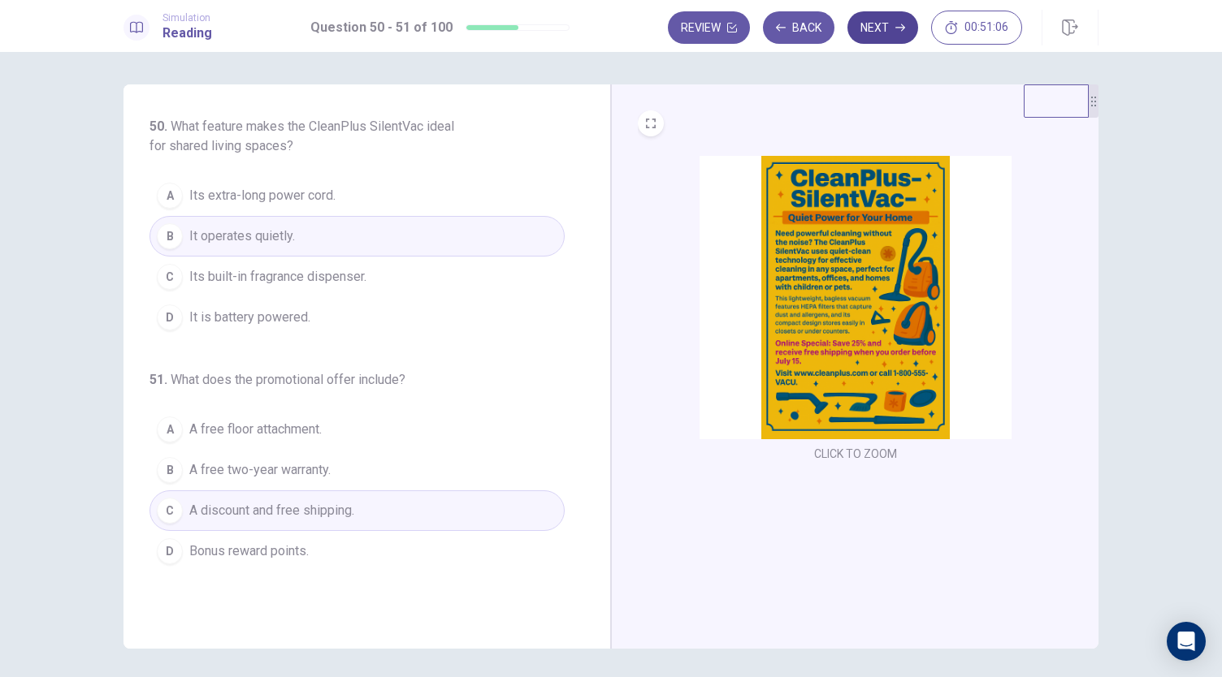
click at [879, 34] on button "Next" at bounding box center [882, 27] width 71 height 32
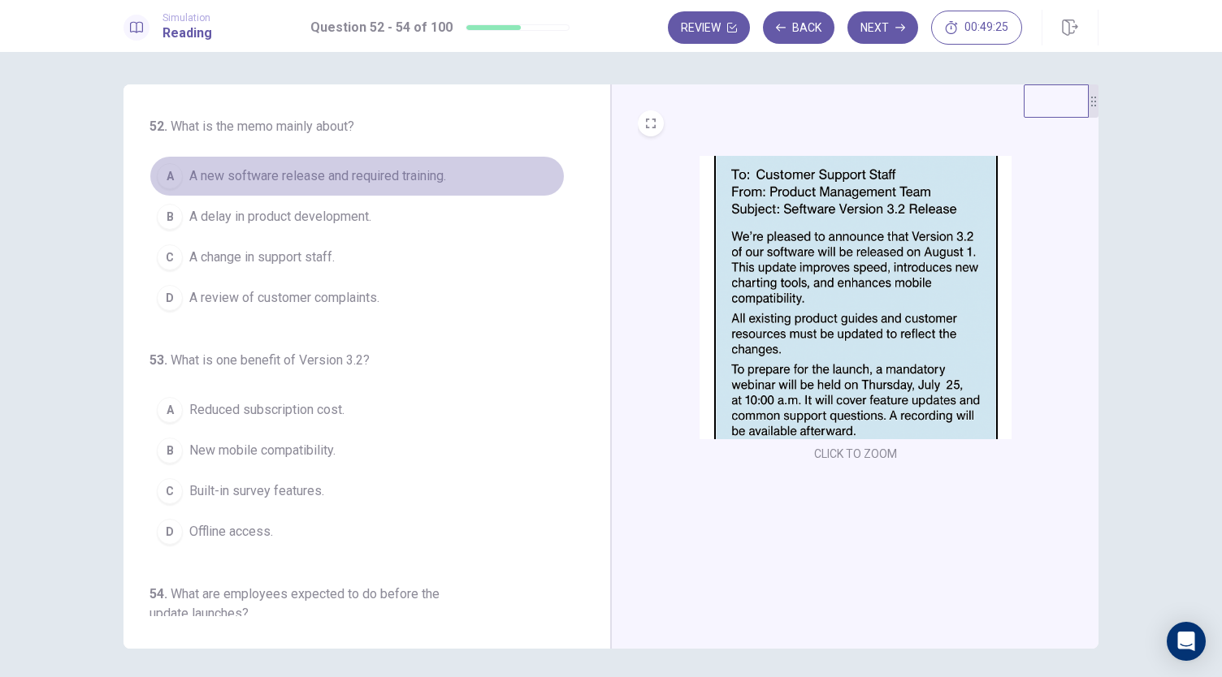
click at [364, 176] on span "A new software release and required training." at bounding box center [317, 176] width 257 height 19
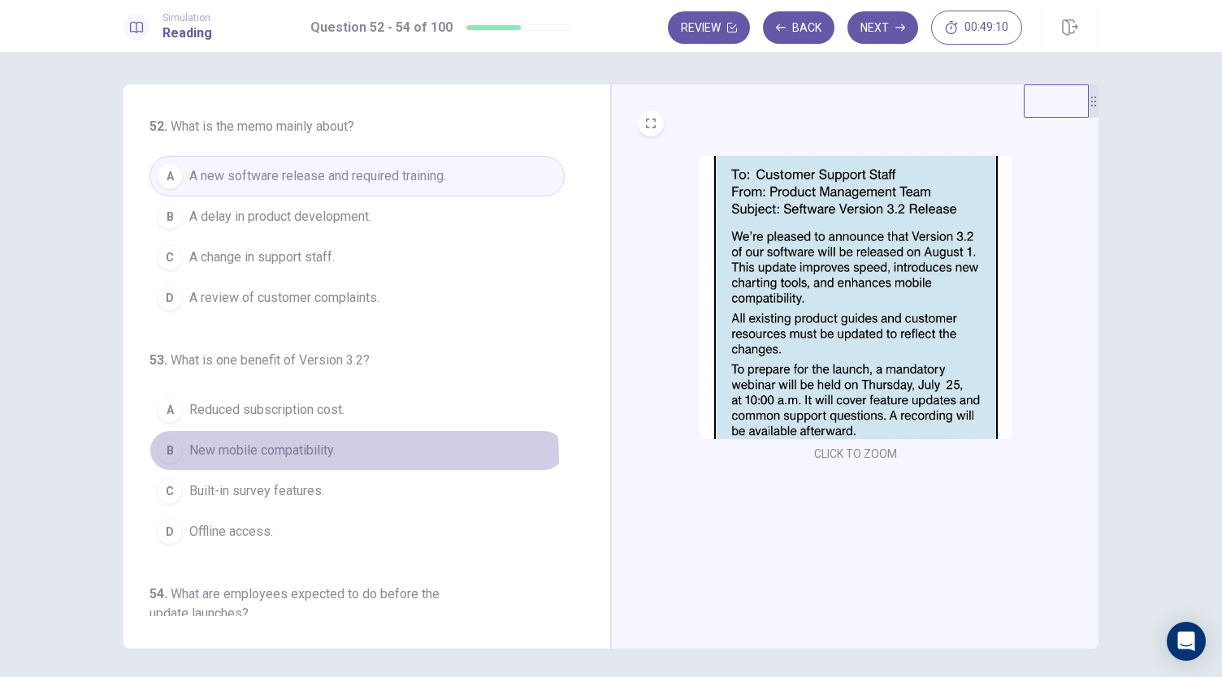
click at [309, 456] on span "New mobile compatibility." at bounding box center [262, 450] width 146 height 19
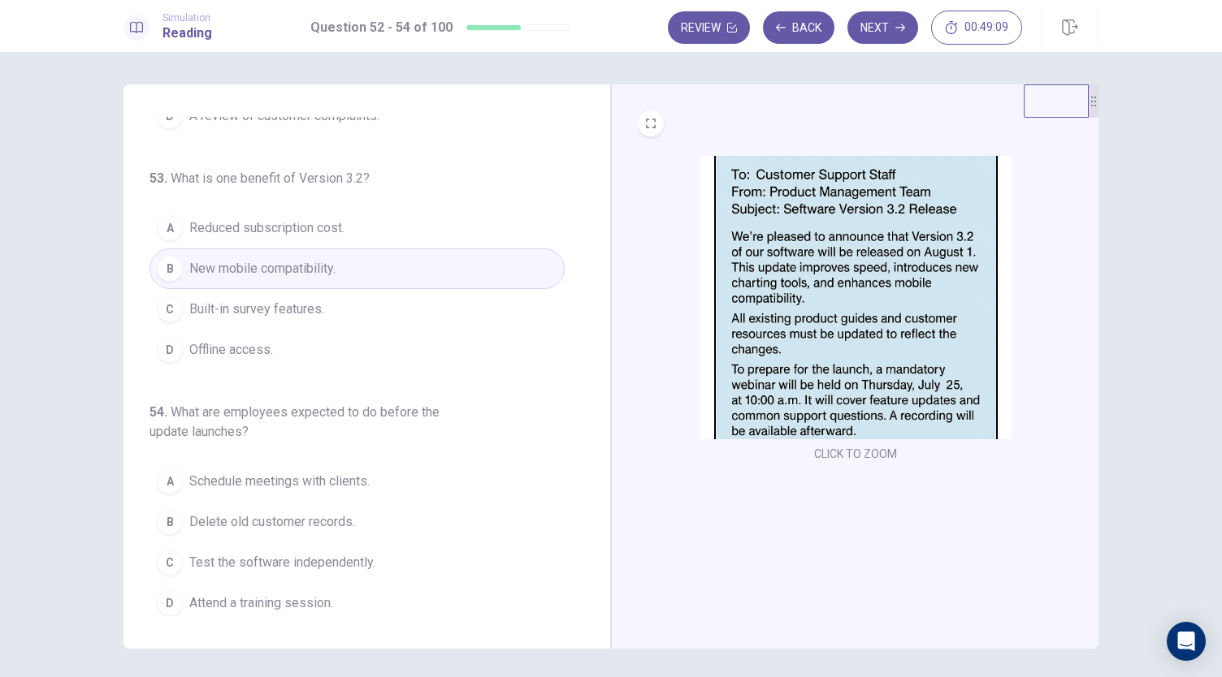
scroll to position [182, 0]
click at [315, 594] on span "Attend a training session." at bounding box center [261, 603] width 144 height 19
click at [890, 30] on button "Next" at bounding box center [882, 27] width 71 height 32
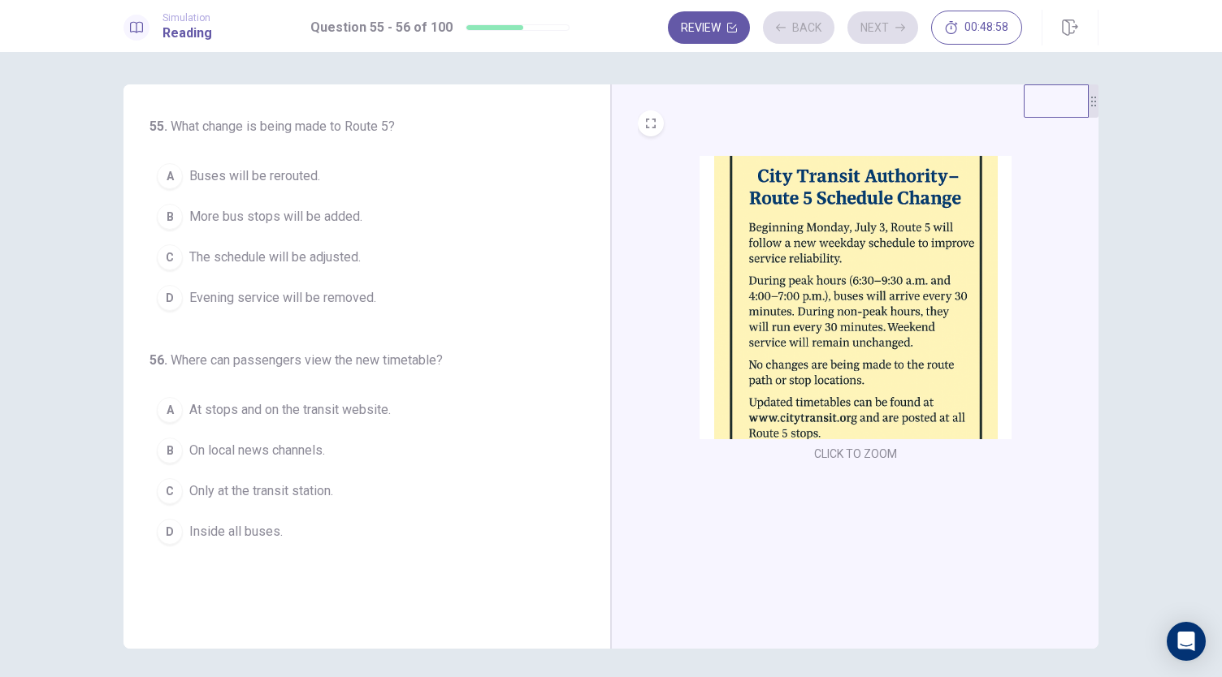
scroll to position [0, 0]
click at [357, 257] on span "The schedule will be adjusted." at bounding box center [274, 257] width 171 height 19
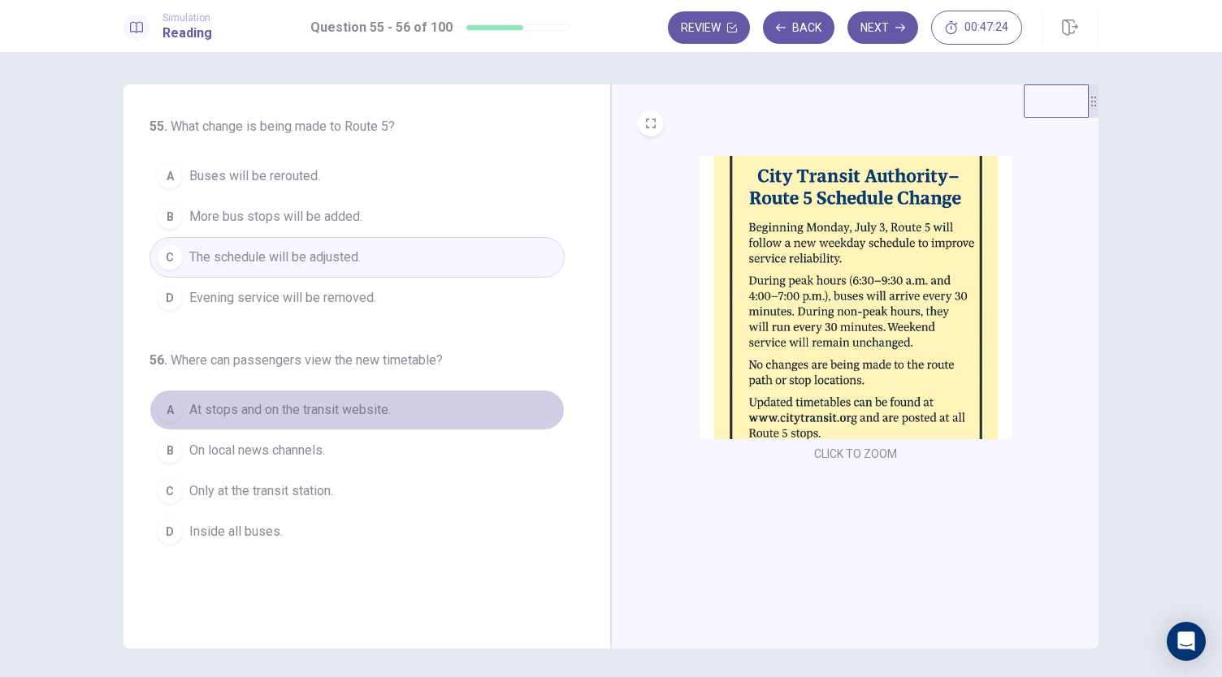
click at [289, 403] on span "At stops and on the transit website." at bounding box center [289, 409] width 201 height 19
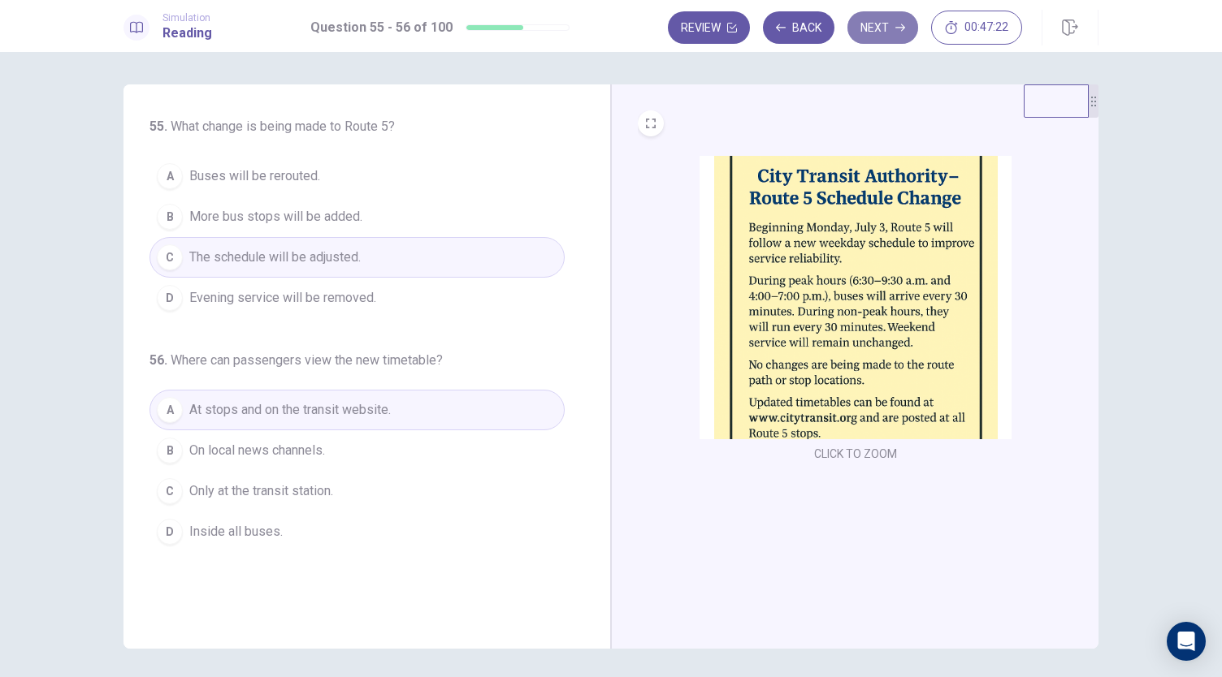
click at [871, 36] on button "Next" at bounding box center [882, 27] width 71 height 32
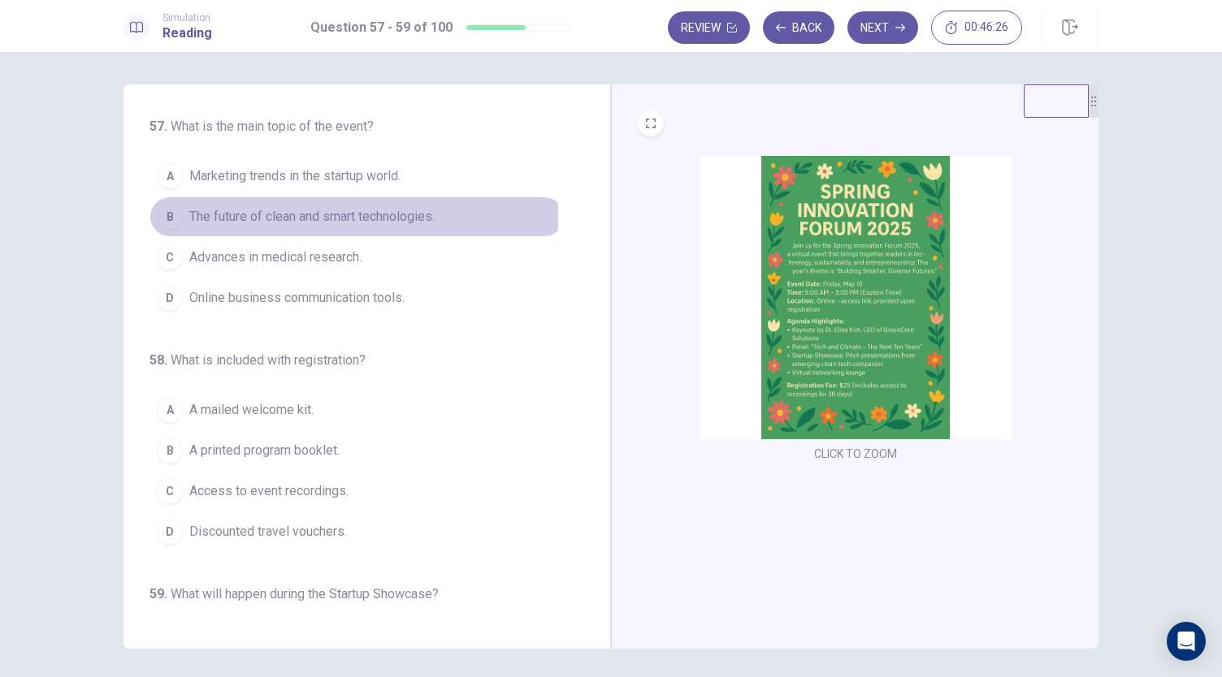
click at [302, 215] on span "The future of clean and smart technologies." at bounding box center [311, 216] width 245 height 19
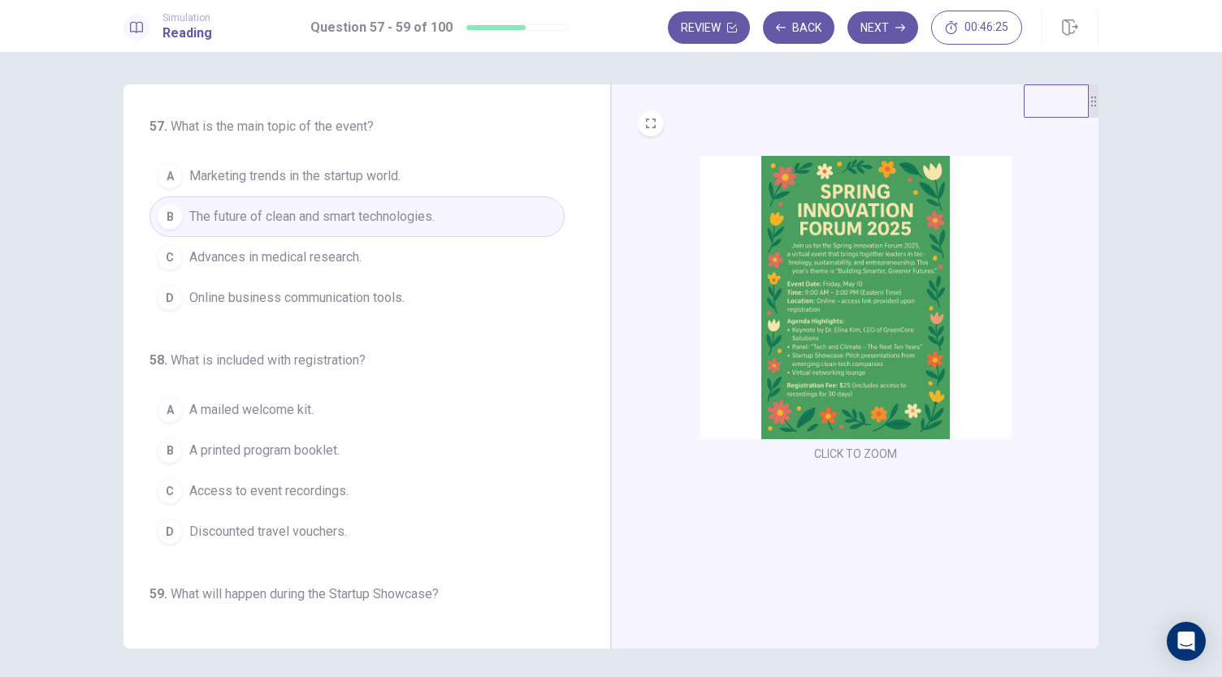
scroll to position [56, 0]
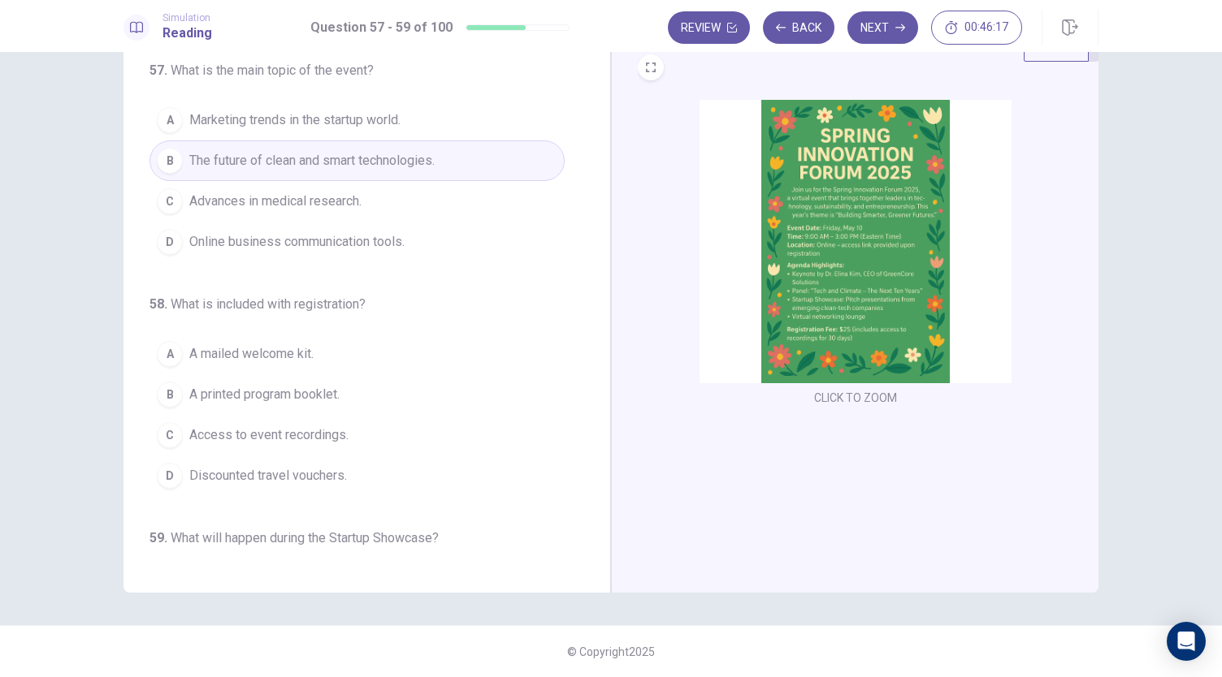
click at [297, 431] on span "Access to event recordings." at bounding box center [268, 435] width 159 height 19
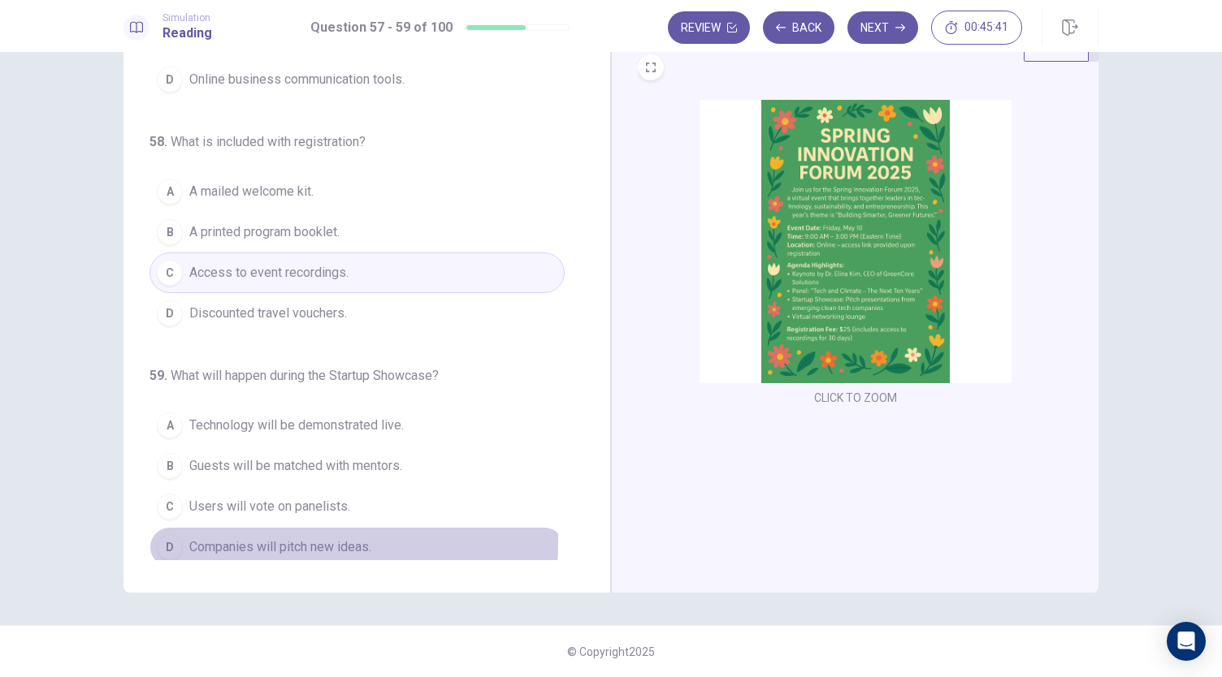
click at [272, 538] on span "Companies will pitch new ideas." at bounding box center [280, 547] width 182 height 19
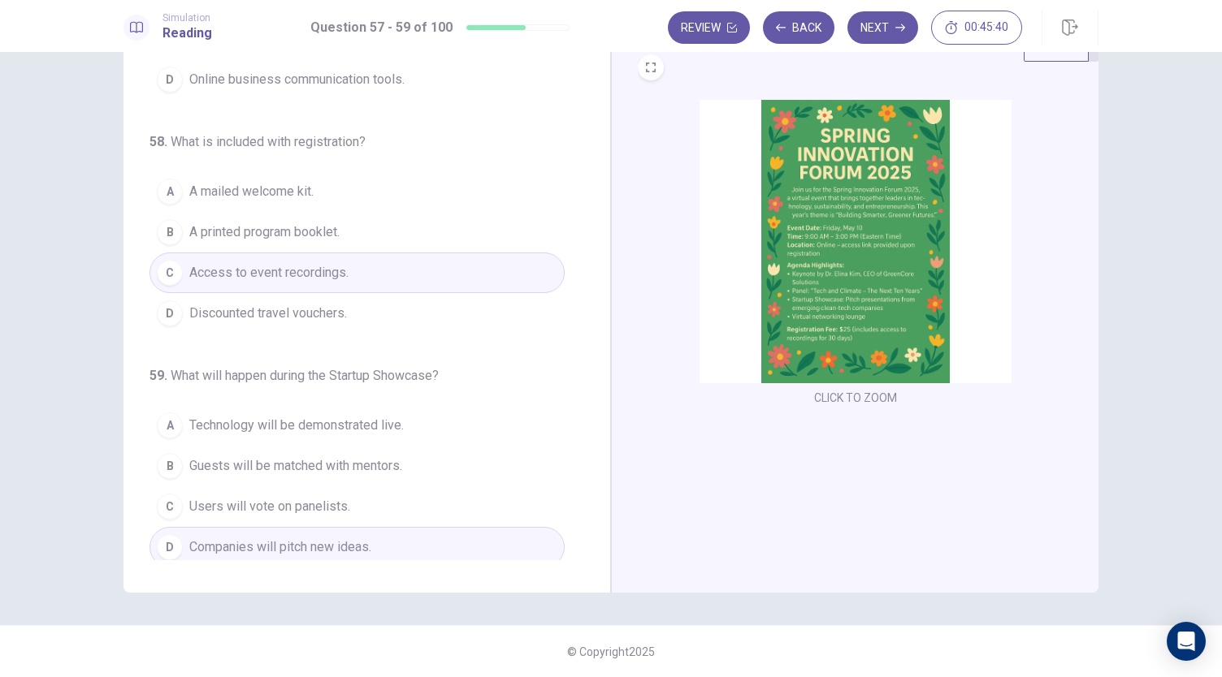
click at [889, 28] on button "Next" at bounding box center [882, 27] width 71 height 32
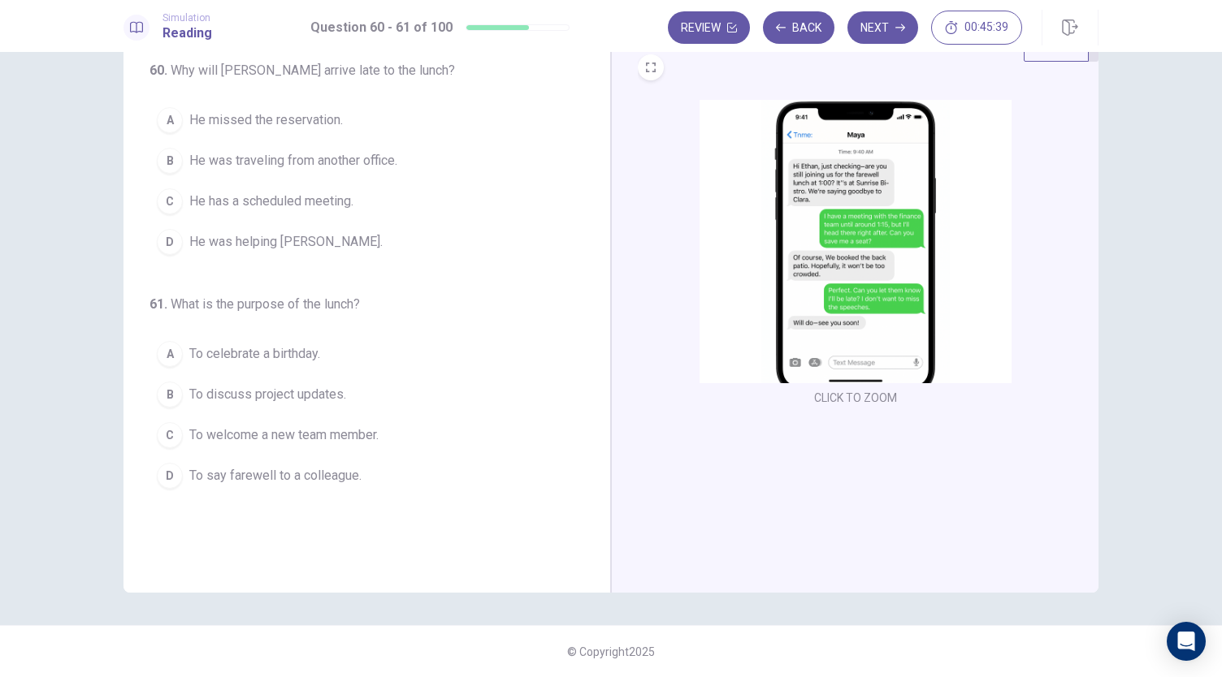
scroll to position [0, 0]
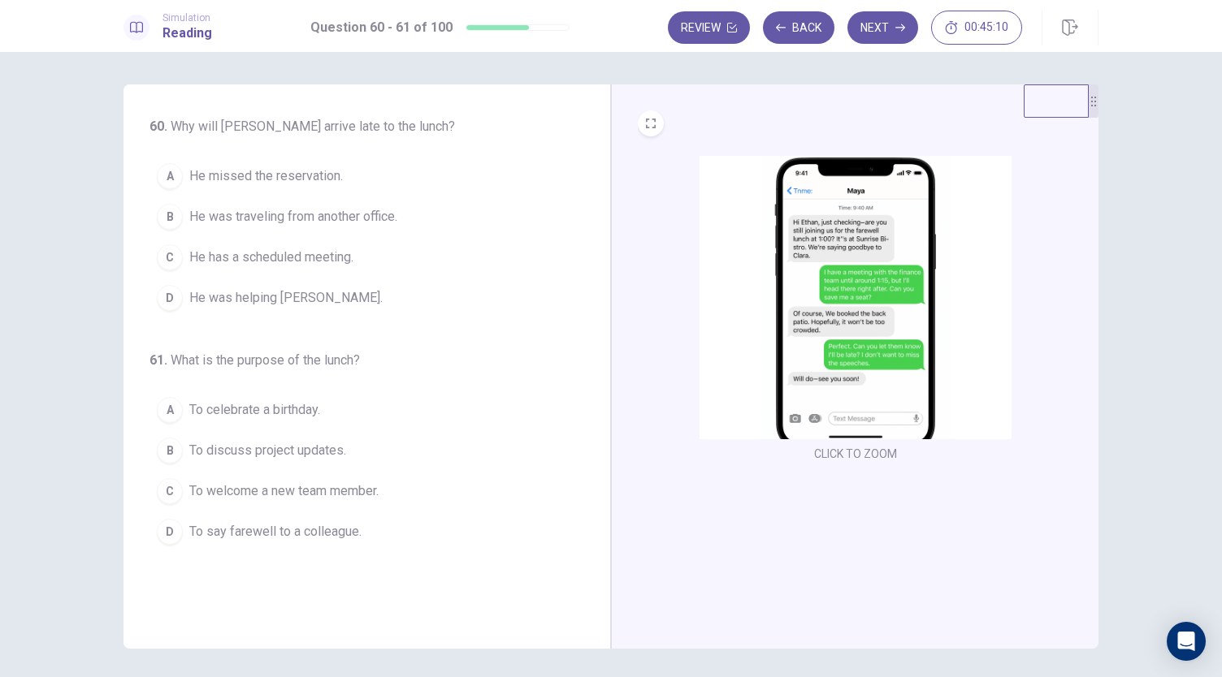
click at [219, 255] on span "He has a scheduled meeting." at bounding box center [271, 257] width 164 height 19
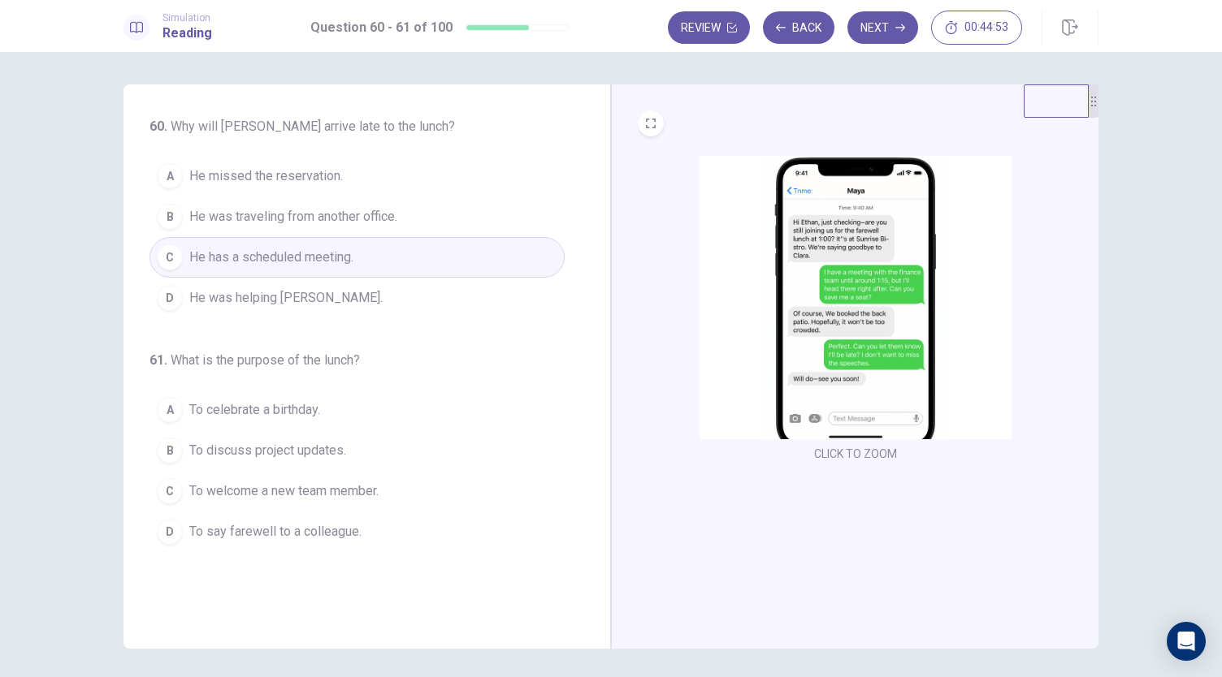
click at [327, 525] on span "To say farewell to a colleague." at bounding box center [275, 531] width 172 height 19
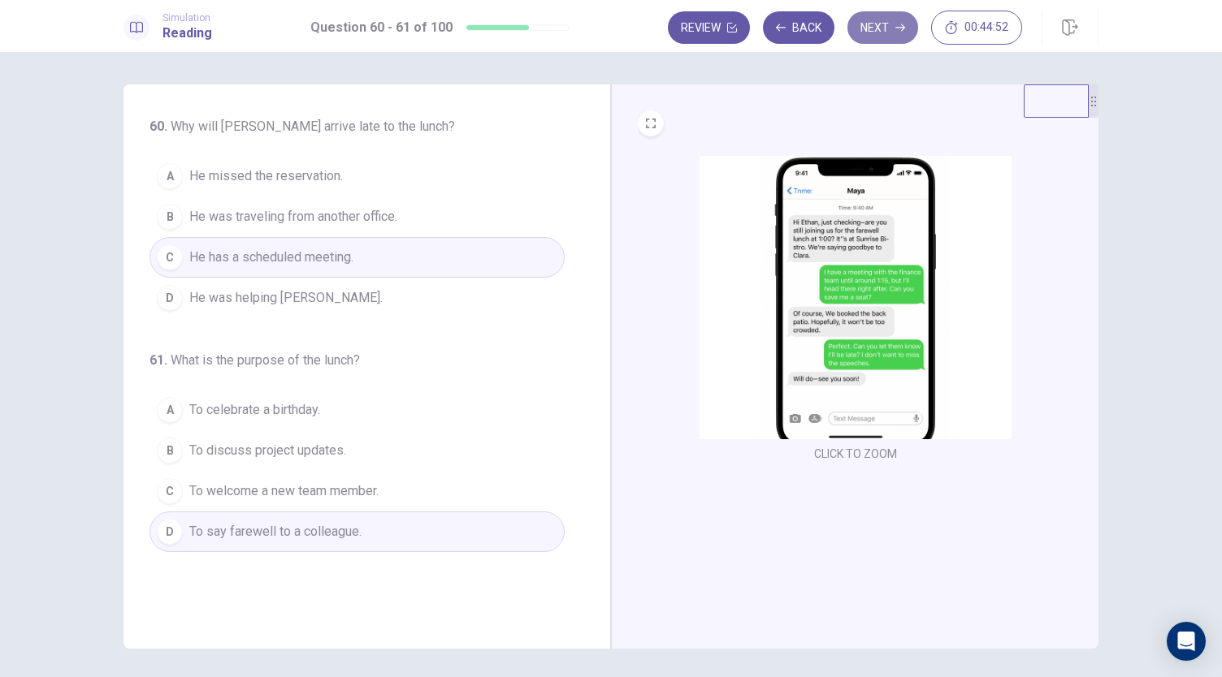
click at [892, 32] on button "Next" at bounding box center [882, 27] width 71 height 32
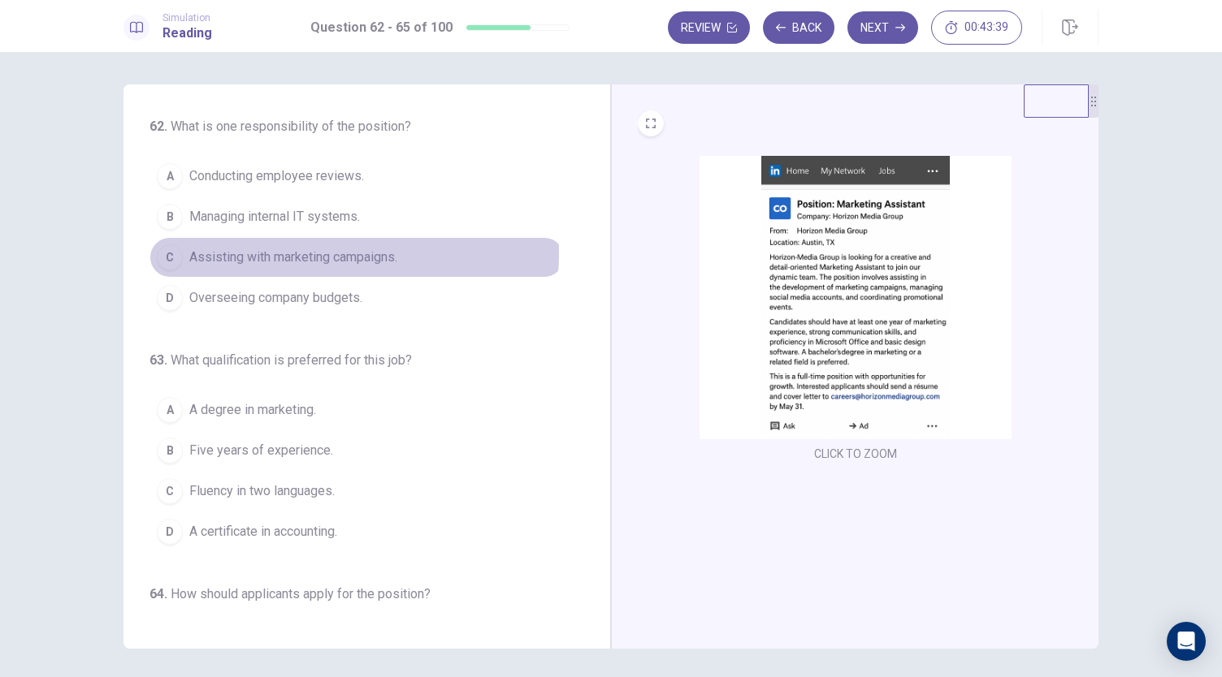
click at [328, 252] on span "Assisting with marketing campaigns." at bounding box center [293, 257] width 208 height 19
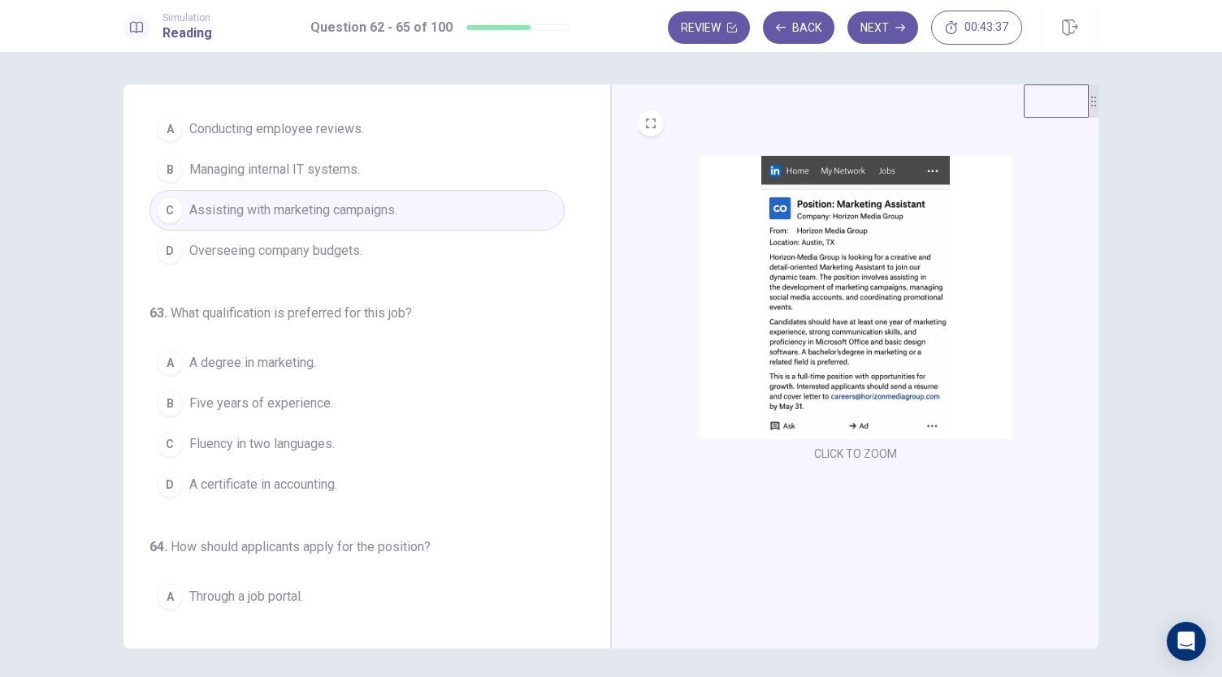
scroll to position [81, 0]
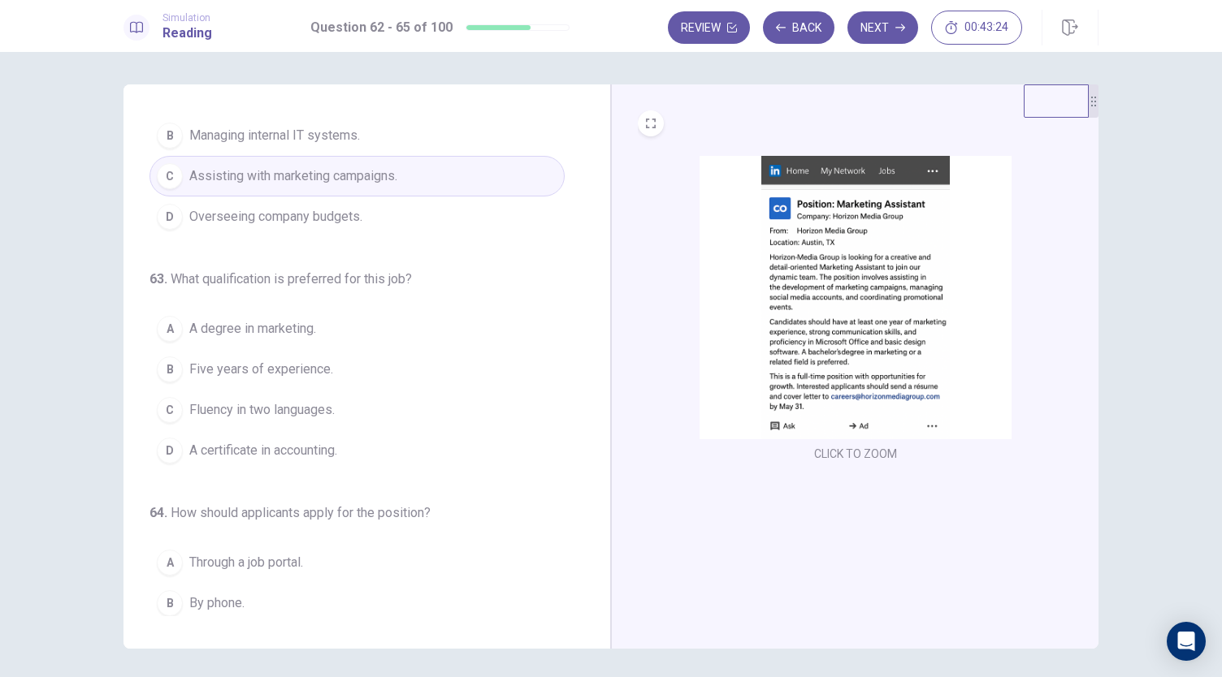
click at [253, 329] on span "A degree in marketing." at bounding box center [252, 328] width 127 height 19
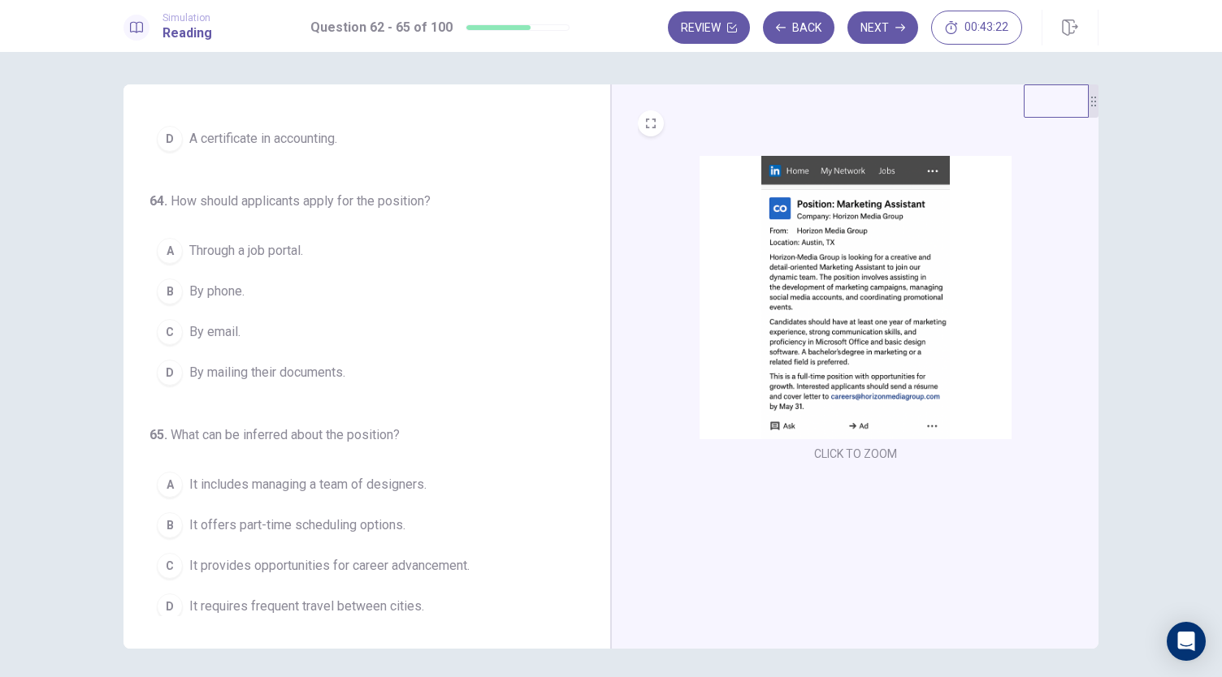
scroll to position [395, 0]
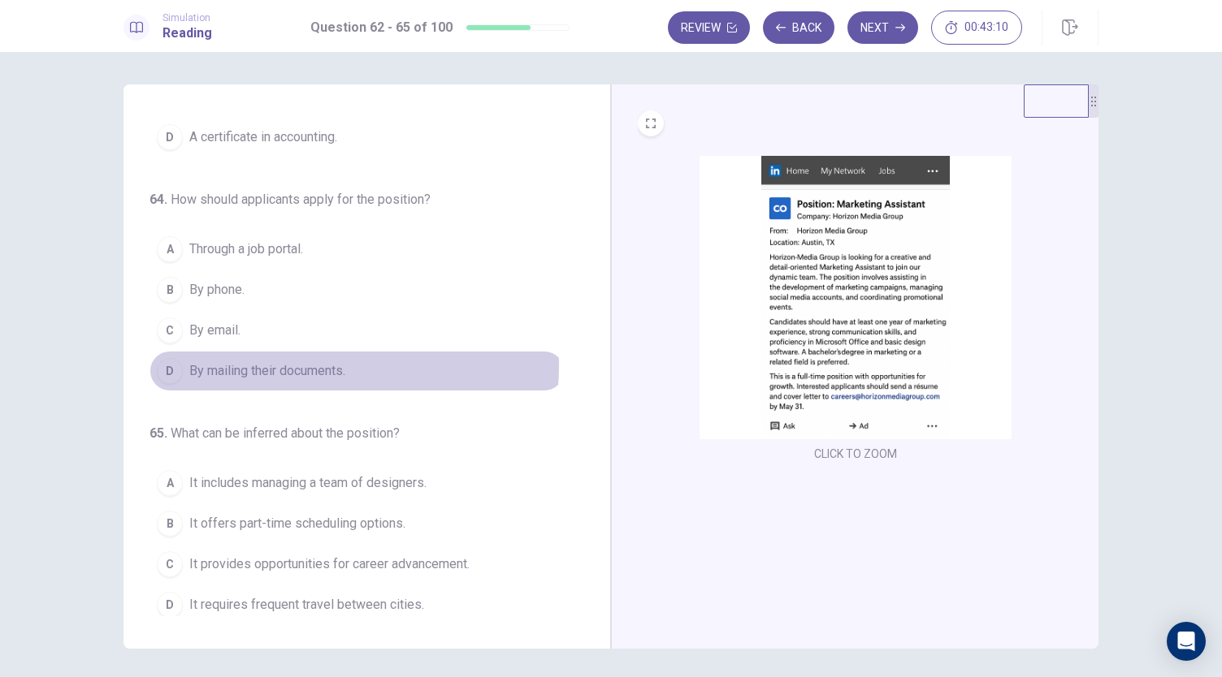
click at [302, 361] on span "By mailing their documents." at bounding box center [267, 370] width 156 height 19
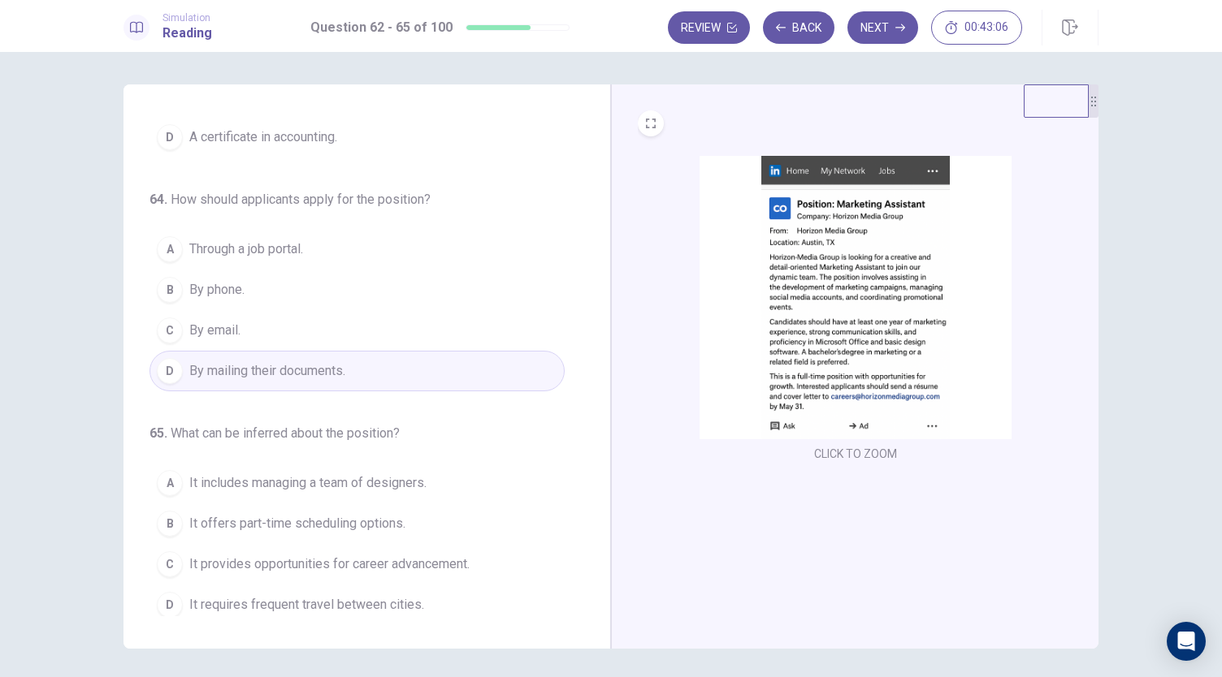
click at [312, 327] on button "C By email." at bounding box center [356, 330] width 415 height 41
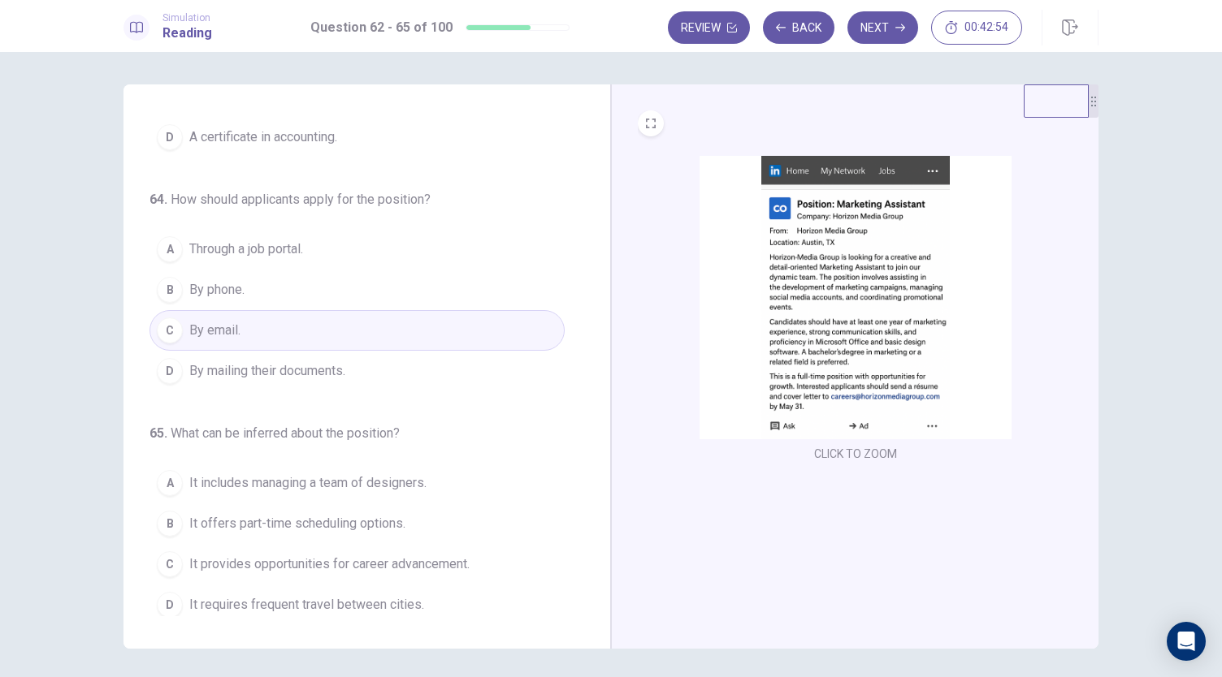
click at [304, 555] on span "It provides opportunities for career advancement." at bounding box center [329, 564] width 280 height 19
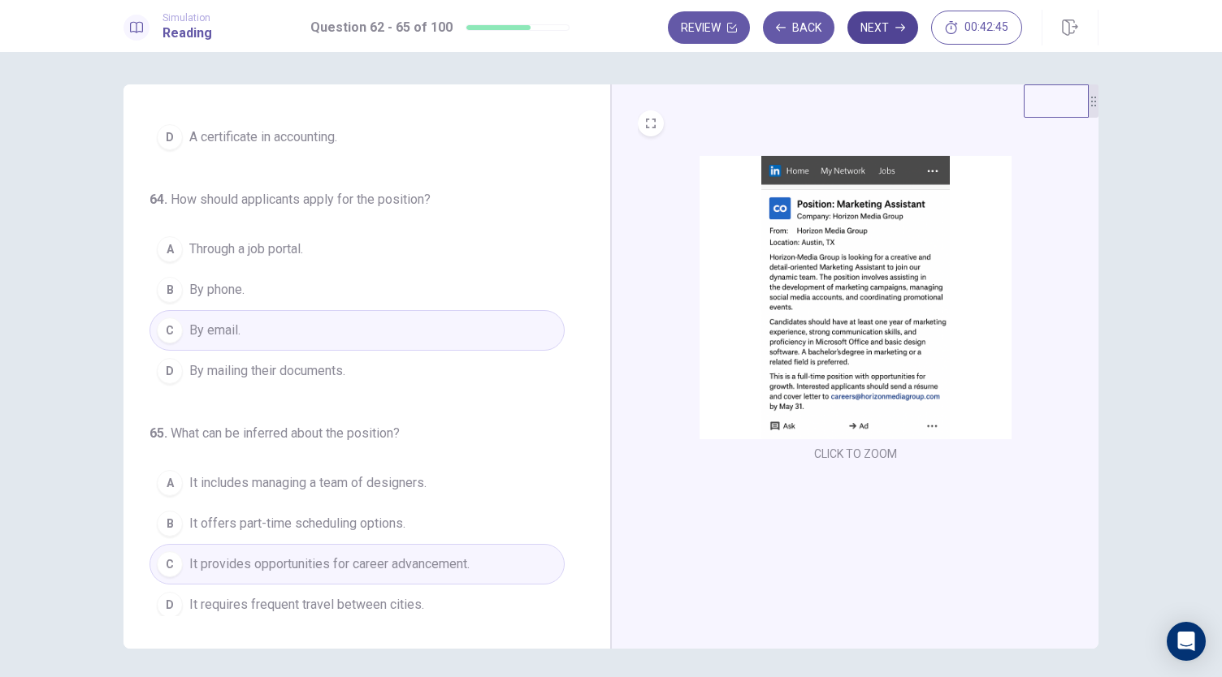
click at [883, 28] on button "Next" at bounding box center [882, 27] width 71 height 32
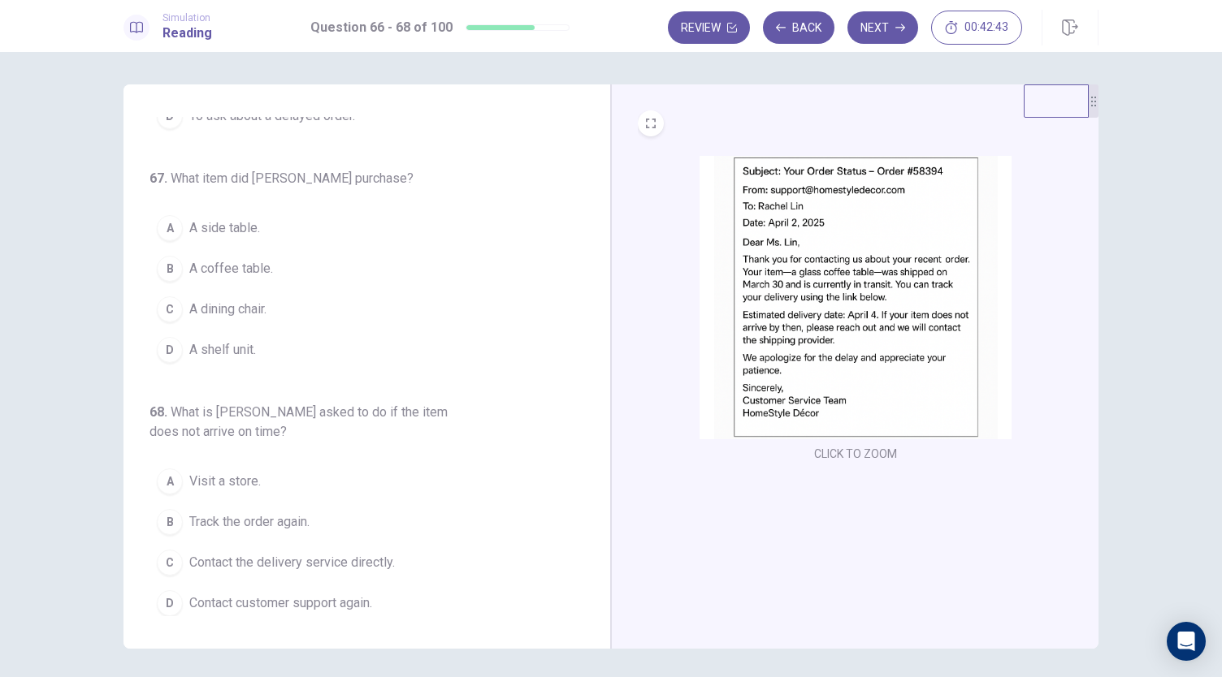
scroll to position [0, 0]
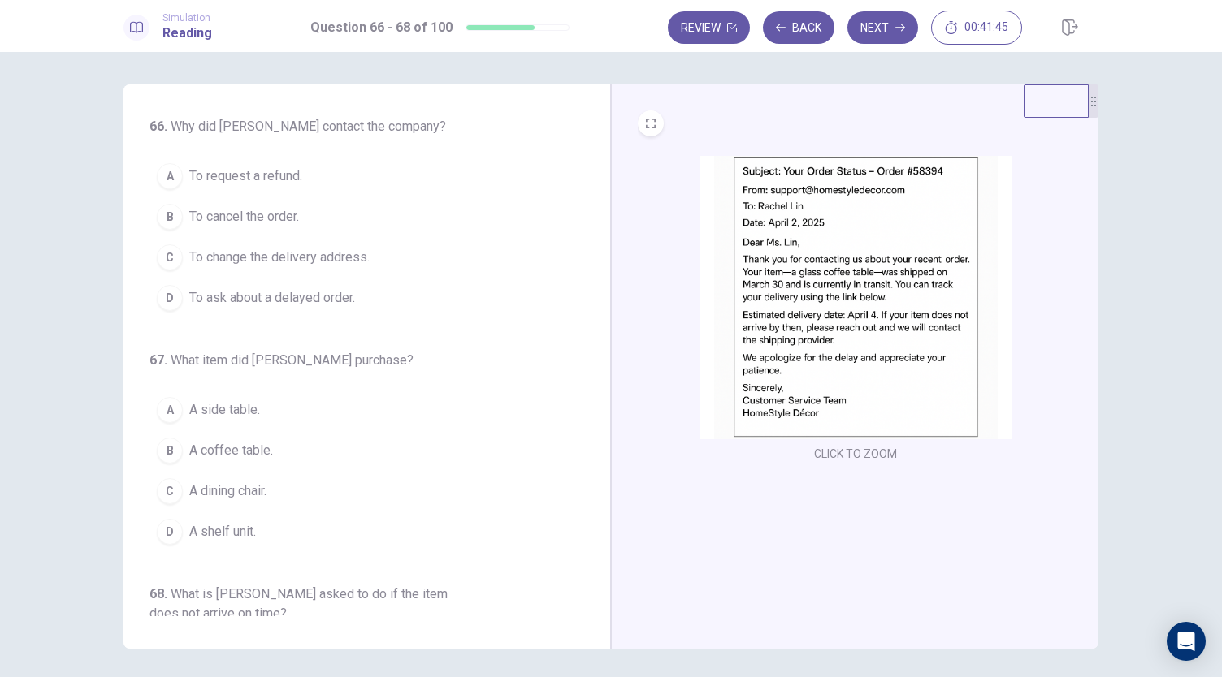
click at [356, 294] on button "D To ask about a delayed order." at bounding box center [356, 298] width 415 height 41
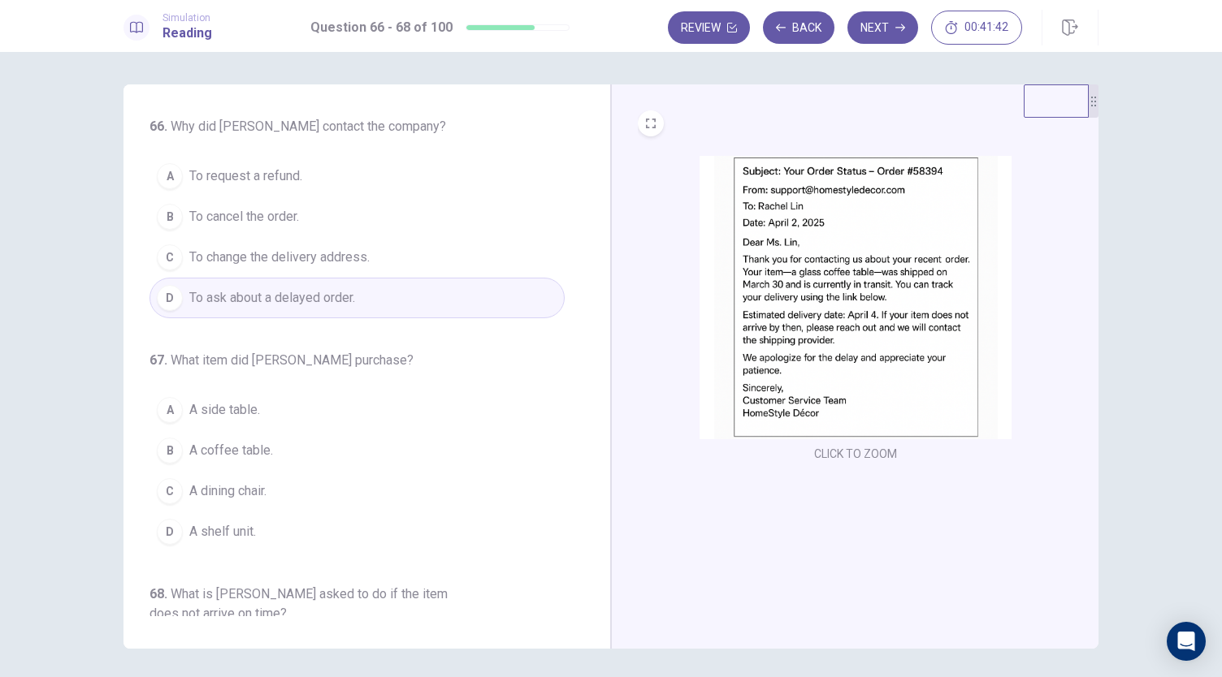
scroll to position [81, 0]
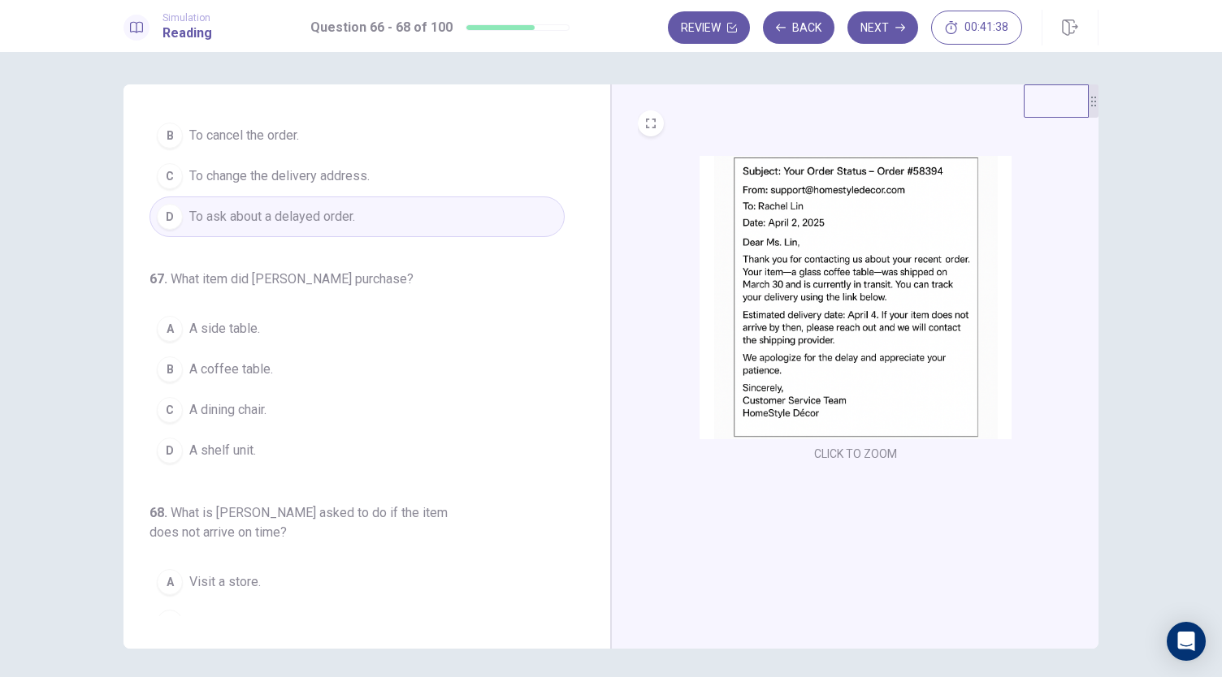
click at [263, 371] on span "A coffee table." at bounding box center [231, 369] width 84 height 19
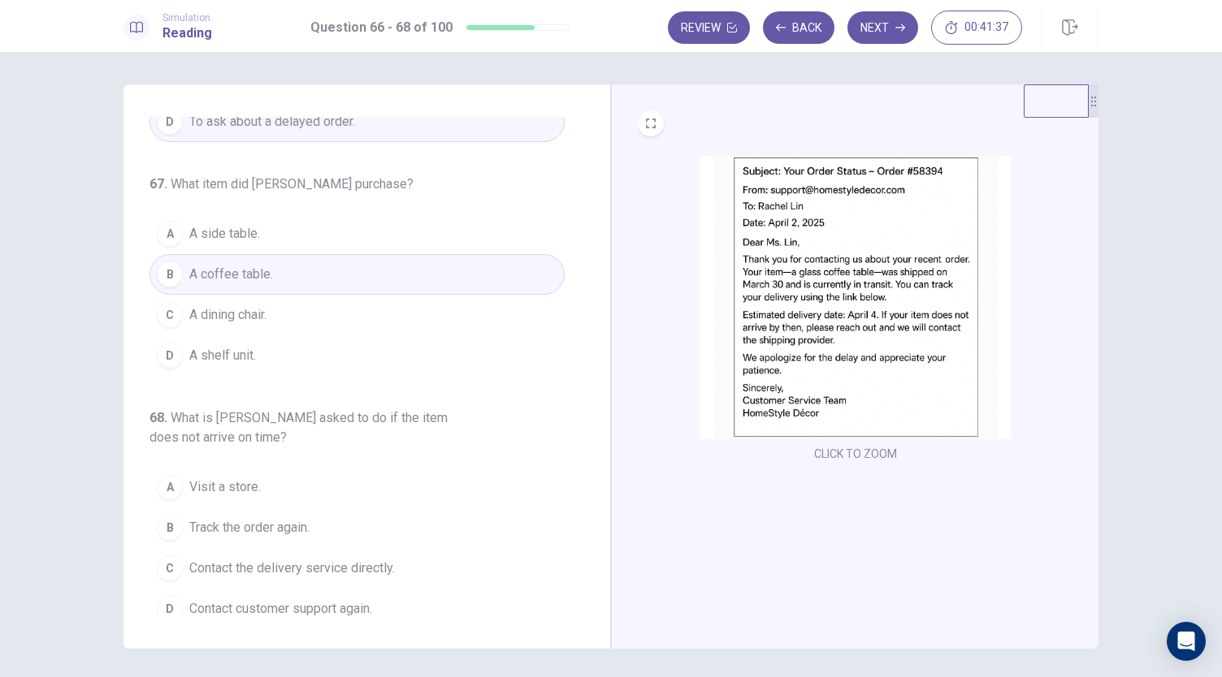
scroll to position [182, 0]
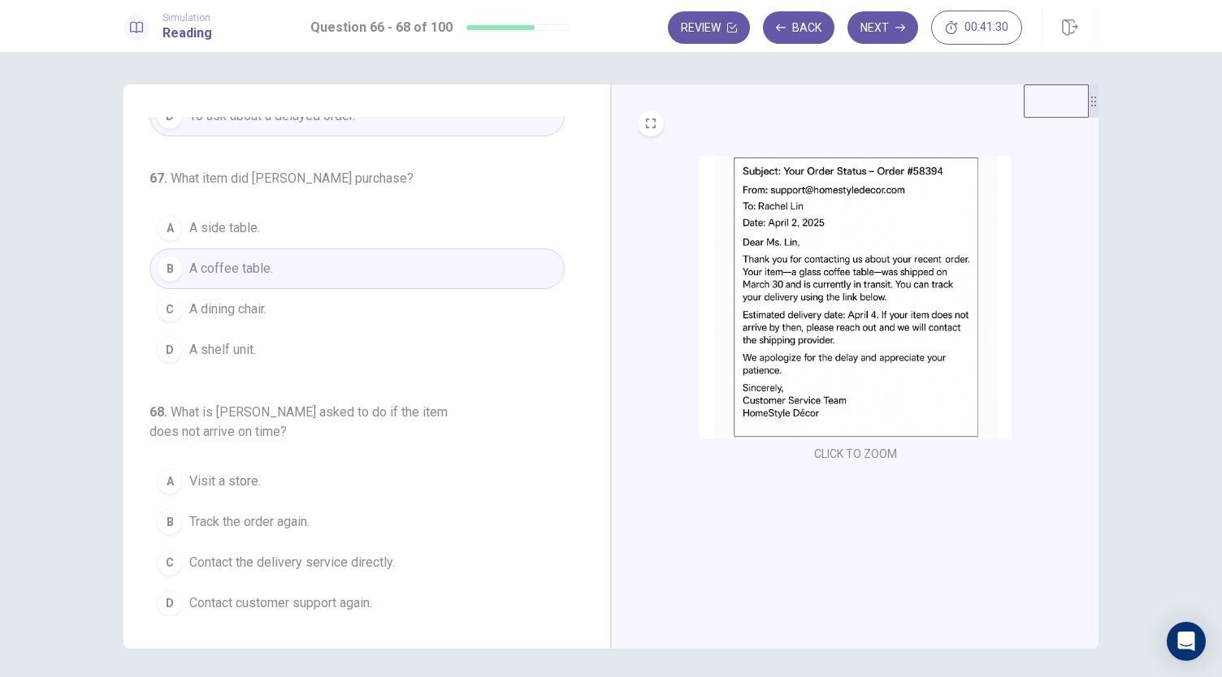
click at [301, 553] on span "Contact the delivery service directly." at bounding box center [291, 562] width 205 height 19
click at [882, 27] on button "Next" at bounding box center [882, 27] width 71 height 32
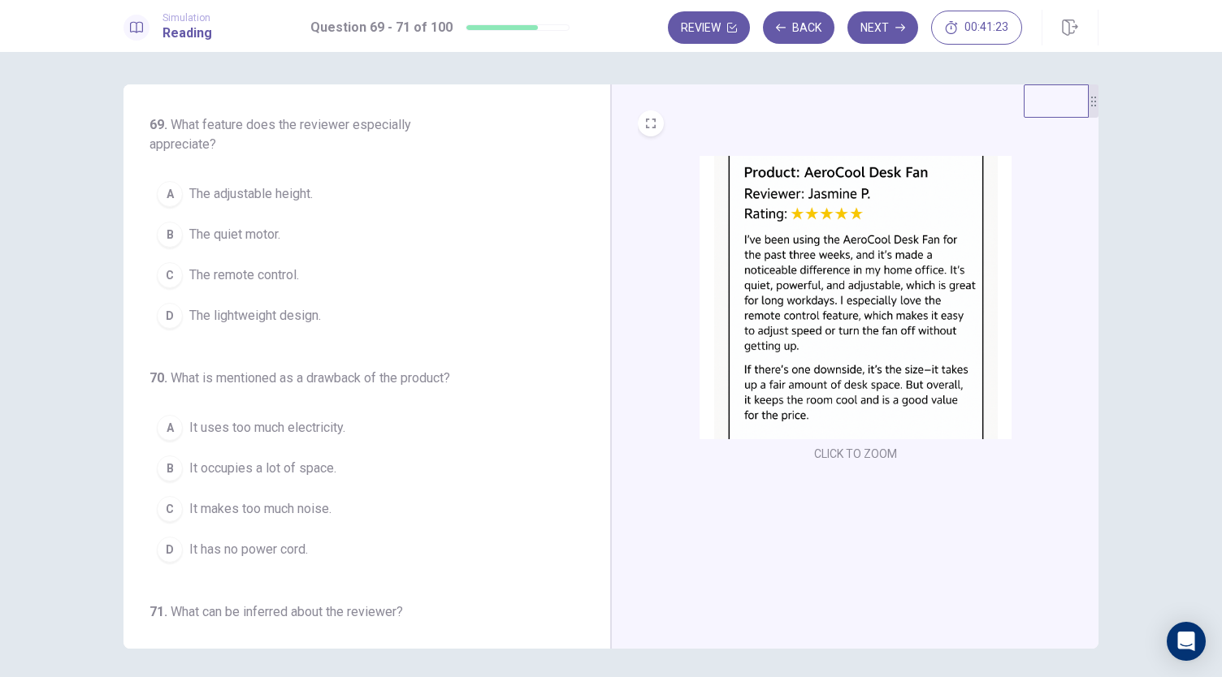
scroll to position [0, 0]
click at [208, 274] on span "The remote control." at bounding box center [244, 276] width 110 height 19
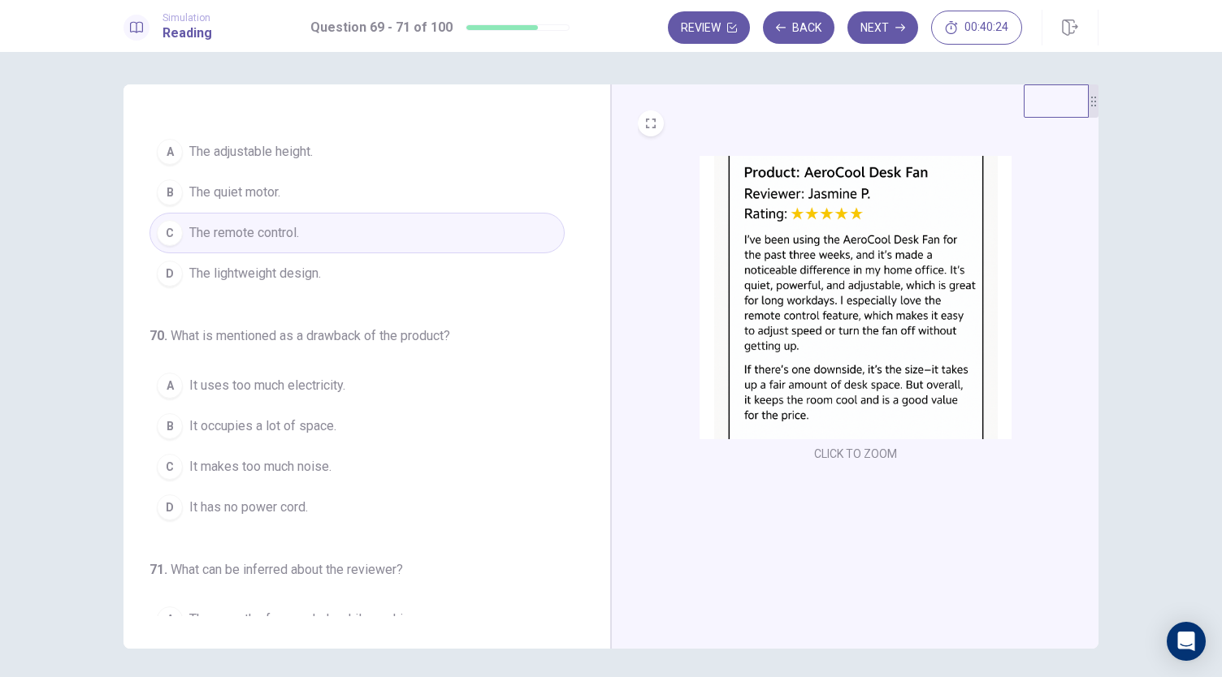
scroll to position [81, 0]
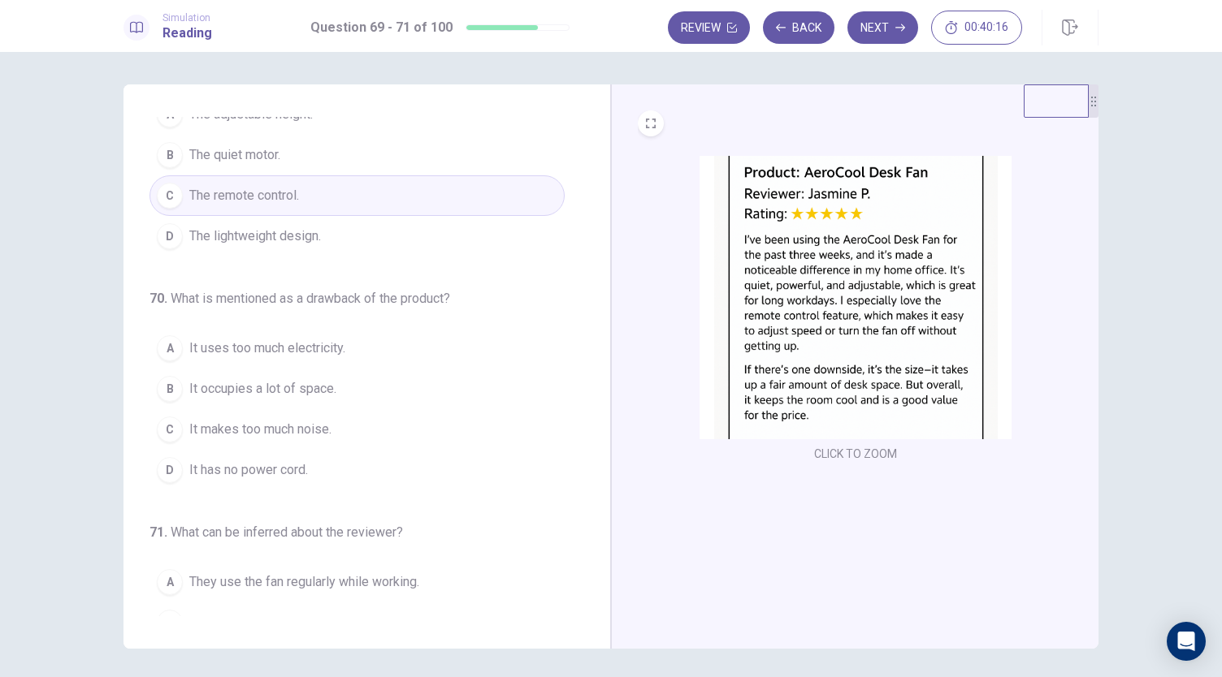
click at [322, 386] on span "It occupies a lot of space." at bounding box center [262, 388] width 147 height 19
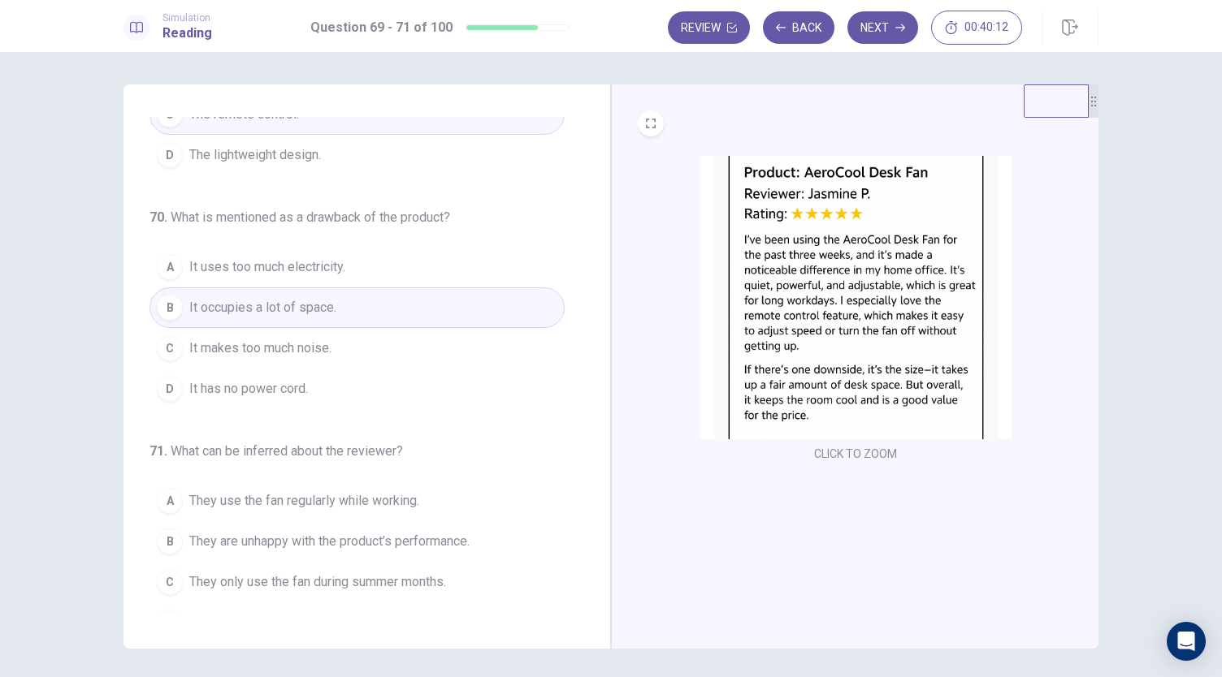
scroll to position [182, 0]
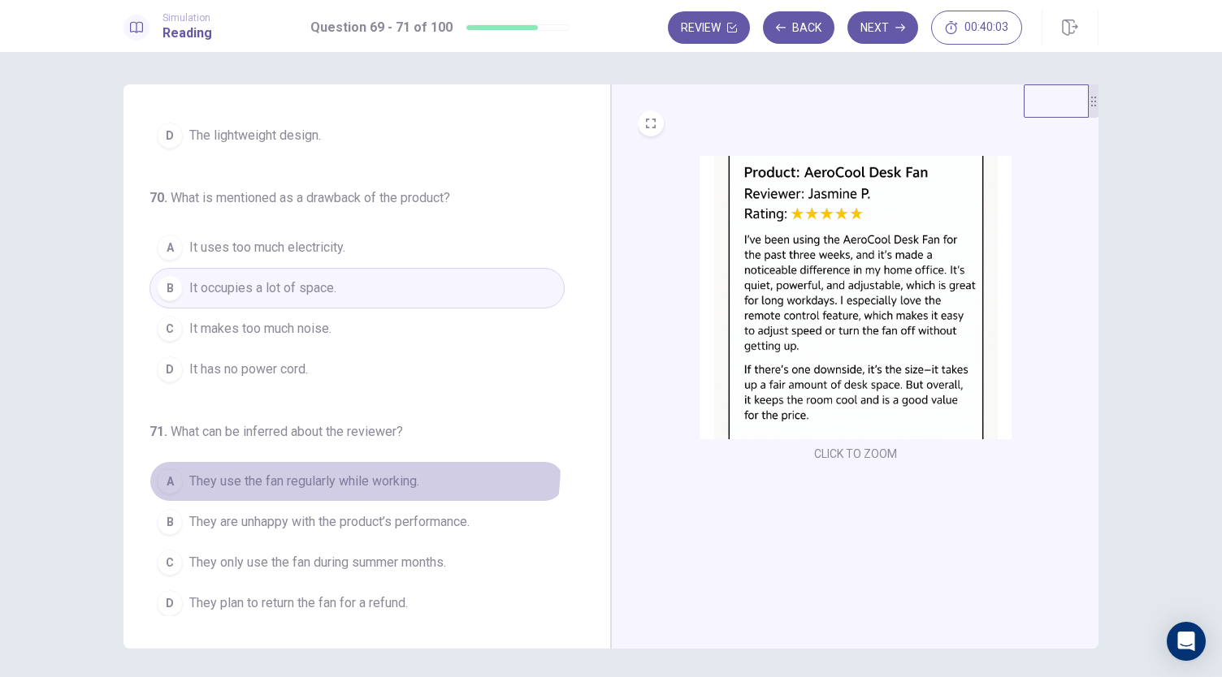
click at [320, 461] on button "A They use the fan regularly while working." at bounding box center [356, 481] width 415 height 41
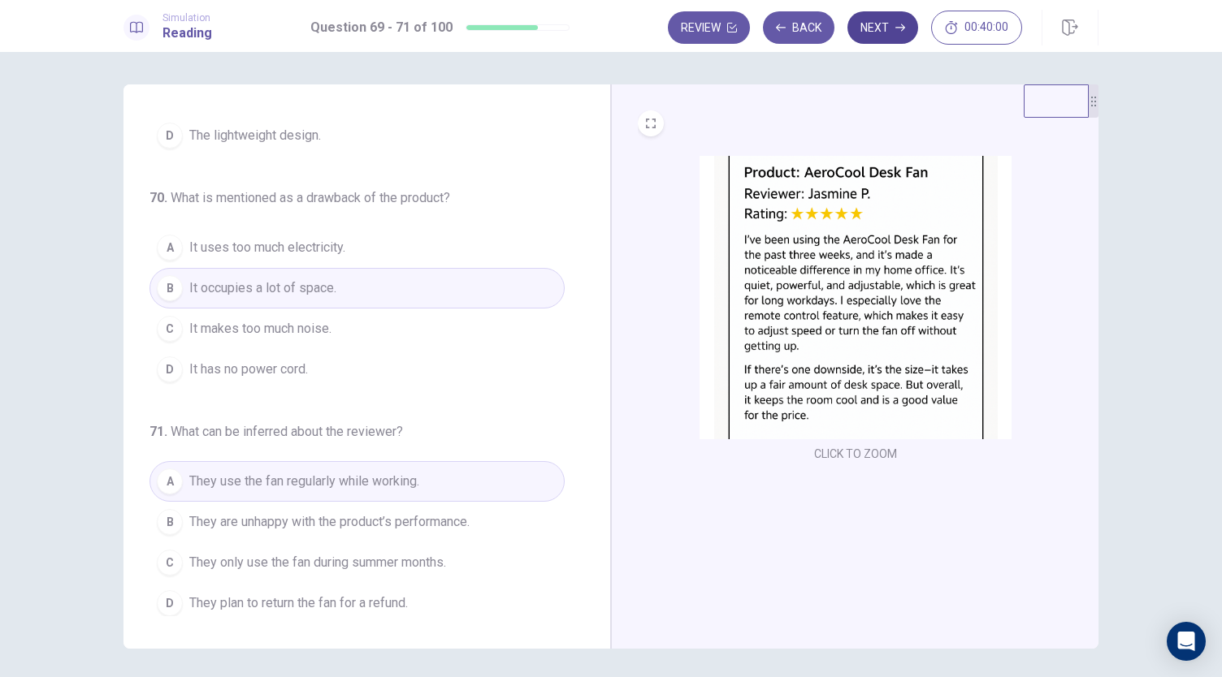
click at [895, 31] on button "Next" at bounding box center [882, 27] width 71 height 32
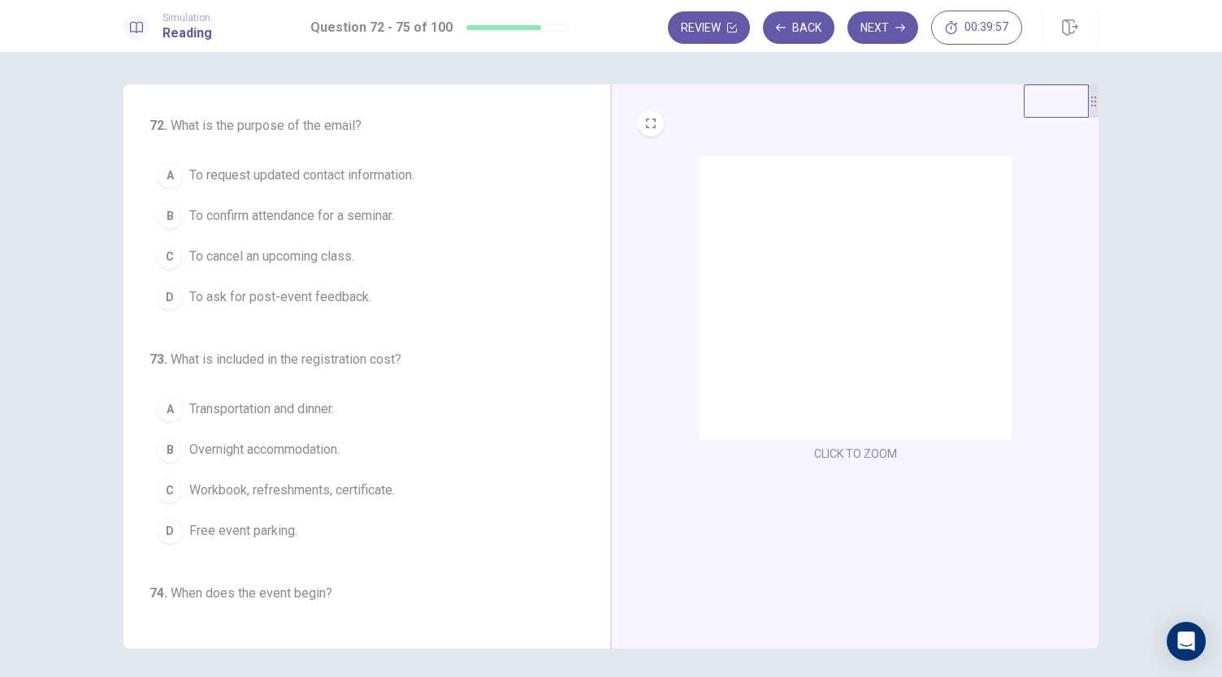
scroll to position [0, 0]
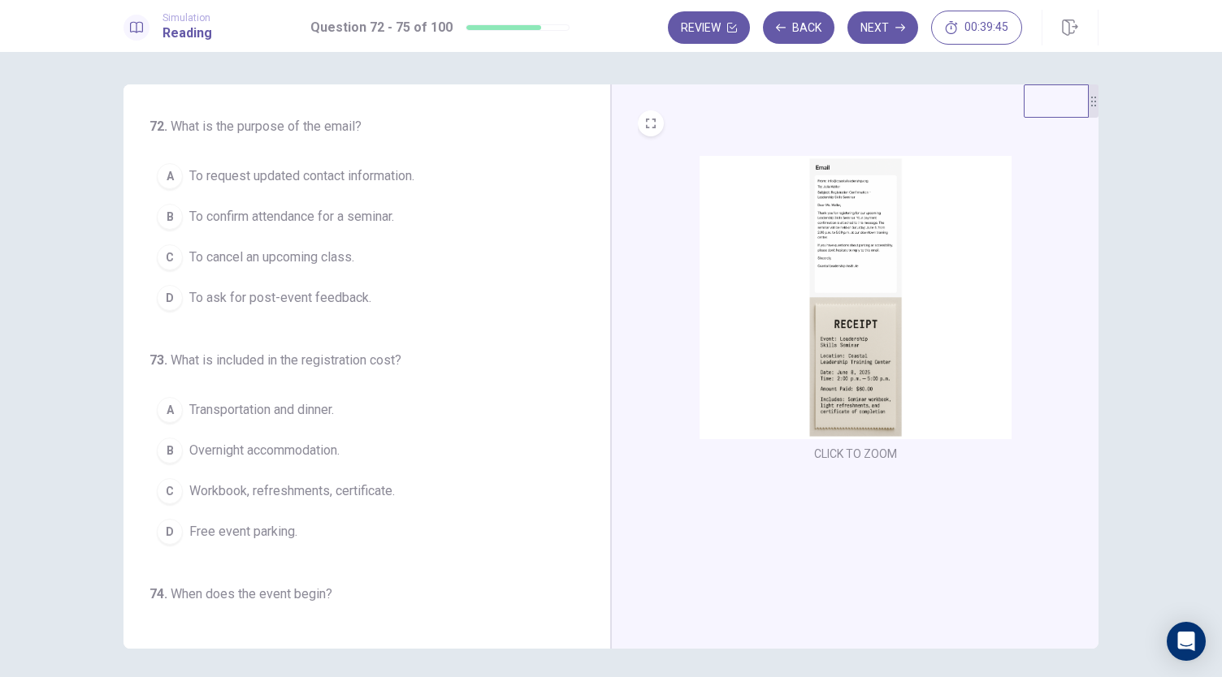
click at [833, 249] on img at bounding box center [855, 297] width 312 height 283
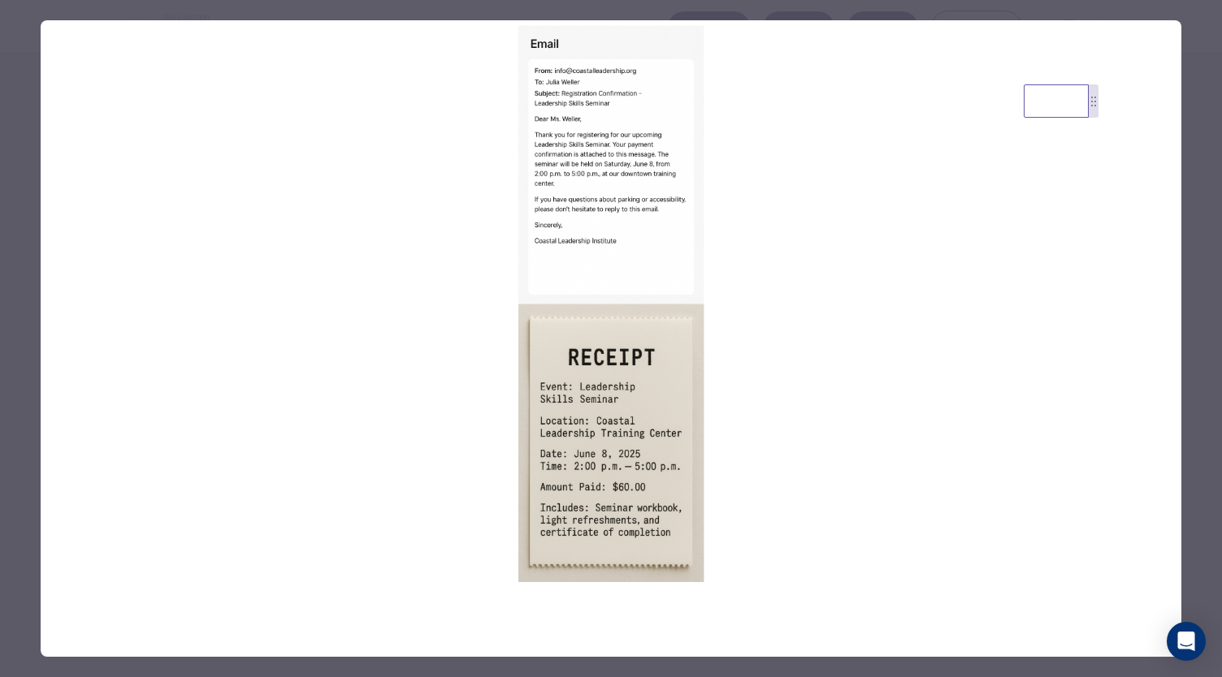
click at [848, 284] on img at bounding box center [611, 304] width 1140 height 568
click at [650, 2] on div at bounding box center [611, 338] width 1222 height 677
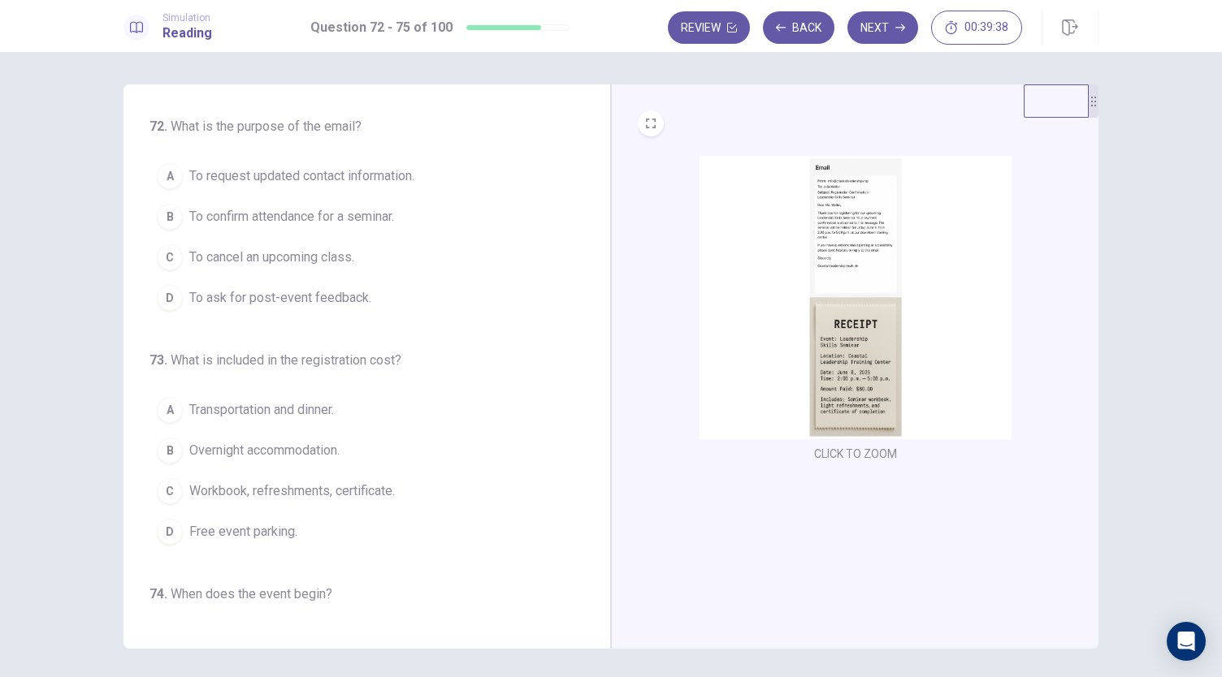
click at [831, 237] on img at bounding box center [855, 297] width 312 height 283
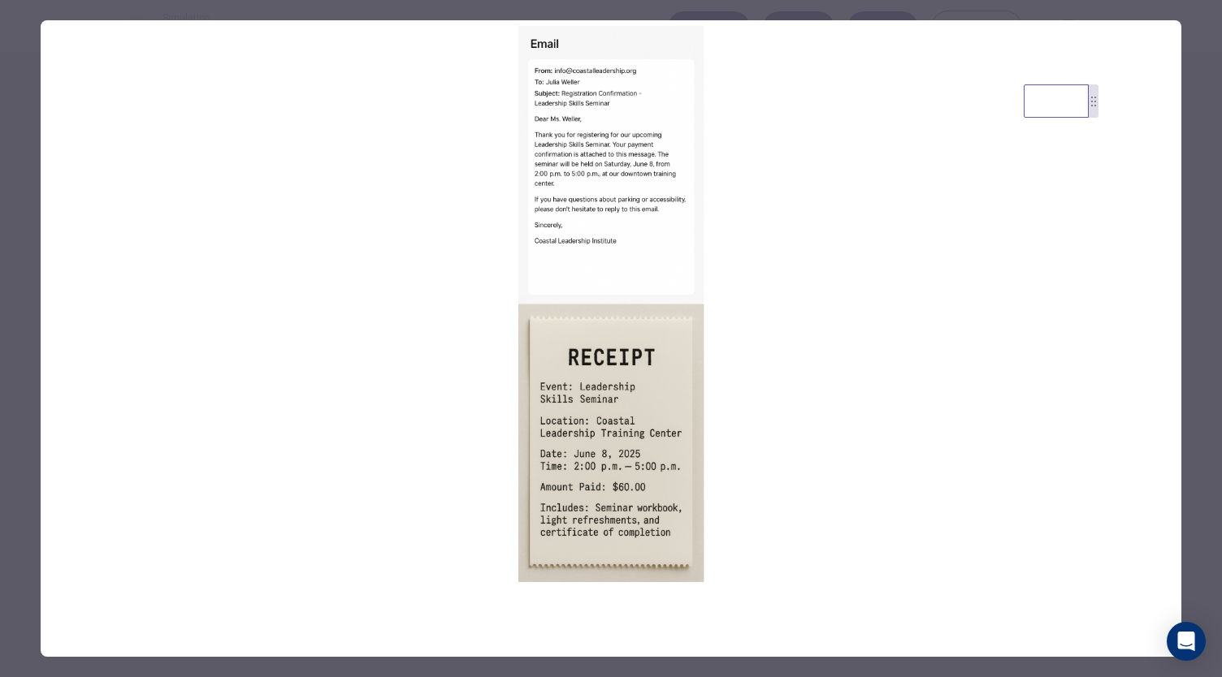
click at [715, 2] on div at bounding box center [611, 338] width 1222 height 677
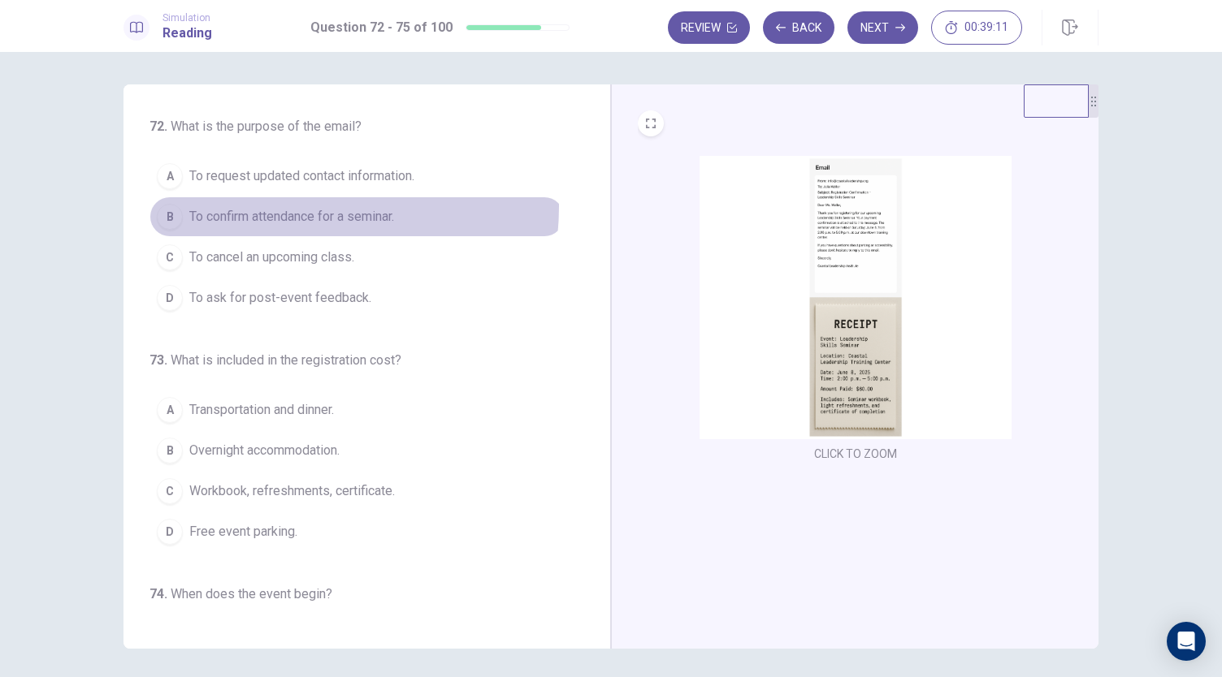
click at [270, 205] on button "B To confirm attendance for a seminar." at bounding box center [356, 217] width 415 height 41
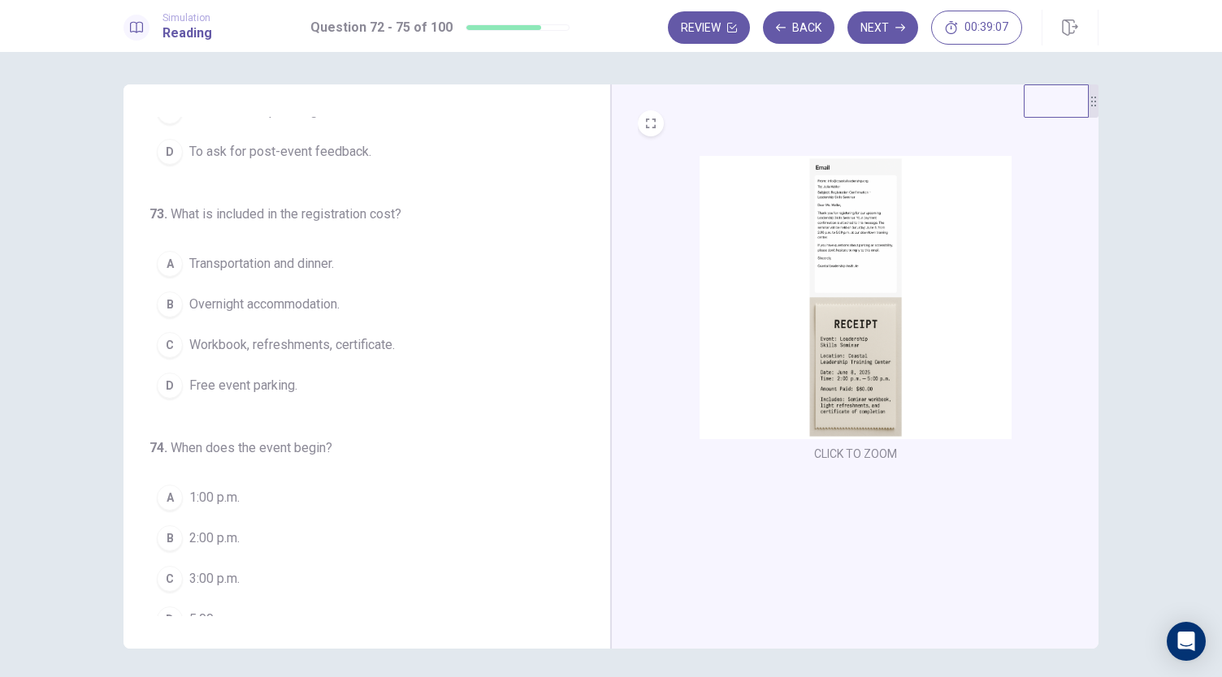
scroll to position [162, 0]
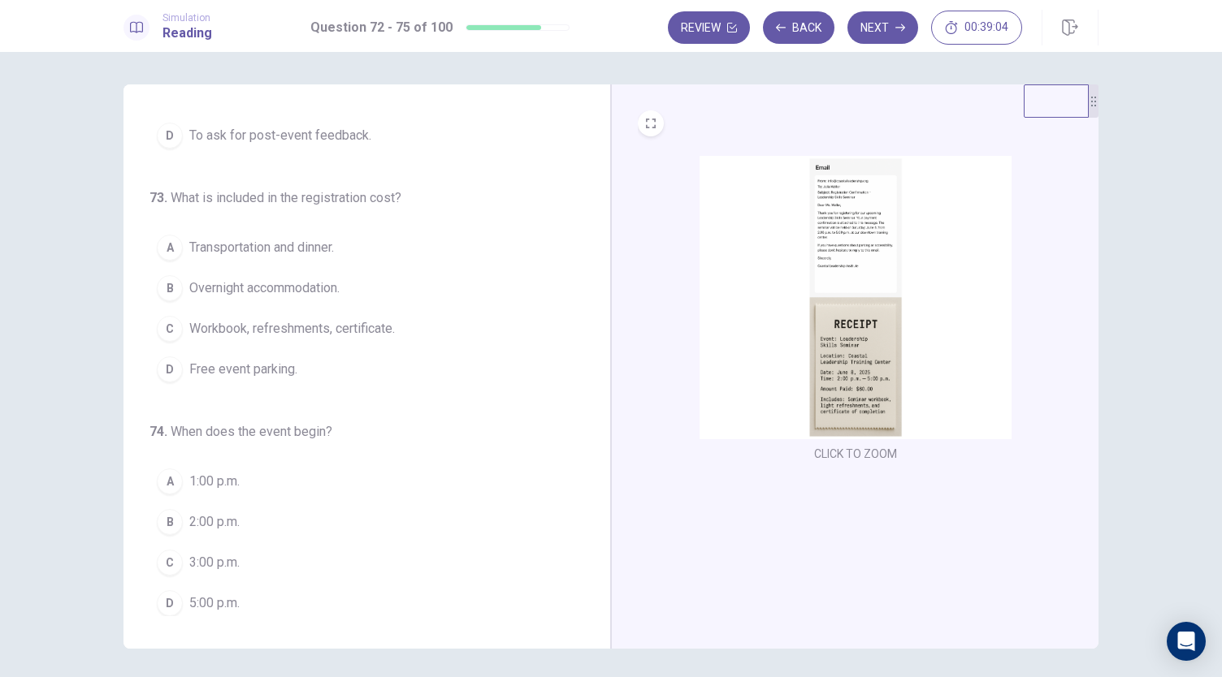
click at [845, 249] on img at bounding box center [855, 297] width 312 height 283
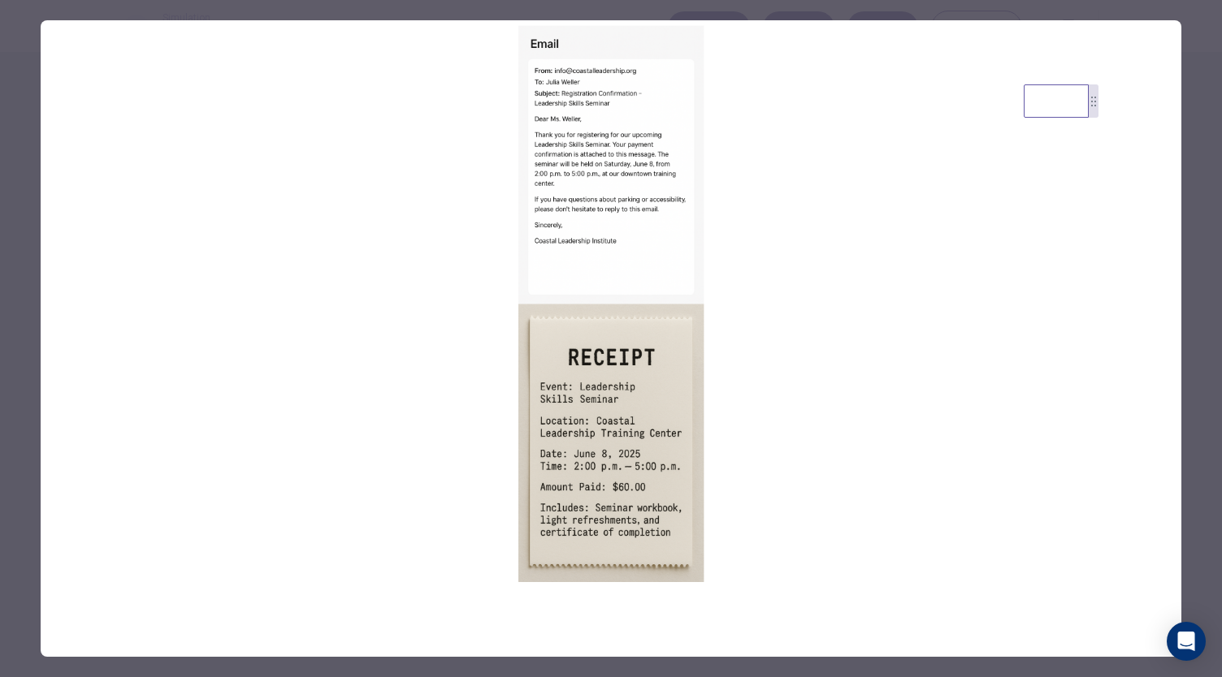
click at [903, 0] on div at bounding box center [611, 338] width 1222 height 677
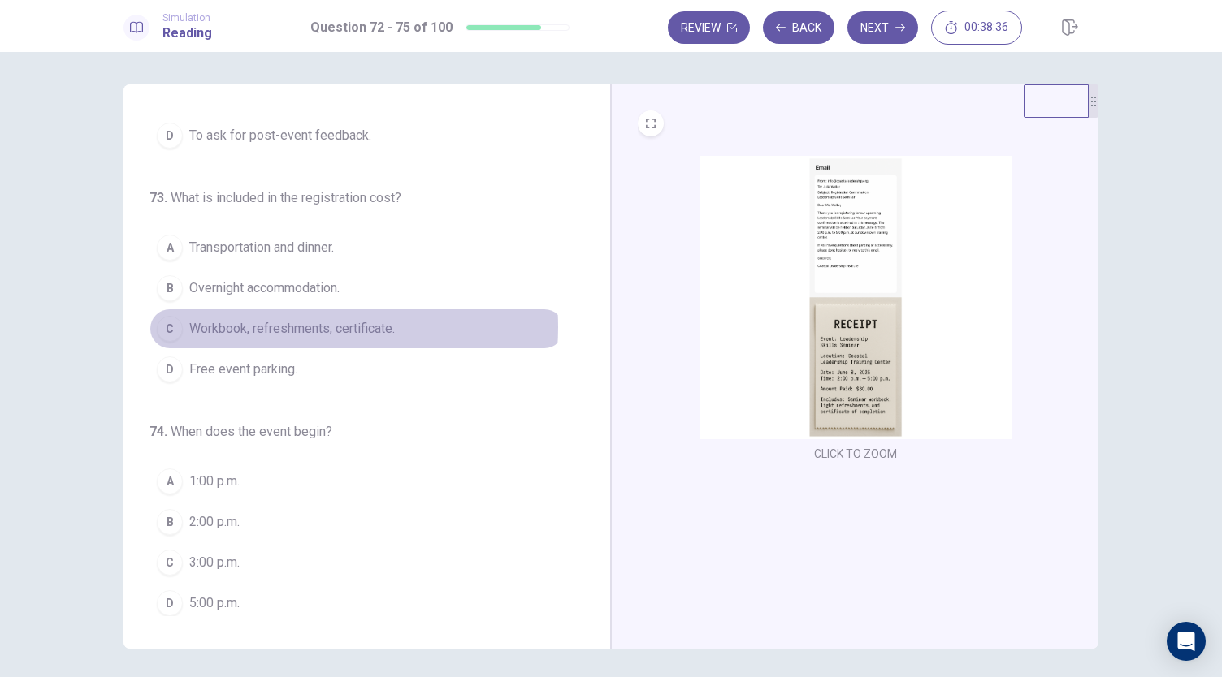
click at [280, 324] on span "Workbook, refreshments, certificate." at bounding box center [291, 328] width 205 height 19
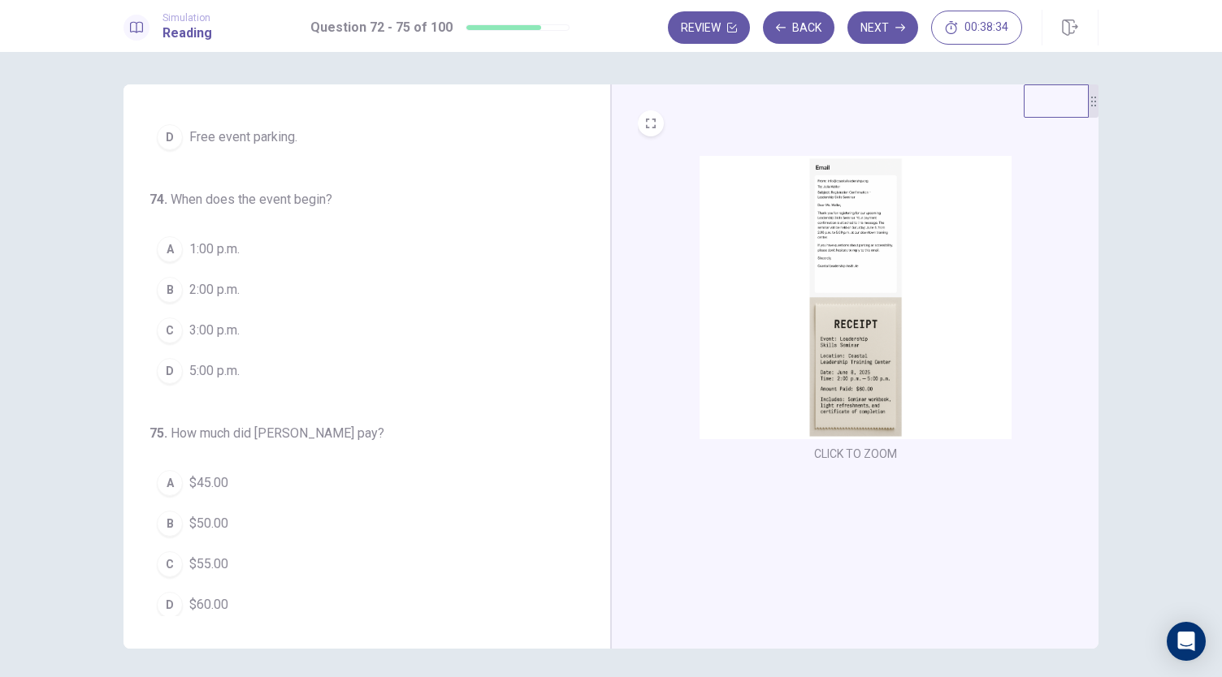
scroll to position [56, 0]
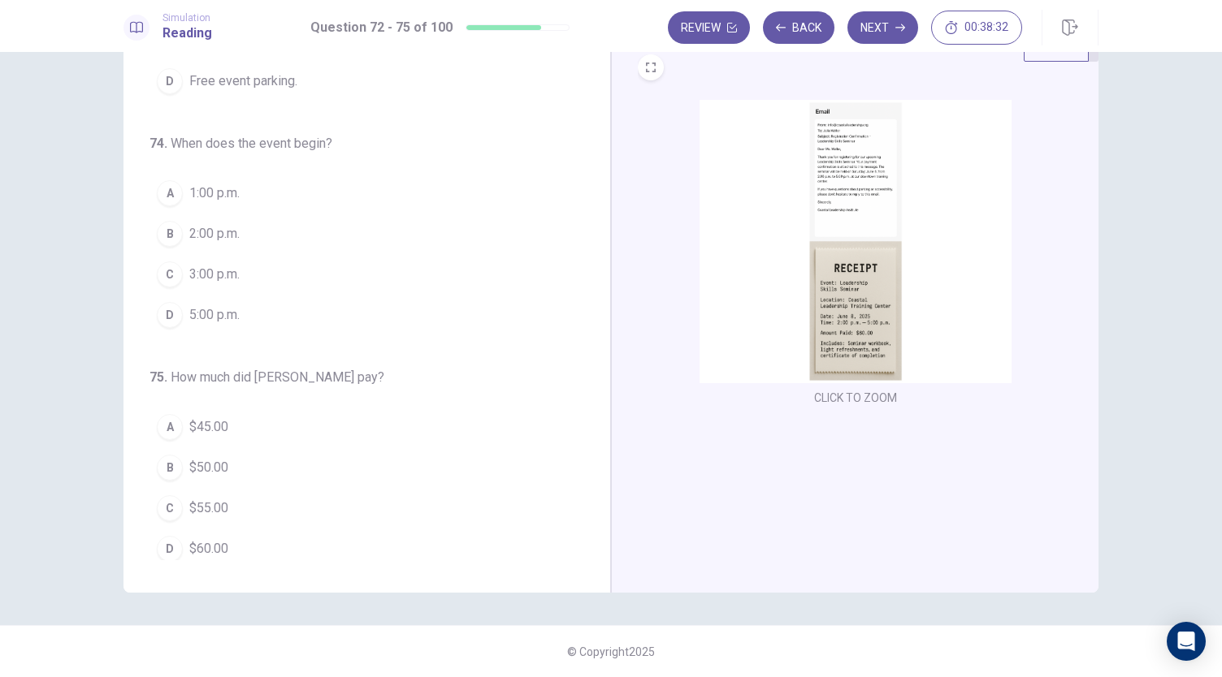
click at [856, 202] on img at bounding box center [855, 241] width 312 height 283
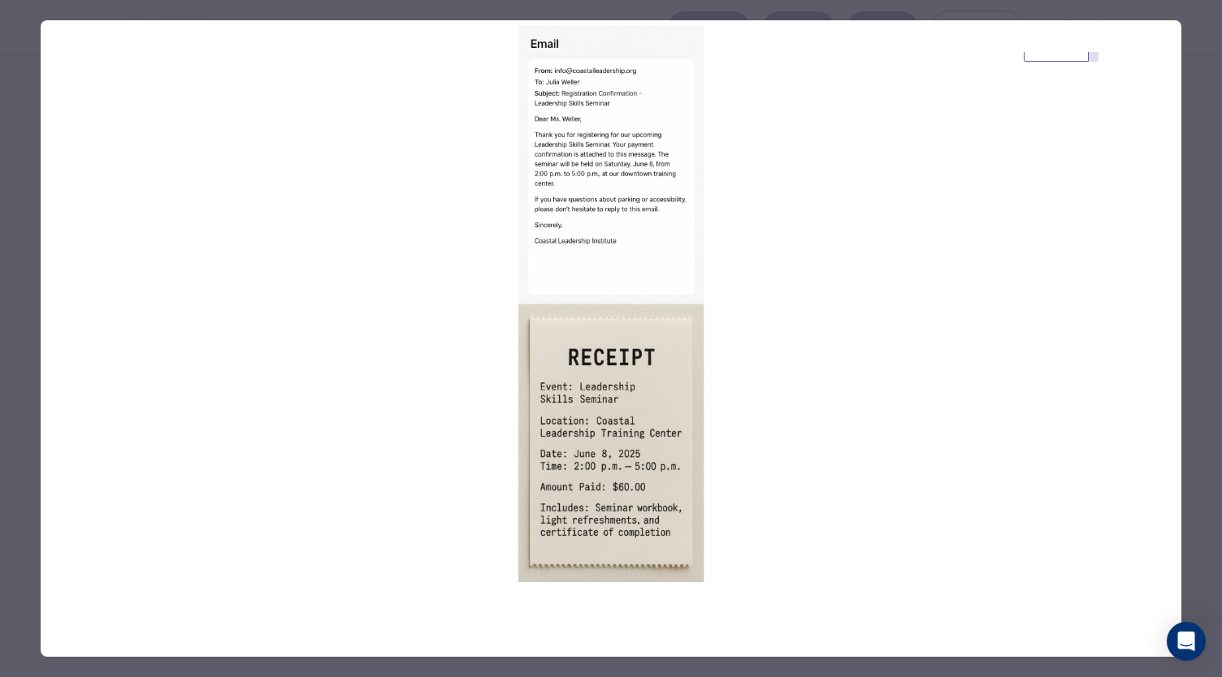
click at [1200, 207] on div at bounding box center [611, 338] width 1222 height 677
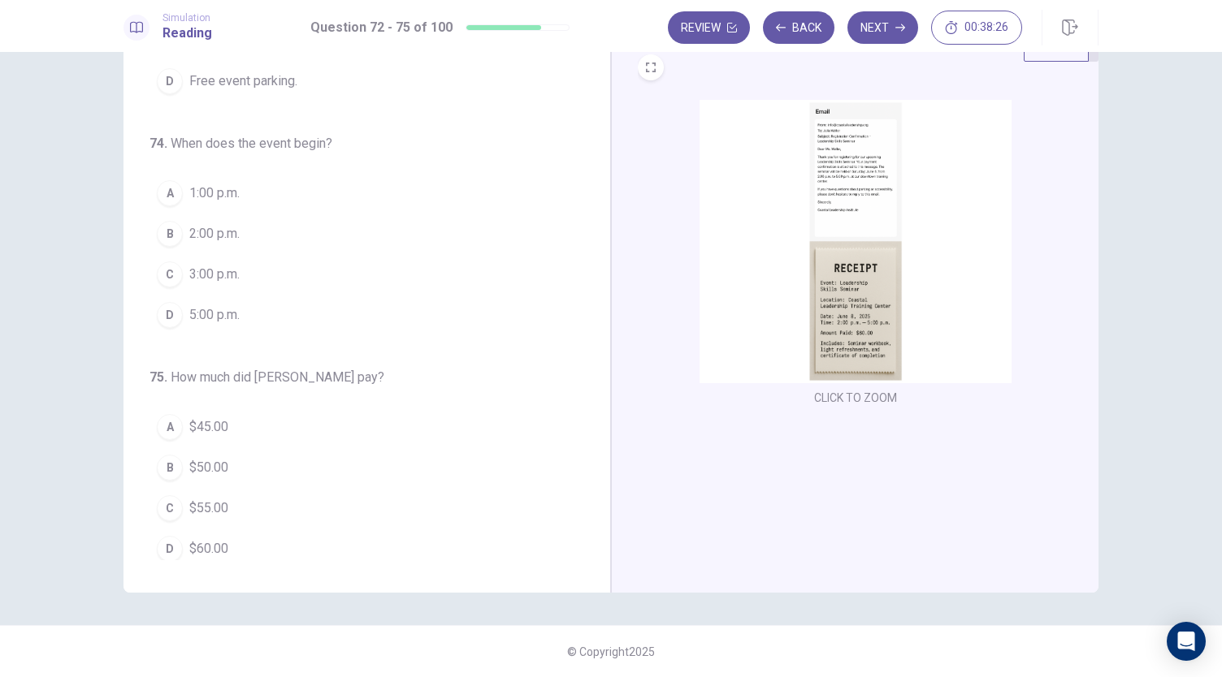
click at [194, 228] on span "2:00 p.m." at bounding box center [214, 233] width 50 height 19
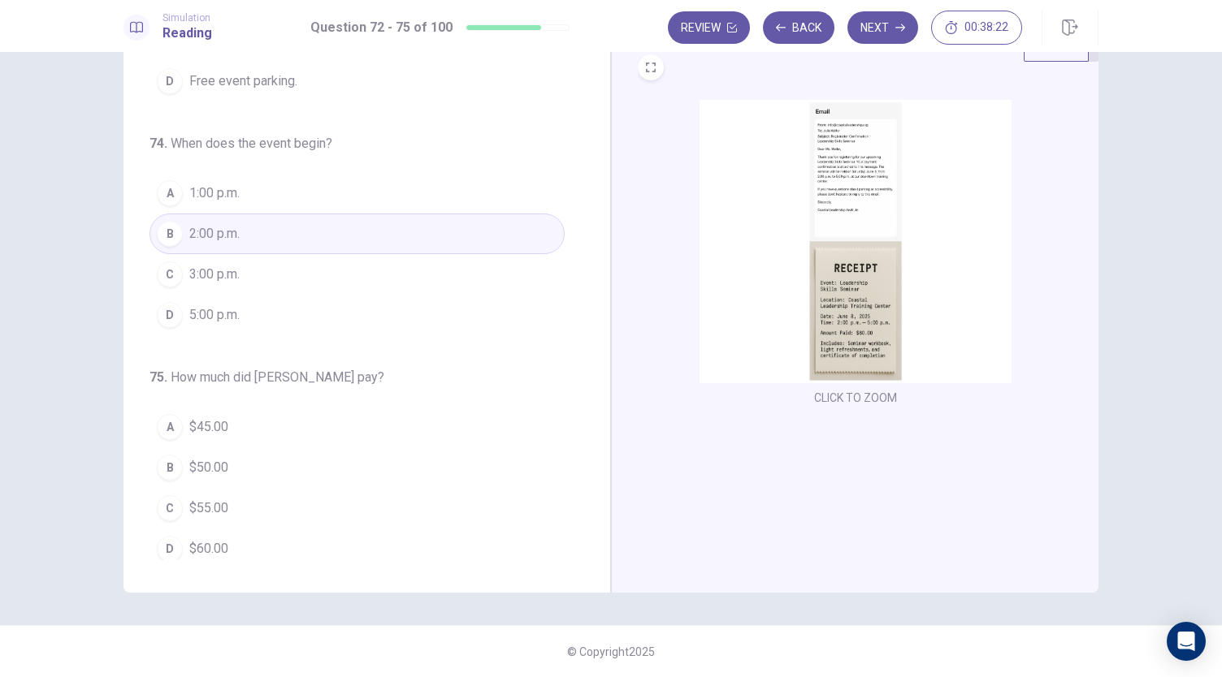
click at [172, 543] on div "D" at bounding box center [170, 549] width 26 height 26
click at [867, 27] on button "Next" at bounding box center [882, 27] width 71 height 32
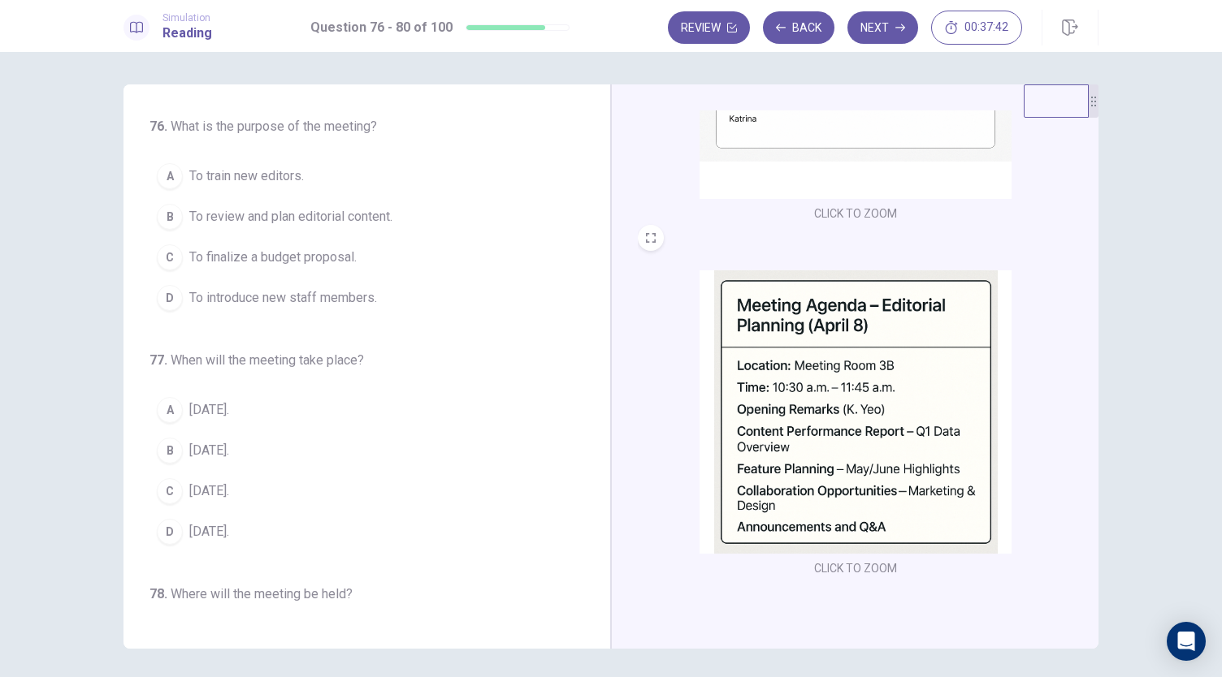
scroll to position [242, 0]
click at [427, 207] on button "B To review and plan editorial content." at bounding box center [356, 217] width 415 height 41
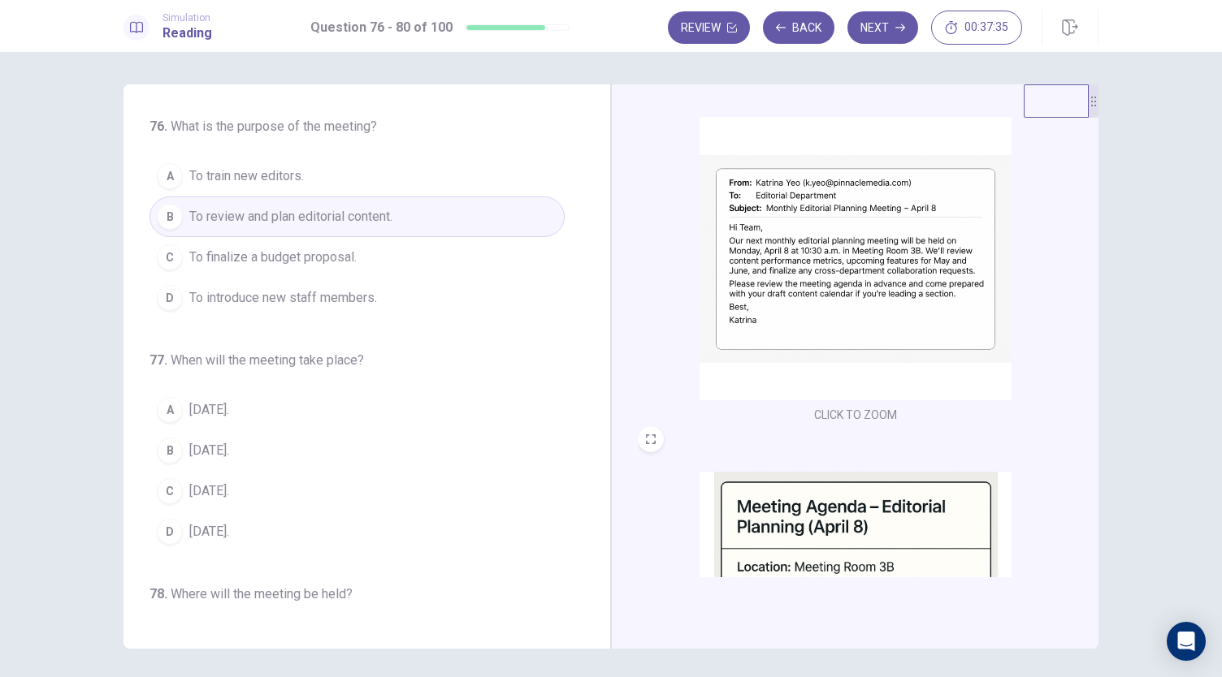
scroll to position [0, 0]
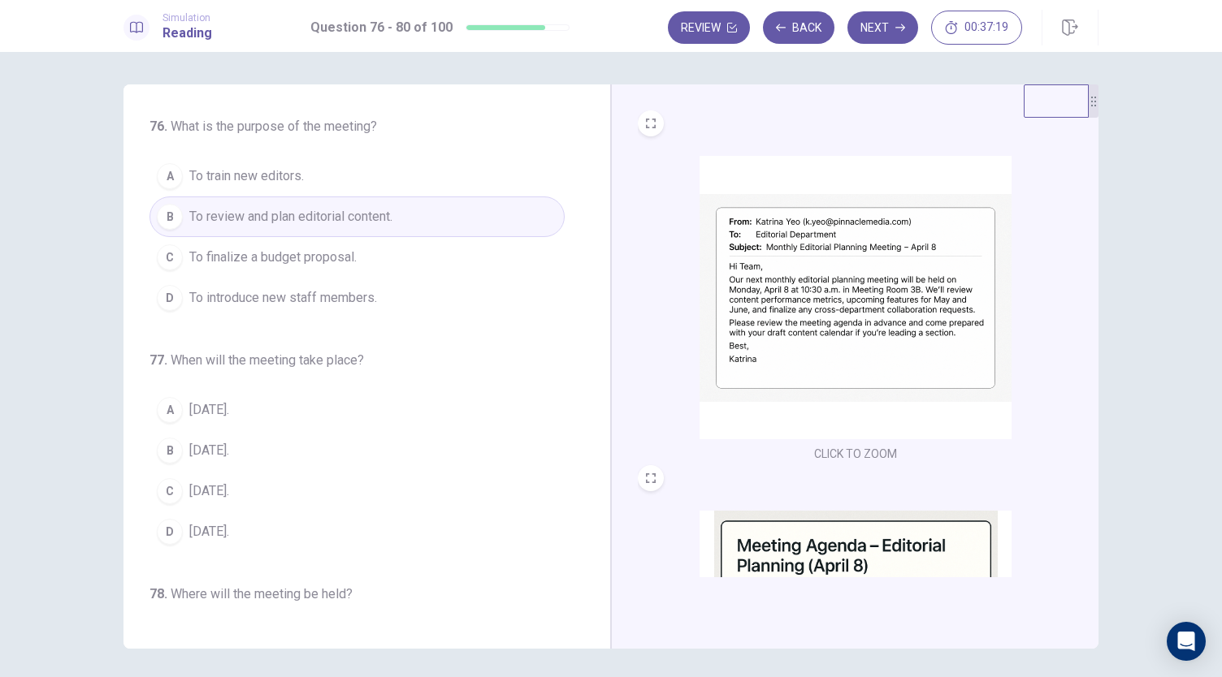
click at [240, 448] on button "B [DATE]." at bounding box center [356, 450] width 415 height 41
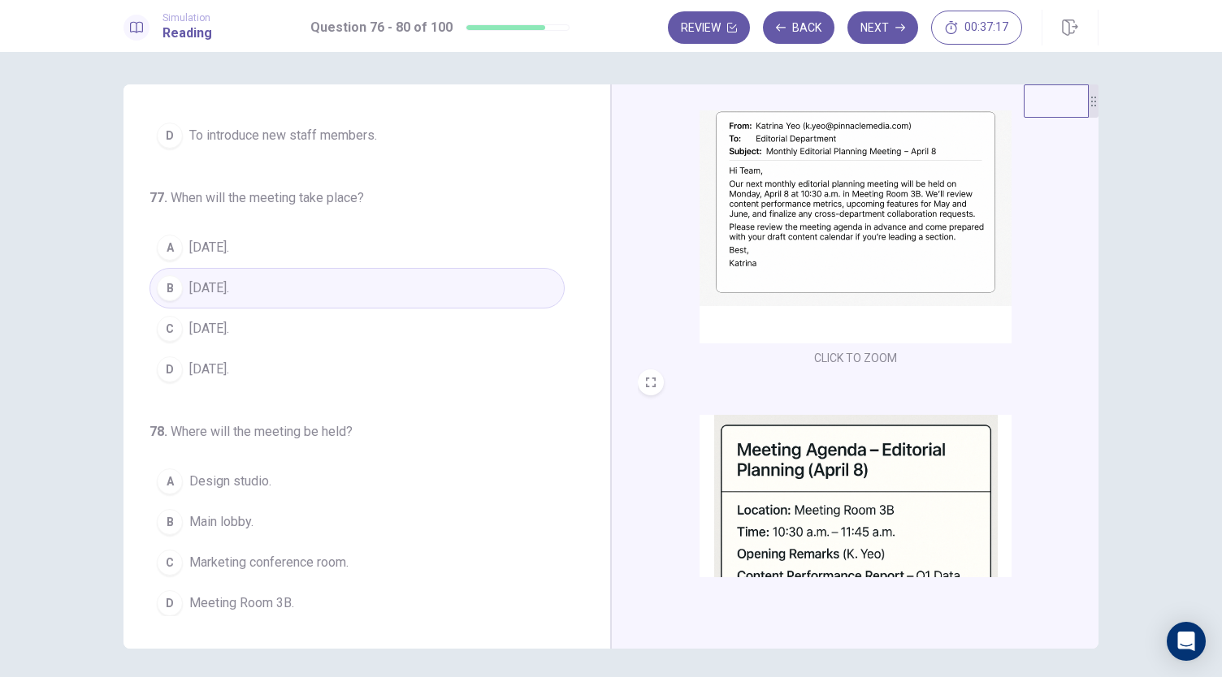
scroll to position [162, 0]
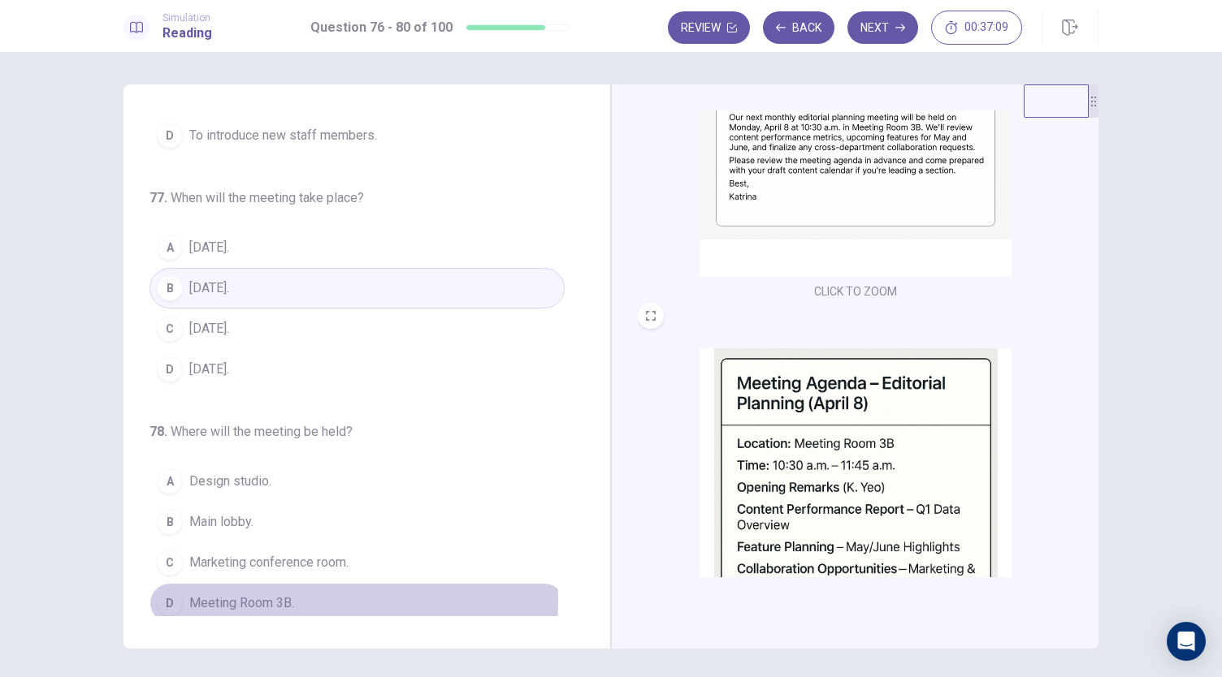
click at [294, 595] on button "D Meeting Room 3B." at bounding box center [356, 603] width 415 height 41
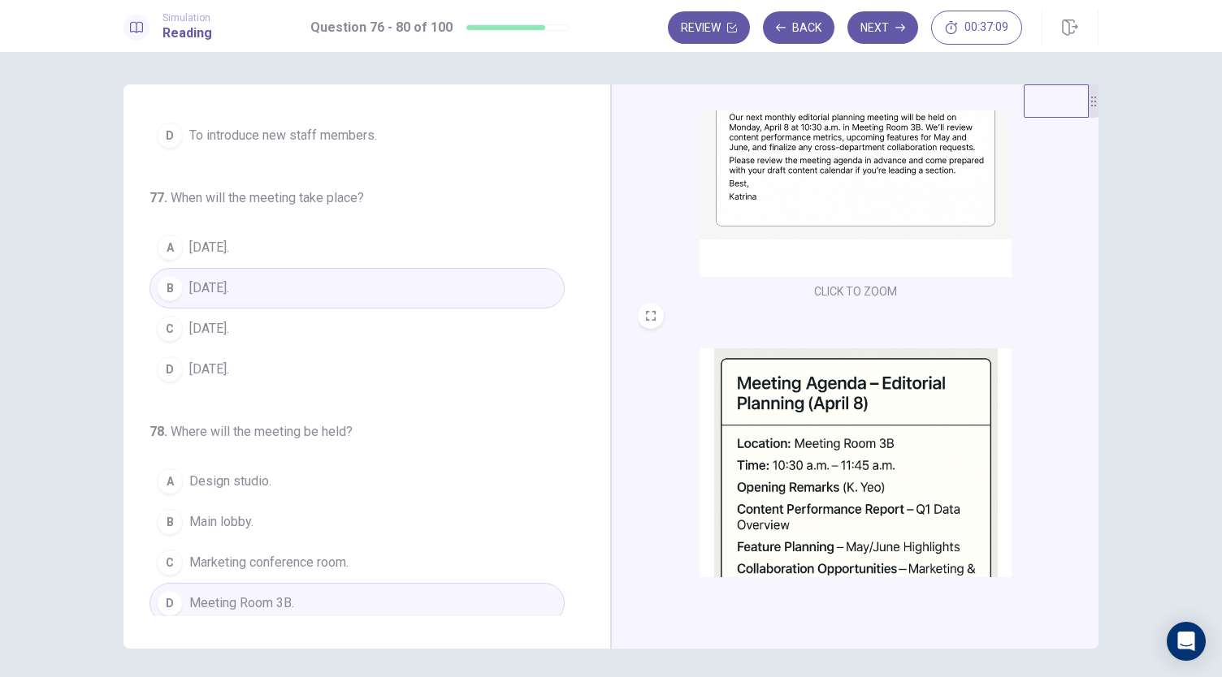
scroll to position [406, 0]
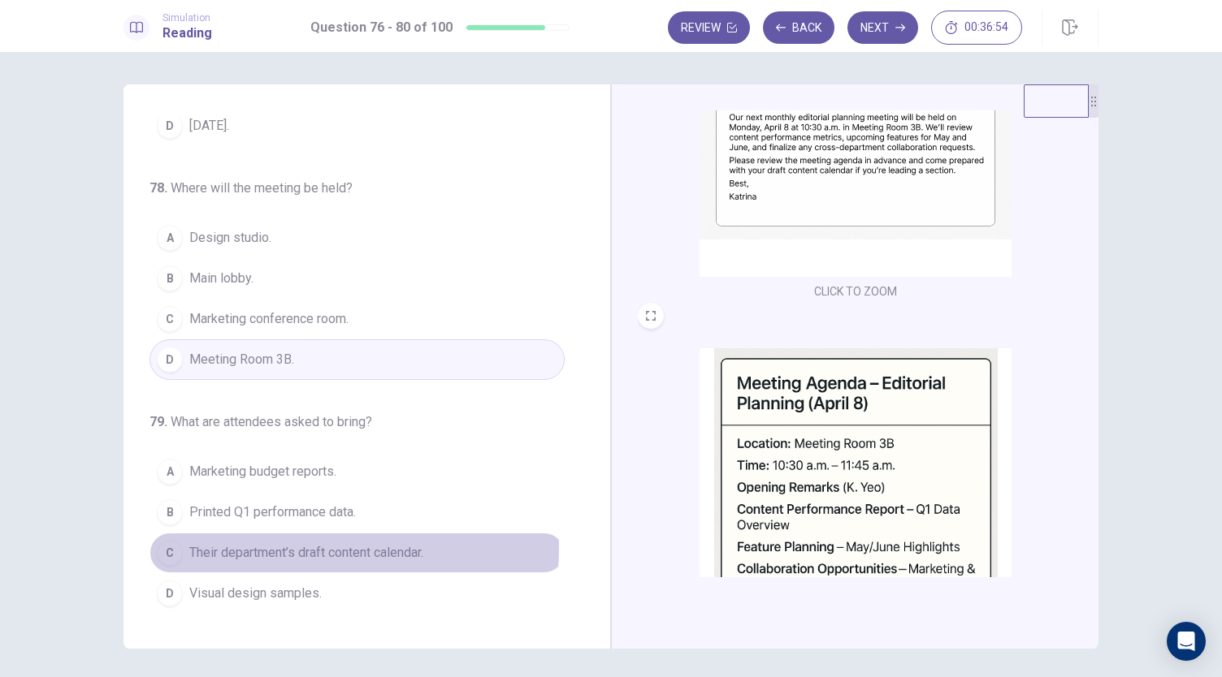
click at [292, 543] on span "Their department’s draft content calendar." at bounding box center [306, 552] width 234 height 19
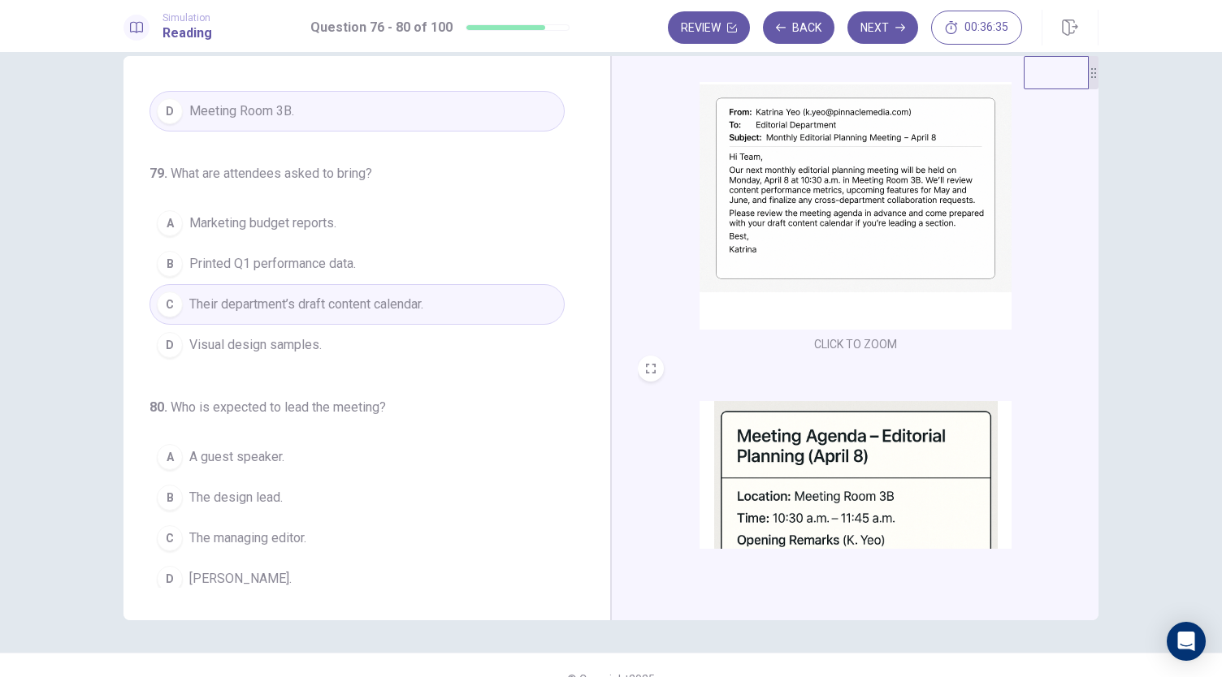
scroll to position [56, 0]
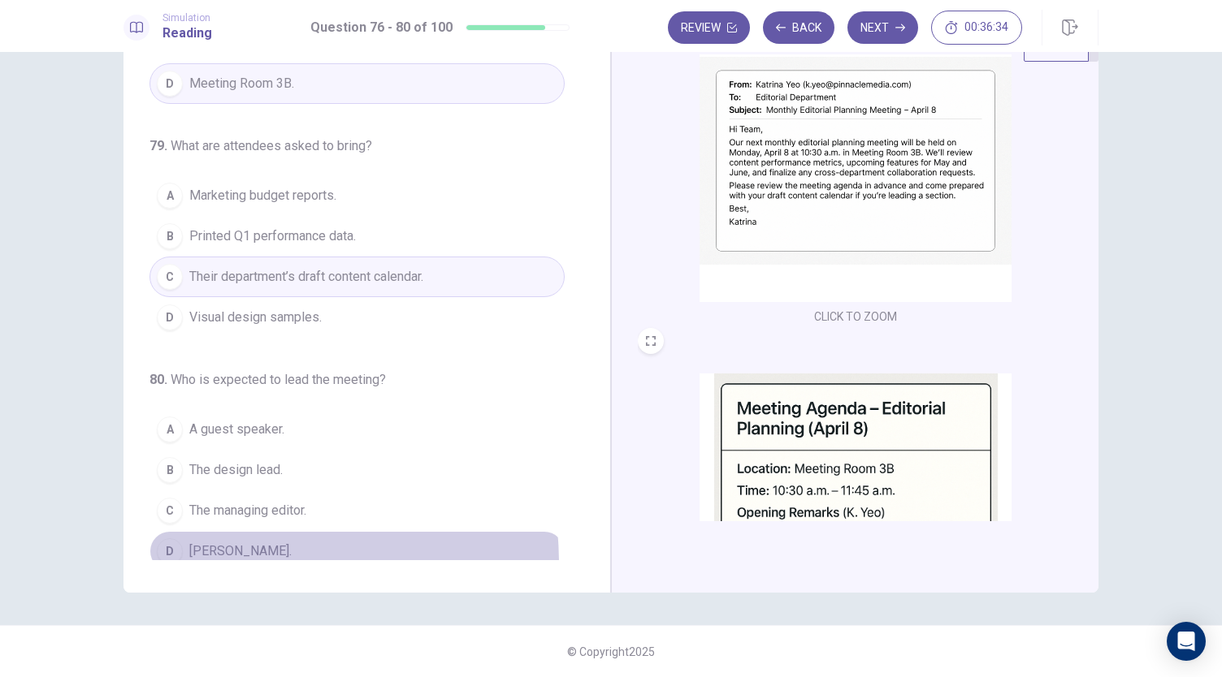
click at [190, 553] on button "D [PERSON_NAME]." at bounding box center [356, 551] width 415 height 41
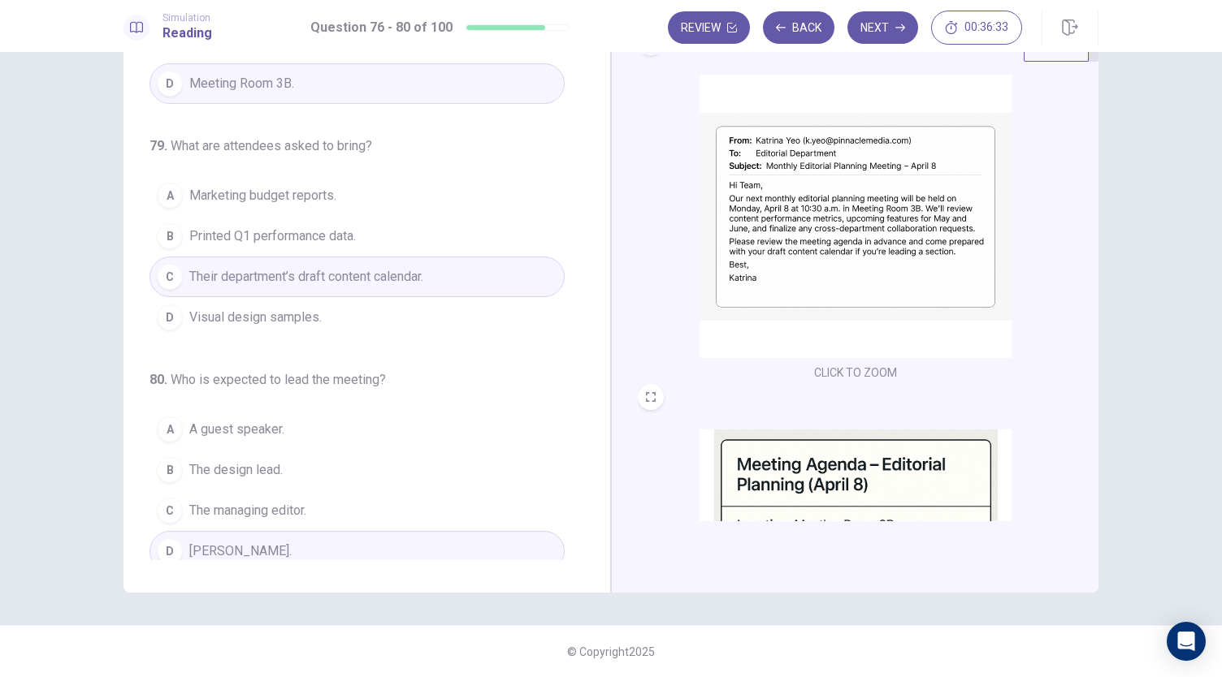
scroll to position [0, 0]
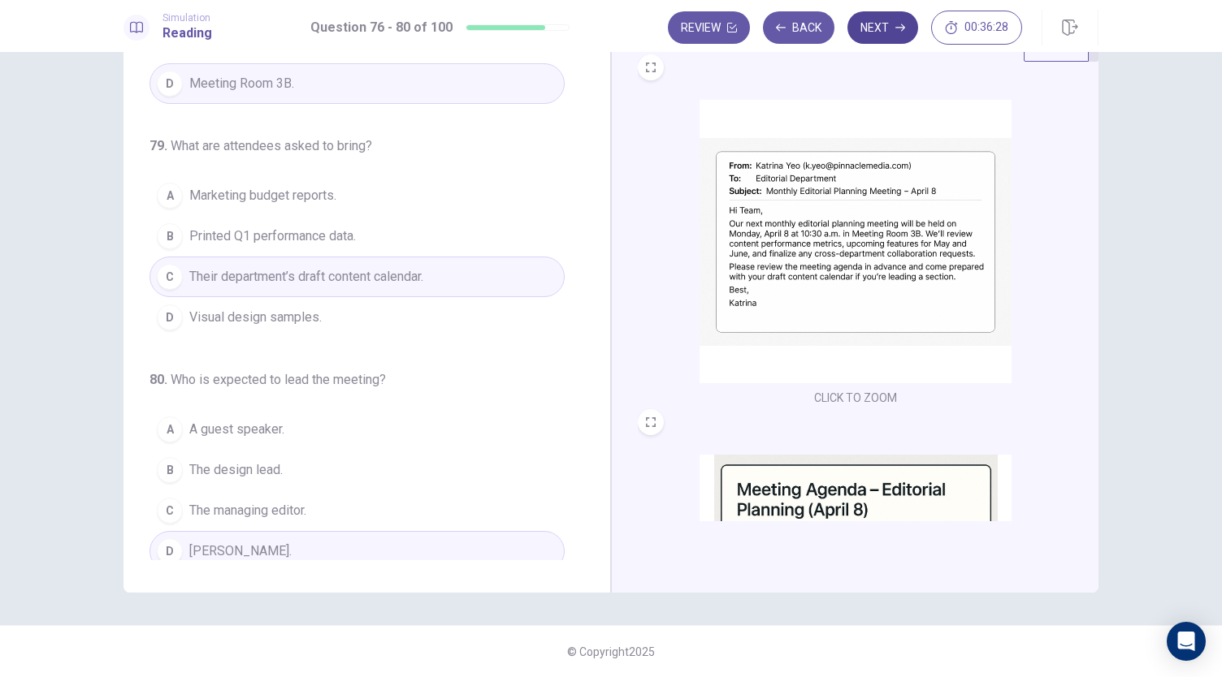
click at [883, 28] on button "Next" at bounding box center [882, 27] width 71 height 32
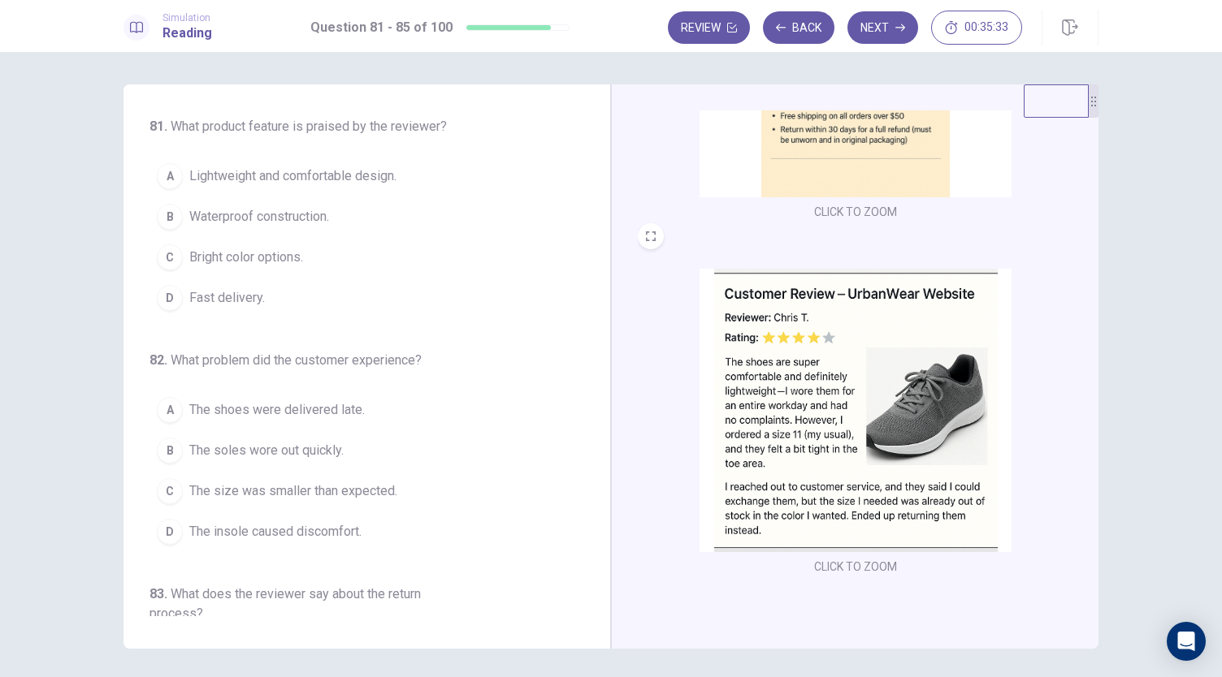
scroll to position [244, 0]
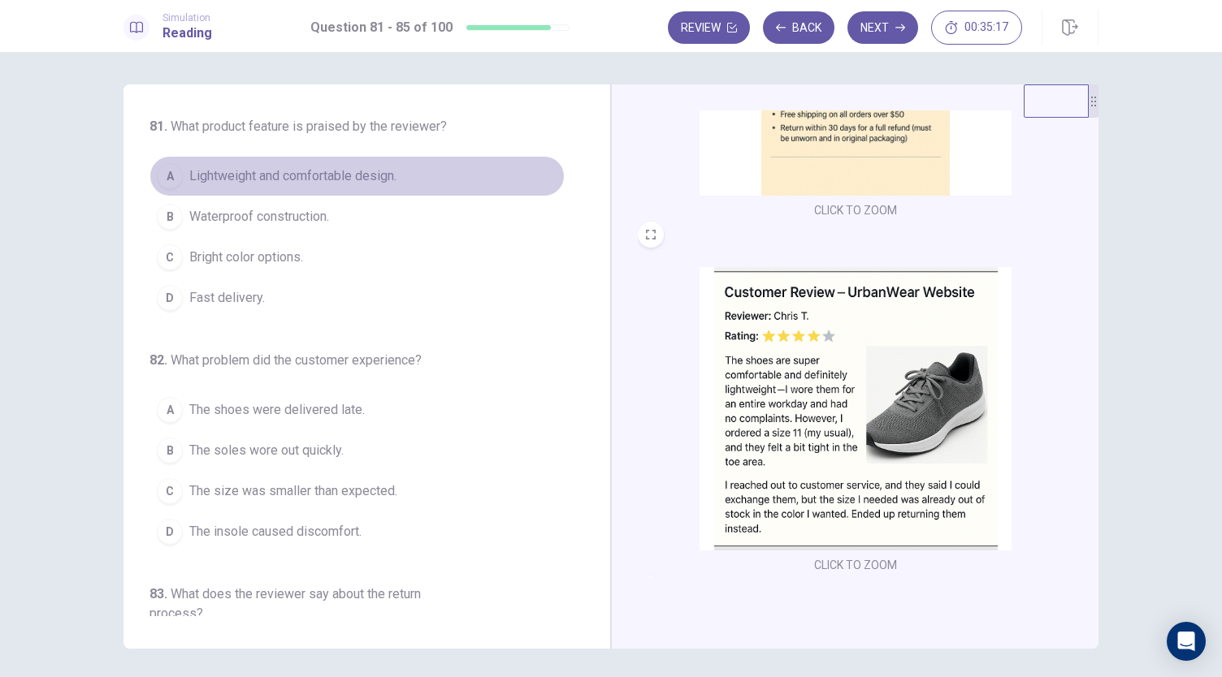
click at [398, 170] on button "A Lightweight and comfortable design." at bounding box center [356, 176] width 415 height 41
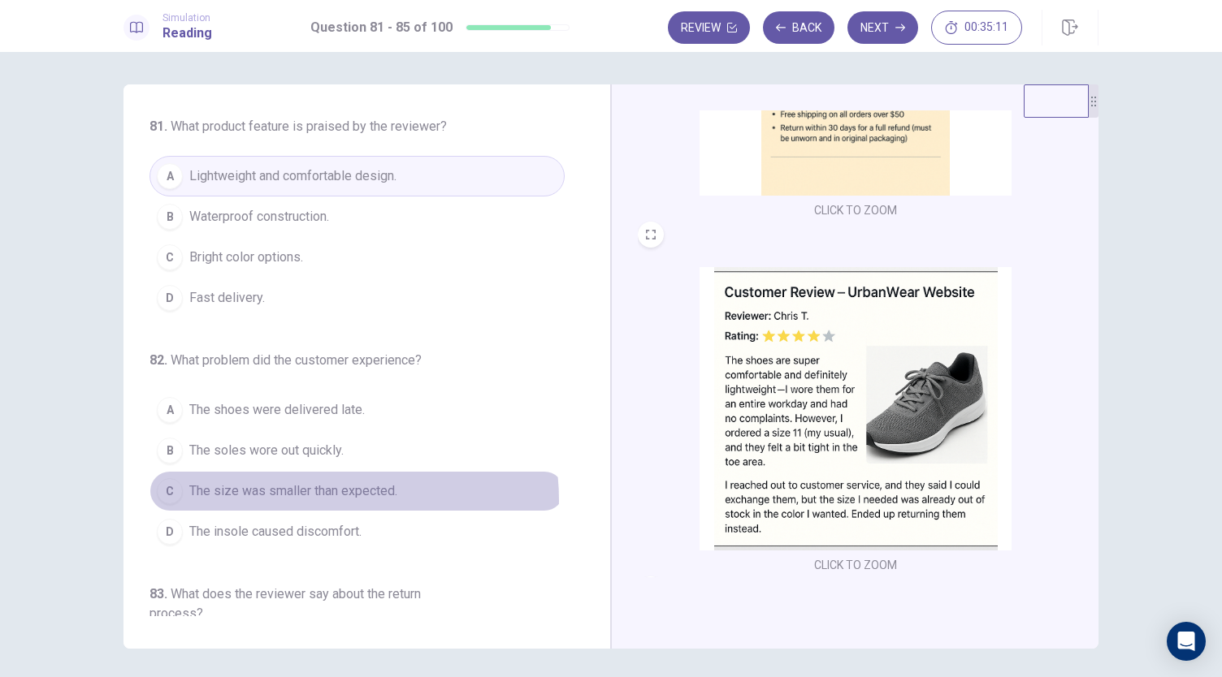
click at [318, 497] on span "The size was smaller than expected." at bounding box center [293, 491] width 208 height 19
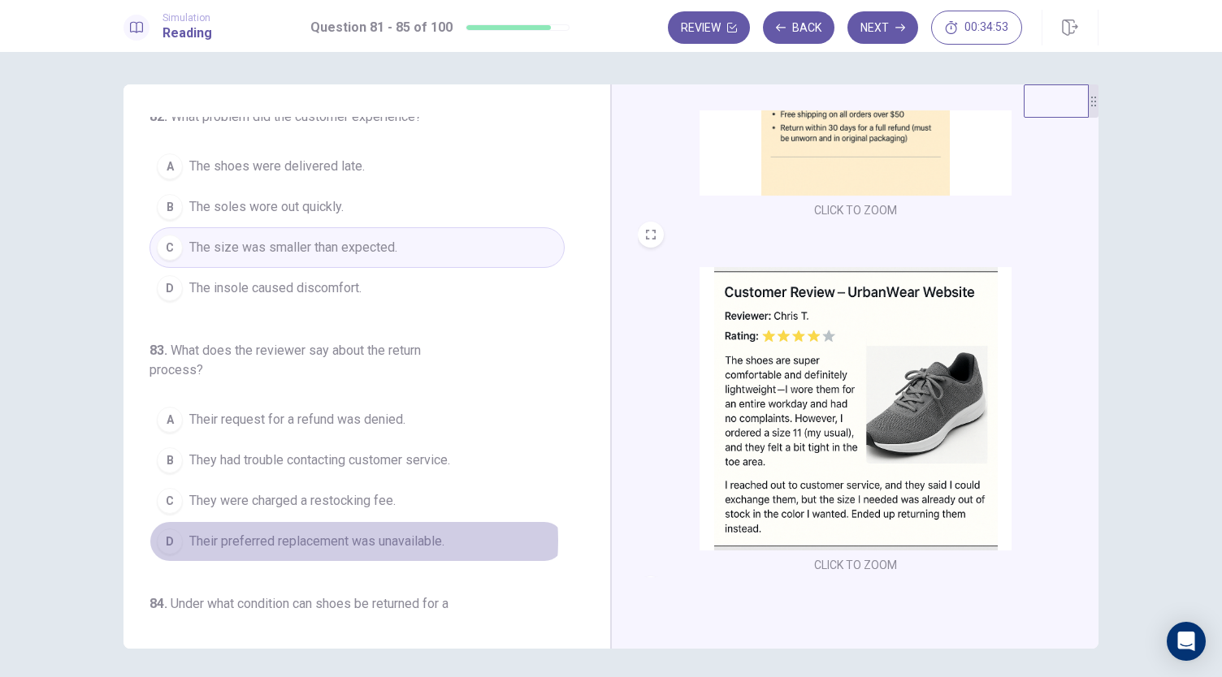
click at [339, 534] on span "Their preferred replacement was unavailable." at bounding box center [316, 541] width 255 height 19
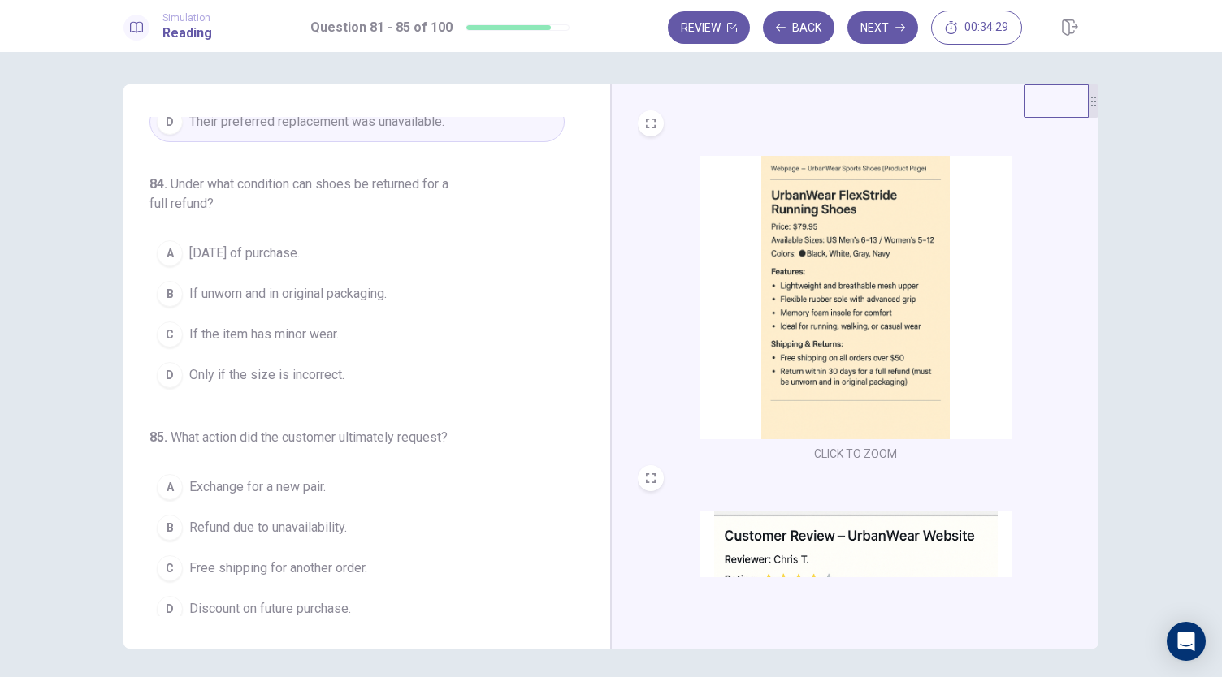
scroll to position [665, 0]
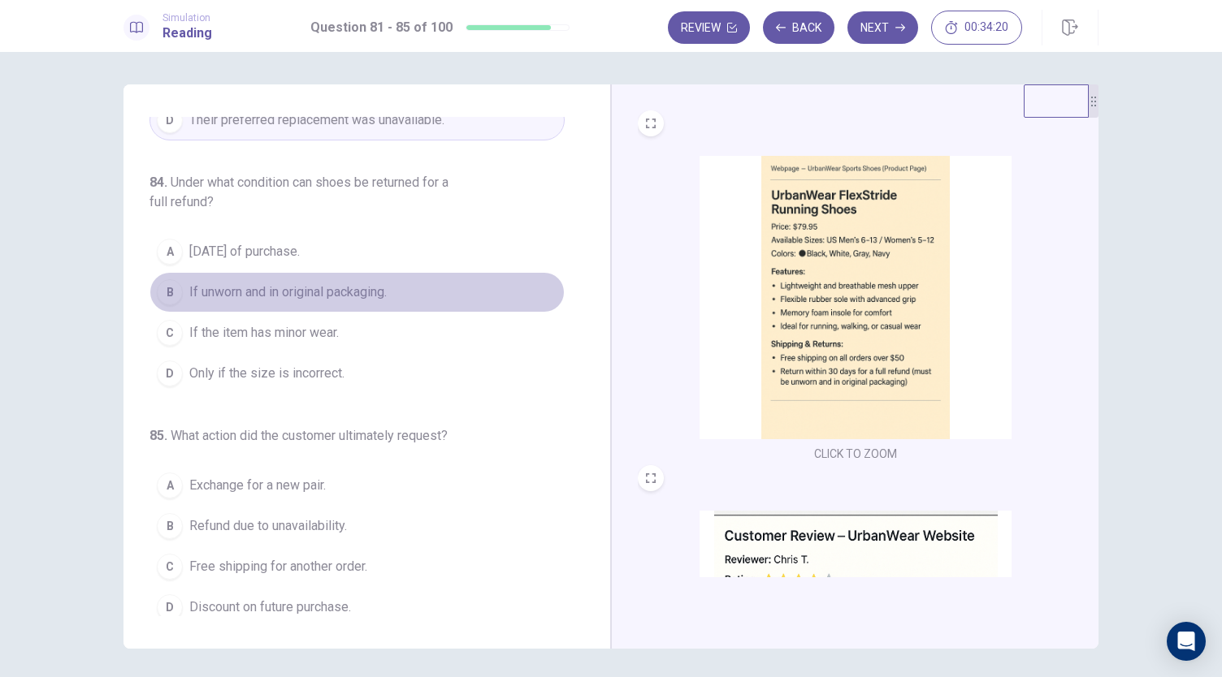
click at [377, 285] on span "If unworn and in original packaging." at bounding box center [287, 292] width 197 height 19
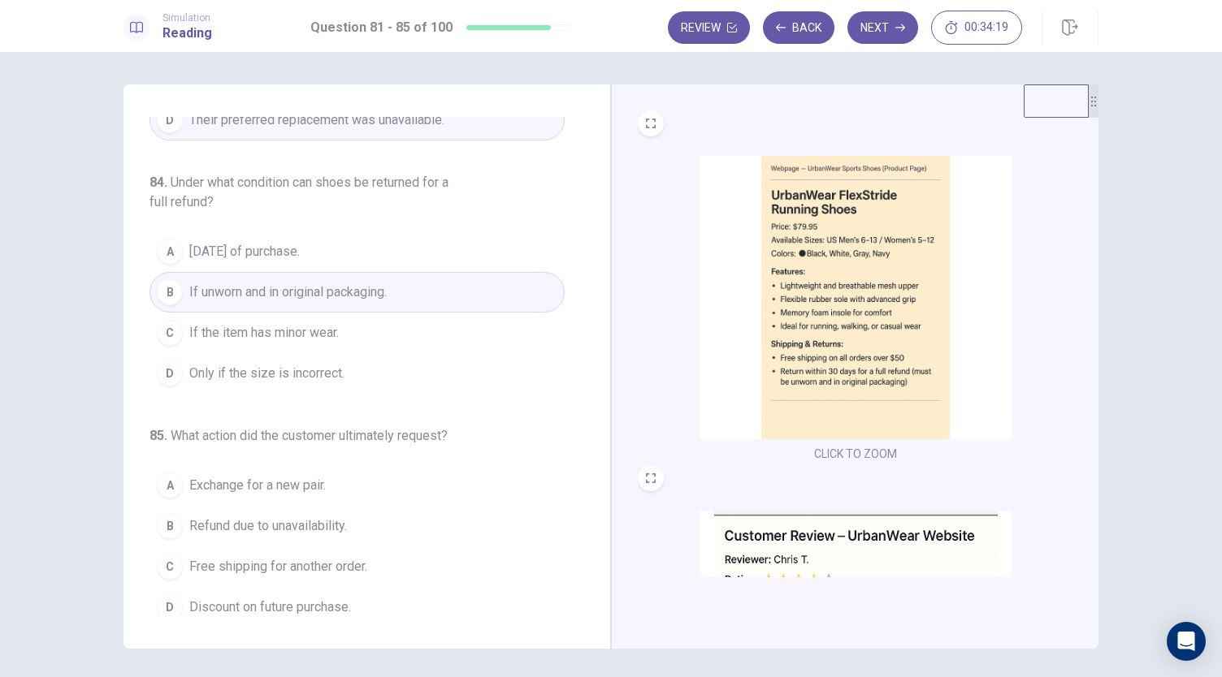
scroll to position [56, 0]
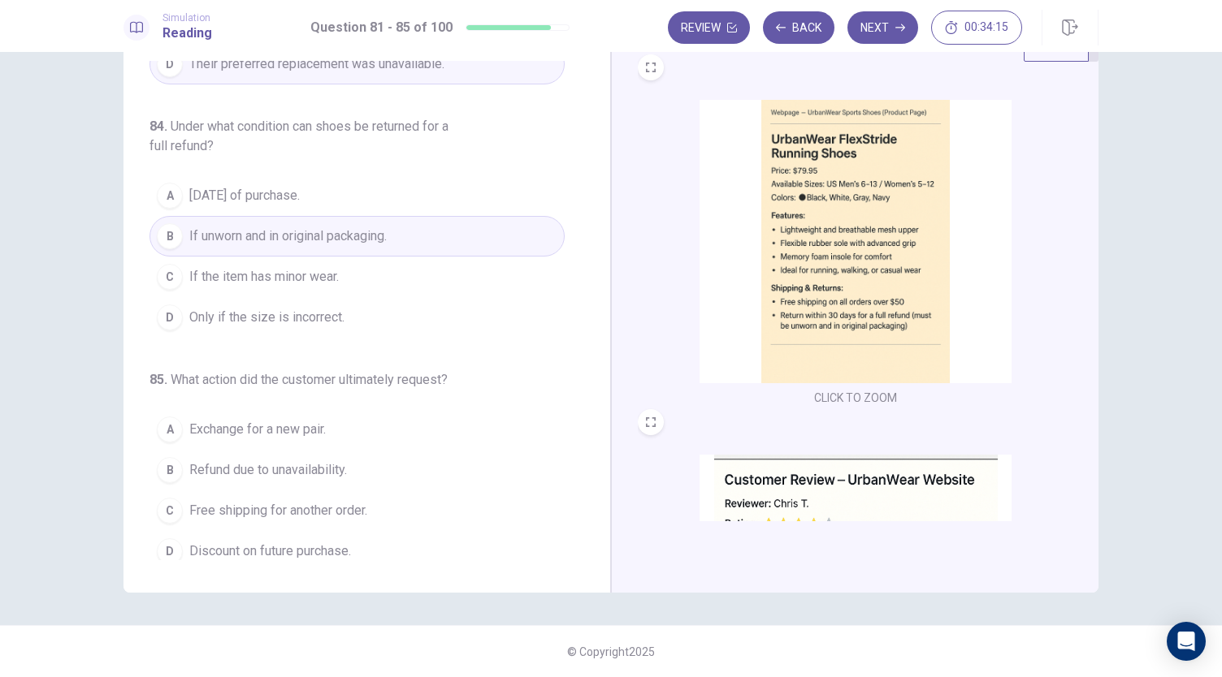
click at [306, 461] on span "Refund due to unavailability." at bounding box center [268, 470] width 158 height 19
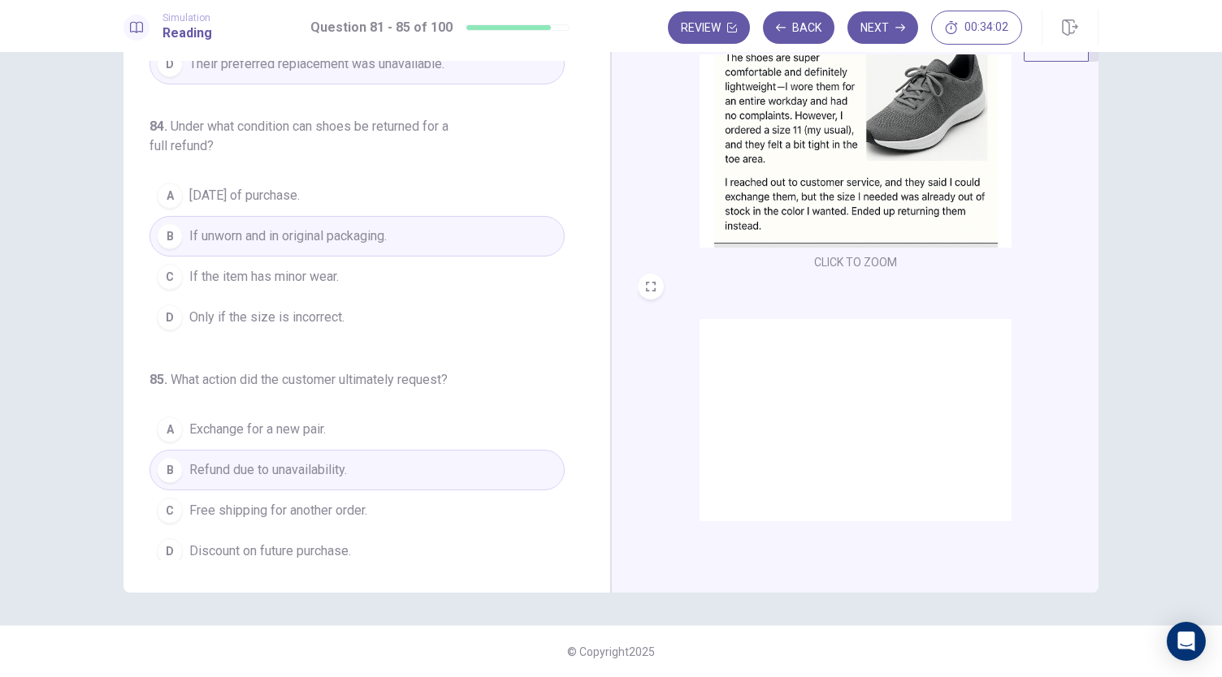
scroll to position [435, 0]
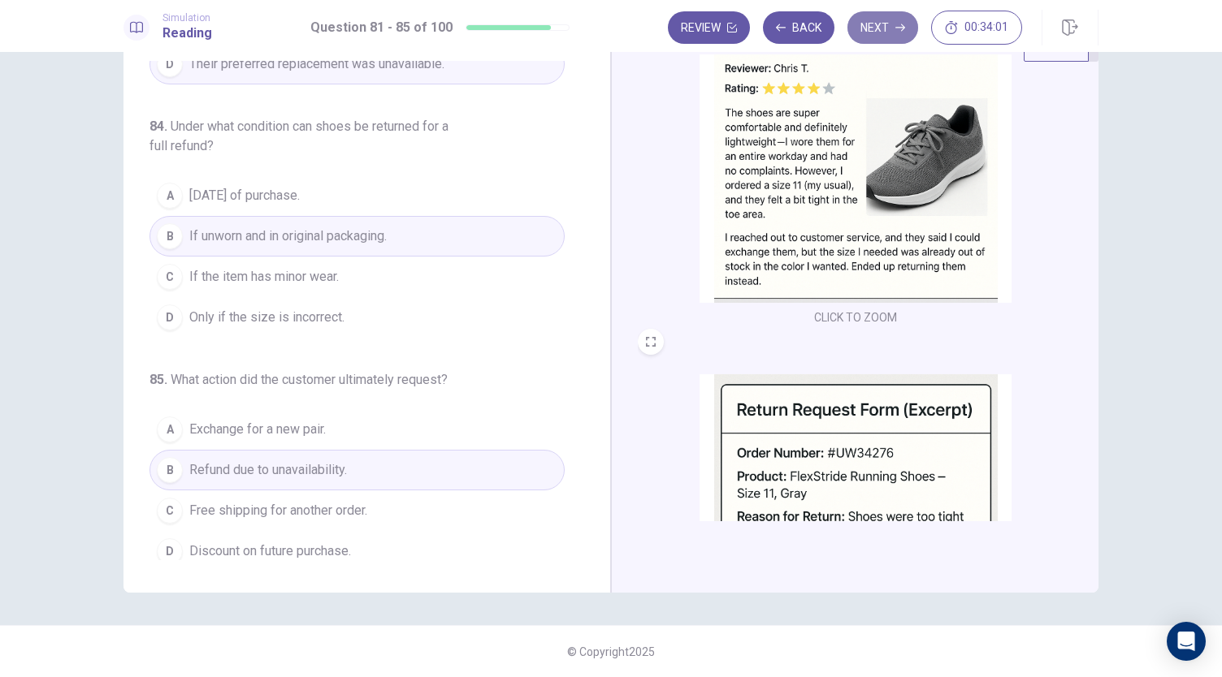
click at [884, 28] on button "Next" at bounding box center [882, 27] width 71 height 32
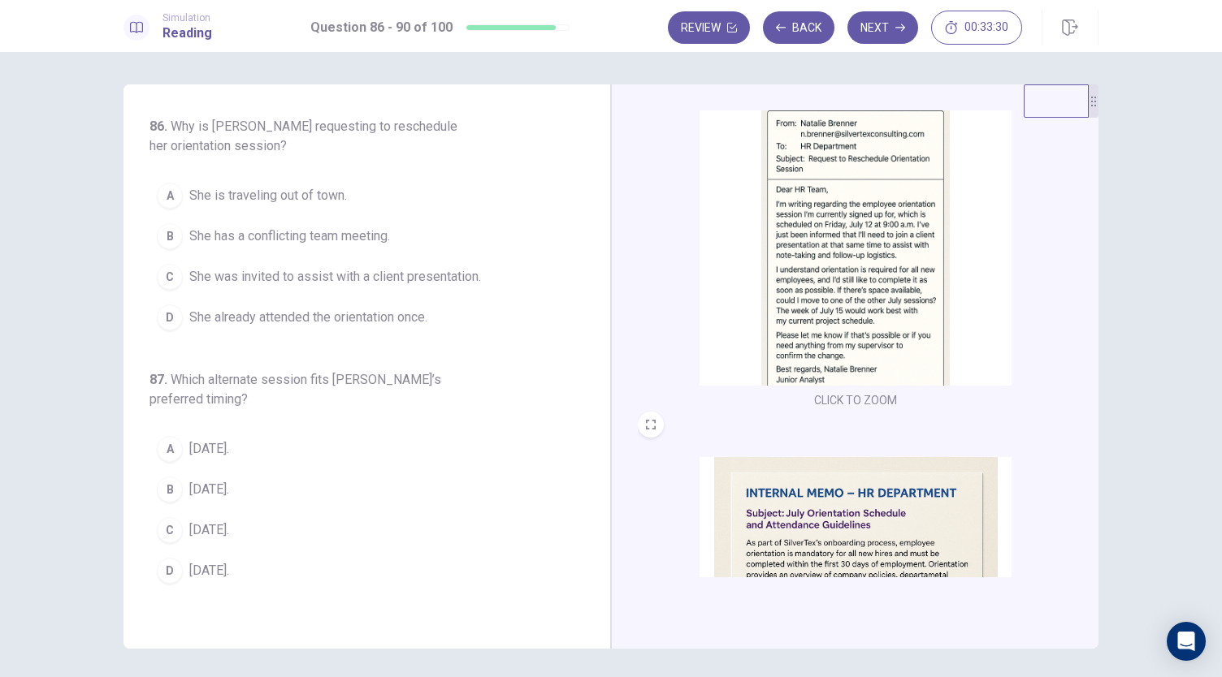
scroll to position [0, 0]
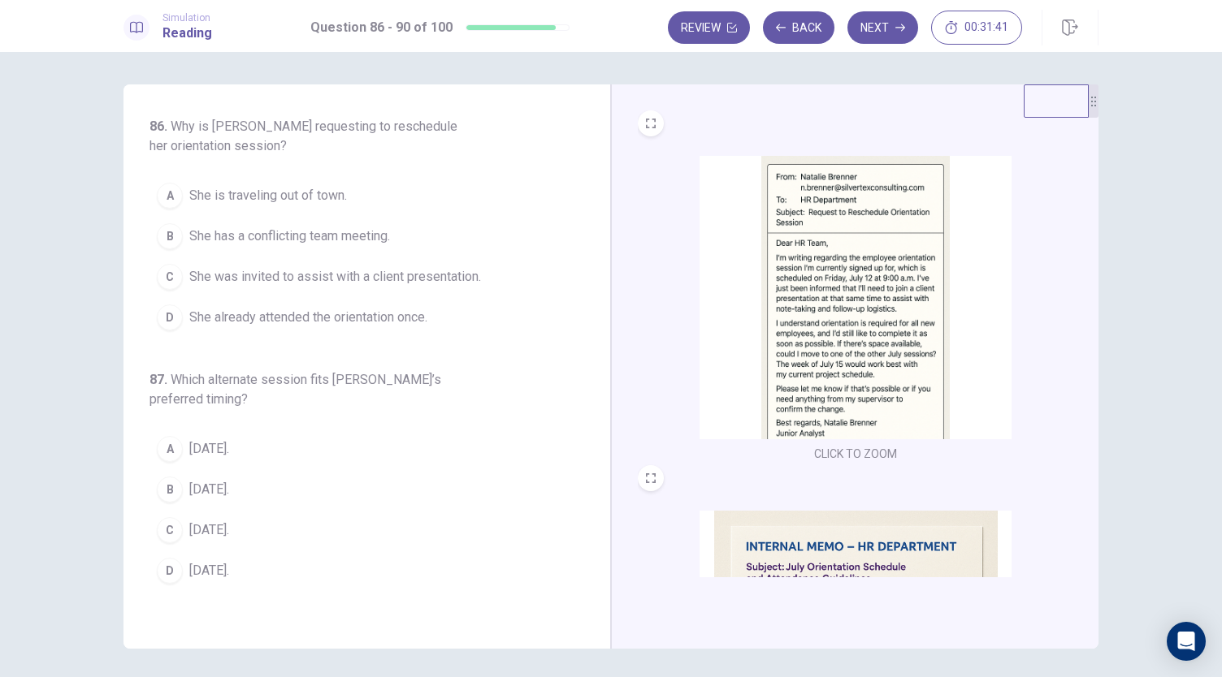
click at [226, 279] on span "She was invited to assist with a client presentation." at bounding box center [335, 276] width 292 height 19
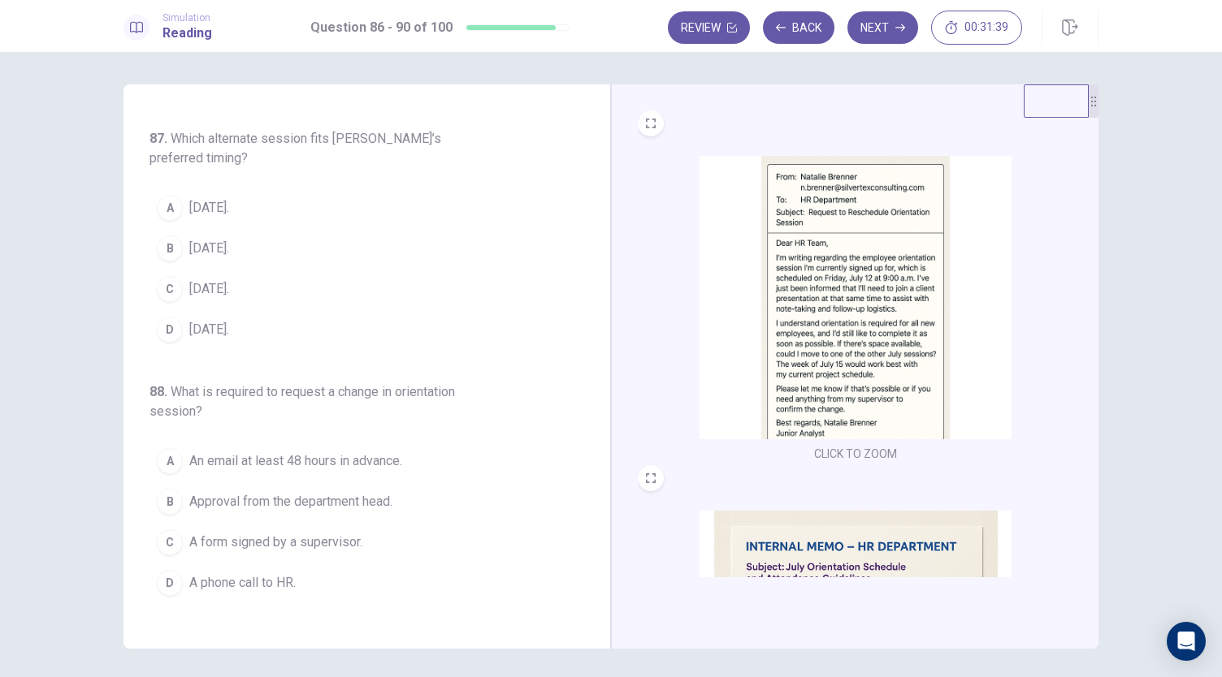
scroll to position [244, 0]
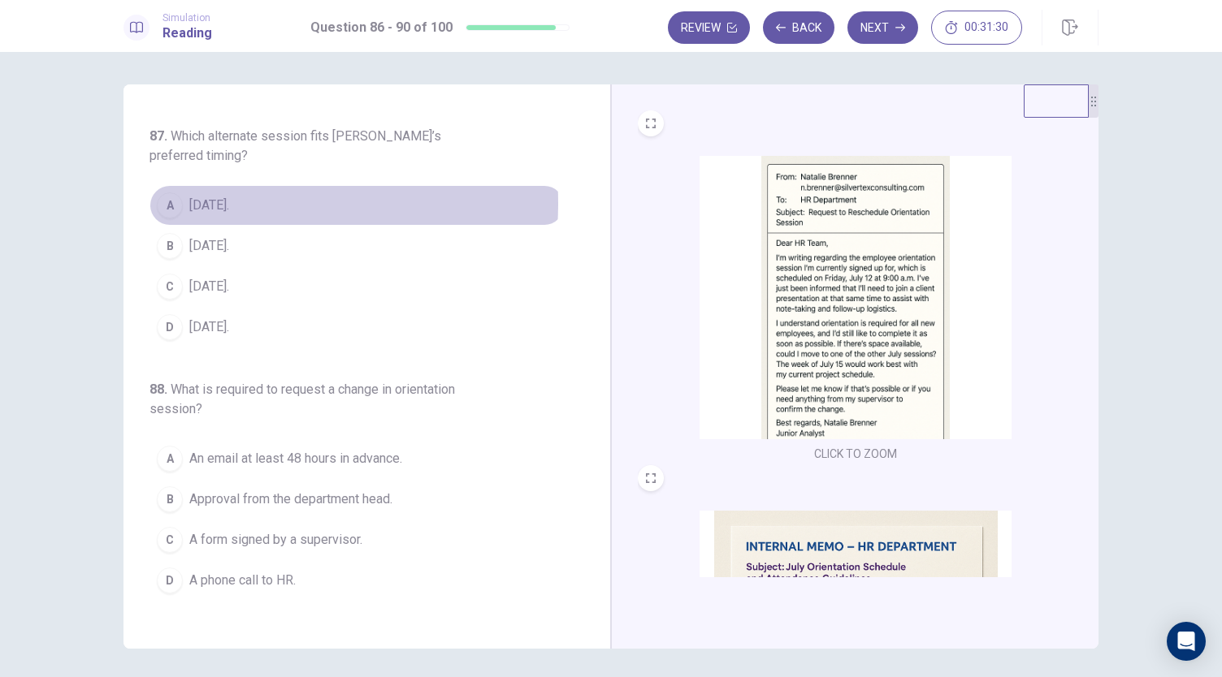
click at [211, 201] on span "[DATE]." at bounding box center [209, 205] width 40 height 19
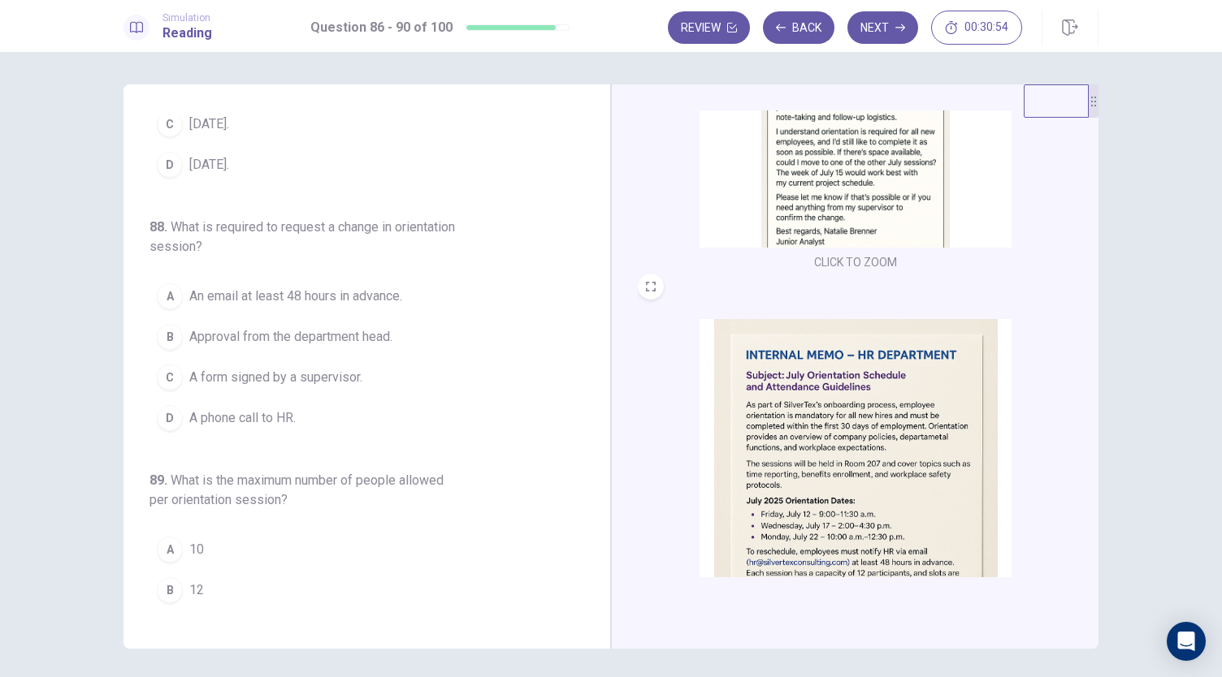
scroll to position [273, 0]
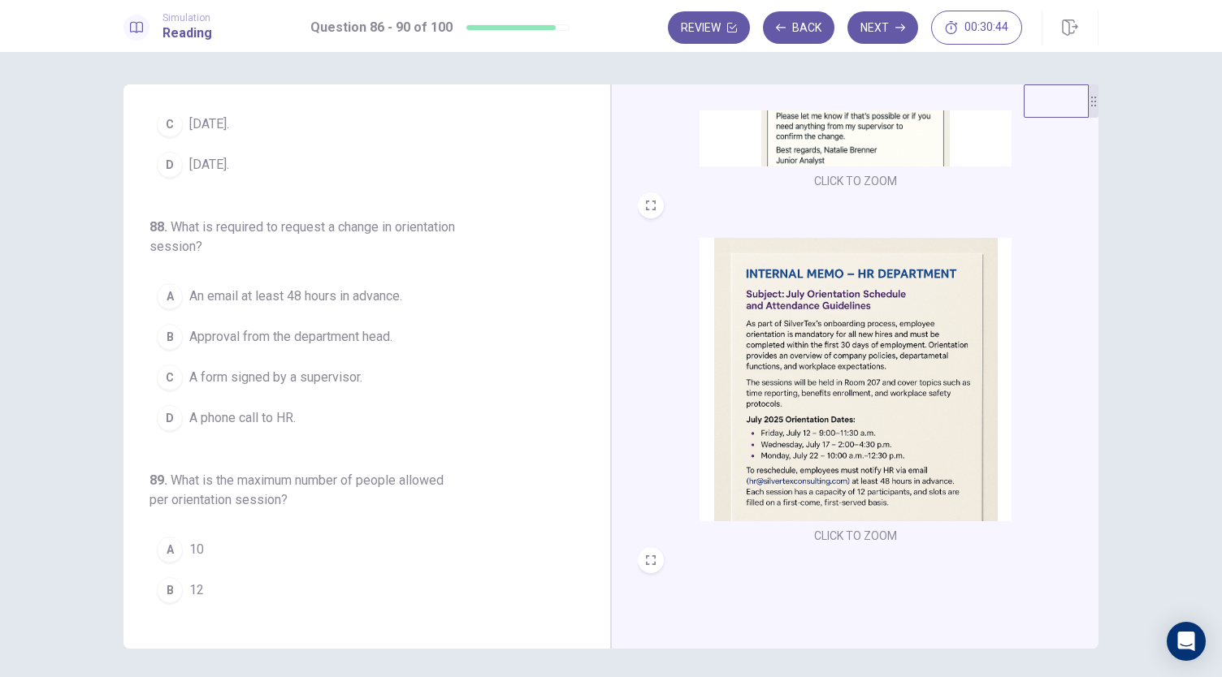
click at [325, 299] on span "An email at least 48 hours in advance." at bounding box center [295, 296] width 213 height 19
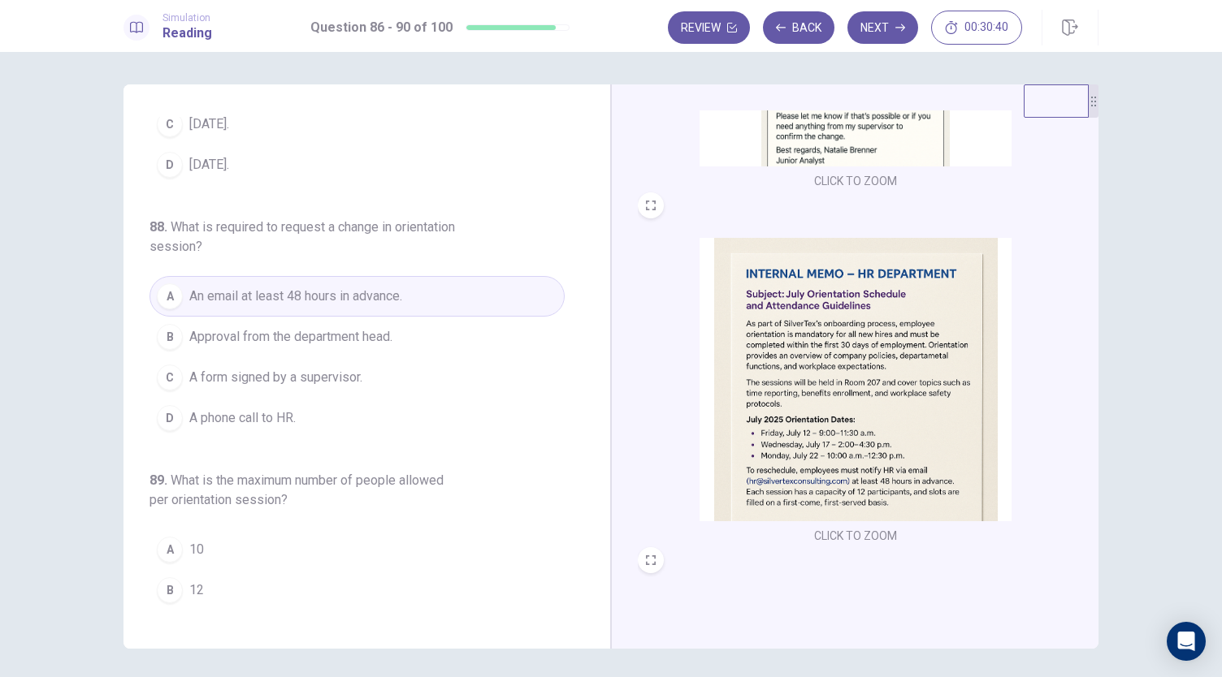
scroll to position [487, 0]
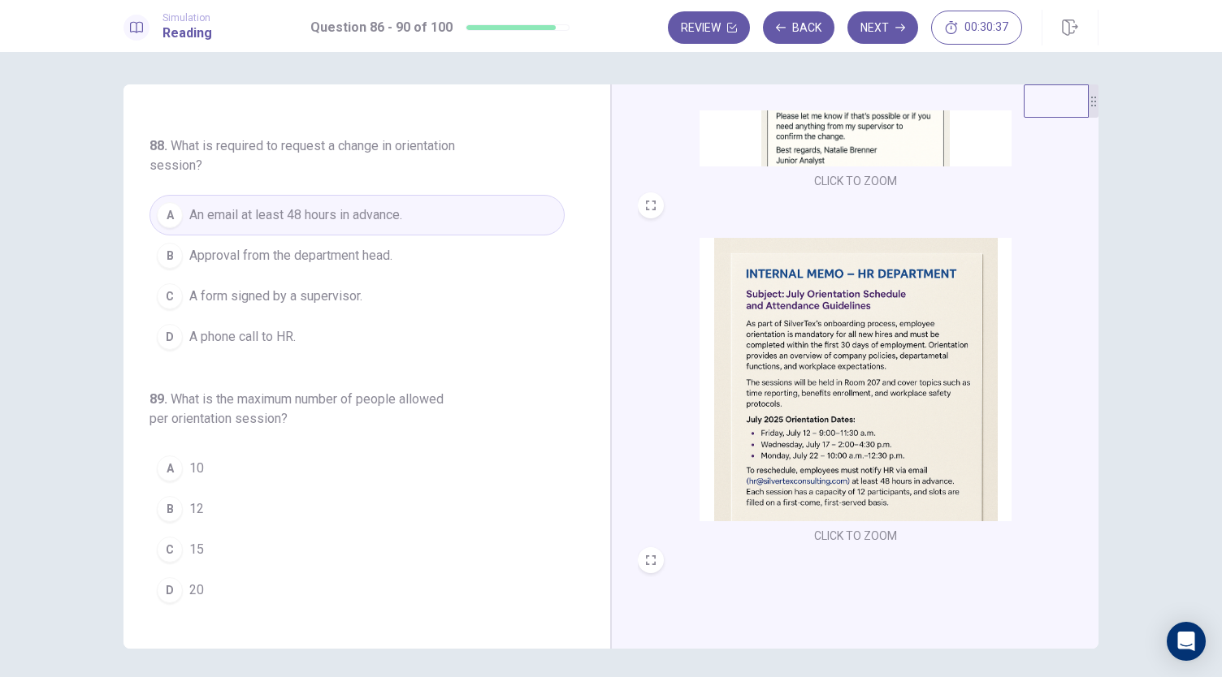
click at [174, 496] on div "B" at bounding box center [170, 509] width 26 height 26
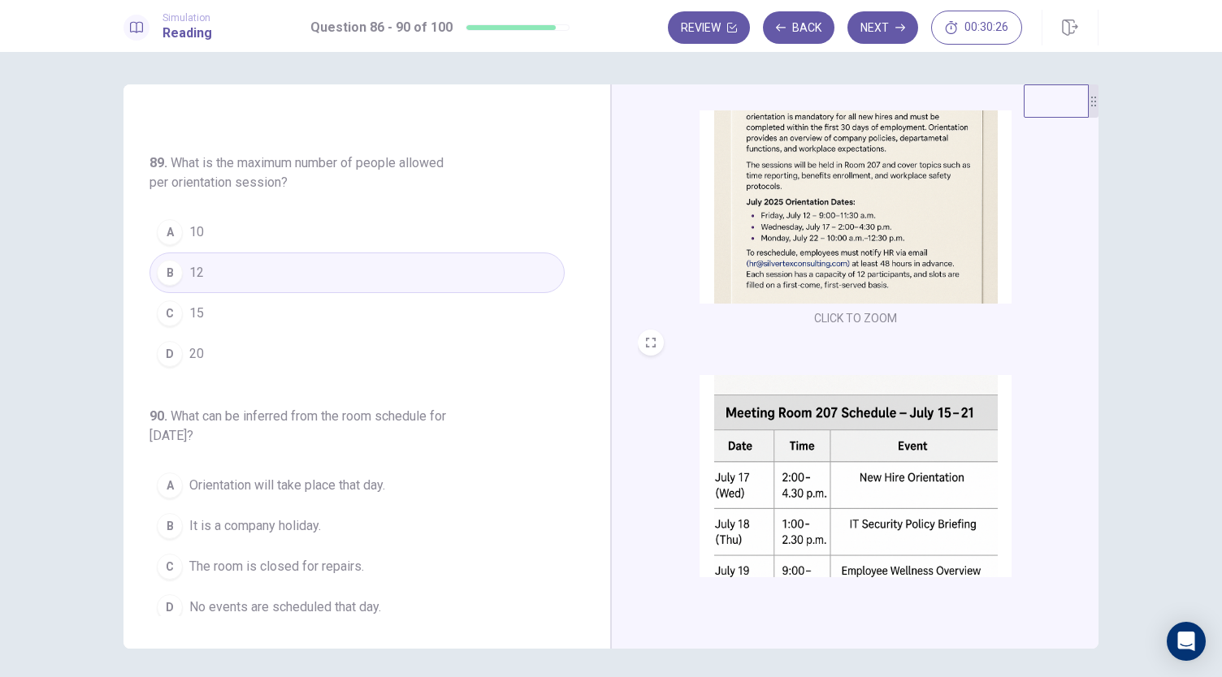
scroll to position [517, 0]
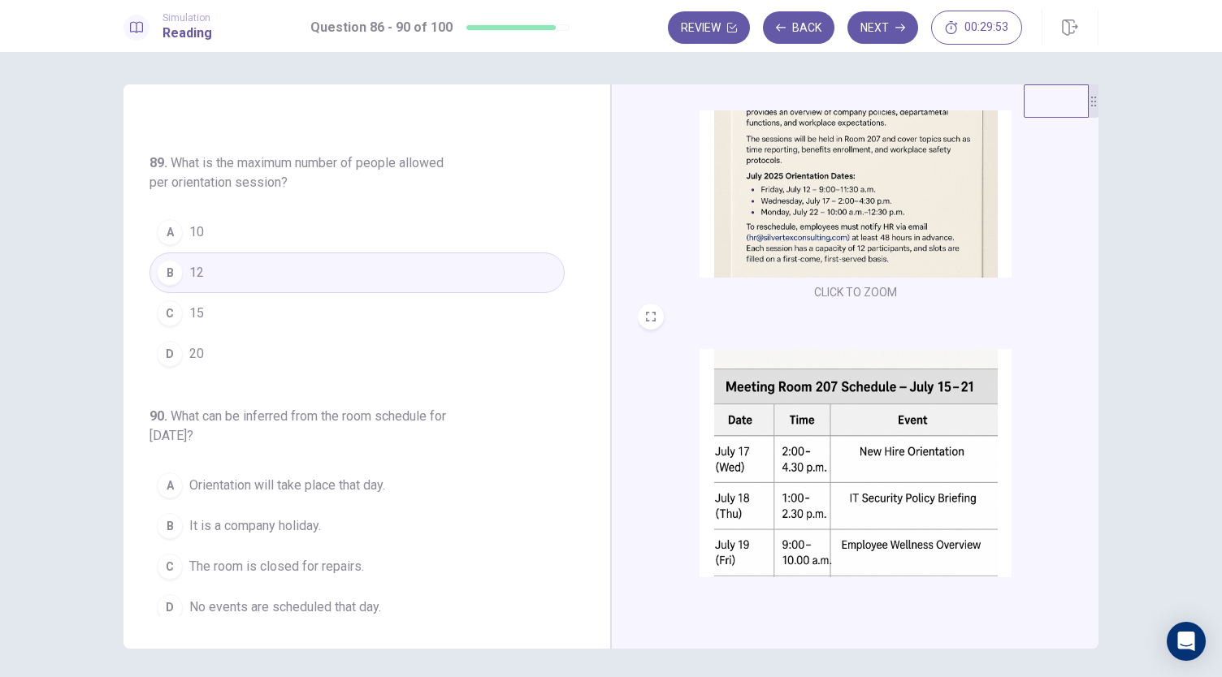
click at [249, 476] on span "Orientation will take place that day." at bounding box center [287, 485] width 196 height 19
click at [872, 28] on button "Next" at bounding box center [882, 27] width 71 height 32
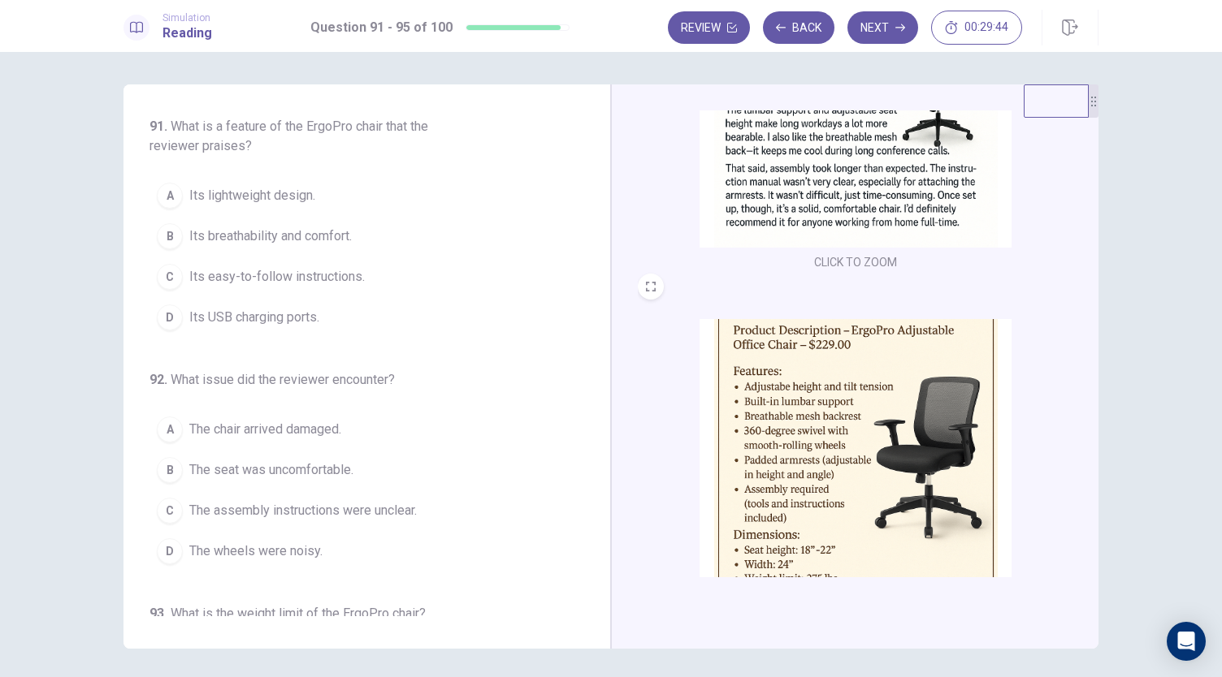
scroll to position [0, 0]
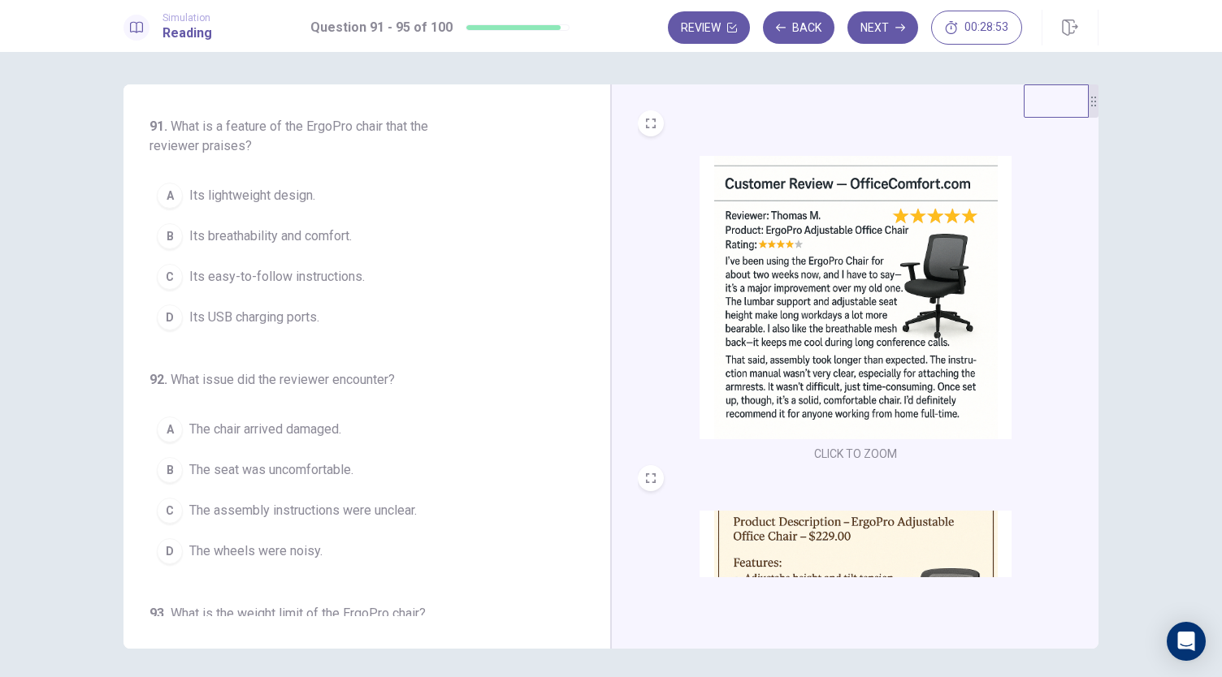
click at [342, 236] on span "Its breathability and comfort." at bounding box center [270, 236] width 162 height 19
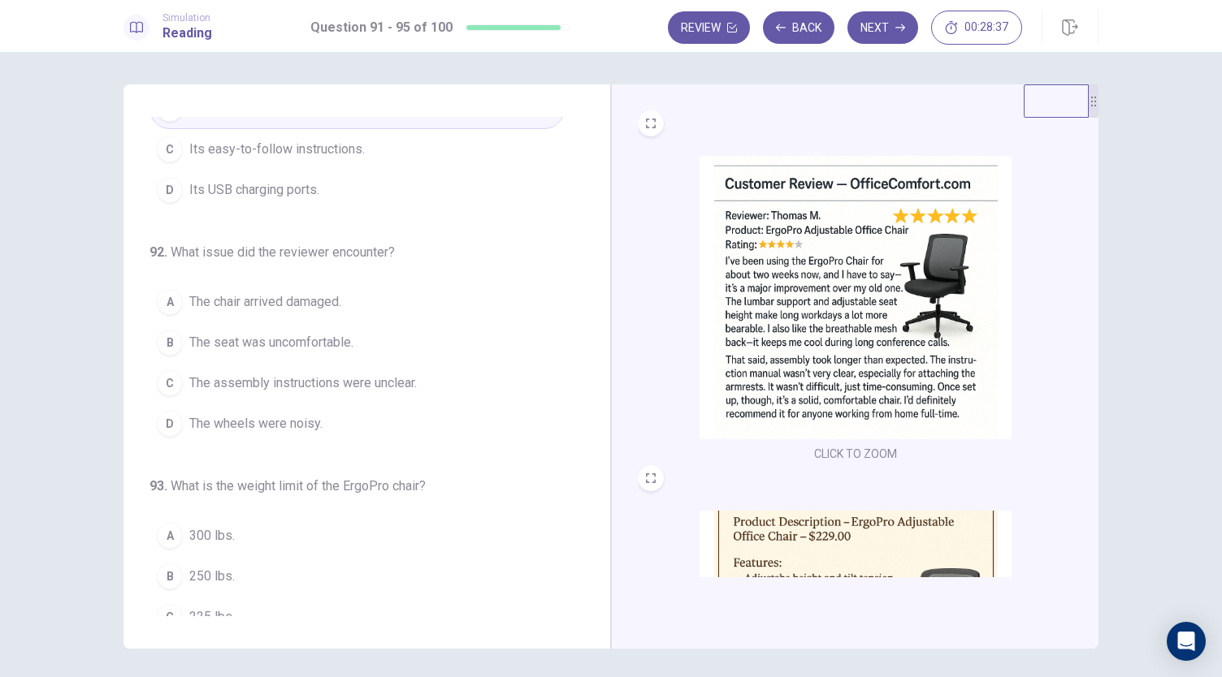
scroll to position [162, 0]
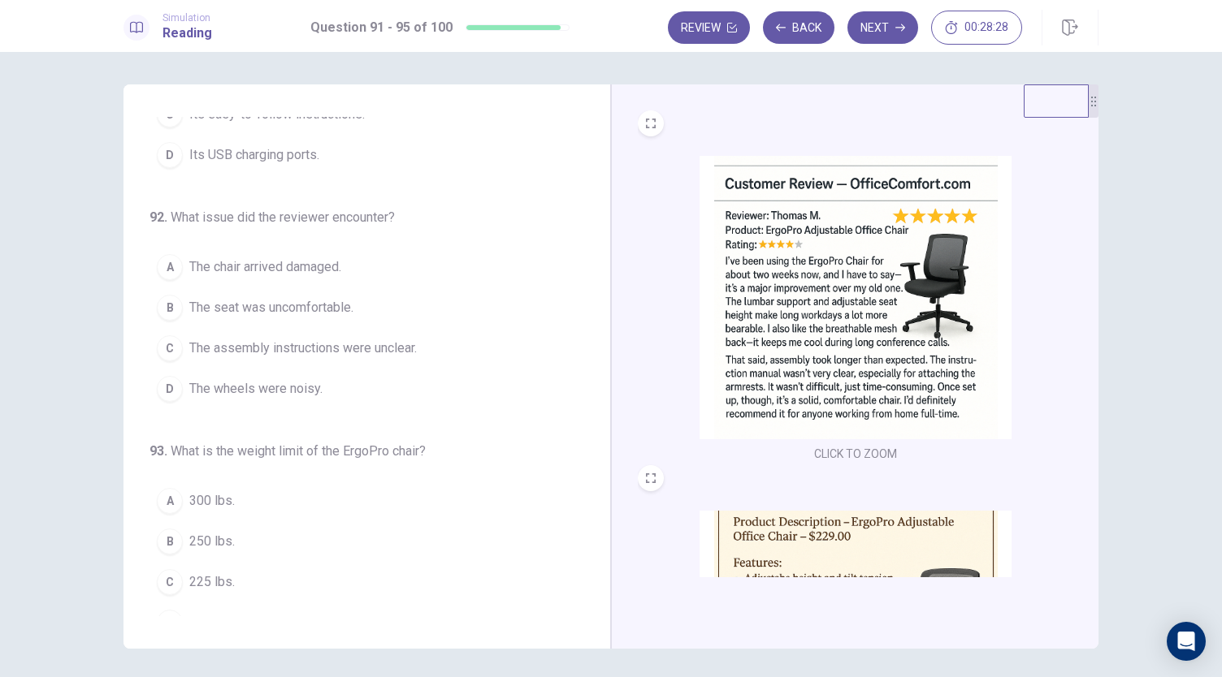
click at [265, 344] on span "The assembly instructions were unclear." at bounding box center [302, 348] width 227 height 19
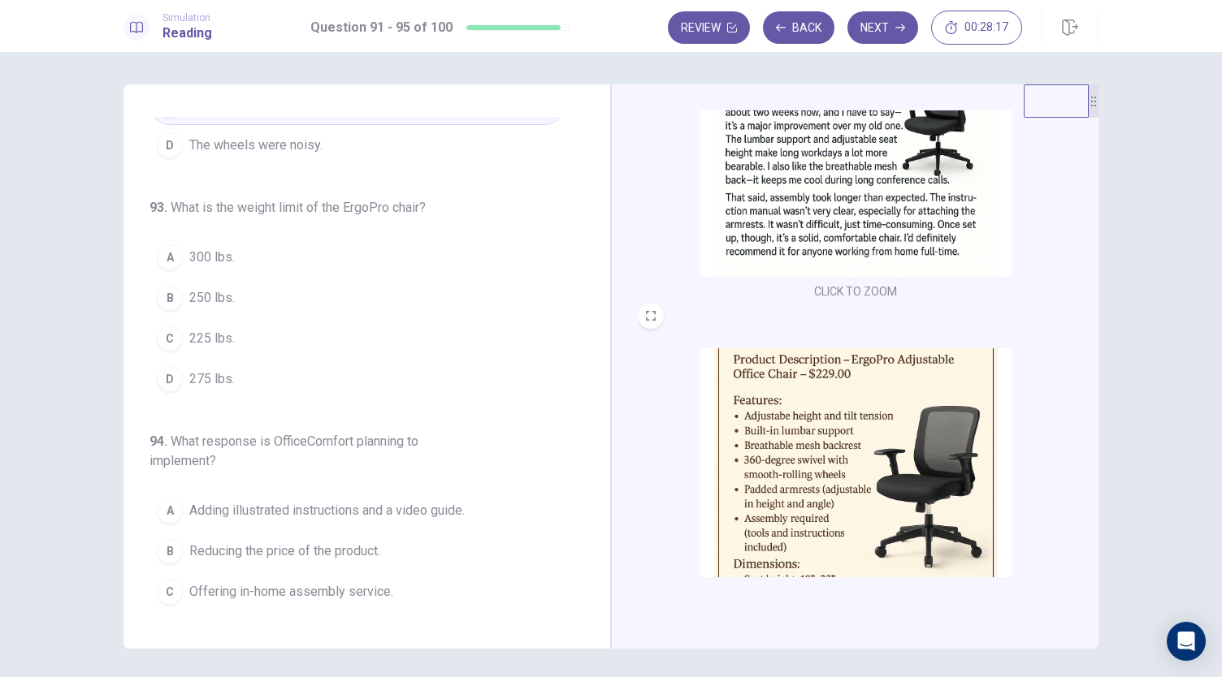
scroll to position [244, 0]
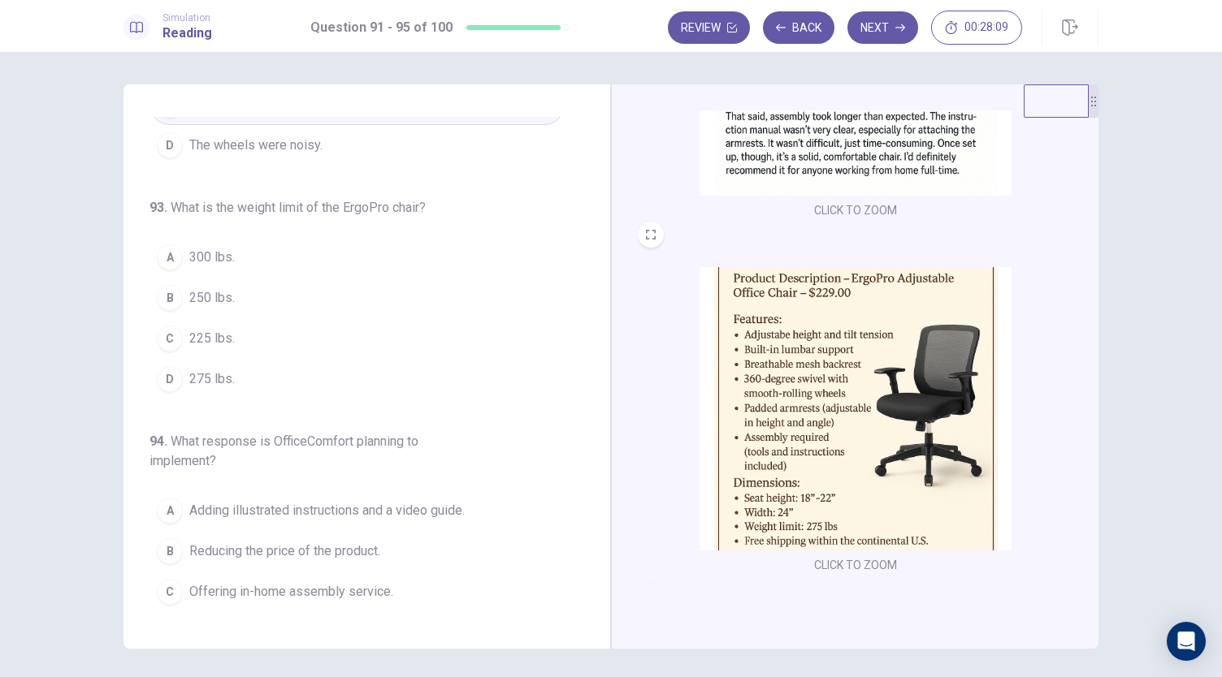
click at [227, 370] on span "275 lbs." at bounding box center [211, 379] width 45 height 19
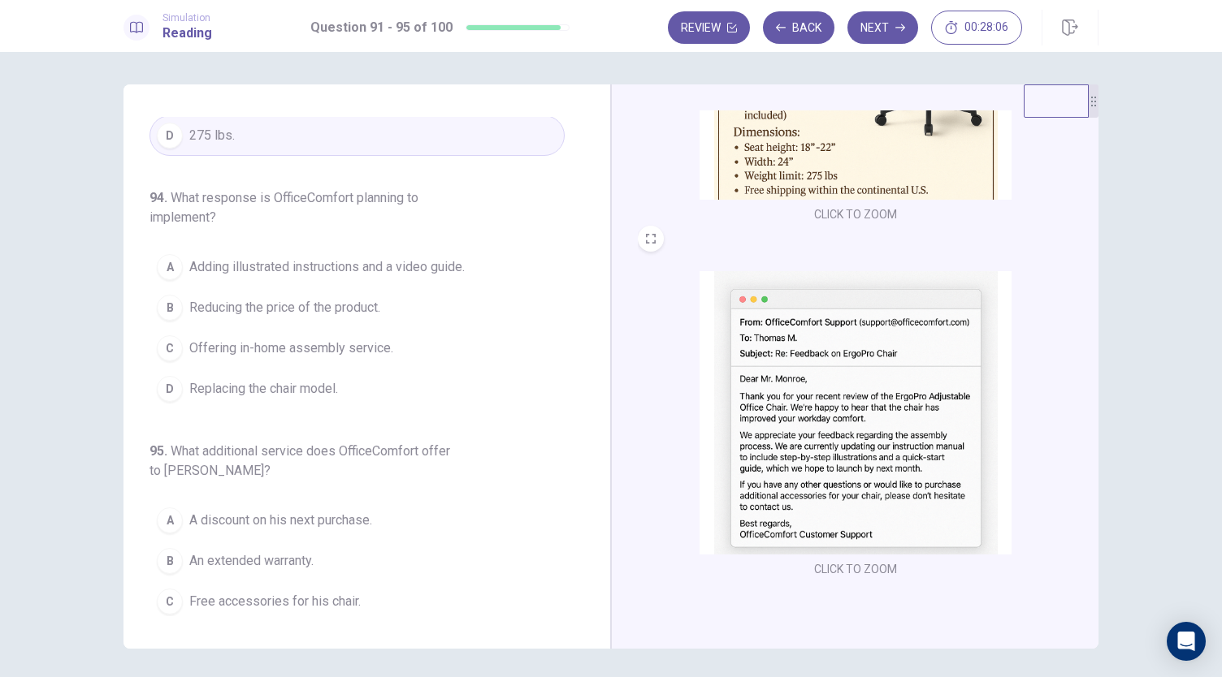
scroll to position [598, 0]
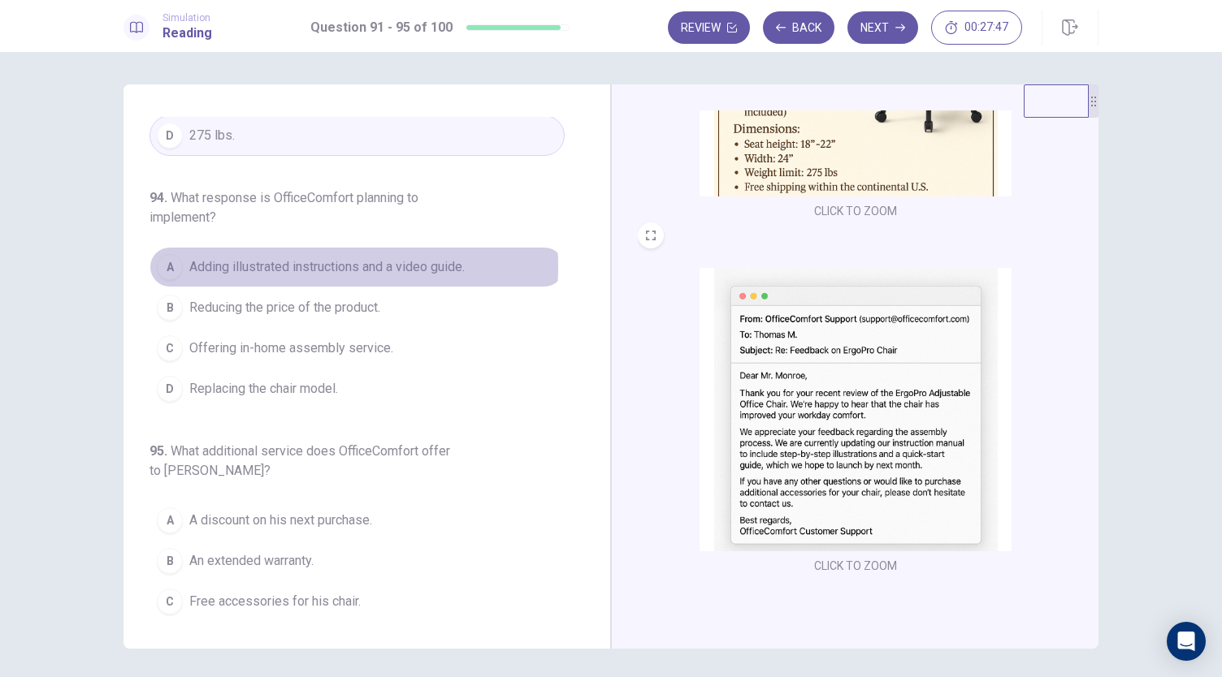
click at [273, 261] on span "Adding illustrated instructions and a video guide." at bounding box center [326, 266] width 275 height 19
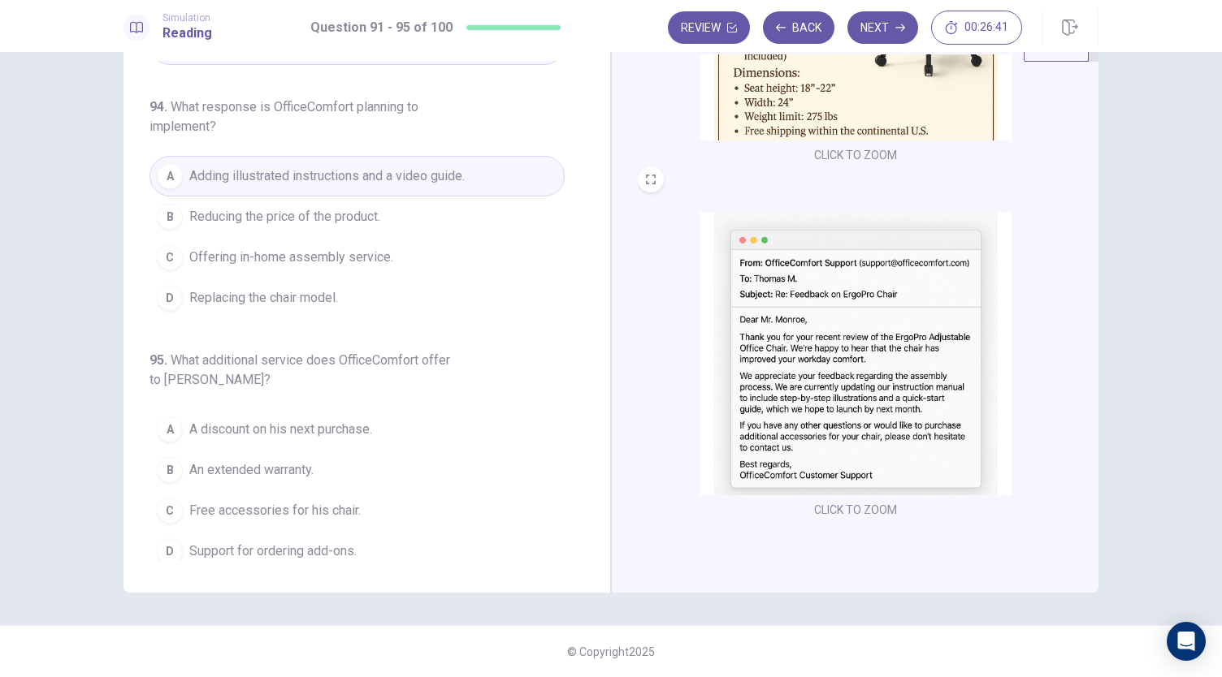
click at [843, 509] on button "CLICK TO ZOOM" at bounding box center [855, 510] width 96 height 23
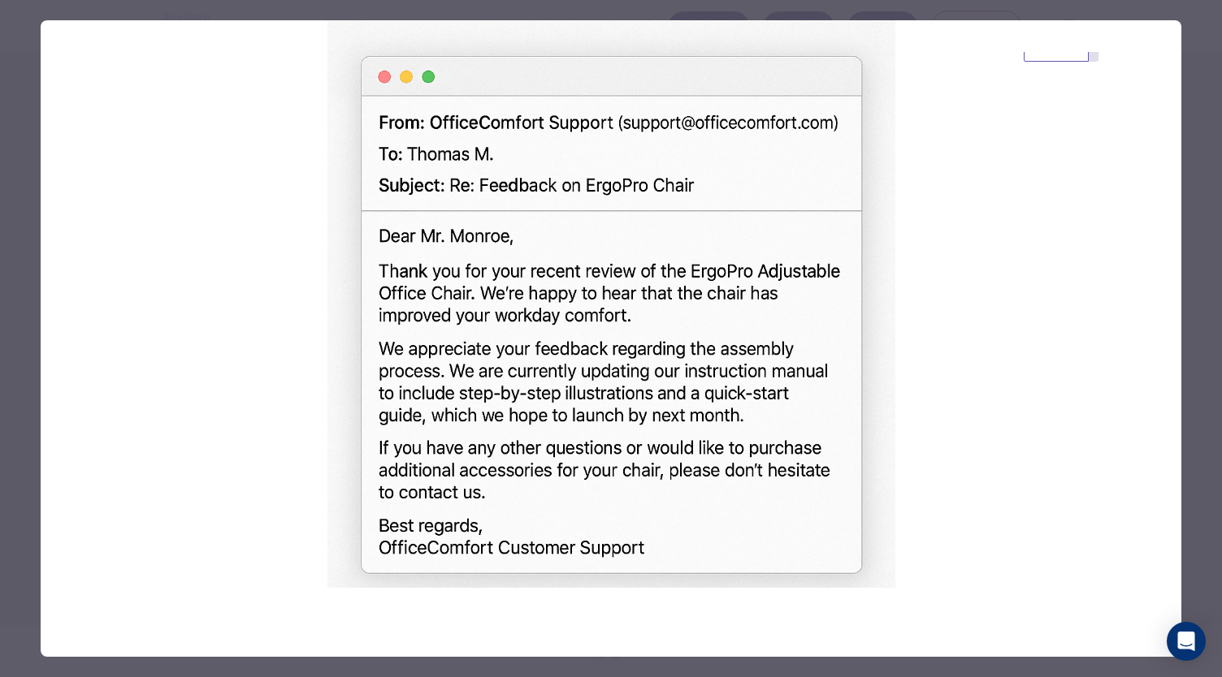
click at [1197, 266] on div at bounding box center [611, 338] width 1222 height 677
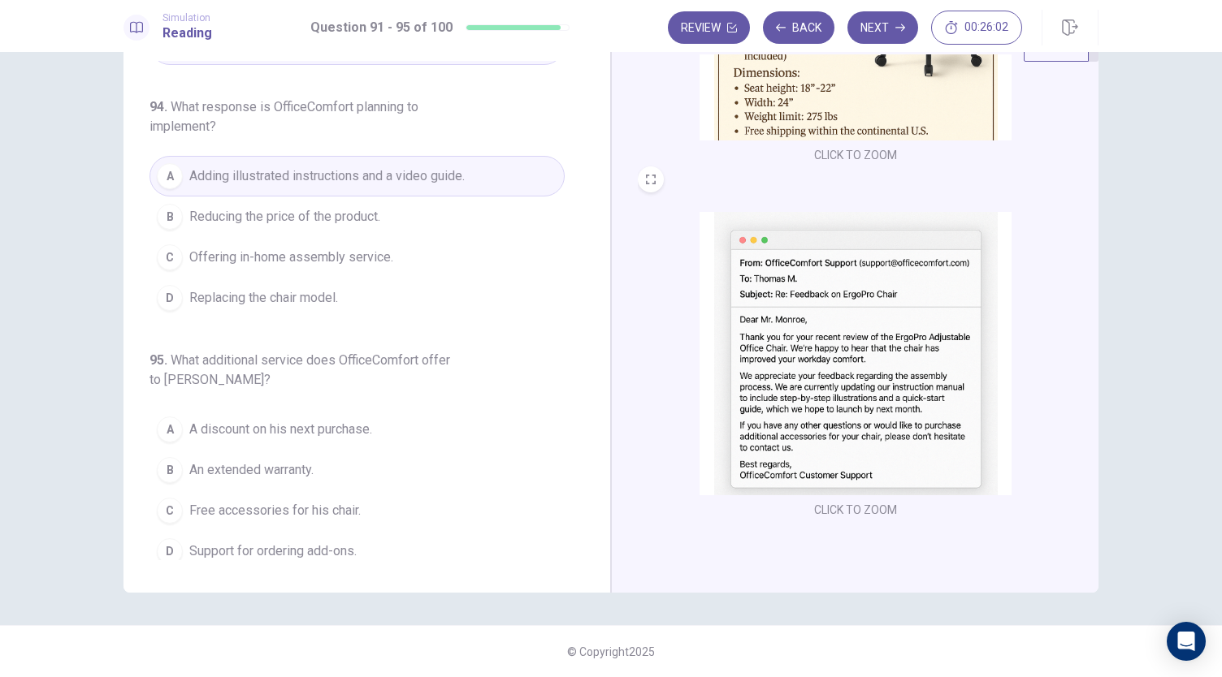
click at [306, 420] on span "A discount on his next purchase." at bounding box center [280, 429] width 183 height 19
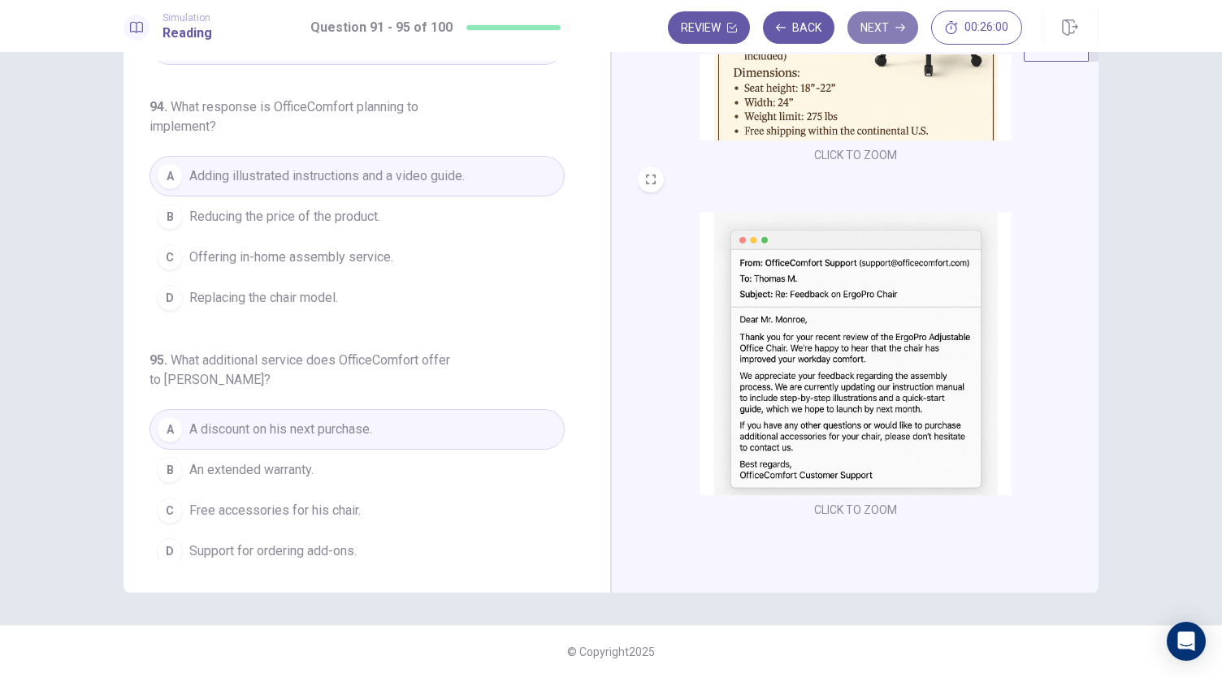
click at [890, 24] on button "Next" at bounding box center [882, 27] width 71 height 32
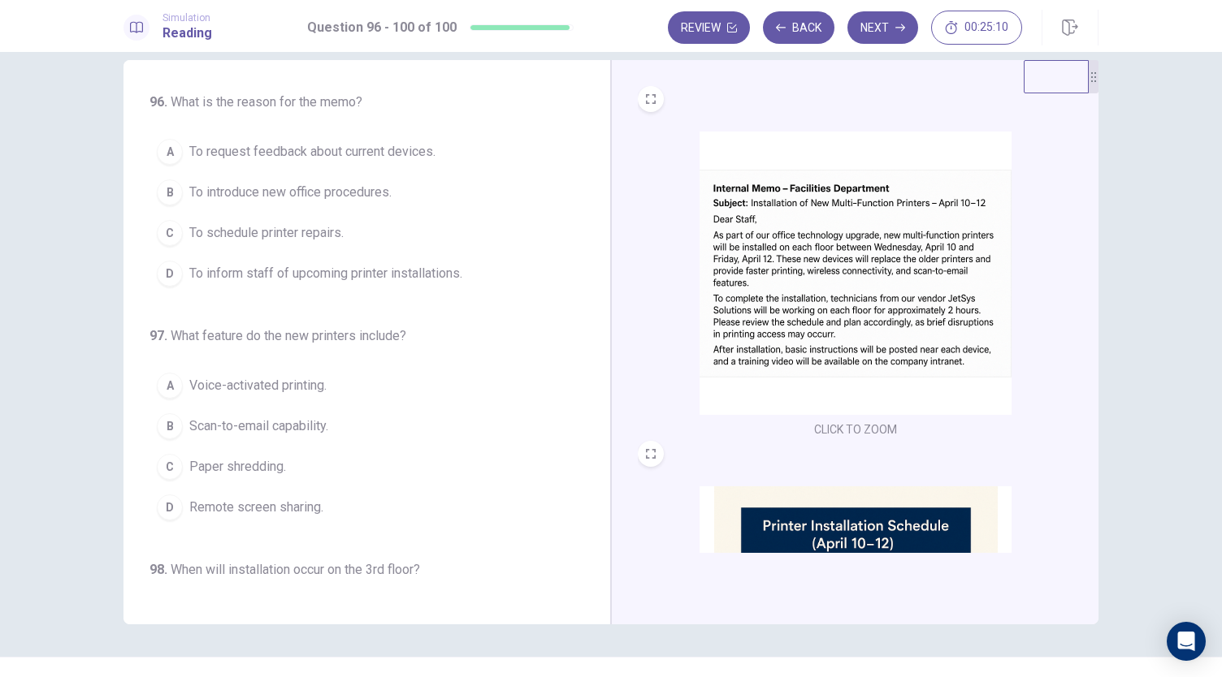
scroll to position [0, 0]
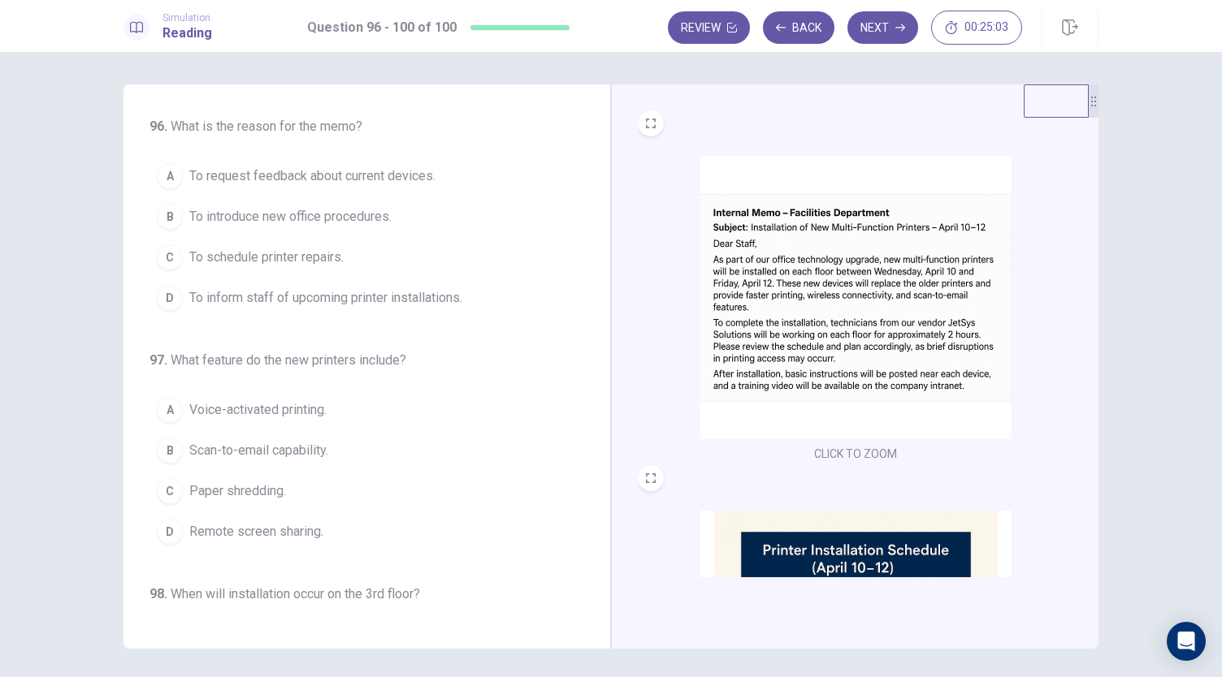
click at [264, 303] on span "To inform staff of upcoming printer installations." at bounding box center [325, 297] width 273 height 19
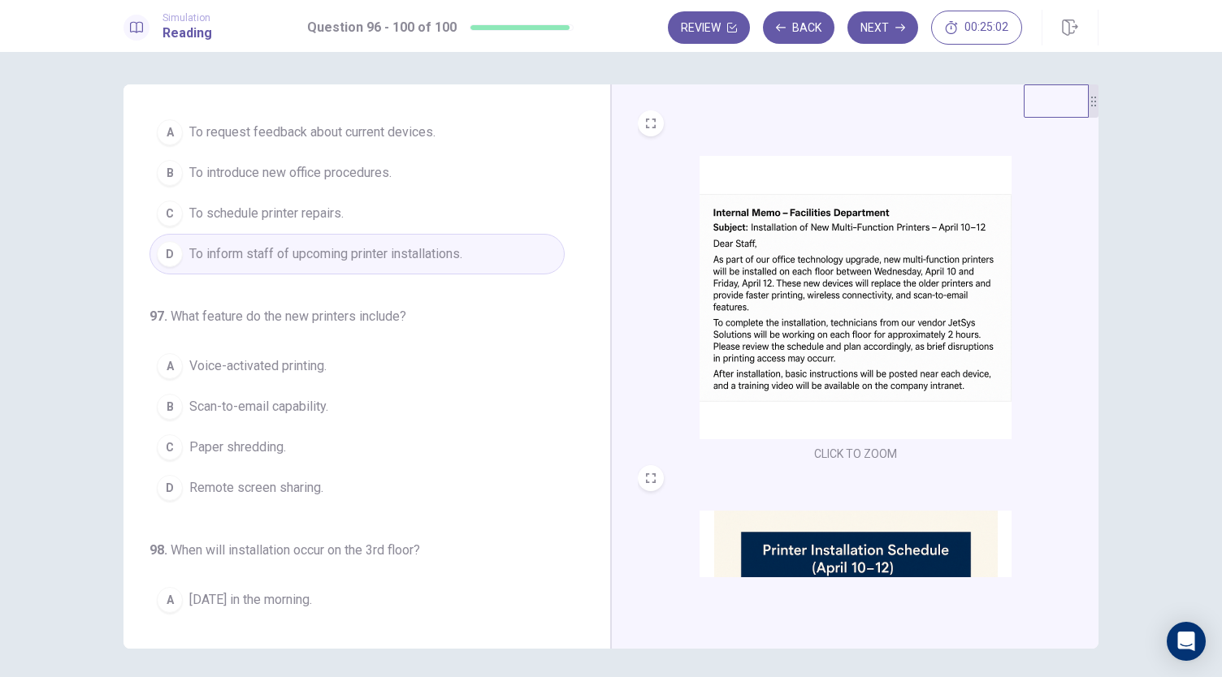
scroll to position [81, 0]
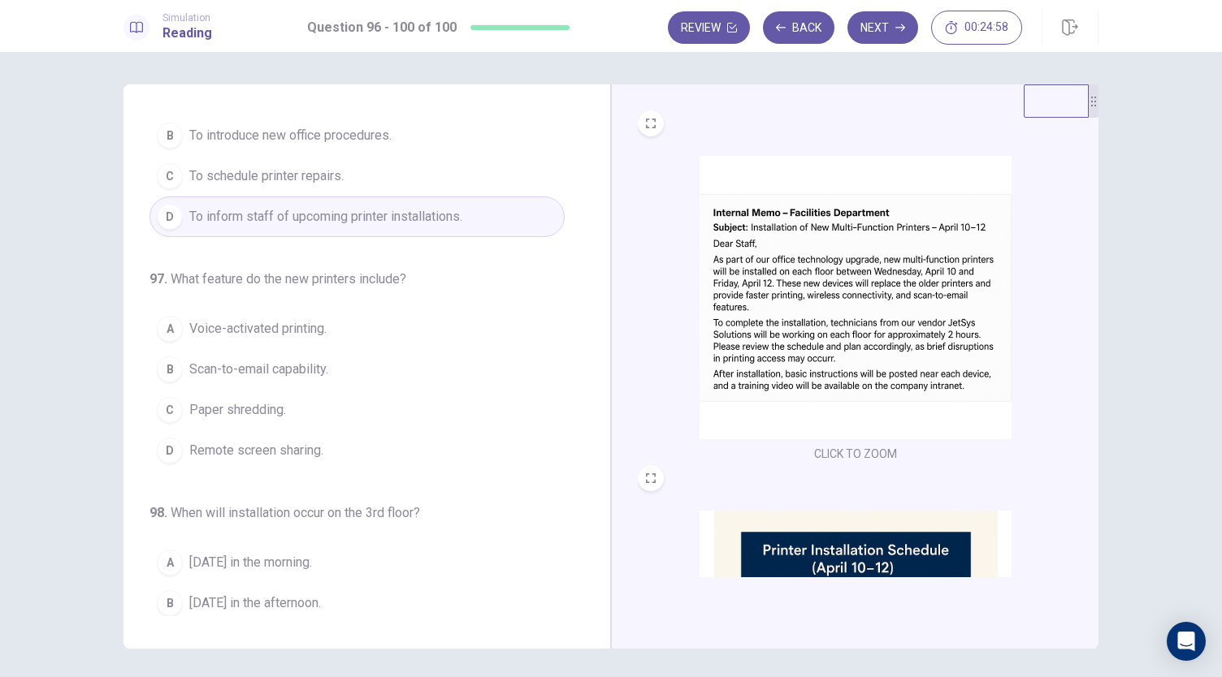
click at [258, 365] on span "Scan-to-email capability." at bounding box center [258, 369] width 139 height 19
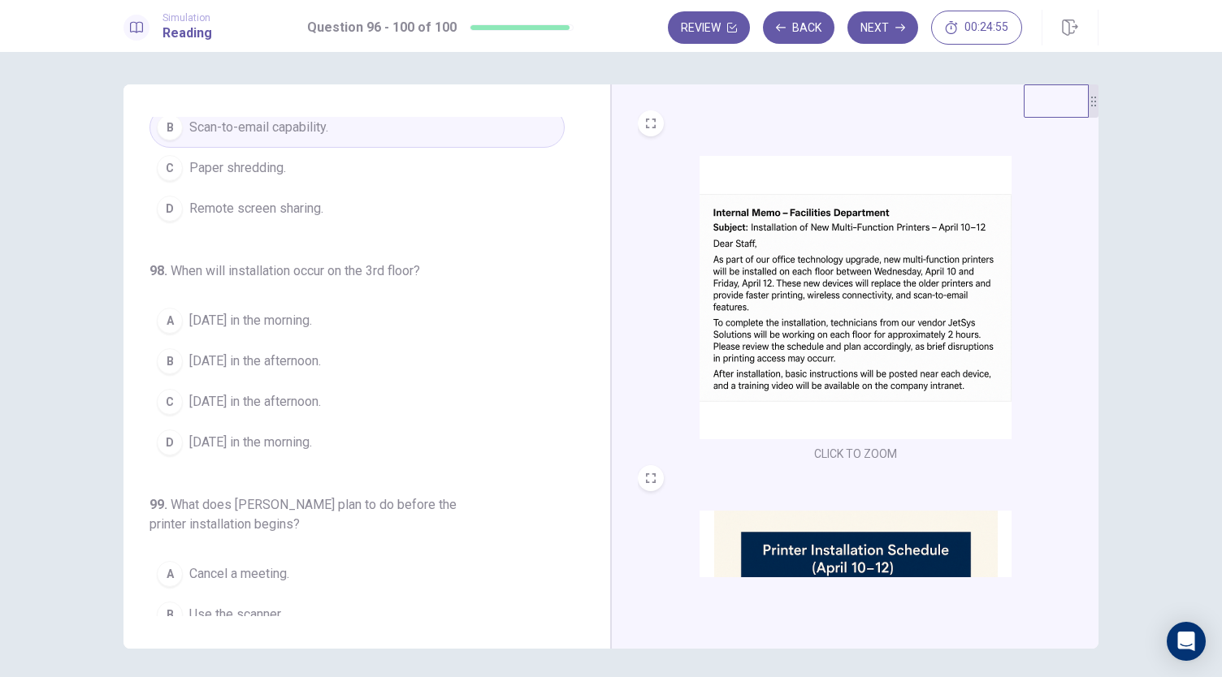
scroll to position [325, 0]
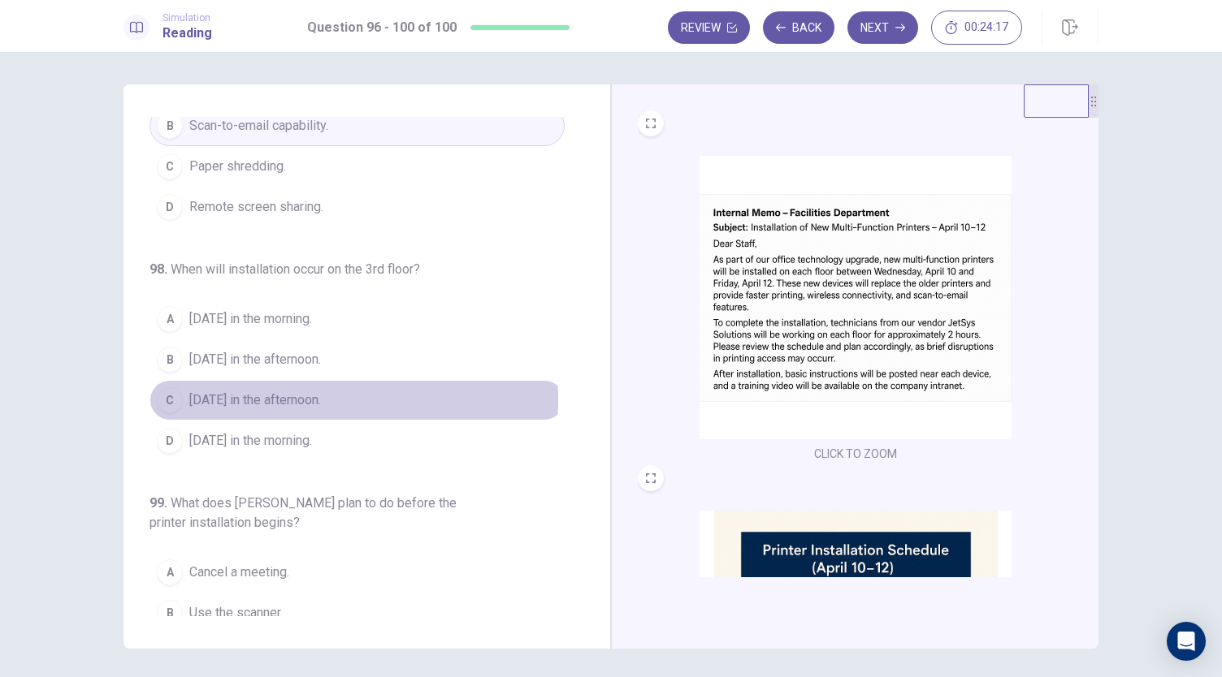
click at [260, 394] on span "[DATE] in the afternoon." at bounding box center [255, 400] width 132 height 19
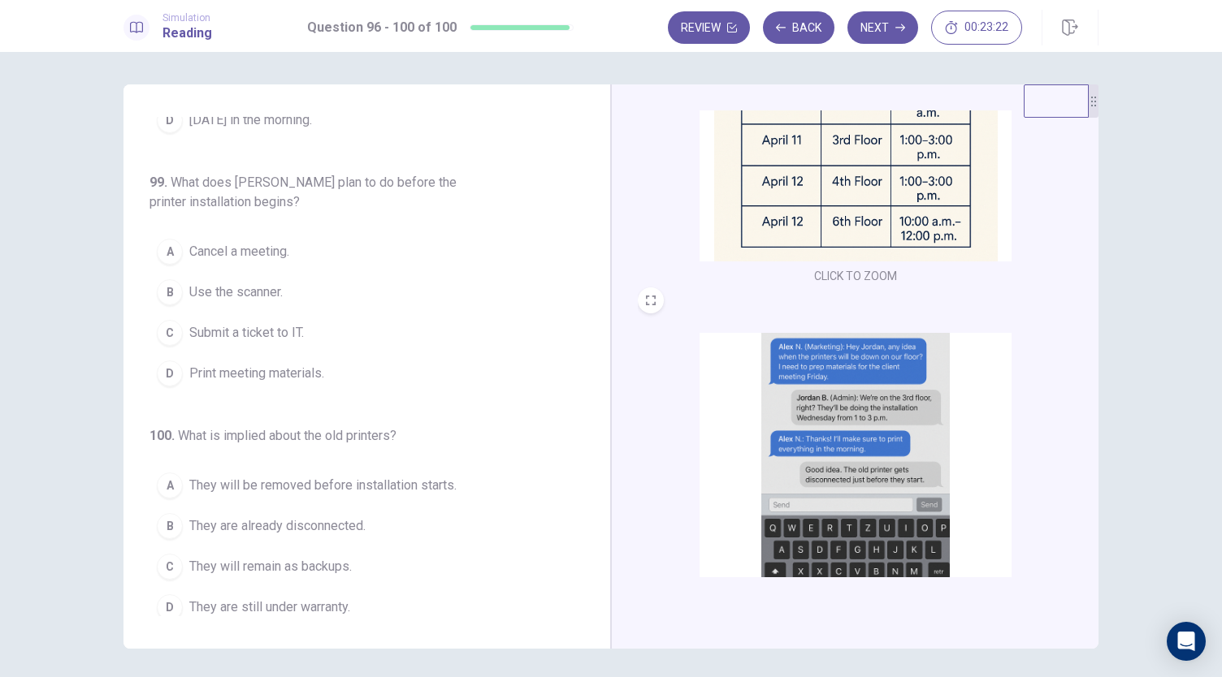
scroll to position [569, 0]
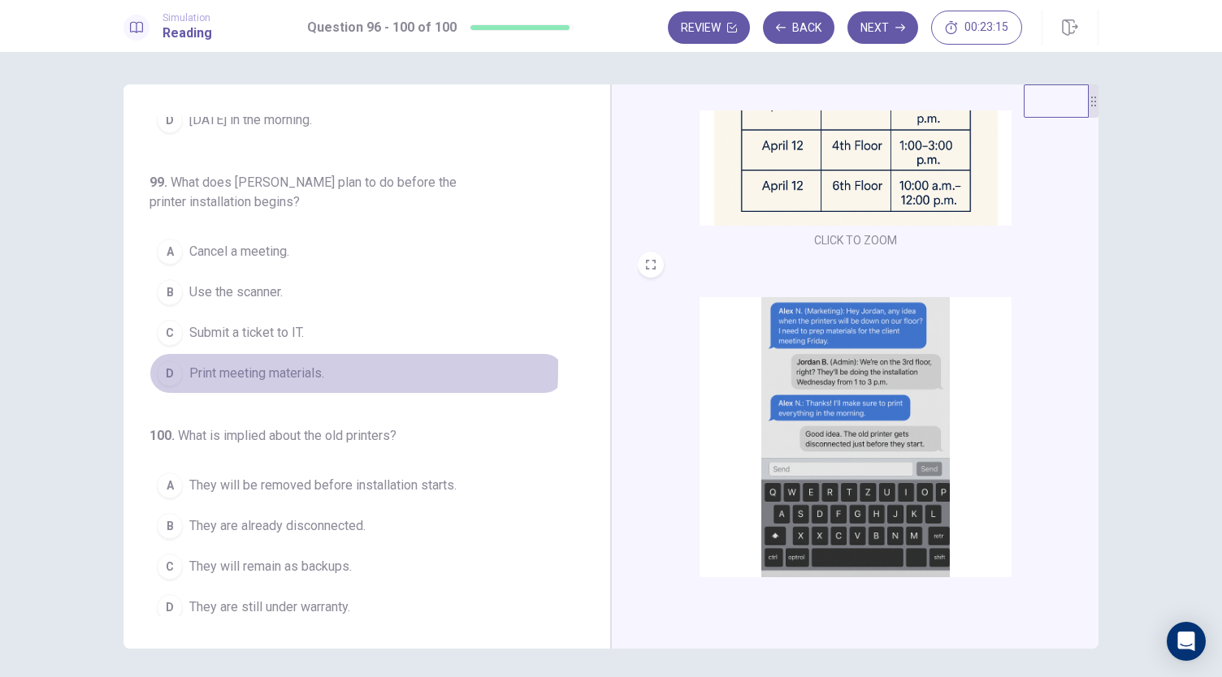
click at [211, 364] on span "Print meeting materials." at bounding box center [256, 373] width 135 height 19
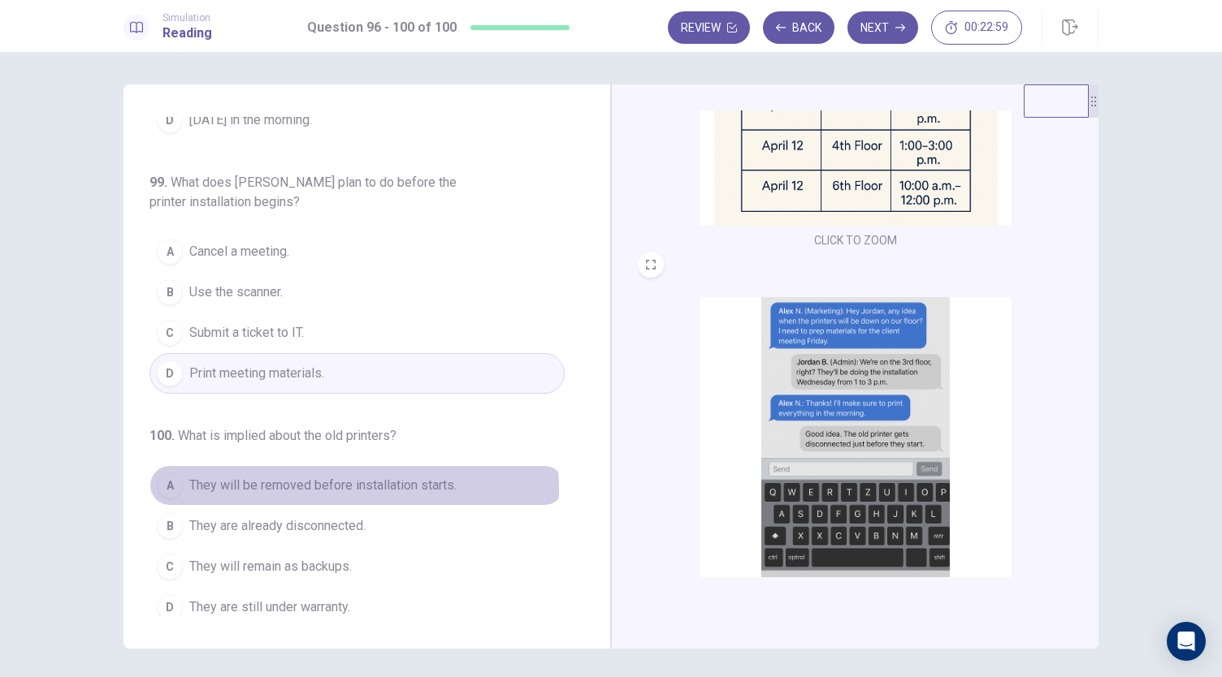
click at [337, 480] on span "They will be removed before installation starts." at bounding box center [322, 485] width 267 height 19
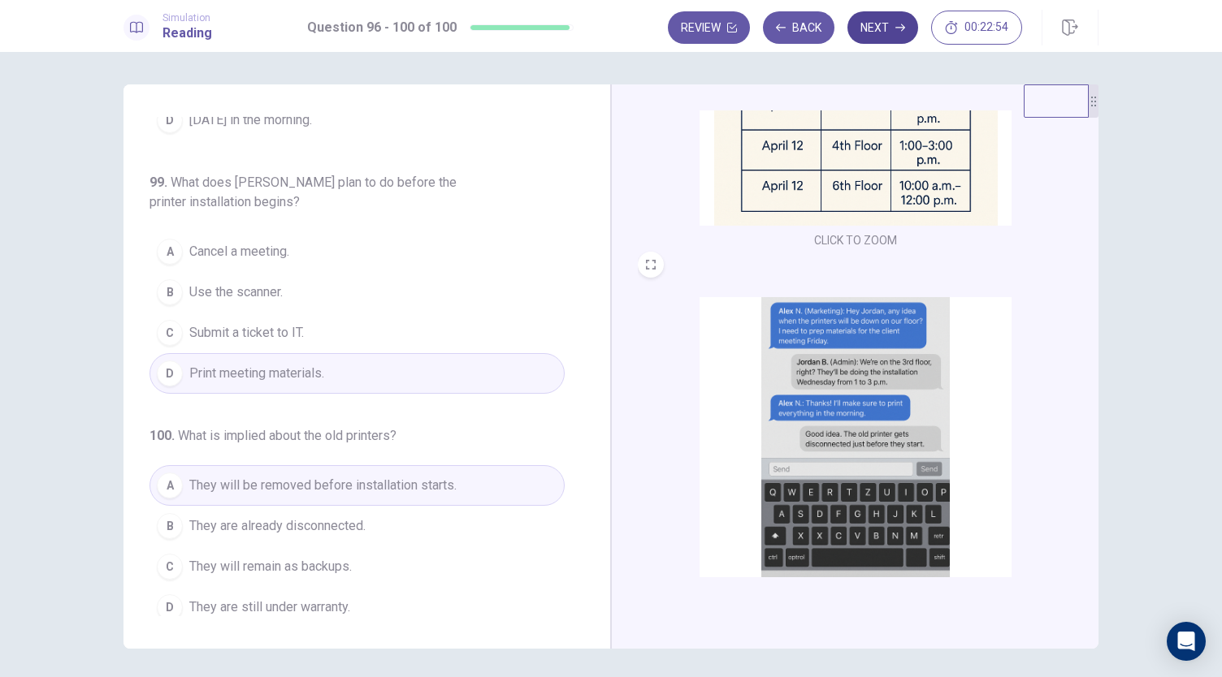
click at [895, 35] on button "Next" at bounding box center [882, 27] width 71 height 32
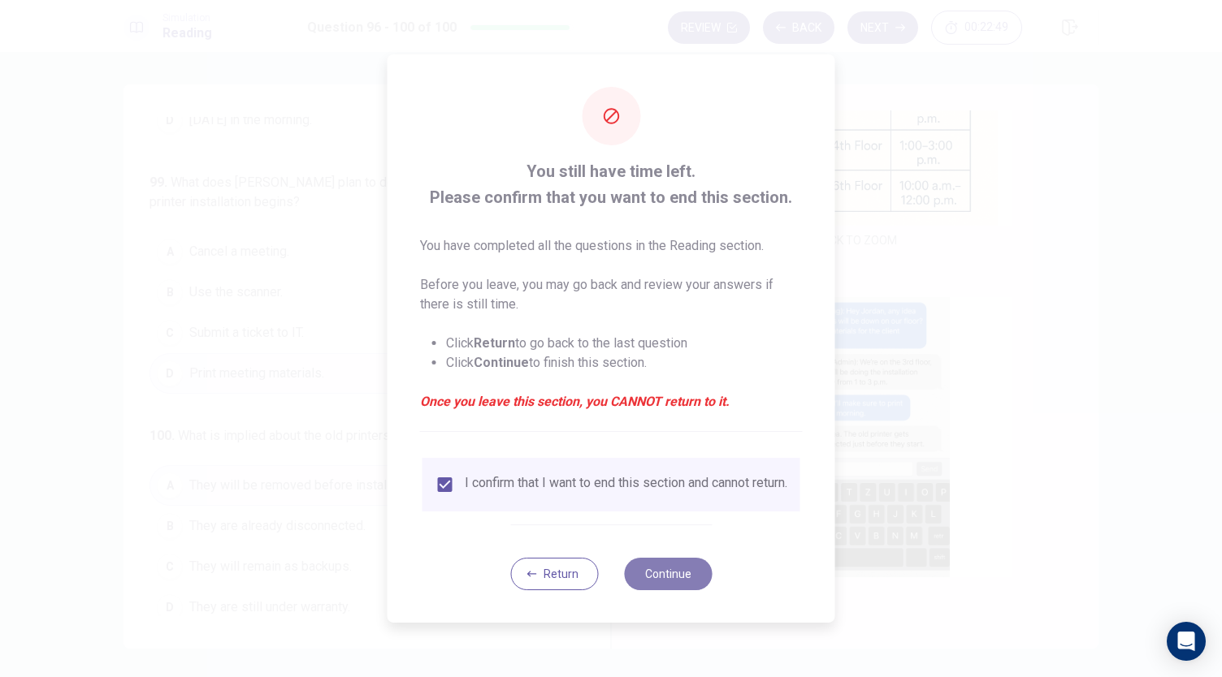
click at [664, 570] on button "Continue" at bounding box center [668, 574] width 88 height 32
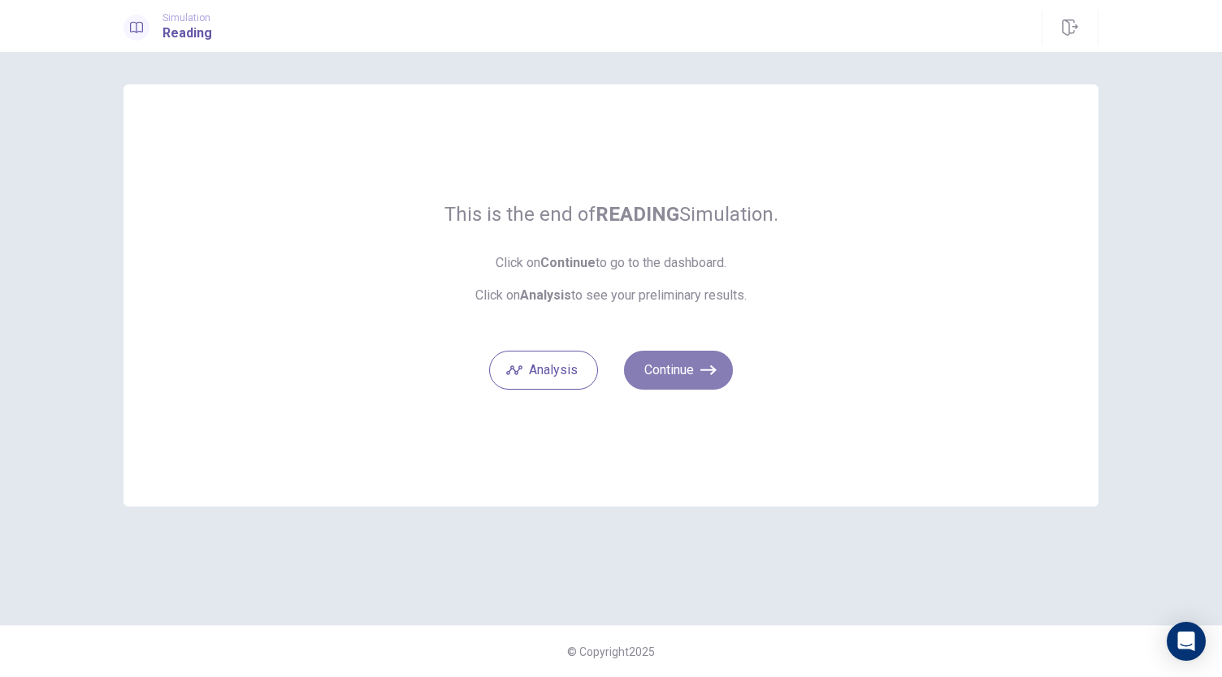
click at [703, 366] on icon "button" at bounding box center [708, 370] width 16 height 16
